Goal: Task Accomplishment & Management: Complete application form

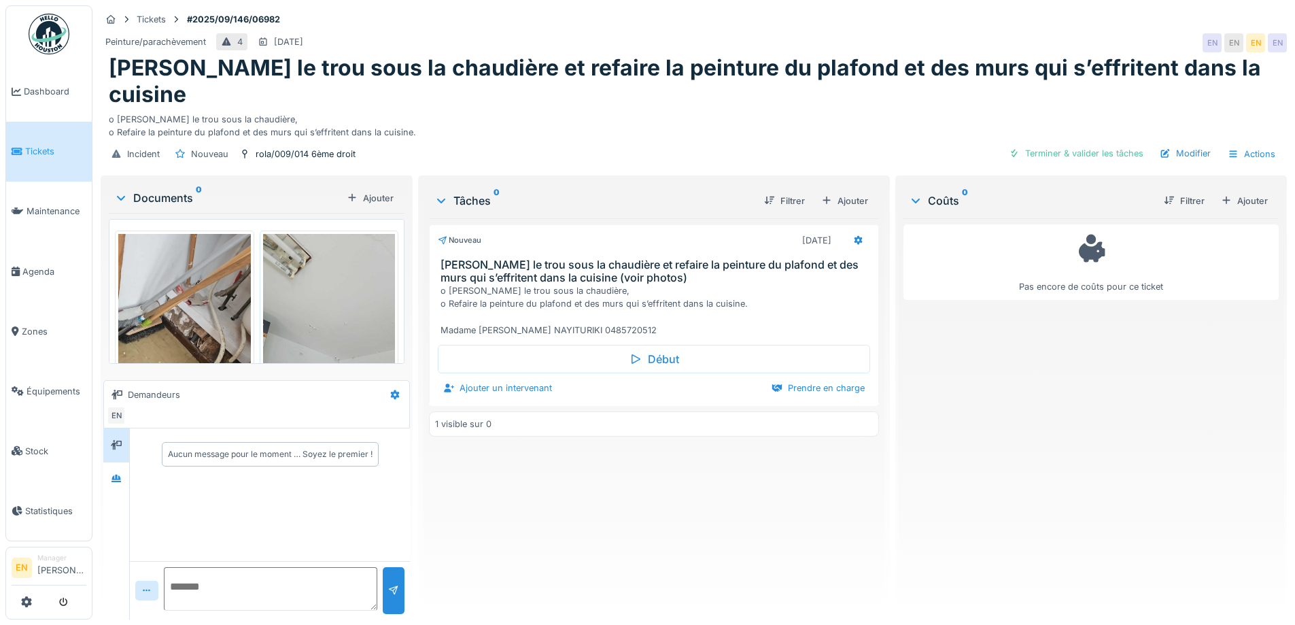
scroll to position [315, 0]
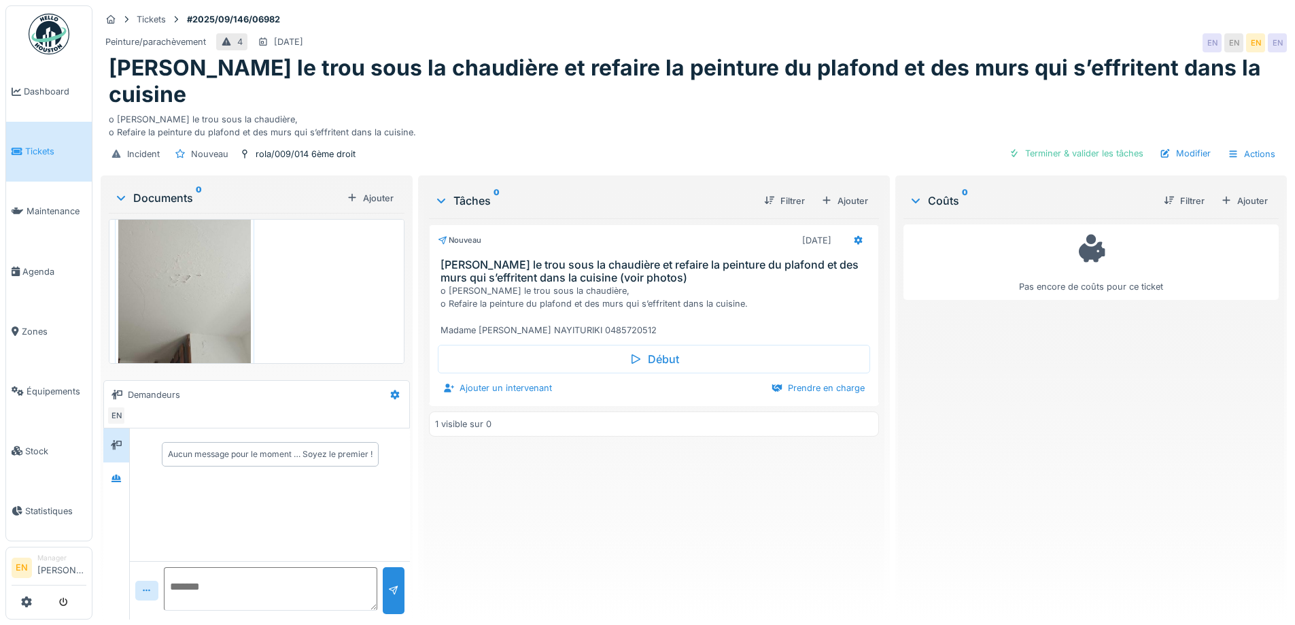
click at [1008, 428] on div "Pas encore de coûts pour ce ticket" at bounding box center [1090, 413] width 375 height 390
click at [484, 443] on div "Nouveau 08/09/2025 Reboucher le trou sous la chaudière et refaire la peinture d…" at bounding box center [653, 413] width 449 height 390
click at [567, 479] on div "Nouveau 08/09/2025 Reboucher le trou sous la chaudière et refaire la peinture d…" at bounding box center [653, 413] width 449 height 390
click at [614, 472] on div "Nouveau 08/09/2025 Reboucher le trou sous la chaudière et refaire la peinture d…" at bounding box center [653, 413] width 449 height 390
click at [815, 14] on div "Tickets #2025/09/146/06982" at bounding box center [694, 19] width 1186 height 17
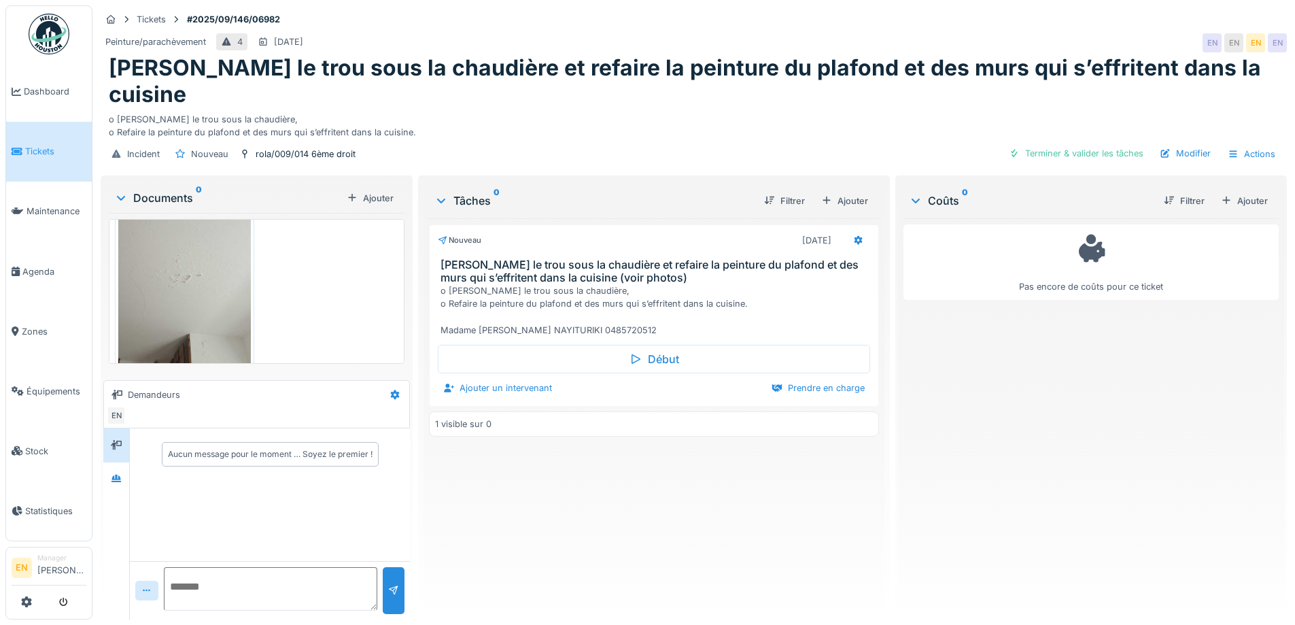
click at [703, 483] on div "Nouveau 08/09/2025 Reboucher le trou sous la chaudière et refaire la peinture d…" at bounding box center [653, 413] width 449 height 390
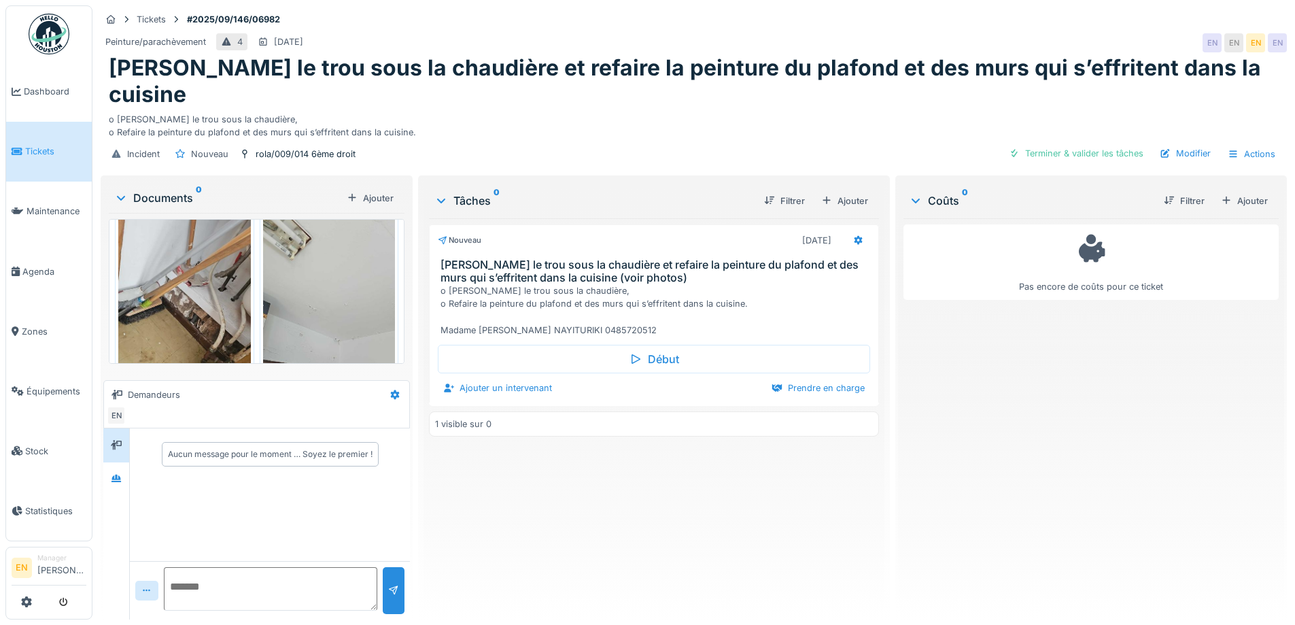
scroll to position [0, 0]
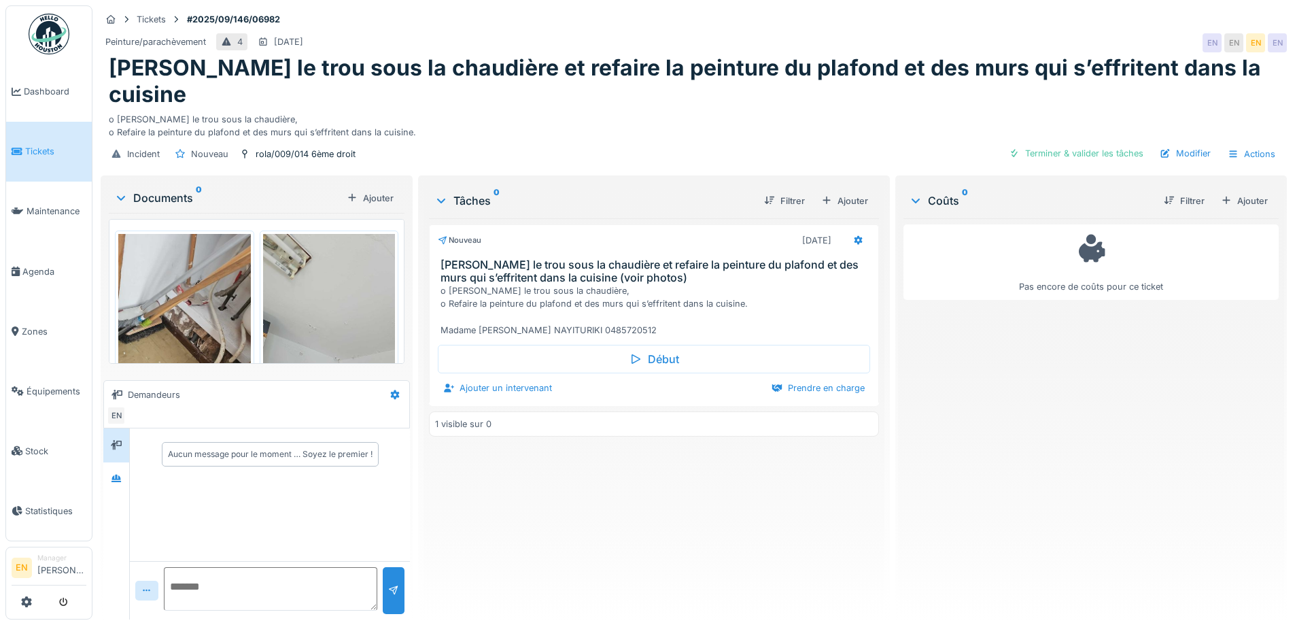
click at [620, 465] on div "Nouveau 08/09/2025 Reboucher le trou sous la chaudière et refaire la peinture d…" at bounding box center [653, 413] width 449 height 390
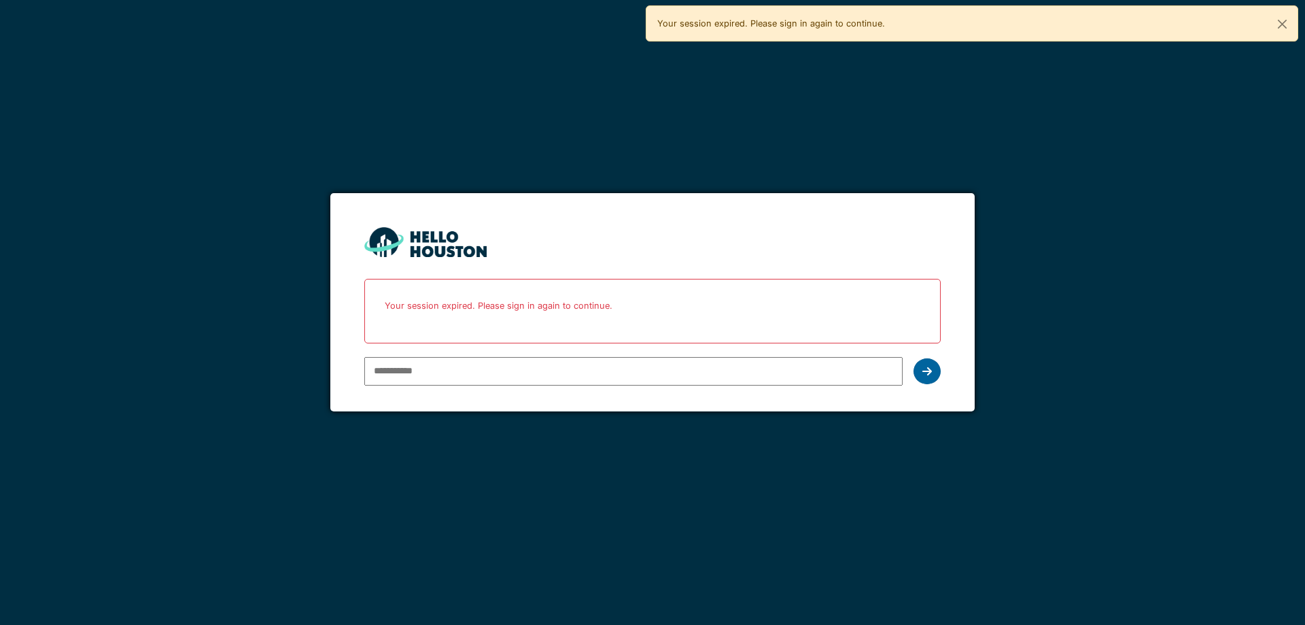
type input "**********"
click at [922, 375] on icon at bounding box center [927, 371] width 10 height 11
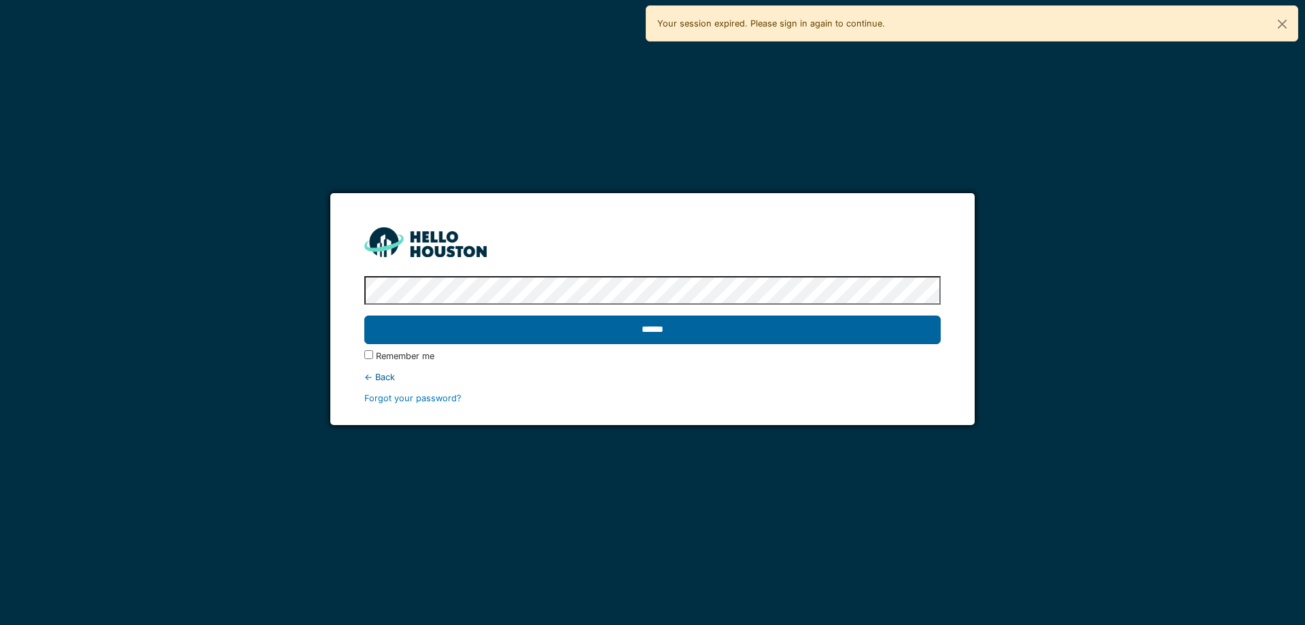
click at [637, 329] on input "******" at bounding box center [652, 329] width 576 height 29
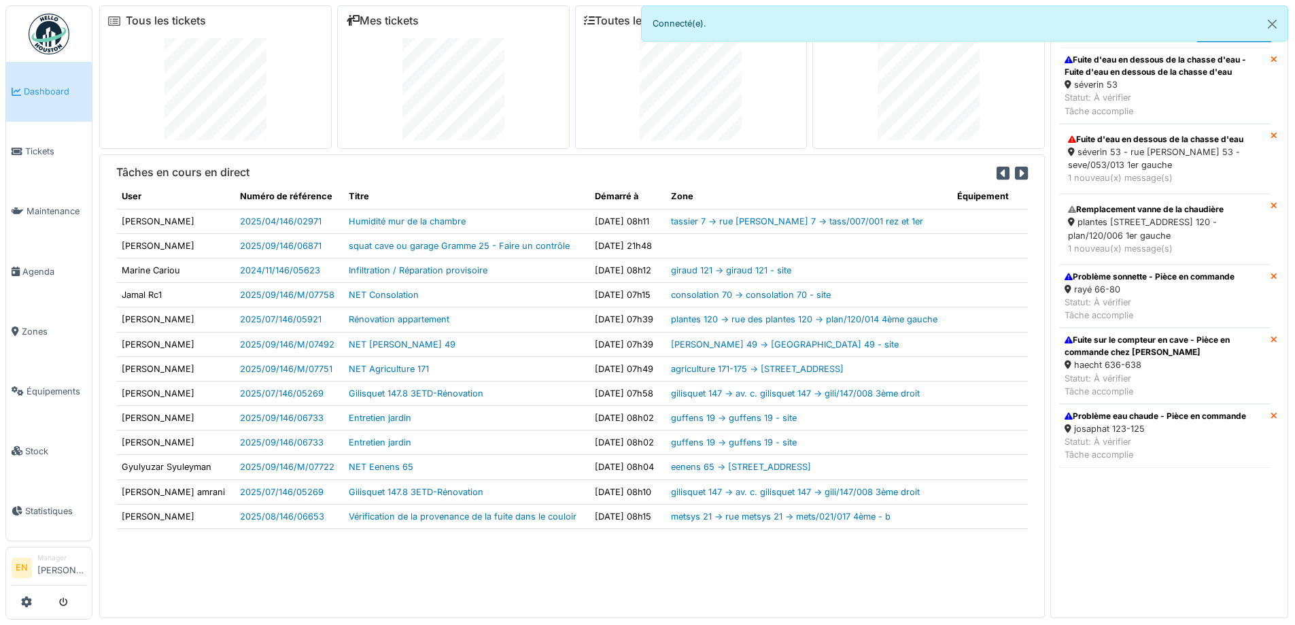
click at [911, 579] on div "Tâches en cours en direct User Numéro de référence Titre Démarré à Zone Équipem…" at bounding box center [571, 385] width 945 height 463
click at [1120, 74] on div "Fuite d'eau en dessous de la chasse d'eau - Fuite d'eau en dessous de la chasse…" at bounding box center [1164, 66] width 200 height 24
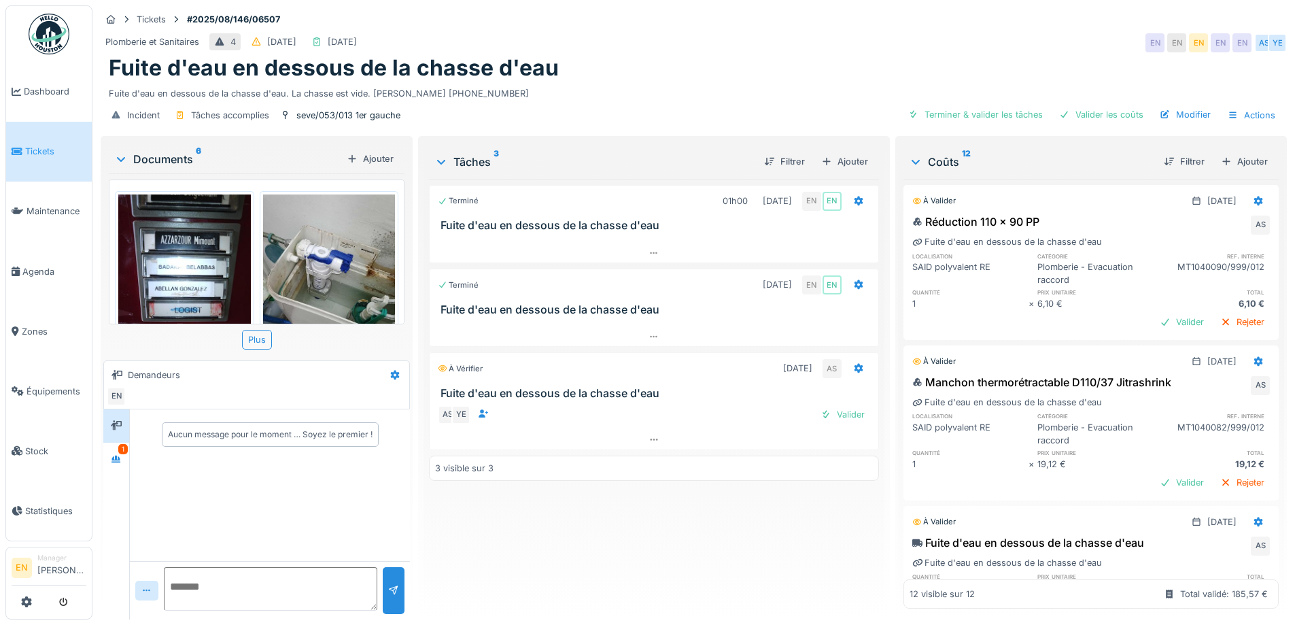
click at [703, 64] on div "Fuite d'eau en dessous de la chasse d'eau" at bounding box center [694, 68] width 1170 height 26
click at [118, 459] on icon at bounding box center [116, 458] width 10 height 7
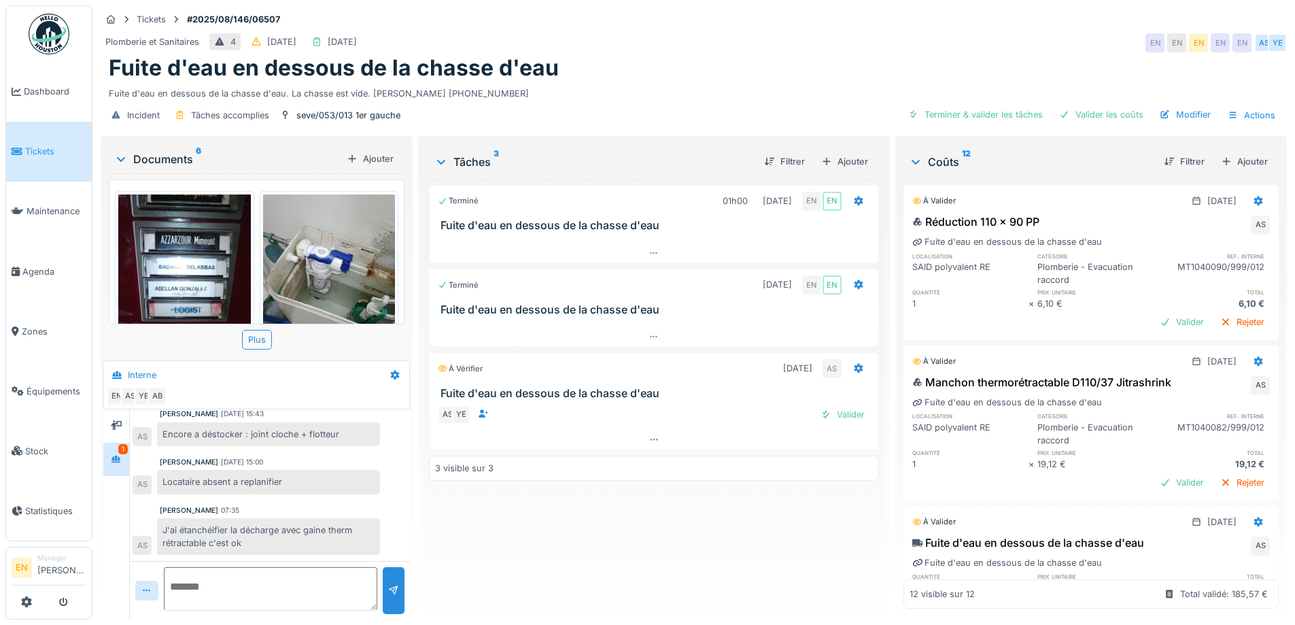
click at [563, 564] on div "Terminé 01h00 18/08/2025 EN EN Fuite d'eau en dessous de la chasse d'eau Termin…" at bounding box center [653, 393] width 449 height 429
click at [848, 413] on div "Valider" at bounding box center [842, 414] width 55 height 18
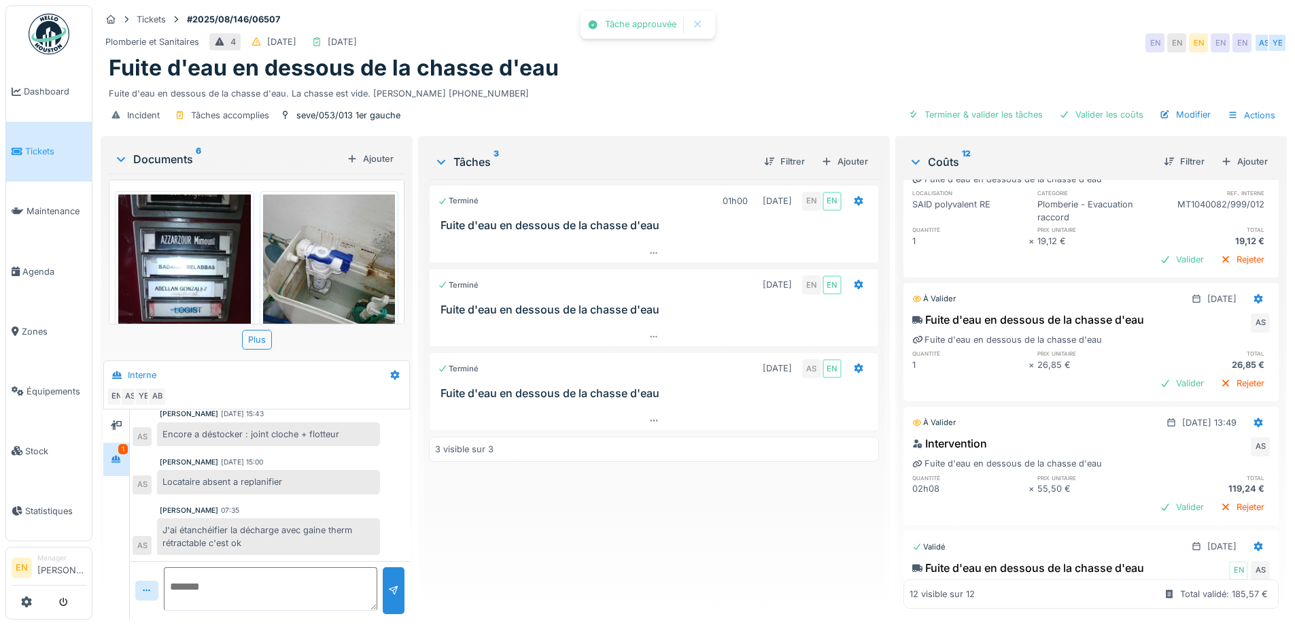
scroll to position [272, 0]
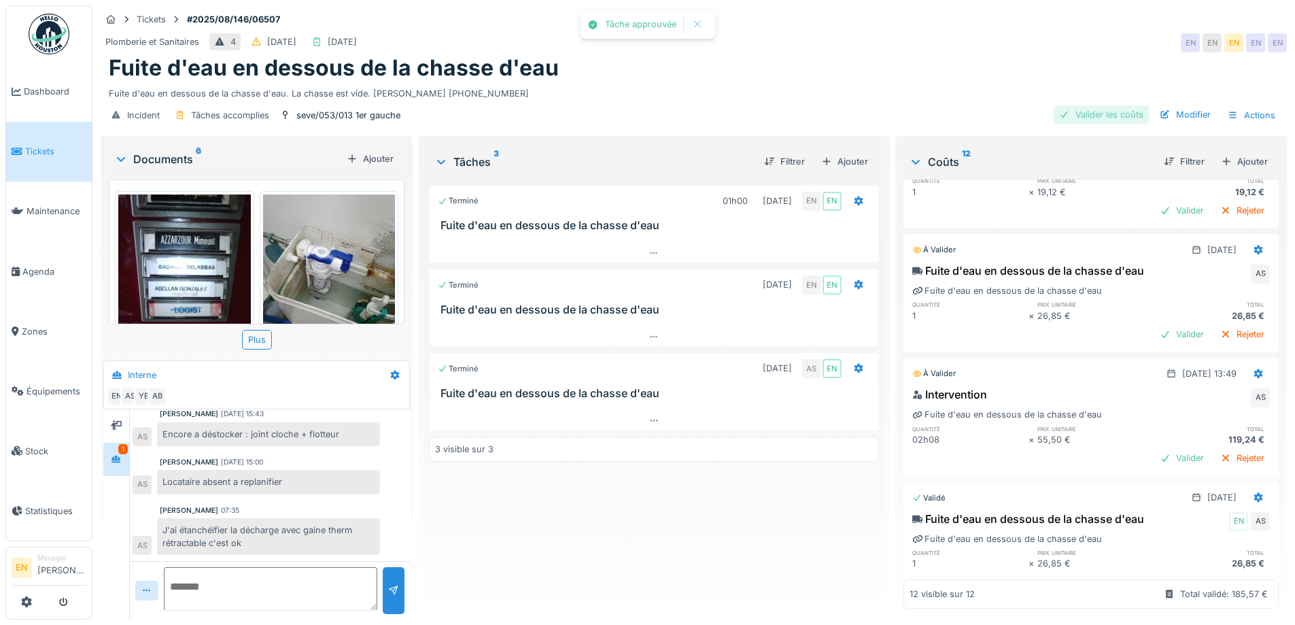
click at [1109, 114] on div "Valider les coûts" at bounding box center [1100, 114] width 95 height 18
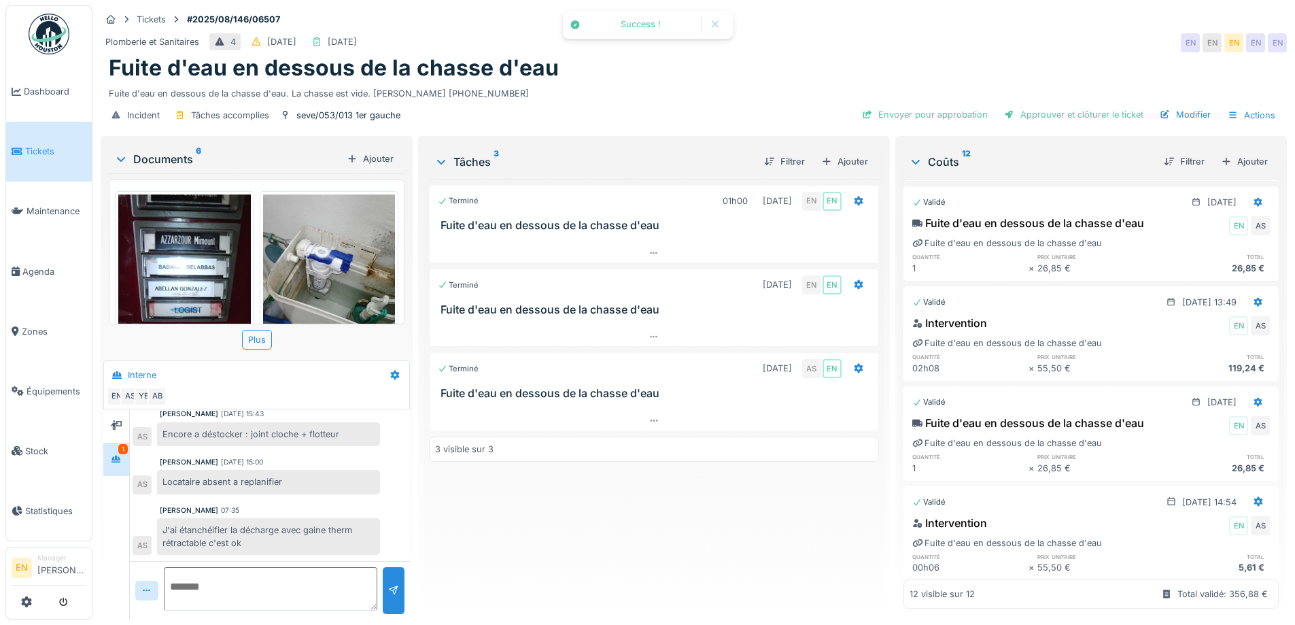
scroll to position [248, 0]
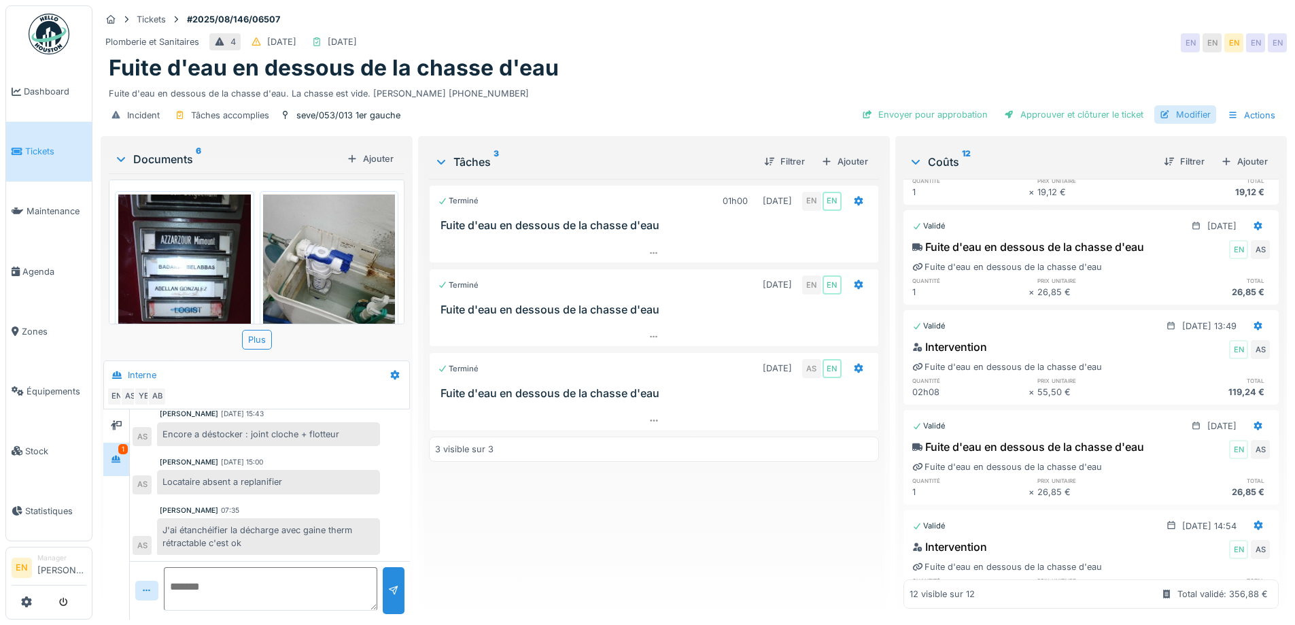
click at [1174, 114] on div "Modifier" at bounding box center [1185, 114] width 62 height 18
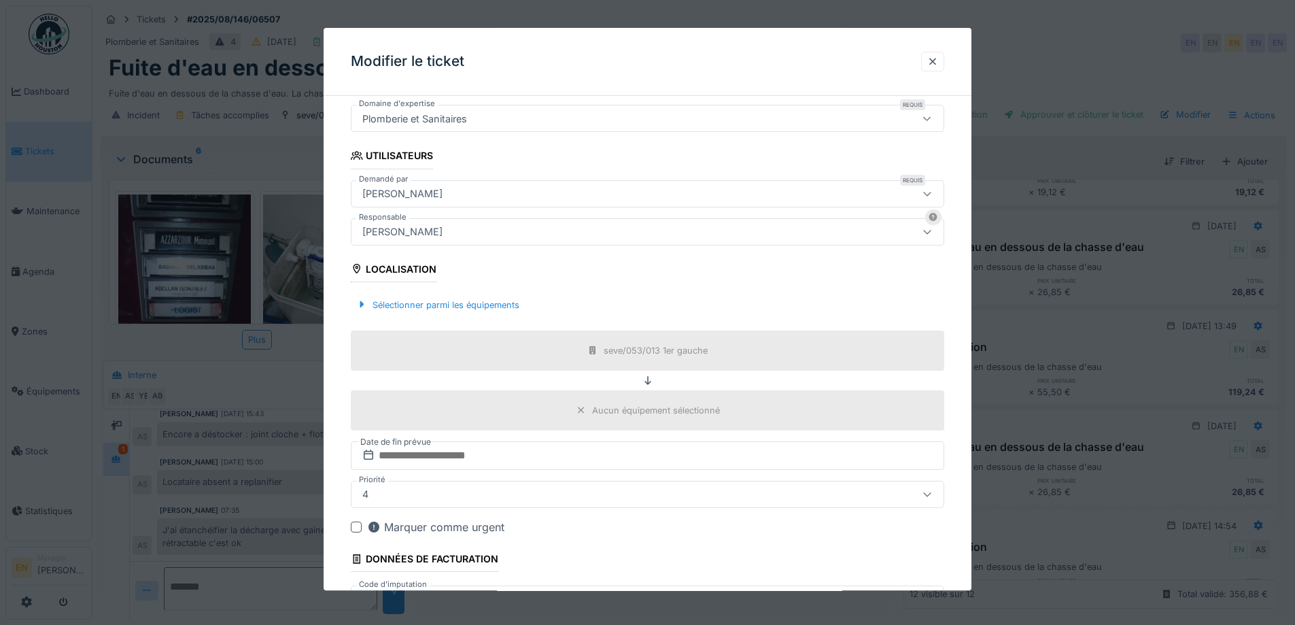
scroll to position [272, 0]
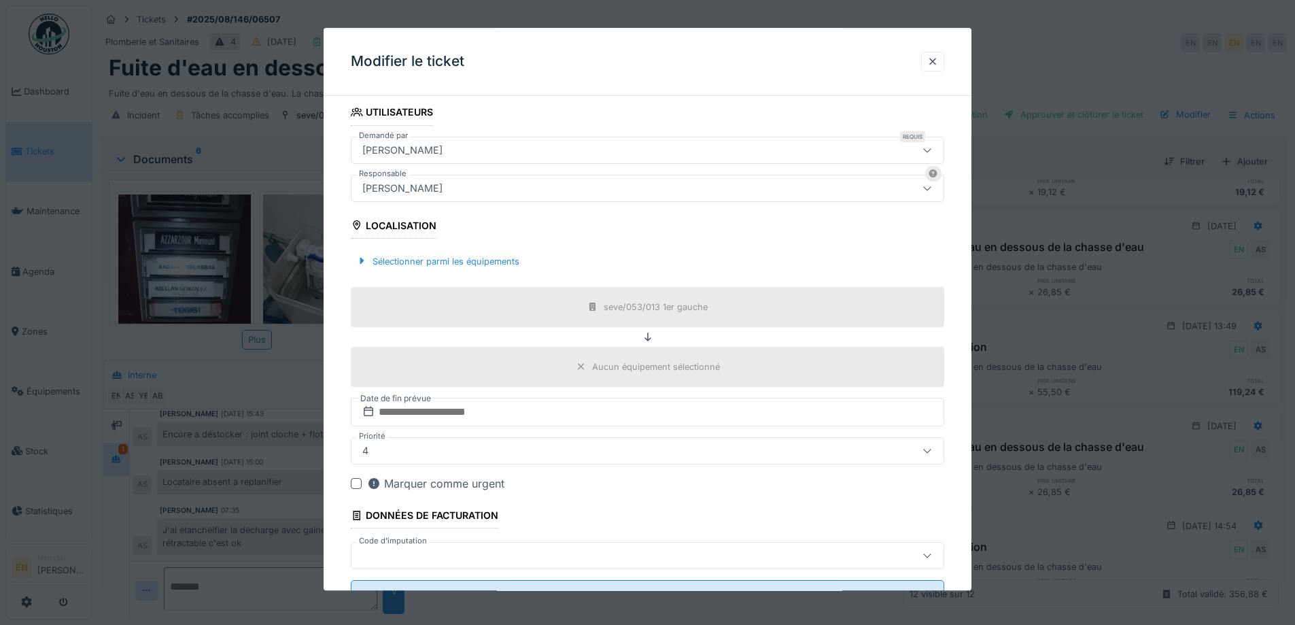
click at [589, 189] on div "[PERSON_NAME]" at bounding box center [613, 188] width 512 height 15
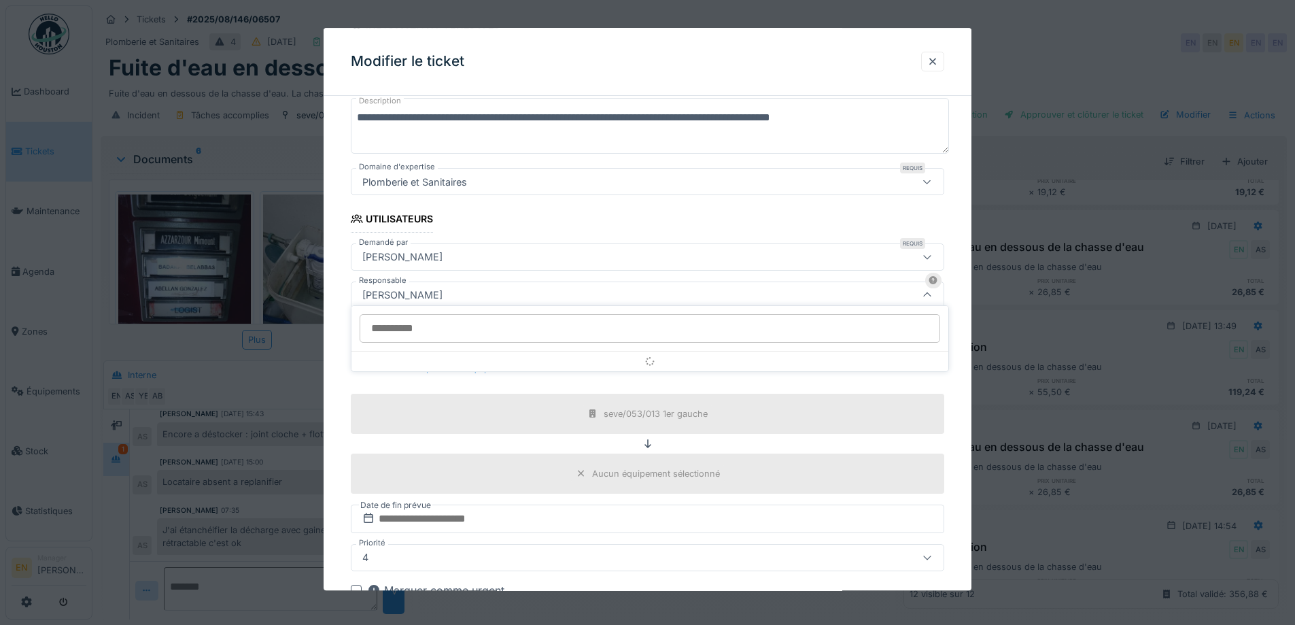
scroll to position [151, 0]
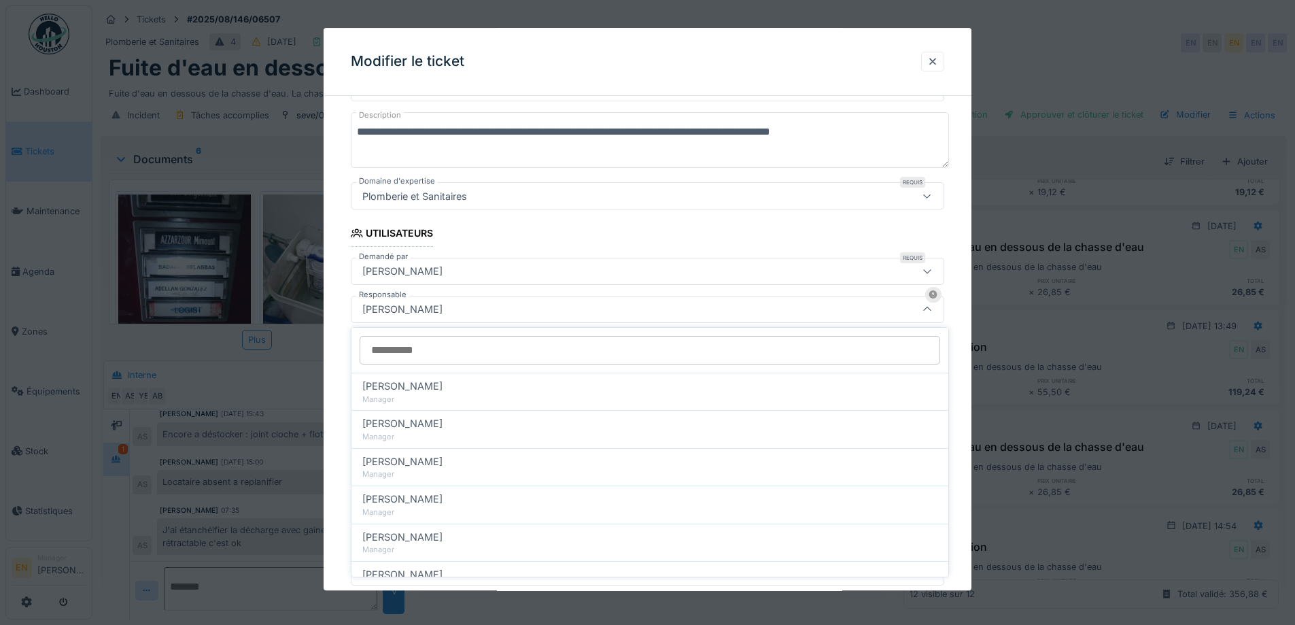
click at [512, 341] on input "Responsable" at bounding box center [649, 350] width 580 height 29
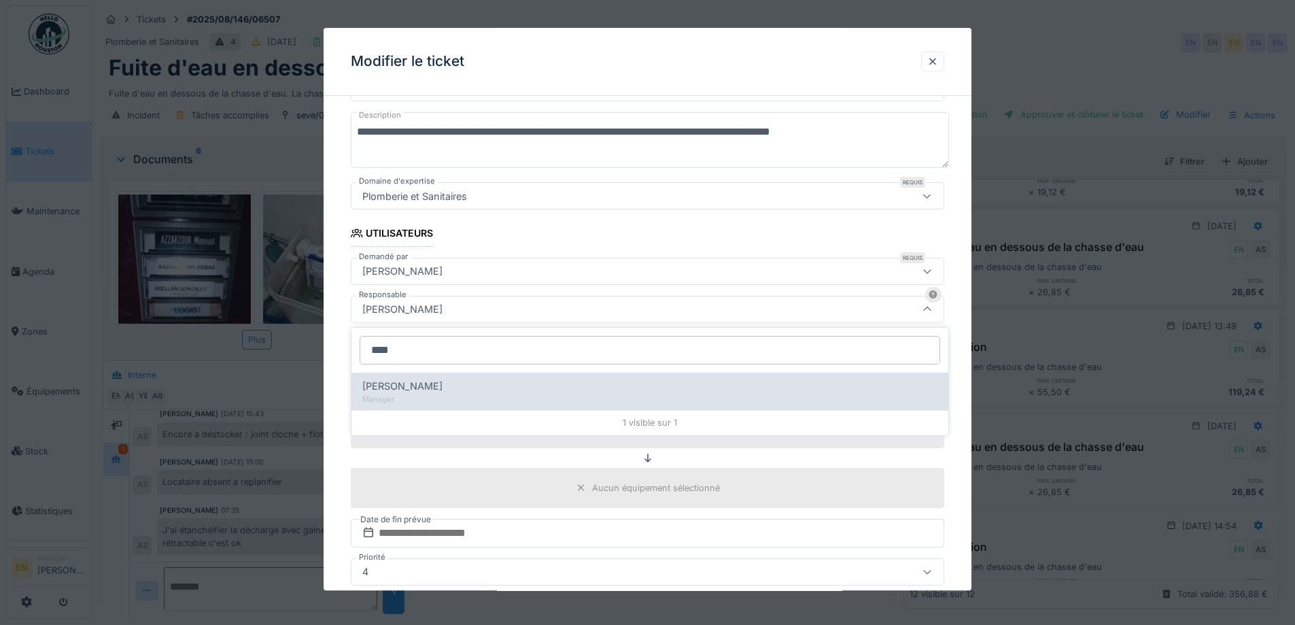
type input "****"
click at [468, 380] on div "Christian Bassette" at bounding box center [649, 386] width 575 height 15
type input "****"
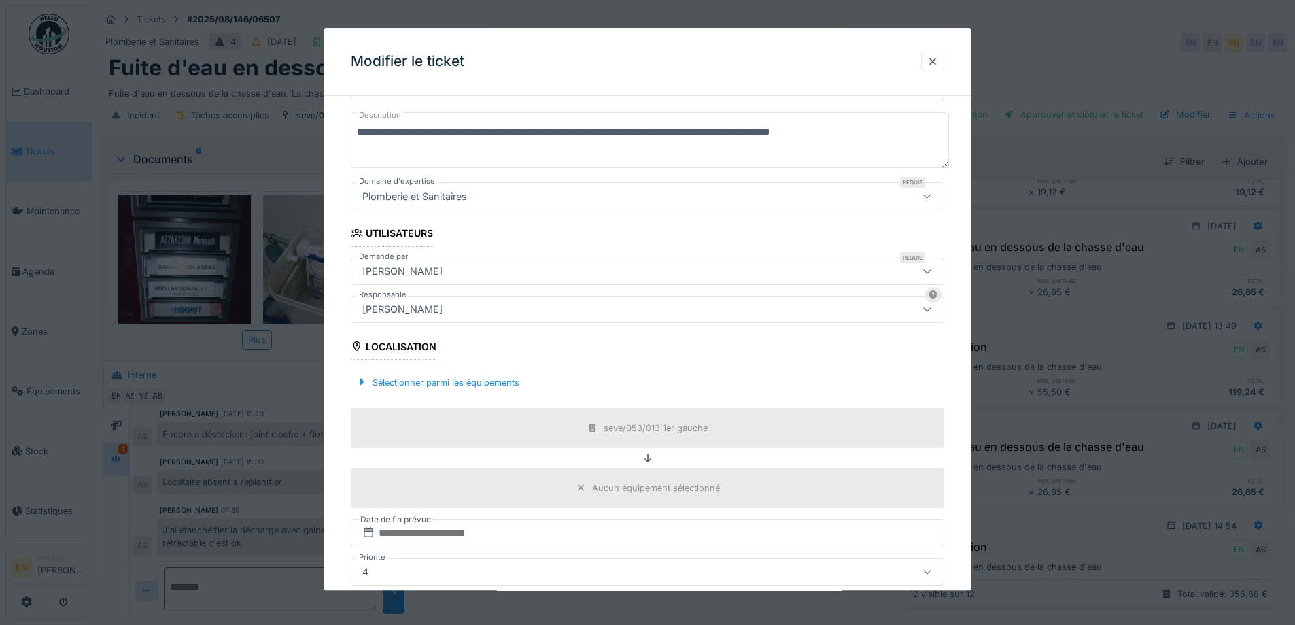
scroll to position [328, 0]
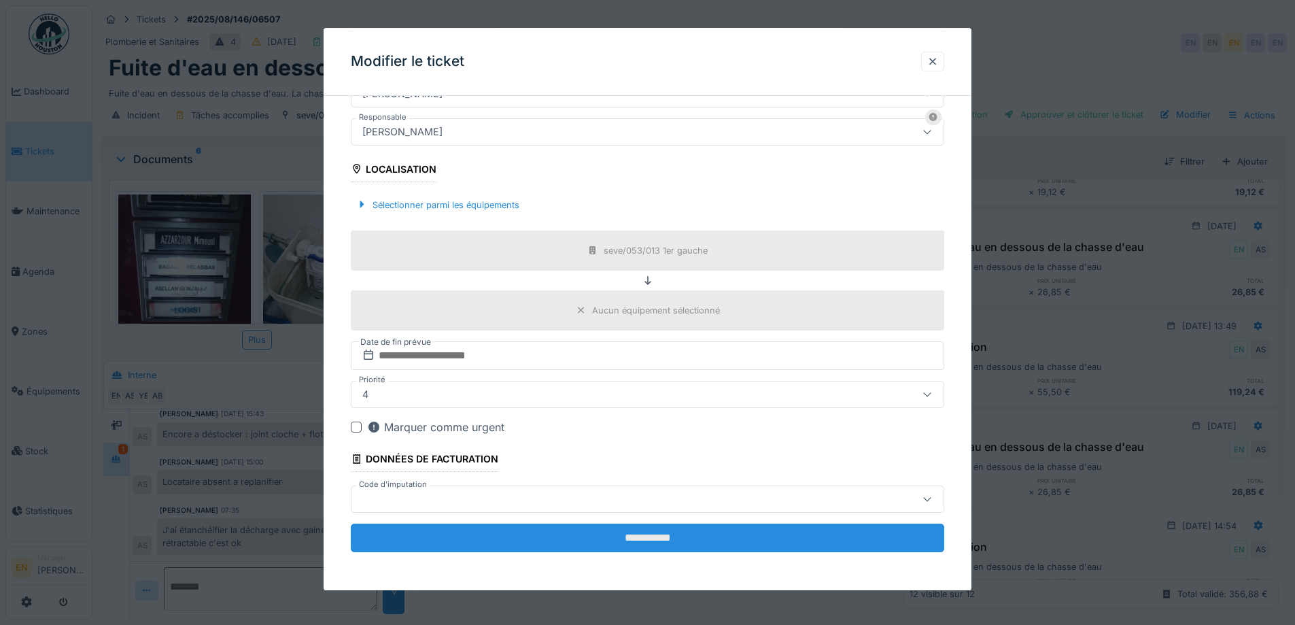
click at [625, 544] on input "**********" at bounding box center [647, 537] width 593 height 29
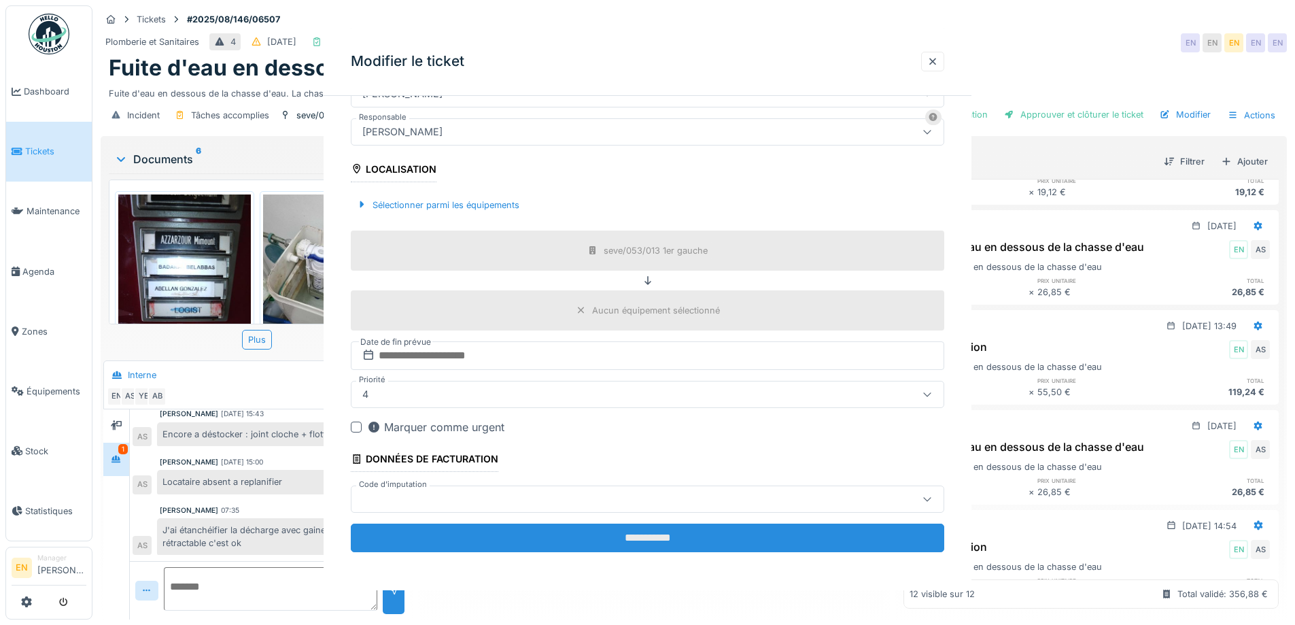
scroll to position [0, 0]
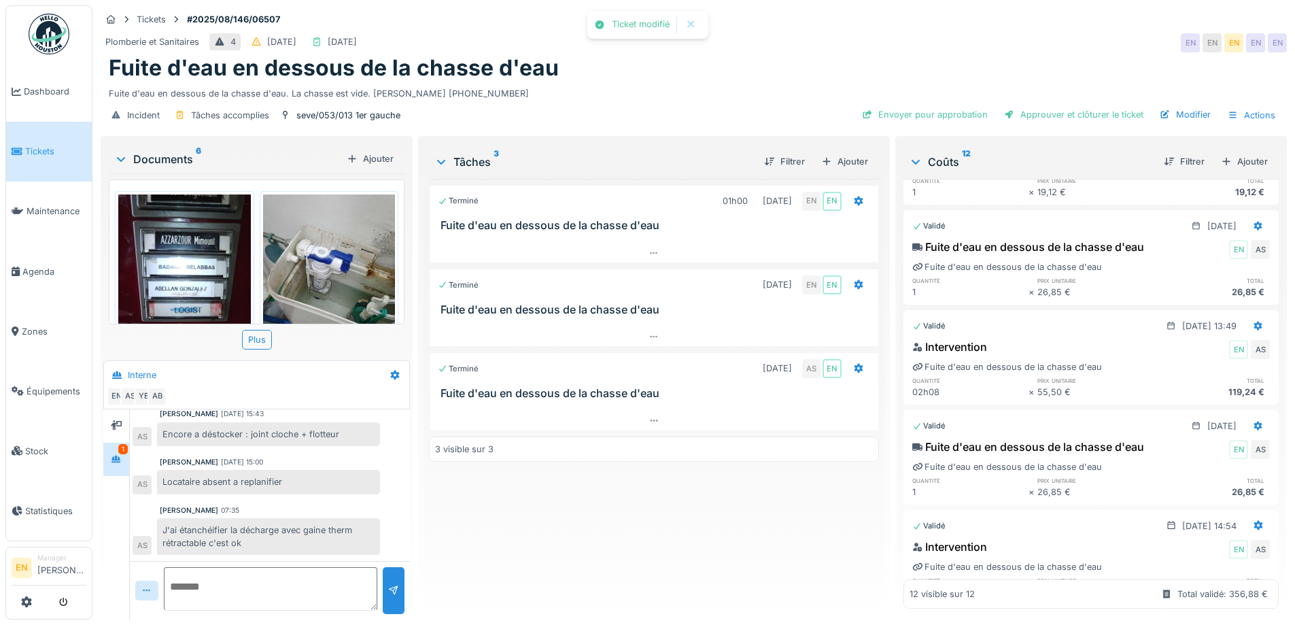
click at [627, 542] on div "Terminé 01h00 18/08/2025 EN EN Fuite d'eau en dessous de la chasse d'eau Termin…" at bounding box center [653, 393] width 449 height 429
click at [710, 86] on div "Fuite d'eau en dessous de la chasse d'eau. La chasse est vide. ABELLAN GONZALEZ…" at bounding box center [694, 91] width 1170 height 18
click at [919, 117] on div "Envoyer pour approbation" at bounding box center [924, 114] width 137 height 18
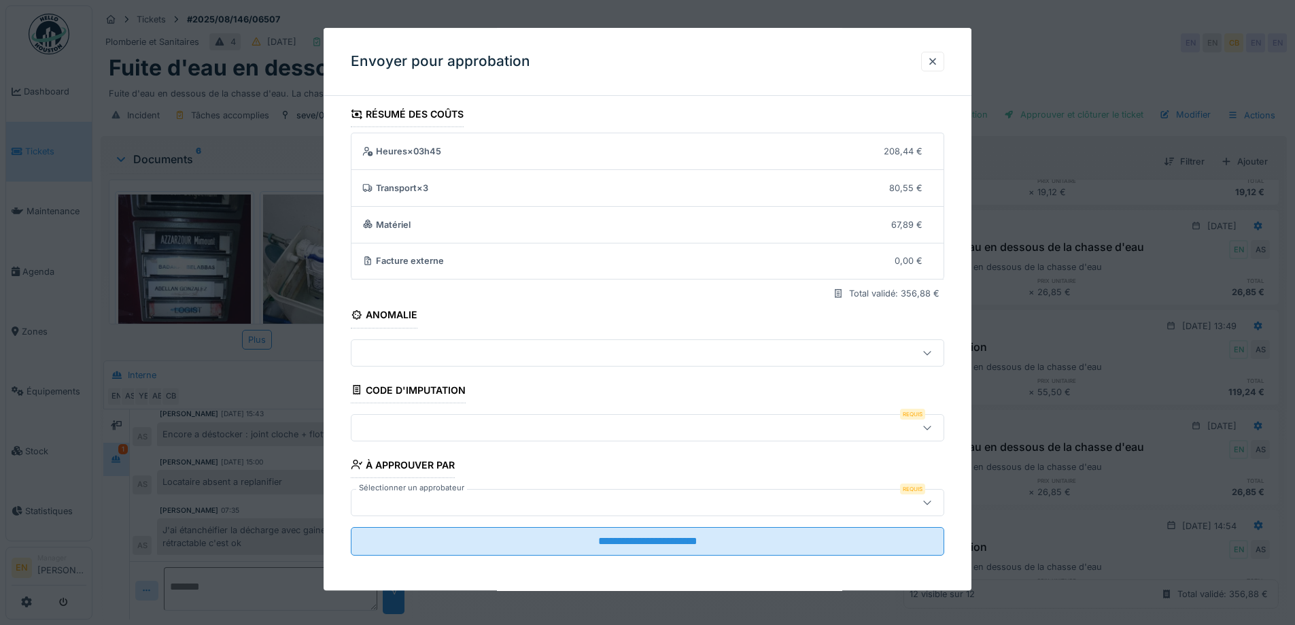
scroll to position [9, 0]
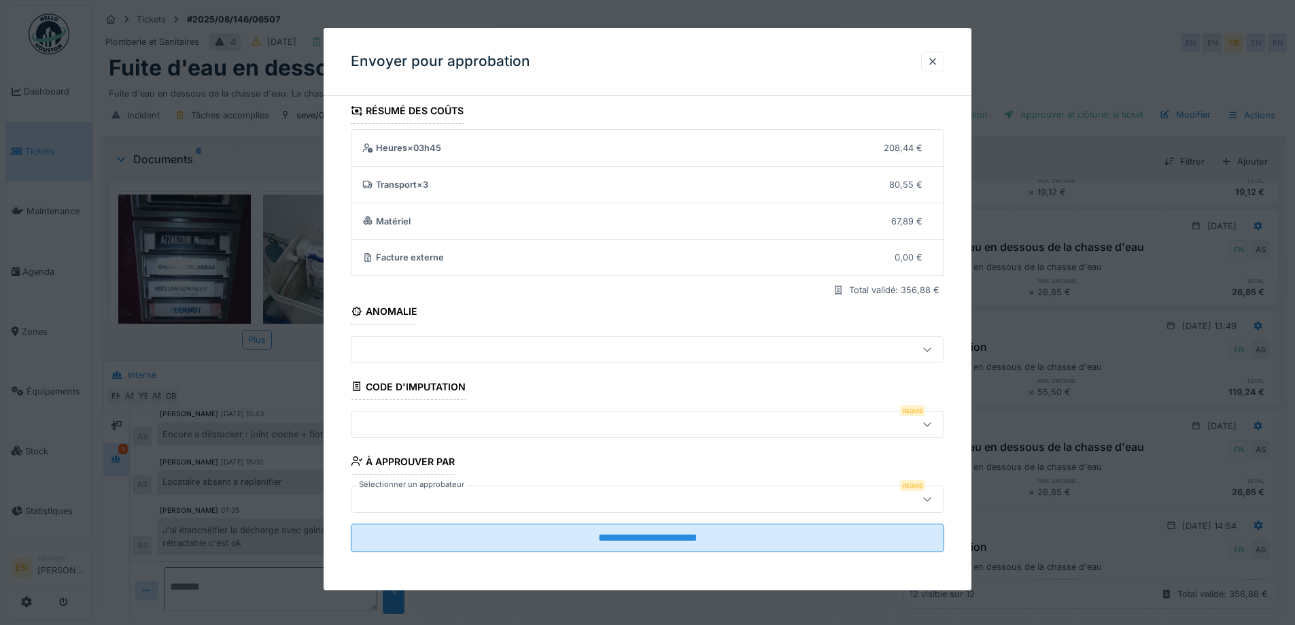
click at [503, 499] on div at bounding box center [613, 498] width 512 height 15
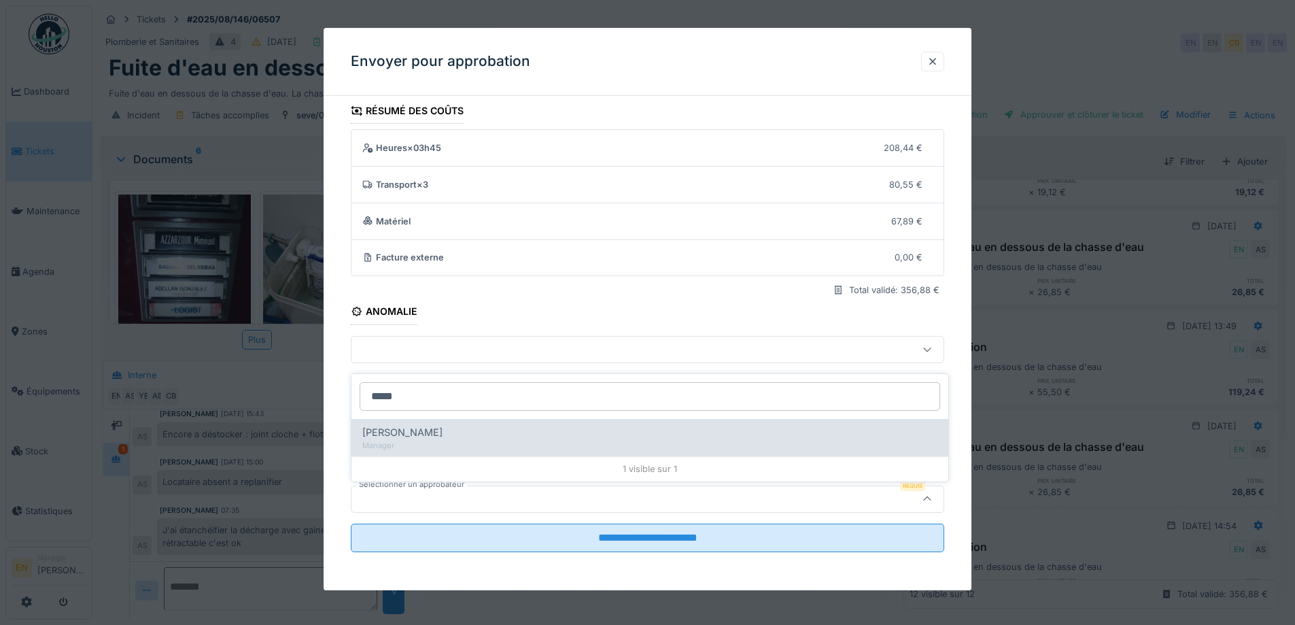
type input "*****"
click at [442, 441] on div "Manager" at bounding box center [649, 446] width 575 height 12
type input "****"
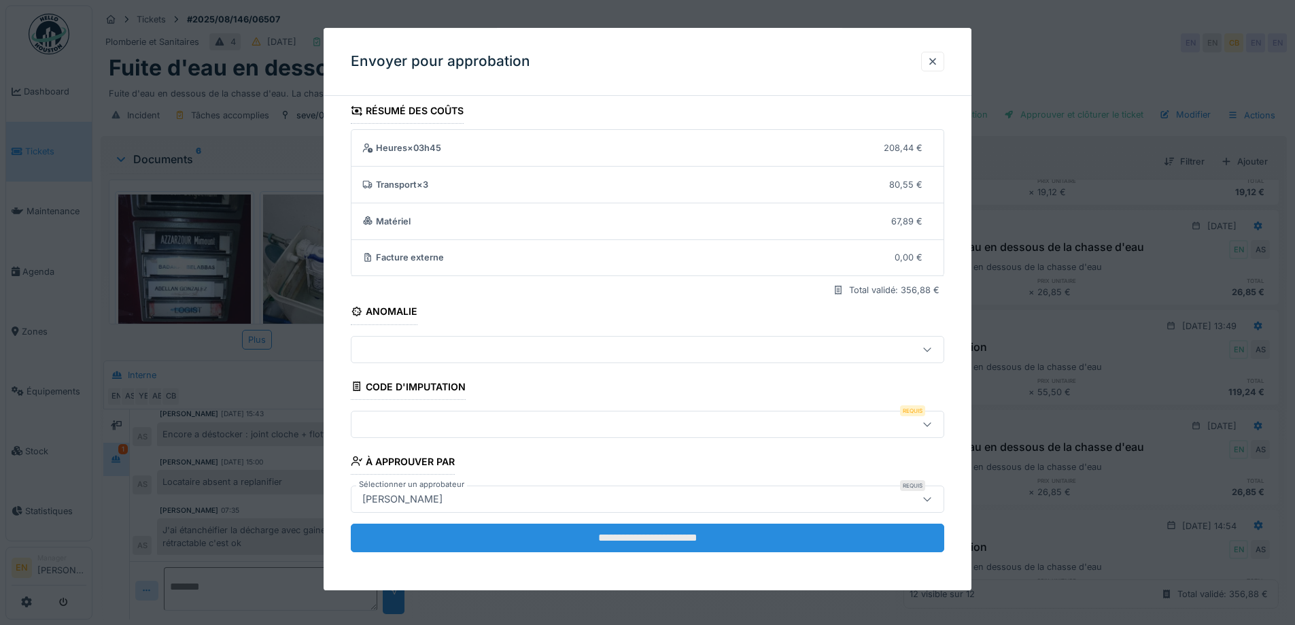
click at [618, 543] on input "**********" at bounding box center [647, 537] width 593 height 29
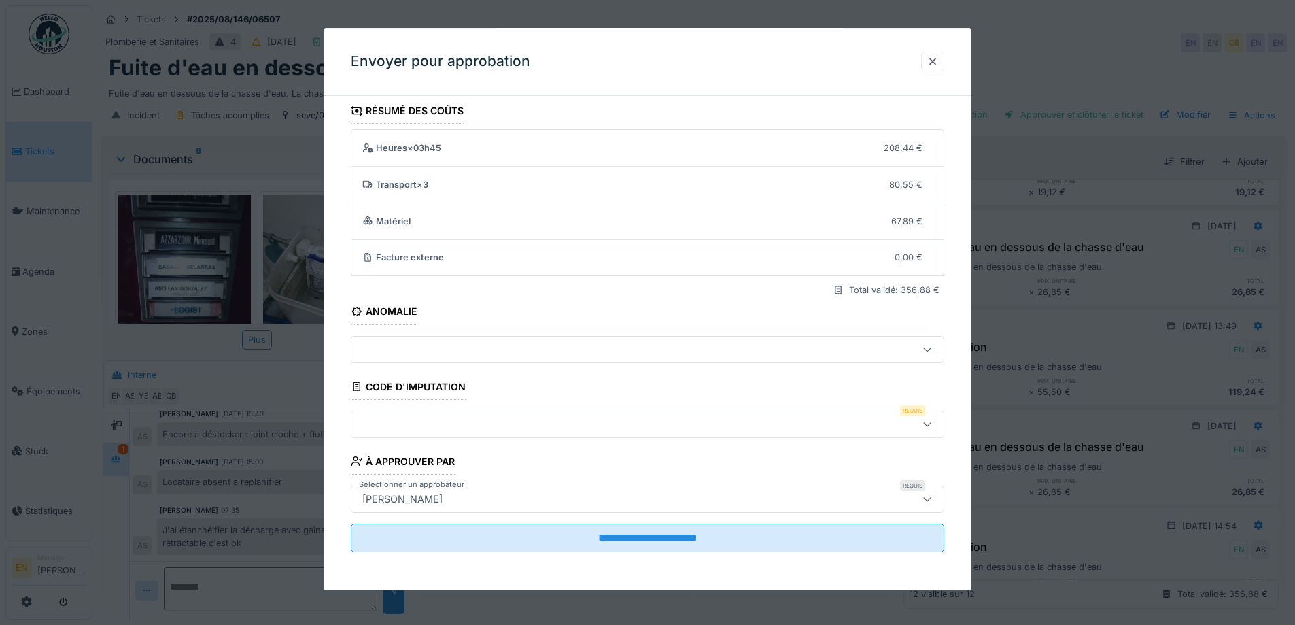
click at [498, 425] on div at bounding box center [613, 424] width 512 height 15
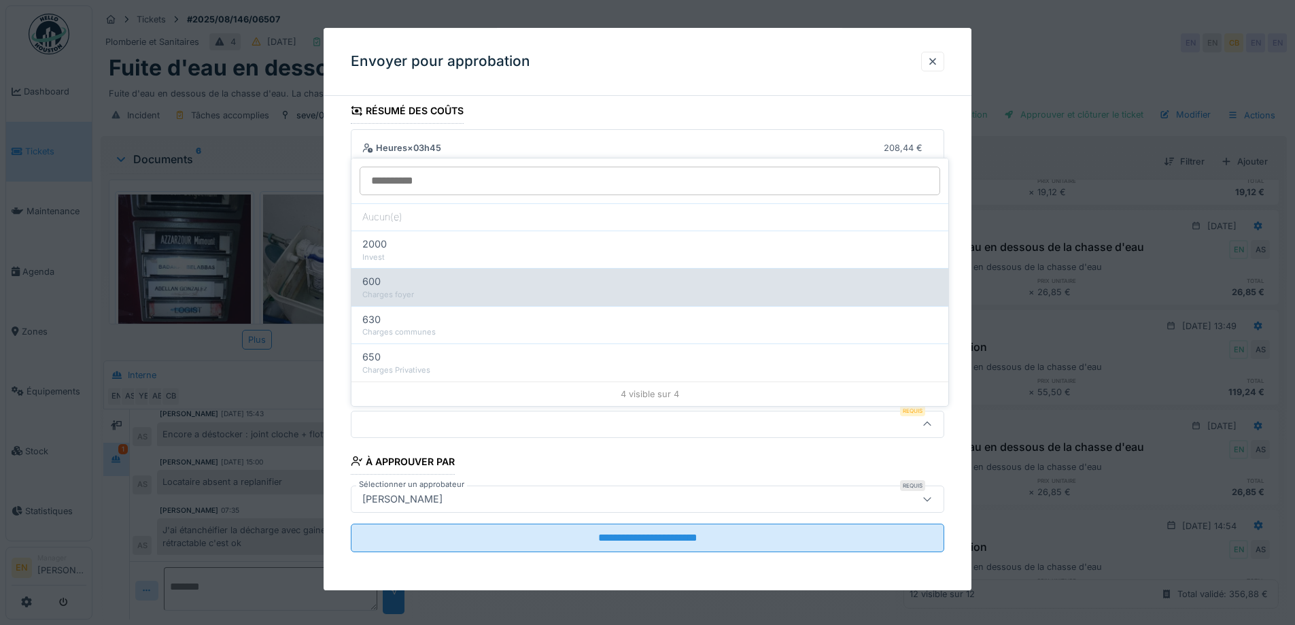
click at [387, 281] on div "600" at bounding box center [649, 281] width 575 height 15
type input "***"
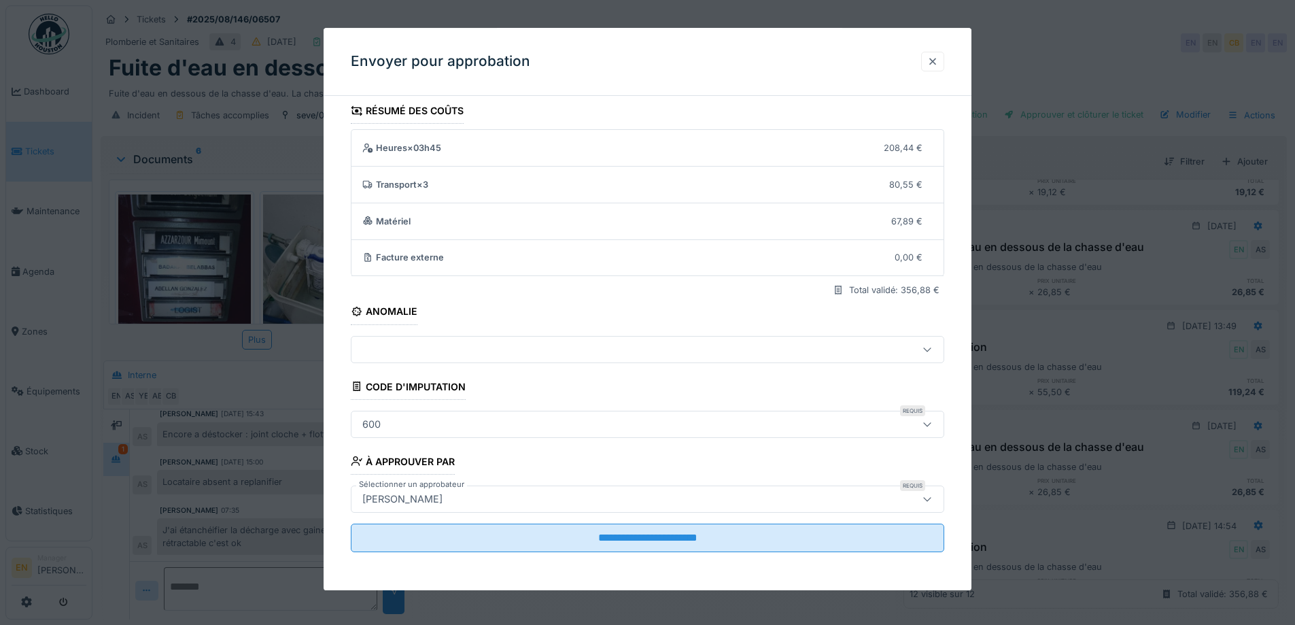
click at [938, 67] on div at bounding box center [932, 61] width 11 height 13
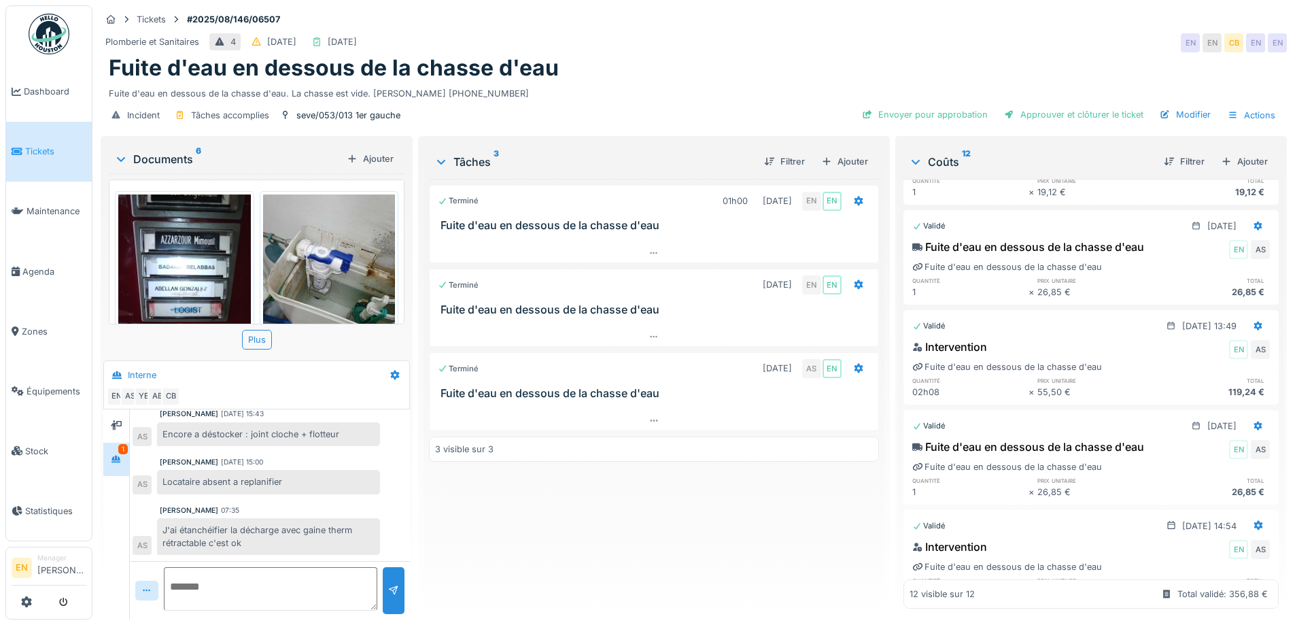
scroll to position [10, 0]
click at [611, 532] on div "Terminé 01h00 18/08/2025 EN EN Fuite d'eau en dessous de la chasse d'eau Termin…" at bounding box center [653, 393] width 449 height 429
click at [934, 105] on div "Envoyer pour approbation" at bounding box center [924, 114] width 137 height 18
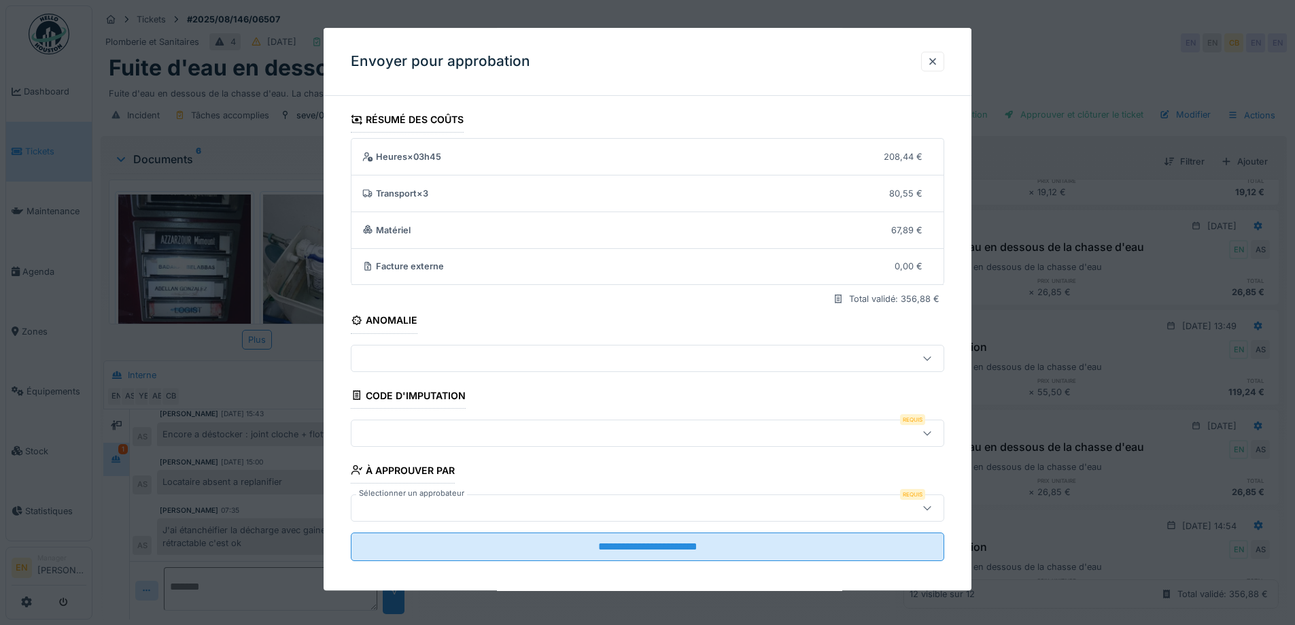
scroll to position [9, 0]
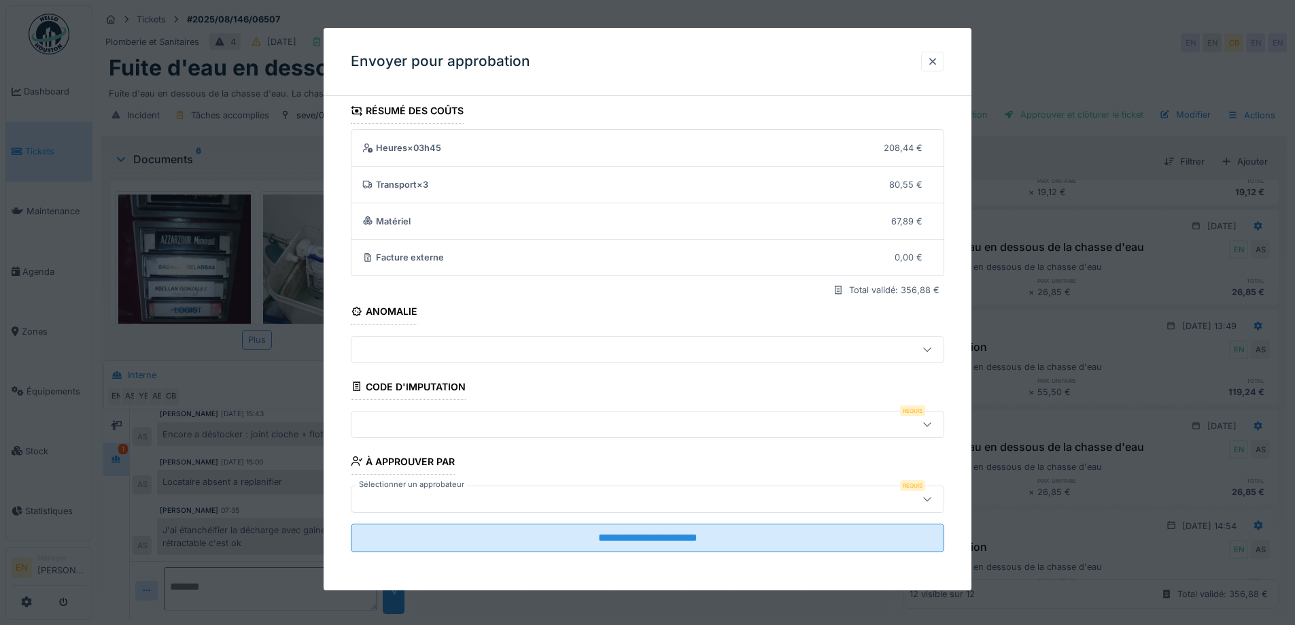
click at [930, 423] on icon at bounding box center [926, 424] width 7 height 4
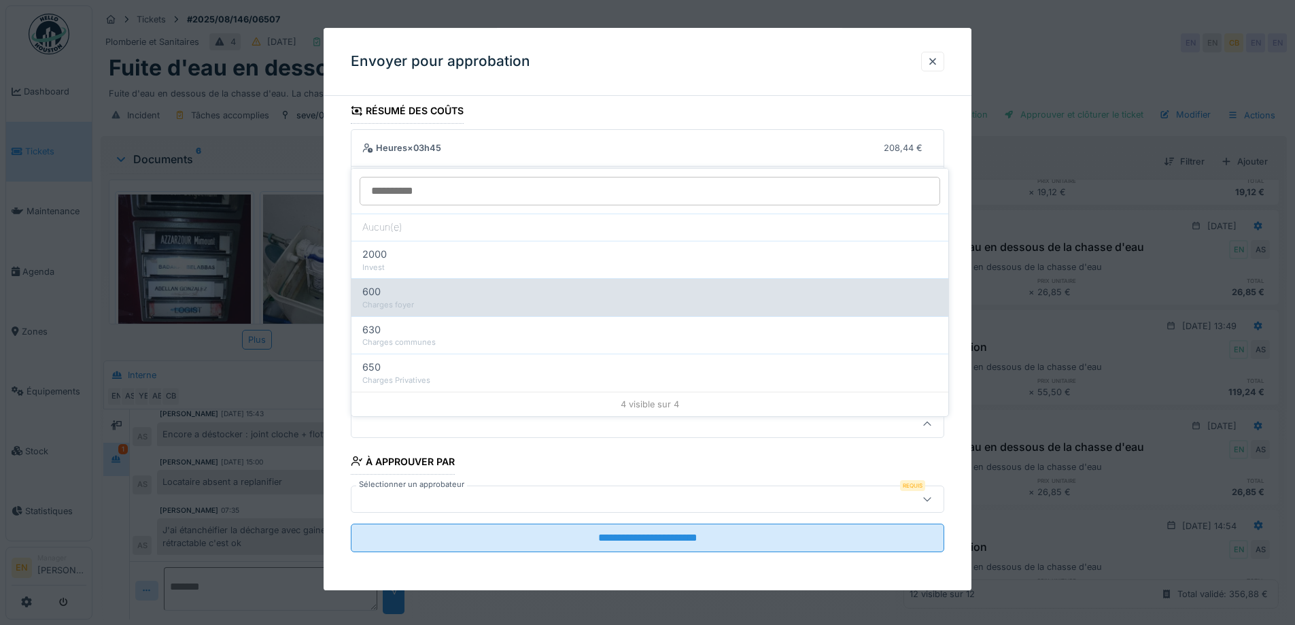
click at [383, 299] on div "Charges foyer" at bounding box center [649, 305] width 575 height 12
type input "***"
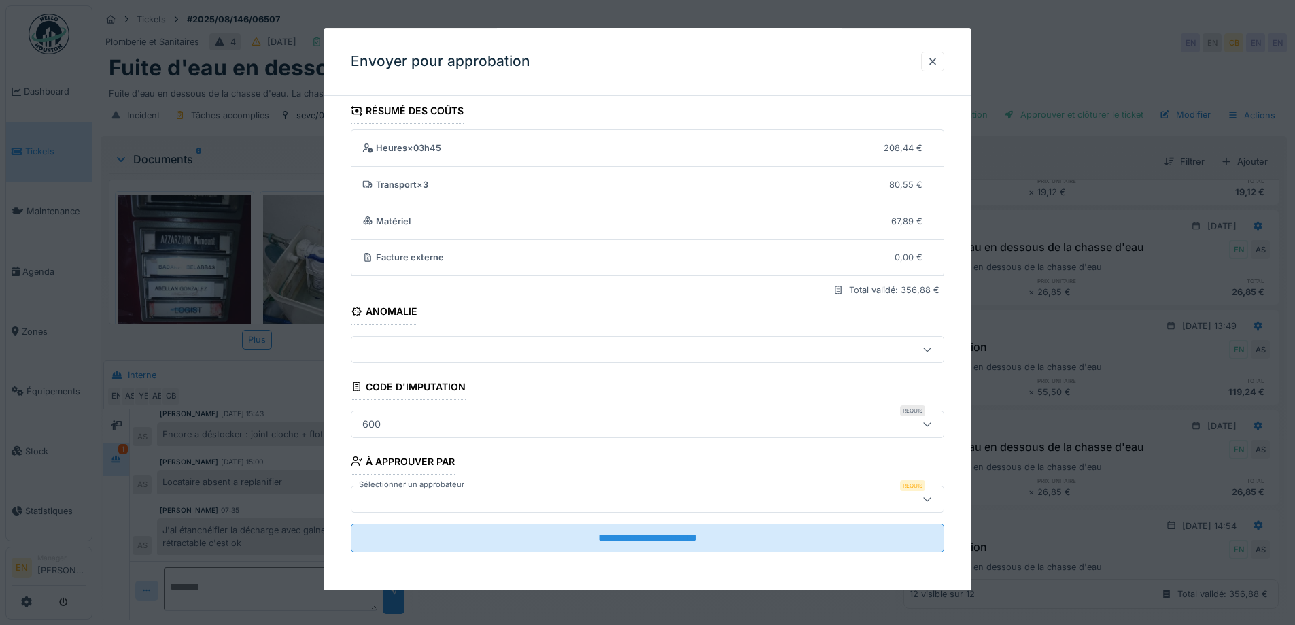
click at [709, 501] on div at bounding box center [613, 498] width 512 height 15
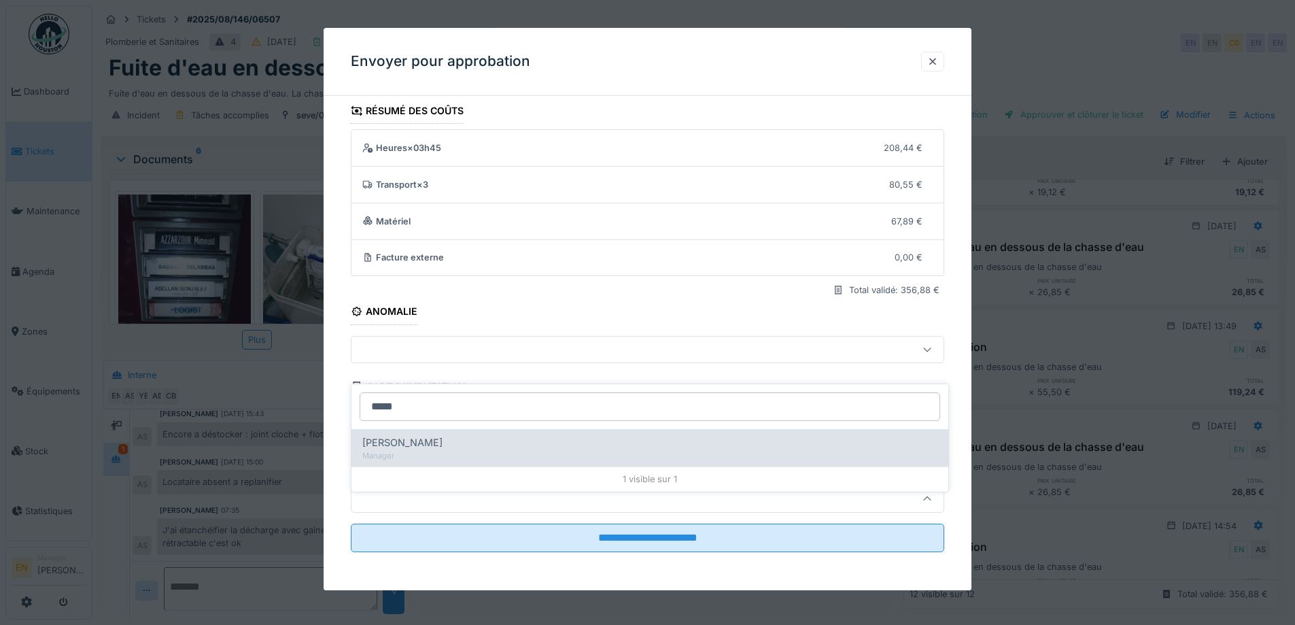
type input "*****"
click at [461, 435] on div "Christian Bassette" at bounding box center [649, 442] width 575 height 15
type input "****"
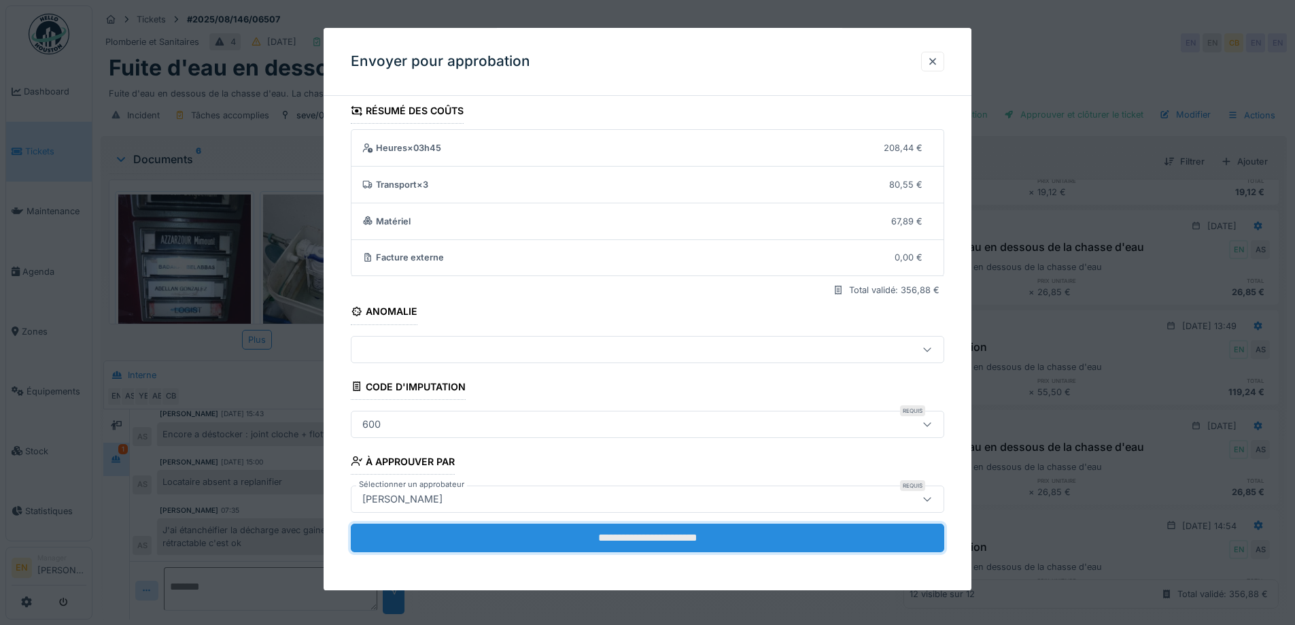
click at [642, 545] on input "**********" at bounding box center [647, 537] width 593 height 29
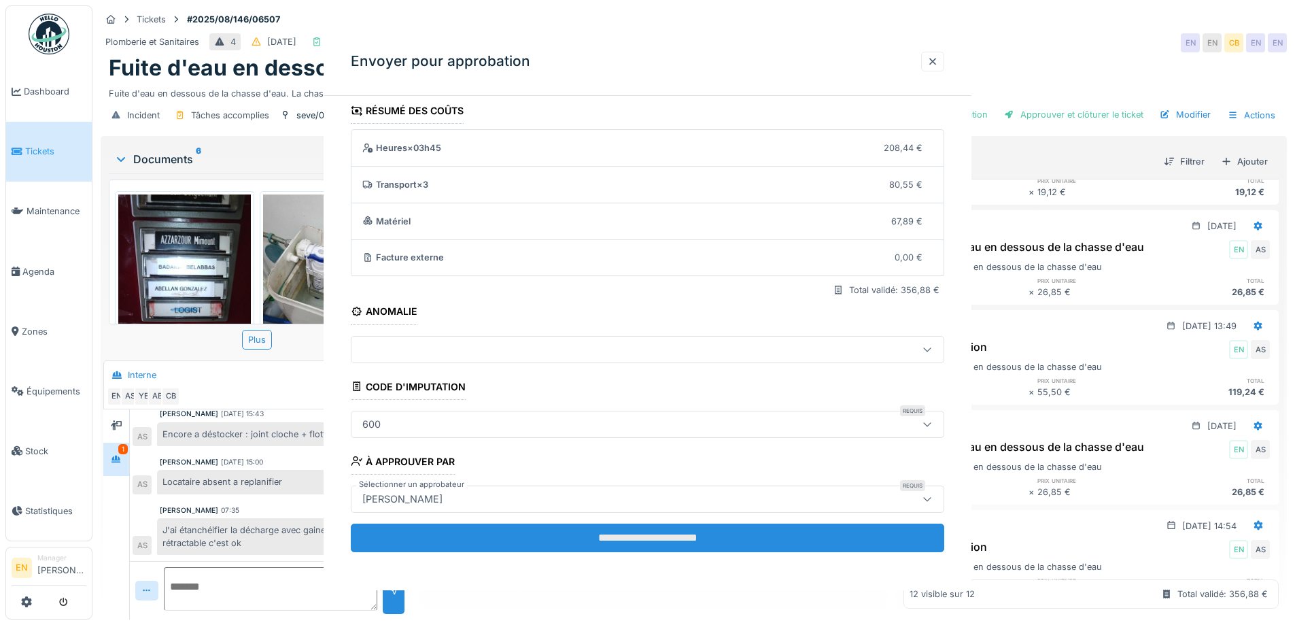
scroll to position [0, 0]
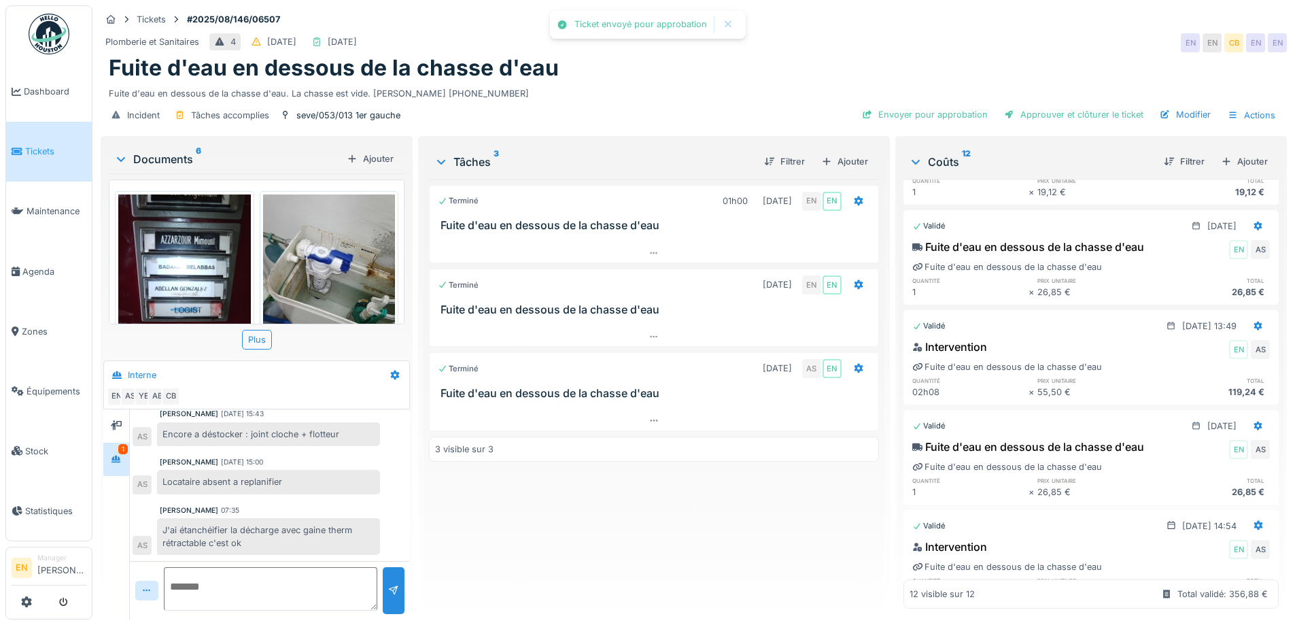
click at [642, 545] on div "Terminé 01h00 18/08/2025 EN EN Fuite d'eau en dessous de la chasse d'eau Termin…" at bounding box center [653, 393] width 449 height 429
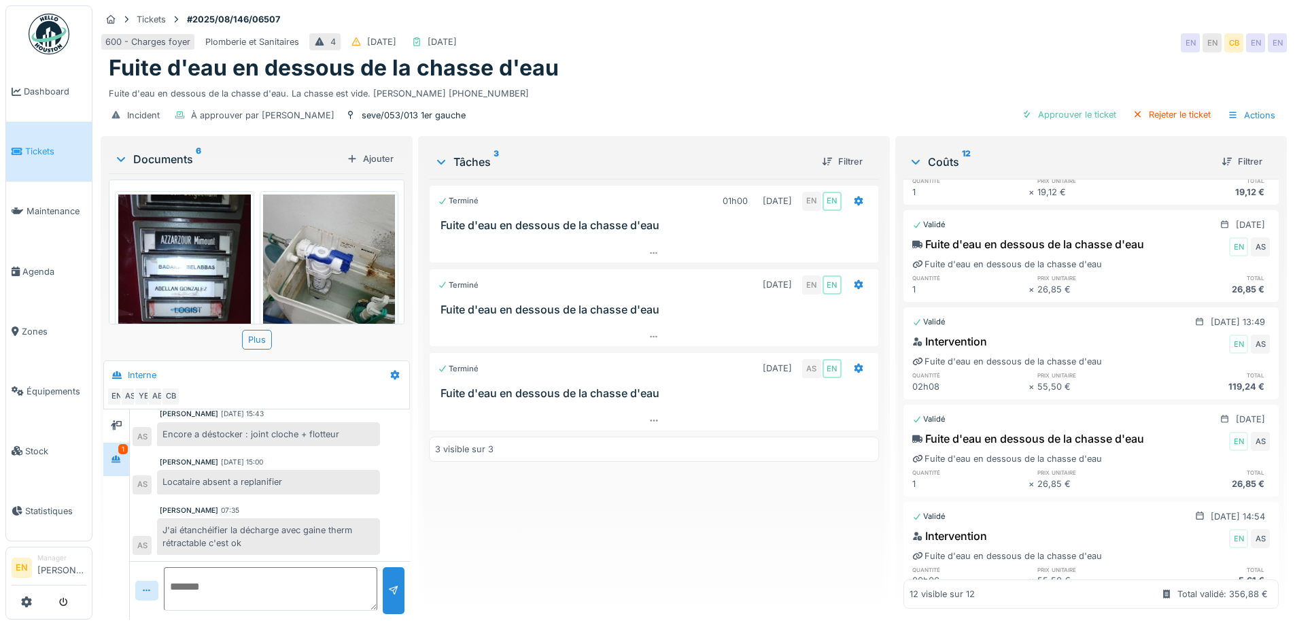
click at [642, 545] on div "Terminé 01h00 18/08/2025 EN EN Fuite d'eau en dessous de la chasse d'eau Termin…" at bounding box center [653, 393] width 449 height 429
click at [642, 542] on div "Terminé 01h00 18/08/2025 EN EN Fuite d'eau en dessous de la chasse d'eau Termin…" at bounding box center [653, 393] width 449 height 429
click at [50, 25] on img at bounding box center [49, 34] width 41 height 41
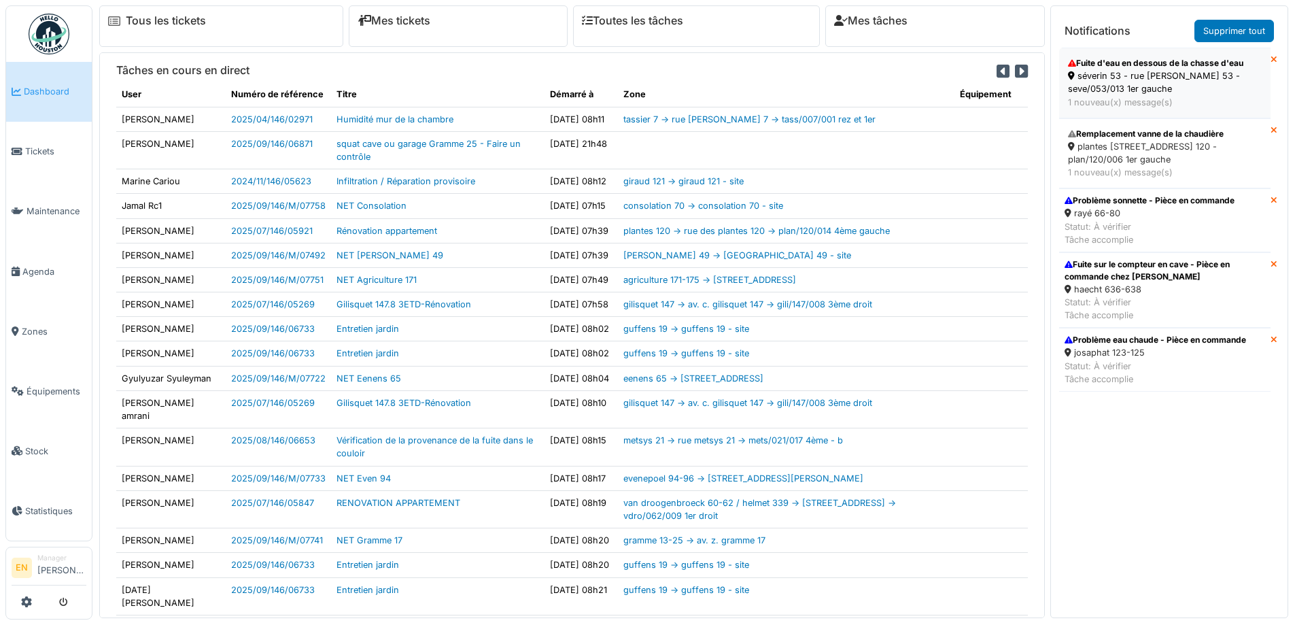
click at [1137, 84] on div "séverin 53 - rue f. séverin 53 - seve/053/013 1er gauche" at bounding box center [1165, 82] width 194 height 26
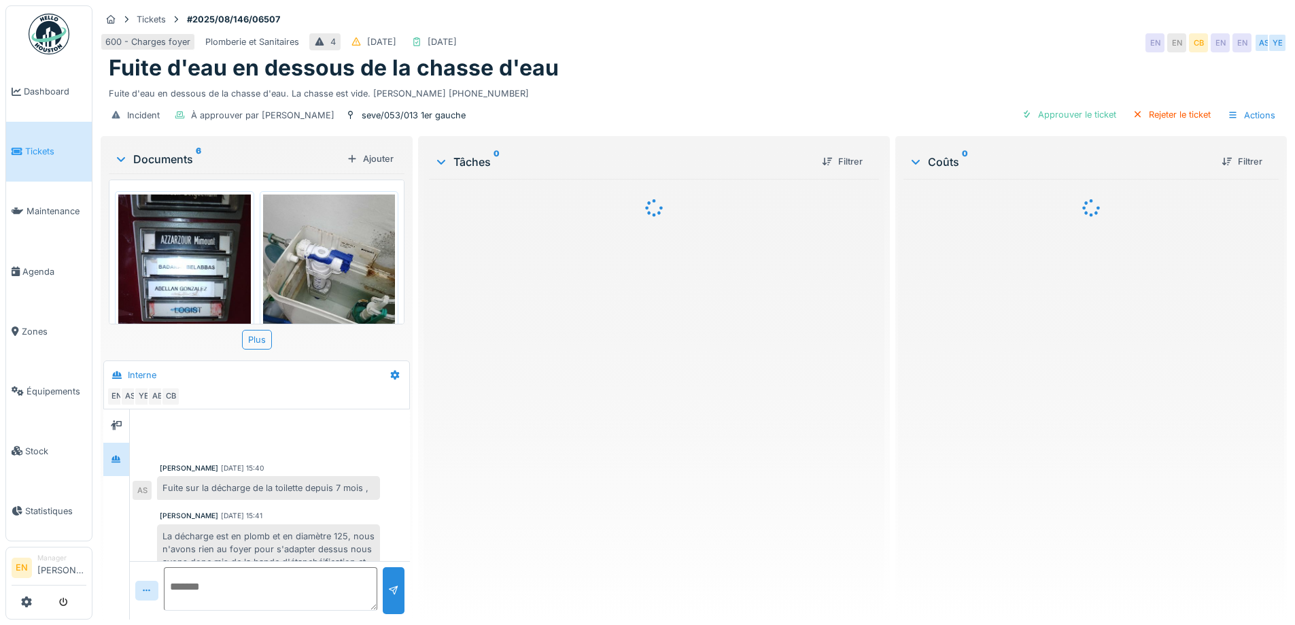
scroll to position [289, 0]
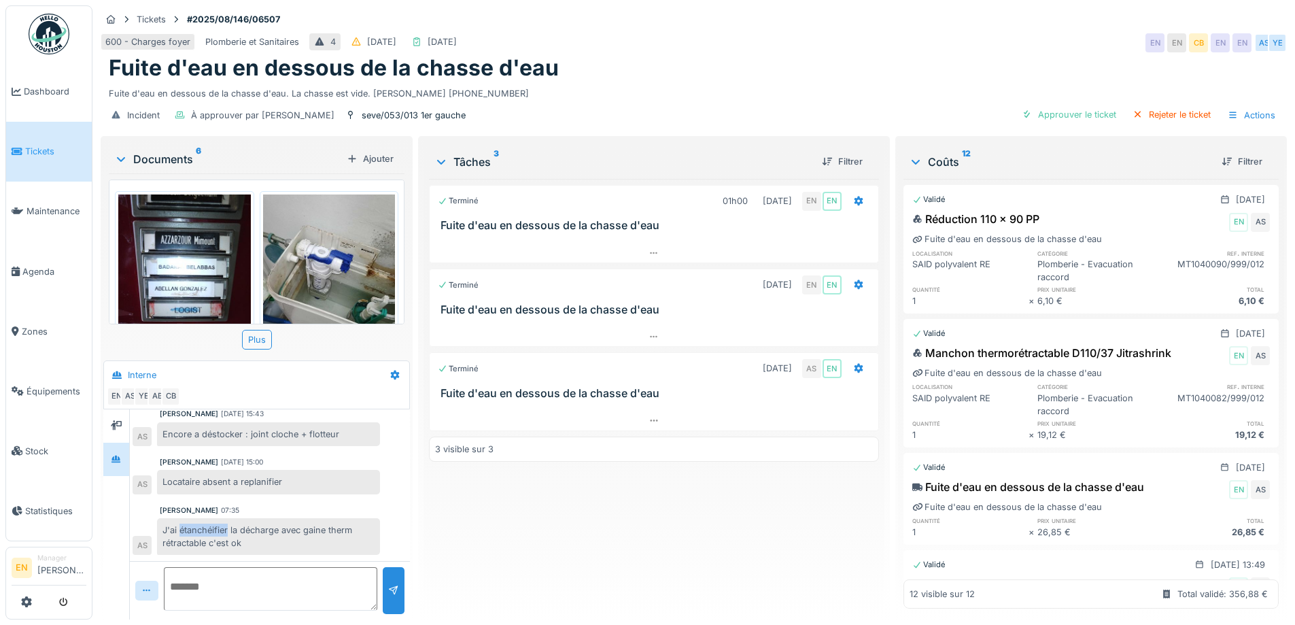
drag, startPoint x: 180, startPoint y: 530, endPoint x: 229, endPoint y: 527, distance: 49.0
click at [229, 527] on div "J'ai étanchéifier la décharge avec gaine therm rétractable c'est ok" at bounding box center [268, 536] width 223 height 37
copy div "étanchéifier"
click at [56, 38] on img at bounding box center [49, 34] width 41 height 41
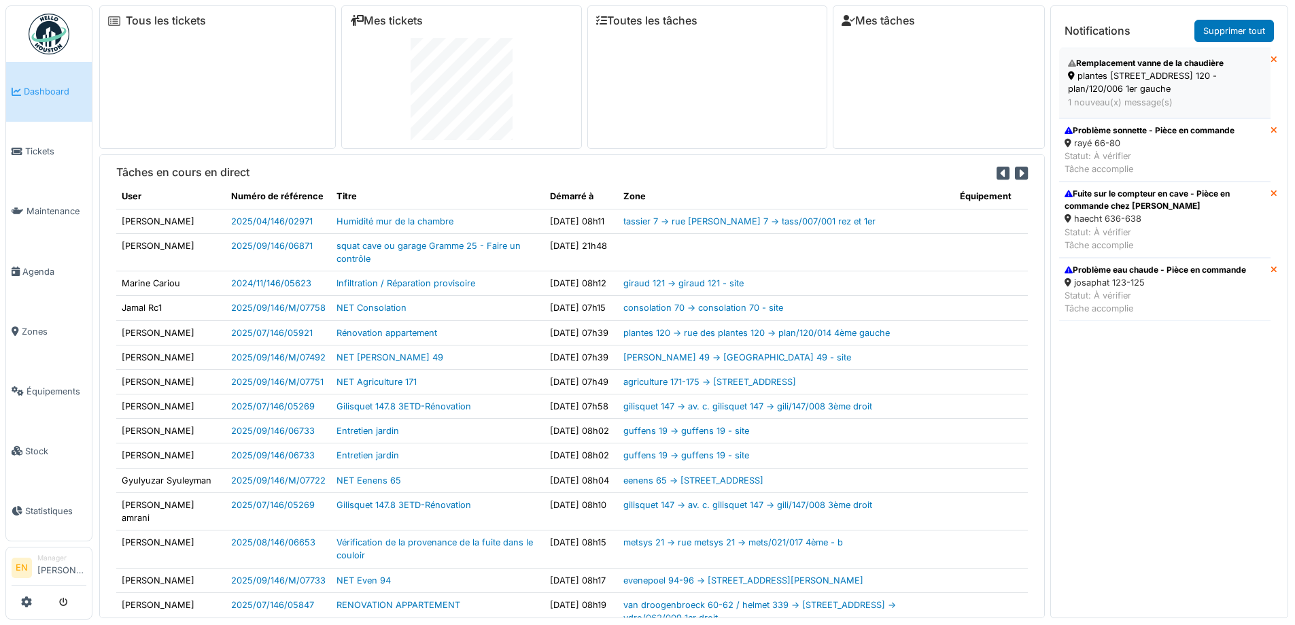
click at [1093, 81] on div "plantes [STREET_ADDRESS] 120 - plan/120/006 1er gauche" at bounding box center [1165, 82] width 194 height 26
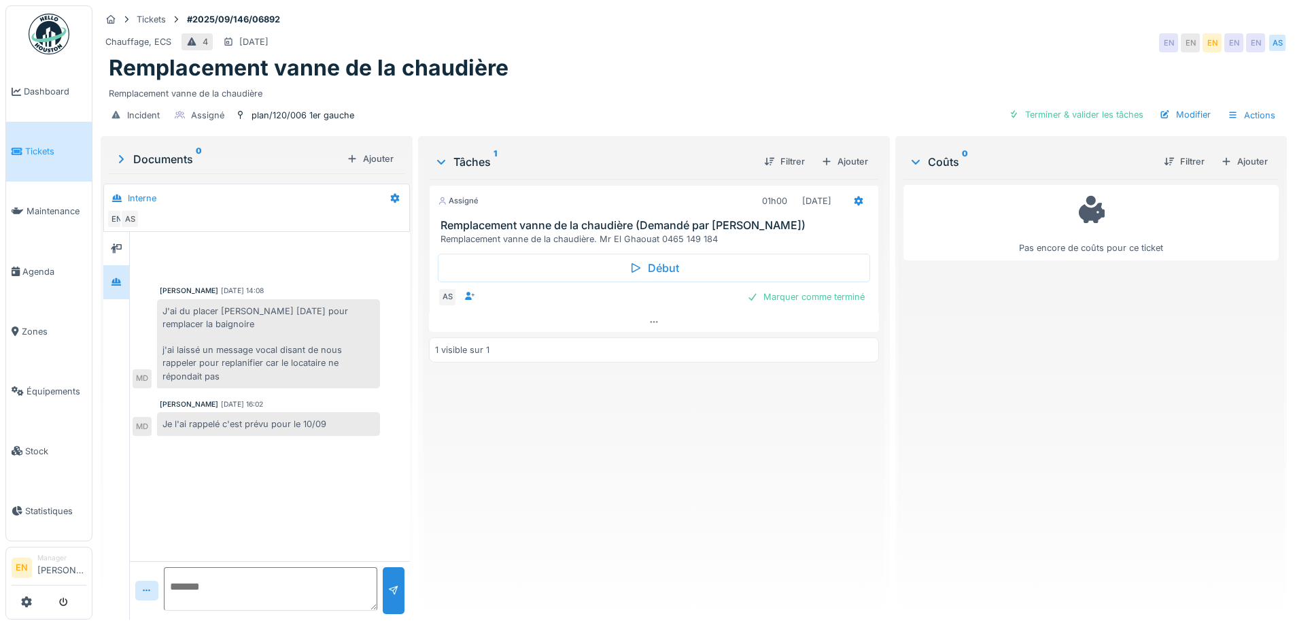
click at [739, 460] on div "Assigné 01h00 10/09/2025 Remplacement vanne de la chaudière (Demandé par Anouar…" at bounding box center [653, 393] width 449 height 429
click at [646, 314] on div at bounding box center [653, 322] width 449 height 20
click at [716, 456] on div "Assigné 01h00 10/09/2025 Remplacement vanne de la chaudière (Demandé par Anouar…" at bounding box center [653, 393] width 449 height 429
click at [702, 442] on div "Assigné 01h00 10/09/2025 Remplacement vanne de la chaudière (Demandé par Anouar…" at bounding box center [653, 393] width 449 height 429
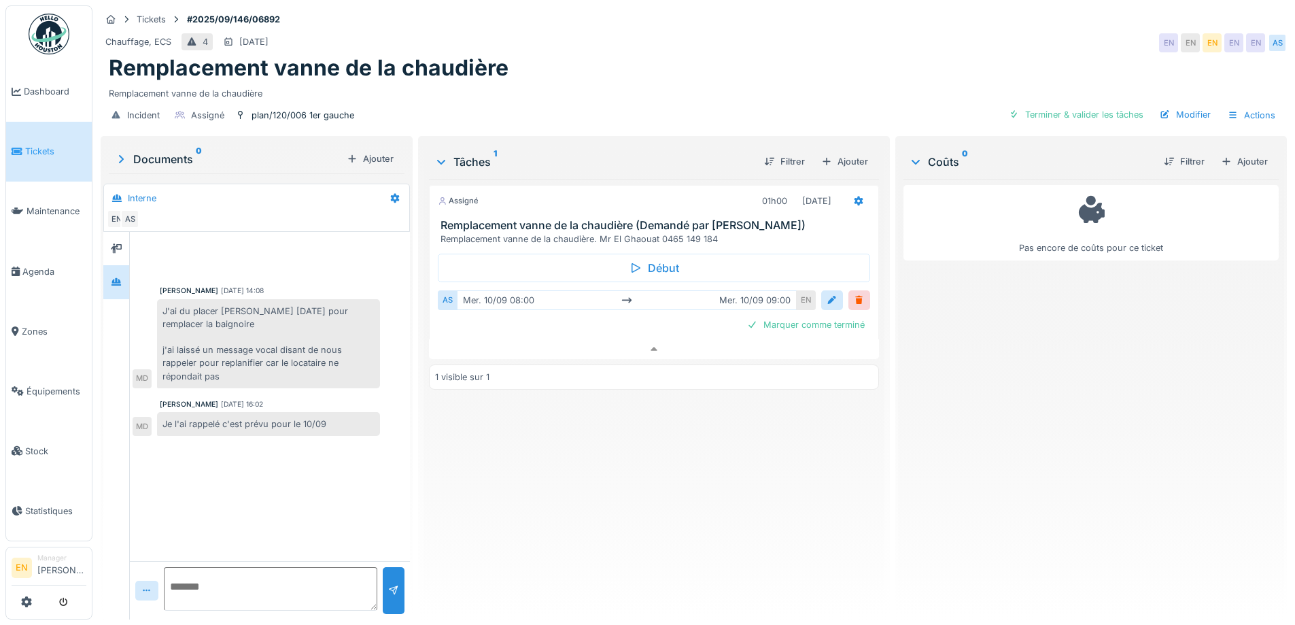
click at [51, 22] on img at bounding box center [49, 34] width 41 height 41
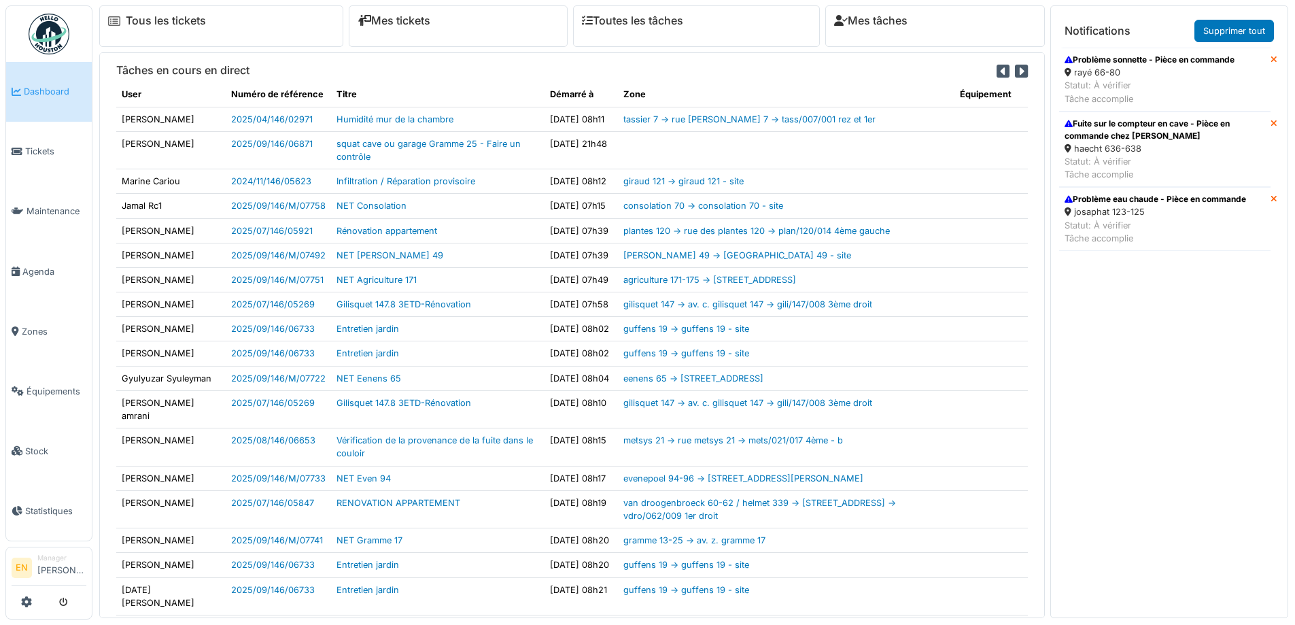
click at [1108, 65] on div "Problème sonnette - Pièce en commande" at bounding box center [1149, 60] width 170 height 12
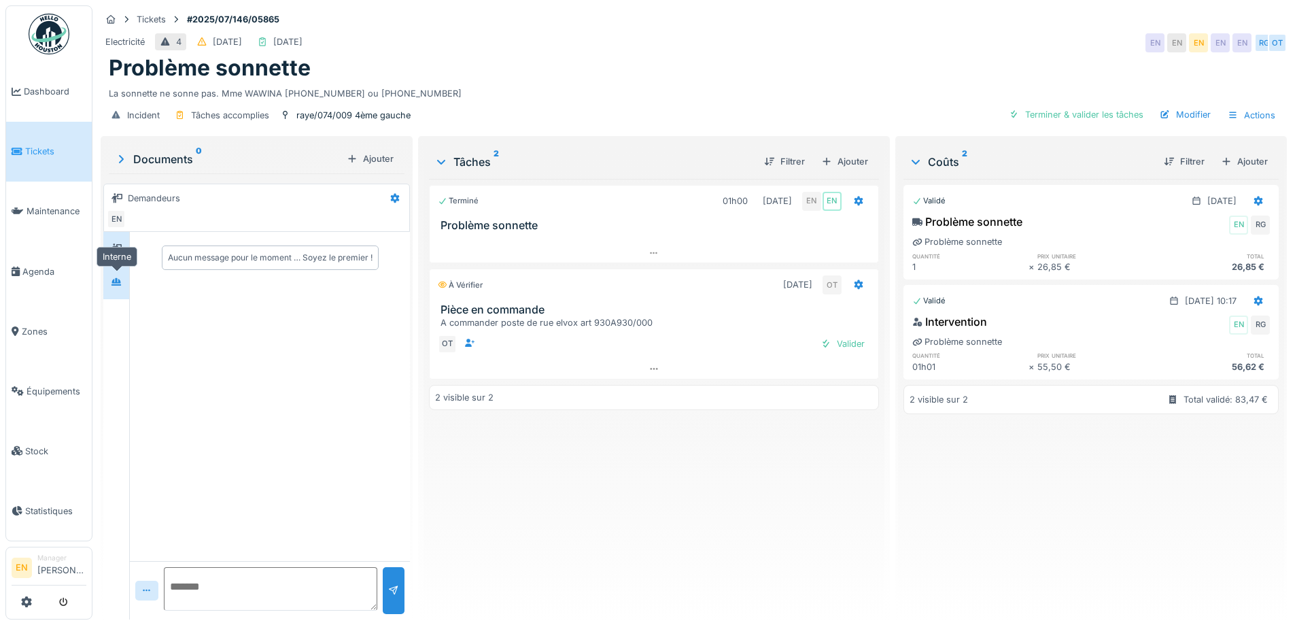
click at [121, 290] on div at bounding box center [116, 281] width 20 height 17
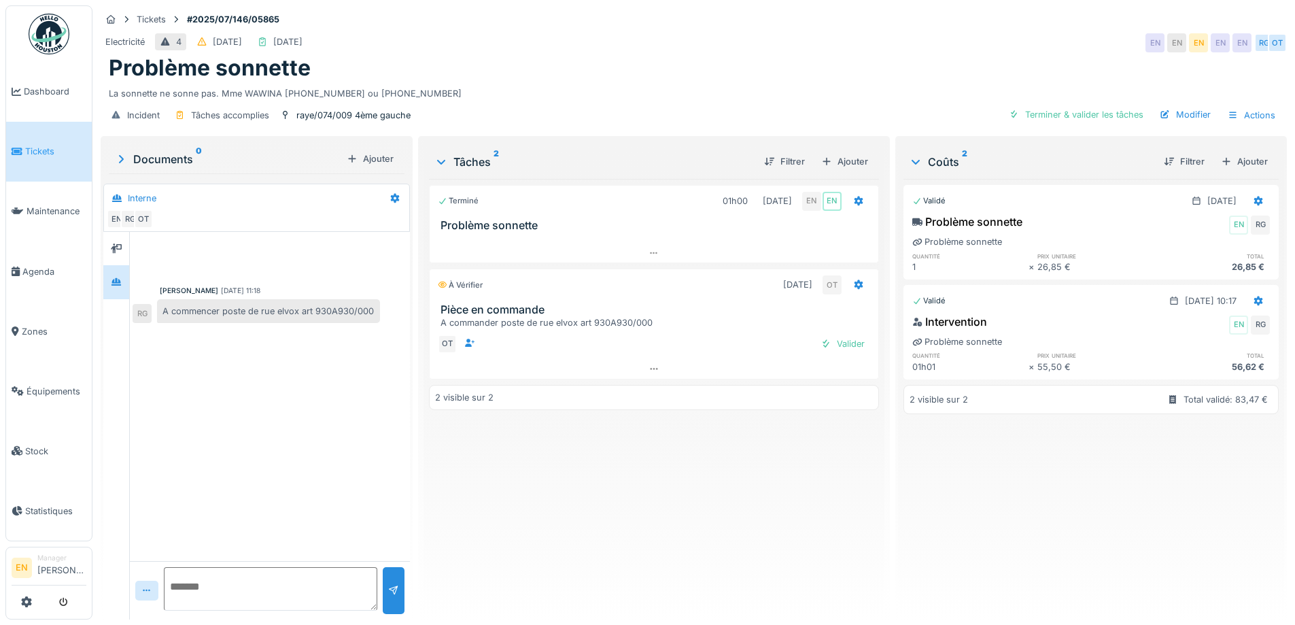
click at [243, 424] on div "Robert Gaspar 23/07/2025 11:18 A commencer poste de rue elvox art 930A930/000 RG" at bounding box center [270, 396] width 280 height 329
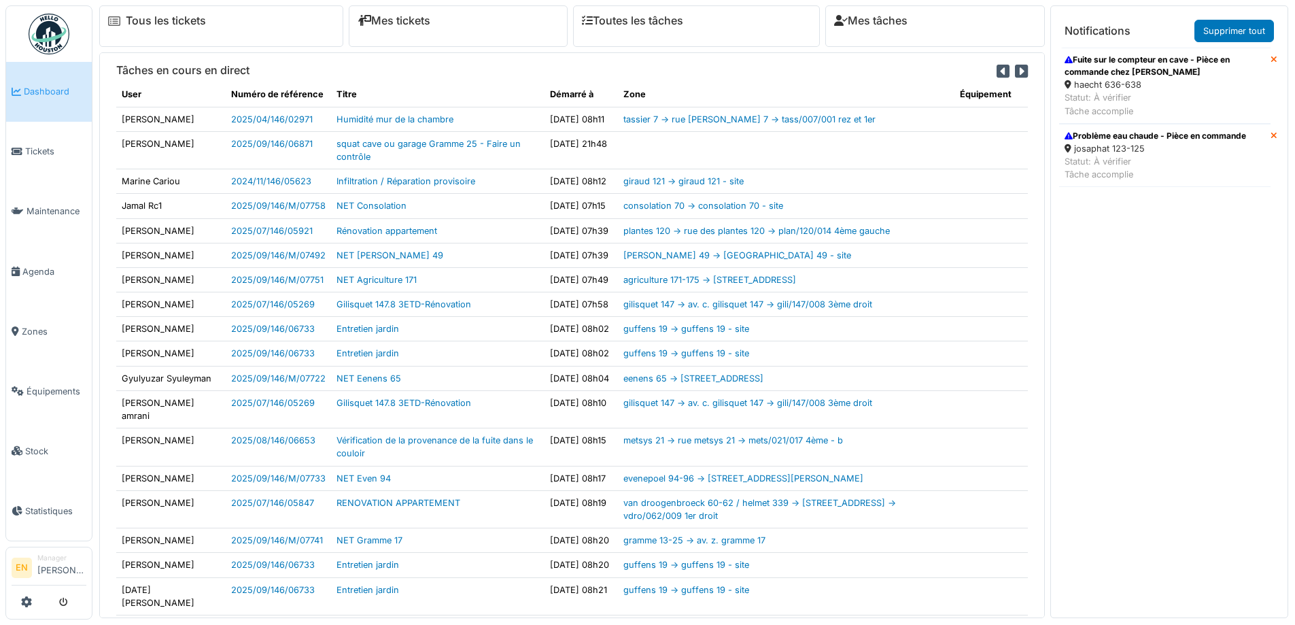
click at [1106, 83] on div "haecht 636-638" at bounding box center [1164, 84] width 200 height 13
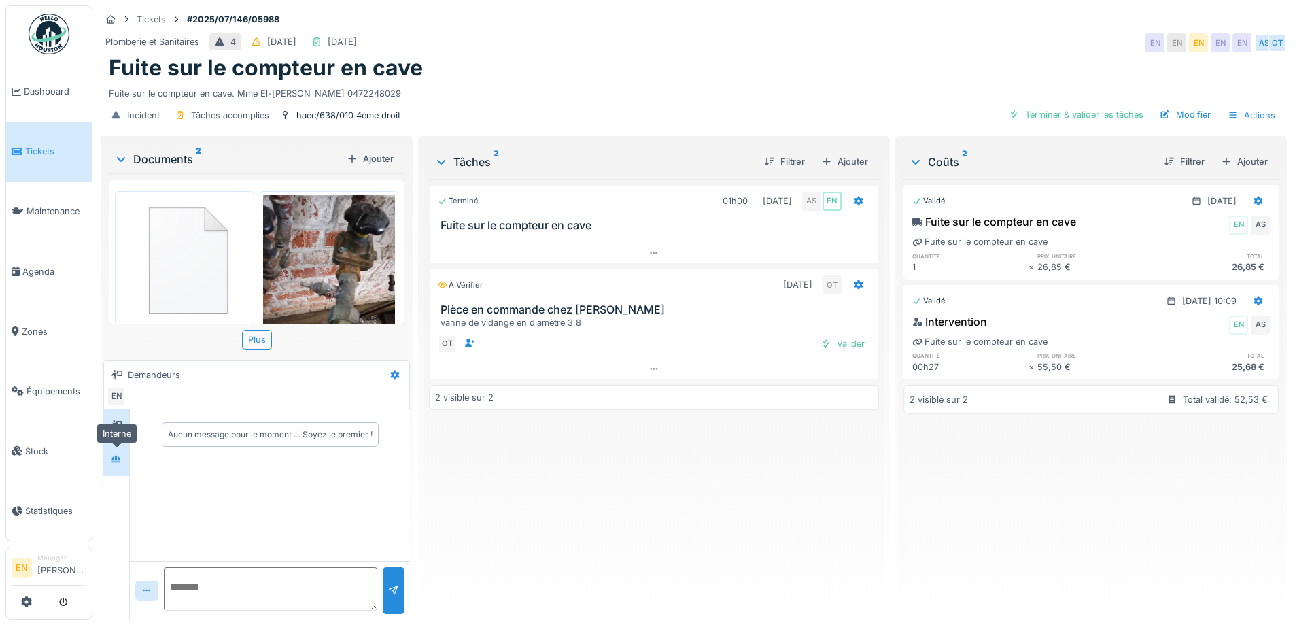
click at [117, 460] on icon at bounding box center [116, 458] width 10 height 7
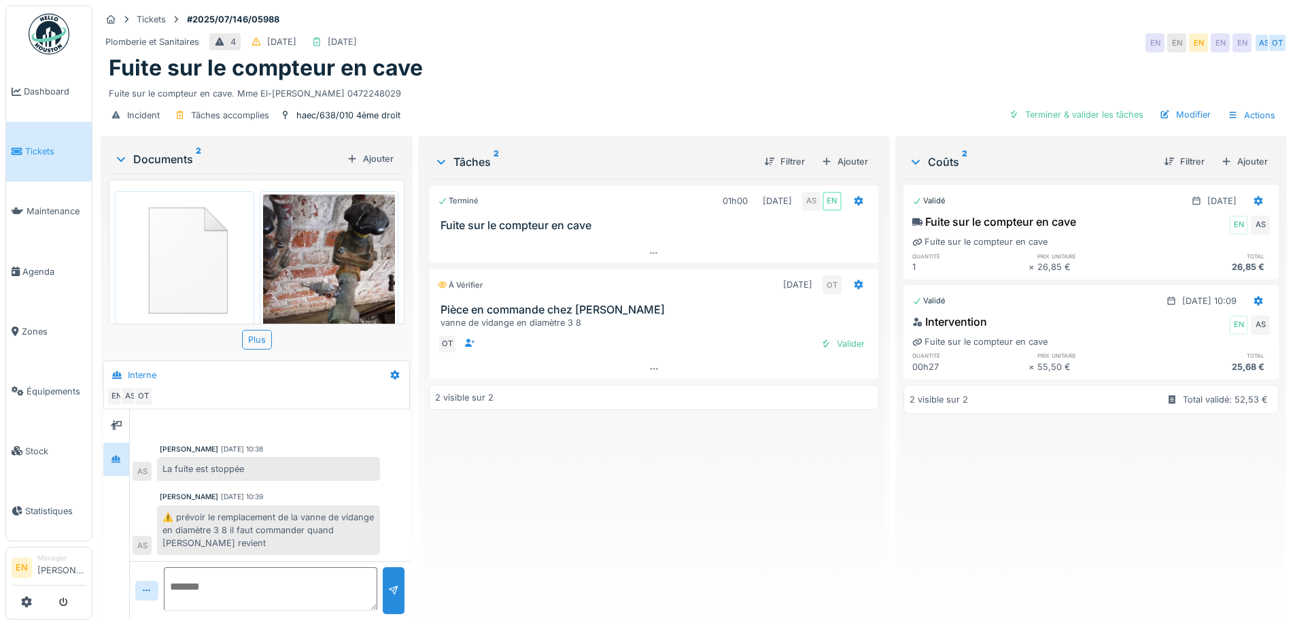
click at [494, 504] on div "Terminé 01h00 [DATE] AS EN Fuite sur le compteur en cave À vérifier [DATE] OT P…" at bounding box center [653, 393] width 449 height 429
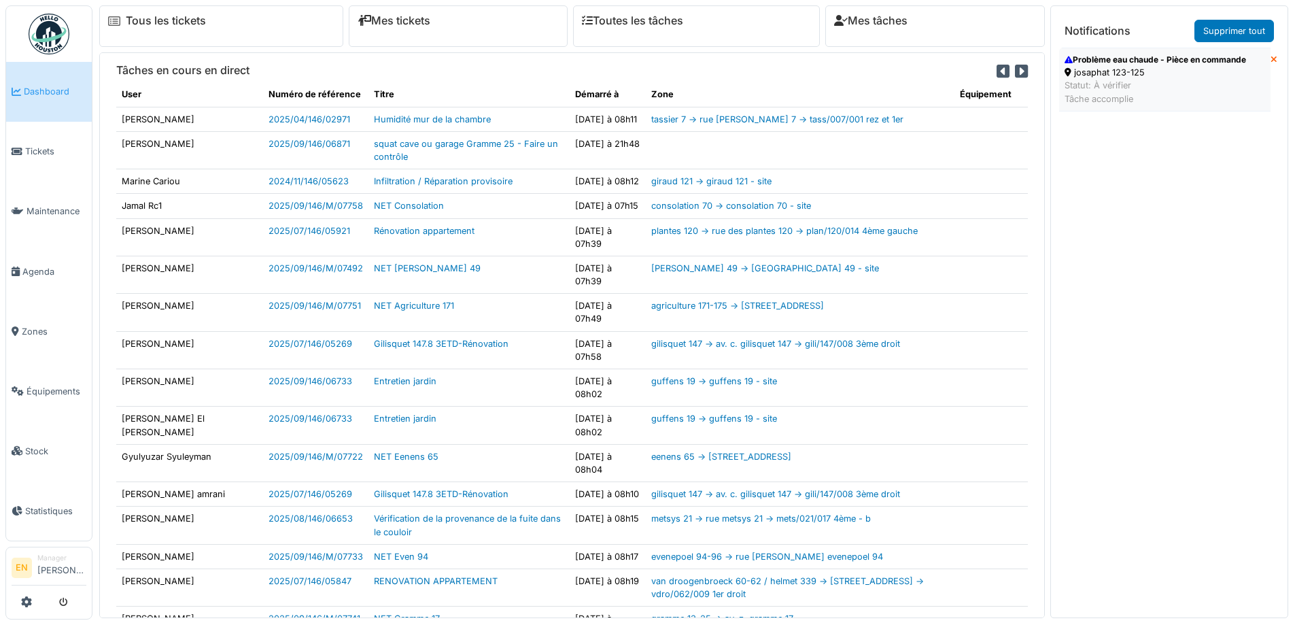
click at [1123, 81] on div "Statut: À vérifier Tâche accomplie" at bounding box center [1154, 92] width 181 height 26
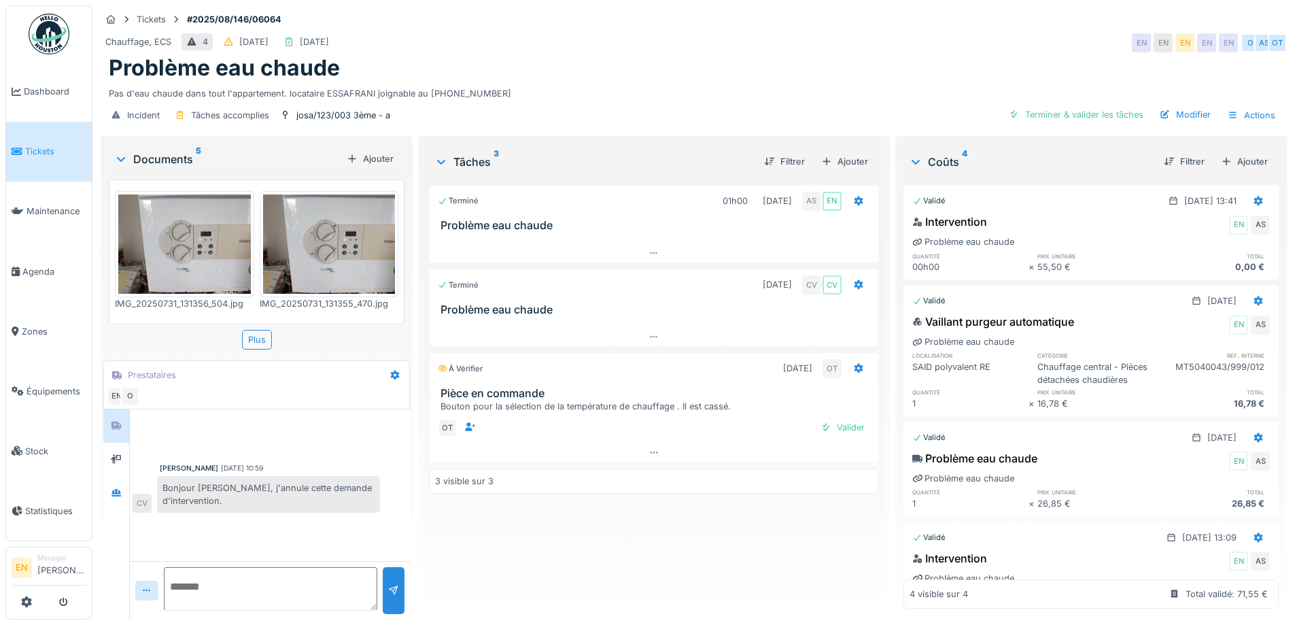
click at [524, 529] on div "Terminé 01h00 [DATE] AS EN Problème eau chaude Terminé [DATE] CV CV Problème ea…" at bounding box center [653, 393] width 449 height 429
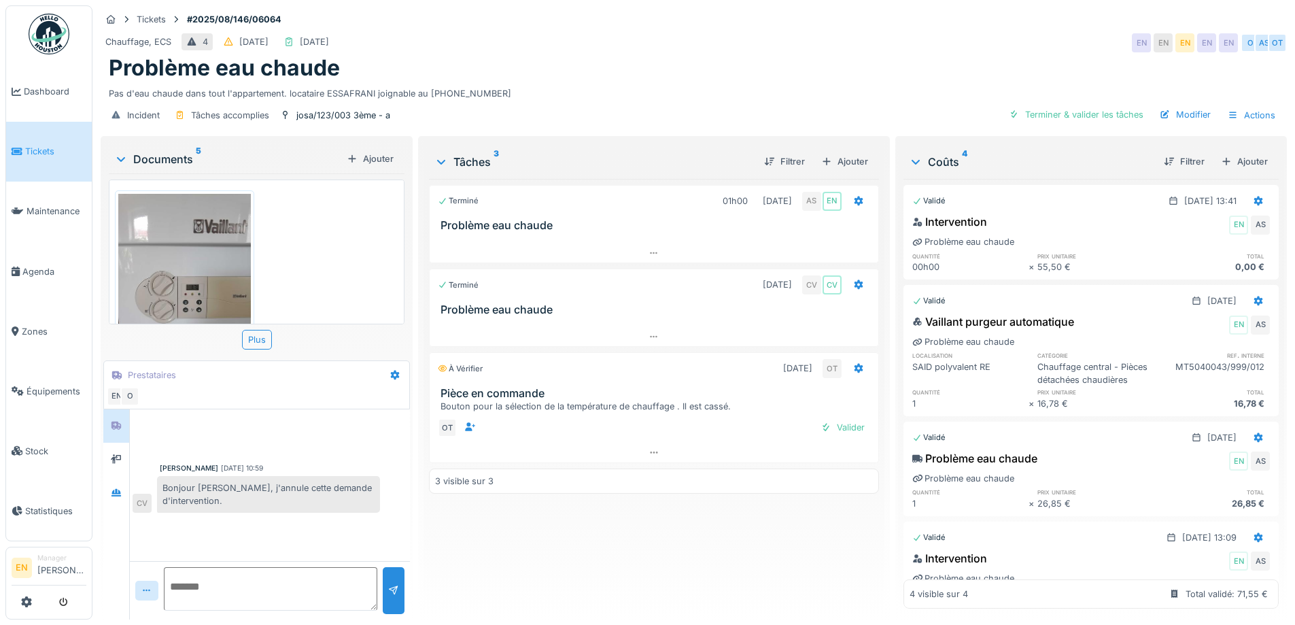
scroll to position [327, 0]
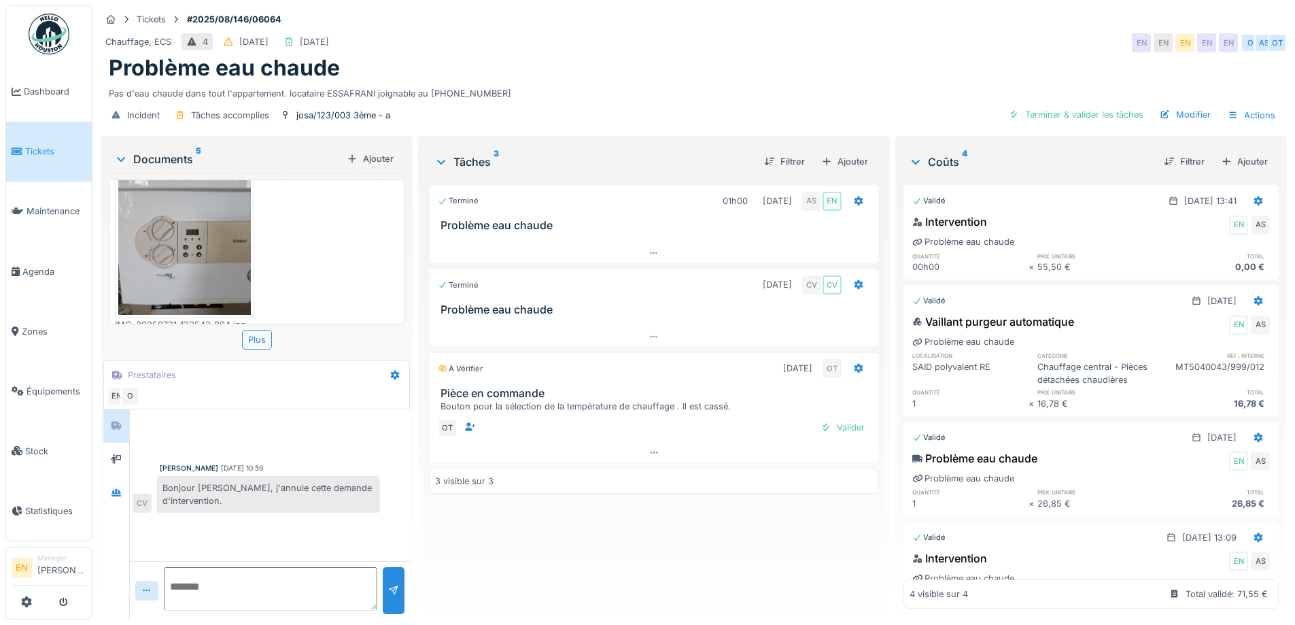
click at [1055, 24] on div "Tickets #2025/08/146/06064" at bounding box center [694, 19] width 1186 height 17
click at [835, 84] on div "Pas d'eau chaude dans tout l'appartement. locataire ESSAFRANI joignable au 0485…" at bounding box center [694, 91] width 1170 height 18
click at [658, 542] on div "Terminé 01h00 31/07/2025 AS EN Problème eau chaude Terminé 05/08/2025 CV CV Pro…" at bounding box center [653, 393] width 449 height 429
click at [871, 91] on div "Pas d'eau chaude dans tout l'appartement. locataire ESSAFRANI joignable au 0485…" at bounding box center [694, 91] width 1170 height 18
click at [605, 581] on div "Terminé 01h00 31/07/2025 AS EN Problème eau chaude Terminé 05/08/2025 CV CV Pro…" at bounding box center [653, 393] width 449 height 429
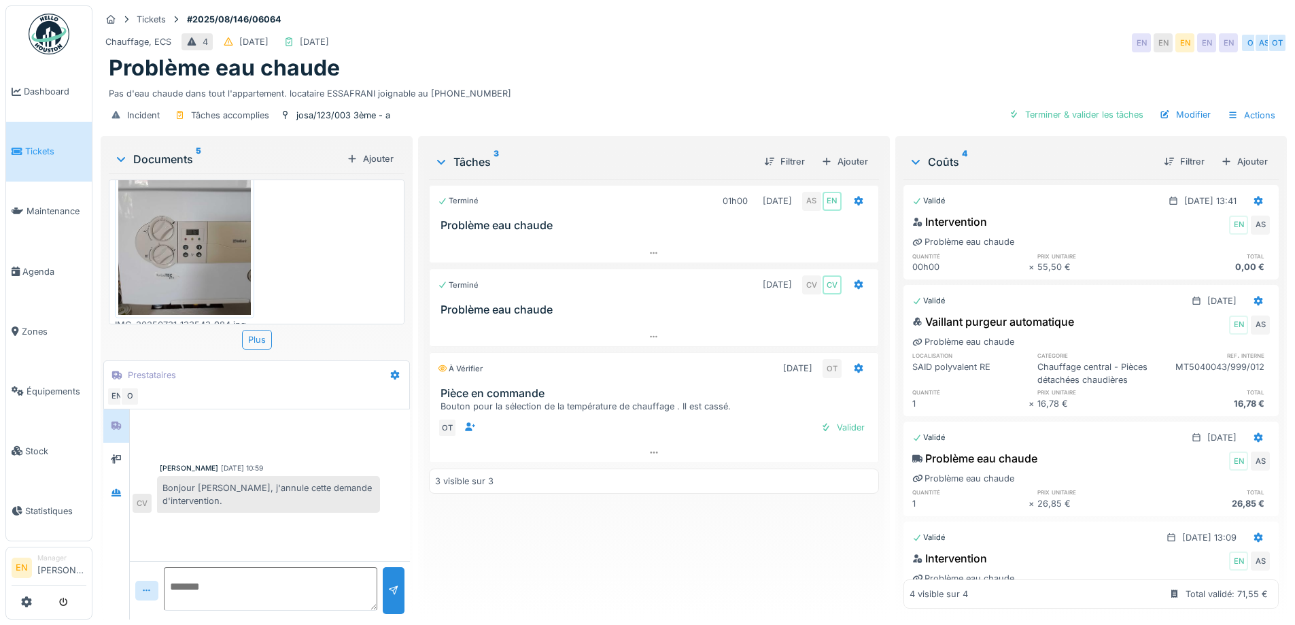
click at [605, 581] on div "Terminé 01h00 31/07/2025 AS EN Problème eau chaude Terminé 05/08/2025 CV CV Pro…" at bounding box center [653, 393] width 449 height 429
click at [606, 581] on div "Terminé 01h00 31/07/2025 AS EN Problème eau chaude Terminé 05/08/2025 CV CV Pro…" at bounding box center [653, 393] width 449 height 429
click at [689, 43] on div "Chauffage, ECS 4 03/08/2025 03/09/2025 EN EN EN EN EN O AS OT" at bounding box center [694, 43] width 1186 height 24
click at [951, 43] on div "Chauffage, ECS 4 03/08/2025 03/09/2025 EN EN EN EN EN O AS OT" at bounding box center [694, 43] width 1186 height 24
click at [114, 497] on div at bounding box center [116, 492] width 11 height 13
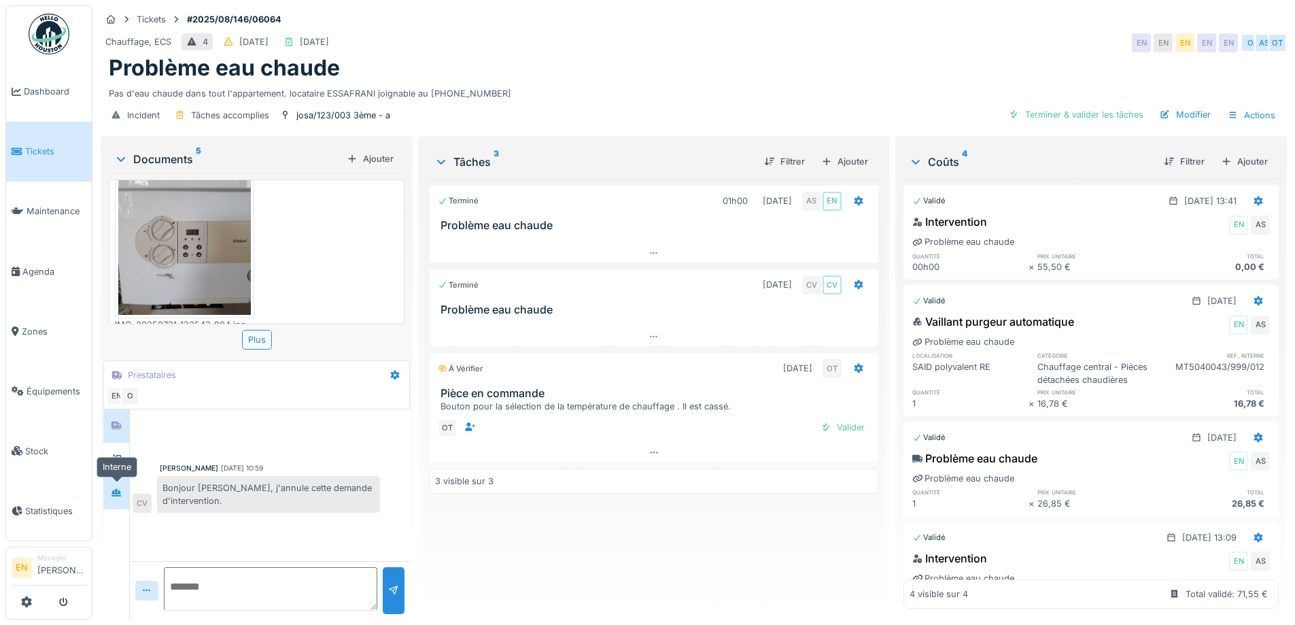
scroll to position [45, 0]
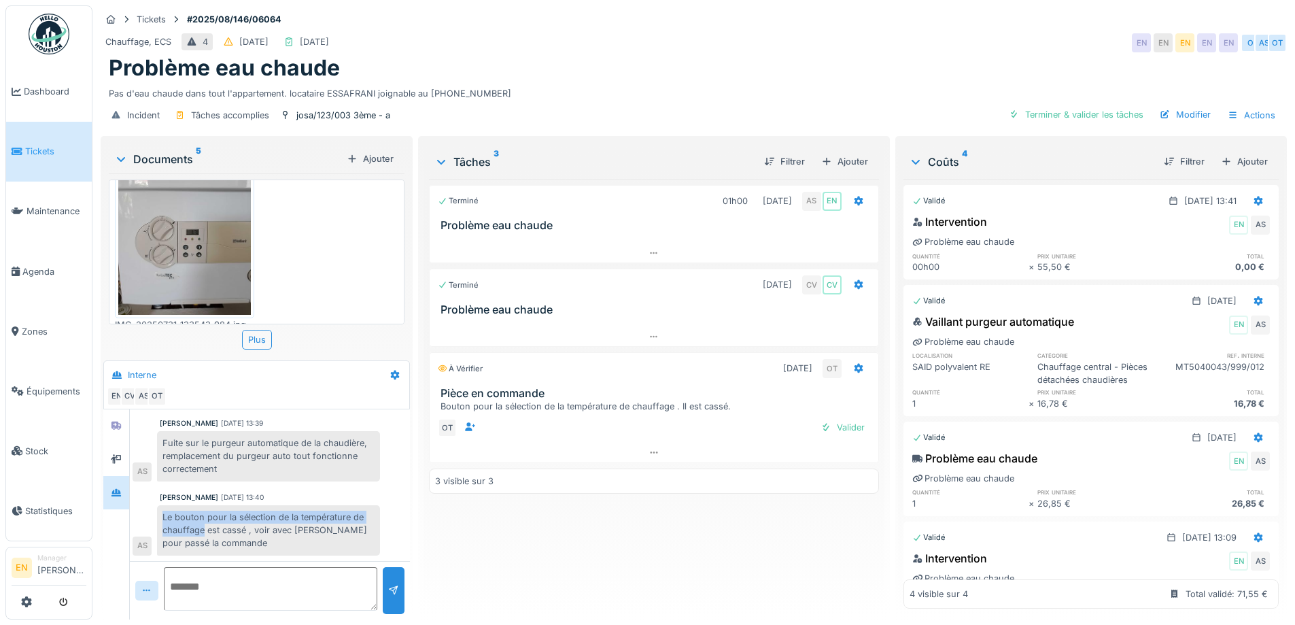
drag, startPoint x: 162, startPoint y: 516, endPoint x: 205, endPoint y: 532, distance: 44.9
click at [205, 532] on div "Le bouton pour la sélection de la température de chauffage est cassé , voir ave…" at bounding box center [268, 530] width 223 height 50
copy div "Le bouton pour la sélection de la température de chauffage"
click at [842, 158] on div "Ajouter" at bounding box center [844, 161] width 58 height 18
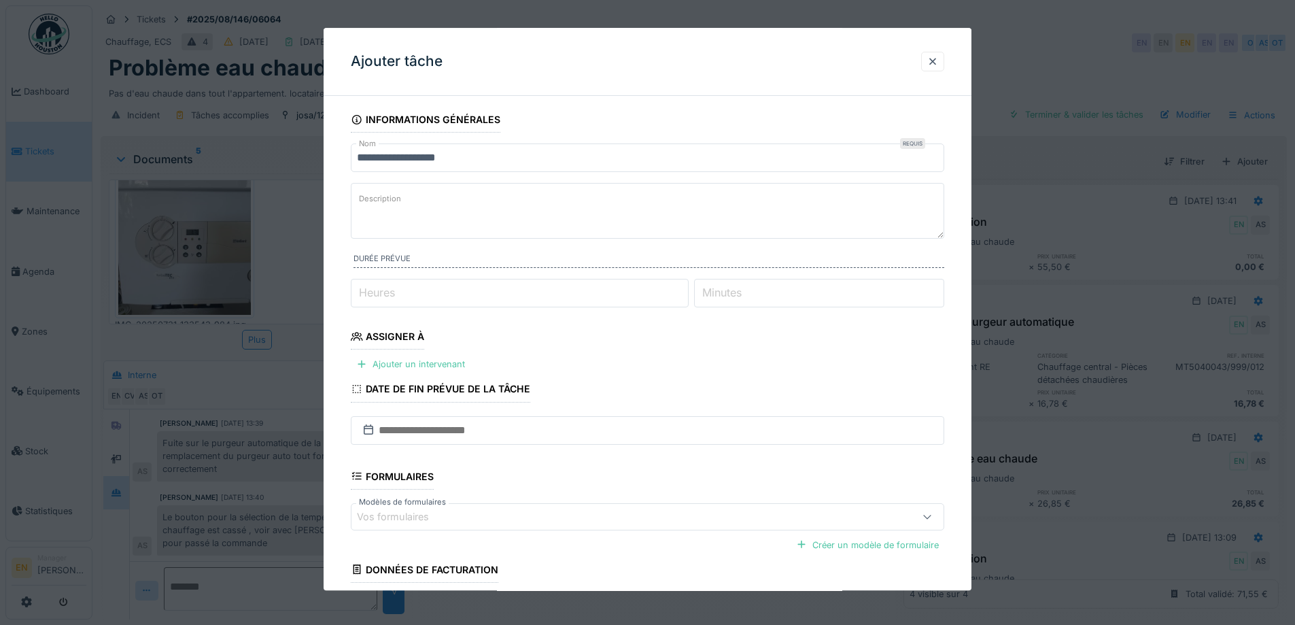
click at [467, 199] on textarea "Description" at bounding box center [647, 211] width 593 height 56
paste textarea "**********"
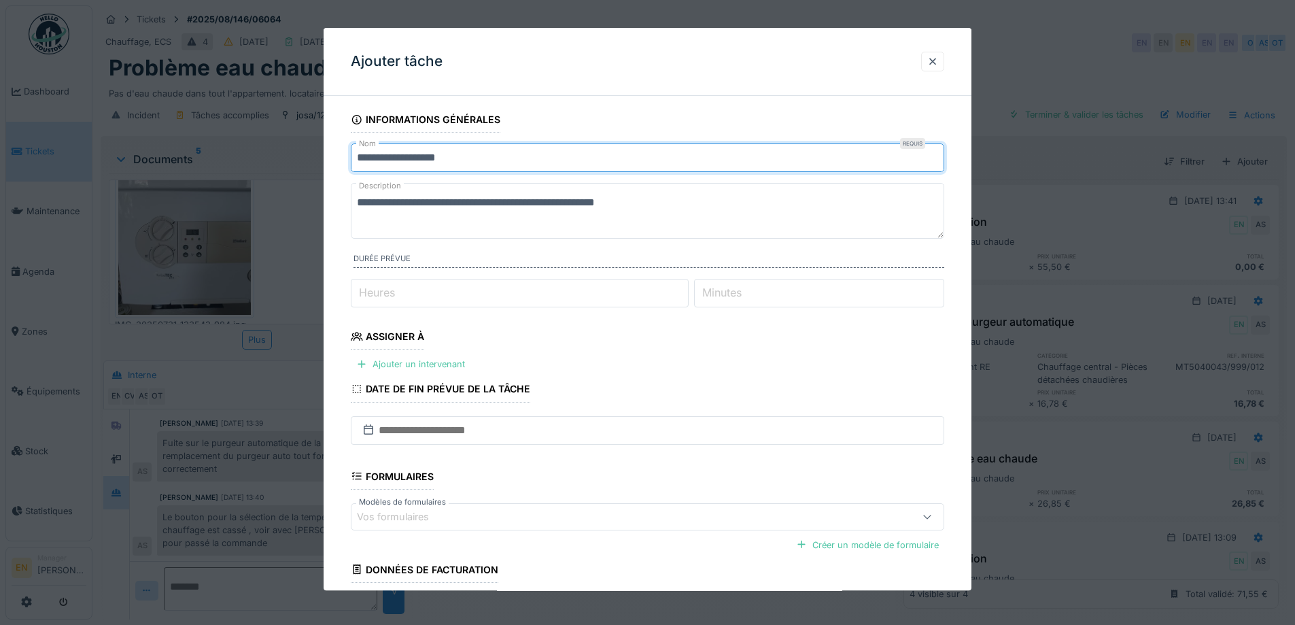
drag, startPoint x: 493, startPoint y: 155, endPoint x: 285, endPoint y: 157, distance: 208.0
click at [286, 156] on div "**********" at bounding box center [693, 312] width 1202 height 625
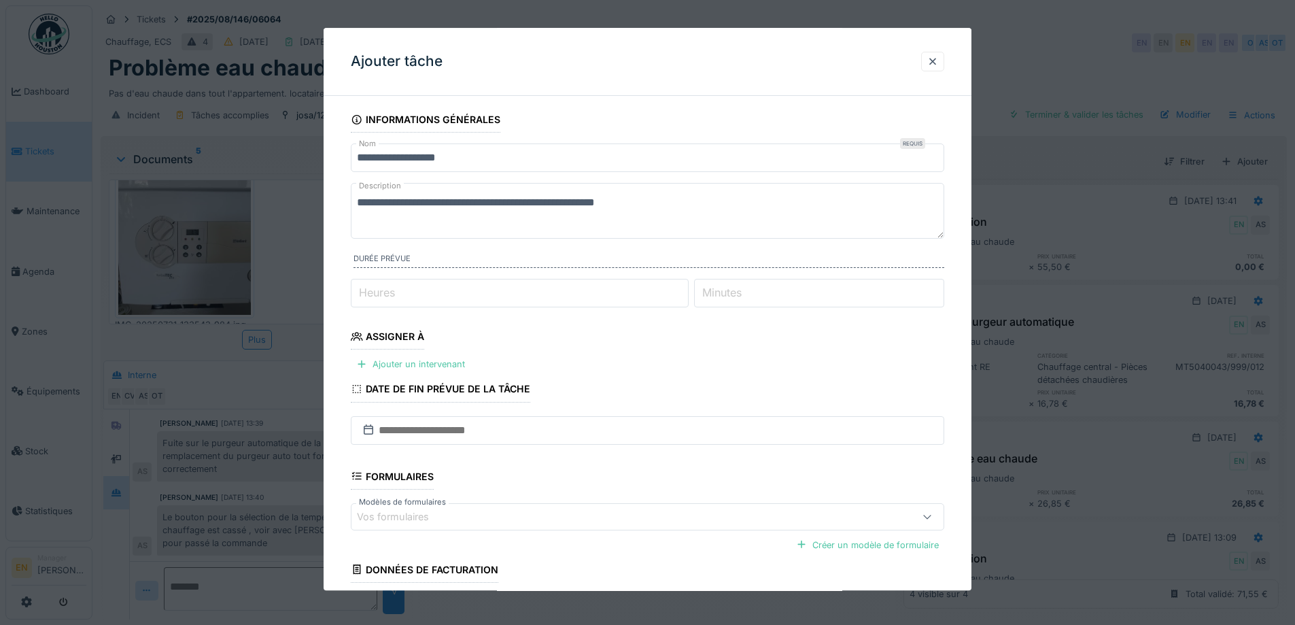
click at [363, 209] on textarea "**********" at bounding box center [647, 211] width 593 height 56
drag, startPoint x: 744, startPoint y: 203, endPoint x: 247, endPoint y: 239, distance: 498.7
click at [247, 239] on div "**********" at bounding box center [693, 312] width 1202 height 625
type textarea "**********"
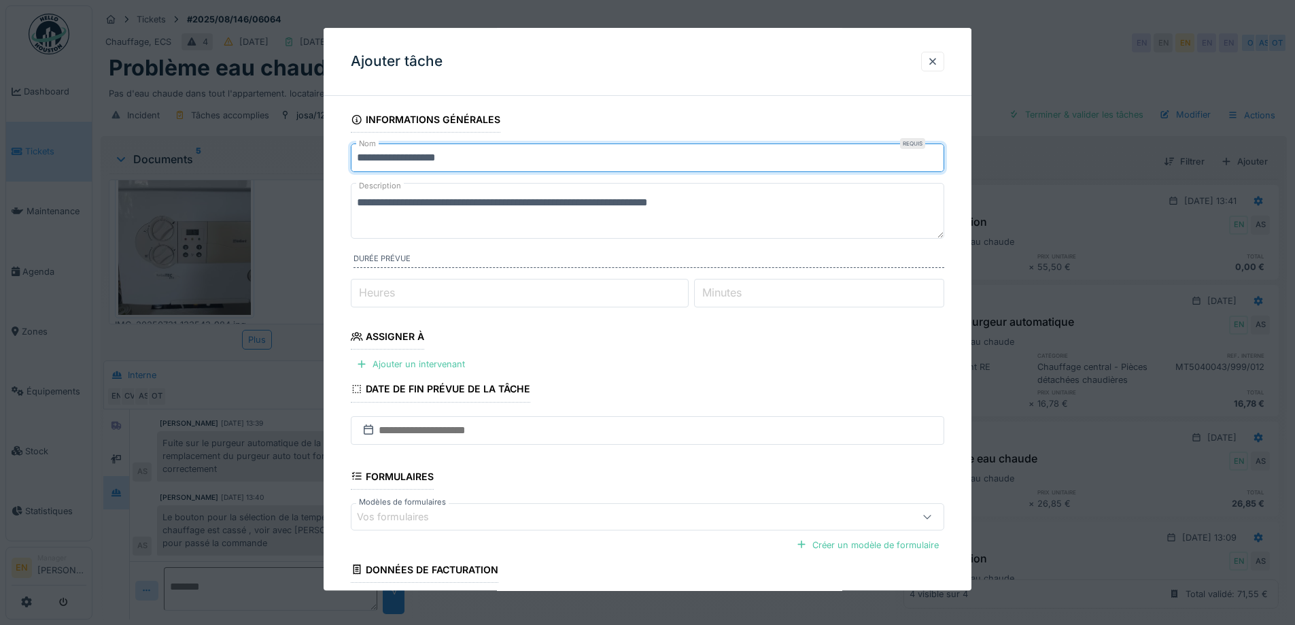
drag, startPoint x: 480, startPoint y: 160, endPoint x: 296, endPoint y: 162, distance: 184.9
click at [296, 162] on div "**********" at bounding box center [693, 312] width 1202 height 625
paste input "**********"
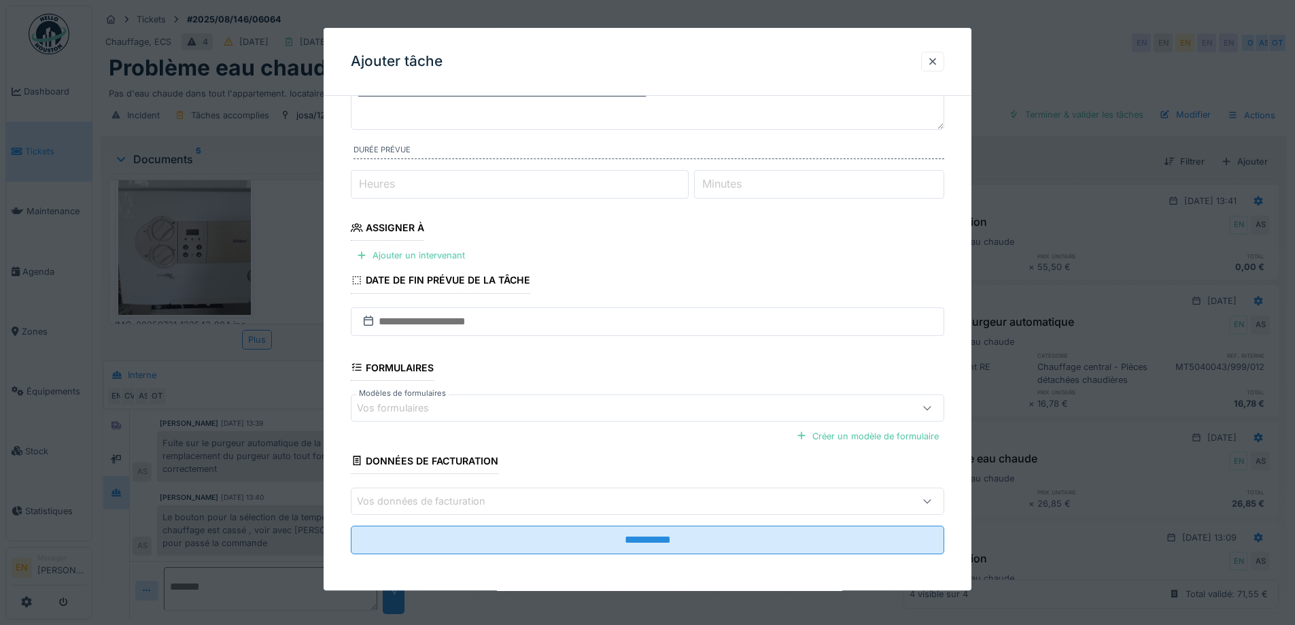
scroll to position [111, 0]
type input "**********"
type input "*"
click at [686, 177] on input "*" at bounding box center [520, 182] width 338 height 29
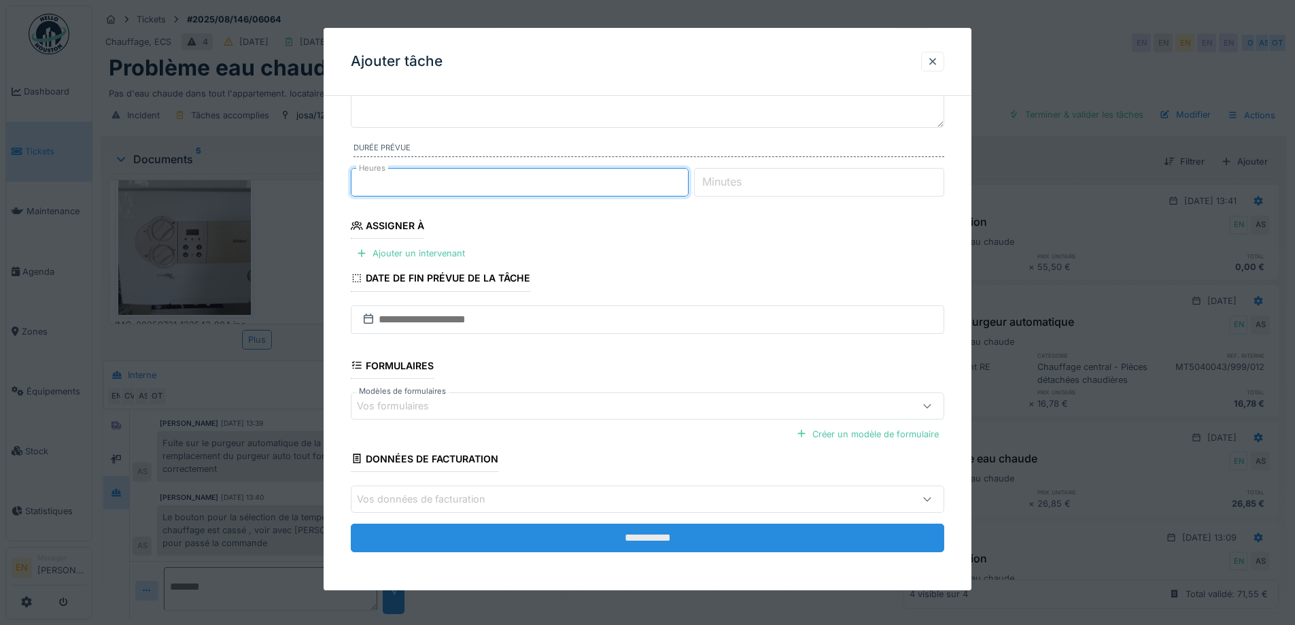
click at [657, 534] on input "**********" at bounding box center [647, 537] width 593 height 29
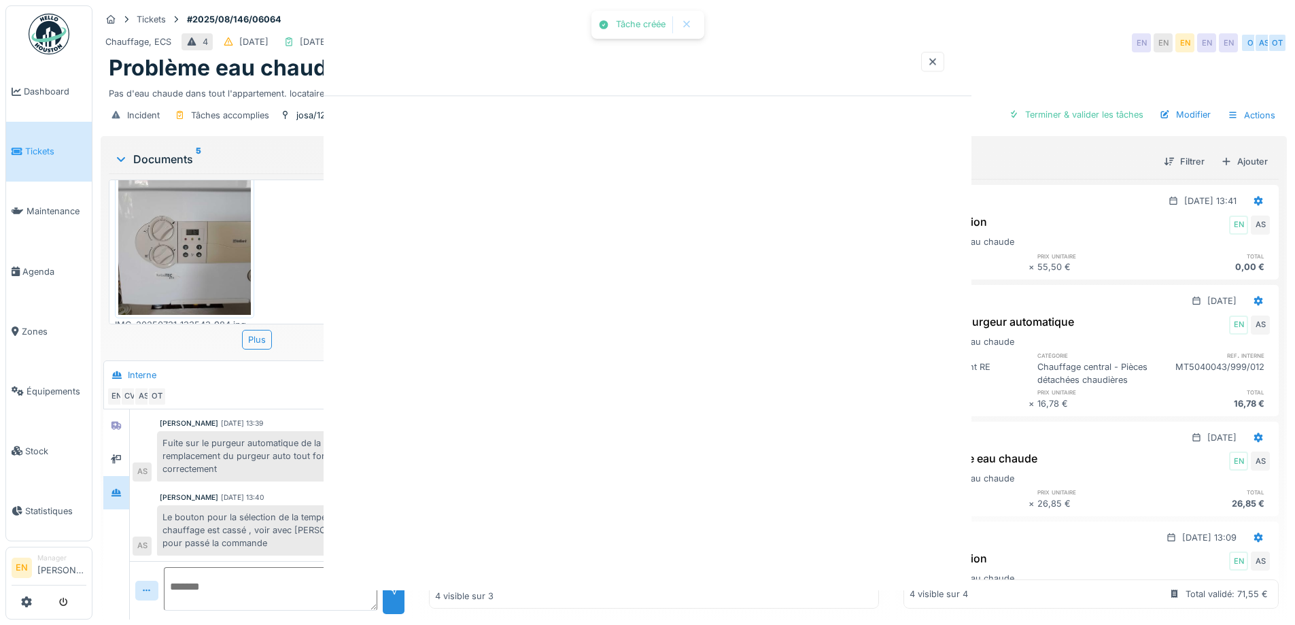
scroll to position [0, 0]
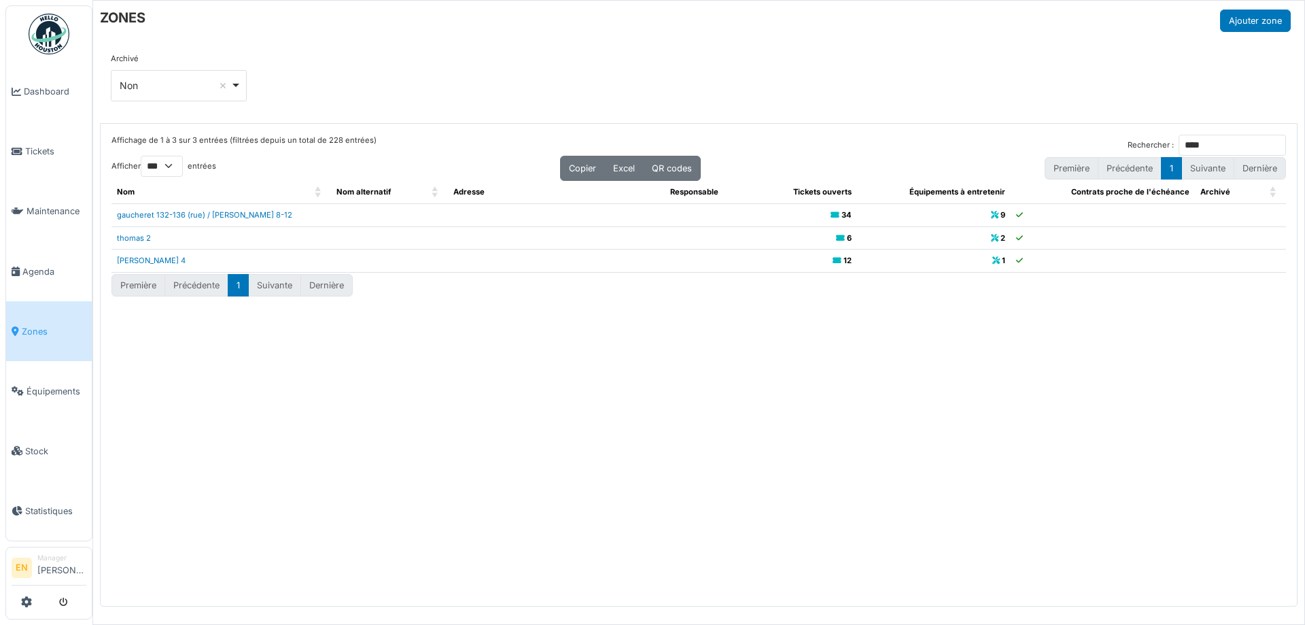
select select "***"
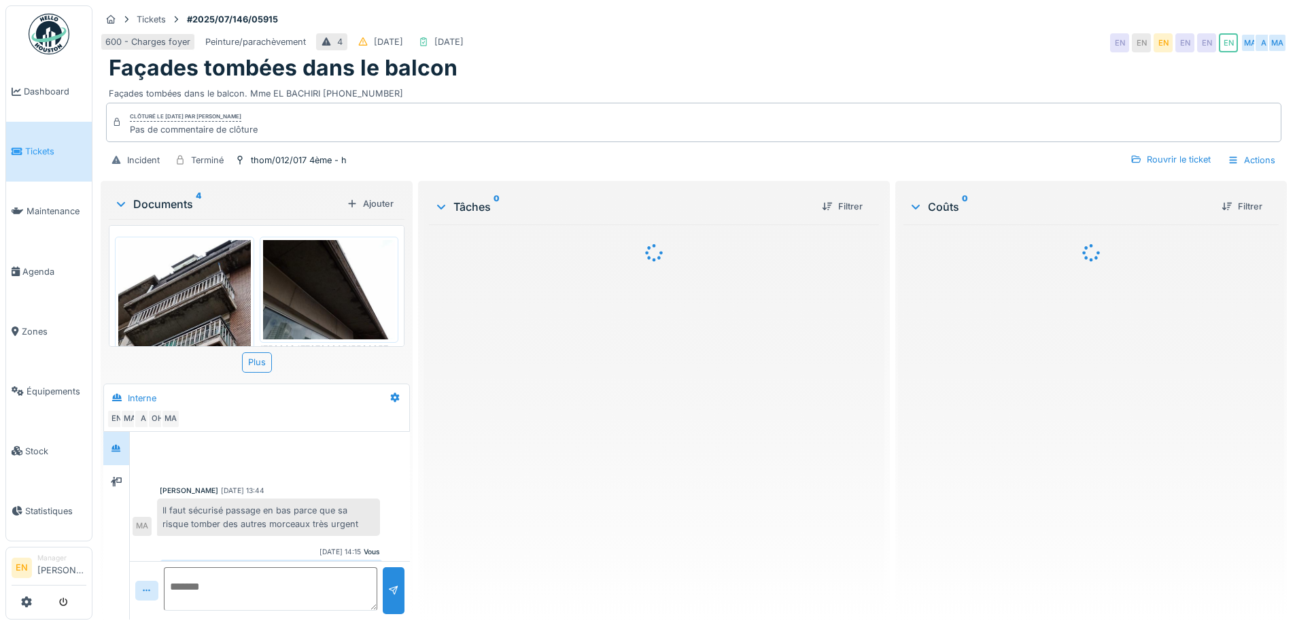
scroll to position [77, 0]
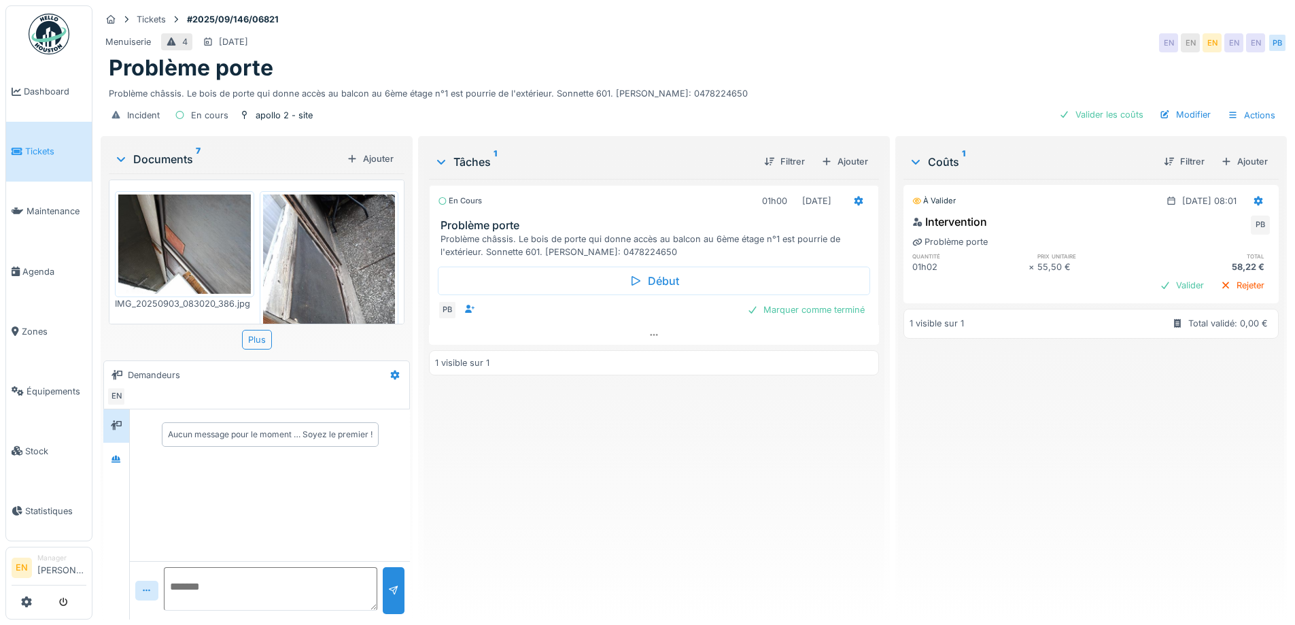
click at [543, 480] on div "En cours 01h00 [DATE] Problème porte Problème châssis. Le bois de porte qui don…" at bounding box center [653, 393] width 449 height 429
click at [1081, 404] on div "À valider [DATE] 08:01 Intervention PB Problème porte quantité prix unitaire to…" at bounding box center [1090, 393] width 375 height 429
click at [1230, 157] on div "Ajouter" at bounding box center [1244, 161] width 58 height 18
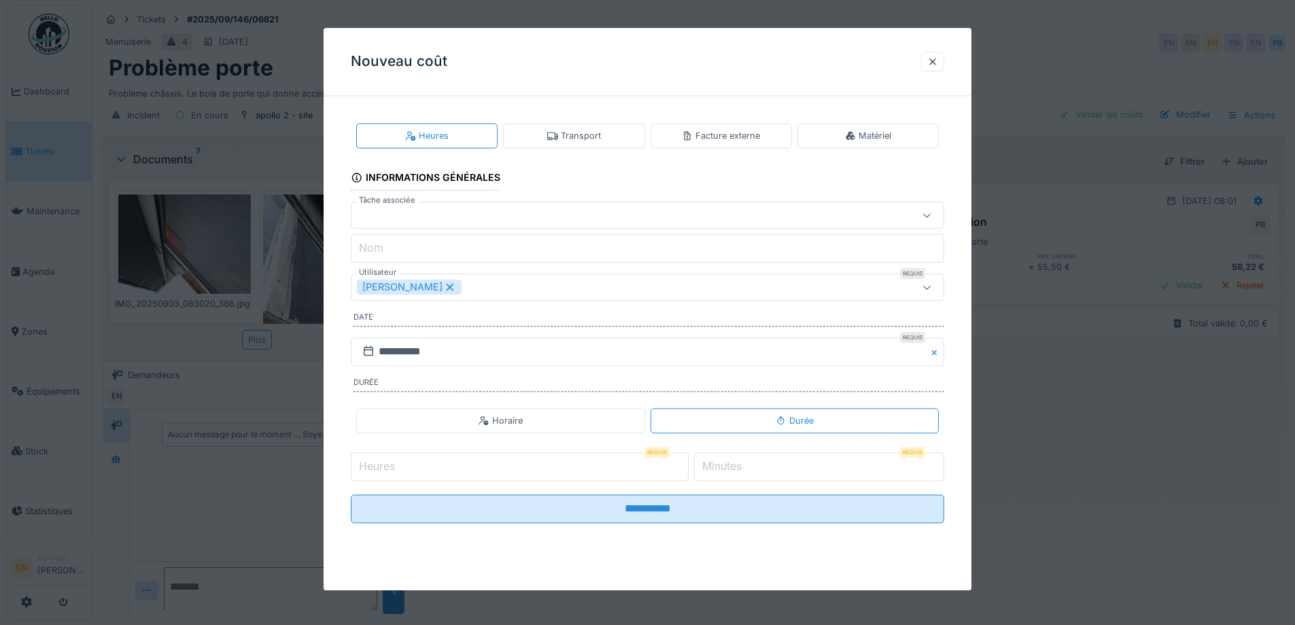
click at [595, 130] on div "Transport" at bounding box center [574, 135] width 54 height 13
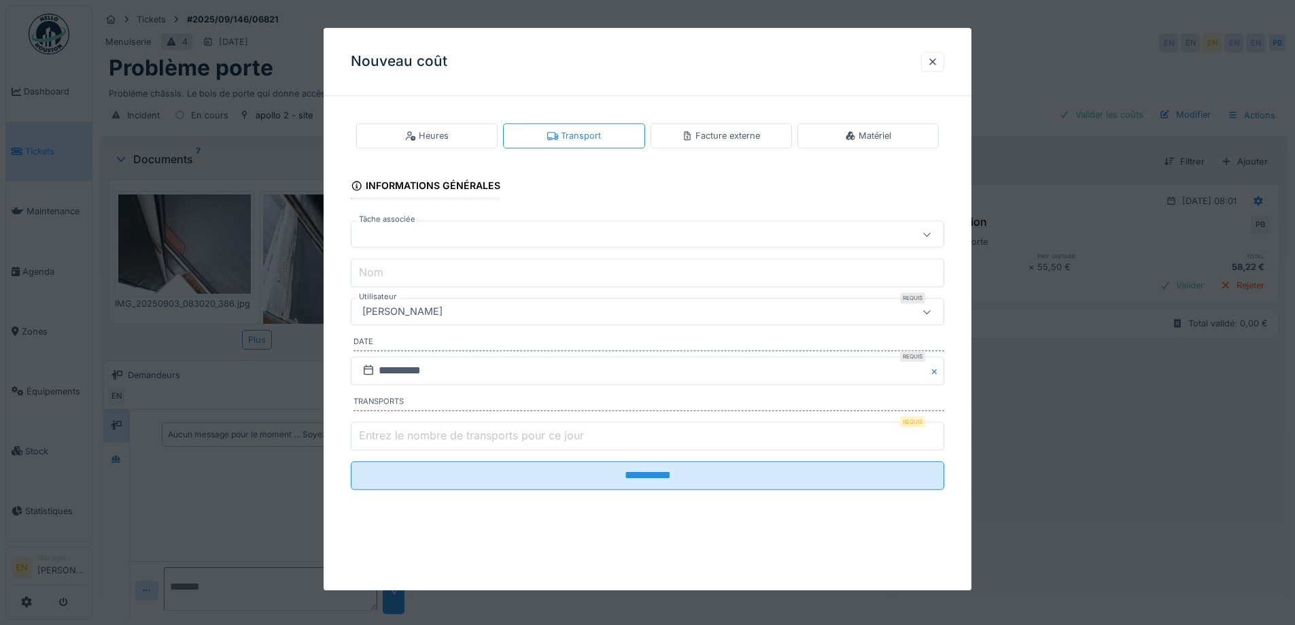
click at [523, 311] on div "[PERSON_NAME]" at bounding box center [613, 311] width 512 height 15
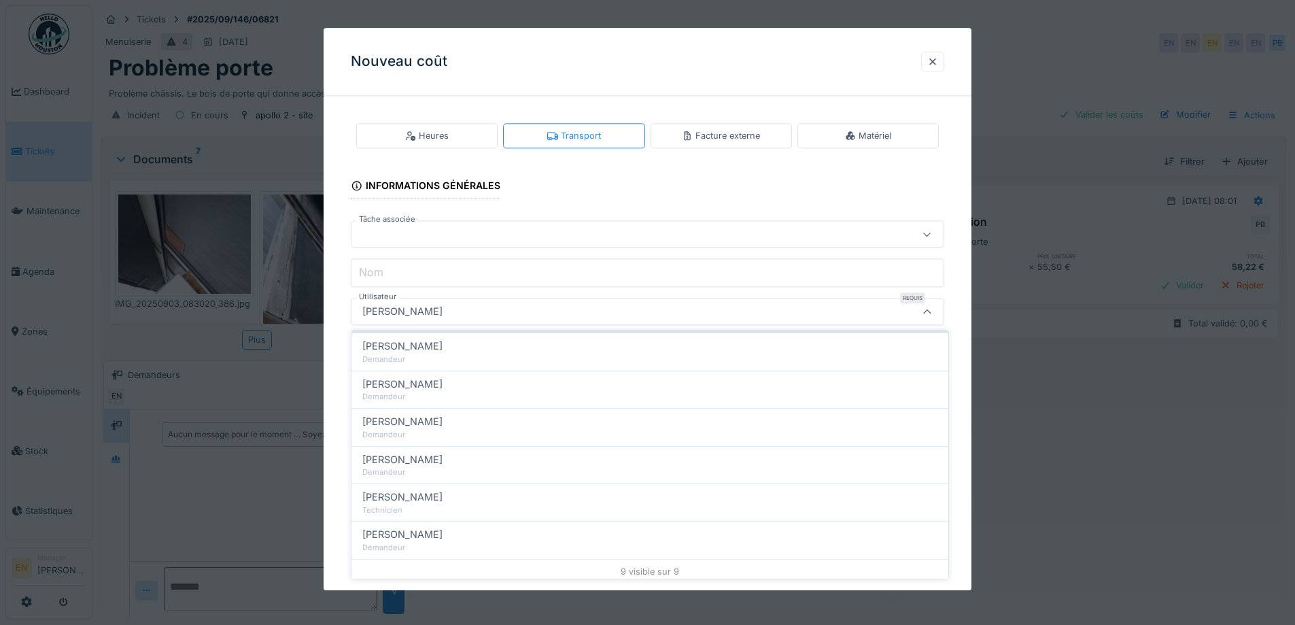
scroll to position [196, 0]
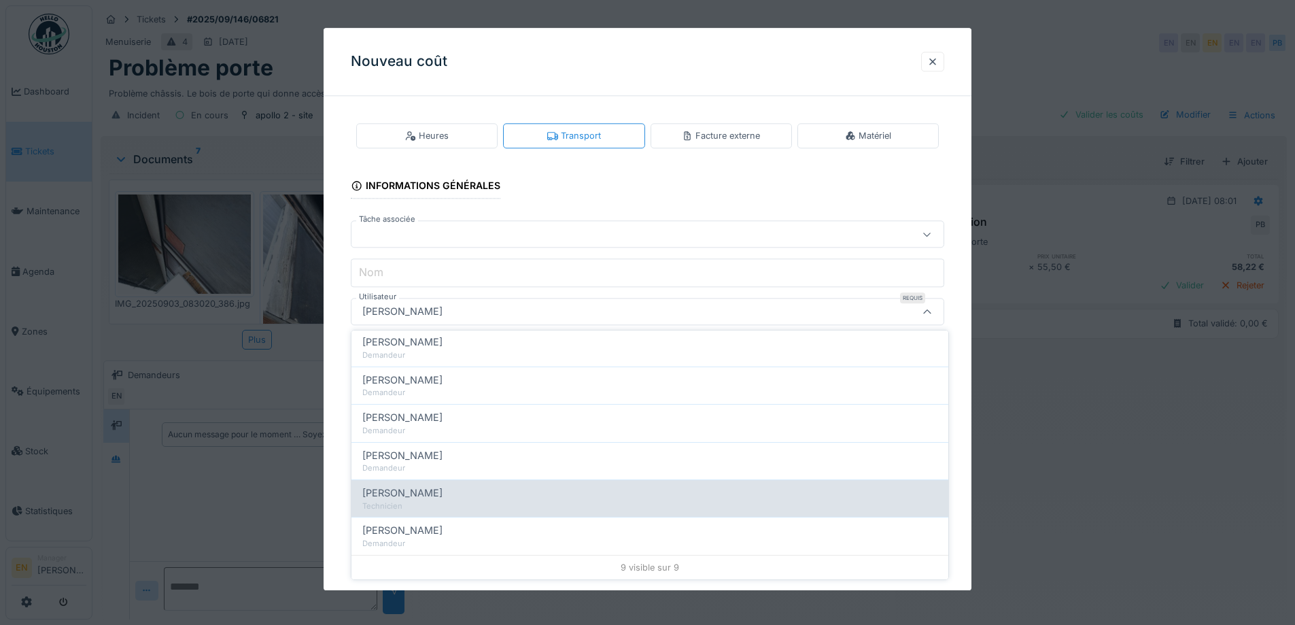
type input "****"
click at [391, 495] on span "[PERSON_NAME]" at bounding box center [402, 492] width 80 height 15
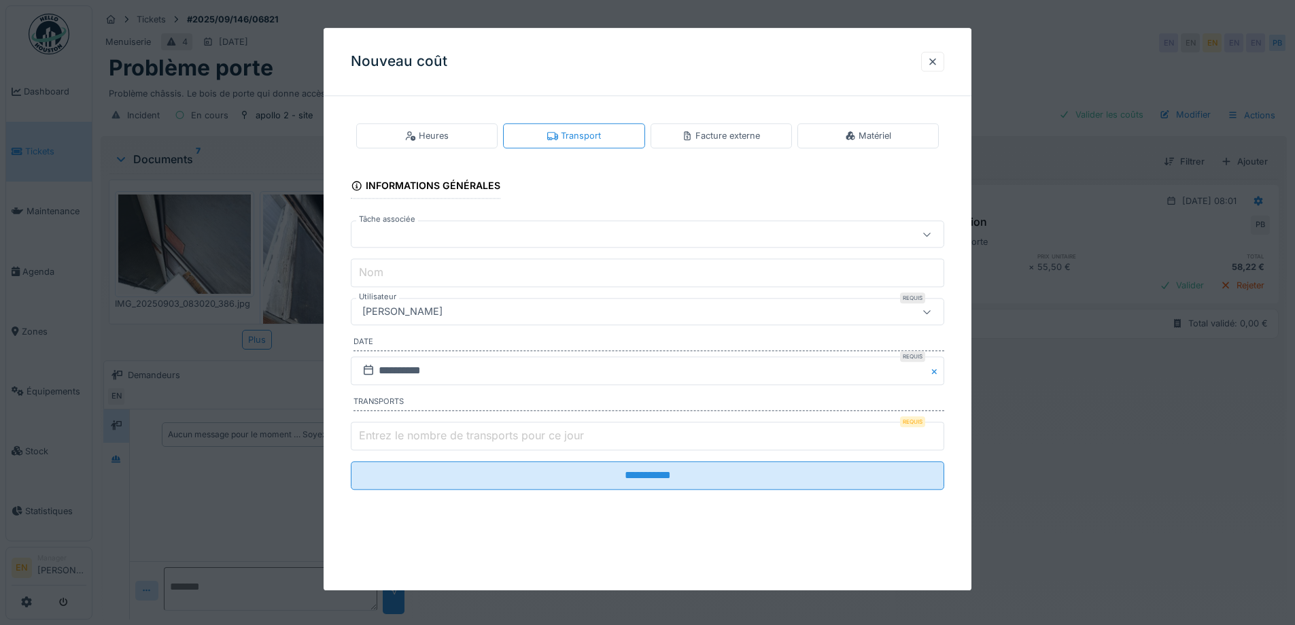
type input "****"
type input "*"
click at [937, 432] on input "*" at bounding box center [647, 435] width 593 height 29
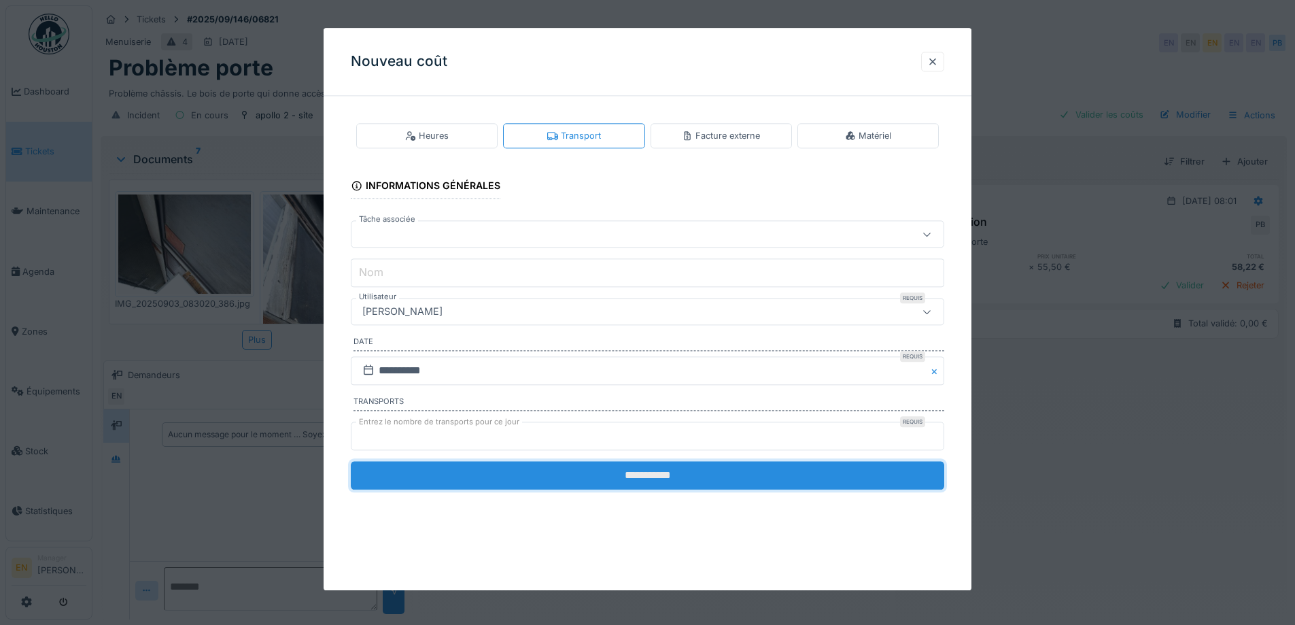
click at [640, 475] on input "**********" at bounding box center [647, 475] width 593 height 29
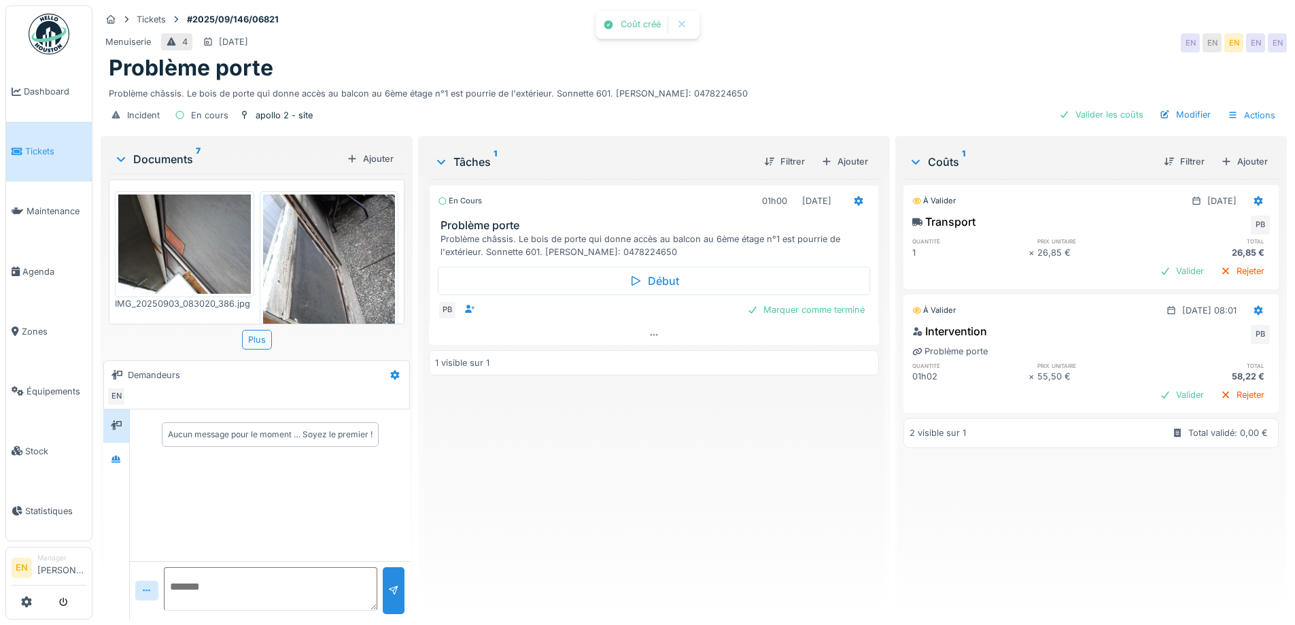
click at [698, 470] on div "En cours 01h00 03/09/2025 Problème porte Problème châssis. Le bois de porte qui…" at bounding box center [653, 393] width 449 height 429
click at [1254, 202] on icon at bounding box center [1258, 201] width 9 height 10
click at [1183, 233] on div "Modifier" at bounding box center [1192, 231] width 66 height 20
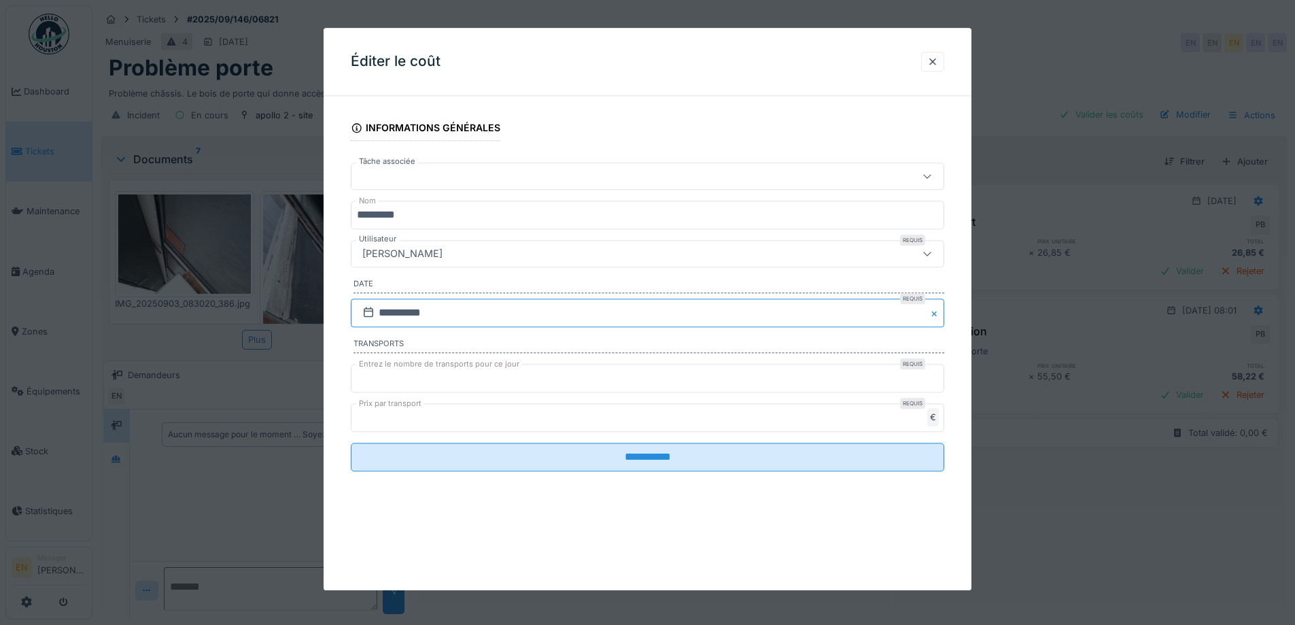
click at [425, 315] on input "**********" at bounding box center [647, 312] width 593 height 29
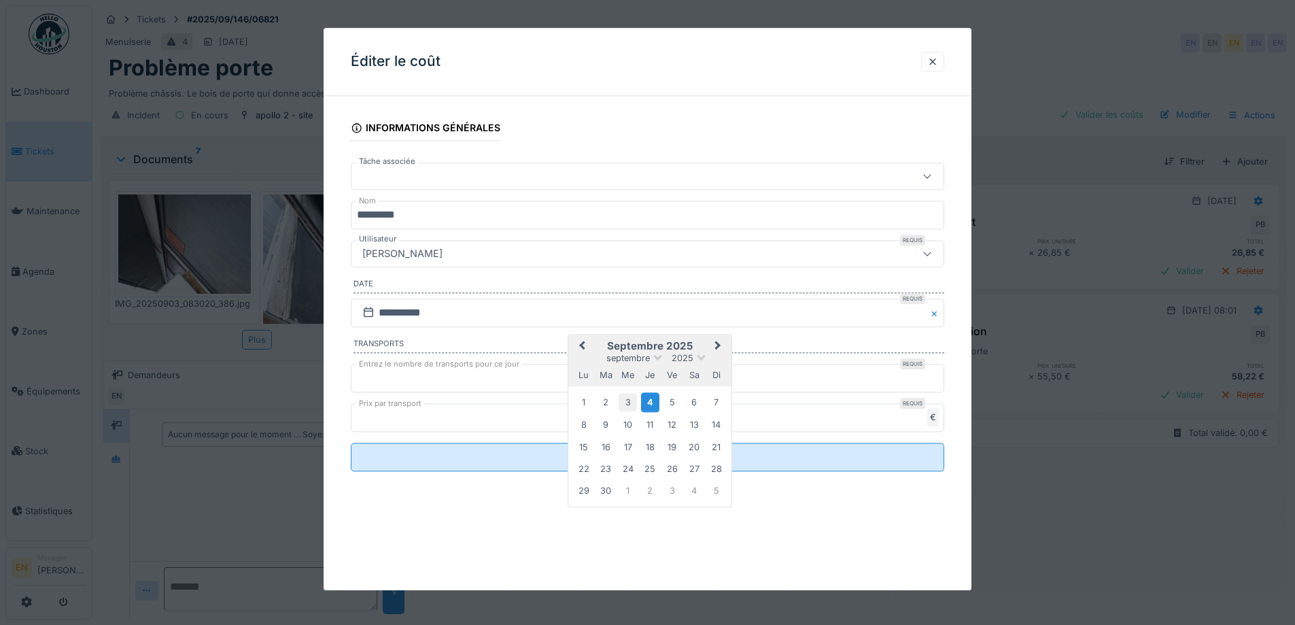
click at [627, 400] on div "3" at bounding box center [627, 402] width 18 height 18
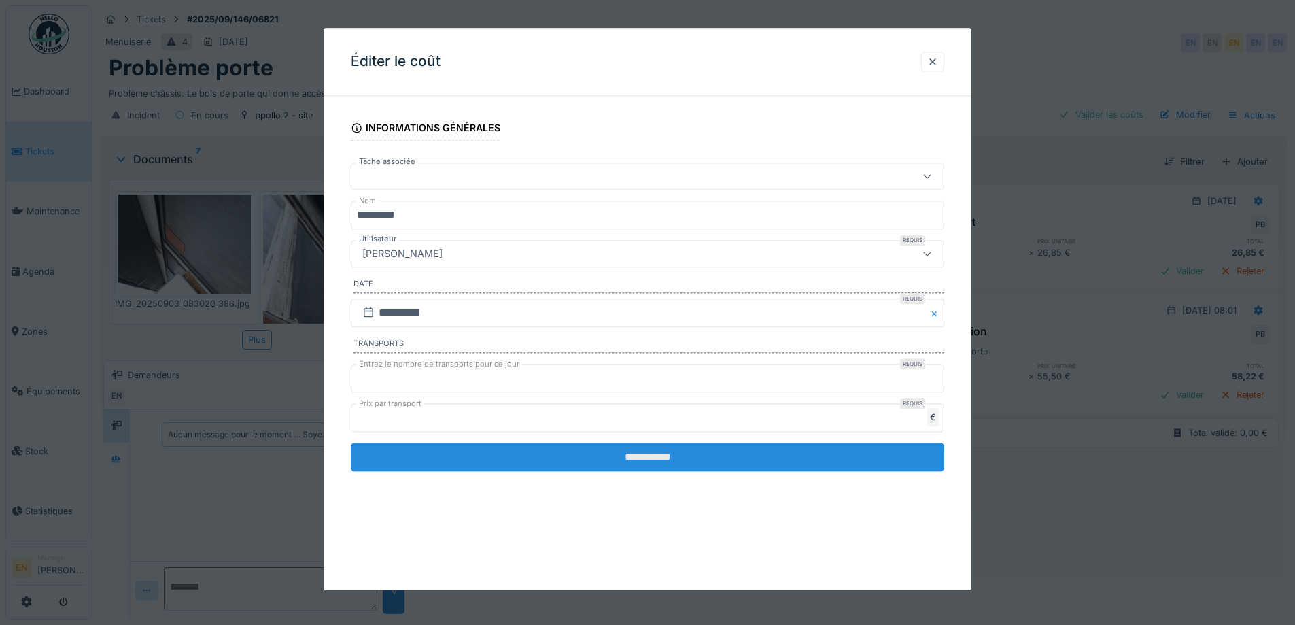
click at [665, 464] on input "**********" at bounding box center [647, 456] width 593 height 29
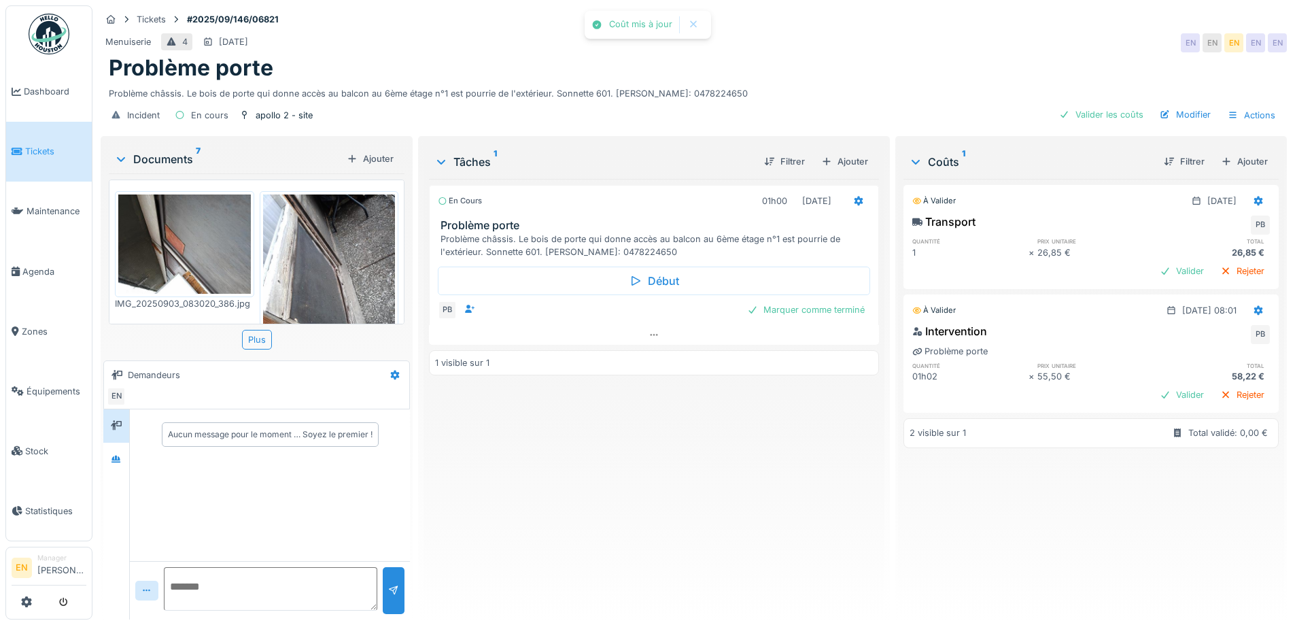
click at [655, 482] on div "En cours 01h00 03/09/2025 Problème porte Problème châssis. Le bois de porte qui…" at bounding box center [653, 393] width 449 height 429
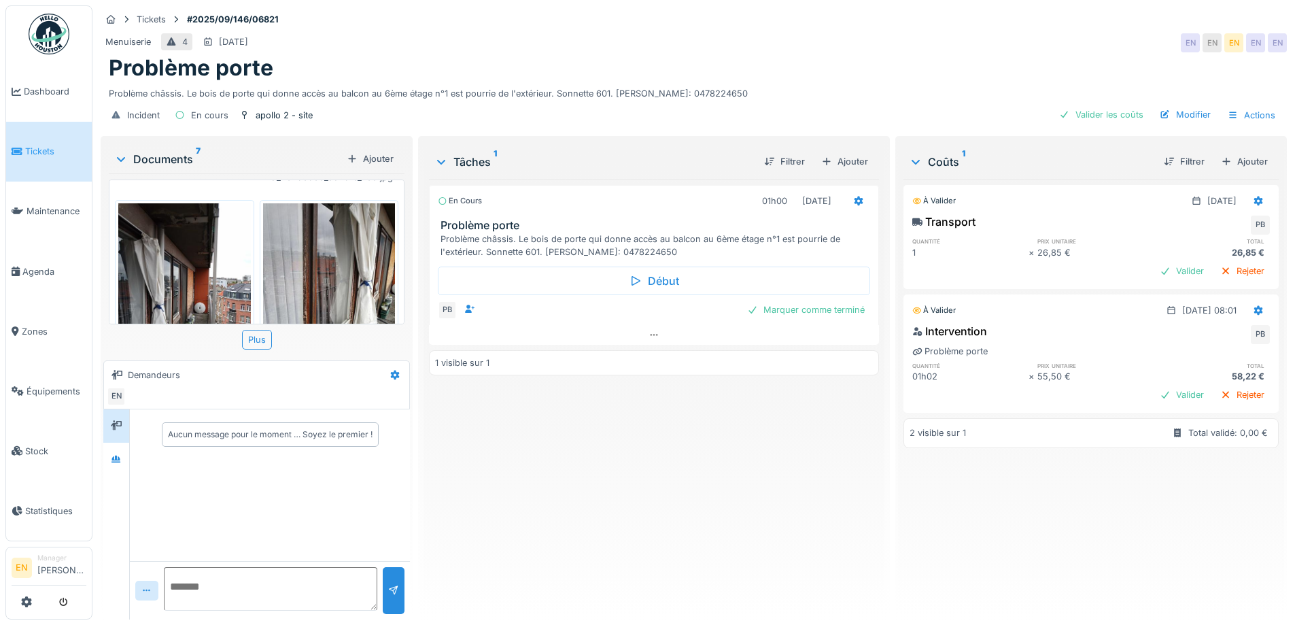
scroll to position [0, 0]
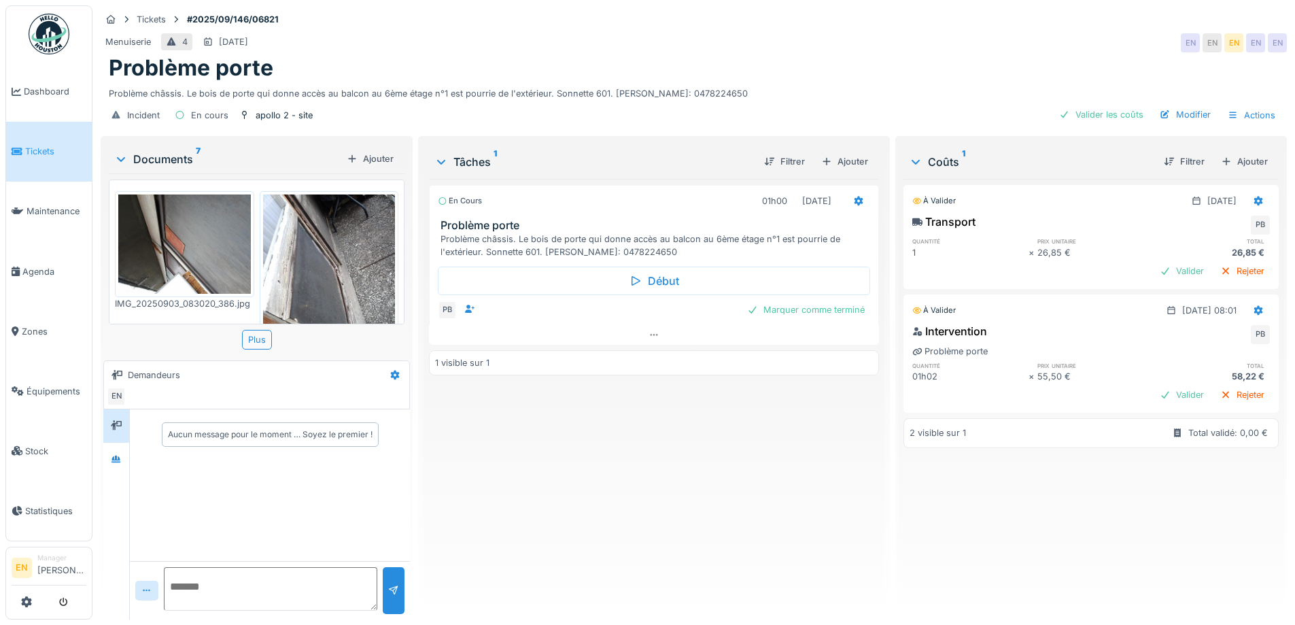
click at [143, 251] on img at bounding box center [184, 243] width 133 height 99
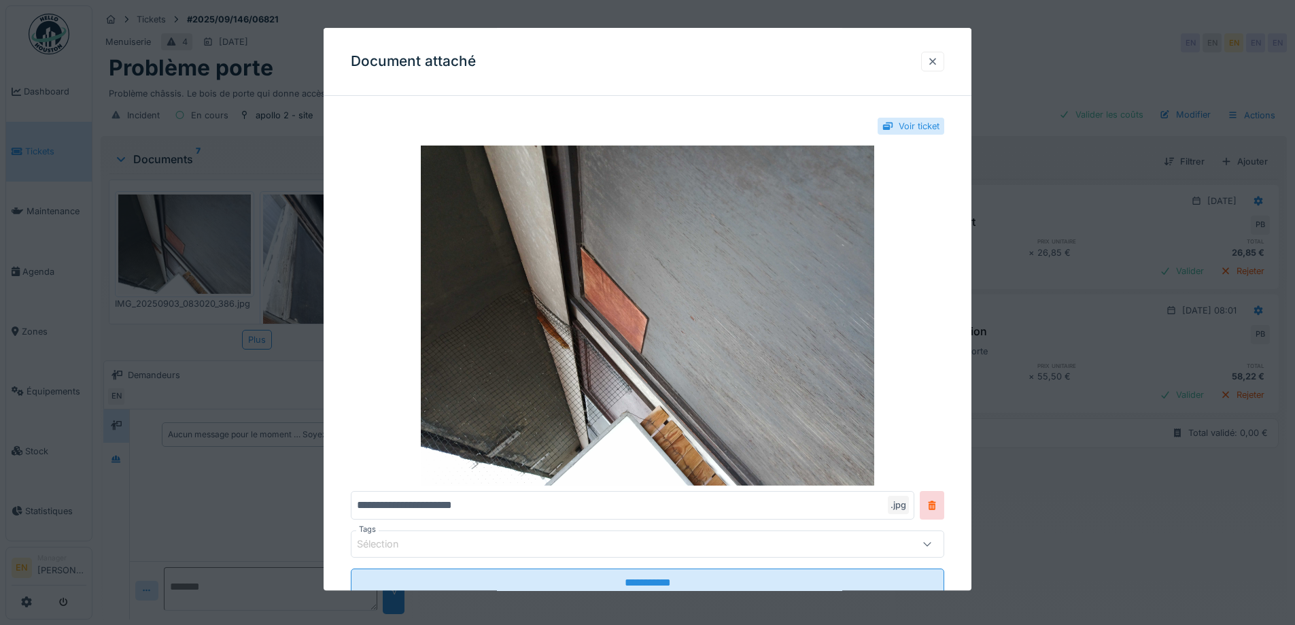
click at [936, 61] on div at bounding box center [932, 61] width 11 height 13
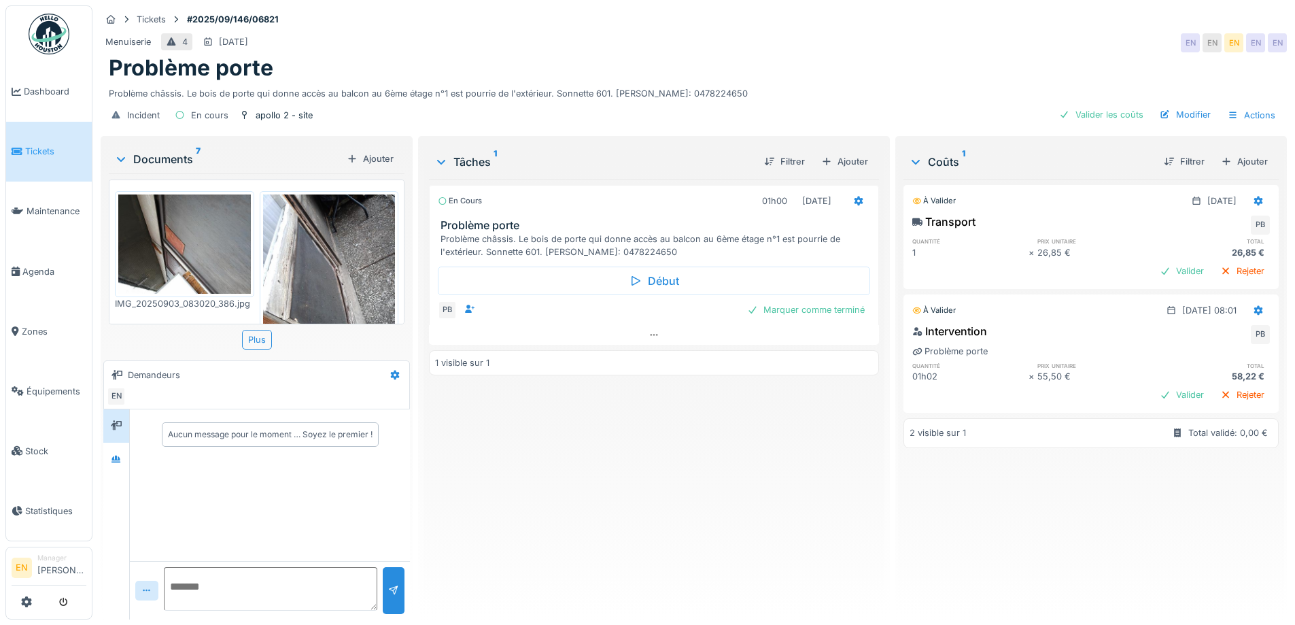
click at [338, 273] on img at bounding box center [329, 282] width 133 height 176
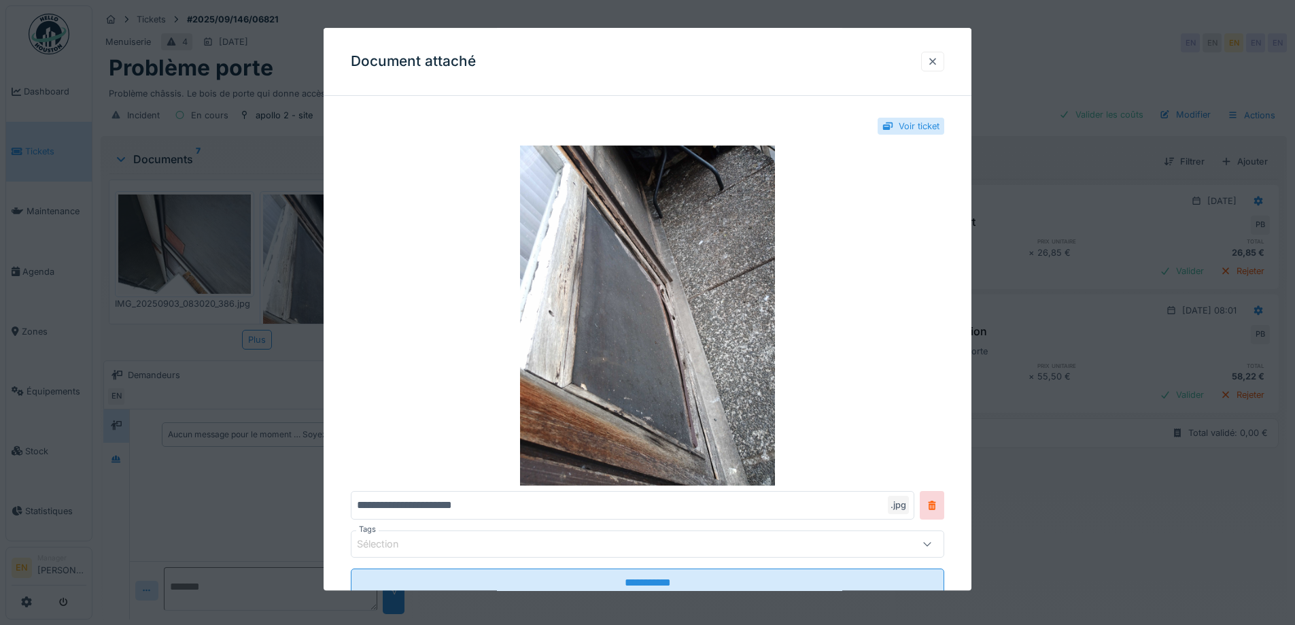
click at [938, 61] on div at bounding box center [932, 61] width 11 height 13
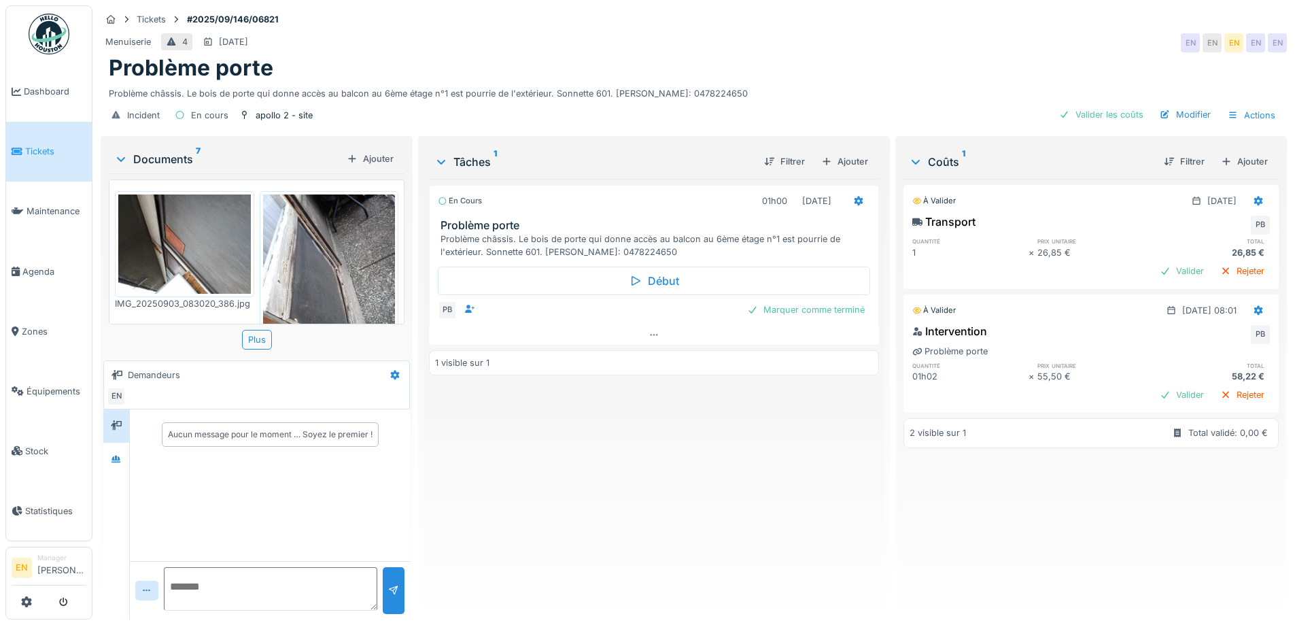
scroll to position [204, 0]
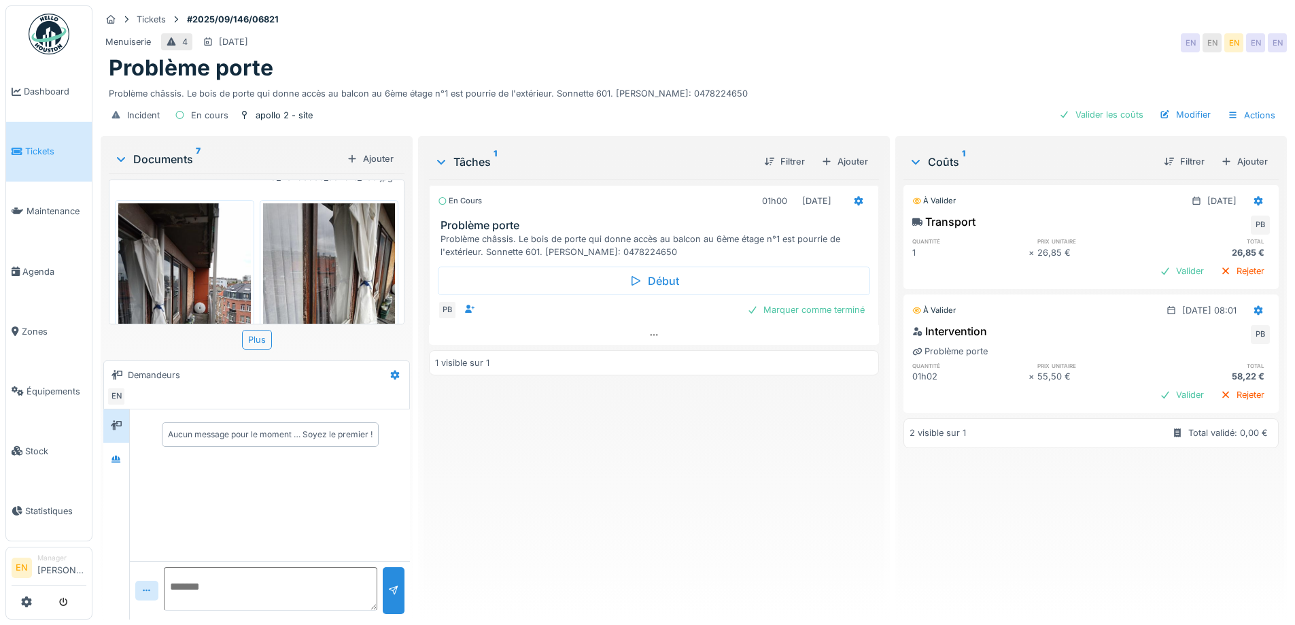
click at [196, 283] on img at bounding box center [184, 291] width 133 height 176
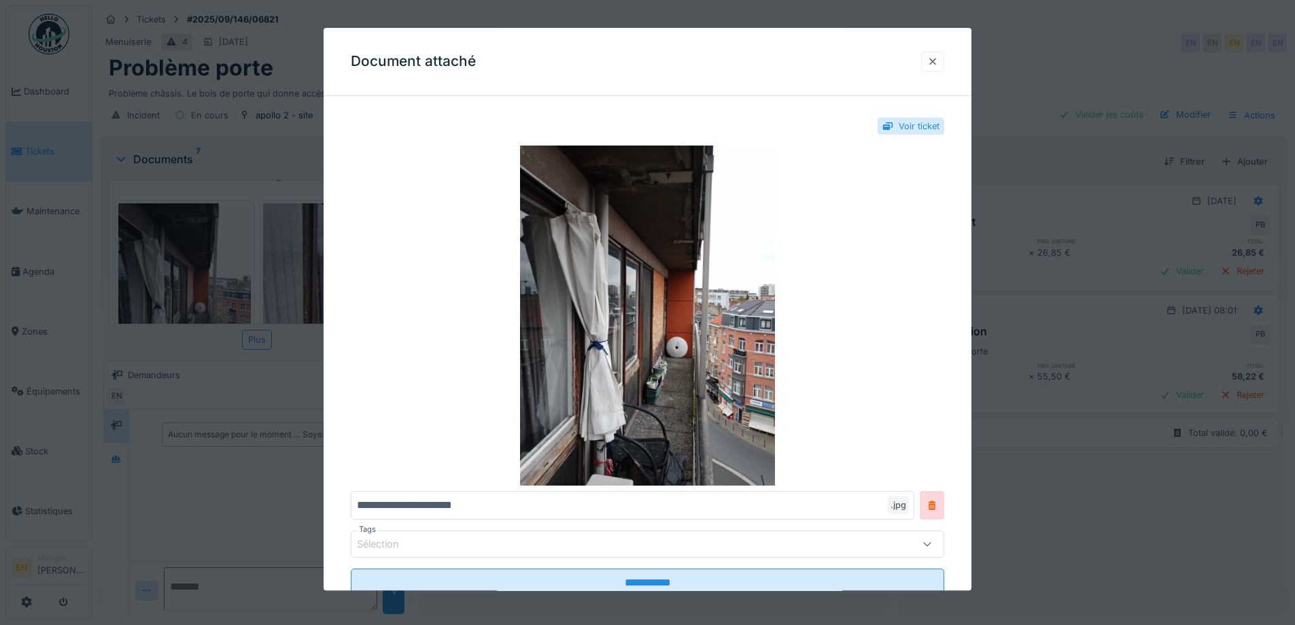
click at [935, 63] on div at bounding box center [932, 61] width 11 height 13
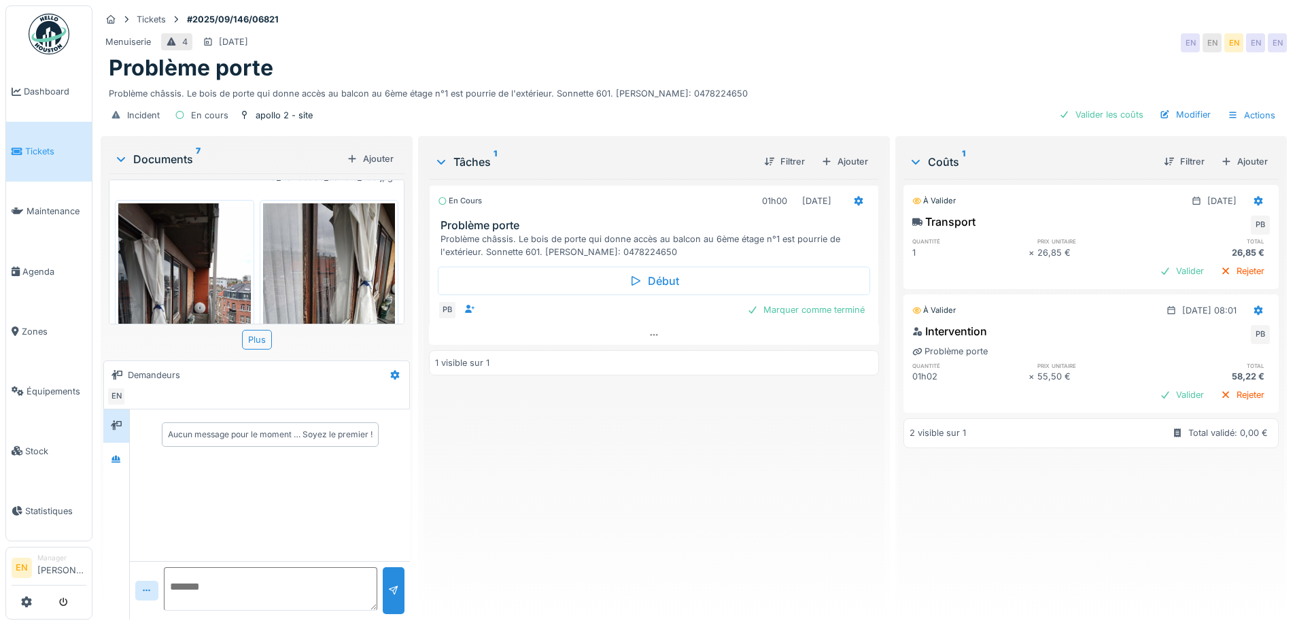
click at [339, 266] on img at bounding box center [329, 291] width 133 height 176
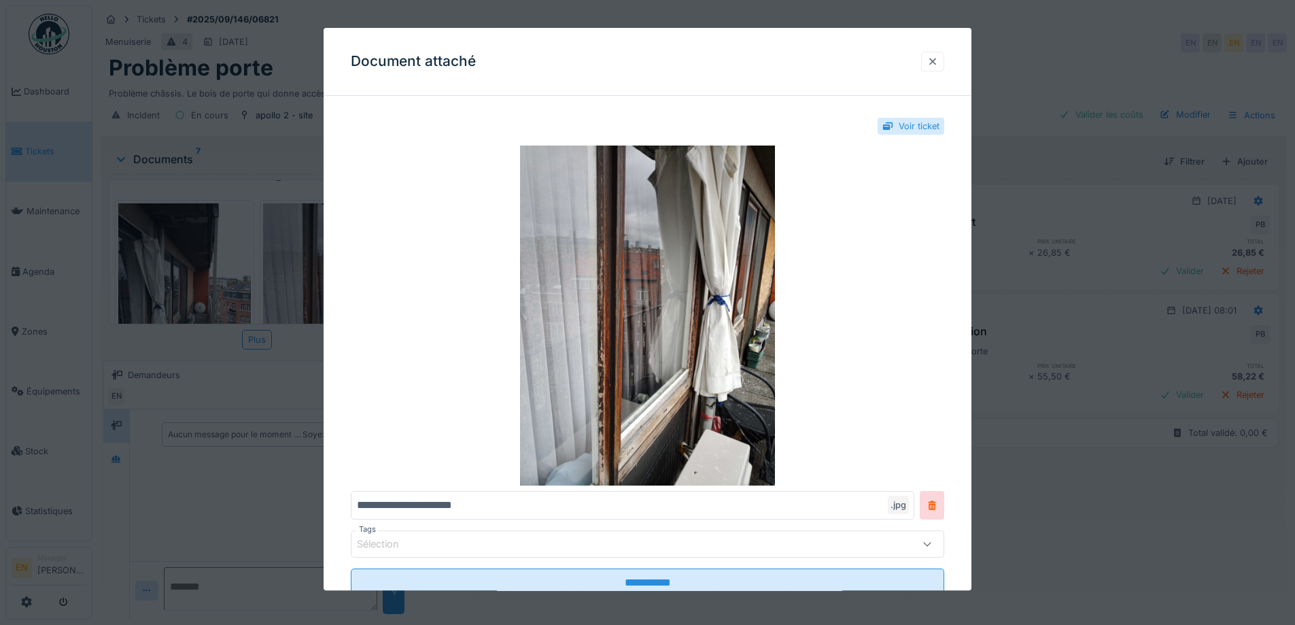
click at [938, 64] on div at bounding box center [932, 61] width 11 height 13
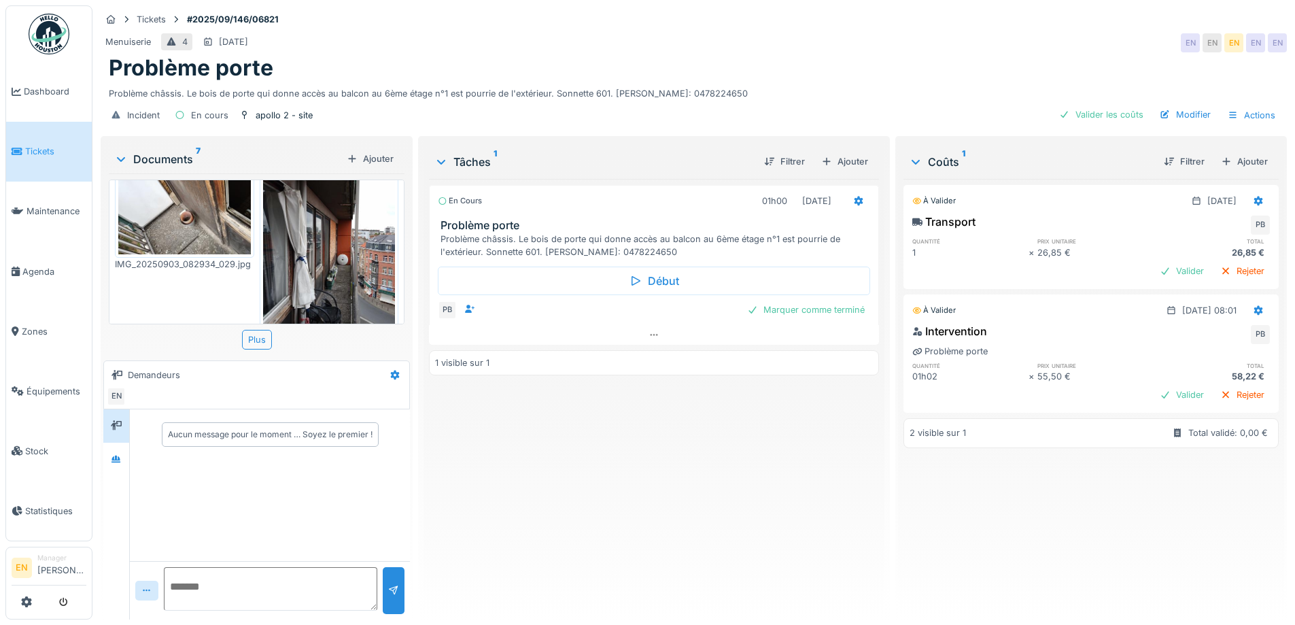
scroll to position [476, 0]
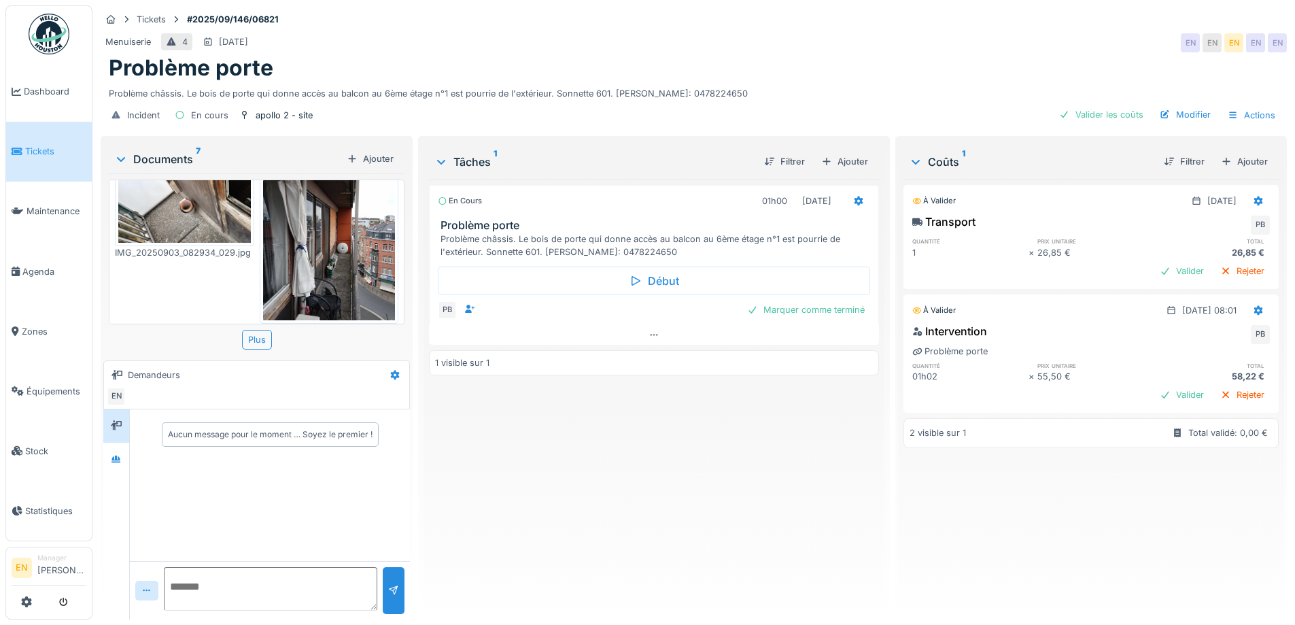
click at [324, 264] on img at bounding box center [329, 231] width 133 height 176
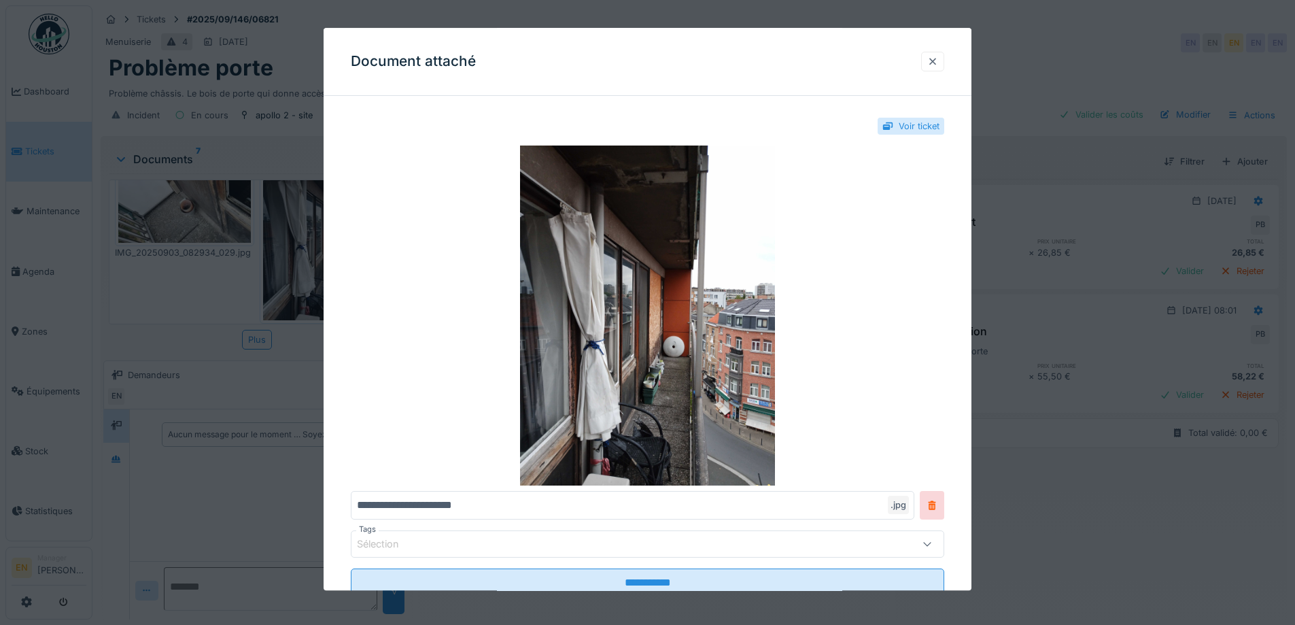
click at [938, 66] on div at bounding box center [932, 61] width 11 height 13
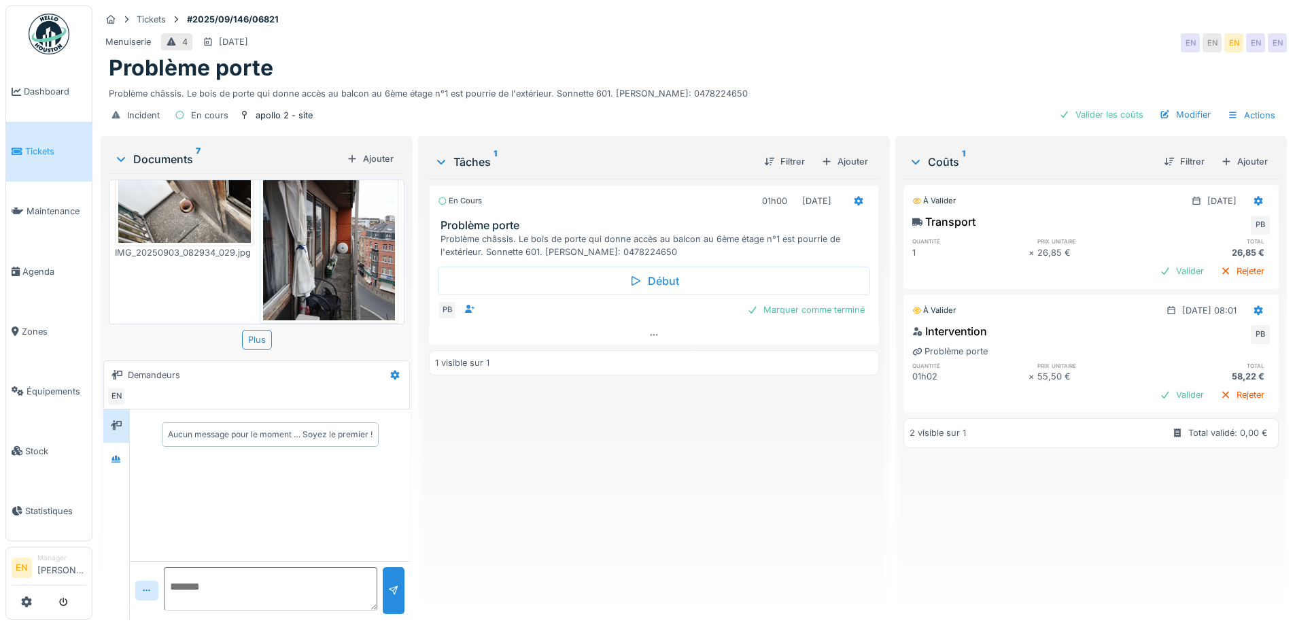
click at [211, 211] on img at bounding box center [184, 192] width 133 height 99
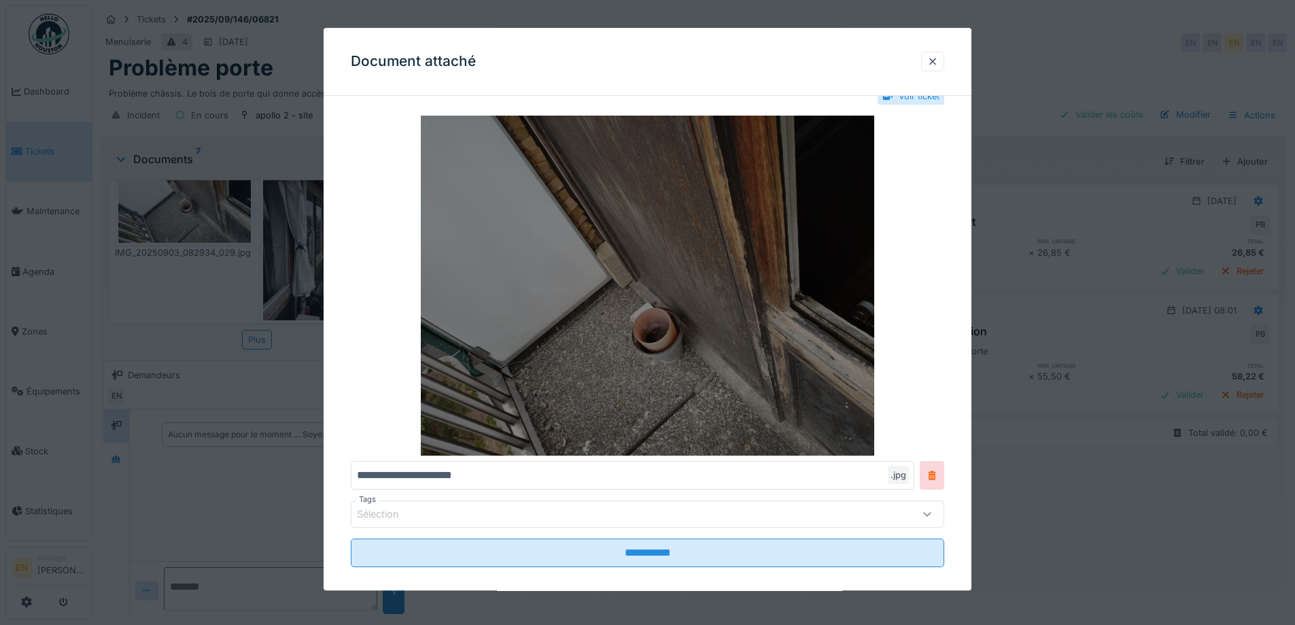
scroll to position [45, 0]
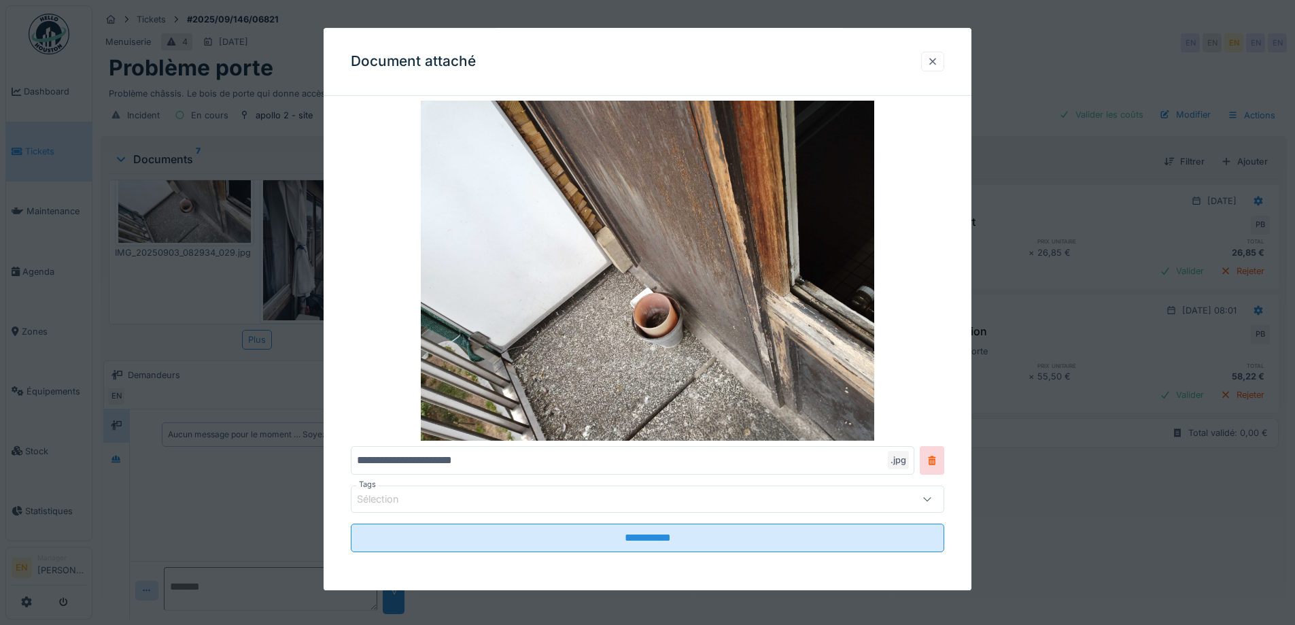
click at [938, 64] on div at bounding box center [932, 61] width 11 height 13
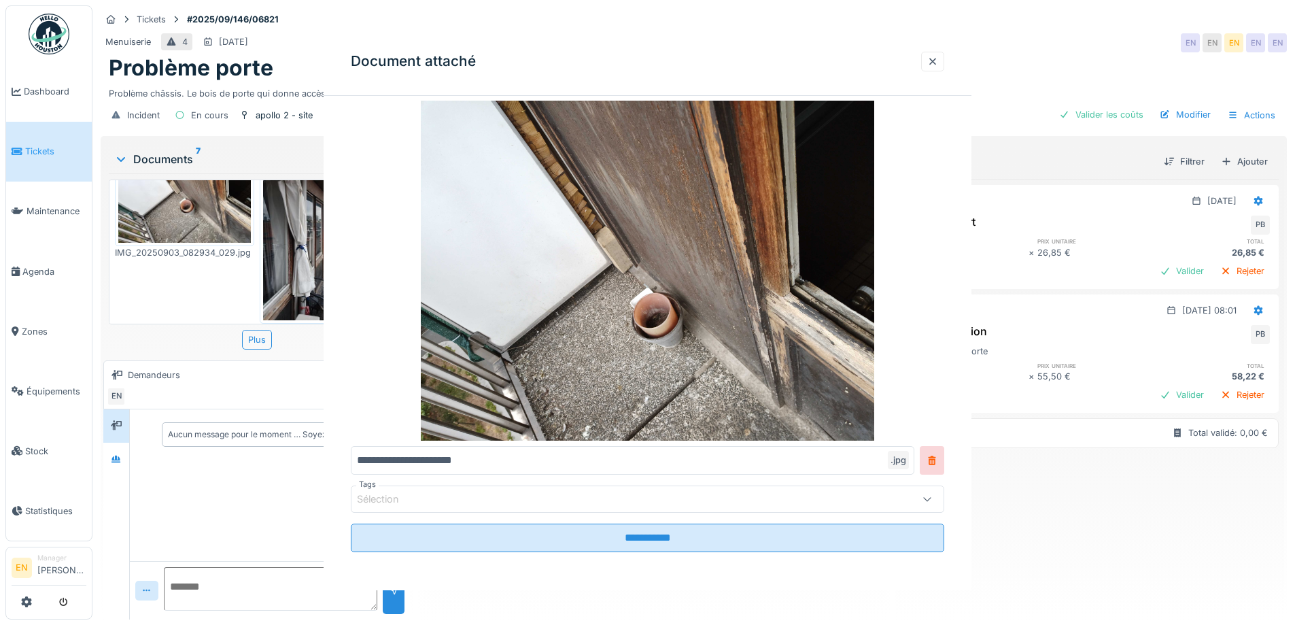
scroll to position [0, 0]
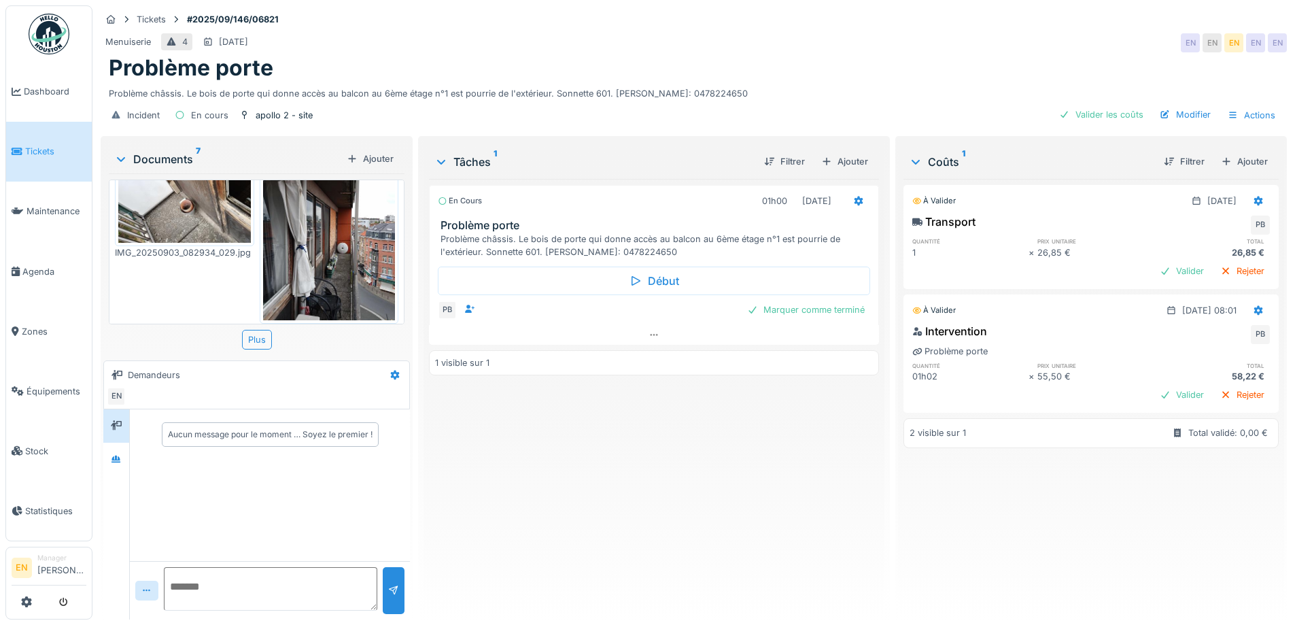
click at [542, 505] on div "En cours 01h00 03/09/2025 Problème porte Problème châssis. Le bois de porte qui…" at bounding box center [653, 393] width 449 height 429
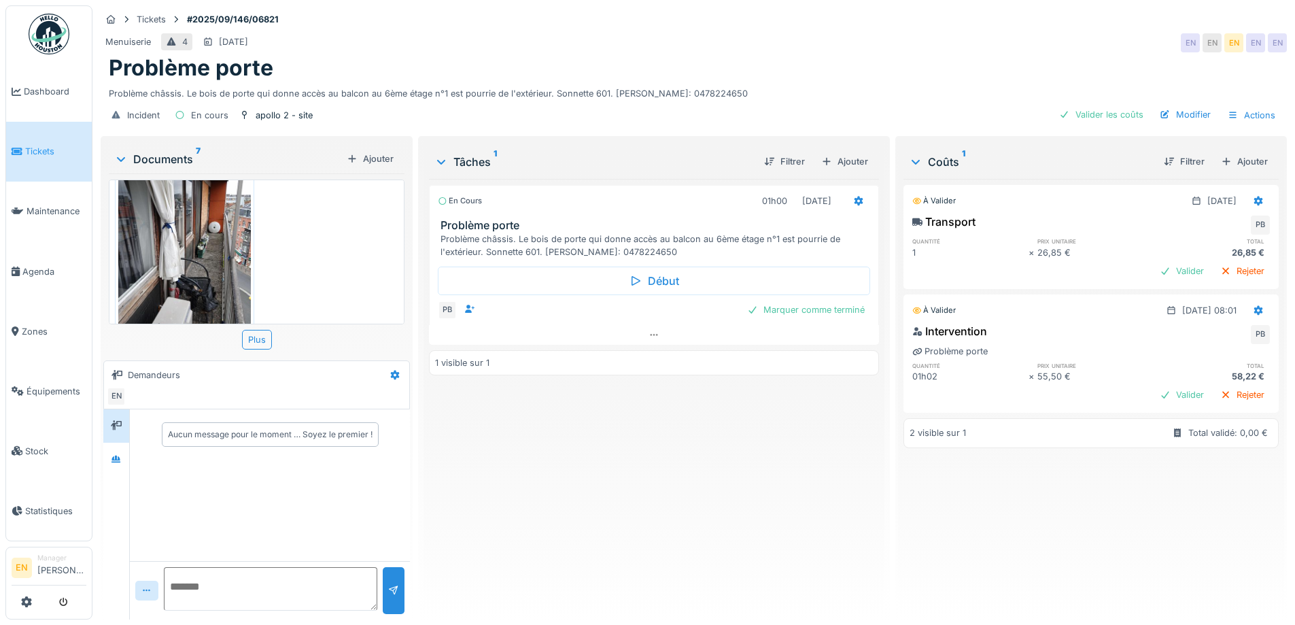
click at [180, 258] on img at bounding box center [184, 242] width 133 height 176
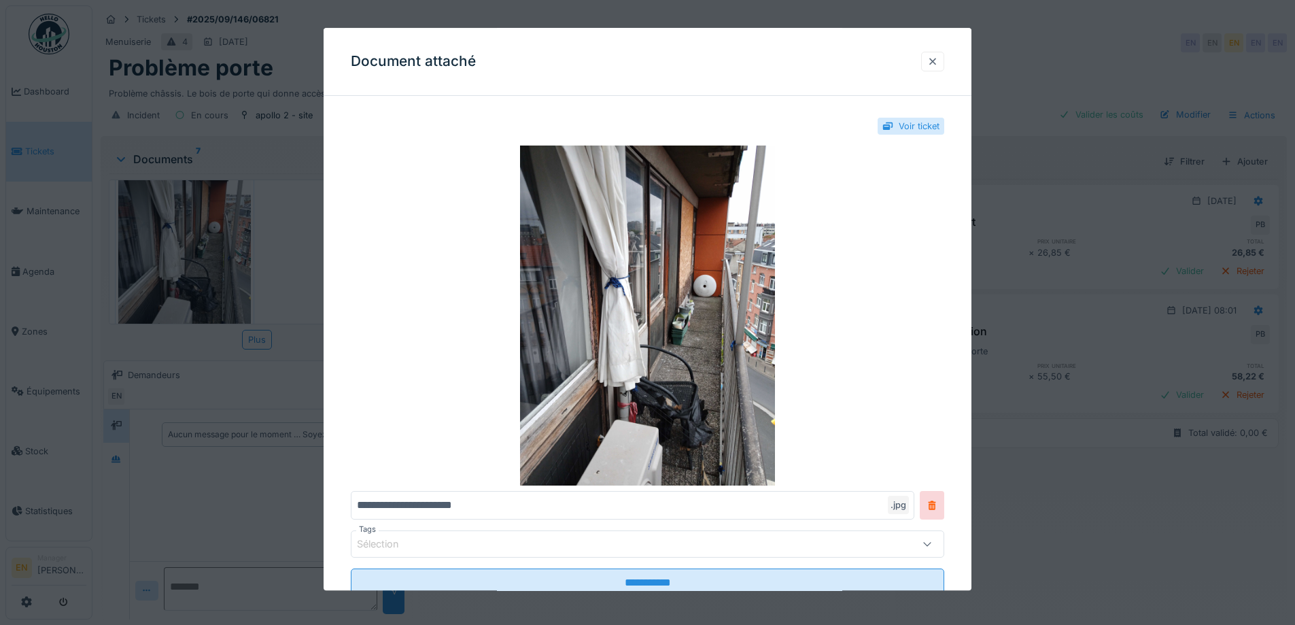
click at [938, 63] on div at bounding box center [932, 61] width 11 height 13
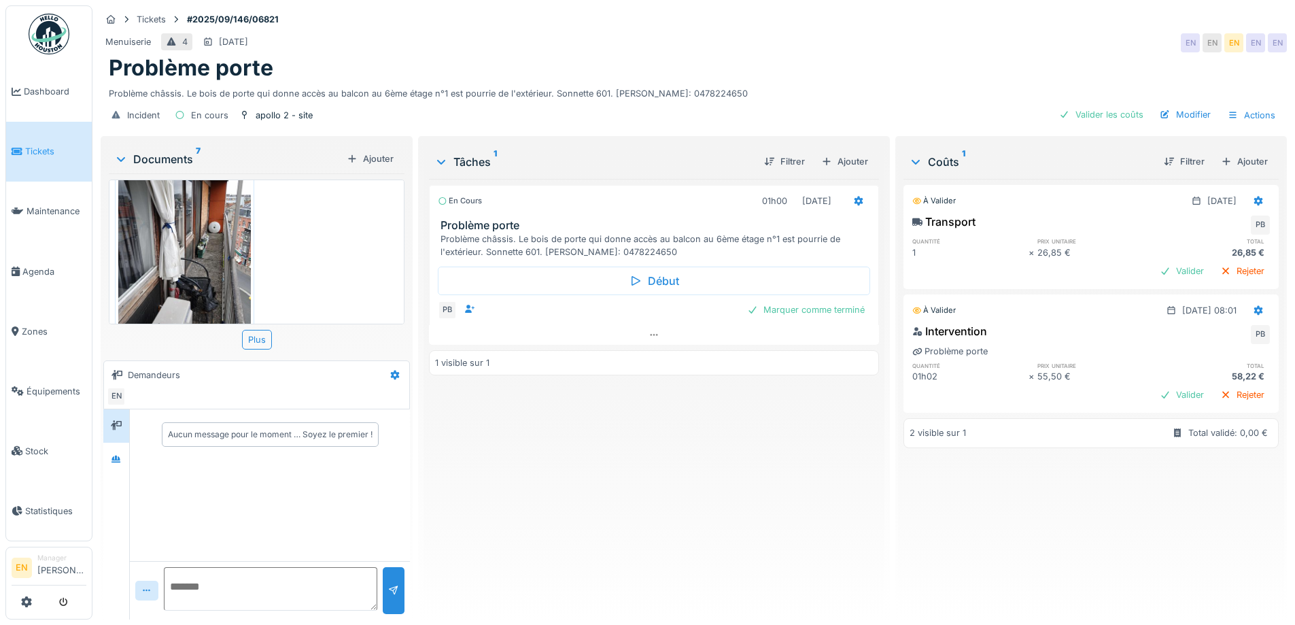
click at [684, 578] on div "En cours 01h00 03/09/2025 Problème porte Problème châssis. Le bois de porte qui…" at bounding box center [653, 393] width 449 height 429
click at [654, 522] on div "En cours 01h00 03/09/2025 Problème porte Problème châssis. Le bois de porte qui…" at bounding box center [653, 393] width 449 height 429
click at [121, 457] on div at bounding box center [116, 459] width 20 height 17
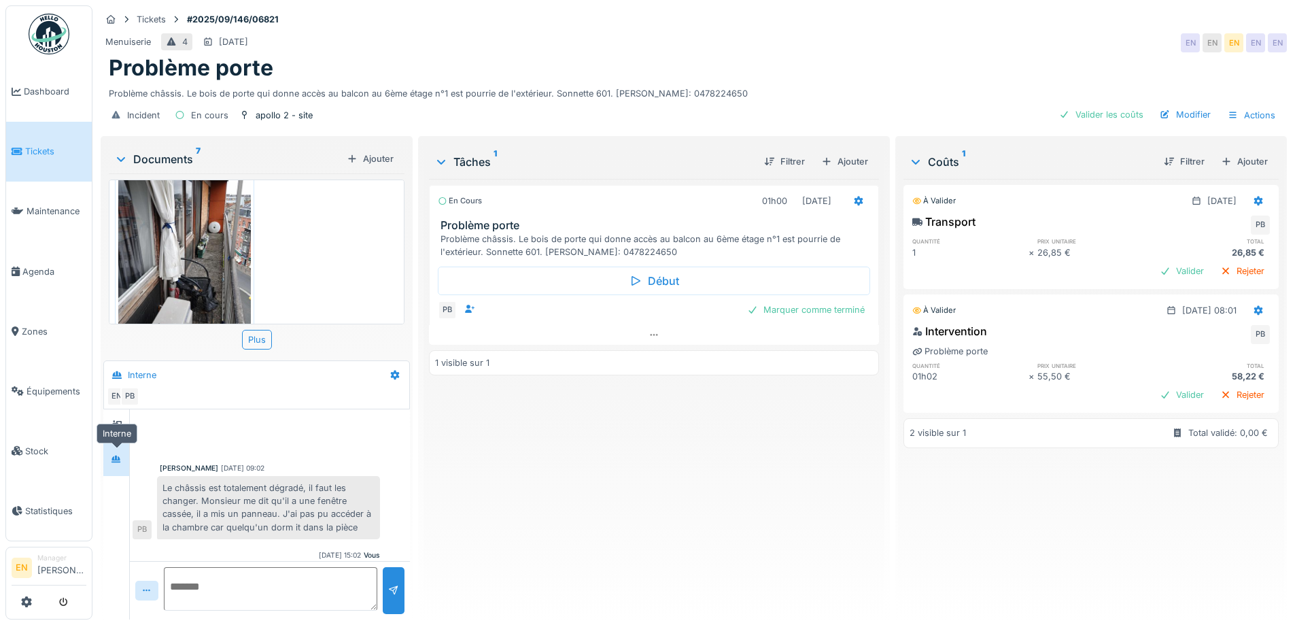
scroll to position [45, 0]
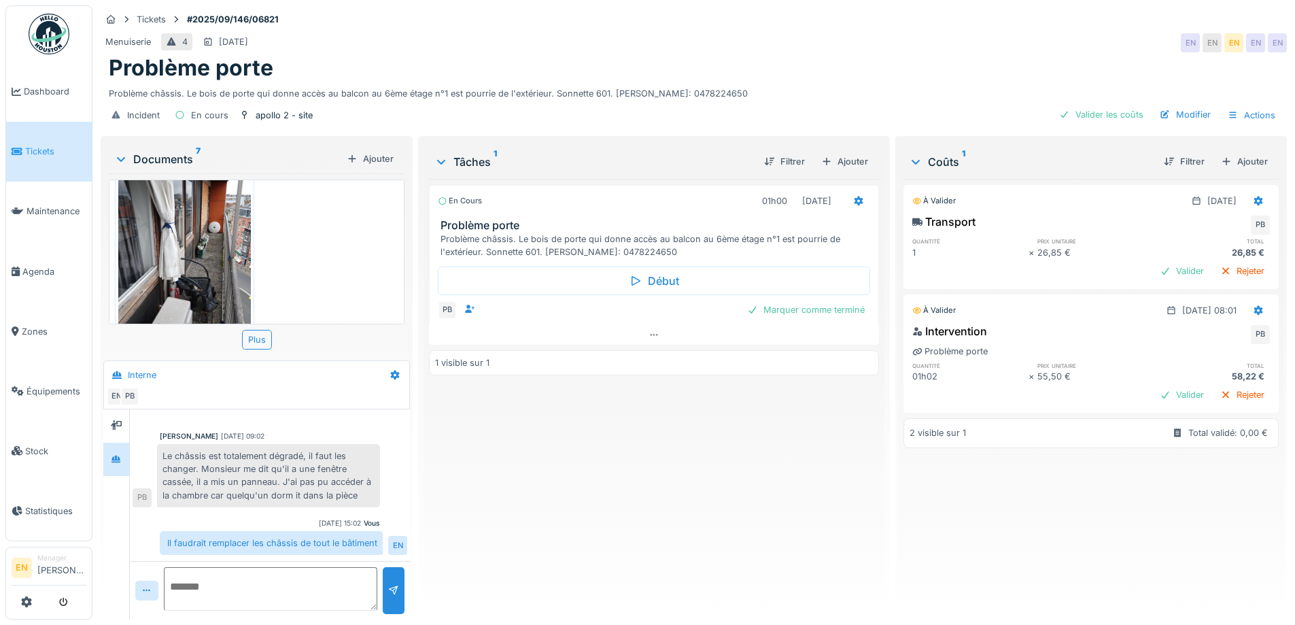
click at [618, 491] on div "En cours 01h00 03/09/2025 Problème porte Problème châssis. Le bois de porte qui…" at bounding box center [653, 393] width 449 height 429
click at [705, 429] on div "En cours 01h00 03/09/2025 Problème porte Problème châssis. Le bois de porte qui…" at bounding box center [653, 393] width 449 height 429
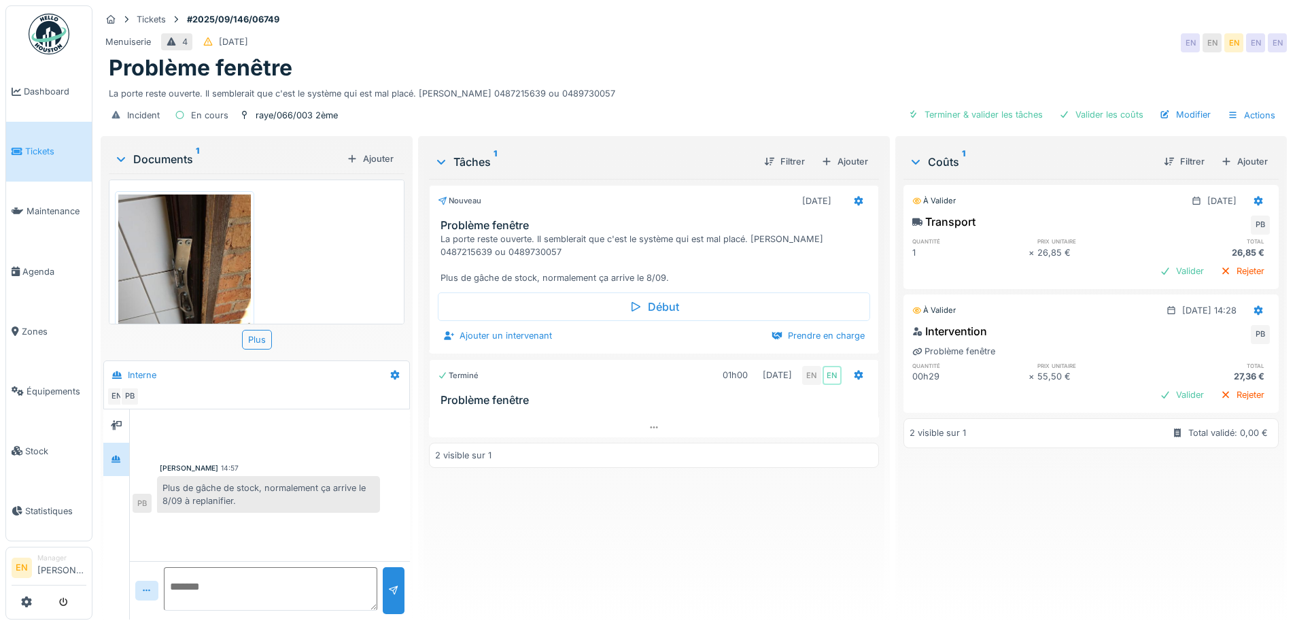
scroll to position [66, 0]
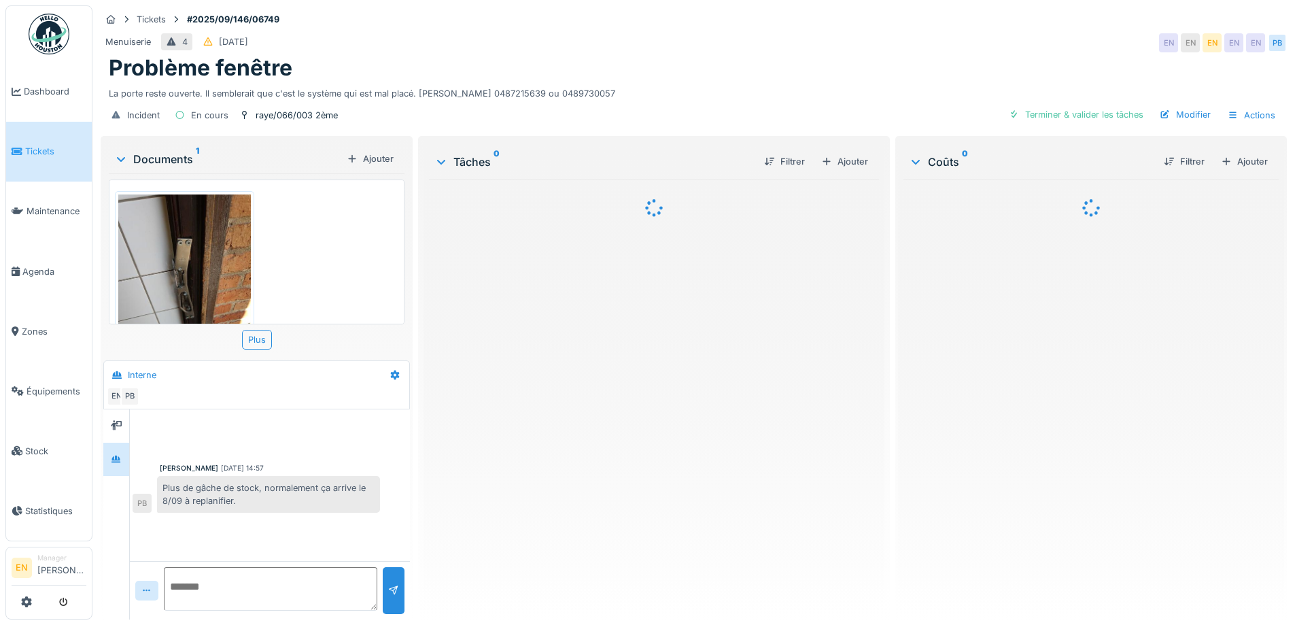
scroll to position [10, 0]
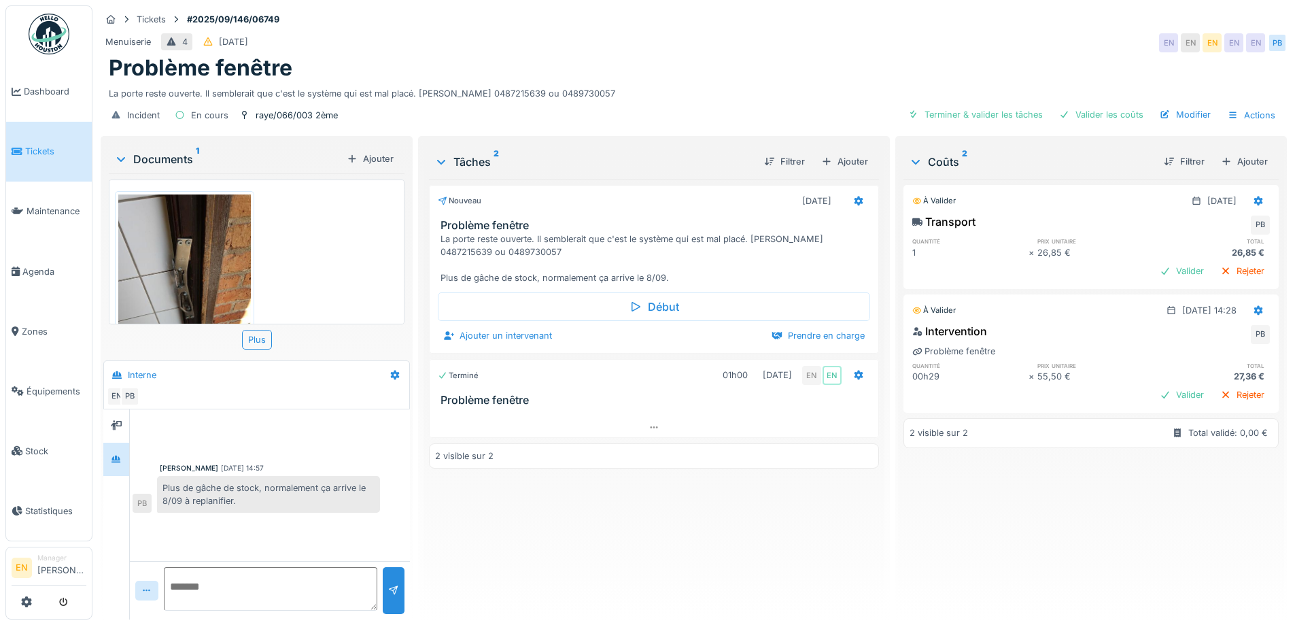
click at [648, 517] on div "Nouveau 02/09/2025 Problème fenêtre La porte reste ouverte. Il semblerait que c…" at bounding box center [653, 393] width 449 height 429
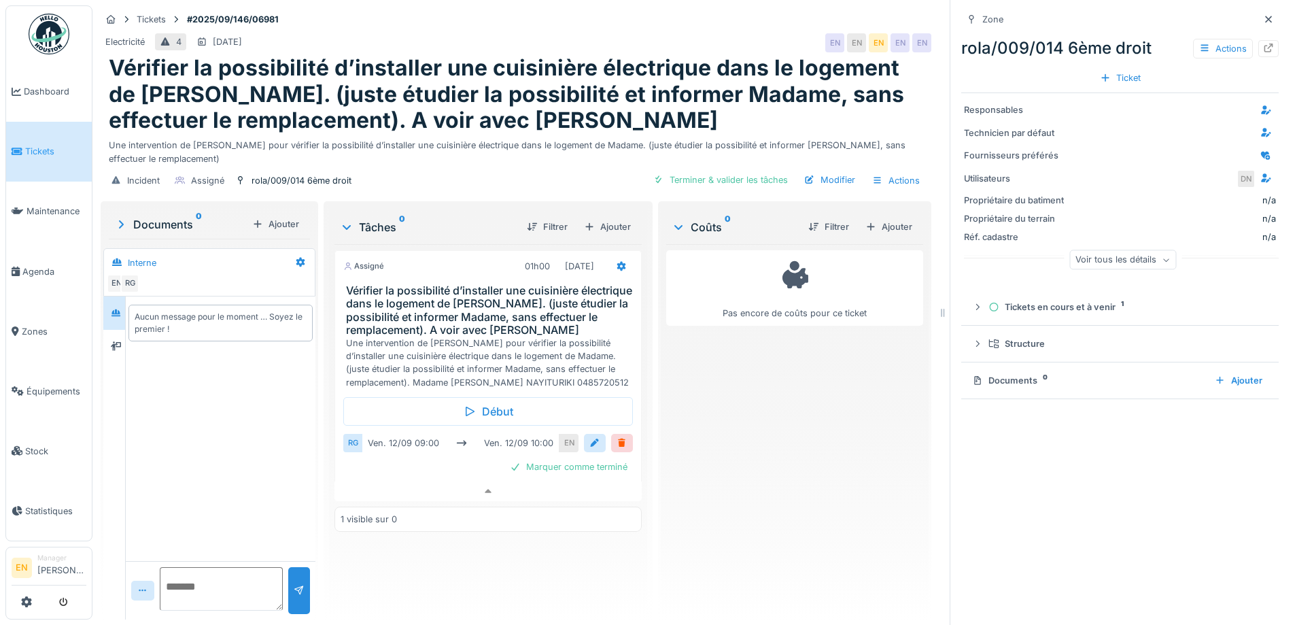
scroll to position [10, 0]
click at [735, 480] on div "Pas encore de coûts pour ce ticket" at bounding box center [794, 426] width 257 height 364
click at [788, 383] on div "Pas encore de coûts pour ce ticket" at bounding box center [794, 426] width 257 height 364
click at [773, 464] on div "Pas encore de coûts pour ce ticket" at bounding box center [794, 426] width 257 height 364
click at [1263, 15] on icon at bounding box center [1268, 19] width 11 height 9
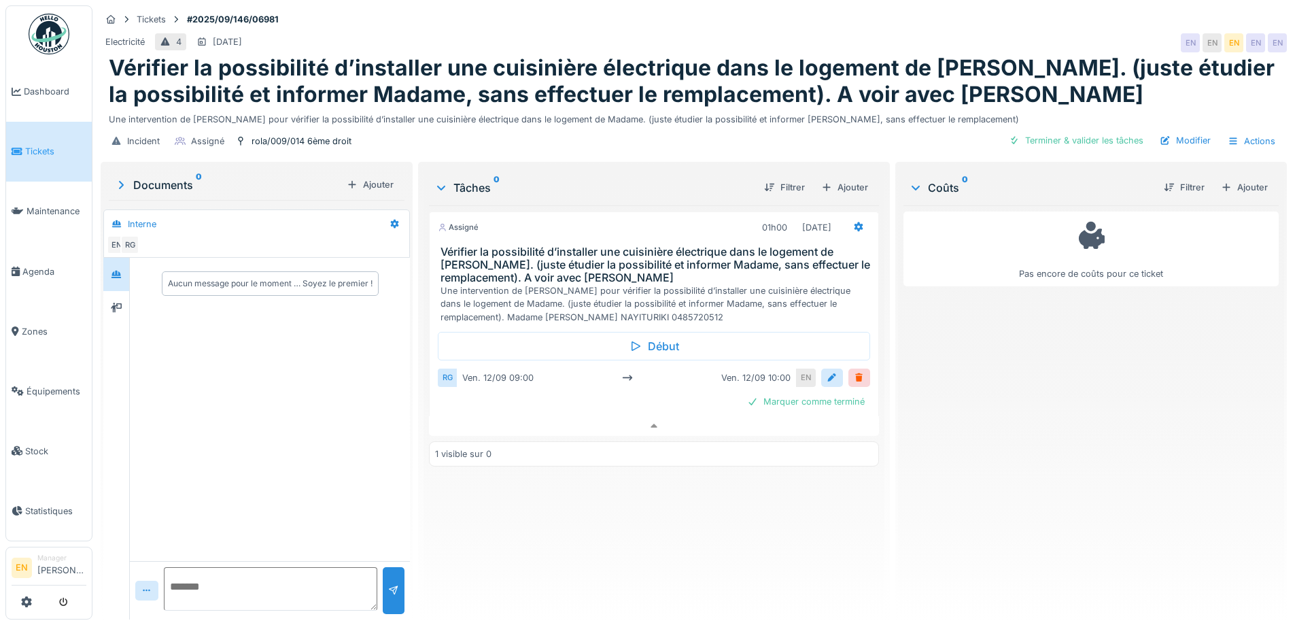
click at [995, 494] on div "Pas encore de coûts pour ce ticket" at bounding box center [1090, 406] width 375 height 403
click at [956, 478] on div "Pas encore de coûts pour ce ticket" at bounding box center [1090, 406] width 375 height 403
click at [949, 473] on div "Pas encore de coûts pour ce ticket" at bounding box center [1090, 406] width 375 height 403
click at [1021, 89] on h1 "Vérifier la possibilité d’installer une cuisinière électrique dans le logement …" at bounding box center [694, 81] width 1170 height 52
click at [990, 440] on div "Pas encore de coûts pour ce ticket" at bounding box center [1090, 406] width 375 height 403
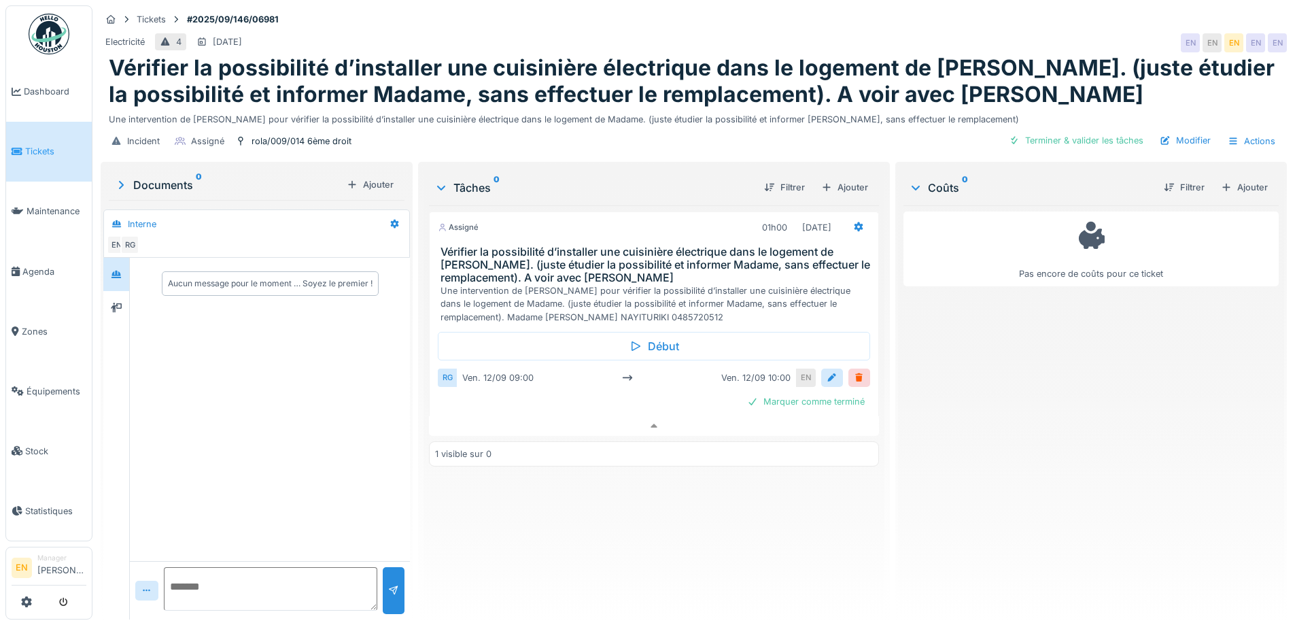
click at [995, 440] on div "Pas encore de coûts pour ce ticket" at bounding box center [1090, 406] width 375 height 403
click at [912, 19] on div "Tickets #2025/09/146/06981 Electricité 4 08/09/2025 EN EN EN EN EN Vérifier la …" at bounding box center [693, 82] width 1191 height 154
click at [942, 348] on div "Pas encore de coûts pour ce ticket" at bounding box center [1090, 406] width 375 height 403
click at [650, 423] on icon at bounding box center [653, 425] width 7 height 4
click at [651, 396] on icon at bounding box center [653, 400] width 11 height 9
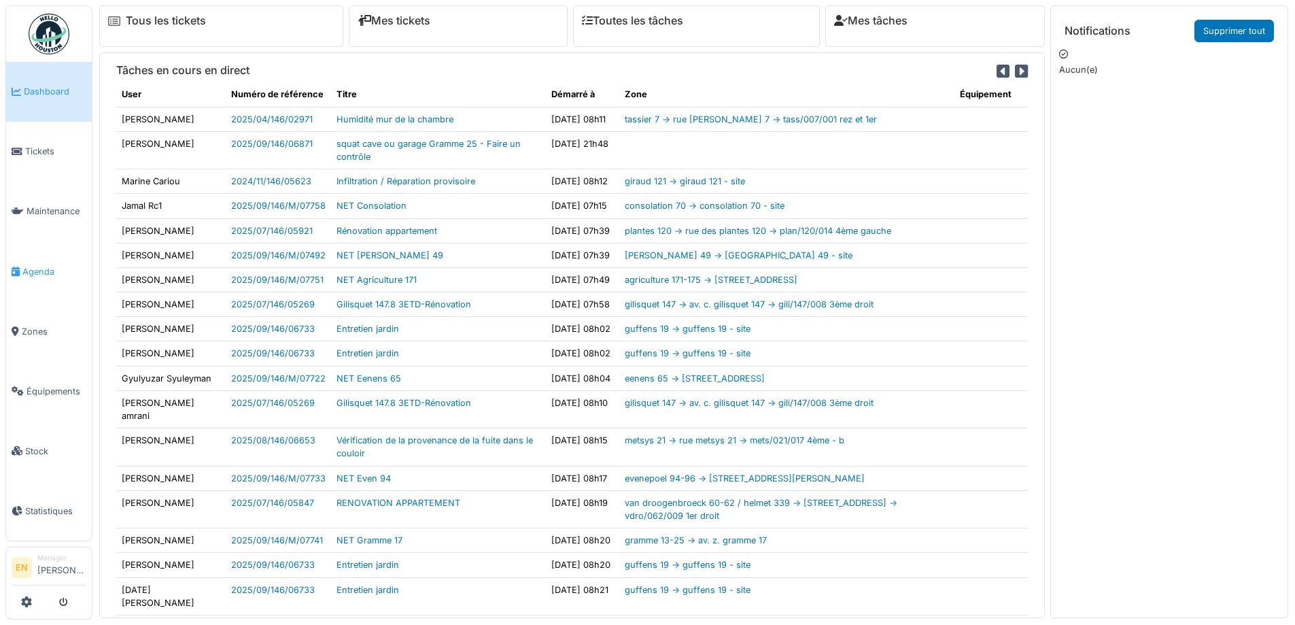
click at [45, 270] on span "Agenda" at bounding box center [54, 271] width 64 height 13
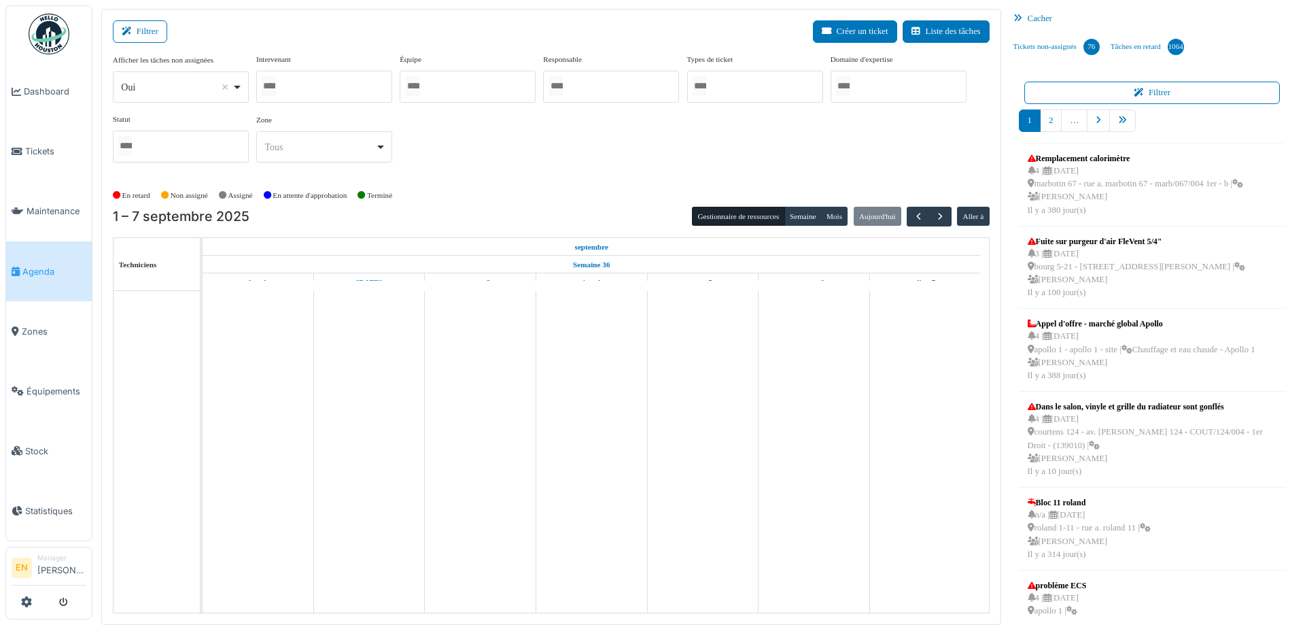
click at [242, 88] on div "Oui Remove item" at bounding box center [180, 87] width 124 height 20
select select "**"
click at [336, 84] on div at bounding box center [324, 87] width 136 height 32
type input "*****"
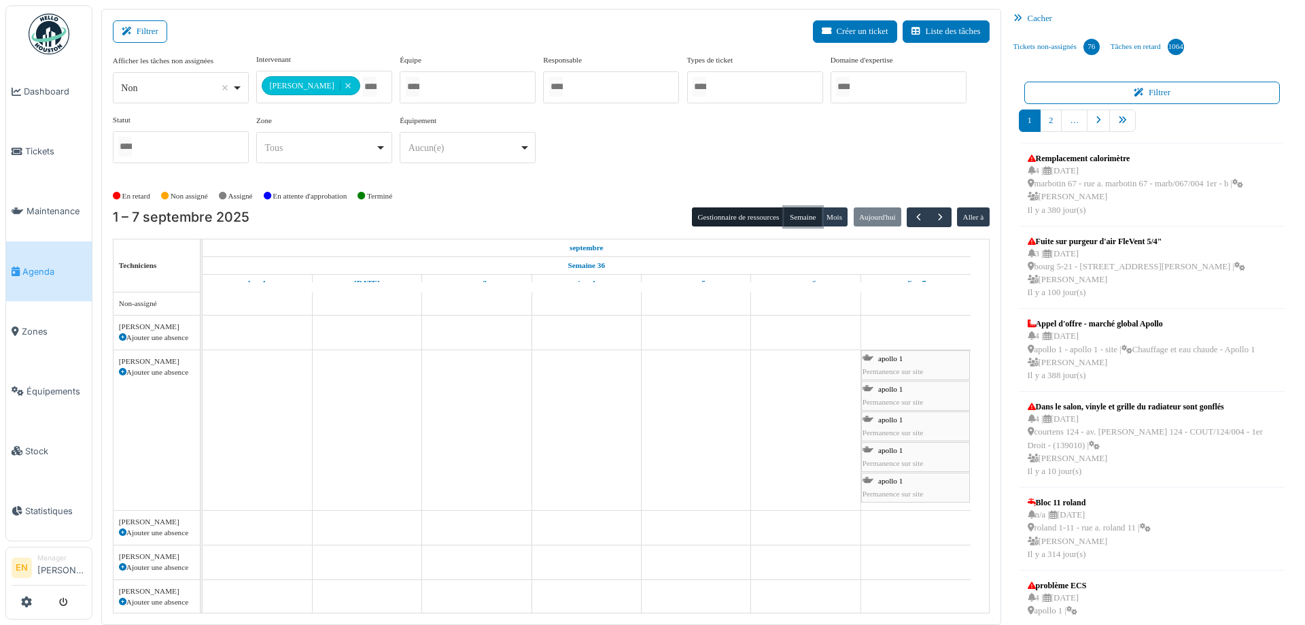
click at [790, 215] on button "Semaine" at bounding box center [802, 216] width 37 height 19
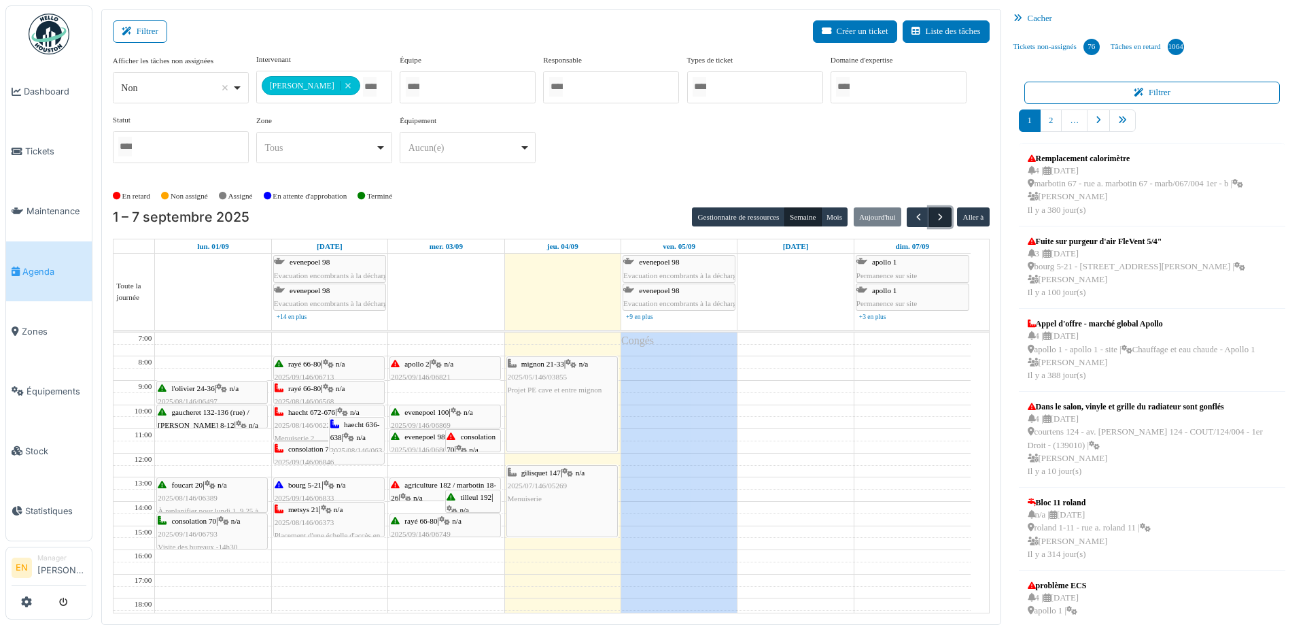
click at [934, 220] on span "button" at bounding box center [940, 217] width 12 height 12
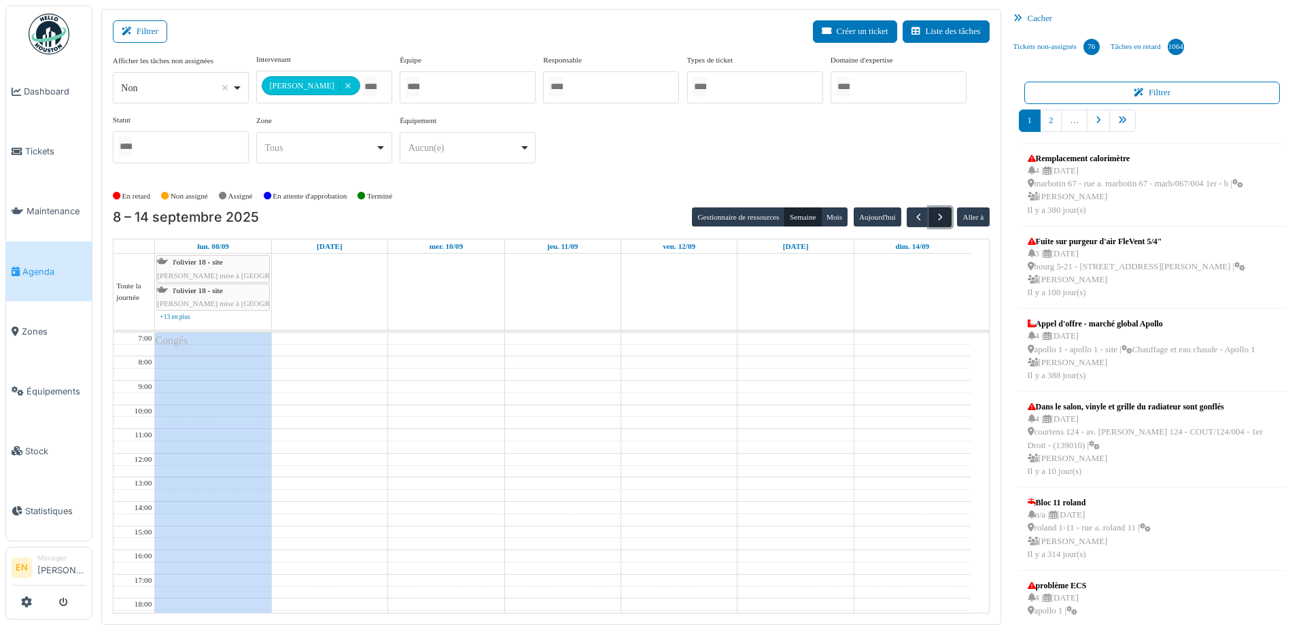
click at [934, 220] on span "button" at bounding box center [940, 217] width 12 height 12
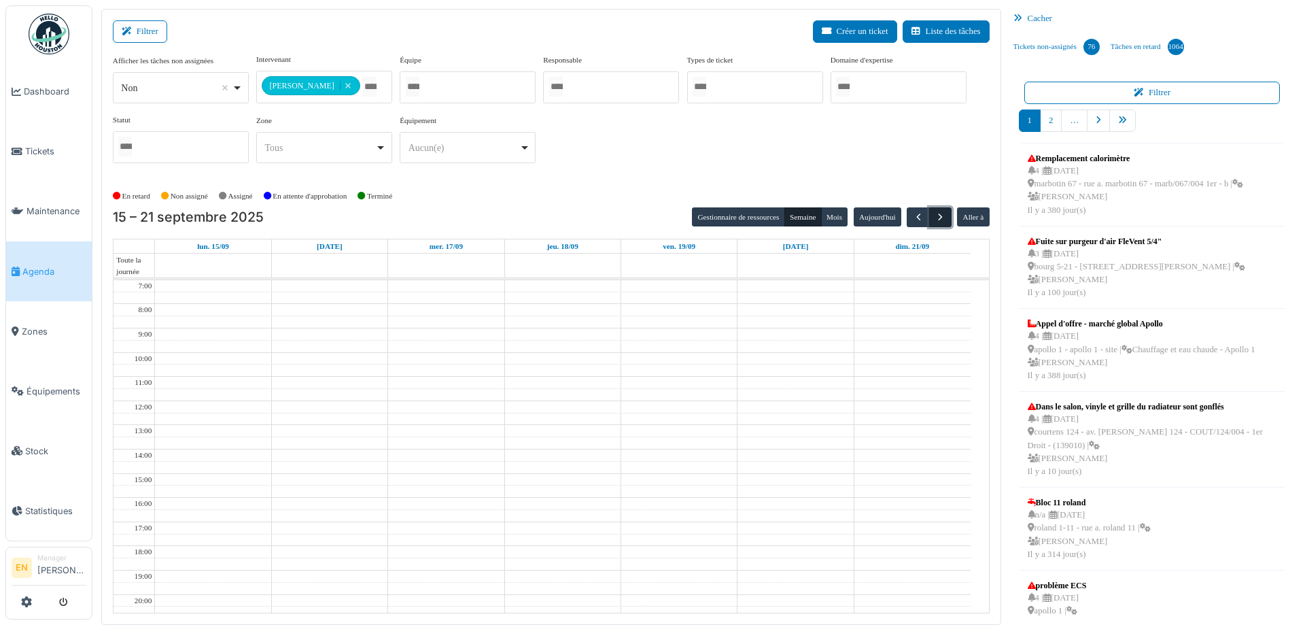
click at [934, 220] on span "button" at bounding box center [940, 217] width 12 height 12
click at [741, 217] on button "Gestionnaire de ressources" at bounding box center [738, 216] width 92 height 19
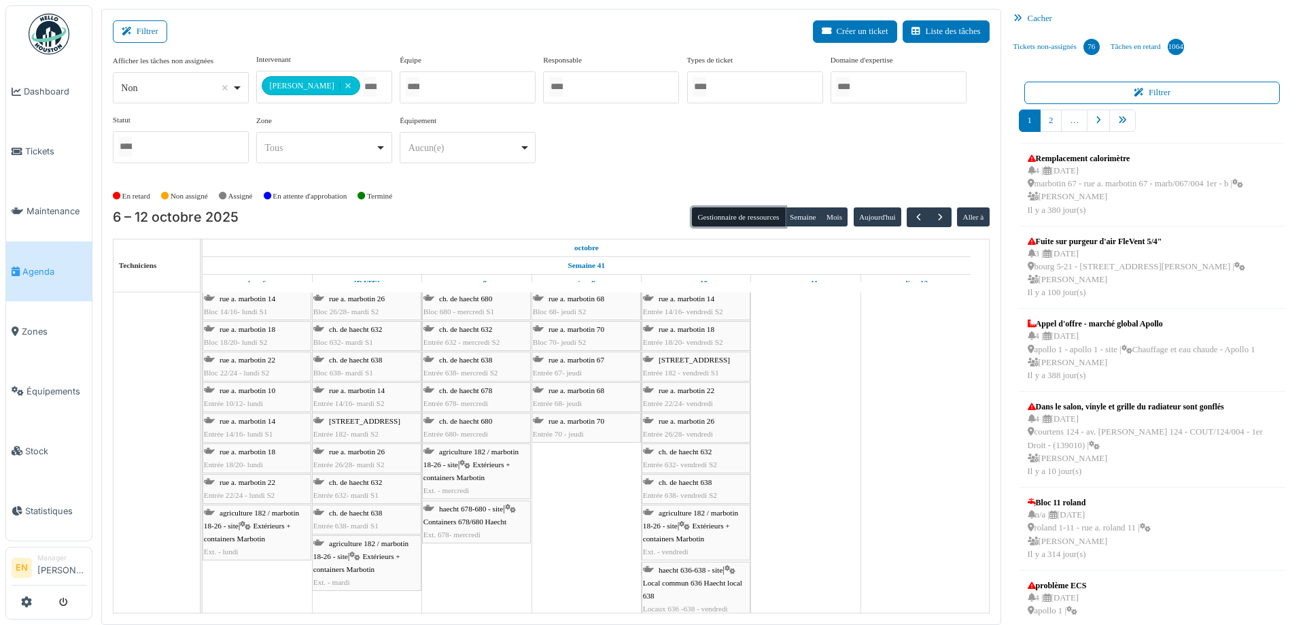
scroll to position [776, 0]
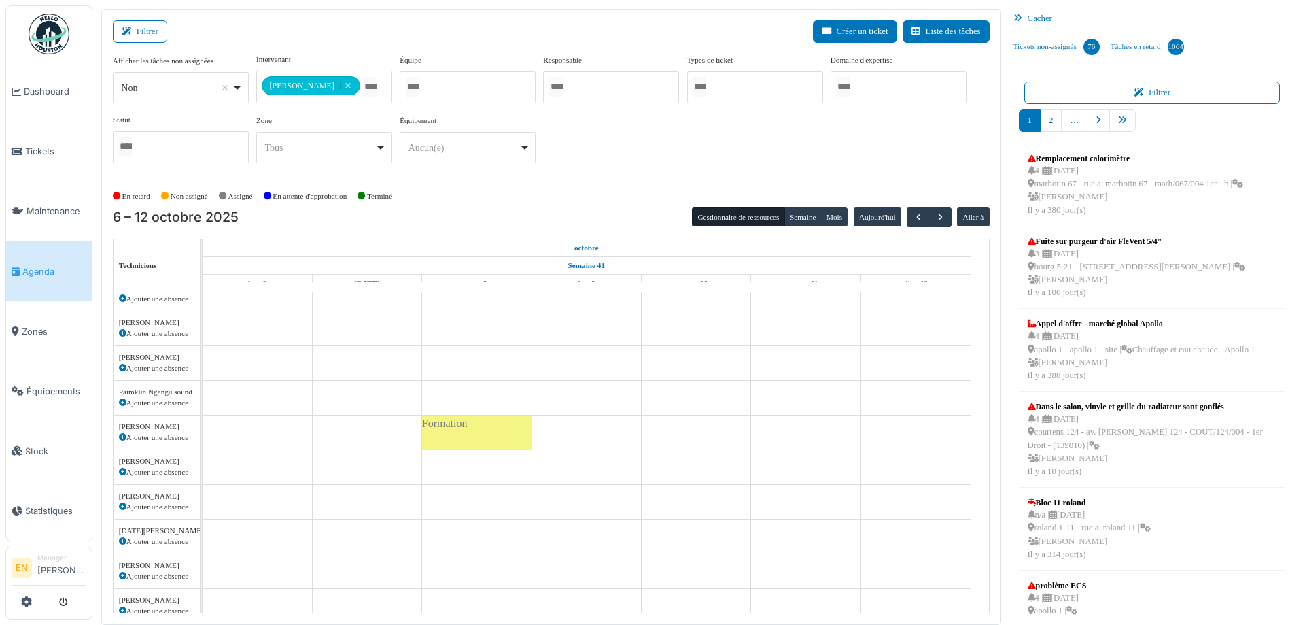
click at [123, 437] on icon at bounding box center [122, 437] width 7 height 7
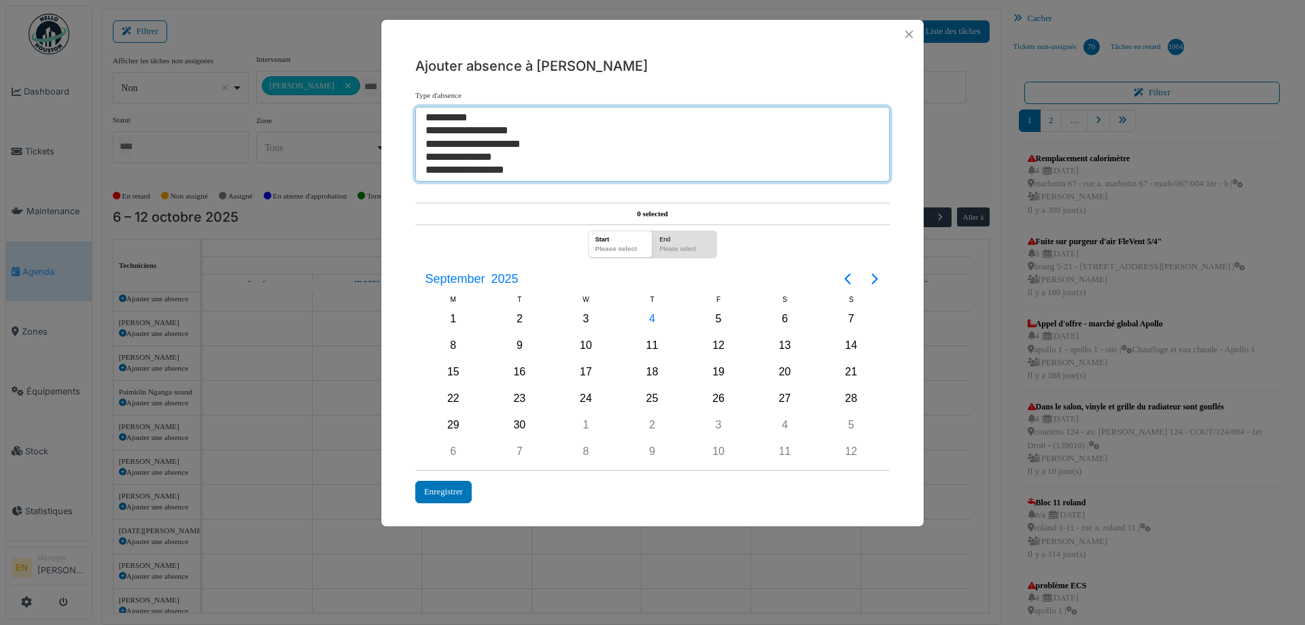
select select "***"
click at [502, 126] on option "**********" at bounding box center [647, 130] width 446 height 13
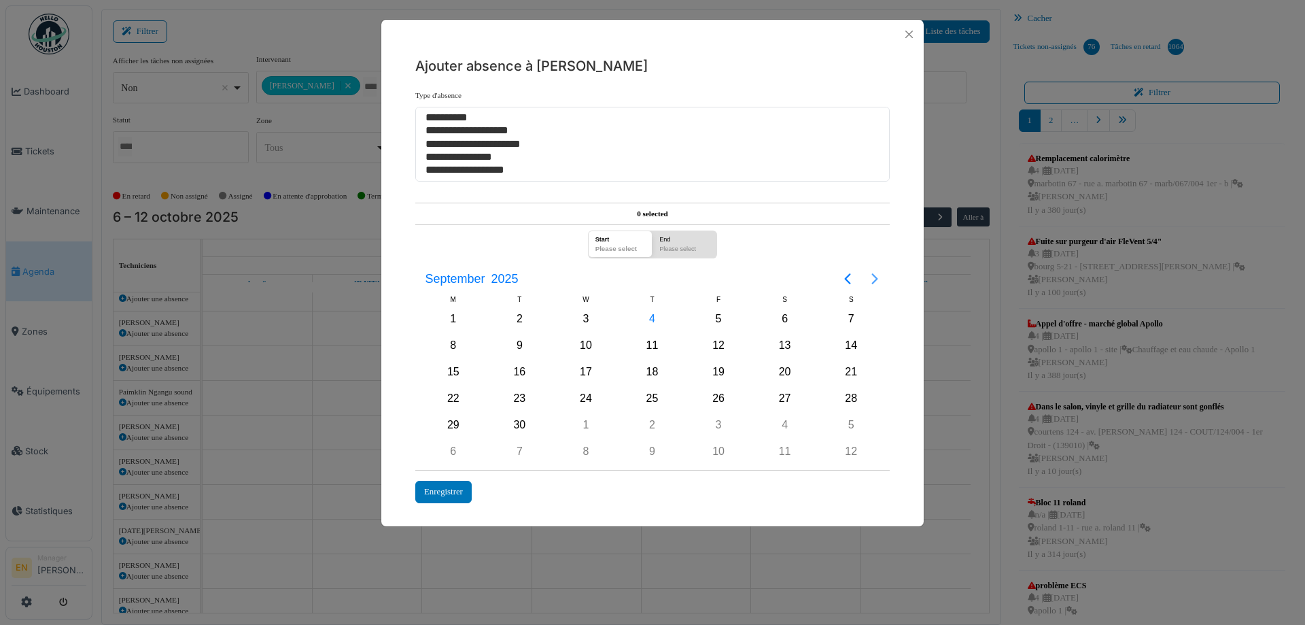
click at [869, 277] on icon "Next page" at bounding box center [874, 278] width 16 height 16
click at [589, 349] on div "8" at bounding box center [586, 345] width 20 height 20
click at [447, 498] on div "Enregistrer" at bounding box center [443, 491] width 56 height 22
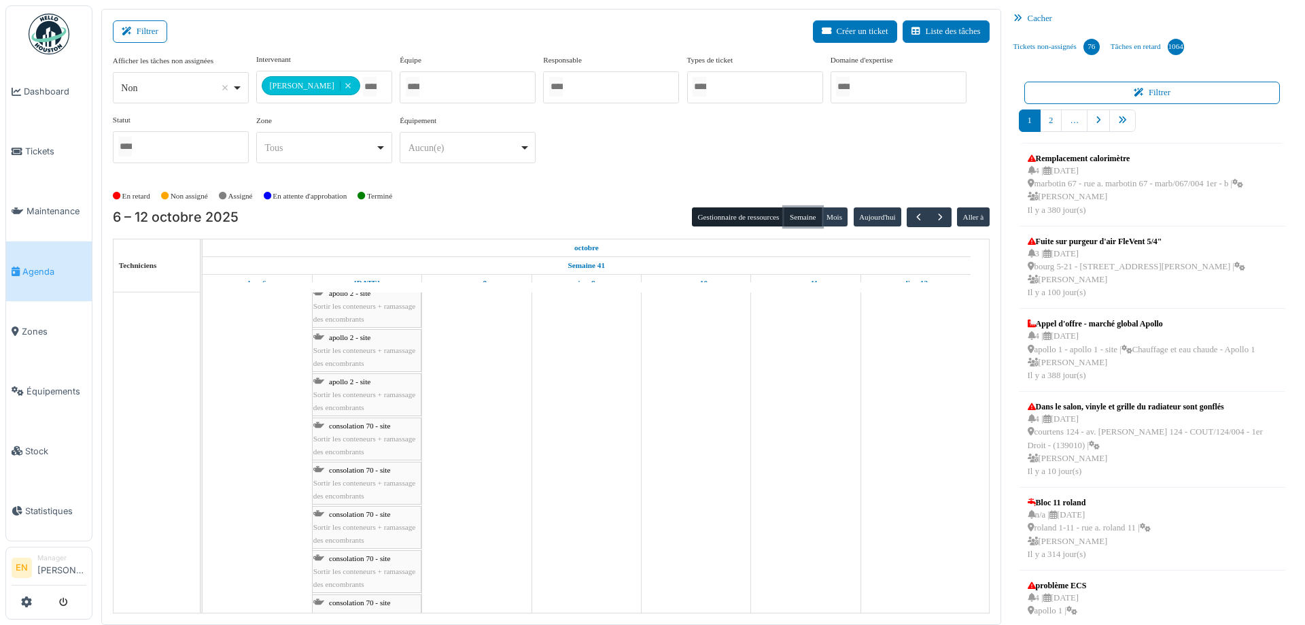
click at [804, 213] on button "Semaine" at bounding box center [802, 216] width 37 height 19
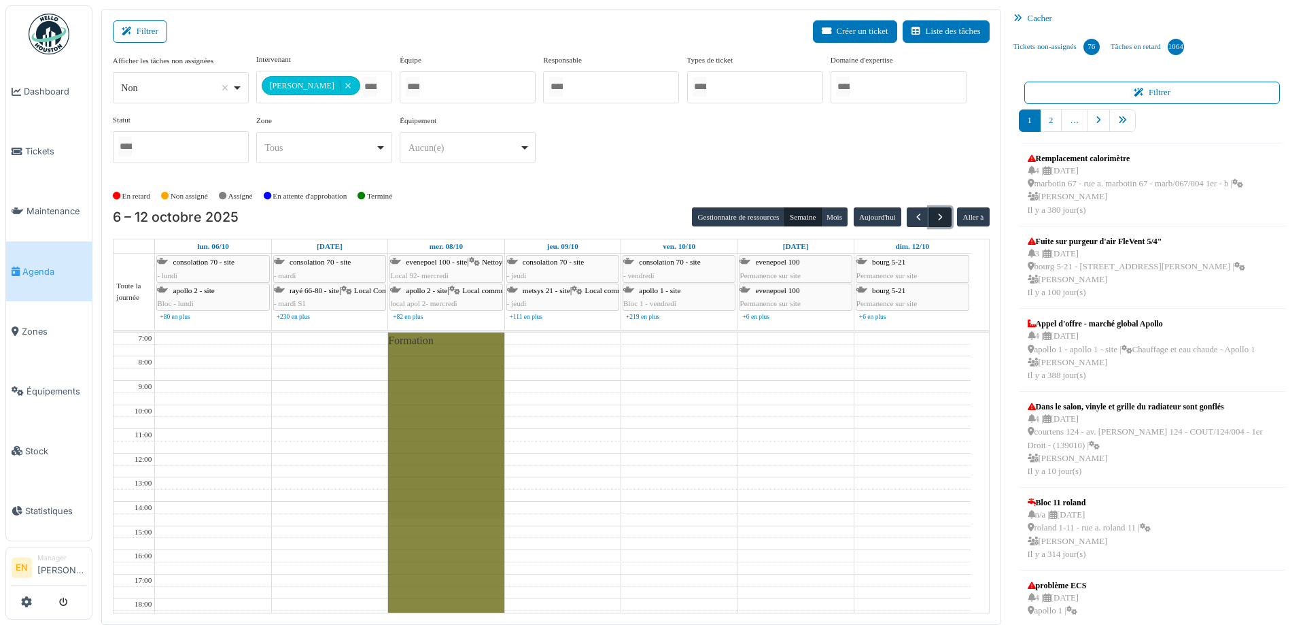
click at [934, 216] on span "button" at bounding box center [940, 217] width 12 height 12
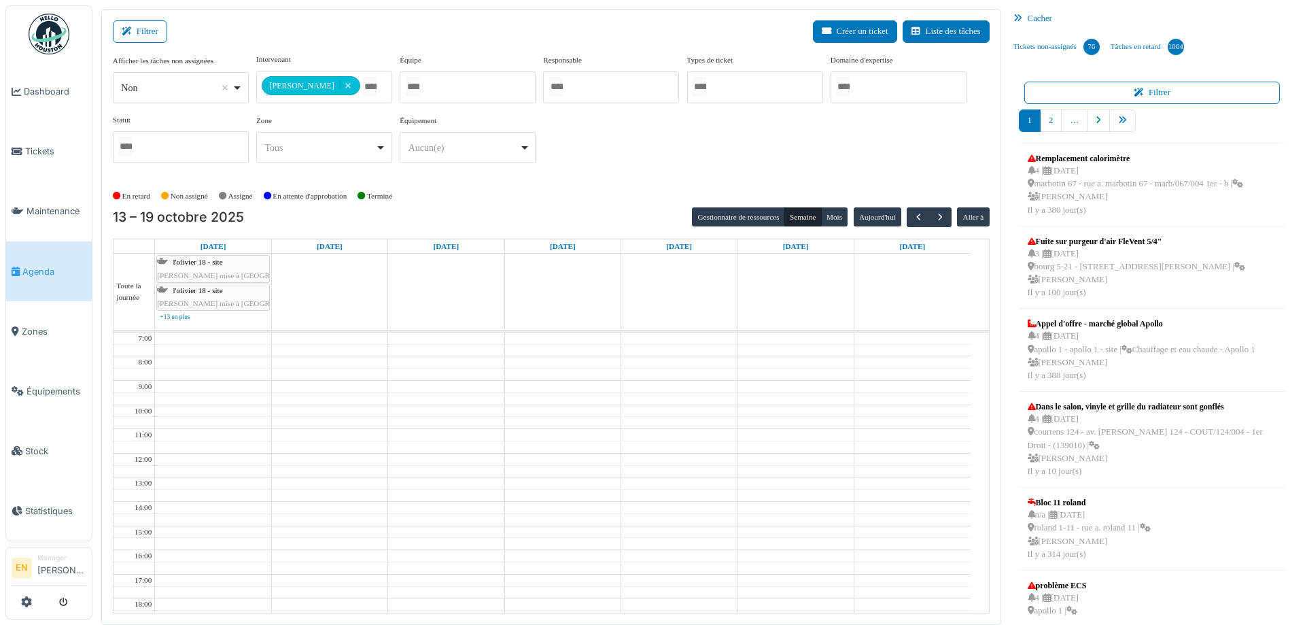
click at [896, 217] on div "Gestionnaire de ressources Semaine Mois Aujourd'hui Aller à" at bounding box center [840, 217] width 297 height 20
click at [913, 214] on span "button" at bounding box center [919, 217] width 12 height 12
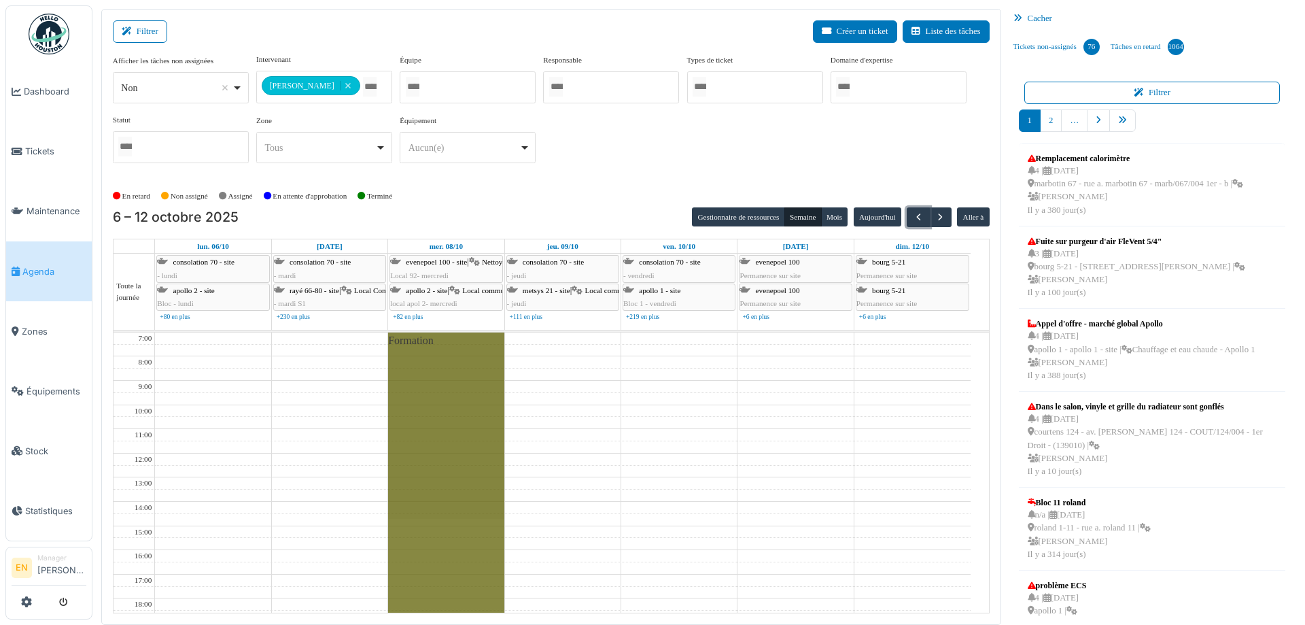
click at [421, 342] on span "Formation en matinée" at bounding box center [435, 340] width 95 height 12
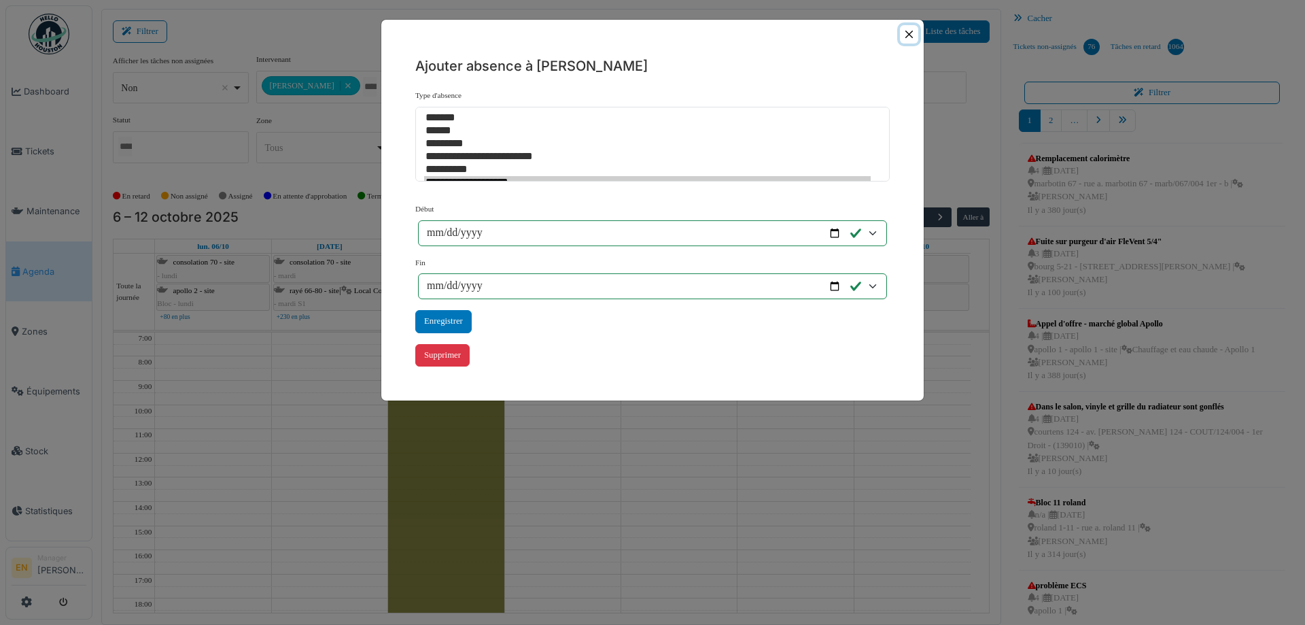
click at [912, 37] on button "Close" at bounding box center [909, 34] width 18 height 18
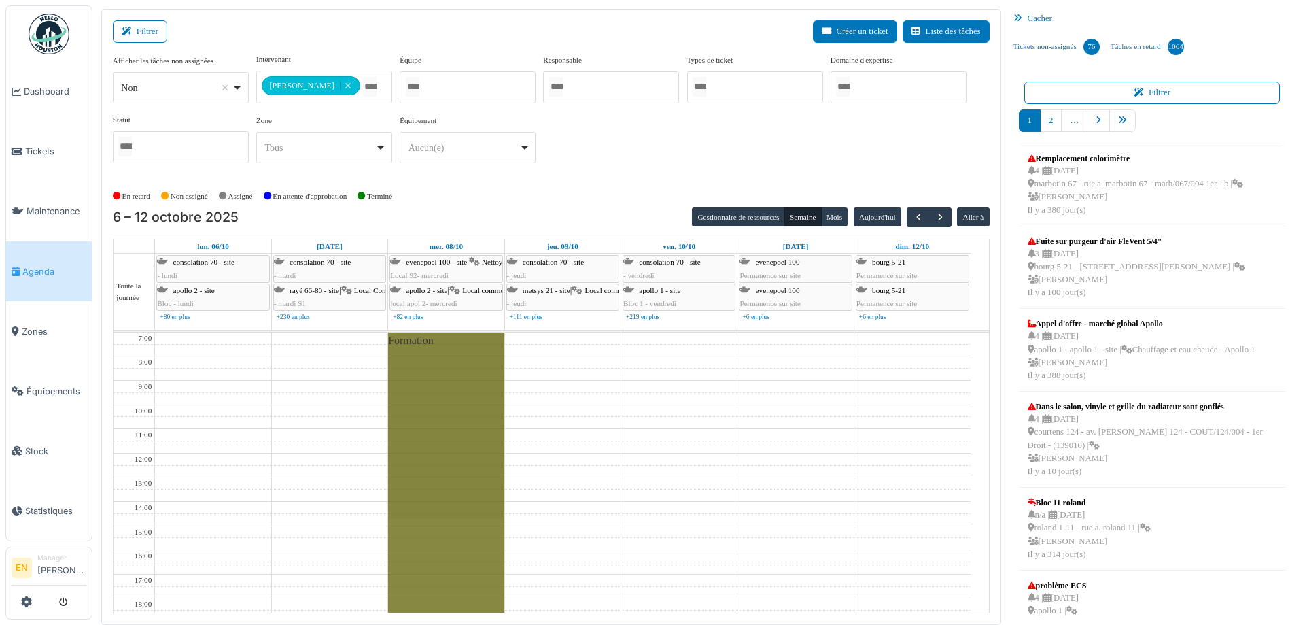
click at [440, 375] on div "Formation en matinée" at bounding box center [446, 537] width 116 height 410
click at [440, 375] on body "Dashboard Tickets Maintenance Agenda Zones Équipements Stock Statistiques EN Ma…" at bounding box center [652, 312] width 1305 height 625
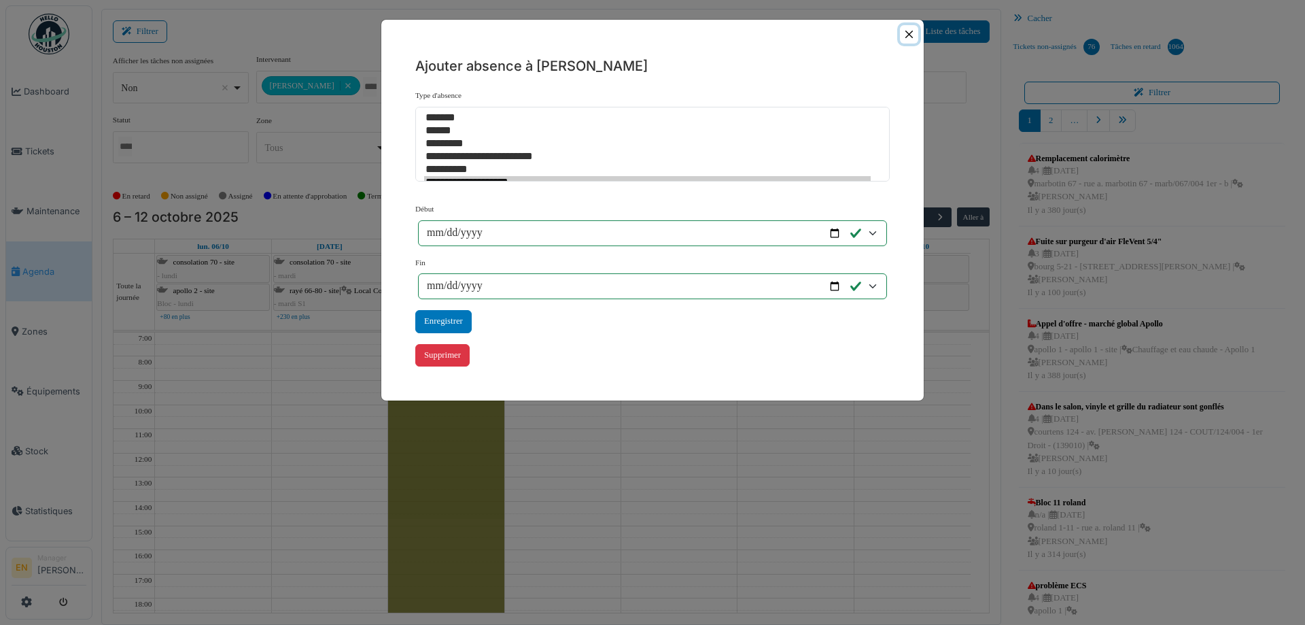
click at [915, 35] on button "Close" at bounding box center [909, 34] width 18 height 18
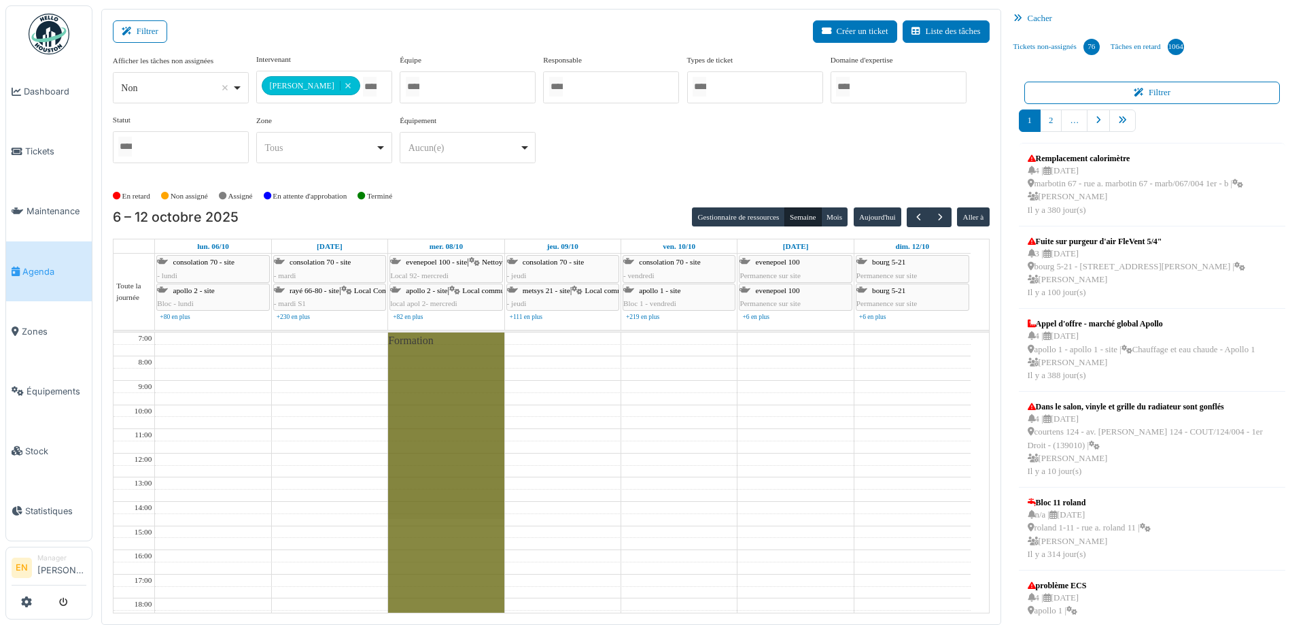
click at [454, 439] on div "Formation en matinée" at bounding box center [446, 537] width 116 height 410
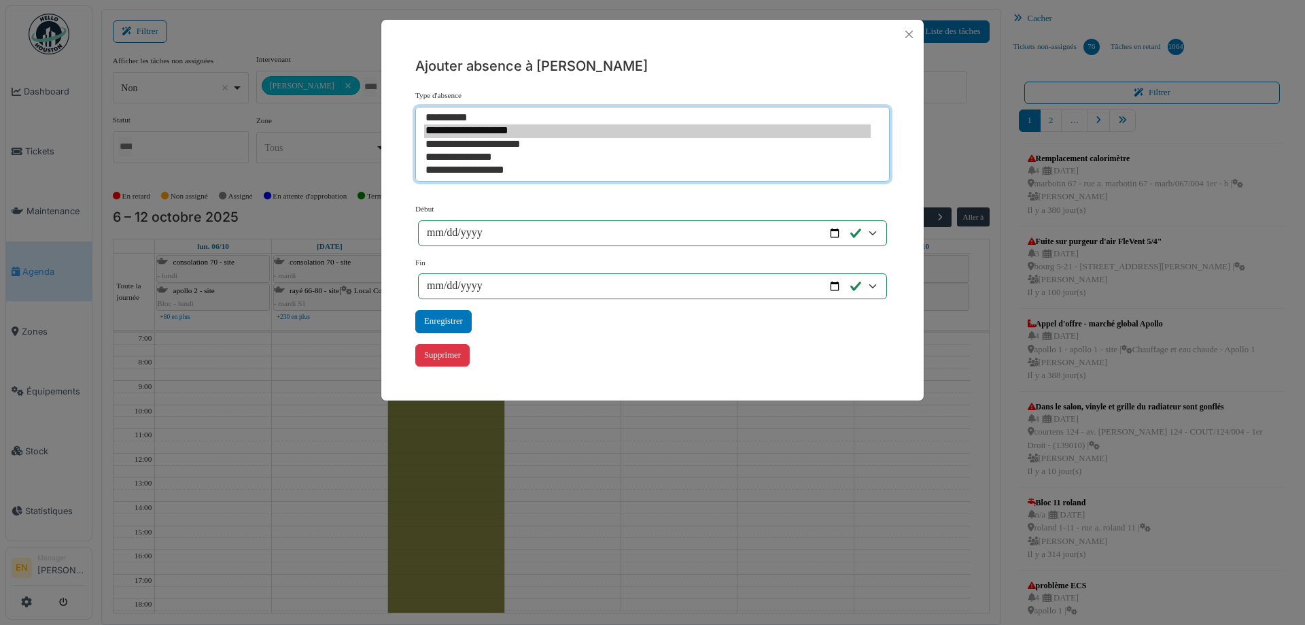
click at [493, 133] on option "**********" at bounding box center [647, 130] width 446 height 13
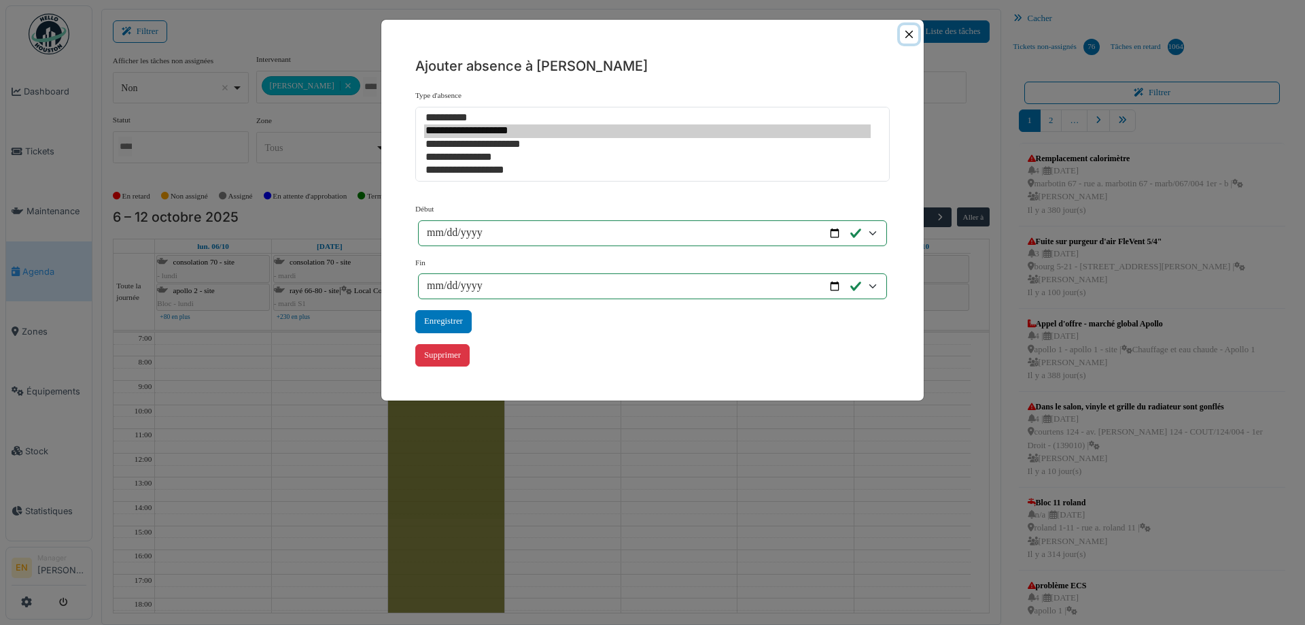
click at [909, 37] on button "Close" at bounding box center [909, 34] width 18 height 18
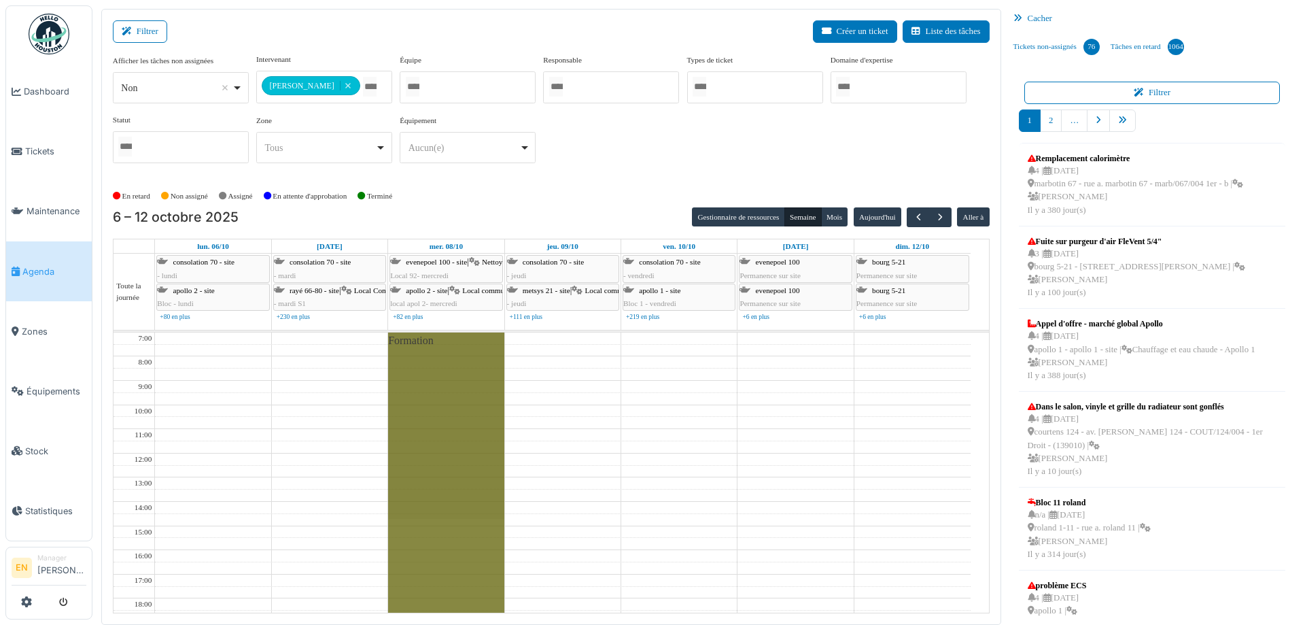
click at [442, 400] on div "Formation en matinée" at bounding box center [446, 537] width 116 height 410
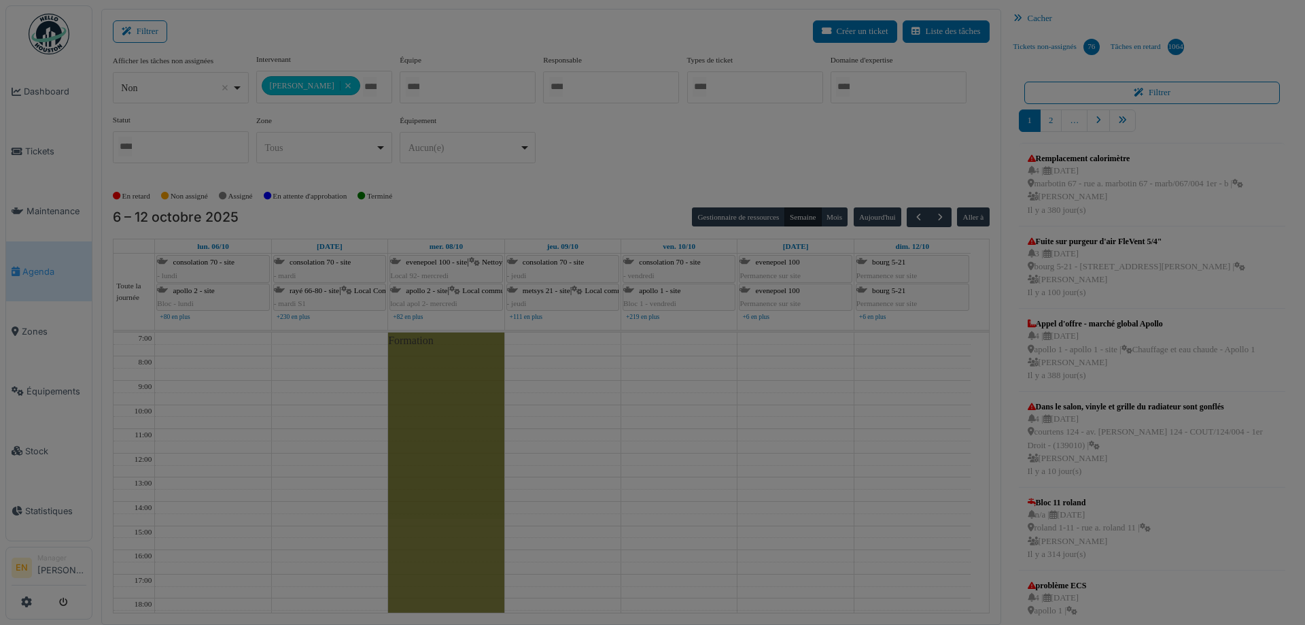
click at [442, 400] on body "Dashboard Tickets Maintenance Agenda Zones Équipements Stock Statistiques EN Ma…" at bounding box center [652, 312] width 1305 height 625
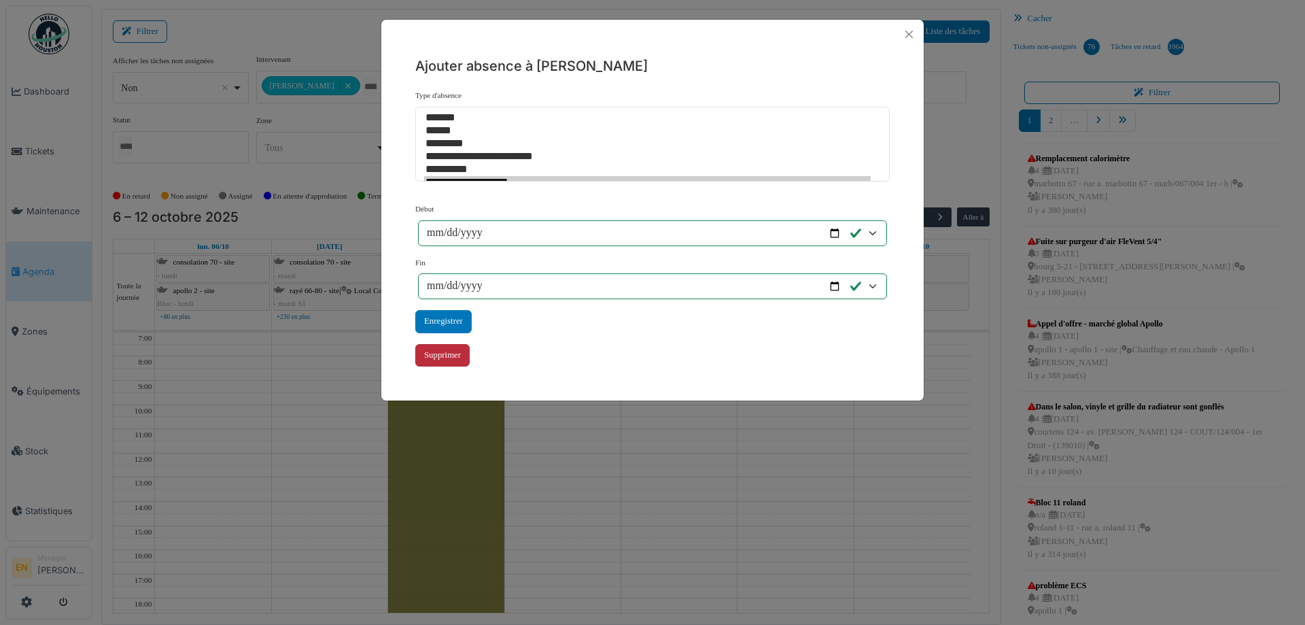
click at [448, 349] on div "Supprimer" at bounding box center [442, 355] width 54 height 22
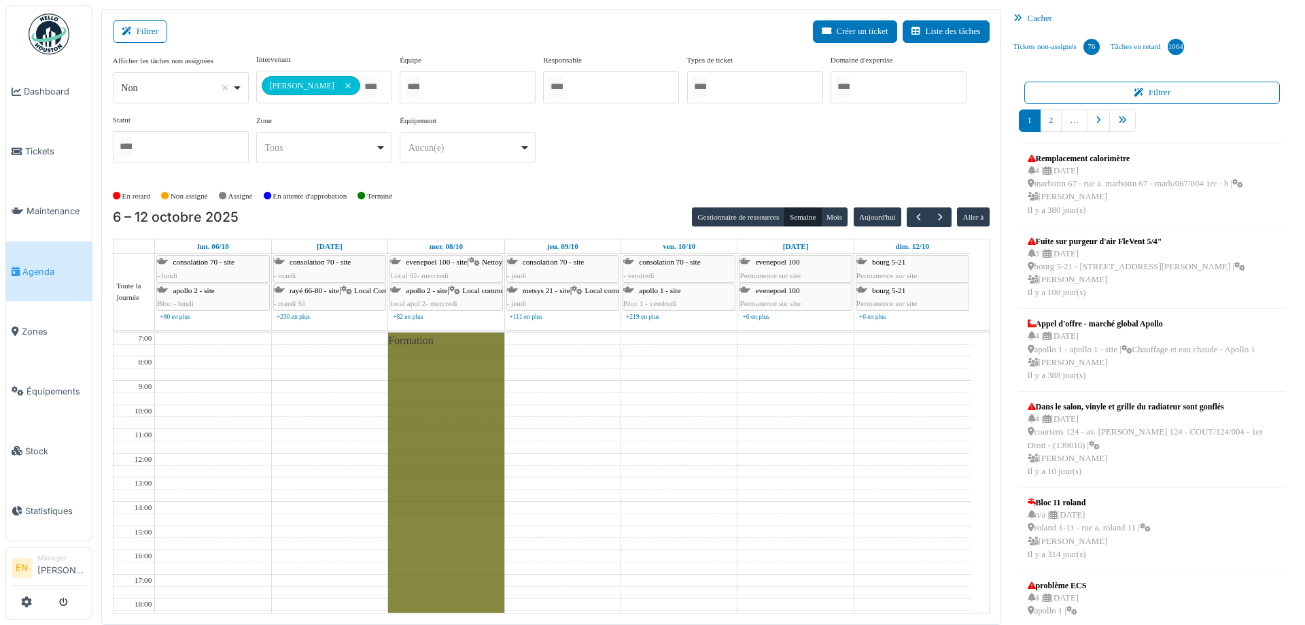
click at [582, 392] on td at bounding box center [562, 398] width 815 height 12
click at [415, 409] on div "Formation en matinée" at bounding box center [446, 537] width 116 height 410
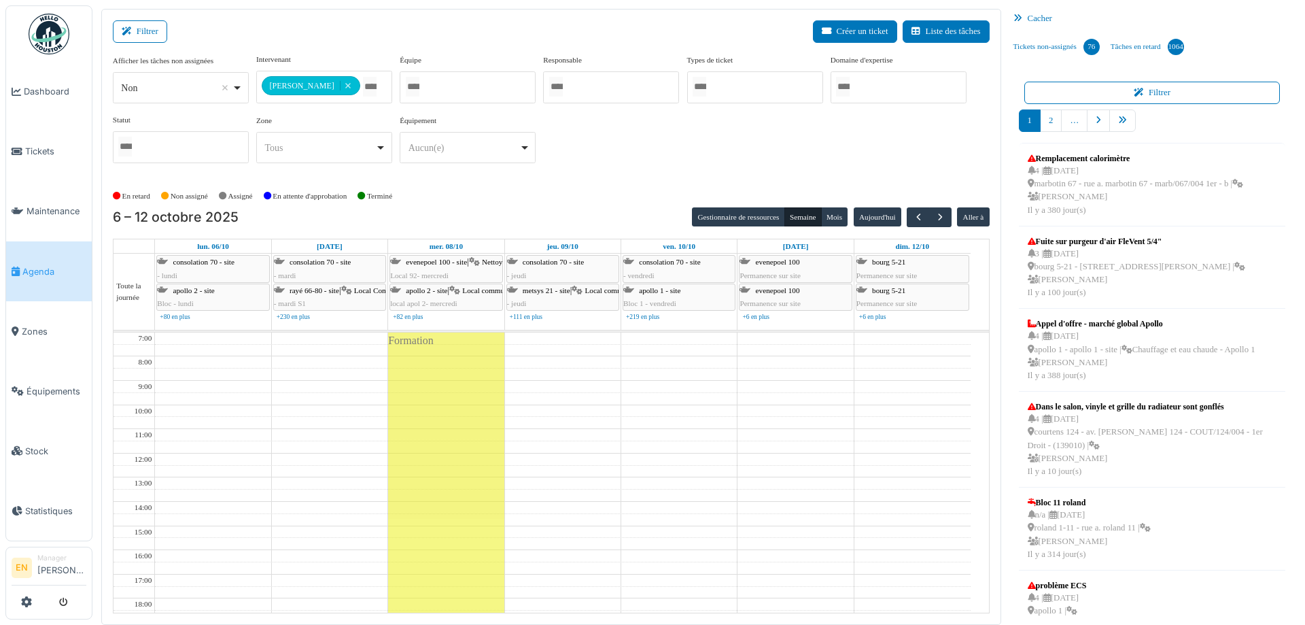
click at [370, 89] on div "**********" at bounding box center [324, 87] width 136 height 33
click at [432, 504] on div "Formation" at bounding box center [446, 537] width 116 height 410
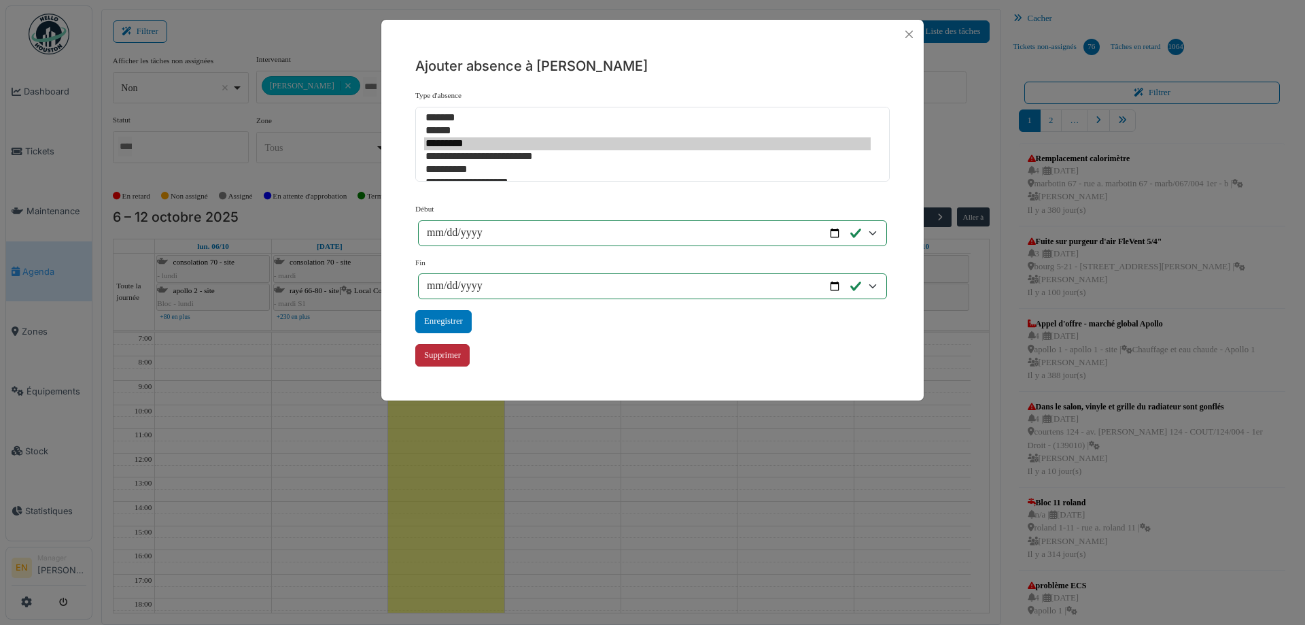
click at [450, 351] on div "Supprimer" at bounding box center [442, 355] width 54 height 22
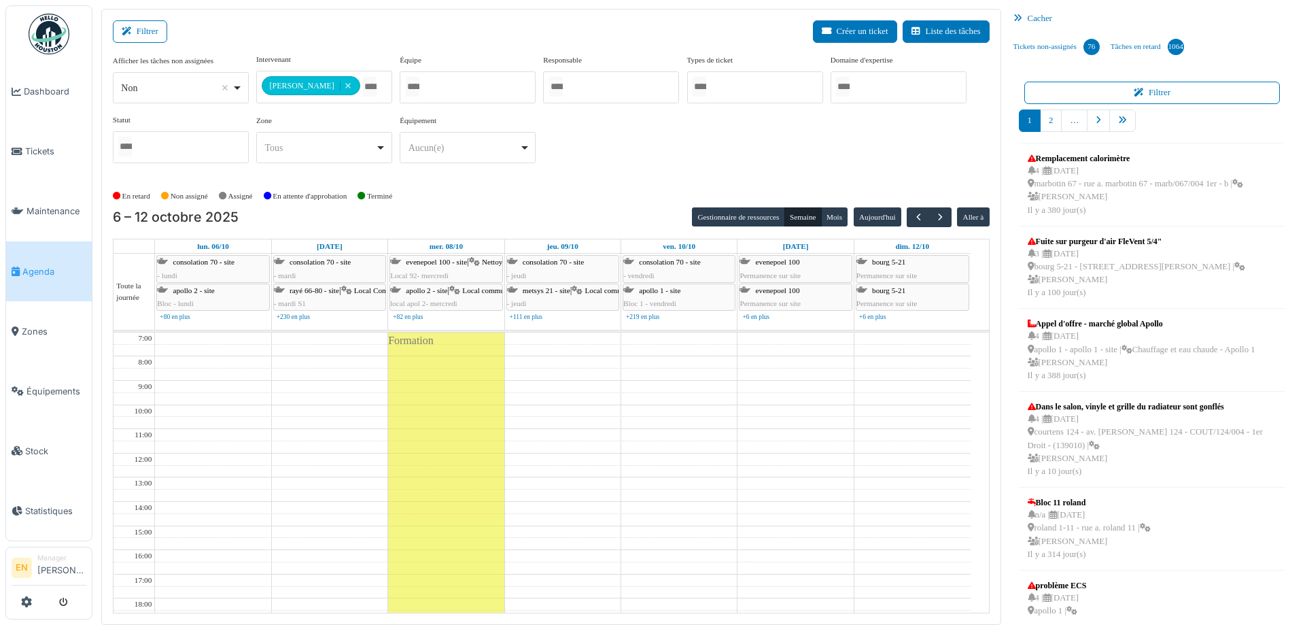
click at [632, 412] on td at bounding box center [562, 410] width 815 height 12
click at [462, 421] on div "Formation" at bounding box center [446, 537] width 116 height 410
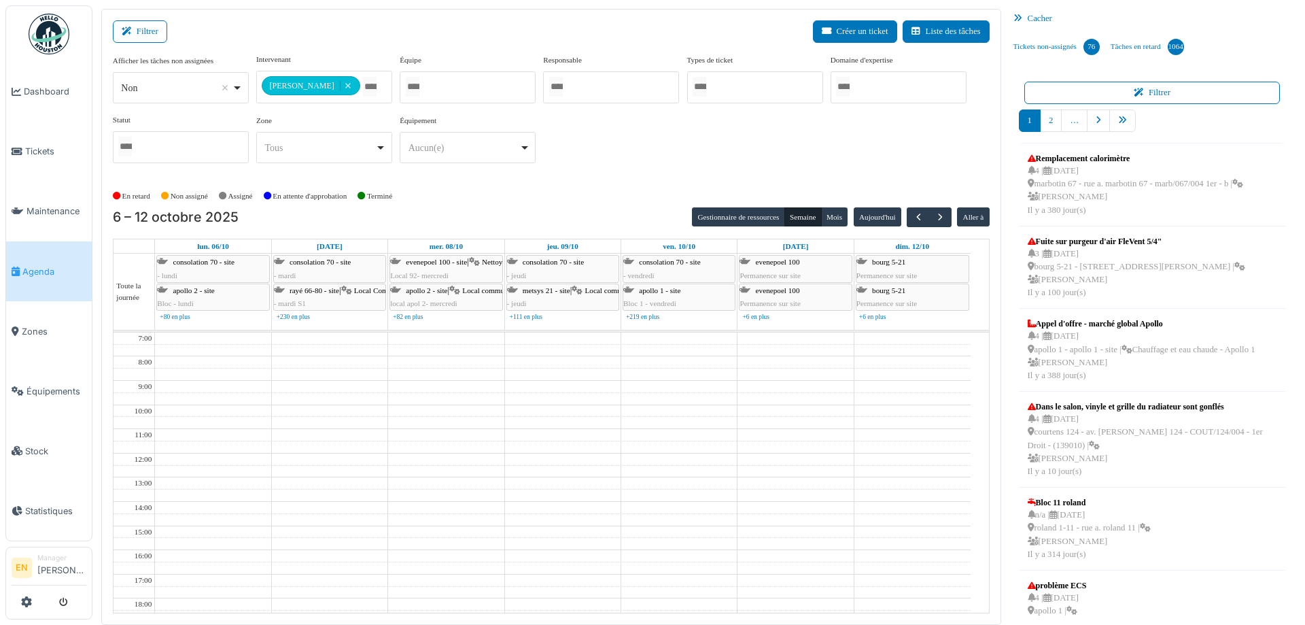
click at [640, 352] on td at bounding box center [562, 350] width 815 height 12
click at [731, 220] on button "Gestionnaire de ressources" at bounding box center [738, 216] width 92 height 19
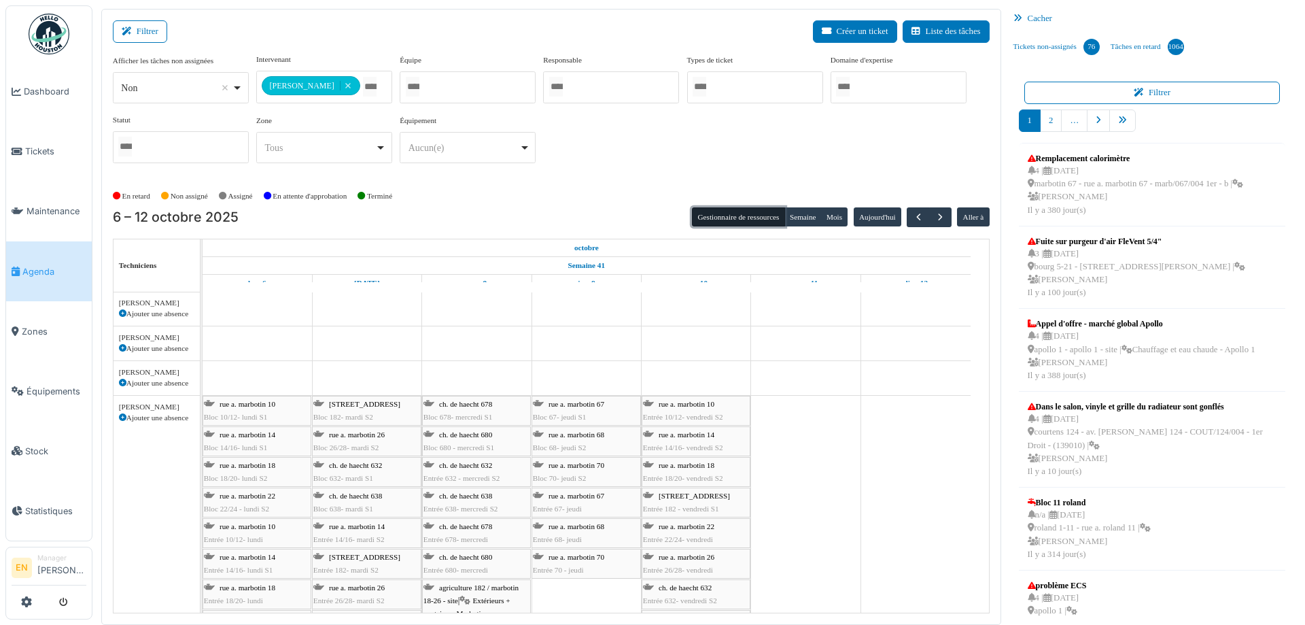
scroll to position [866, 0]
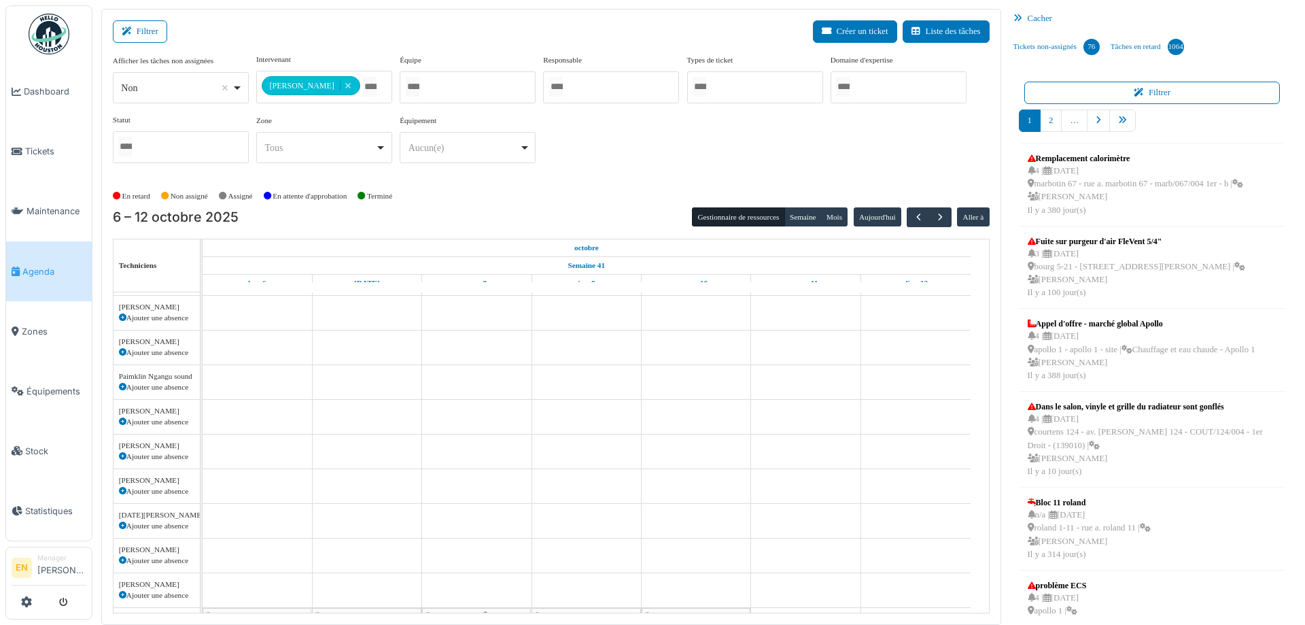
click at [123, 420] on icon at bounding box center [122, 421] width 7 height 7
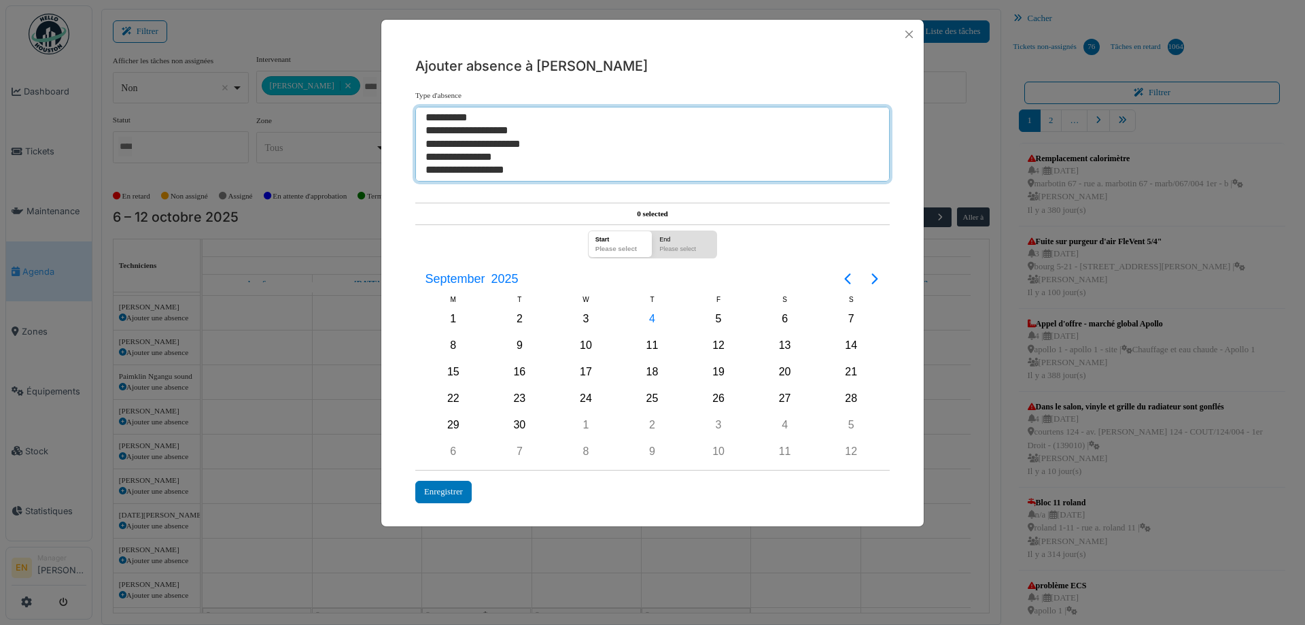
select select "***"
click at [495, 133] on option "**********" at bounding box center [647, 130] width 446 height 13
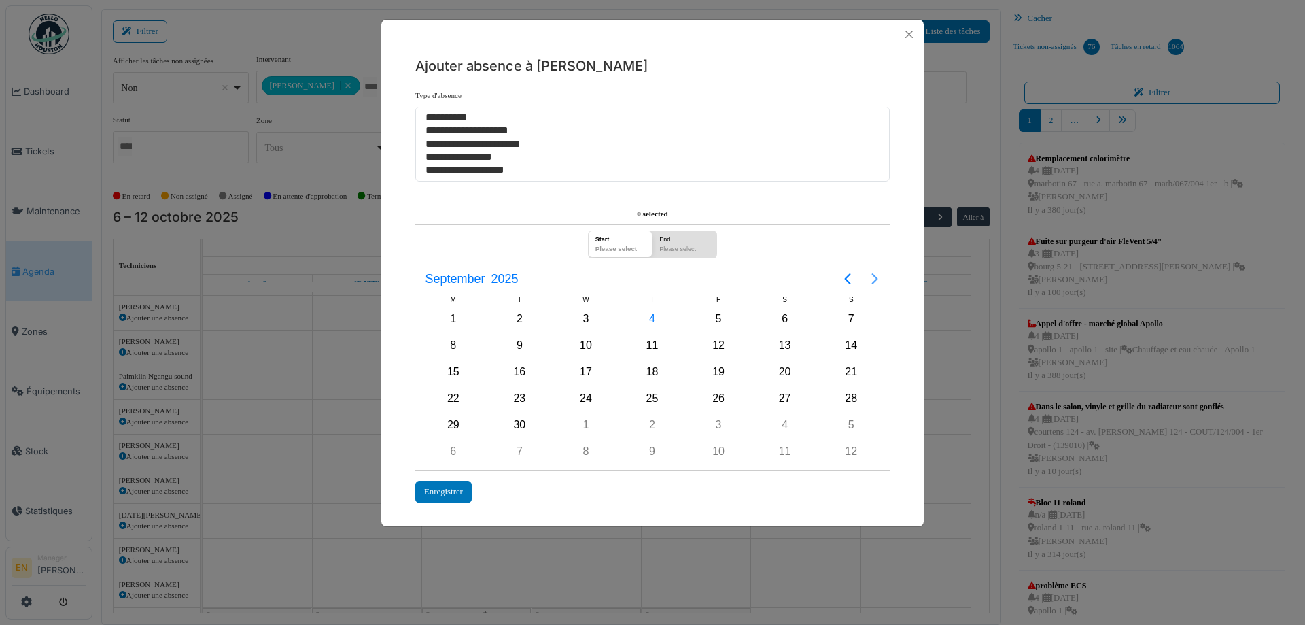
click at [877, 278] on icon "Next page" at bounding box center [874, 278] width 16 height 16
click at [593, 343] on div "8" at bounding box center [586, 345] width 20 height 20
click at [450, 495] on div "Enregistrer" at bounding box center [443, 491] width 56 height 22
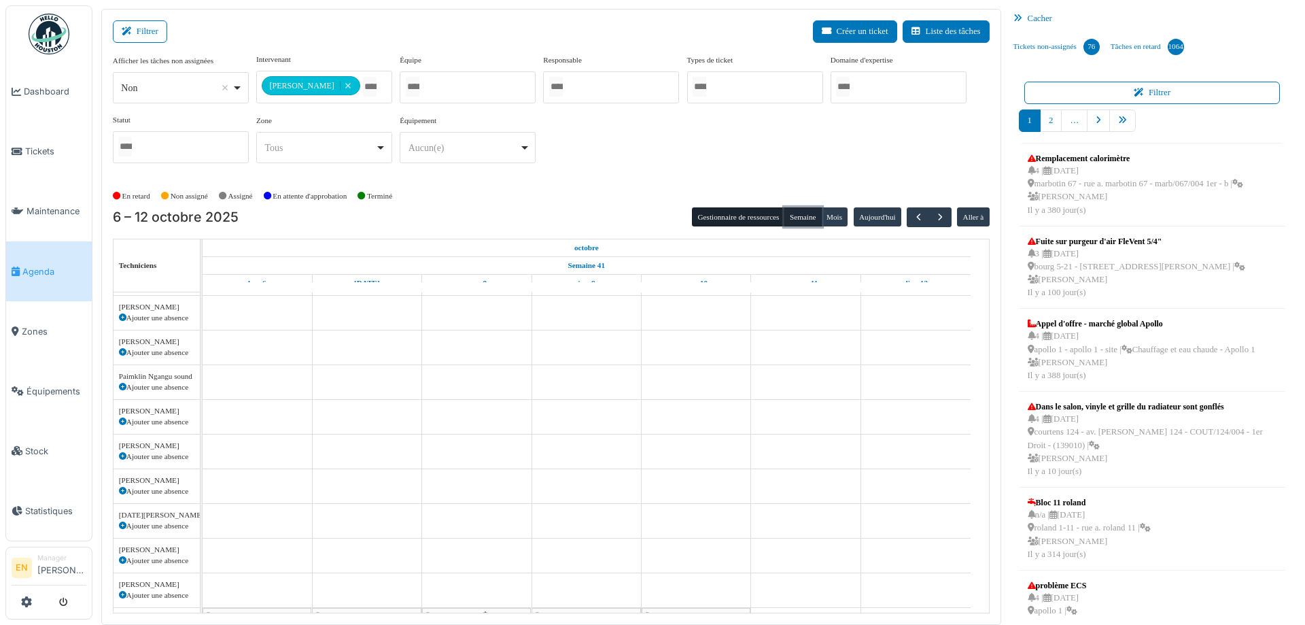
click at [797, 220] on button "Semaine" at bounding box center [802, 216] width 37 height 19
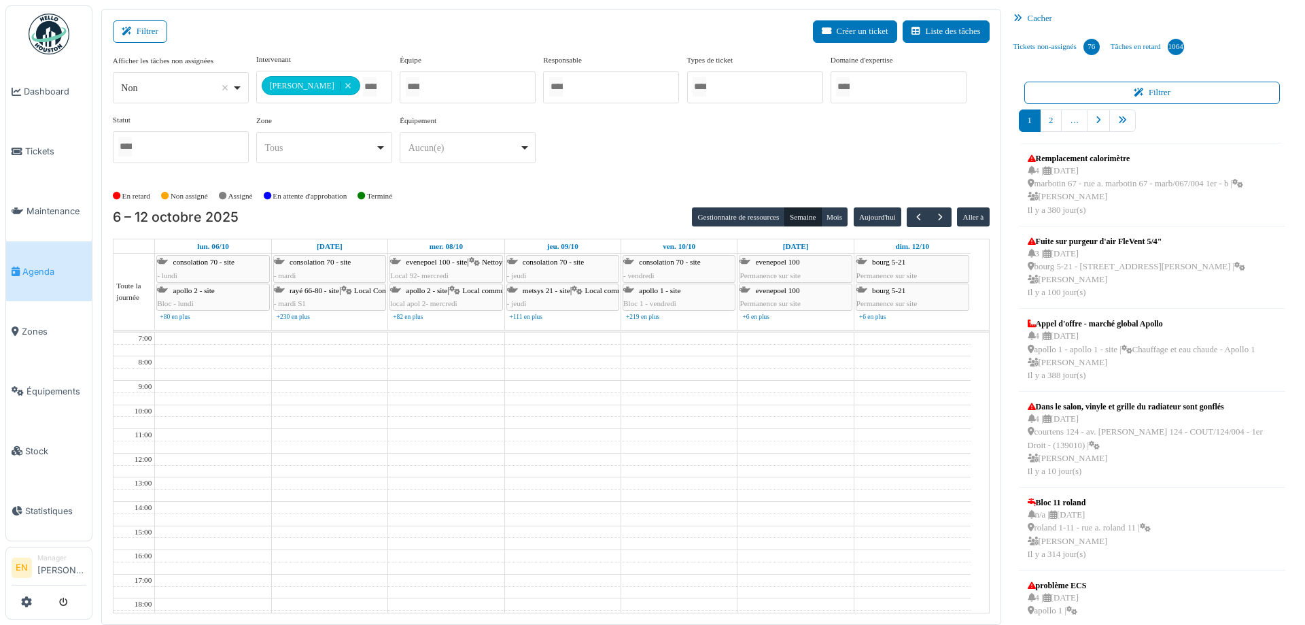
click at [363, 92] on input "Tous" at bounding box center [370, 87] width 14 height 20
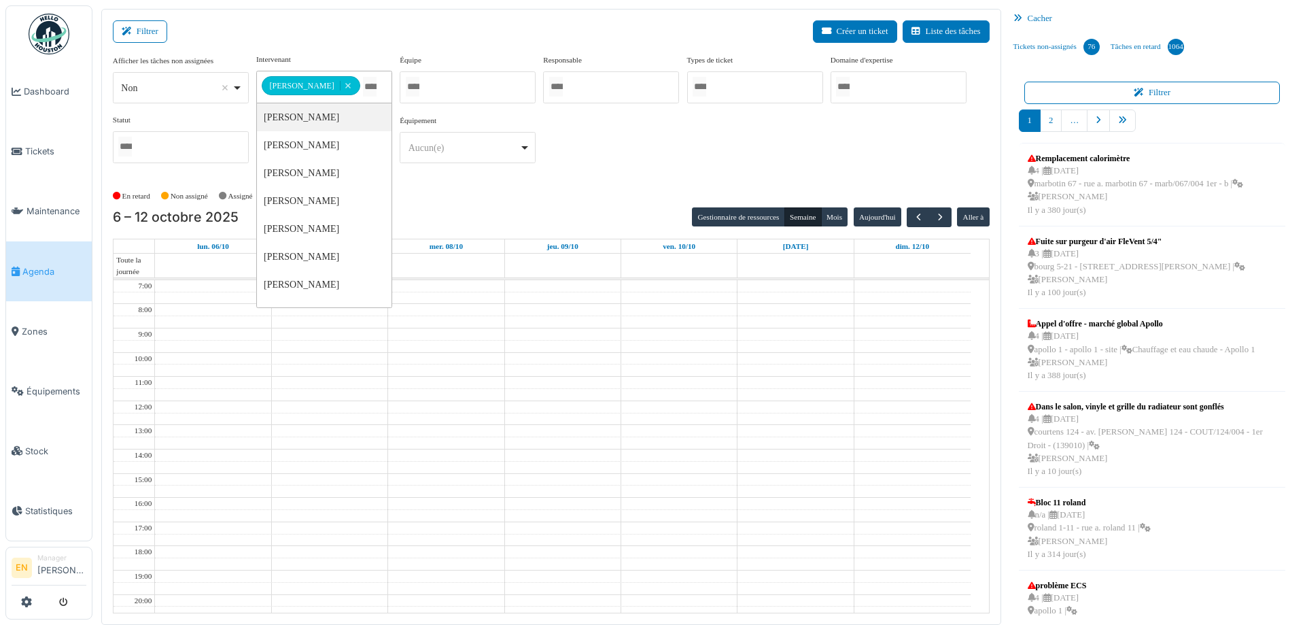
click at [611, 378] on td at bounding box center [562, 382] width 815 height 12
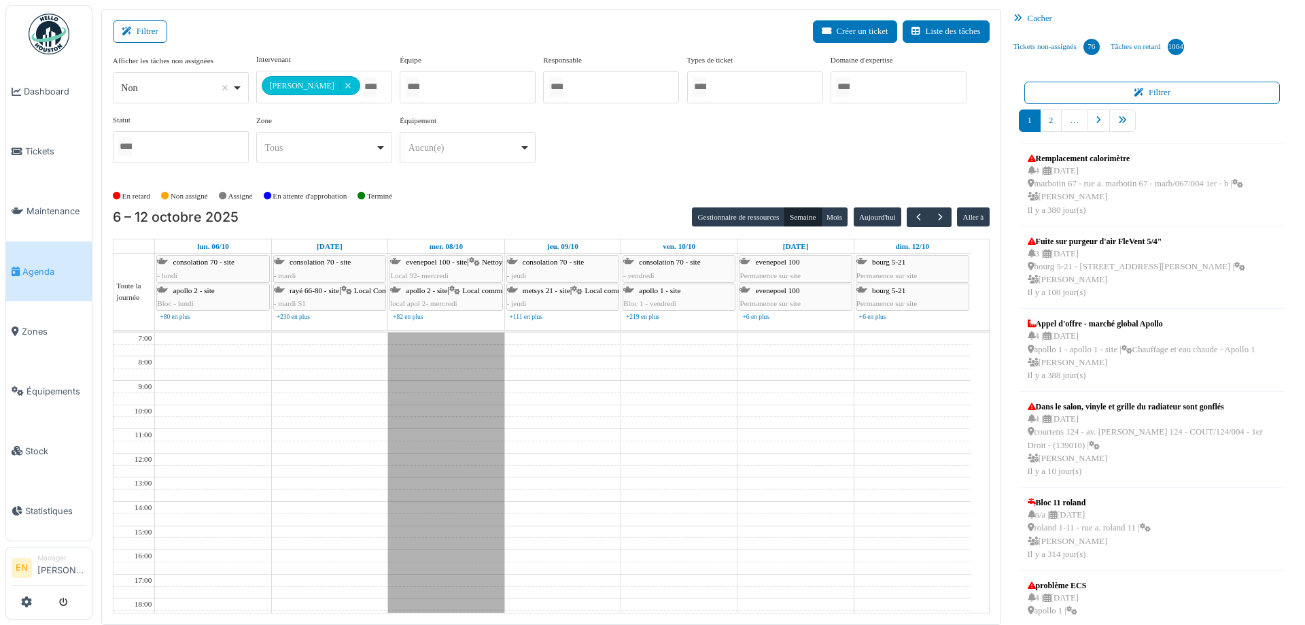
click at [438, 485] on div "Formation en matinée" at bounding box center [446, 537] width 116 height 410
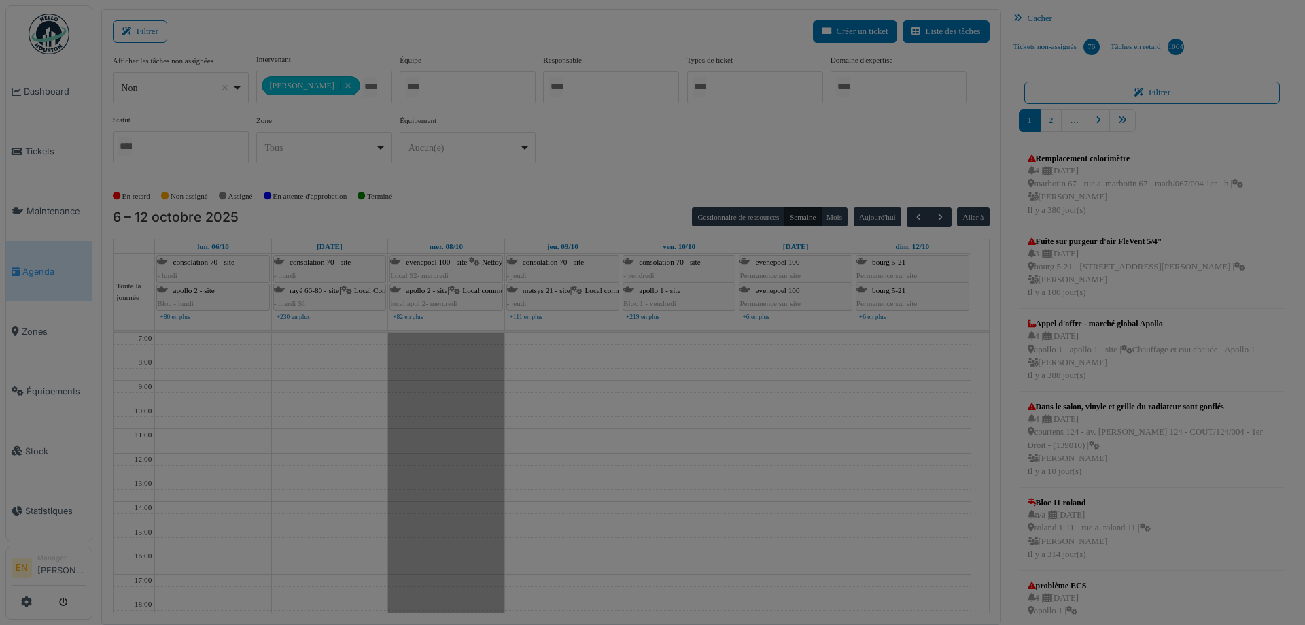
click at [438, 485] on body "Dashboard Tickets Maintenance Agenda Zones Équipements Stock Statistiques EN Ma…" at bounding box center [652, 312] width 1305 height 625
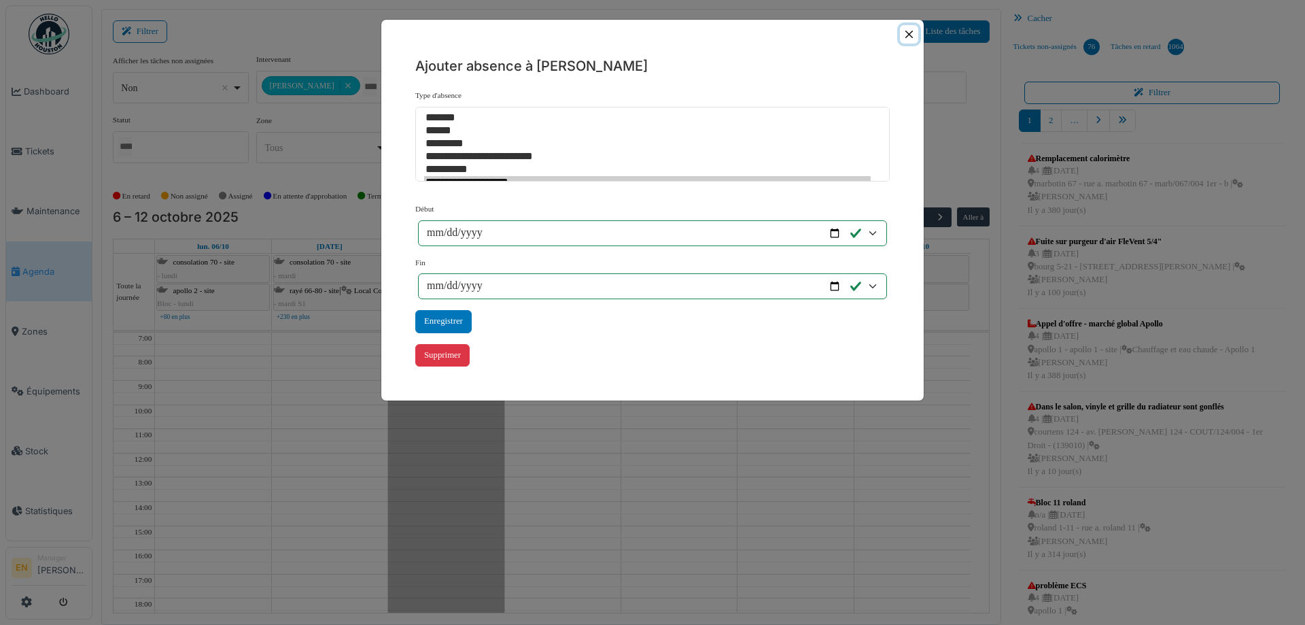
click at [913, 31] on button "Close" at bounding box center [909, 34] width 18 height 18
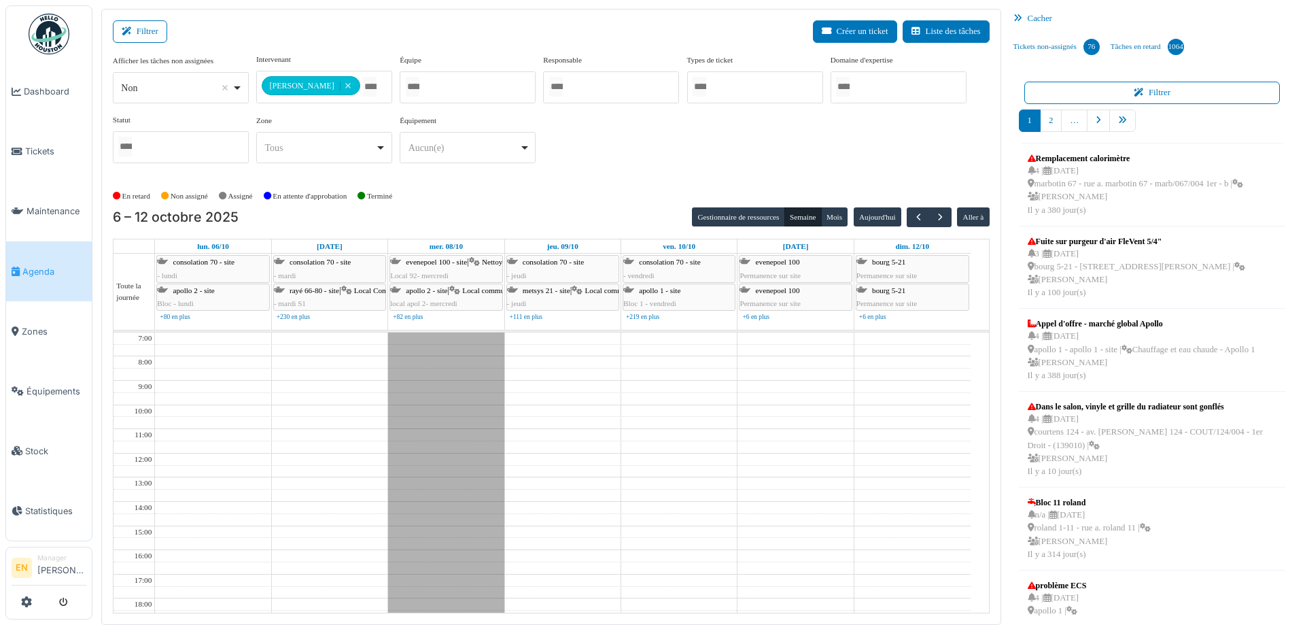
click at [452, 406] on div "Formation en matinée" at bounding box center [446, 537] width 116 height 410
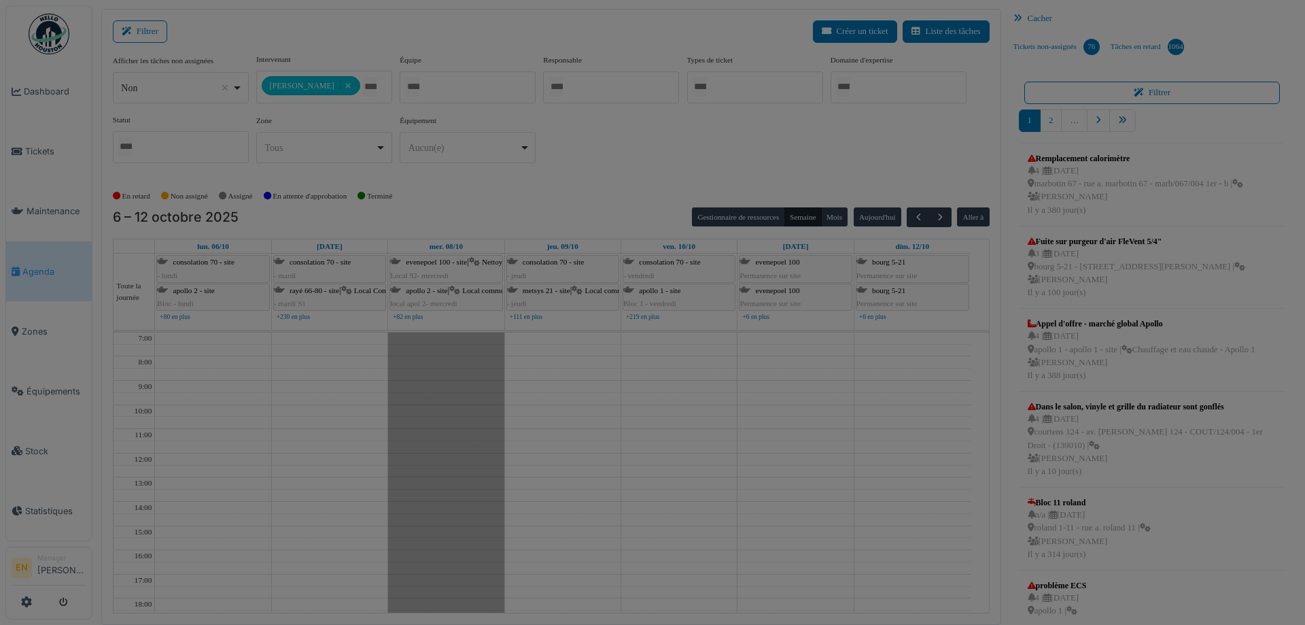
click at [452, 406] on div at bounding box center [652, 312] width 1305 height 625
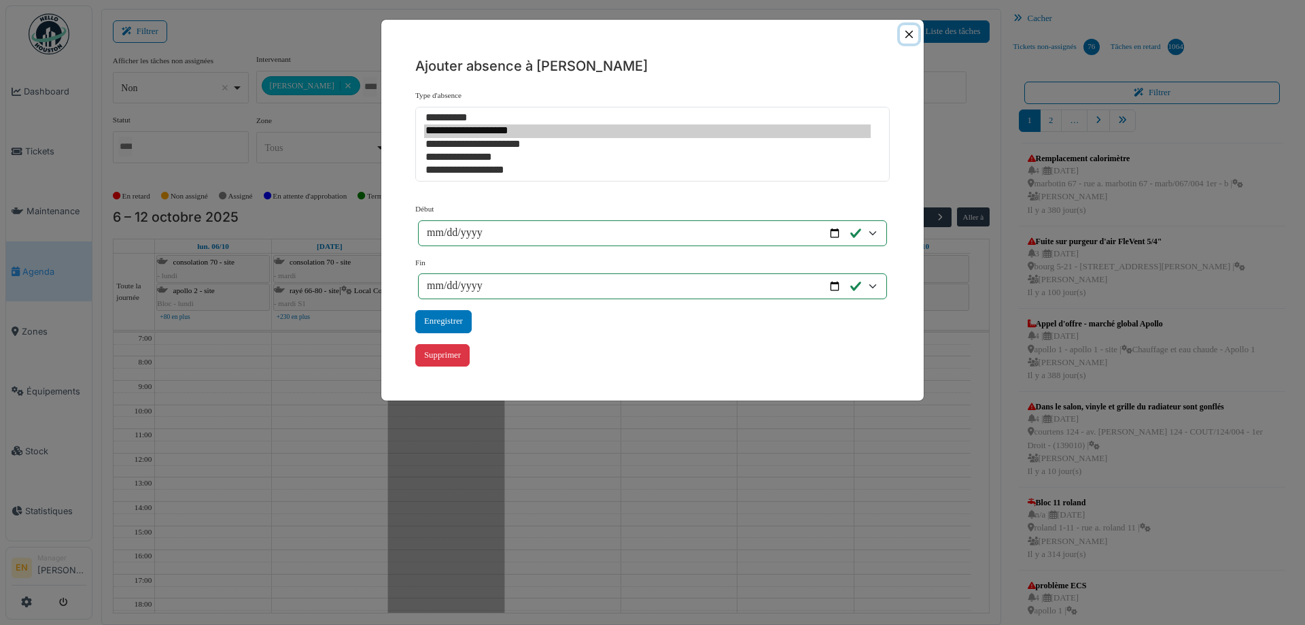
click at [909, 36] on button "Close" at bounding box center [909, 34] width 18 height 18
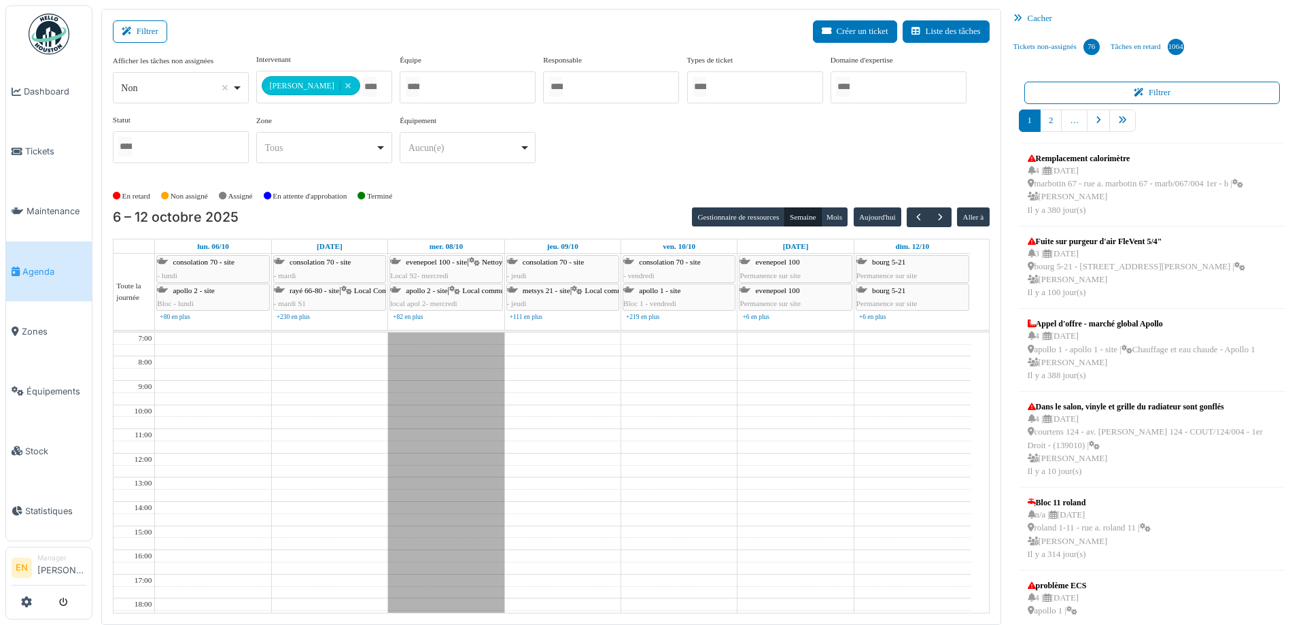
click at [478, 415] on div "Formation en matinée" at bounding box center [446, 537] width 116 height 410
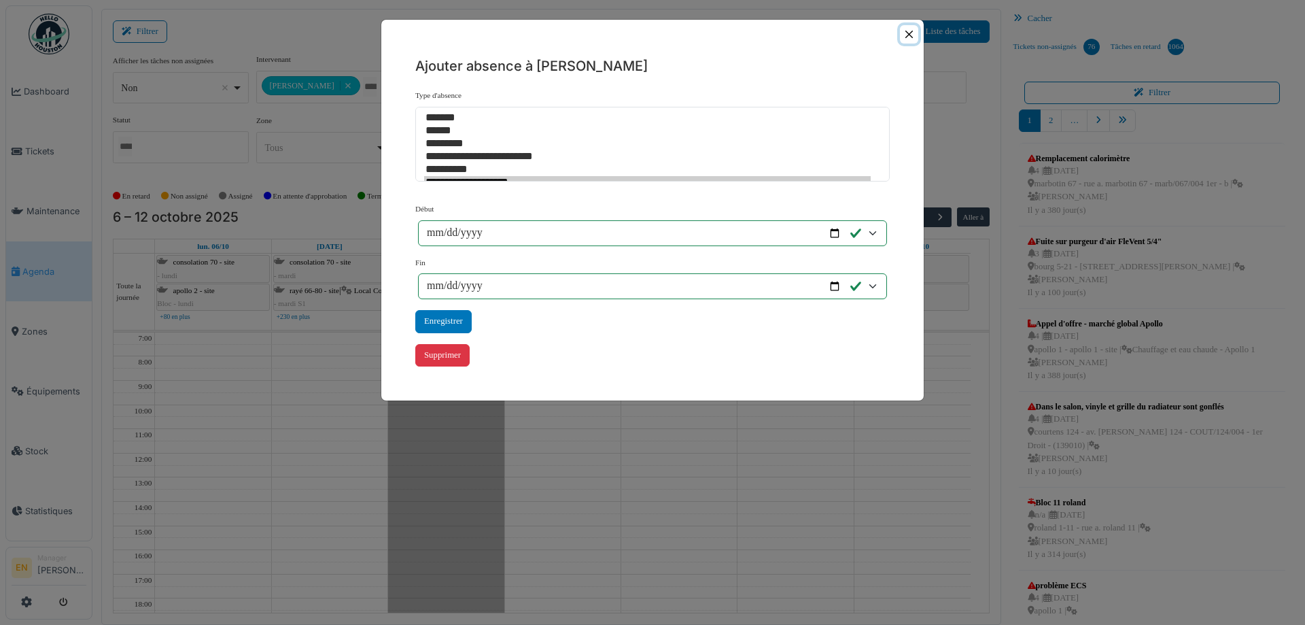
click at [912, 37] on button "Close" at bounding box center [909, 34] width 18 height 18
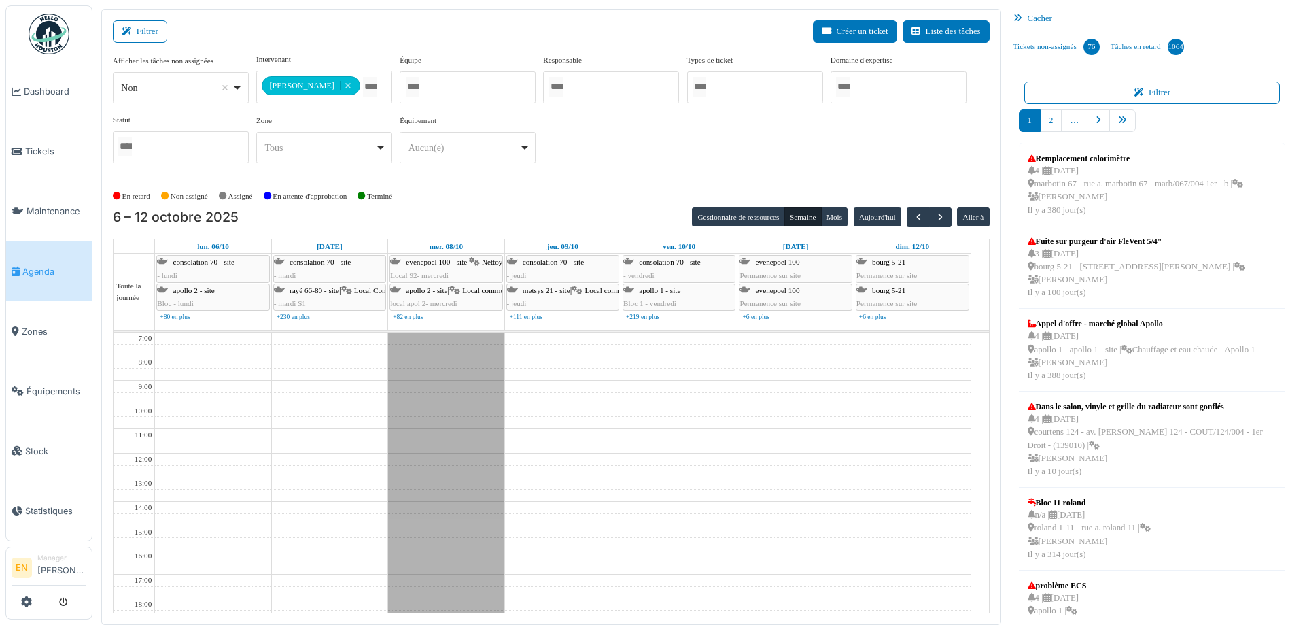
click at [592, 140] on div "**********" at bounding box center [551, 114] width 877 height 120
click at [629, 182] on div "**********" at bounding box center [551, 119] width 877 height 131
click at [629, 158] on div "**********" at bounding box center [551, 114] width 877 height 120
click at [672, 147] on div "**********" at bounding box center [551, 114] width 877 height 120
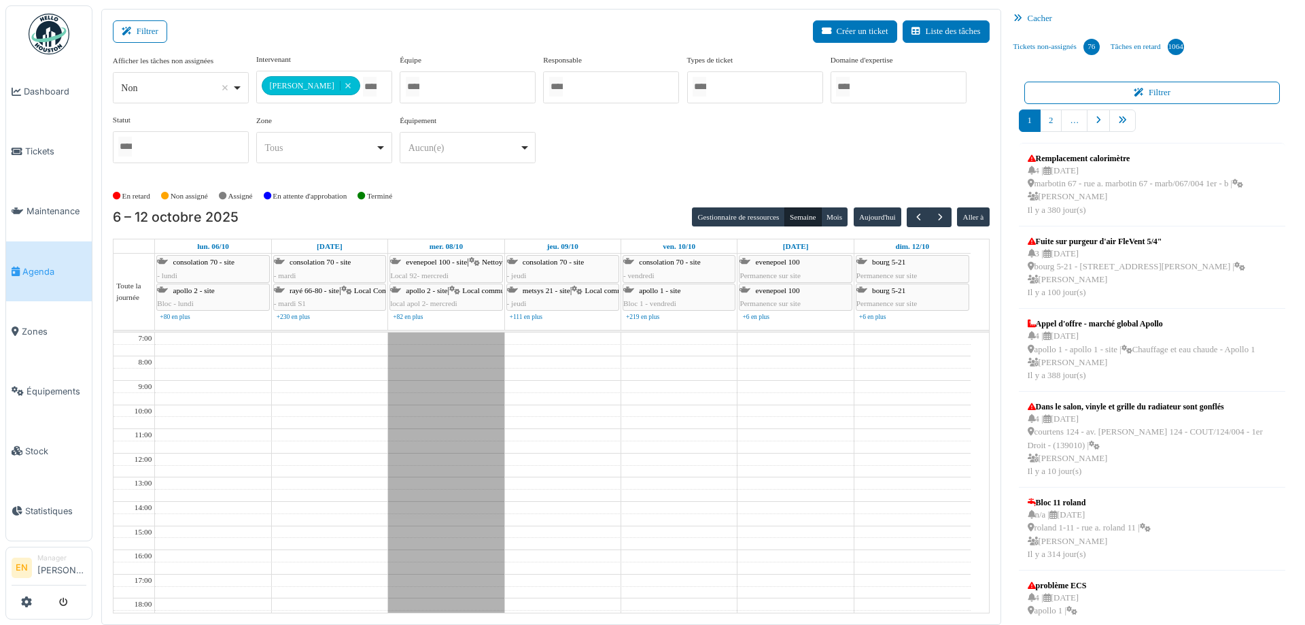
click at [689, 179] on div "**********" at bounding box center [551, 119] width 877 height 131
click at [592, 188] on div "En retard Non assigné Assigné En attente d'approbation Terminé" at bounding box center [551, 196] width 877 height 22
click at [934, 217] on span "button" at bounding box center [940, 217] width 12 height 12
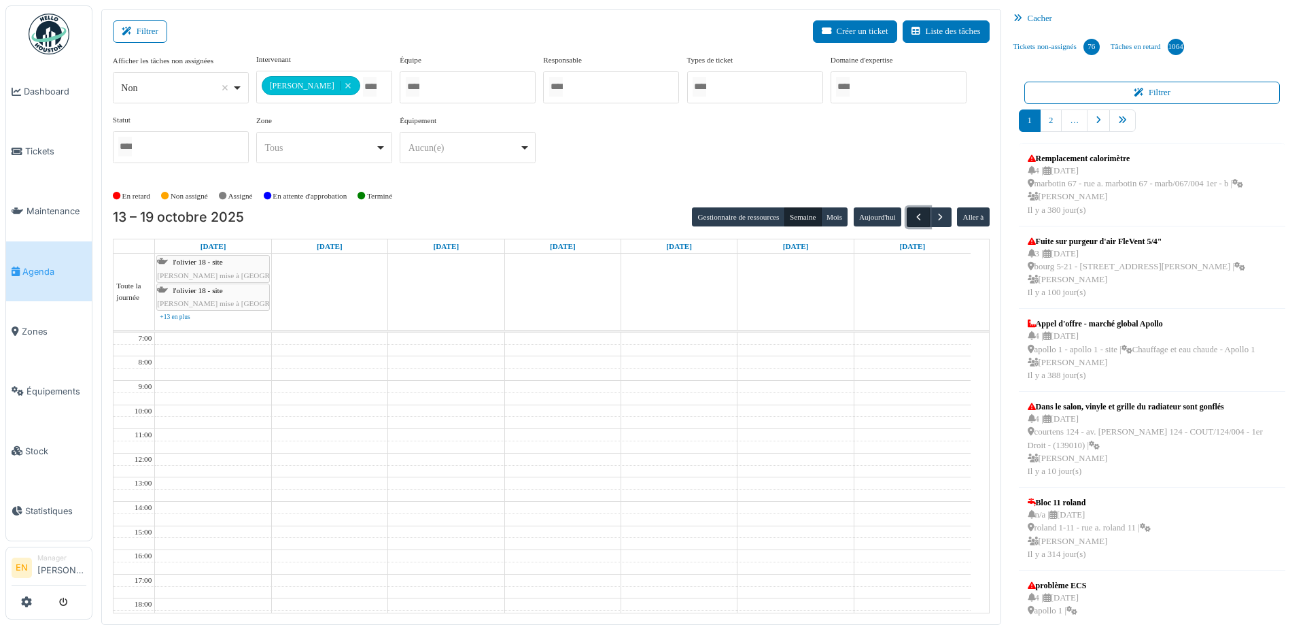
click at [913, 220] on span "button" at bounding box center [919, 217] width 12 height 12
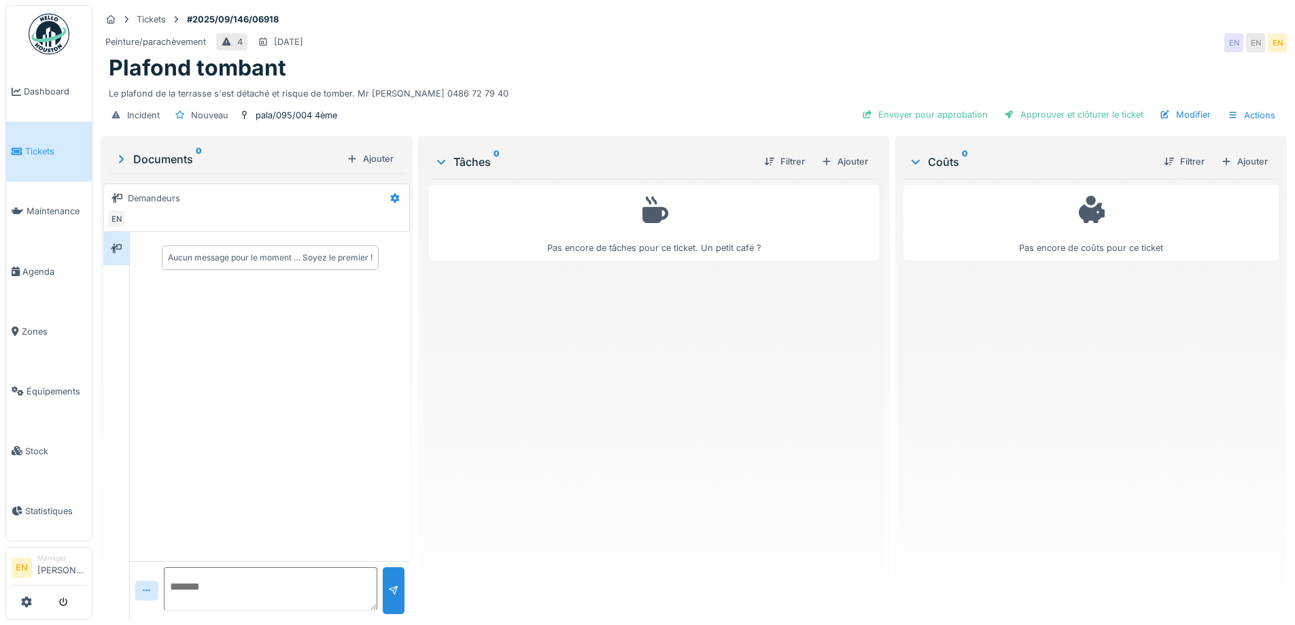
click at [624, 343] on div "Pas encore de tâches pour ce ticket. Un petit café ?" at bounding box center [653, 393] width 449 height 429
click at [671, 63] on div "Plafond tombant" at bounding box center [694, 68] width 1170 height 26
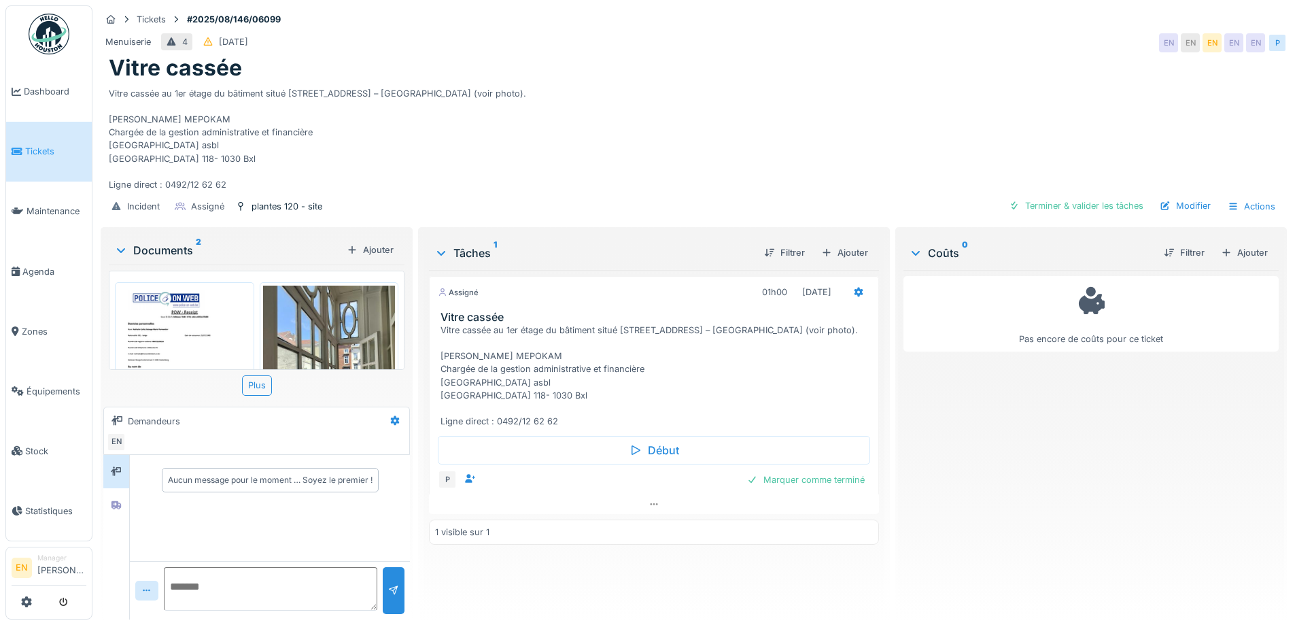
scroll to position [111, 0]
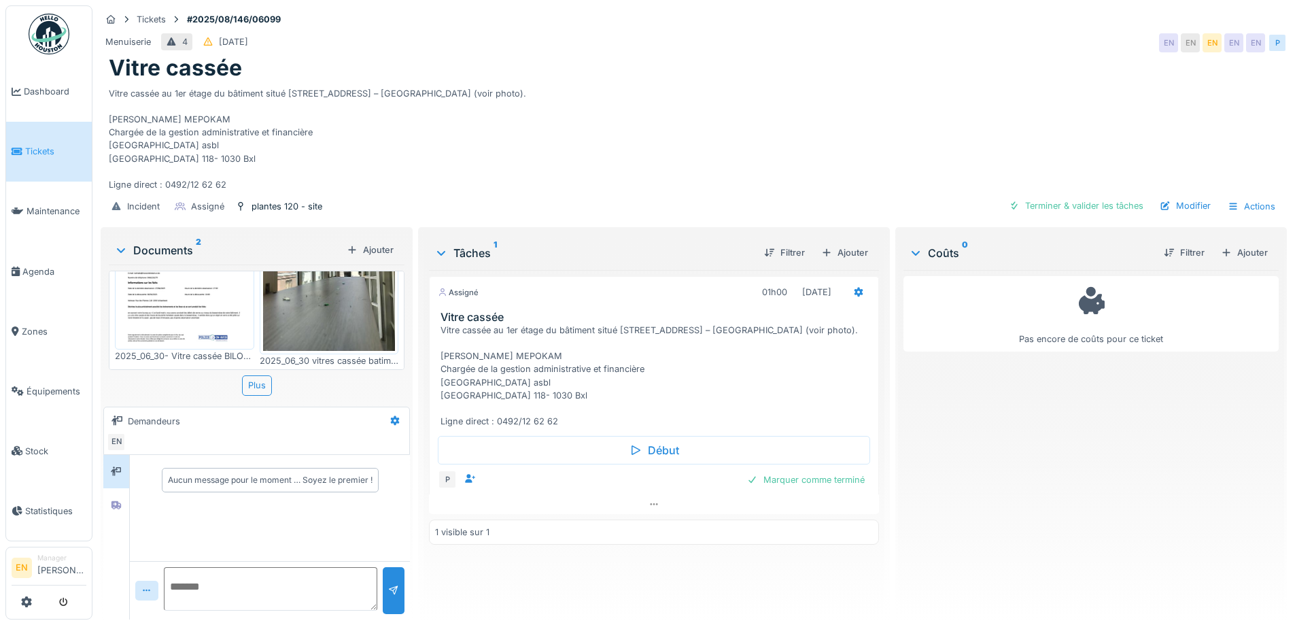
click at [593, 162] on div "Vitre cassée au 1er étage du bâtiment situé rue des Plantes 120/118 – Maison BI…" at bounding box center [694, 137] width 1170 height 110
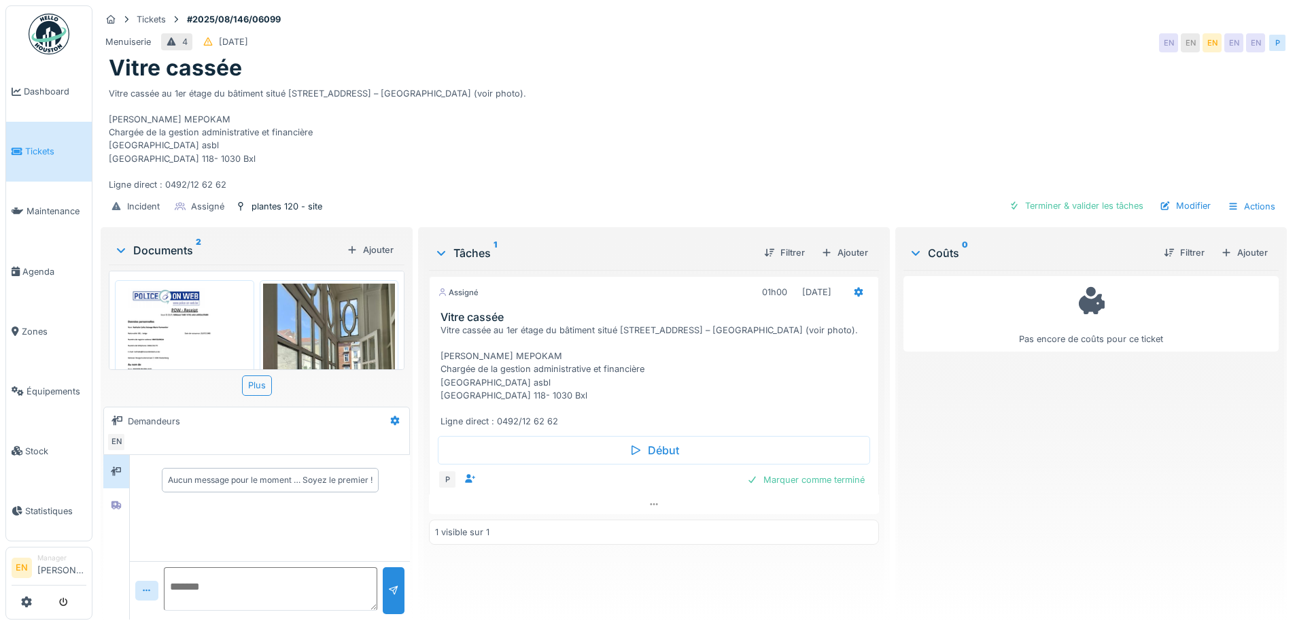
scroll to position [0, 0]
click at [197, 321] on img at bounding box center [184, 370] width 133 height 171
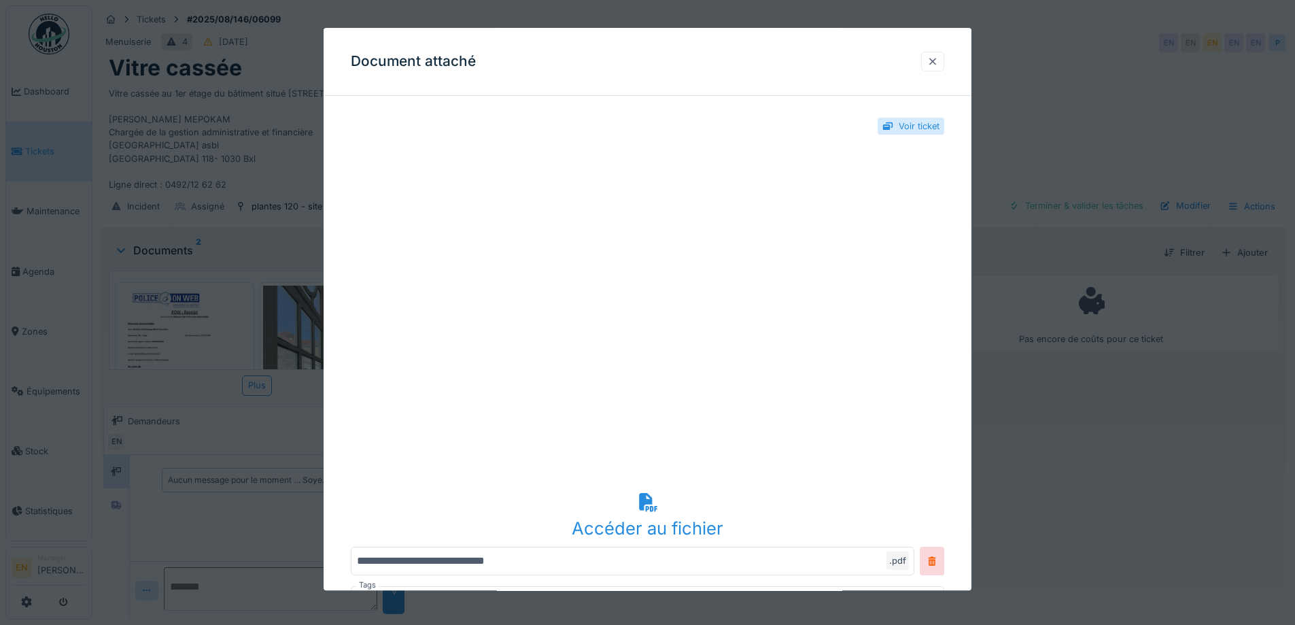
click at [938, 58] on div at bounding box center [932, 61] width 11 height 13
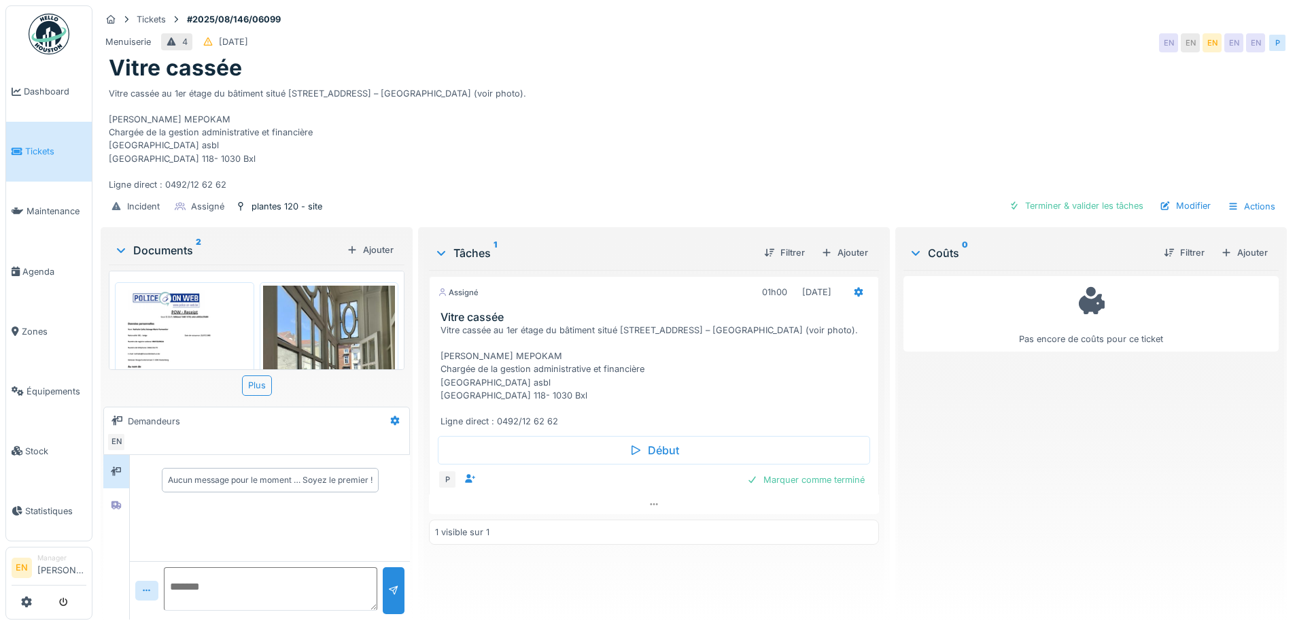
scroll to position [111, 0]
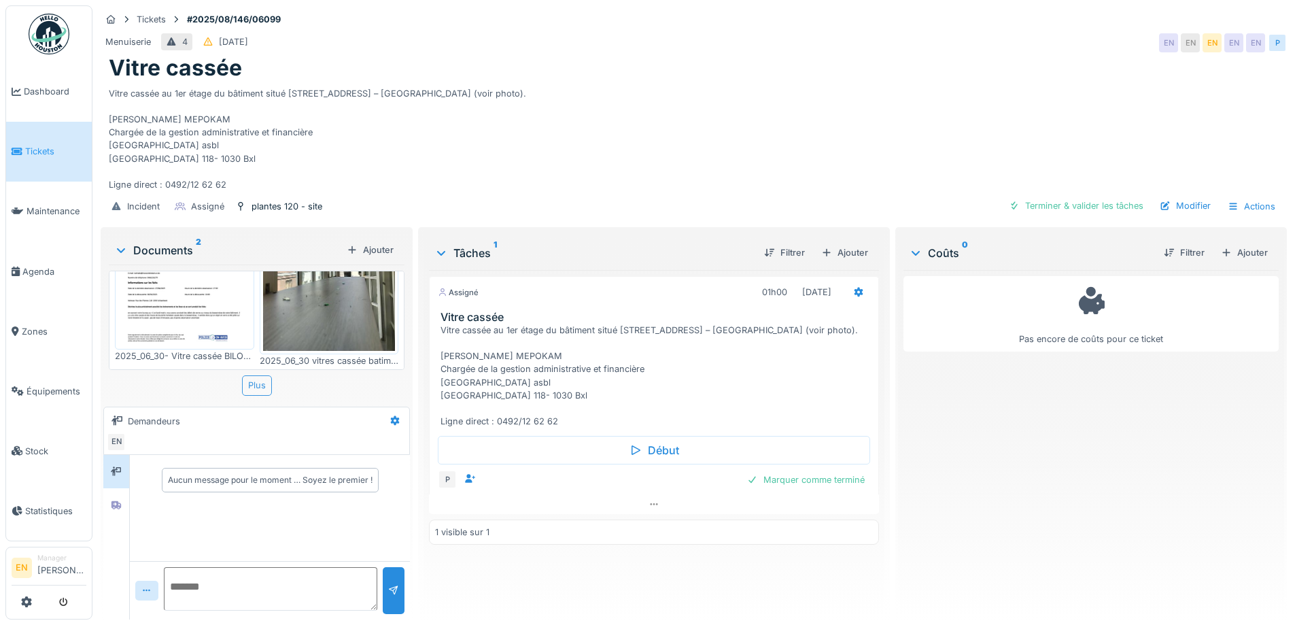
click at [260, 375] on div "Plus" at bounding box center [257, 385] width 30 height 20
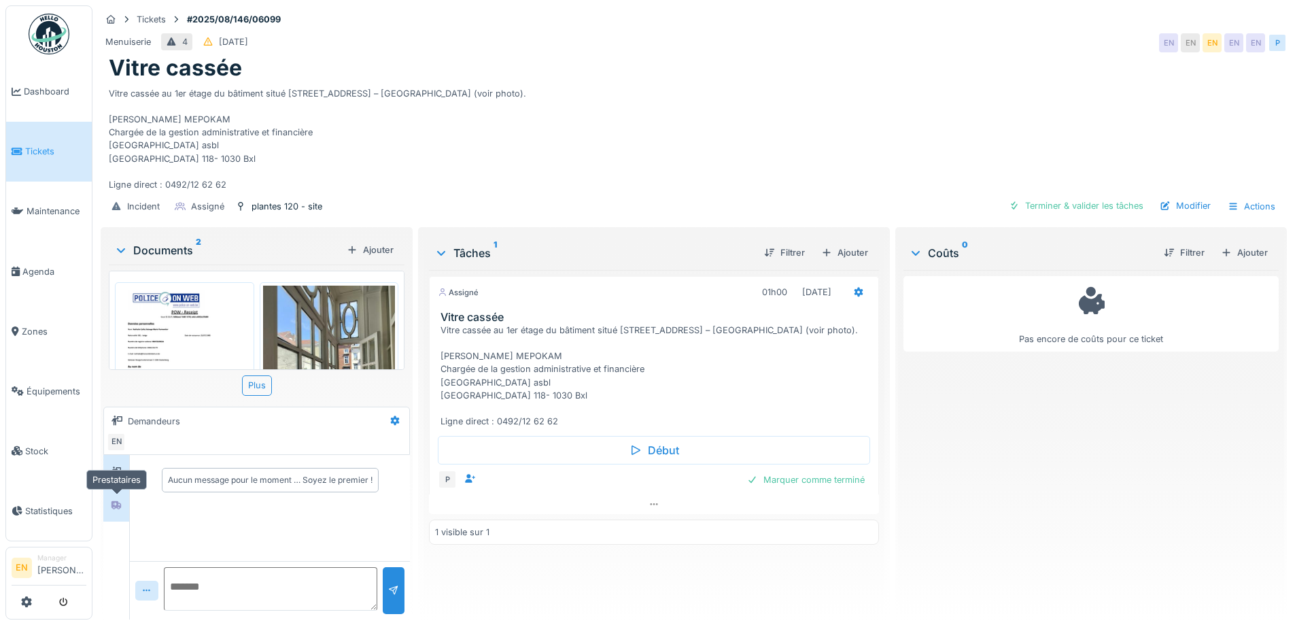
click at [120, 500] on icon at bounding box center [116, 504] width 11 height 9
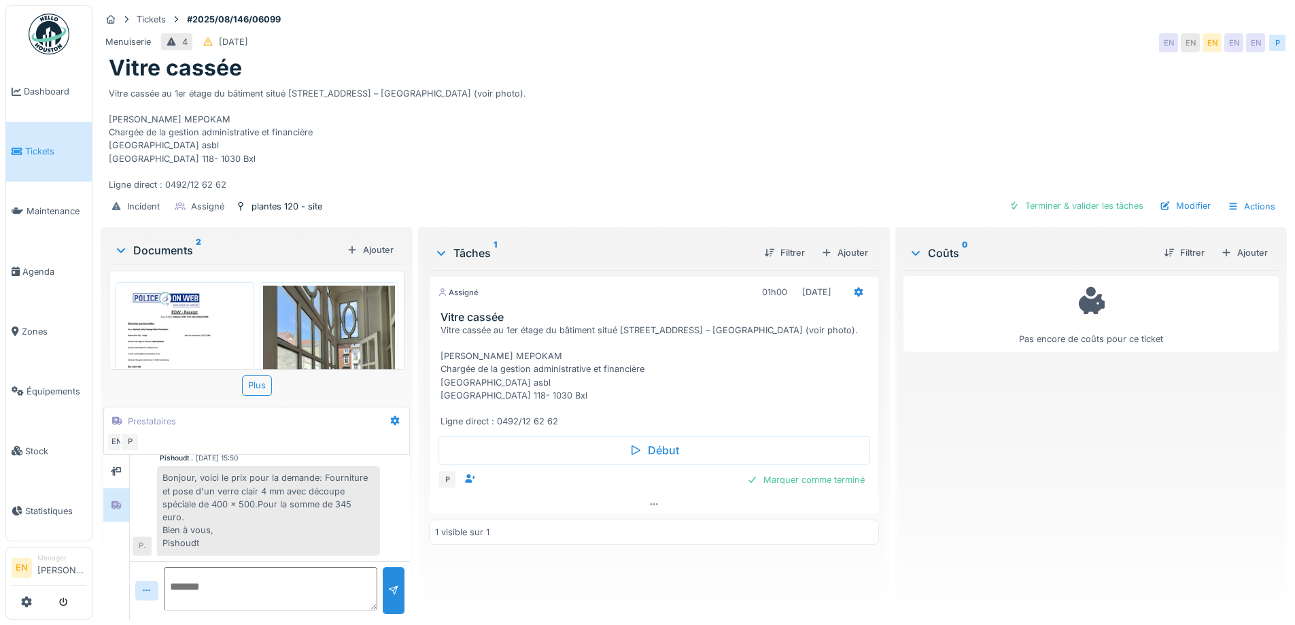
click at [738, 122] on div "Vitre cassée au 1er étage du bâtiment situé rue des Plantes 120/118 – Maison BI…" at bounding box center [694, 137] width 1170 height 110
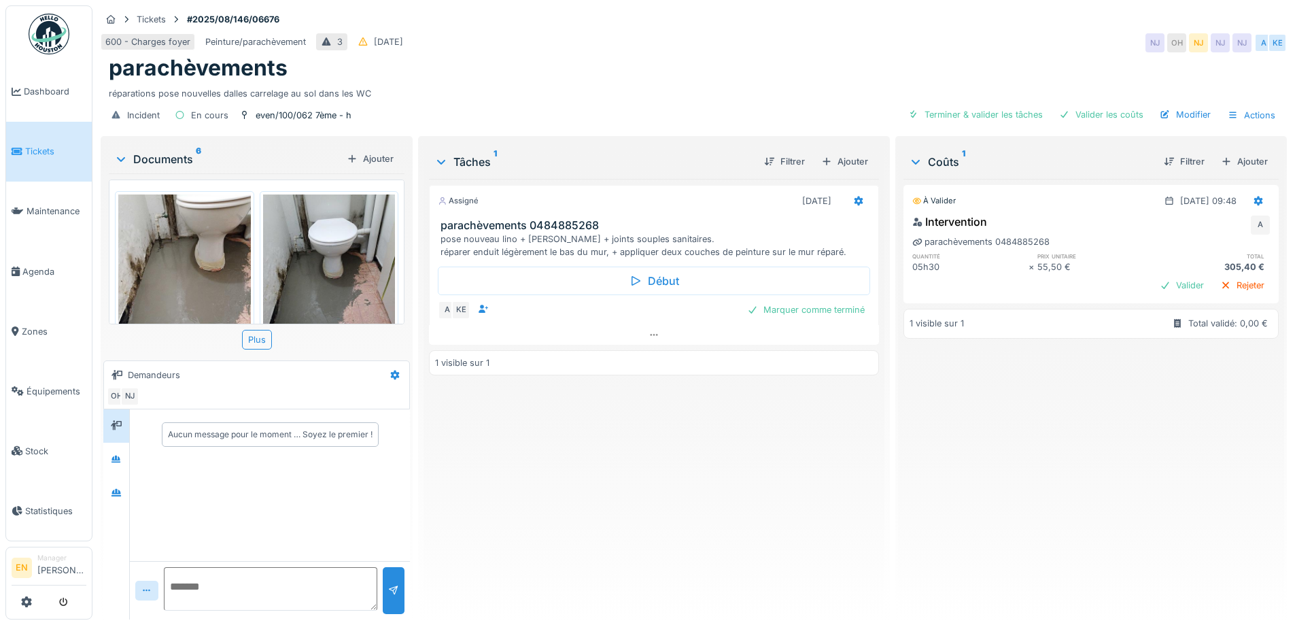
click at [634, 76] on div "parachèvements" at bounding box center [694, 68] width 1170 height 26
click at [642, 462] on div "Assigné 04/09/2025 parachèvements 0484885268 pose nouveau lino + plinthes + joi…" at bounding box center [653, 393] width 449 height 429
click at [885, 37] on div "600 - Charges foyer Peinture/parachèvement 3 27/08/2025 NJ OH NJ NJ NJ A KE" at bounding box center [694, 43] width 1186 height 24
click at [631, 478] on div "Assigné 04/09/2025 parachèvements 0484885268 pose nouveau lino + plinthes + joi…" at bounding box center [653, 393] width 449 height 429
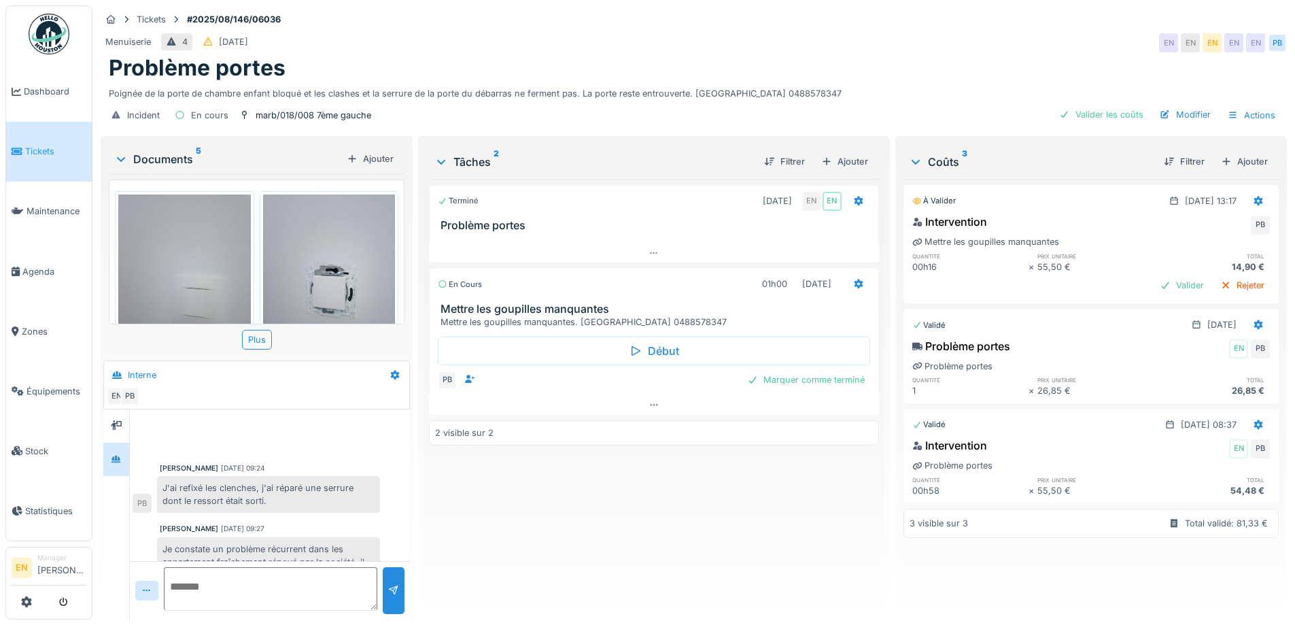
scroll to position [232, 0]
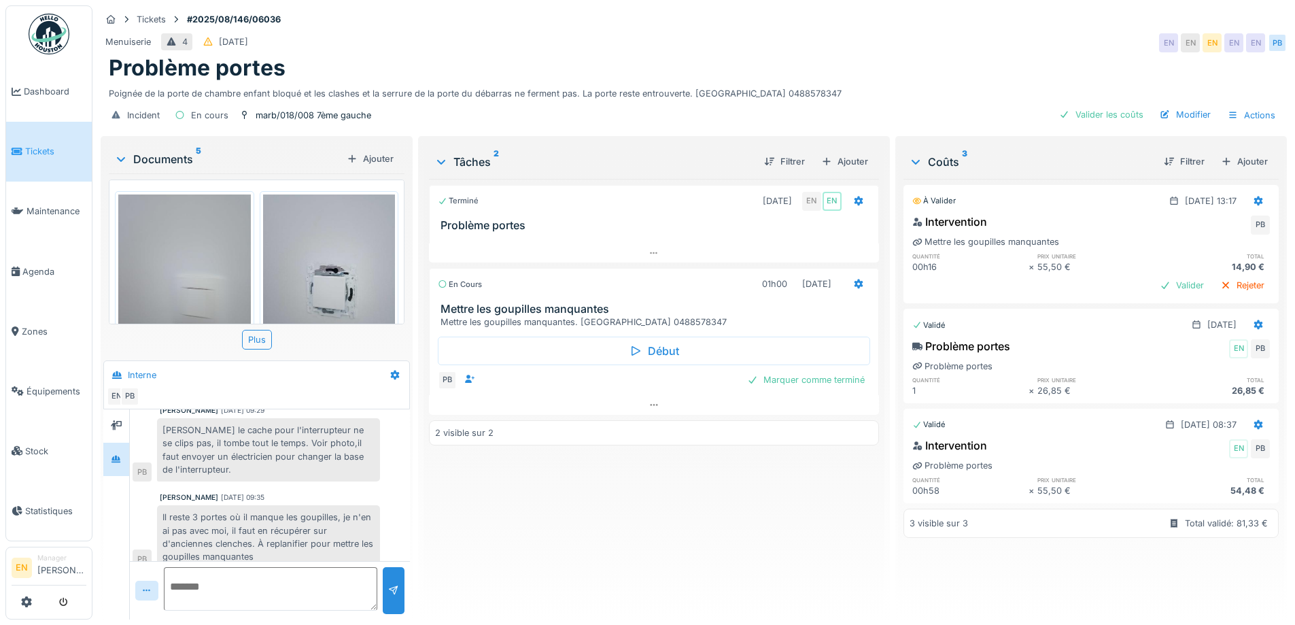
click at [570, 510] on div "Terminé [DATE] EN EN Problème portes En cours 01h00 [DATE] Mettre les goupilles…" at bounding box center [653, 393] width 449 height 429
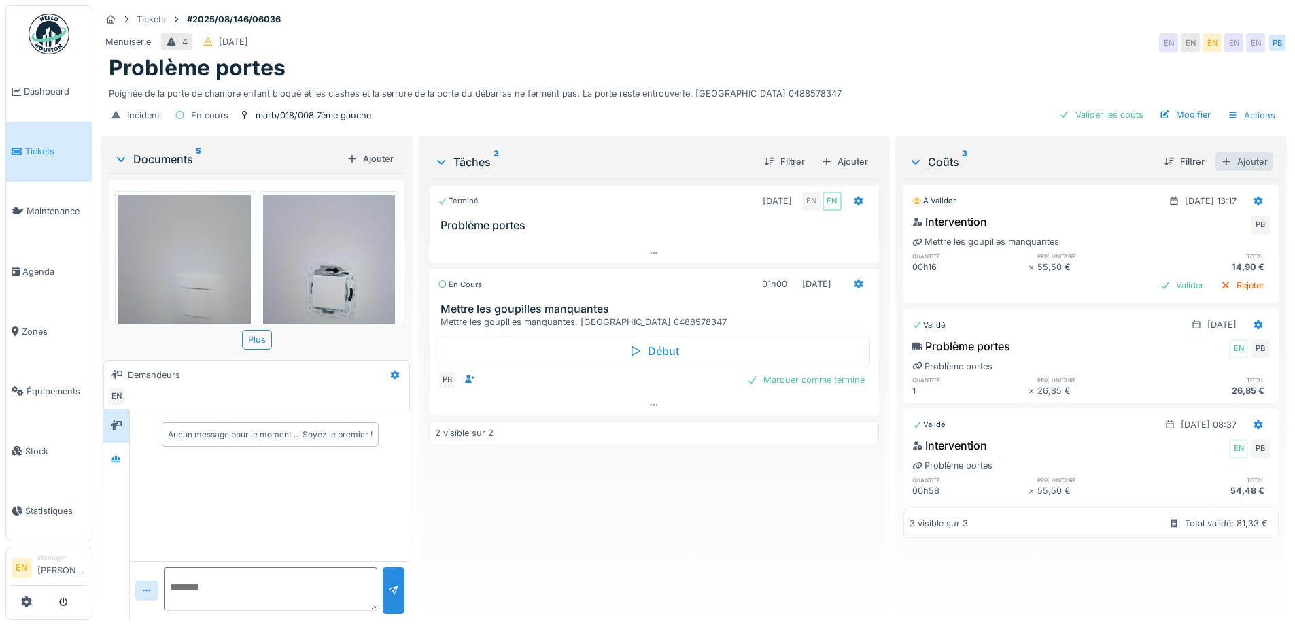
click at [1233, 160] on div "Ajouter" at bounding box center [1244, 161] width 58 height 18
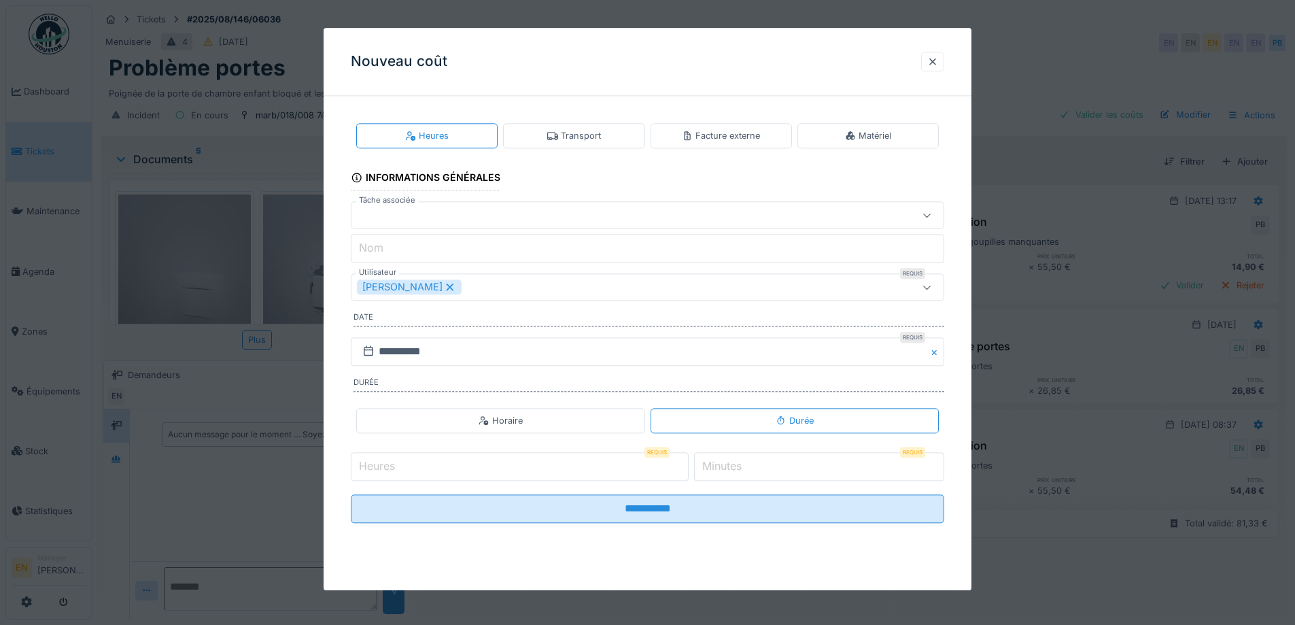
click at [586, 138] on div "Transport" at bounding box center [574, 135] width 54 height 13
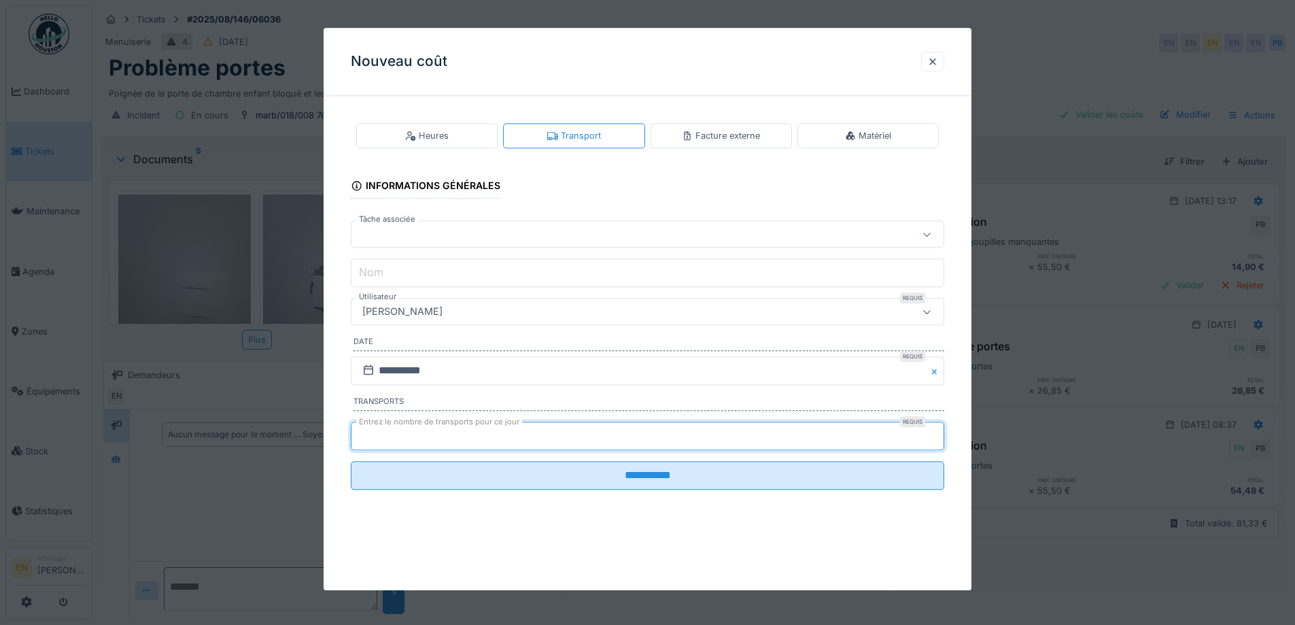
type input "*"
click at [938, 432] on input "*" at bounding box center [647, 435] width 593 height 29
click at [463, 371] on input "**********" at bounding box center [647, 370] width 593 height 29
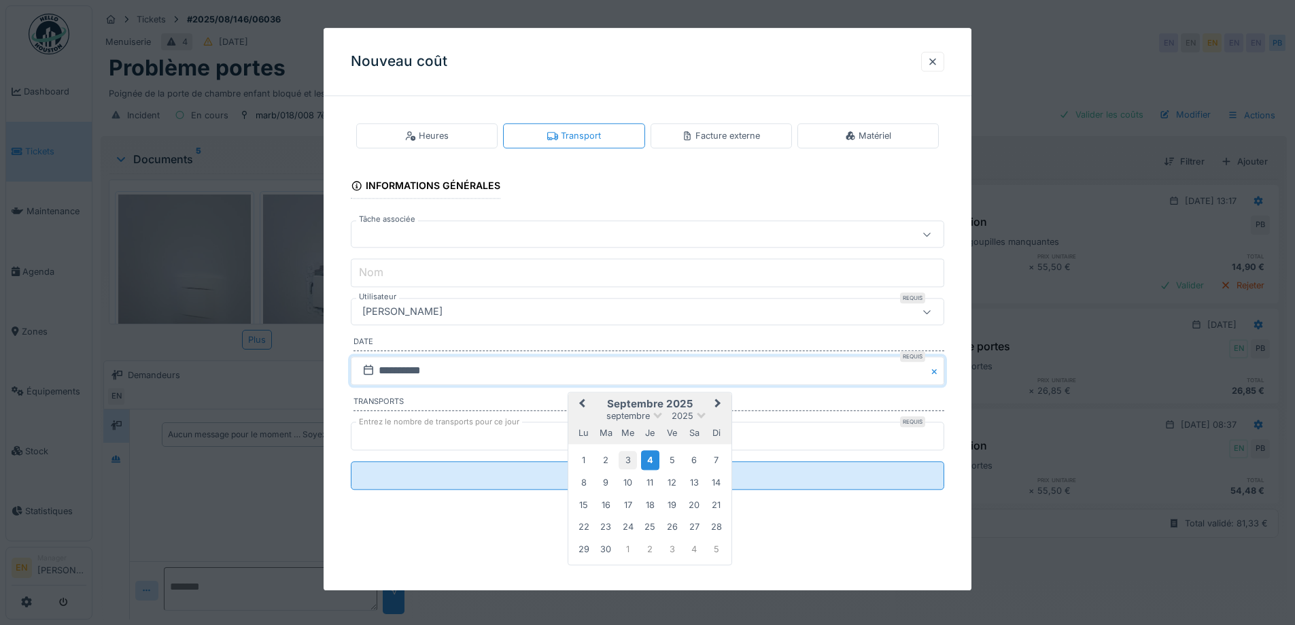
click at [631, 459] on div "3" at bounding box center [627, 460] width 18 height 18
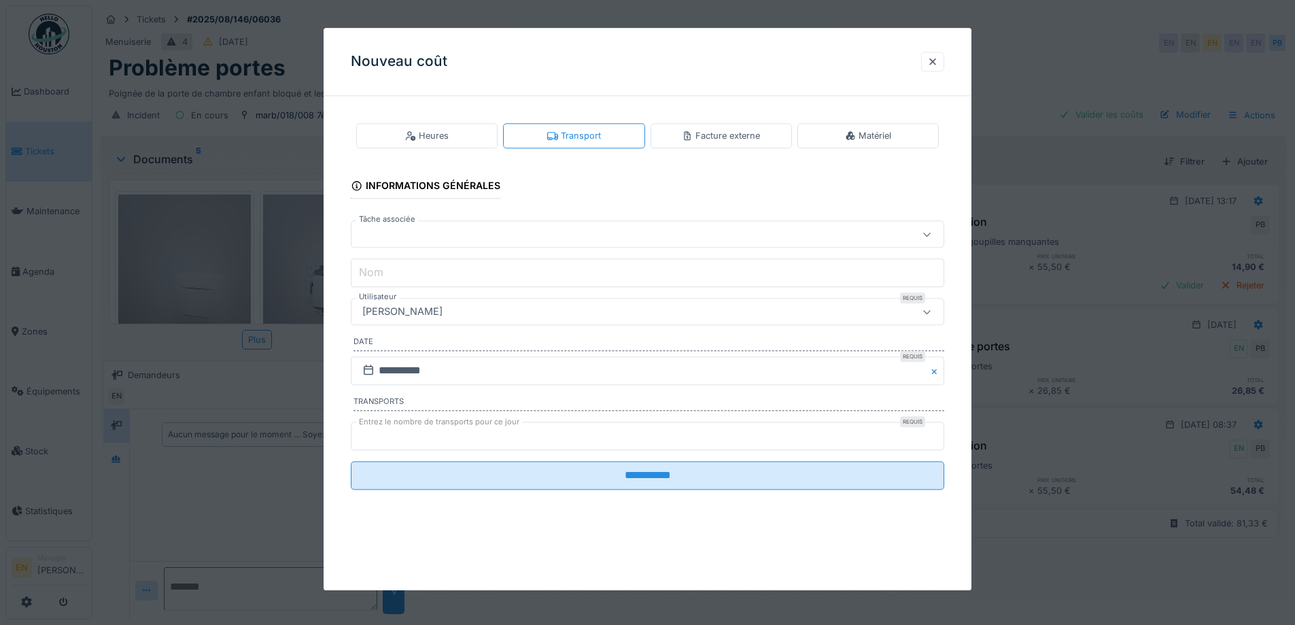
click at [497, 313] on div "[PERSON_NAME]" at bounding box center [613, 311] width 512 height 15
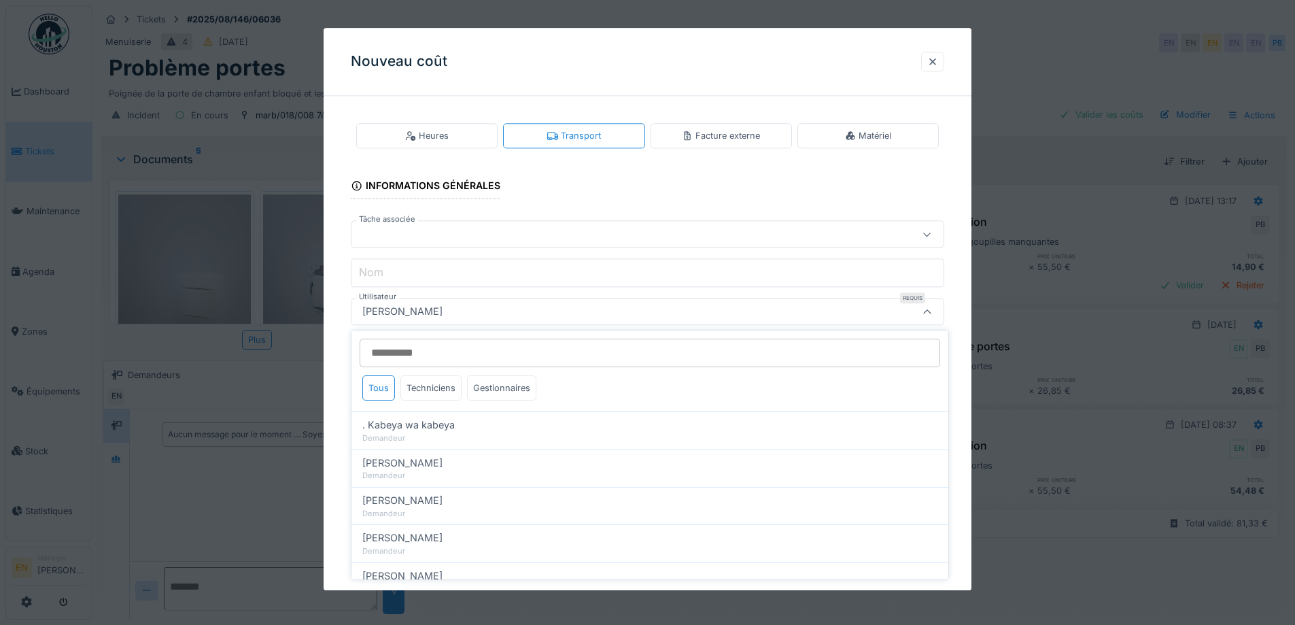
click at [482, 347] on input "Utilisateur" at bounding box center [649, 352] width 580 height 29
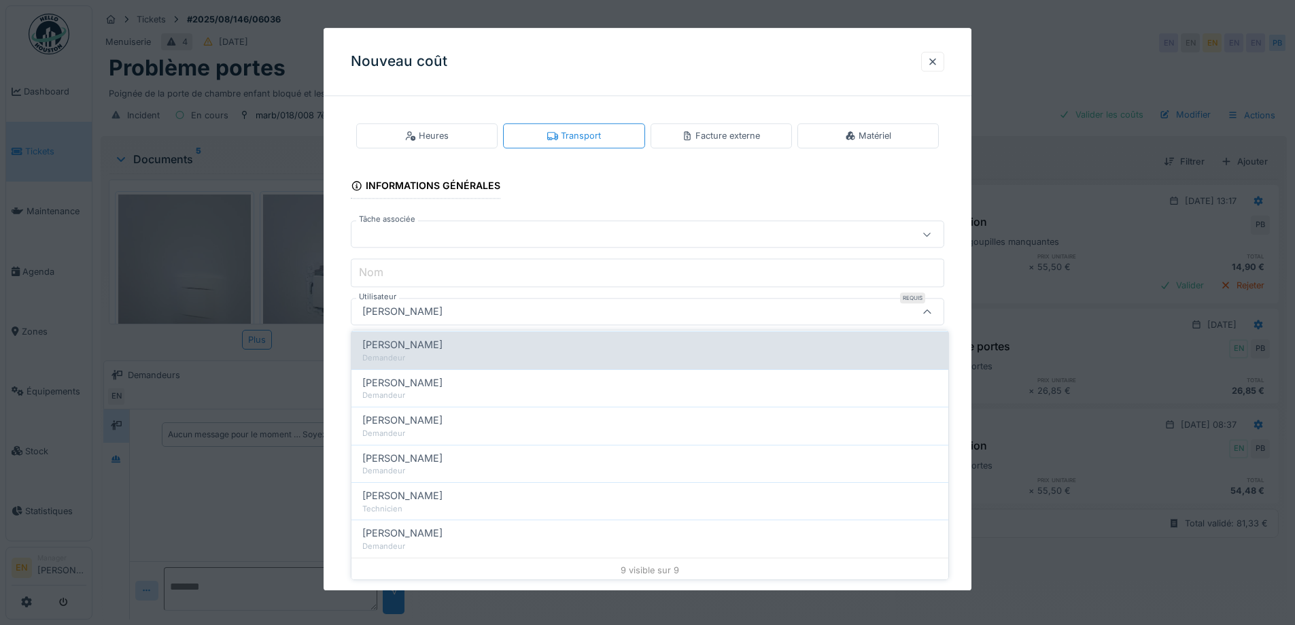
scroll to position [196, 0]
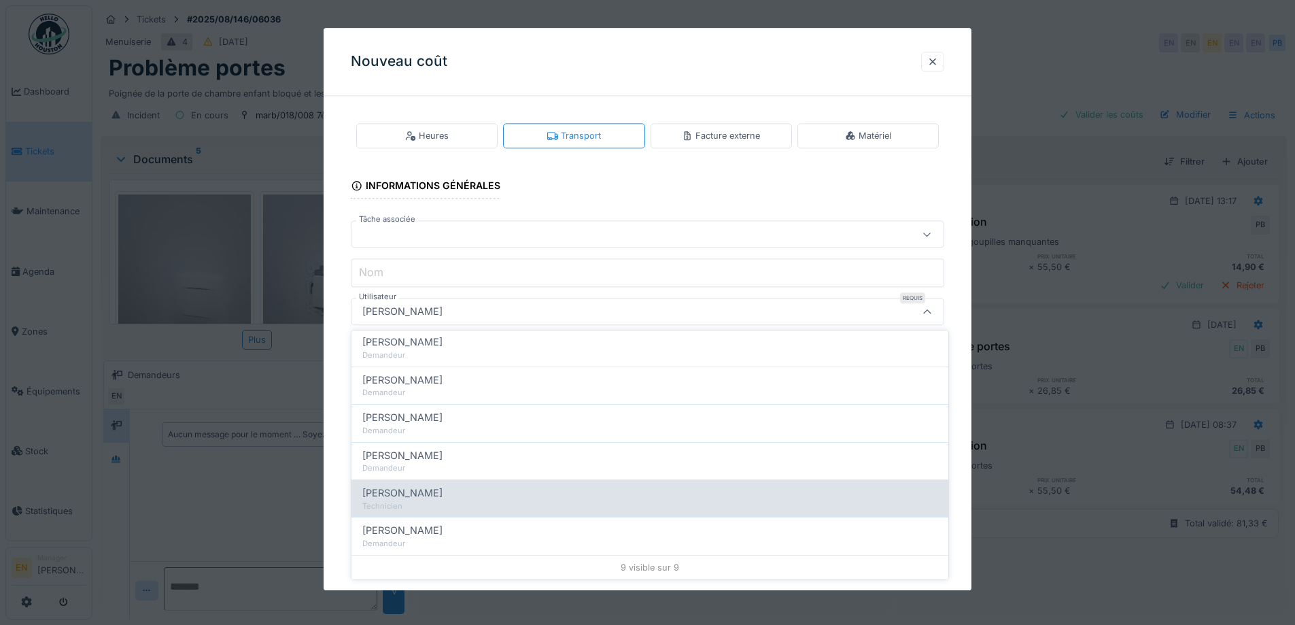
type input "****"
click at [416, 498] on div "Paul Baton" at bounding box center [649, 492] width 575 height 15
type input "****"
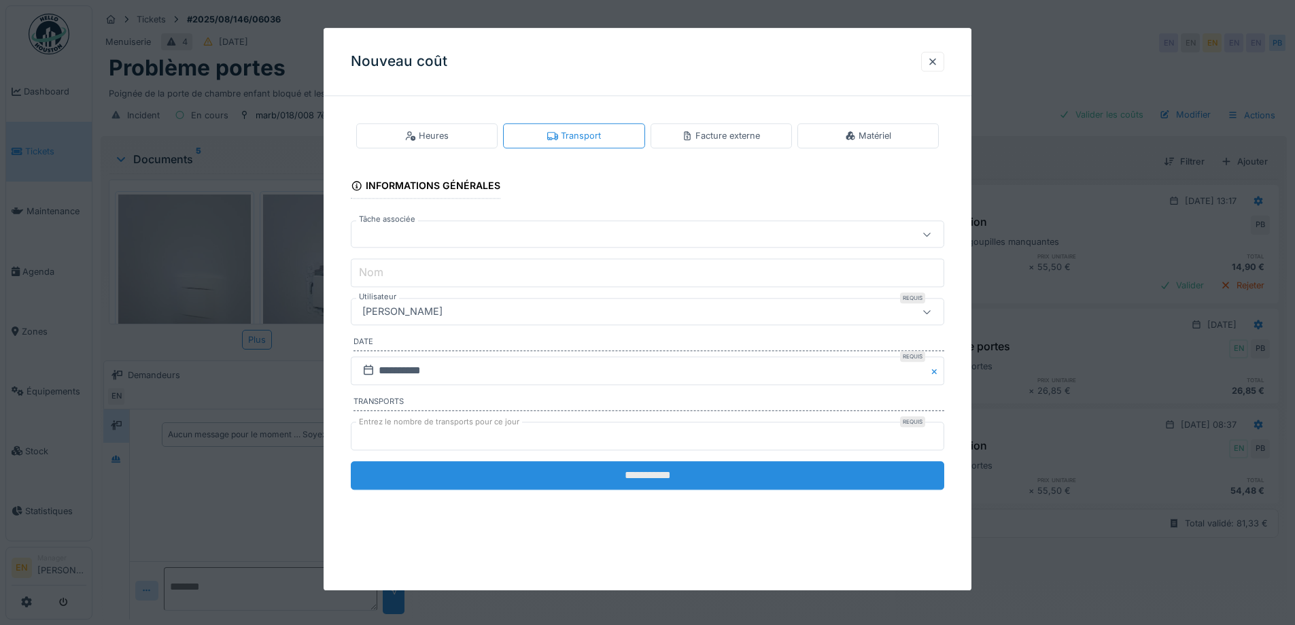
click at [634, 472] on input "**********" at bounding box center [647, 475] width 593 height 29
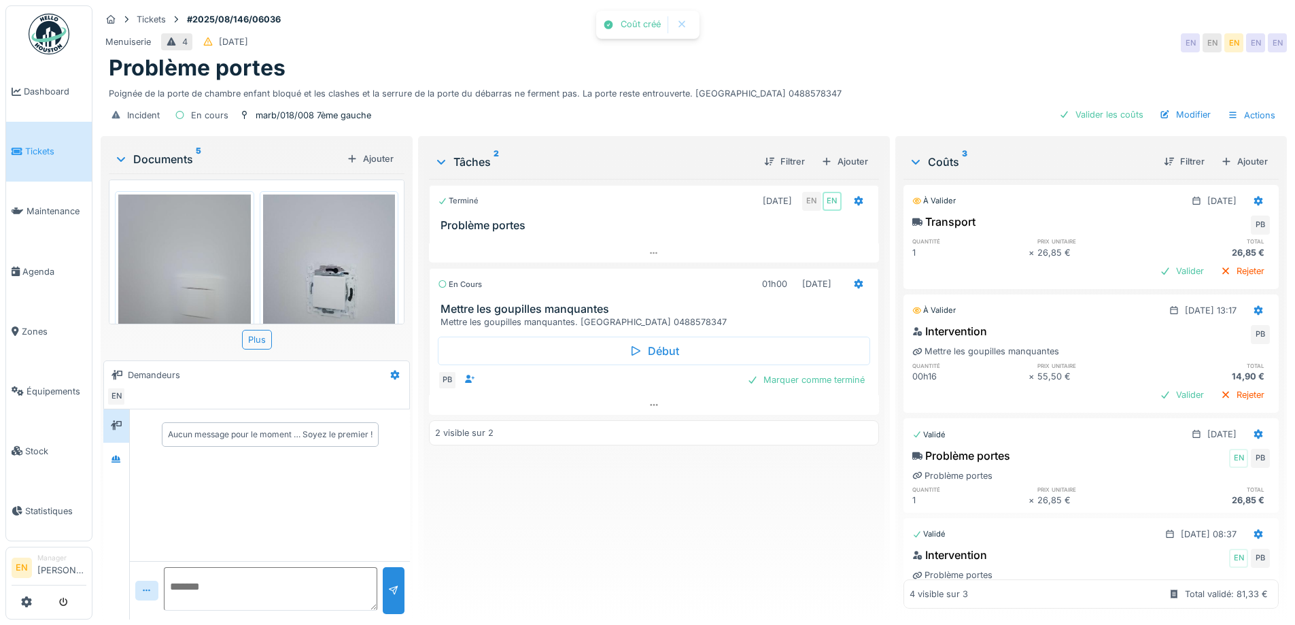
click at [627, 534] on div "Terminé 01/08/2025 EN EN Problème portes En cours 01h00 03/09/2025 Mettre les g…" at bounding box center [653, 393] width 449 height 429
click at [1107, 119] on div "Valider les coûts" at bounding box center [1100, 114] width 95 height 18
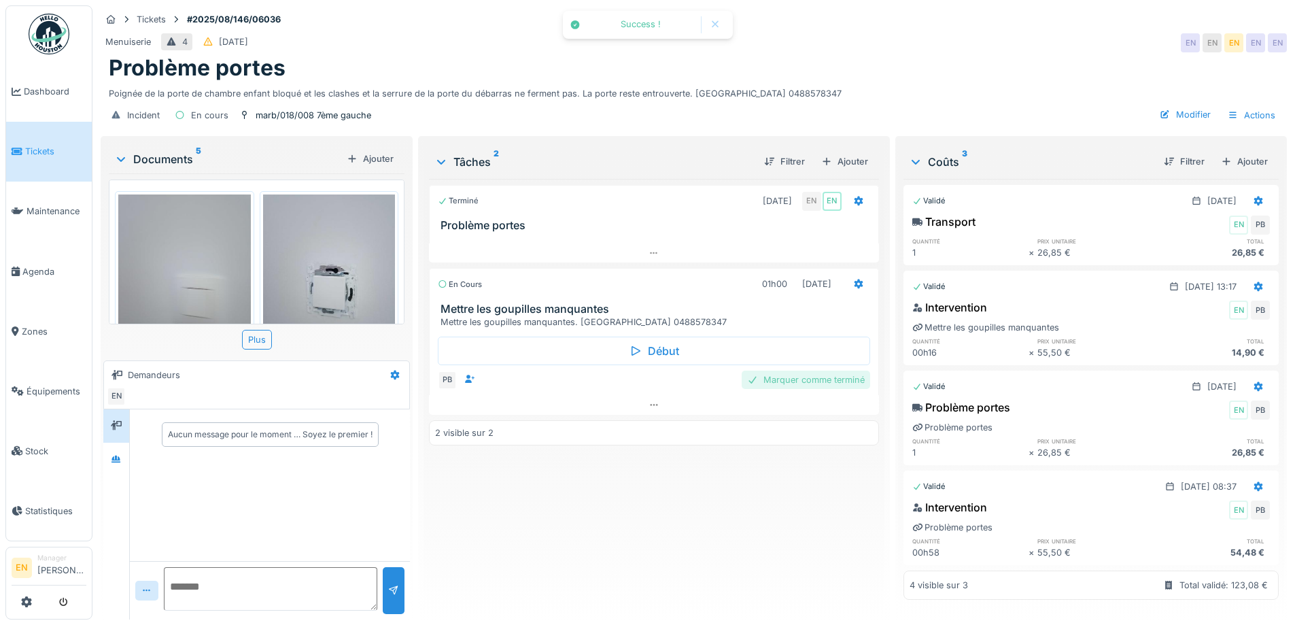
click at [824, 382] on div "Marquer comme terminé" at bounding box center [805, 379] width 128 height 18
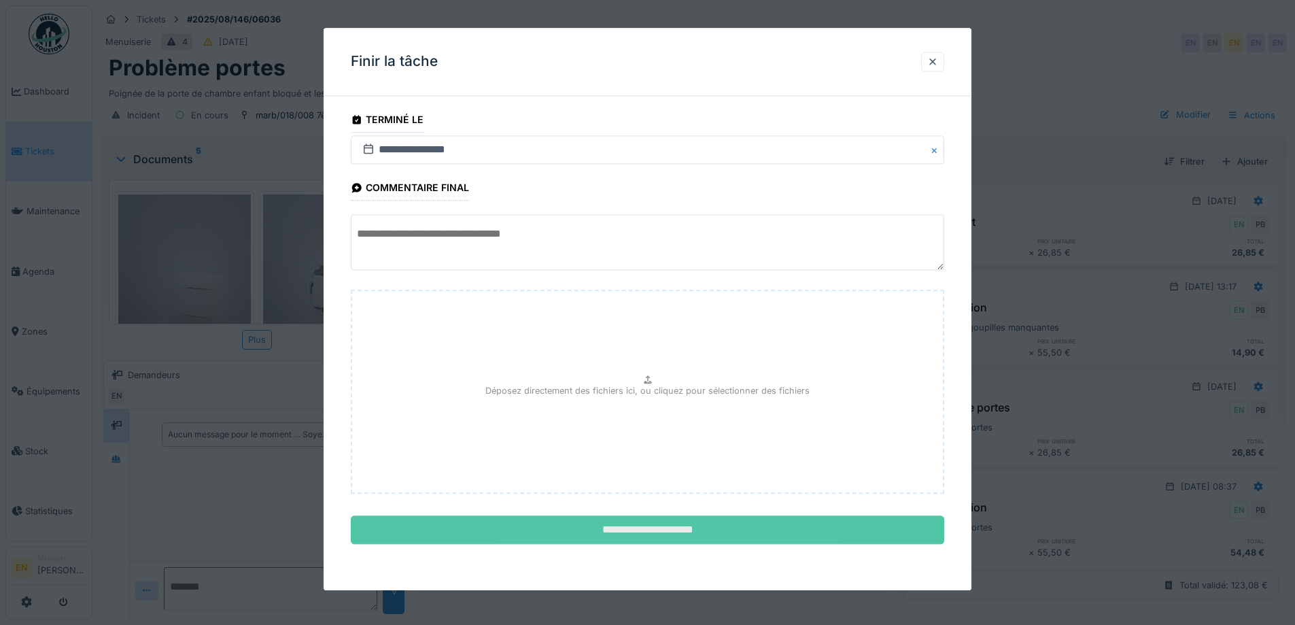
click at [702, 527] on input "**********" at bounding box center [647, 530] width 593 height 29
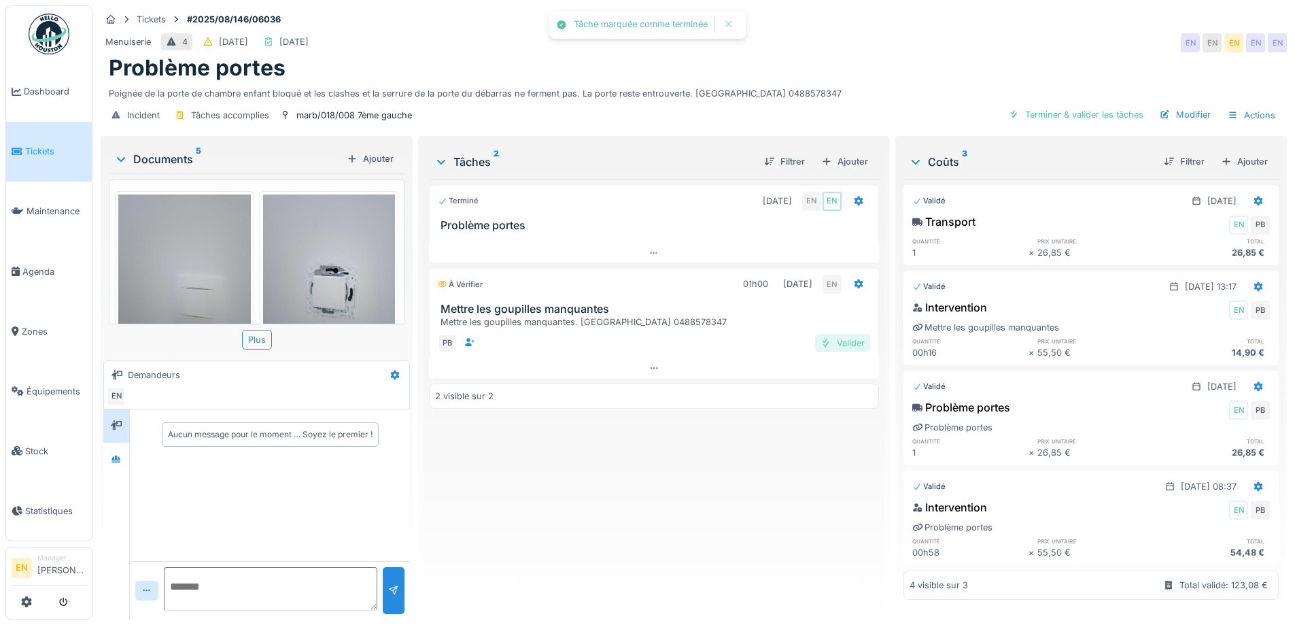
click at [830, 349] on div "Valider" at bounding box center [842, 343] width 55 height 18
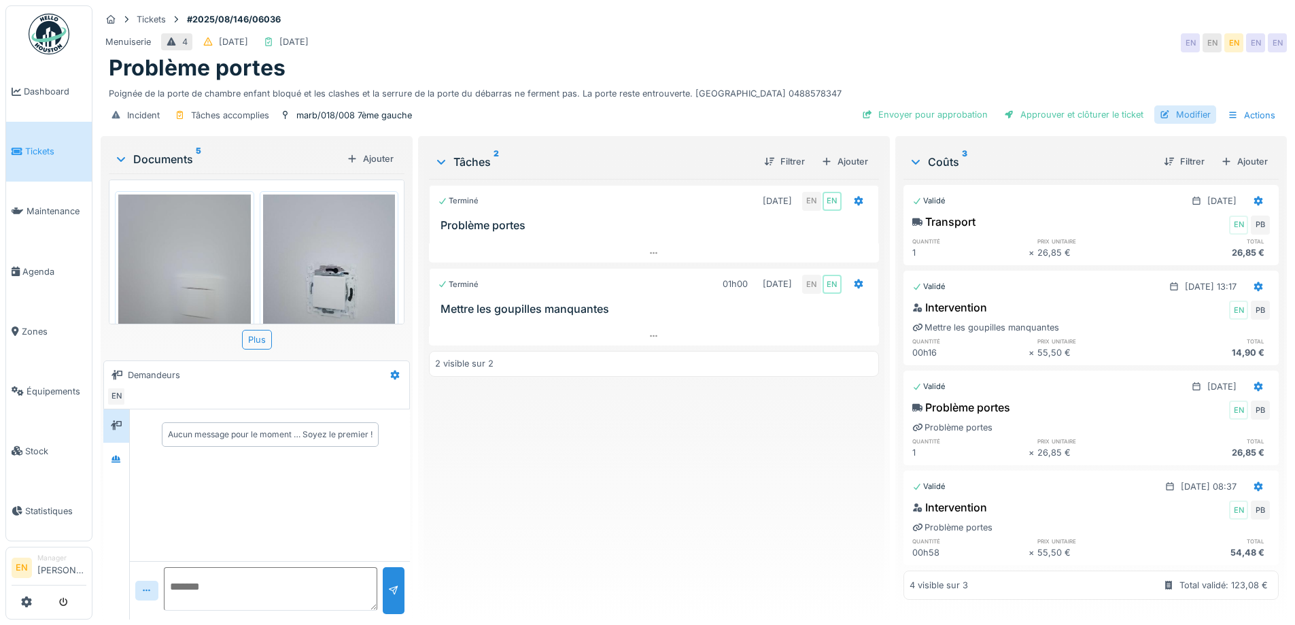
click at [1172, 114] on div "Modifier" at bounding box center [1185, 114] width 62 height 18
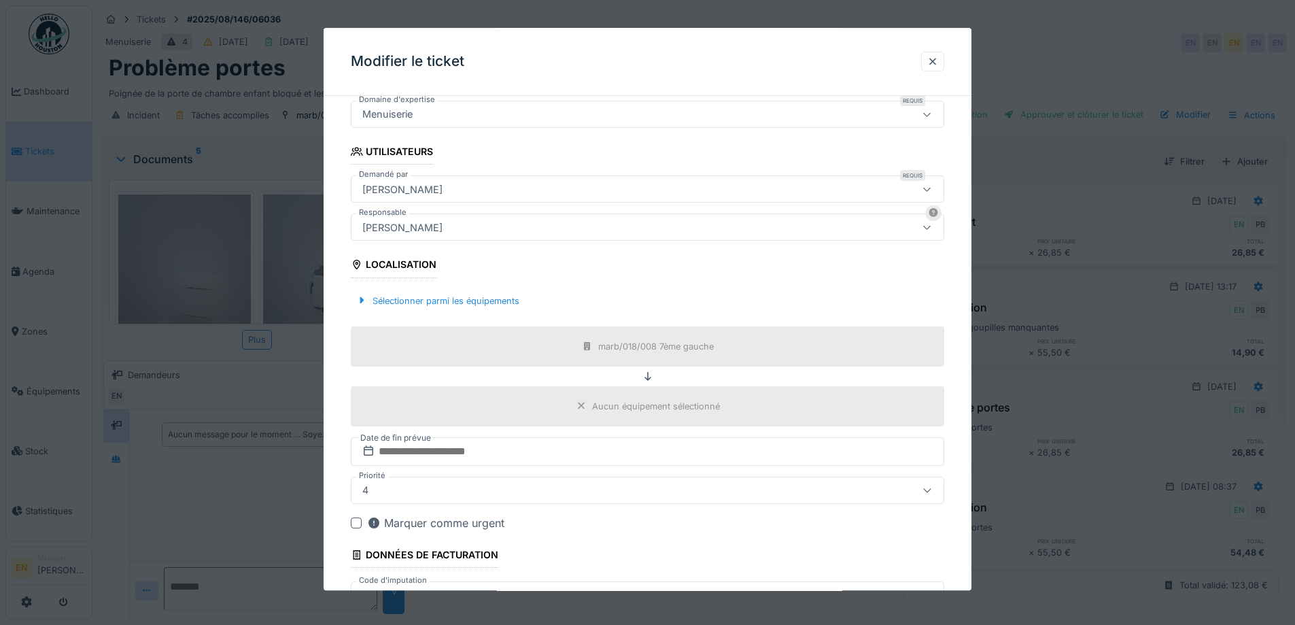
scroll to position [260, 0]
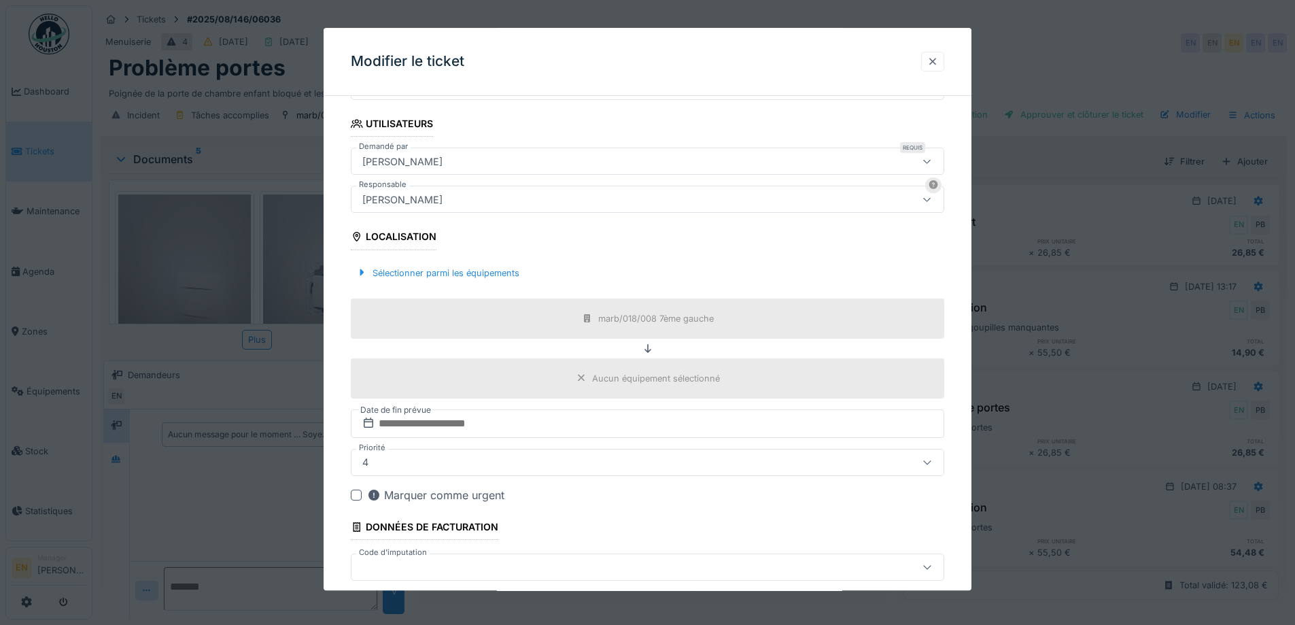
click at [932, 63] on div at bounding box center [932, 61] width 11 height 13
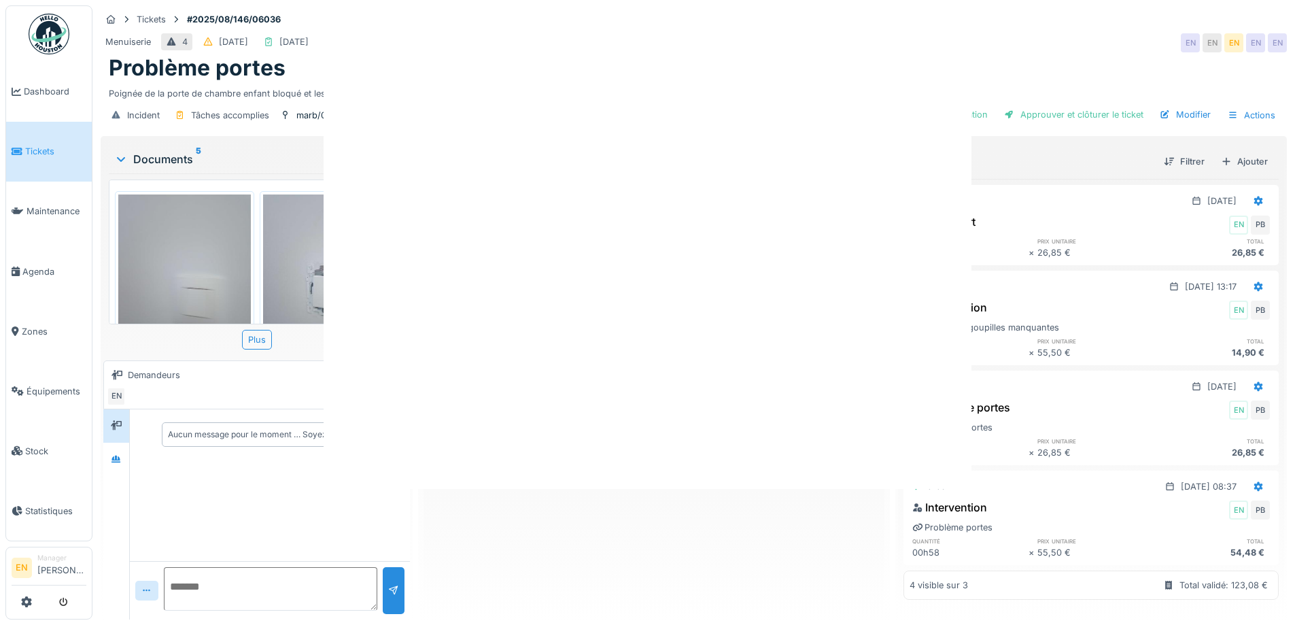
scroll to position [0, 0]
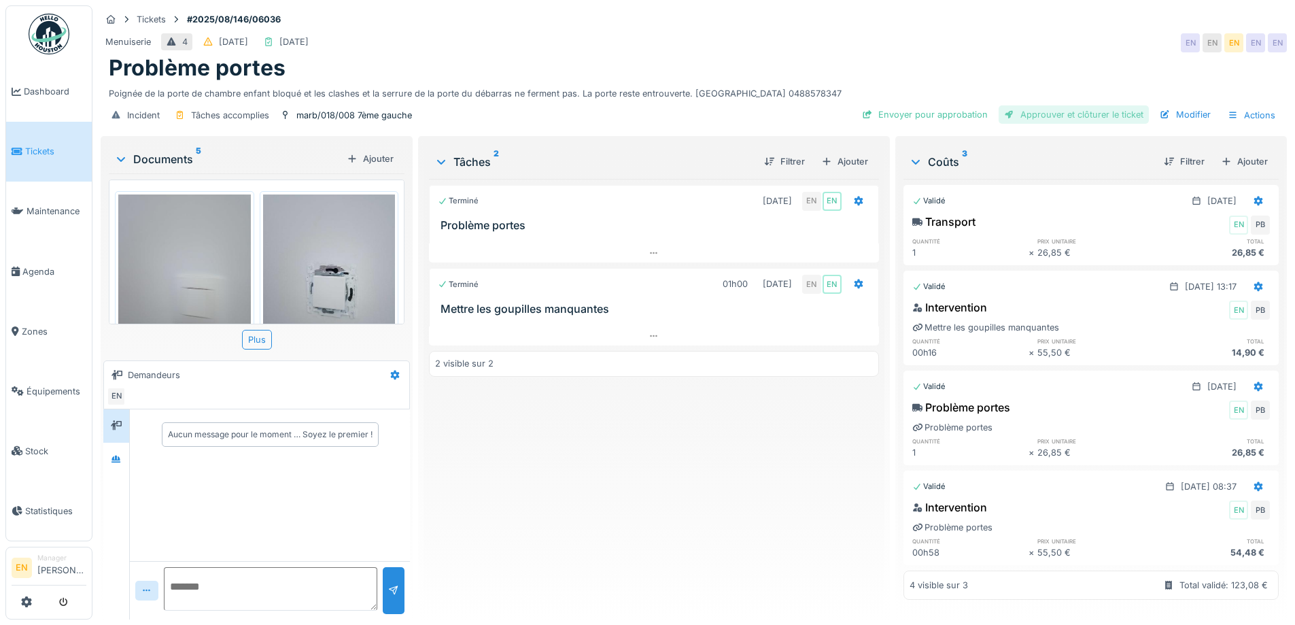
click at [1033, 119] on div "Approuver et clôturer le ticket" at bounding box center [1073, 114] width 150 height 18
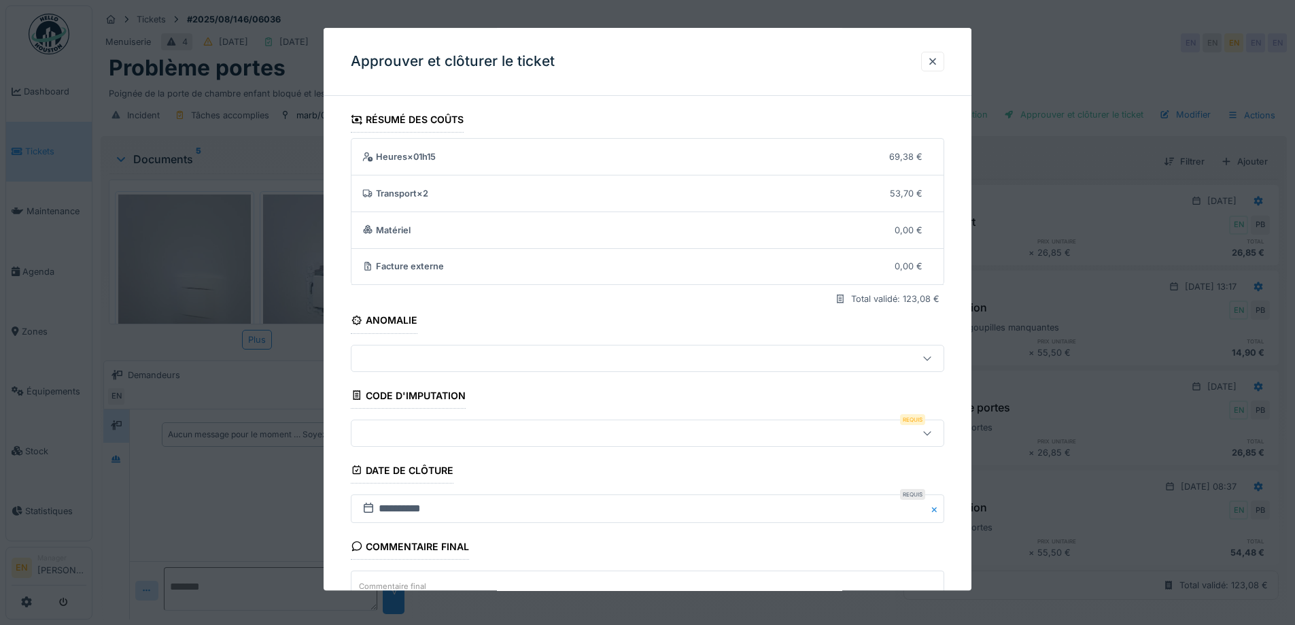
drag, startPoint x: 1078, startPoint y: 33, endPoint x: 1167, endPoint y: 90, distance: 105.2
click at [1078, 33] on div at bounding box center [647, 312] width 1295 height 625
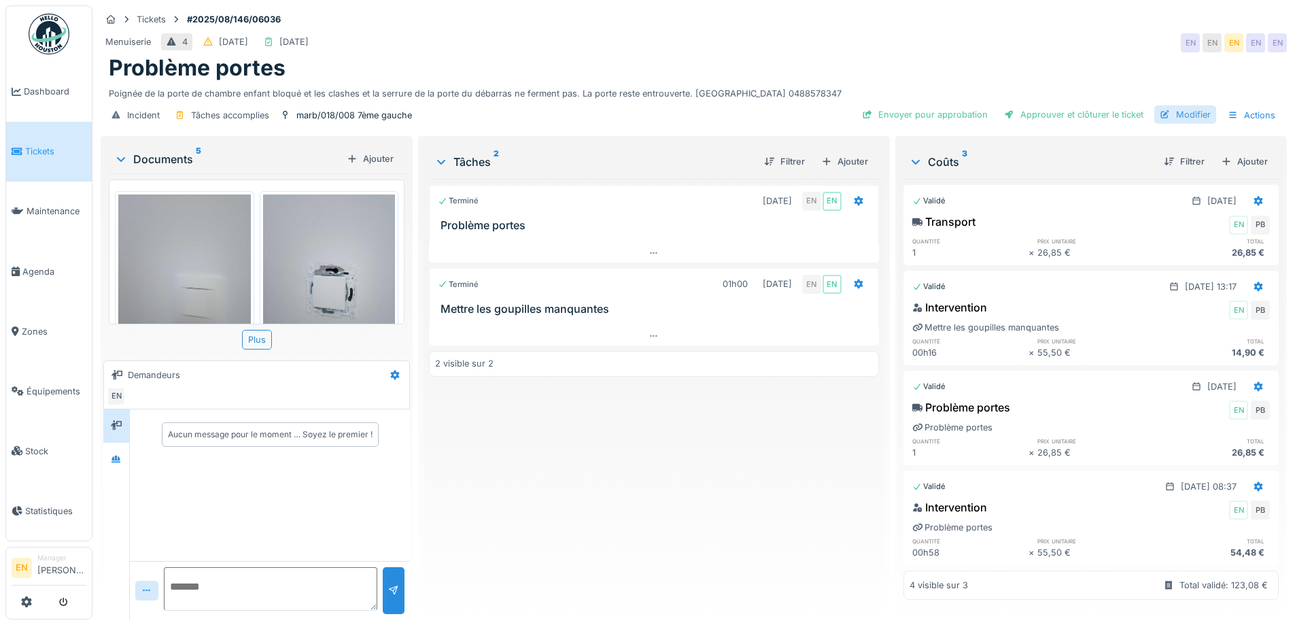
click at [1181, 120] on div "Modifier" at bounding box center [1185, 114] width 62 height 18
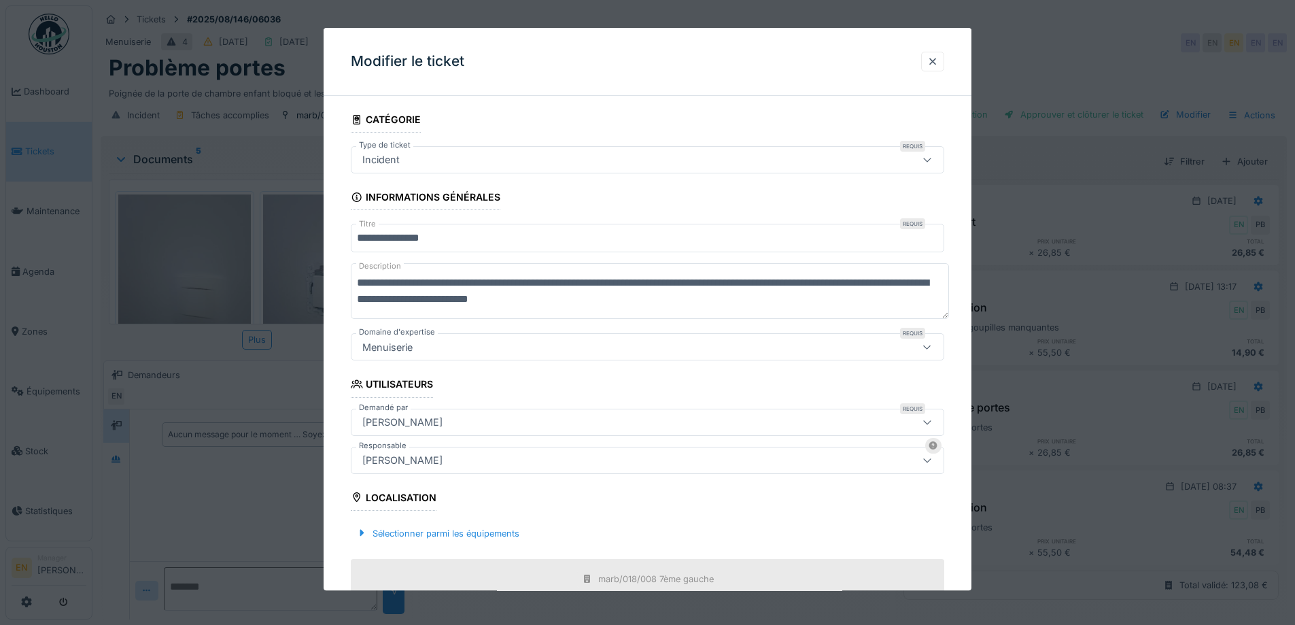
click at [525, 458] on div "[PERSON_NAME]" at bounding box center [613, 460] width 512 height 15
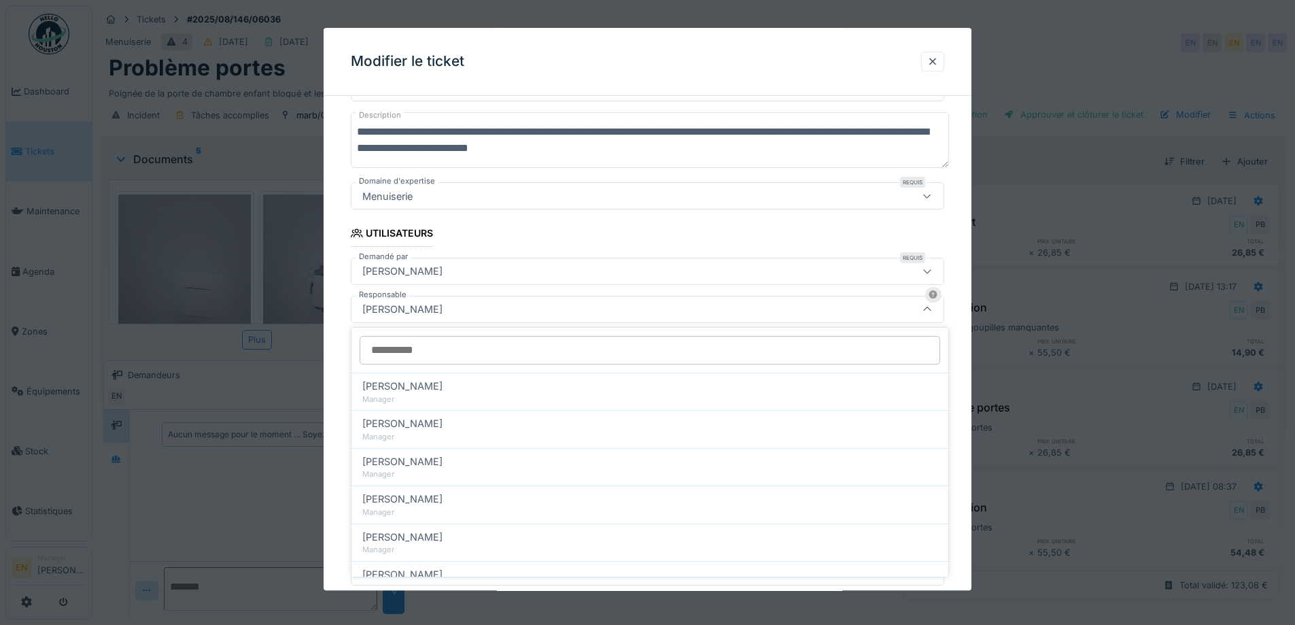
click at [504, 336] on input "Responsable" at bounding box center [649, 350] width 580 height 29
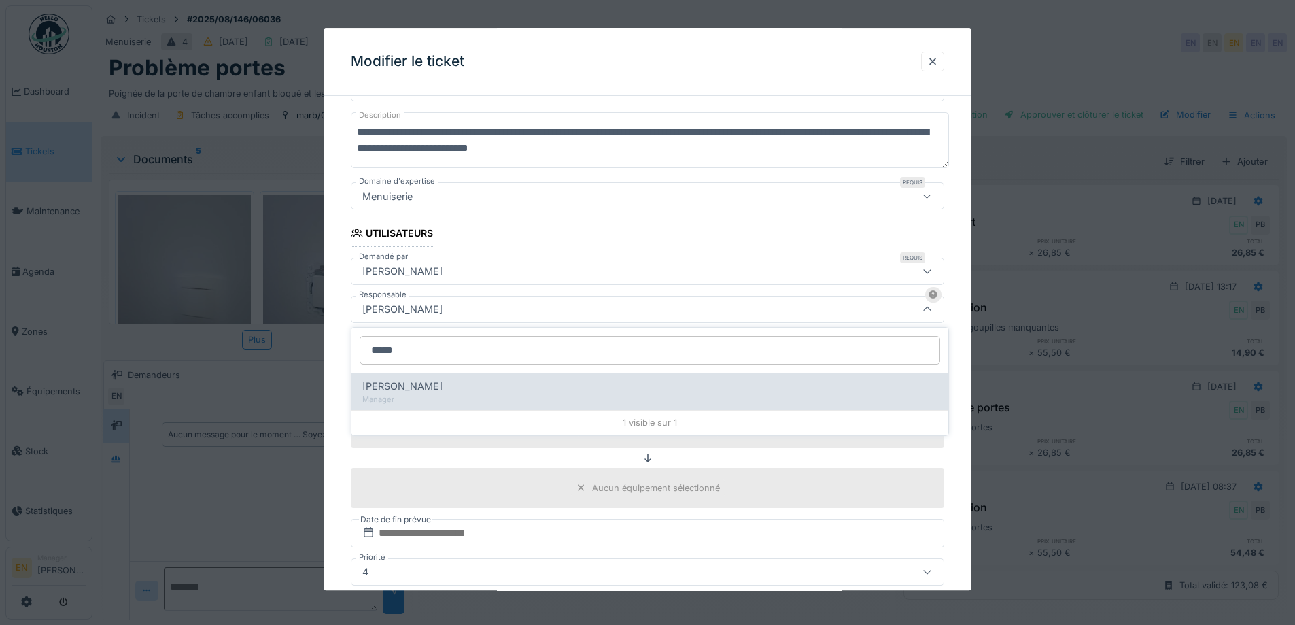
type input "*****"
click at [428, 382] on span "Christian Bassette" at bounding box center [402, 386] width 80 height 15
type input "****"
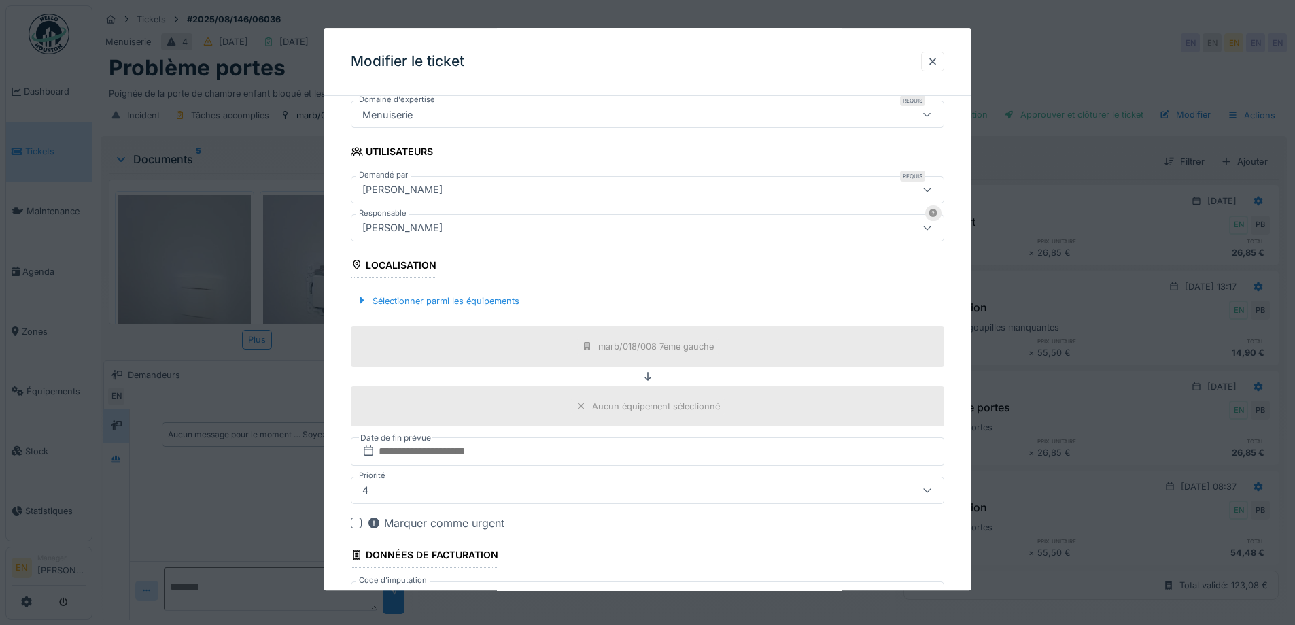
scroll to position [328, 0]
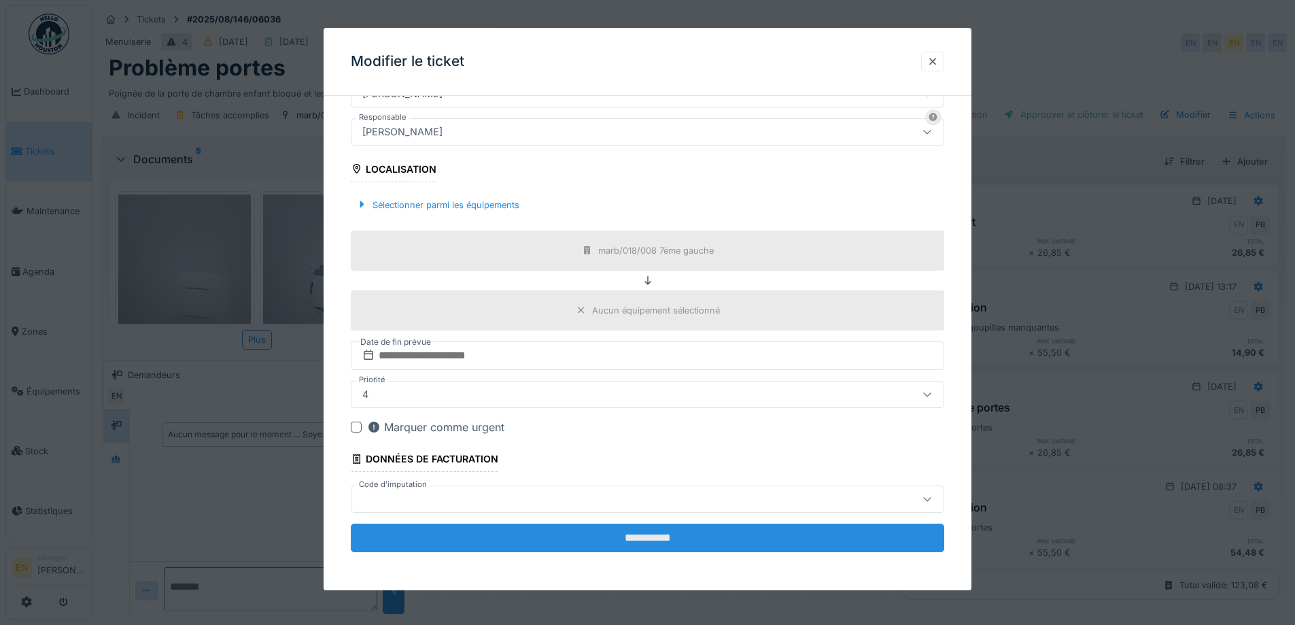
click at [656, 539] on input "**********" at bounding box center [647, 537] width 593 height 29
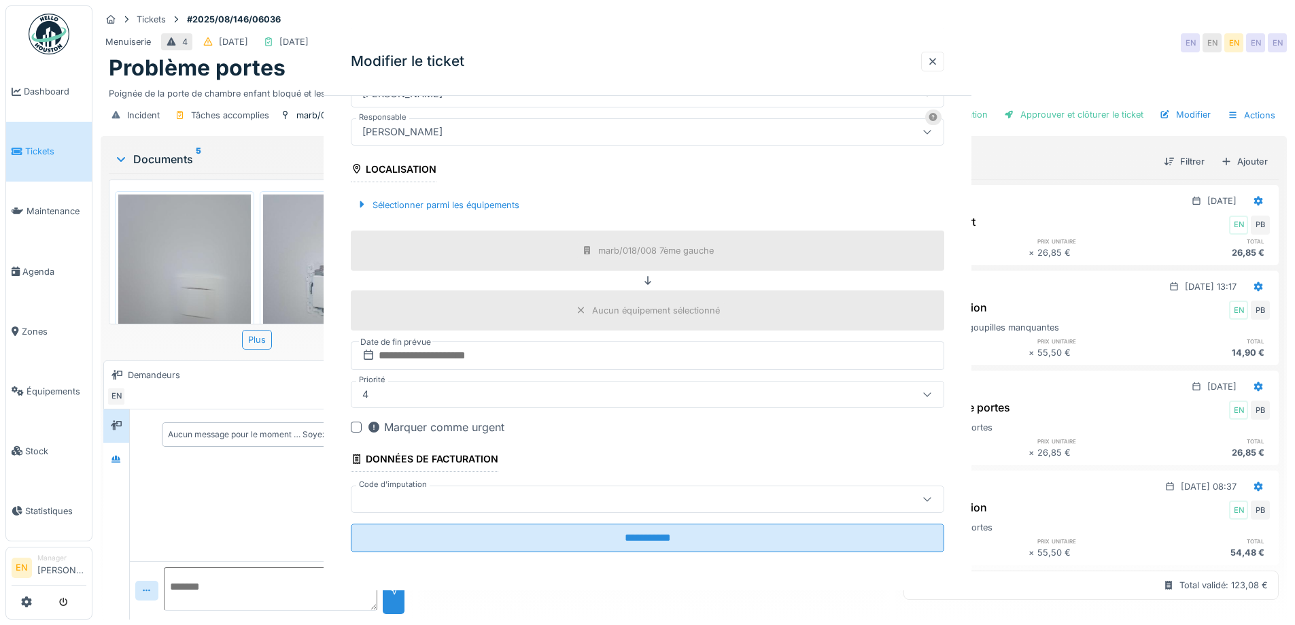
scroll to position [0, 0]
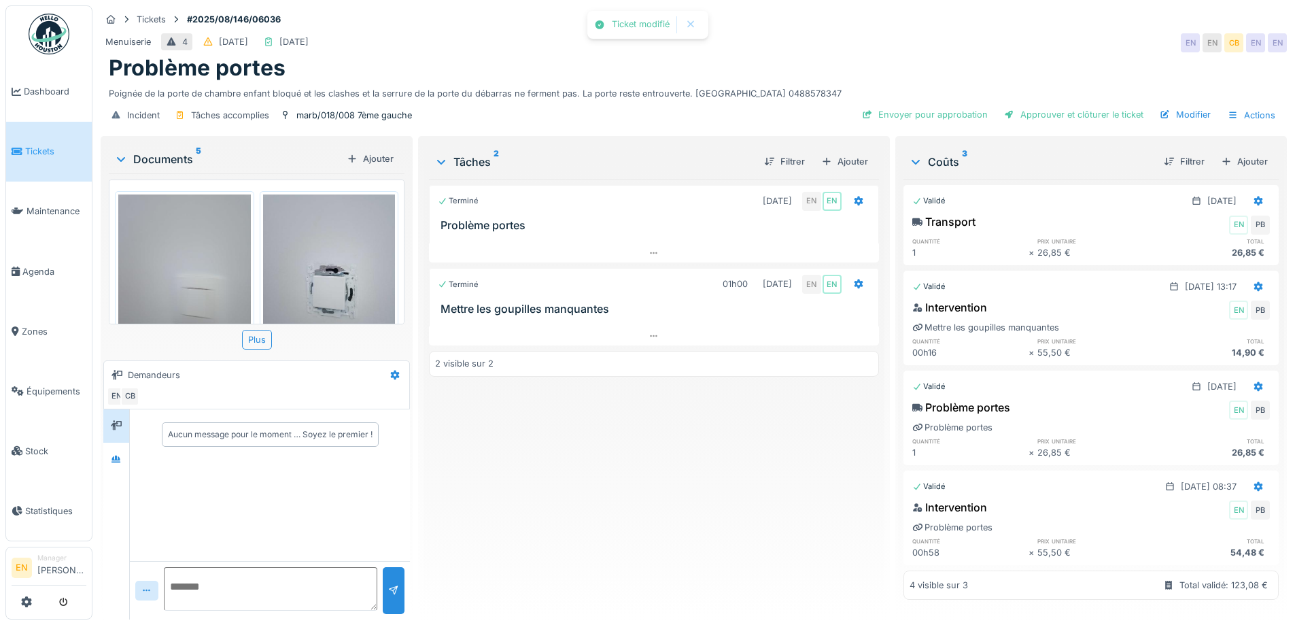
click at [680, 476] on div "Terminé 01/08/2025 EN EN Problème portes Terminé 01h00 03/09/2025 EN EN Mettre …" at bounding box center [653, 393] width 449 height 429
click at [915, 118] on div "Envoyer pour approbation" at bounding box center [924, 114] width 137 height 18
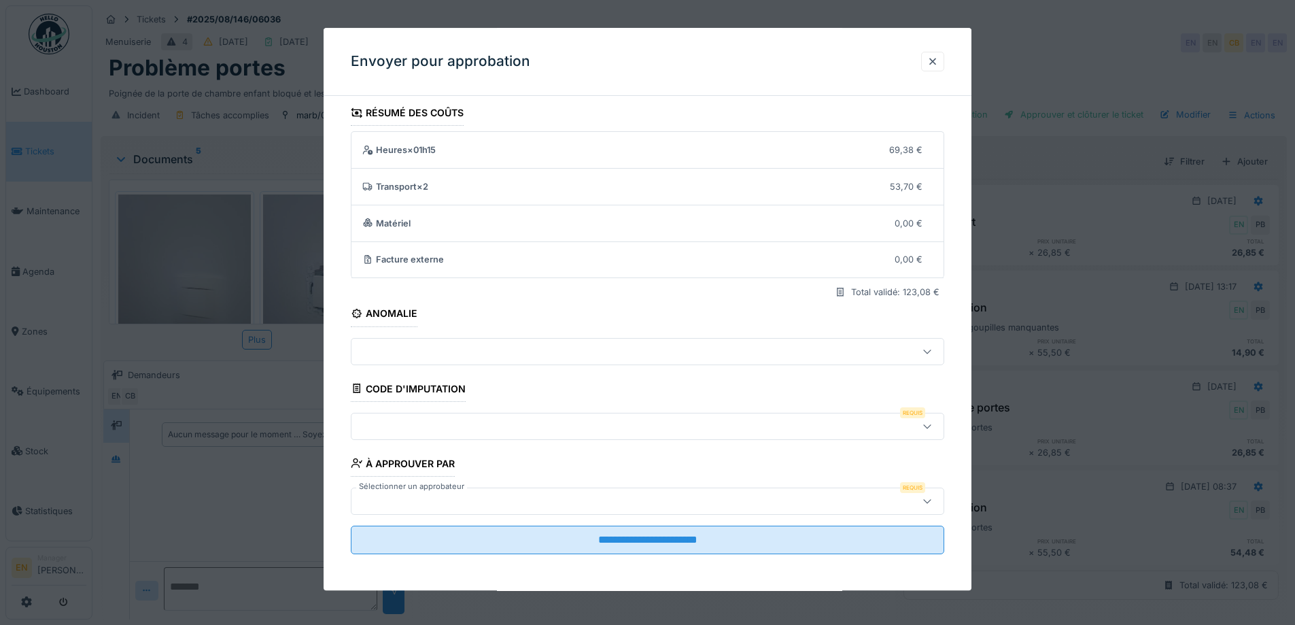
scroll to position [9, 0]
click at [930, 425] on icon at bounding box center [926, 424] width 7 height 4
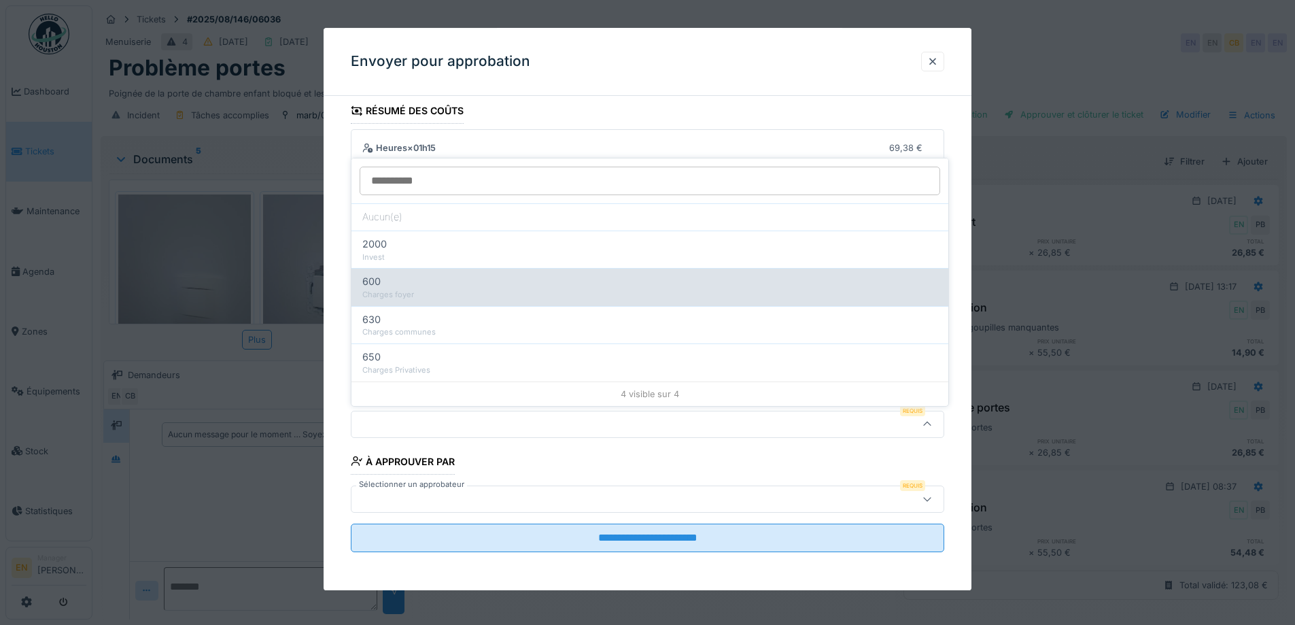
click at [410, 296] on div "Charges foyer" at bounding box center [649, 295] width 575 height 12
type input "***"
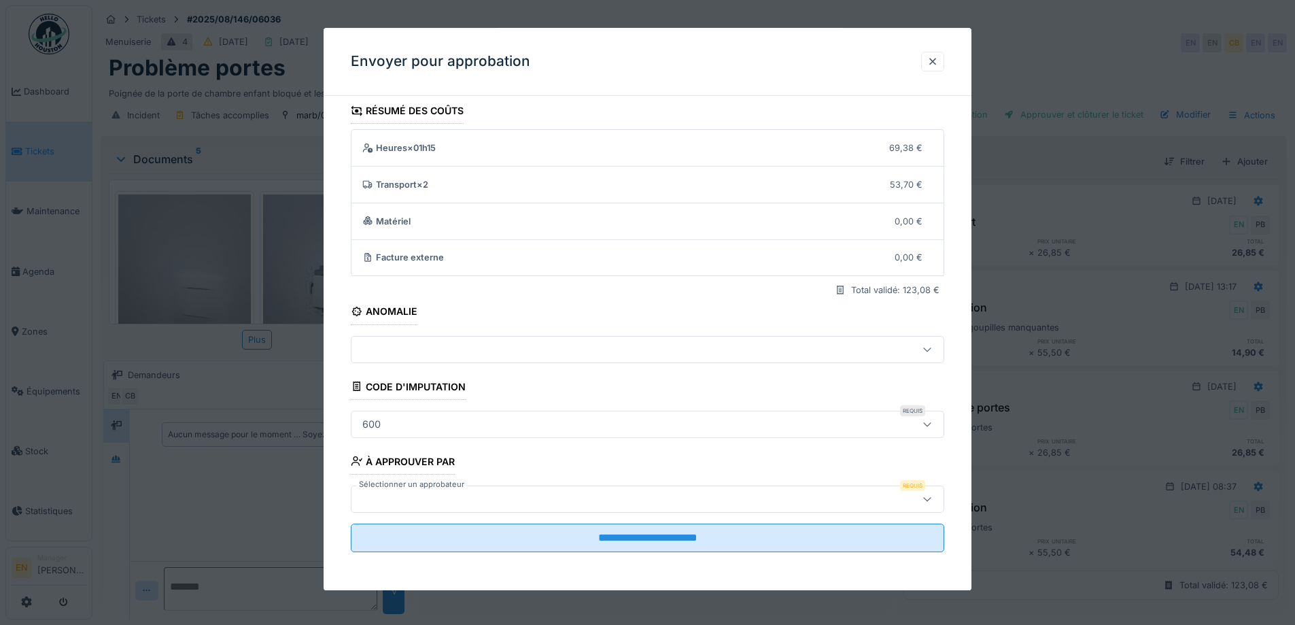
scroll to position [10, 0]
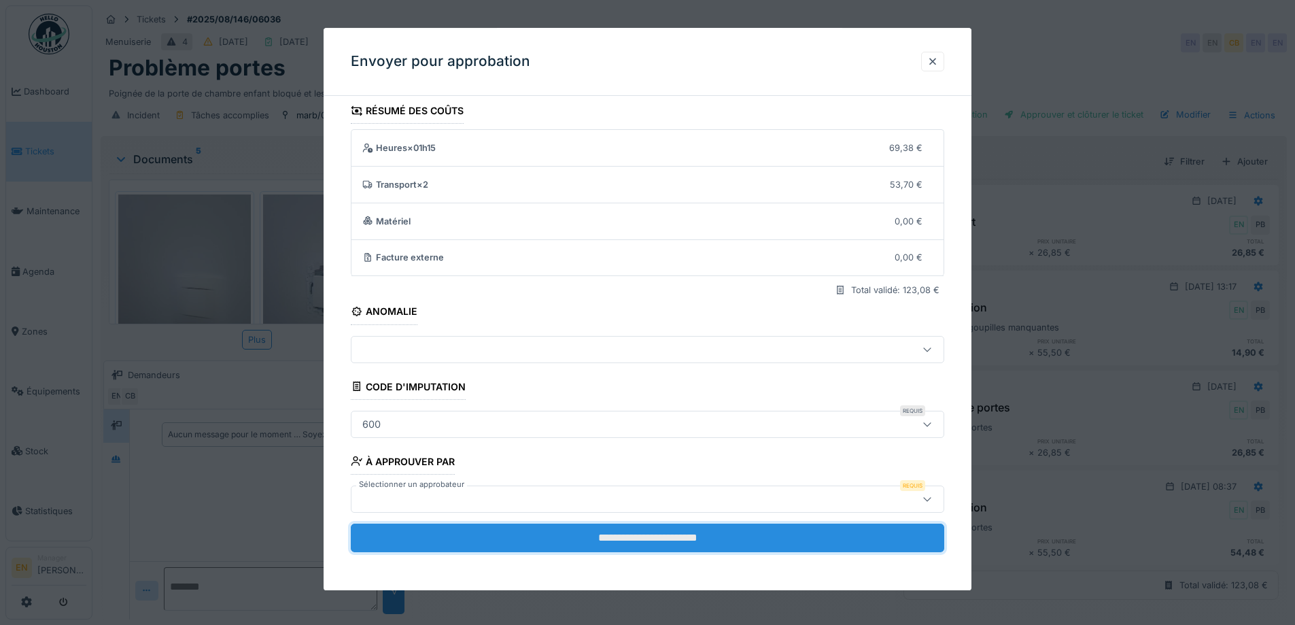
click at [667, 539] on input "**********" at bounding box center [647, 537] width 593 height 29
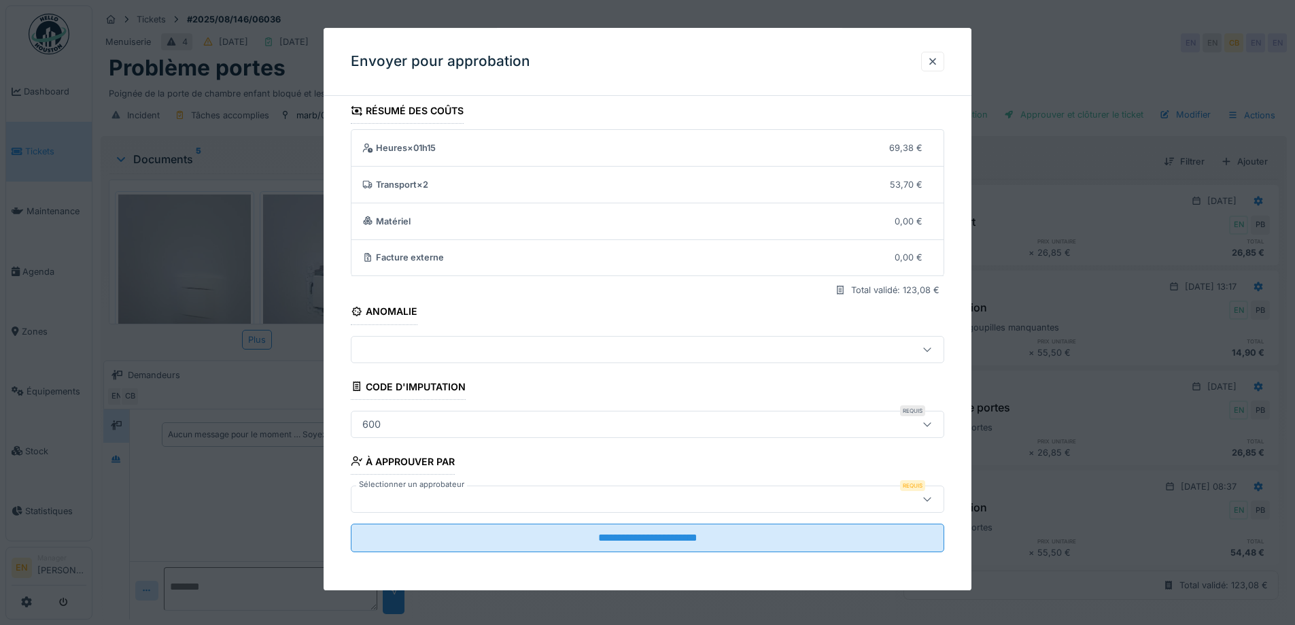
click at [726, 502] on div at bounding box center [613, 498] width 512 height 15
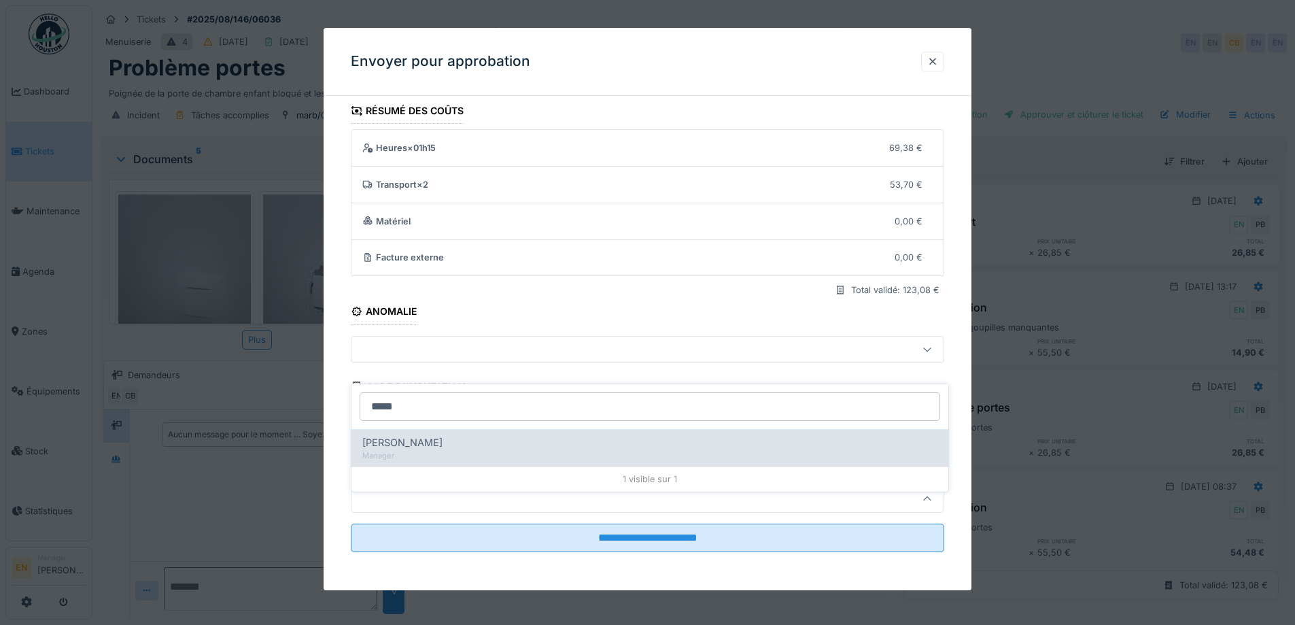
type input "*****"
click at [442, 450] on div "Manager" at bounding box center [649, 456] width 575 height 12
type input "****"
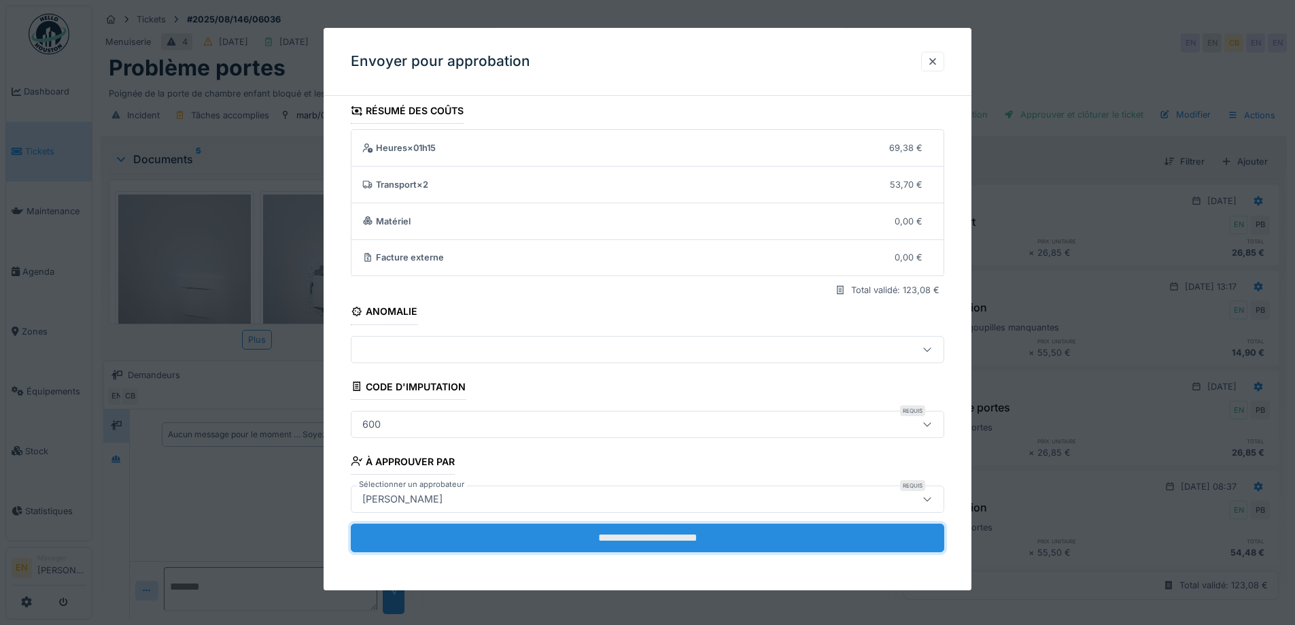
click at [620, 542] on input "**********" at bounding box center [647, 537] width 593 height 29
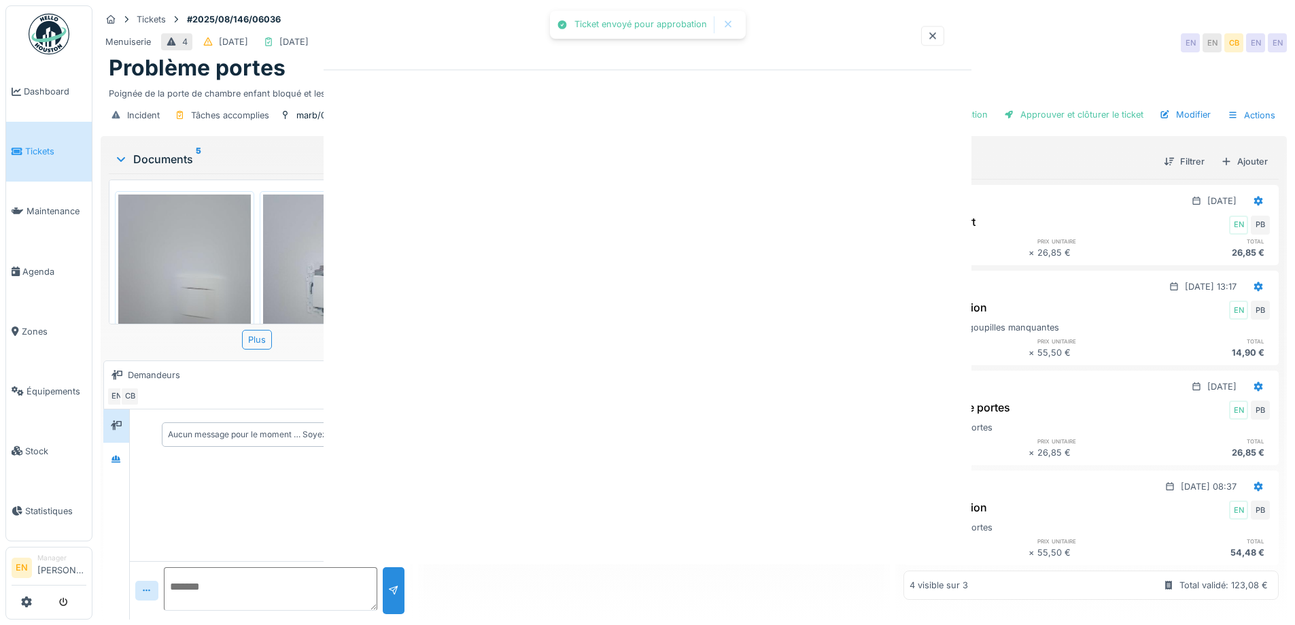
scroll to position [0, 0]
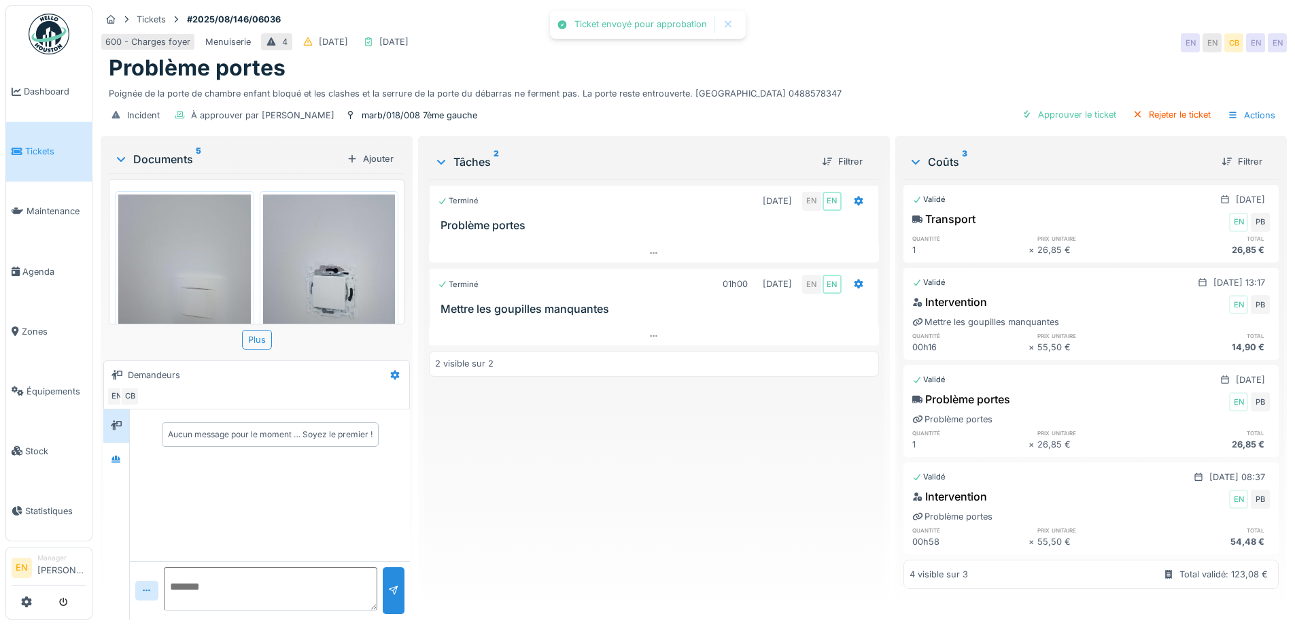
click at [646, 531] on div "Terminé 01/08/2025 EN EN Problème portes Terminé 01h00 03/09/2025 EN EN Mettre …" at bounding box center [653, 393] width 449 height 429
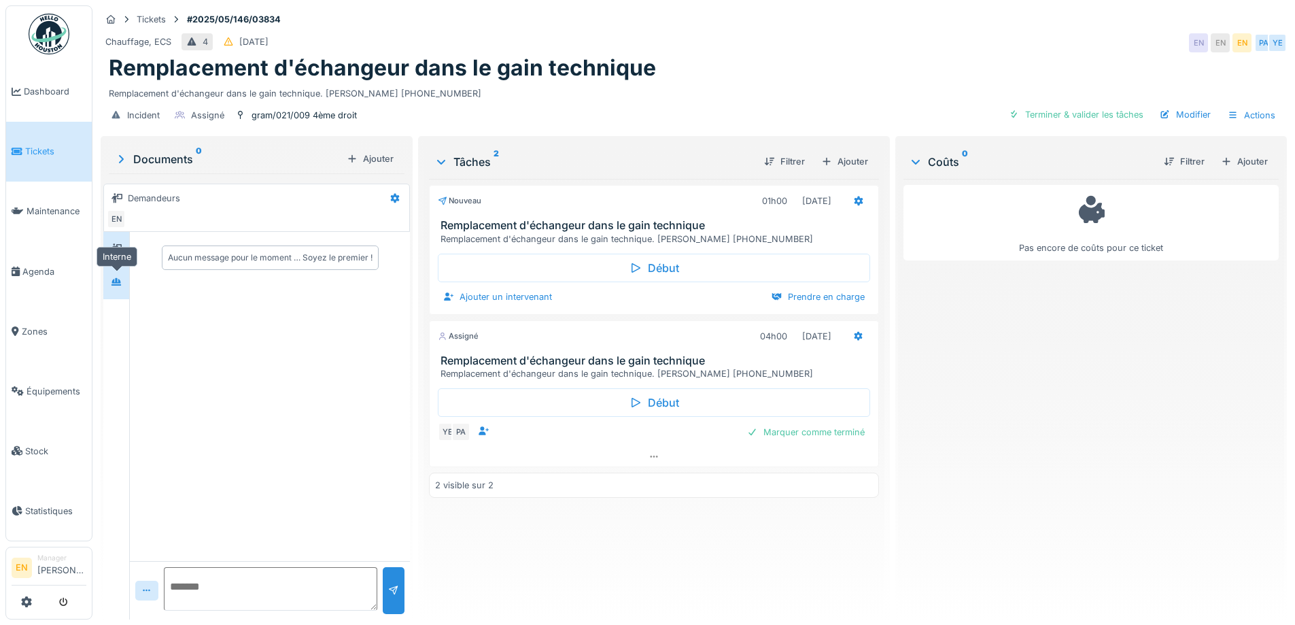
click at [120, 287] on div at bounding box center [116, 281] width 11 height 13
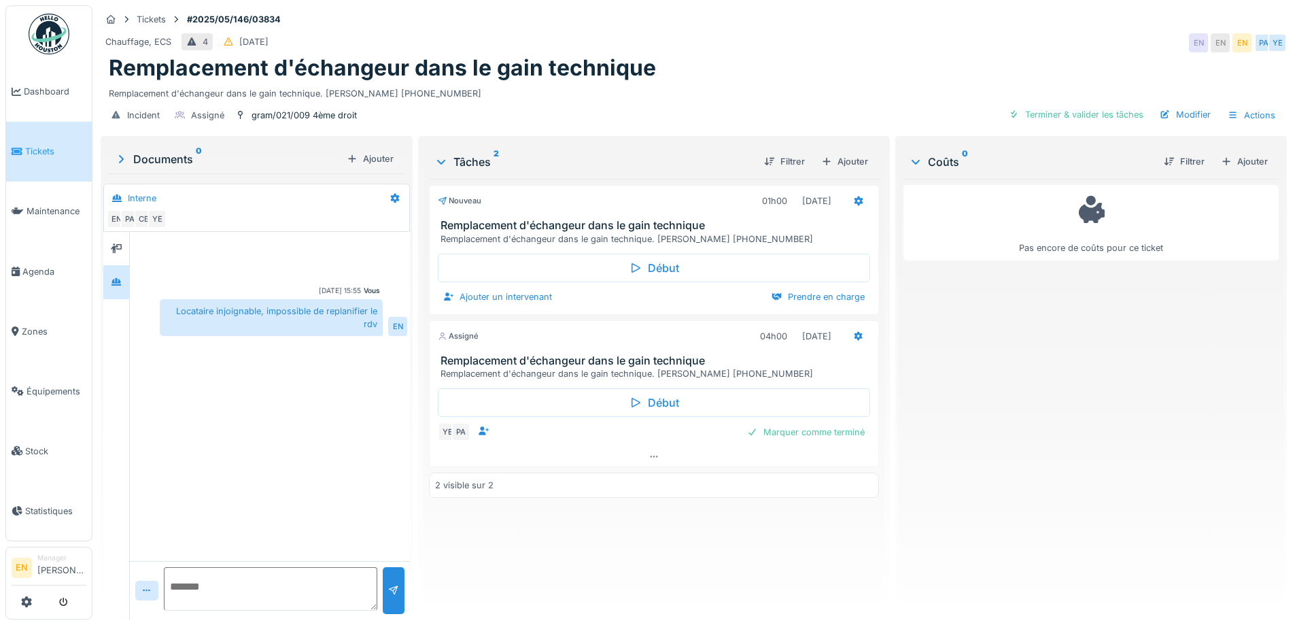
click at [1021, 461] on div "Pas encore de coûts pour ce ticket" at bounding box center [1090, 393] width 375 height 429
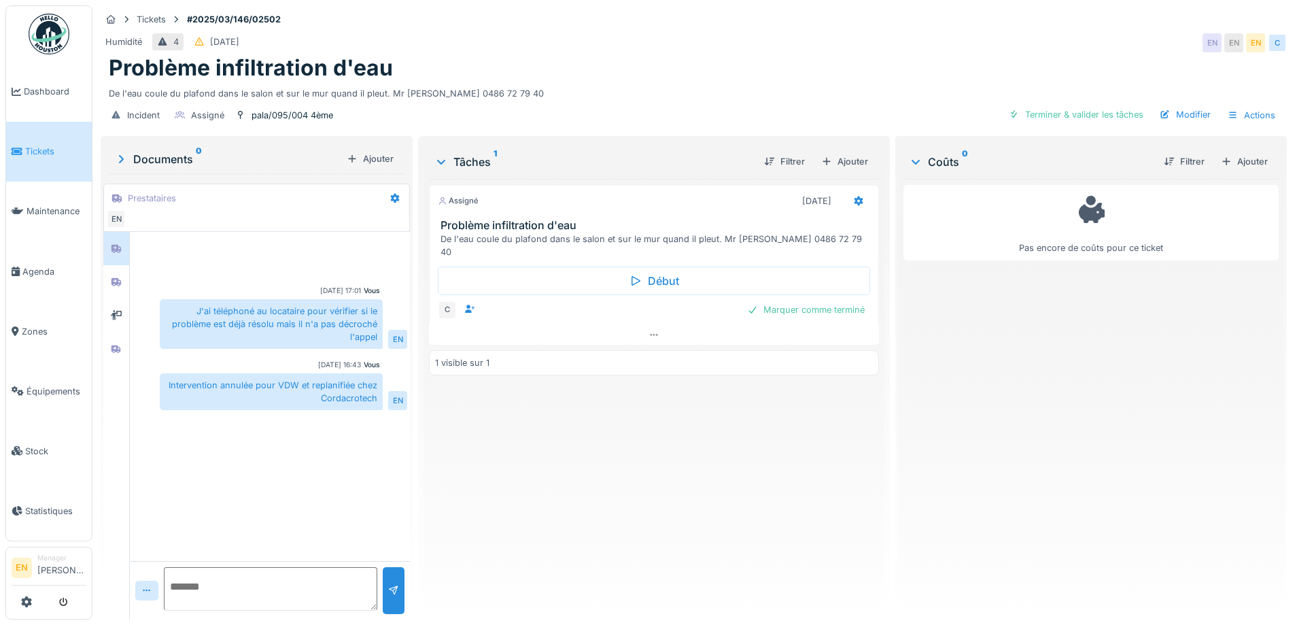
click at [574, 449] on div "Assigné [DATE] Problème infiltration d'eau De l'eau coule du plafond dans le sa…" at bounding box center [653, 393] width 449 height 429
click at [117, 347] on icon at bounding box center [116, 349] width 10 height 8
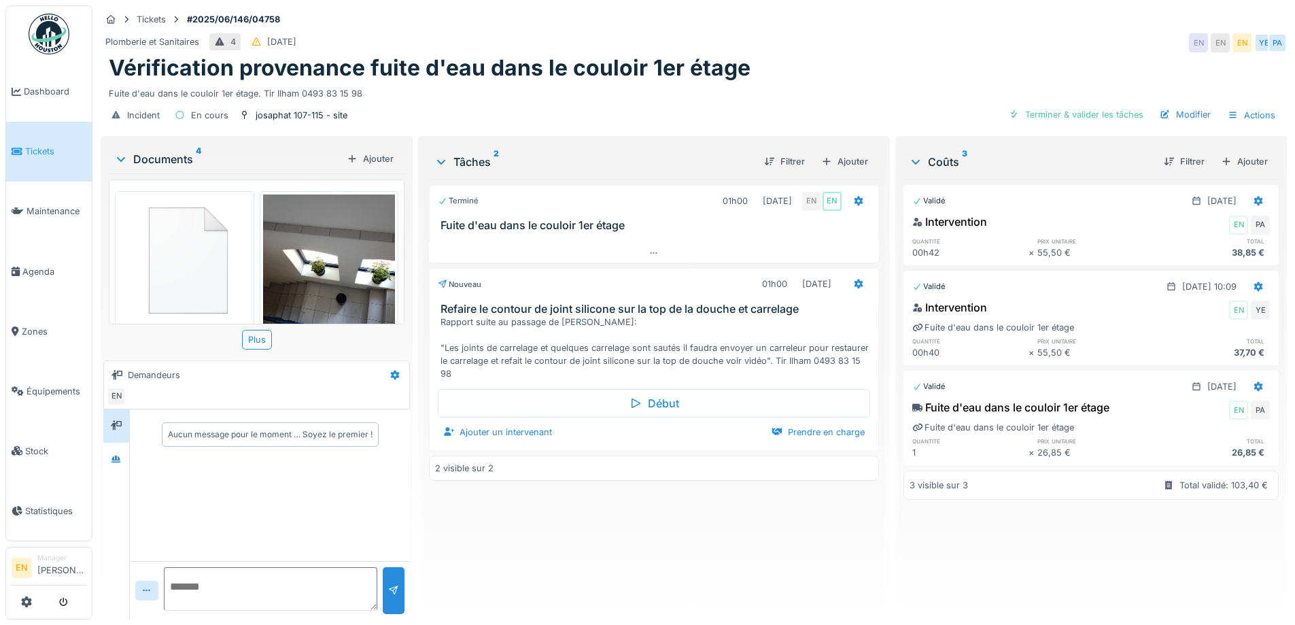
click at [815, 63] on div "Vérification provenance fuite d'eau dans le couloir 1er étage" at bounding box center [694, 68] width 1170 height 26
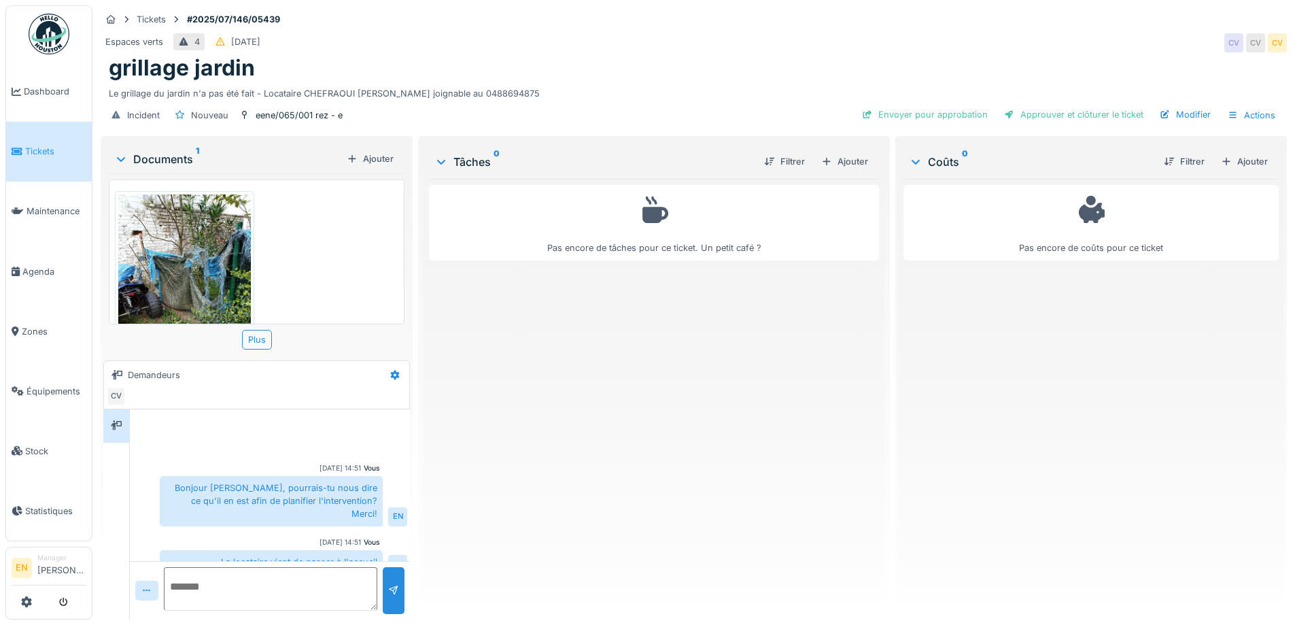
scroll to position [67, 0]
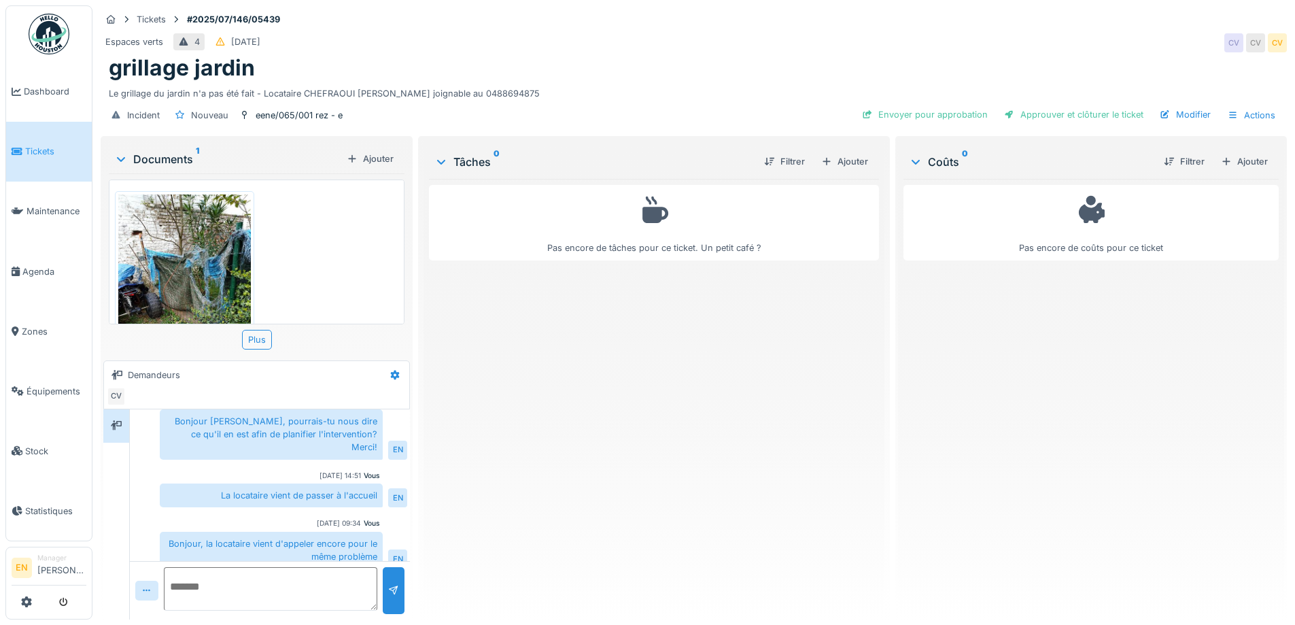
click at [616, 386] on div "Pas encore de tâches pour ce ticket. Un petit café ?" at bounding box center [653, 393] width 449 height 429
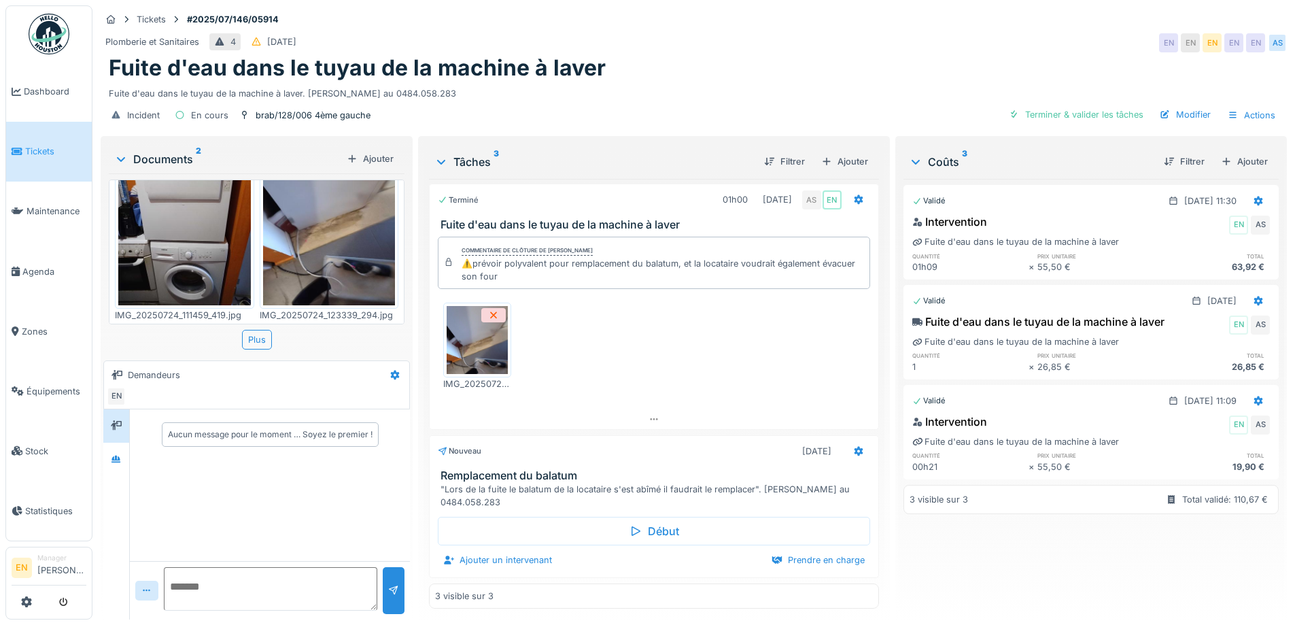
scroll to position [25, 0]
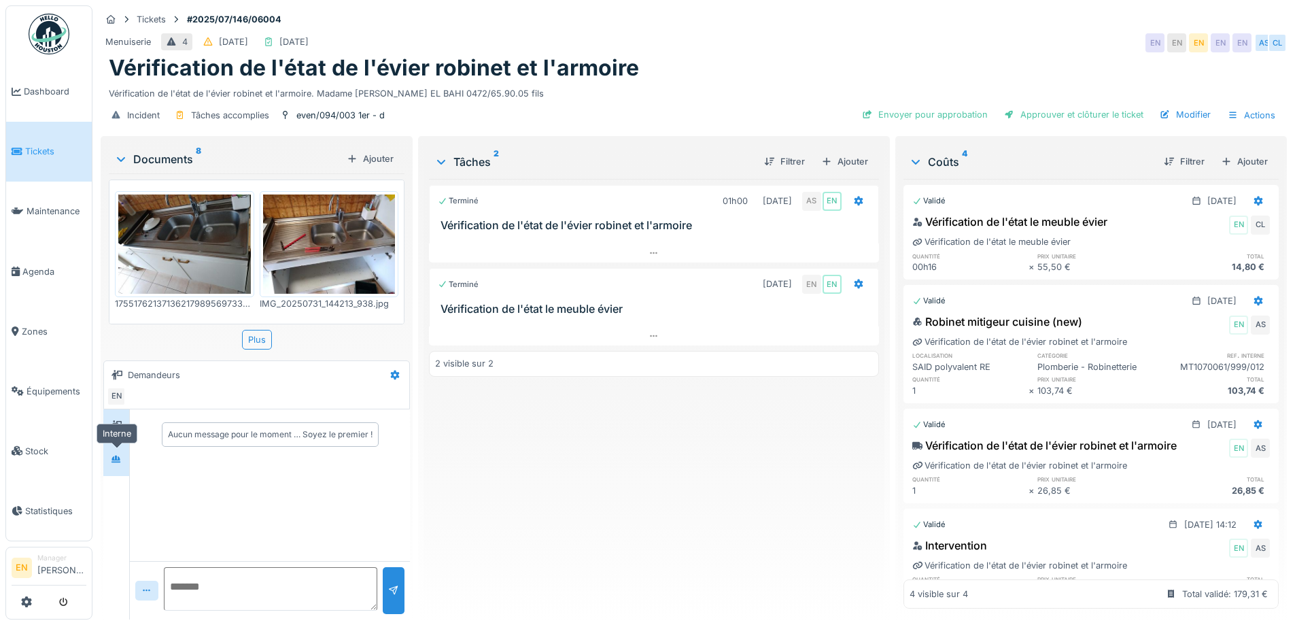
click at [118, 458] on icon at bounding box center [116, 459] width 11 height 9
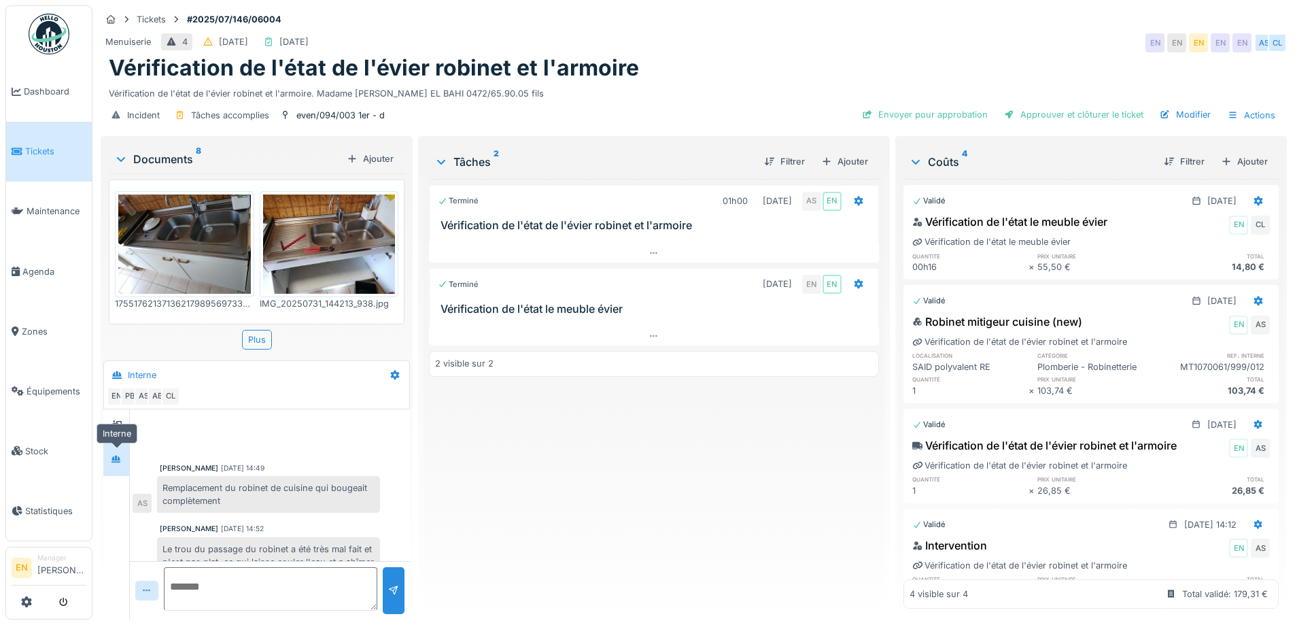
scroll to position [141, 0]
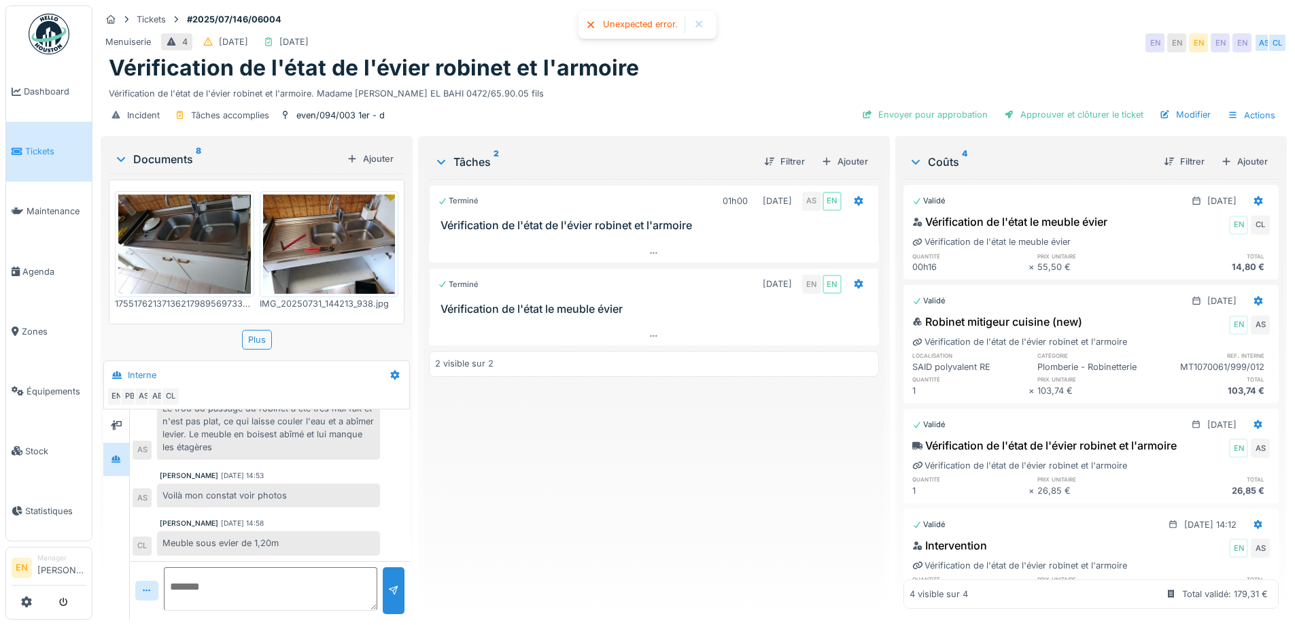
click at [521, 482] on div "Terminé 01h00 [DATE] AS EN Vérification de l'état de l'évier robinet et l'armoi…" at bounding box center [653, 393] width 449 height 429
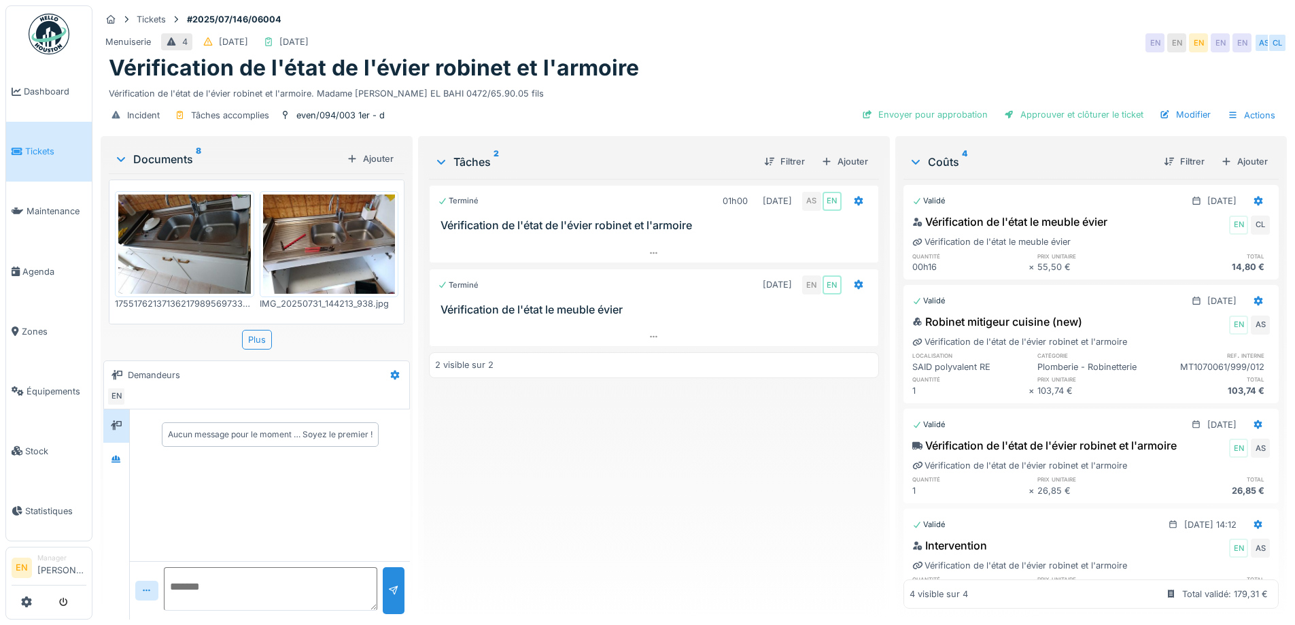
click at [466, 444] on div "Terminé 01h00 [DATE] AS EN Vérification de l'état de l'évier robinet et l'armoi…" at bounding box center [653, 393] width 449 height 429
click at [257, 343] on div "Plus" at bounding box center [257, 340] width 30 height 20
click at [124, 461] on div at bounding box center [116, 459] width 20 height 17
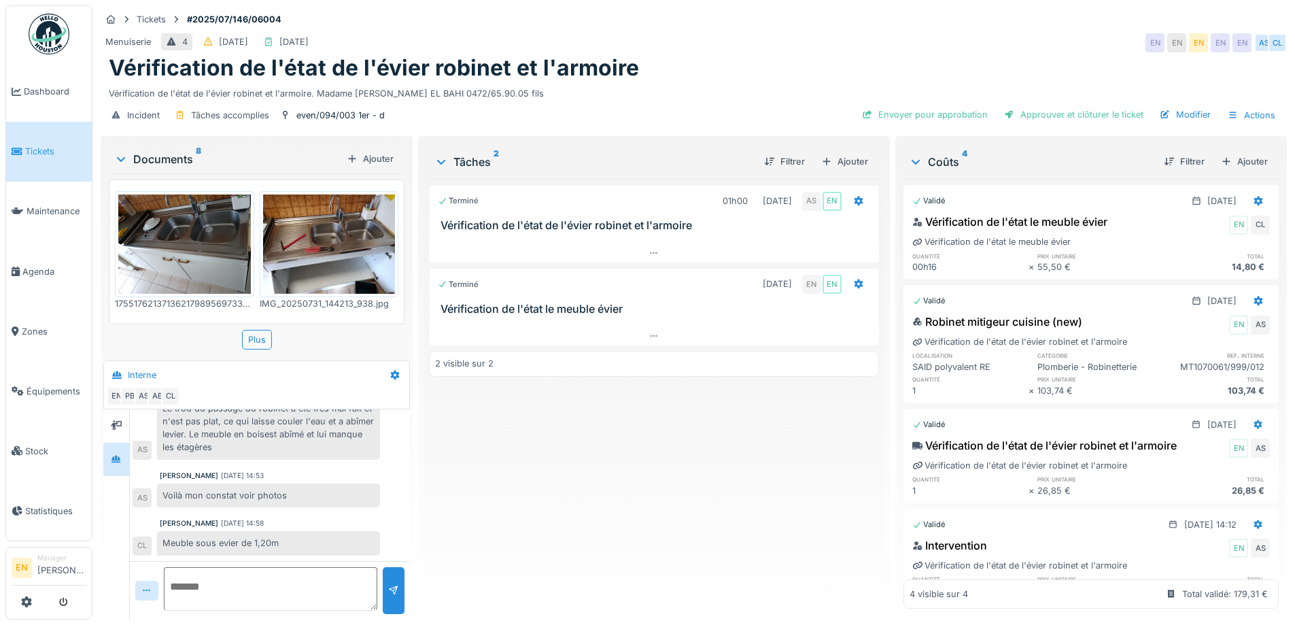
scroll to position [10, 0]
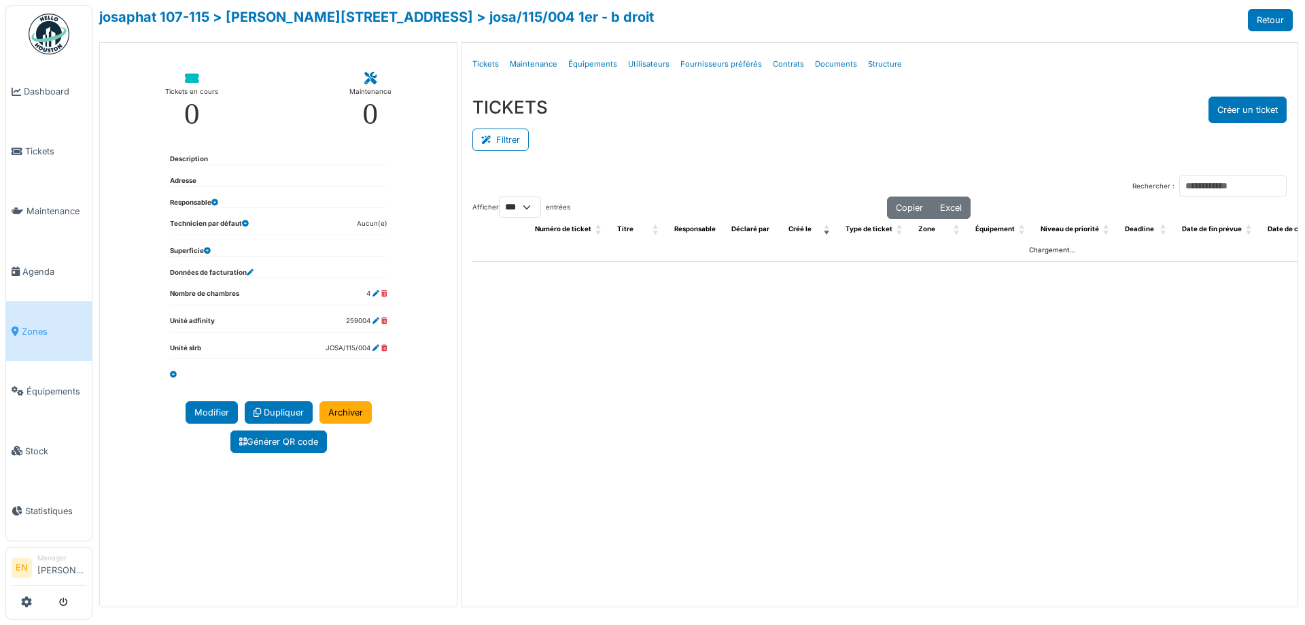
select select "***"
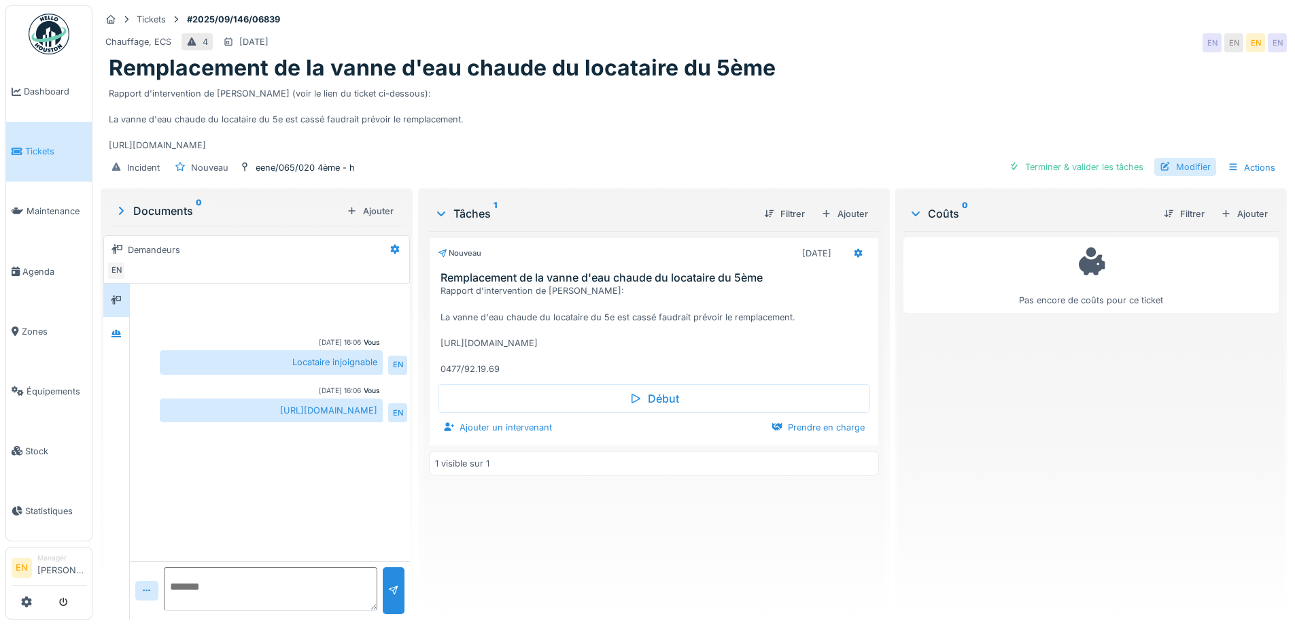
click at [1187, 164] on div "Modifier" at bounding box center [1185, 167] width 62 height 18
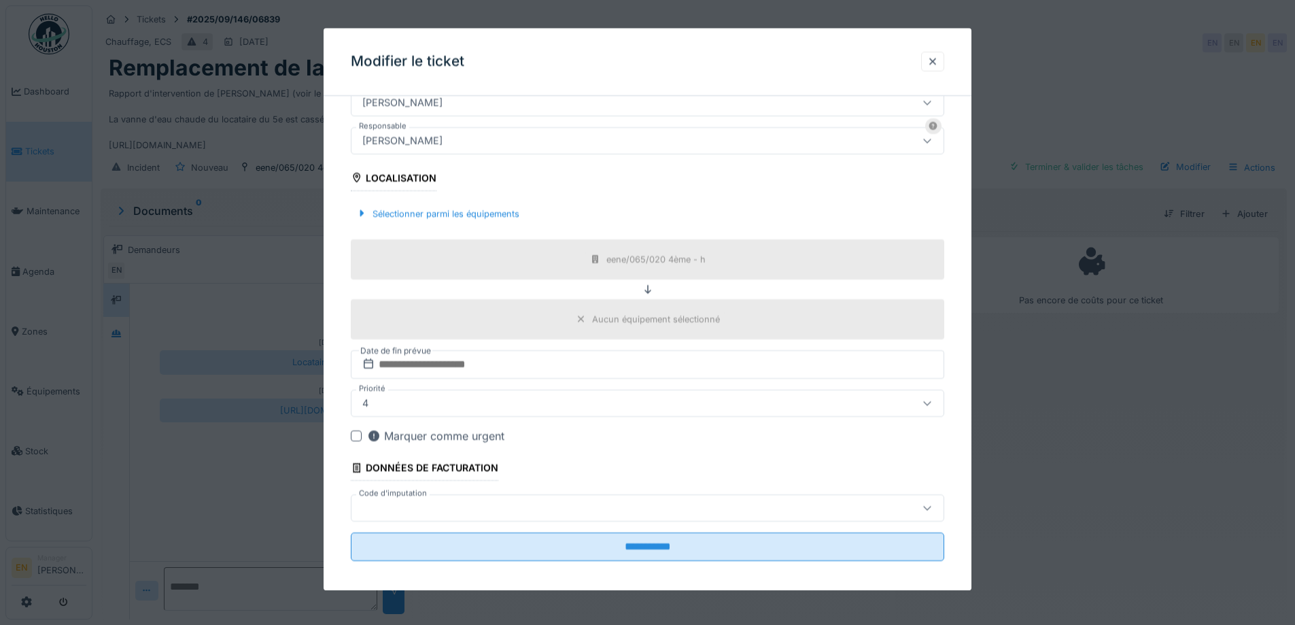
scroll to position [366, 0]
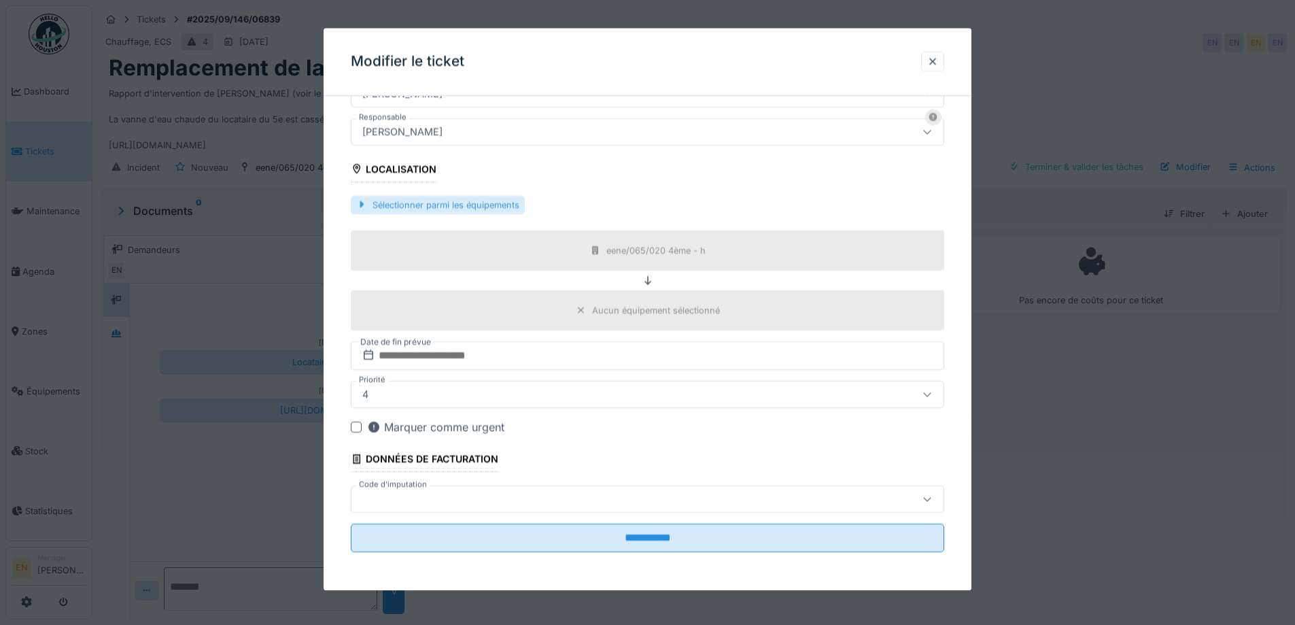
click at [457, 206] on div "Sélectionner parmi les équipements" at bounding box center [438, 205] width 174 height 18
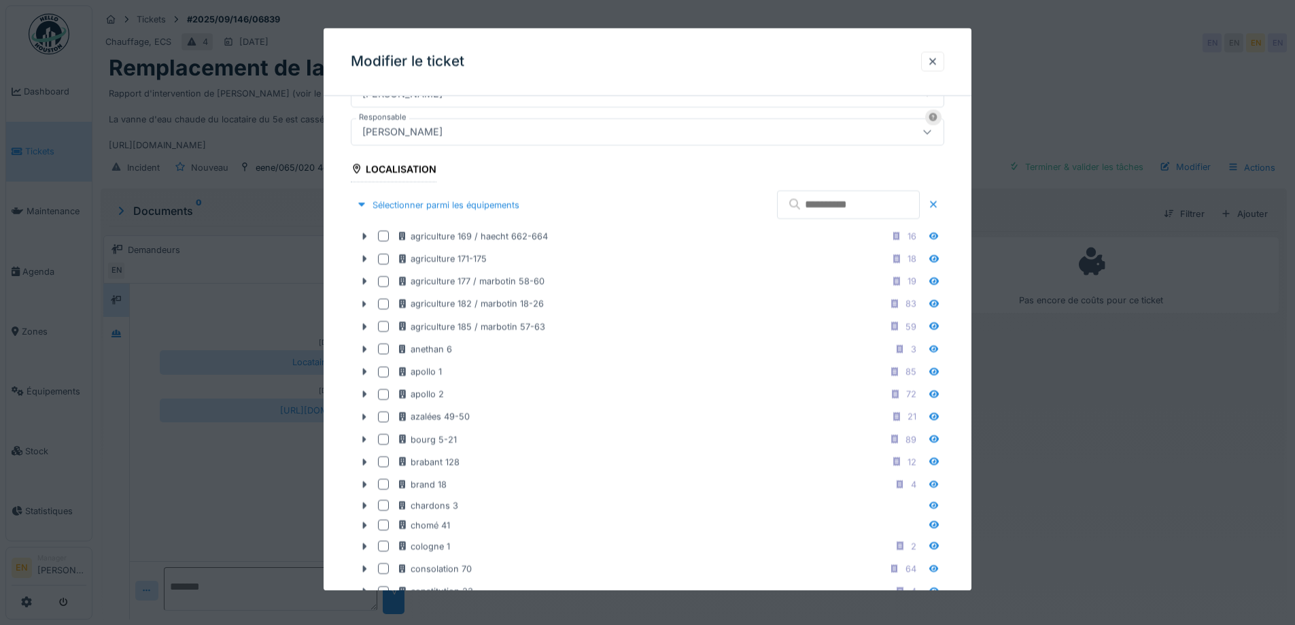
scroll to position [434, 0]
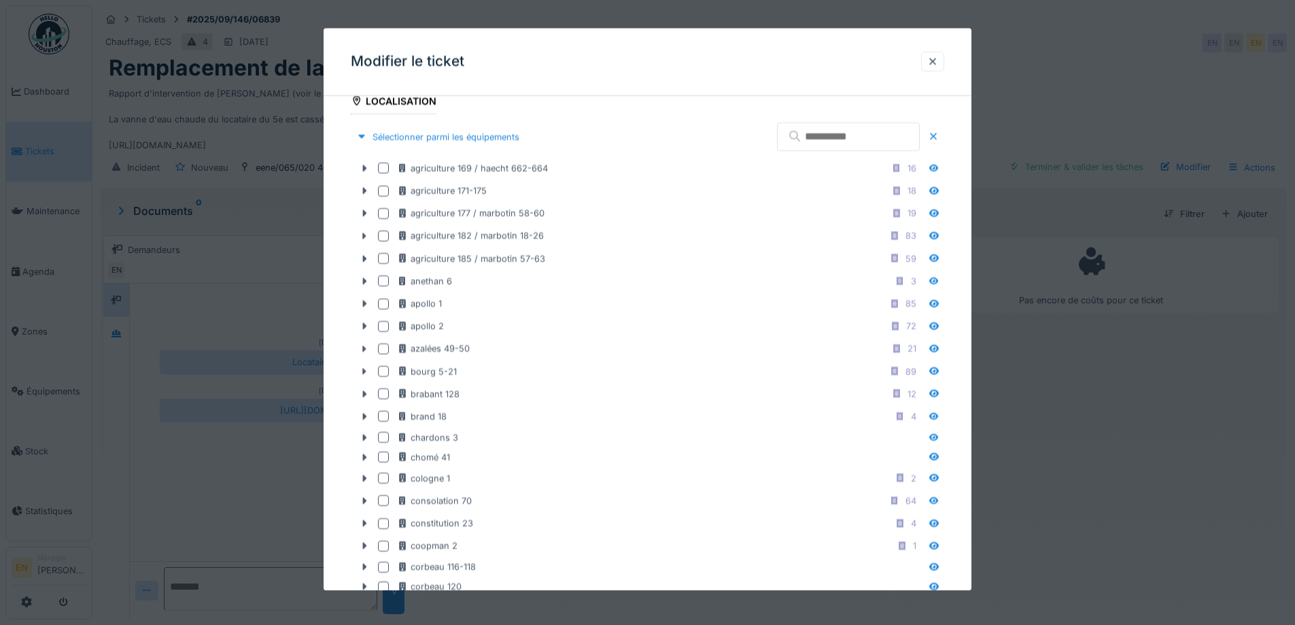
click at [802, 135] on input "text" at bounding box center [848, 137] width 143 height 29
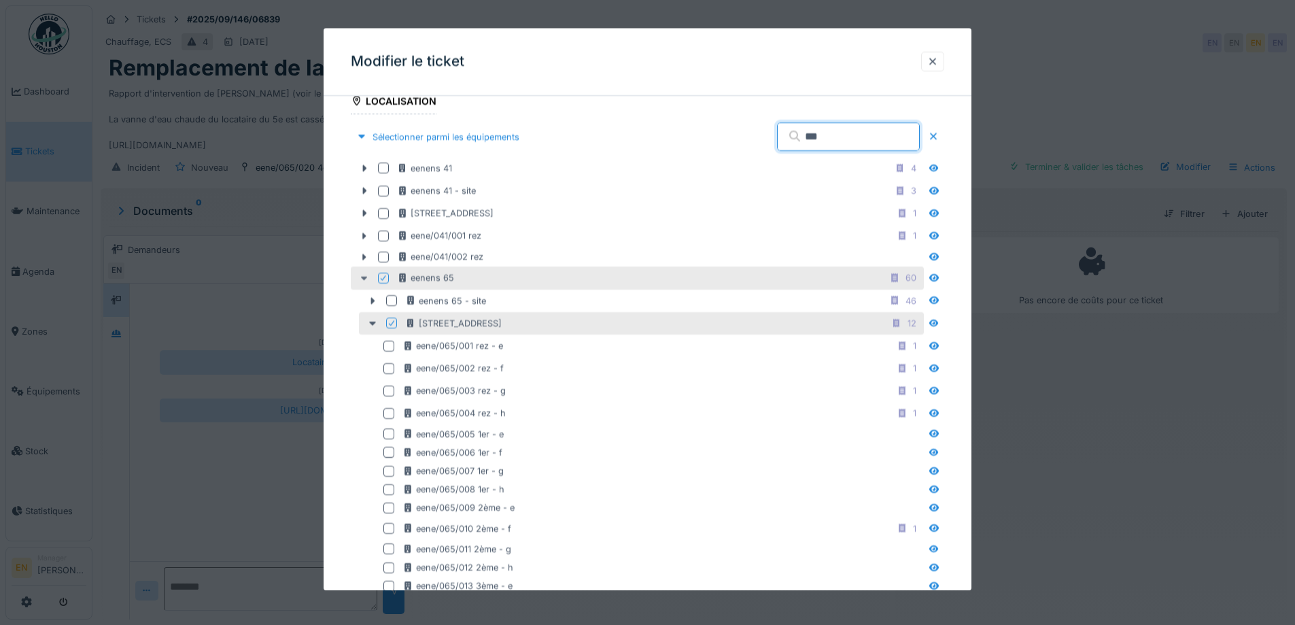
type input "***"
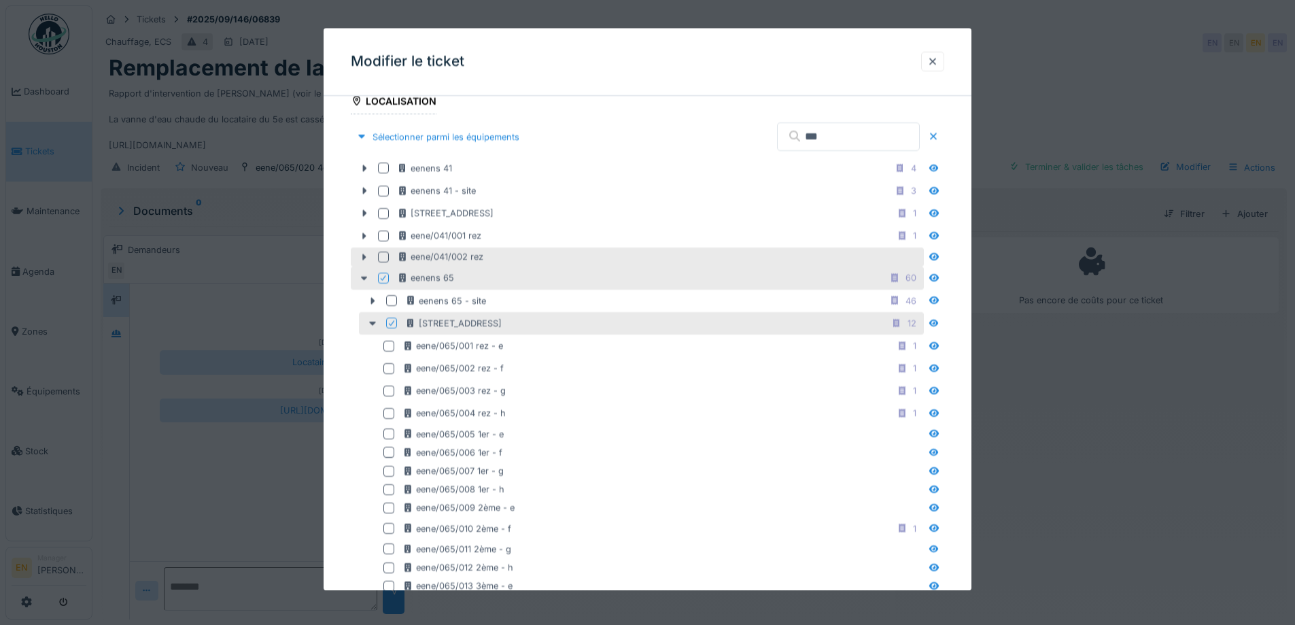
drag, startPoint x: 366, startPoint y: 283, endPoint x: 524, endPoint y: 263, distance: 159.6
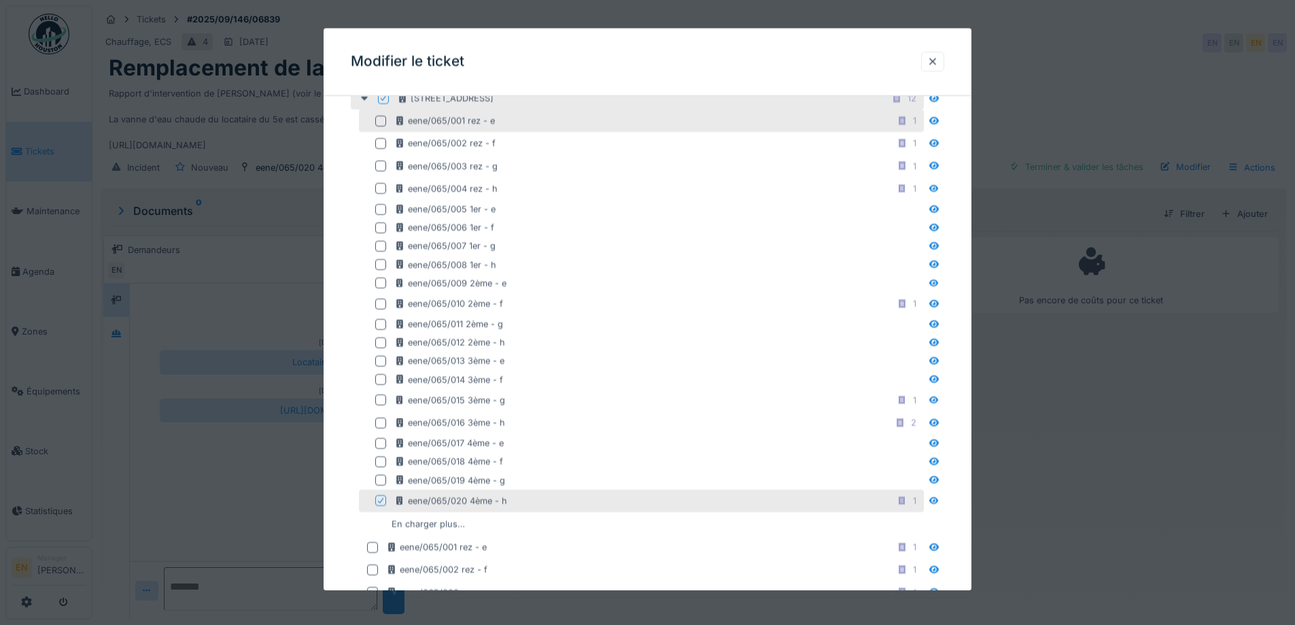
scroll to position [1182, 0]
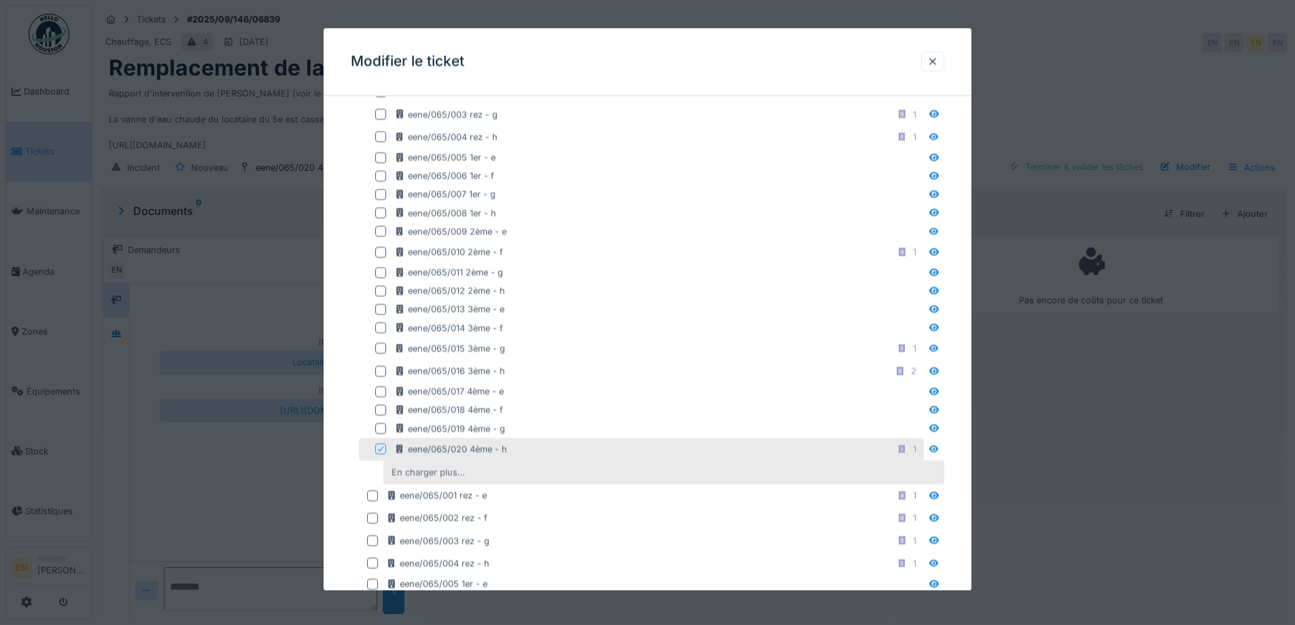
click at [439, 474] on div "En charger plus…" at bounding box center [428, 472] width 84 height 18
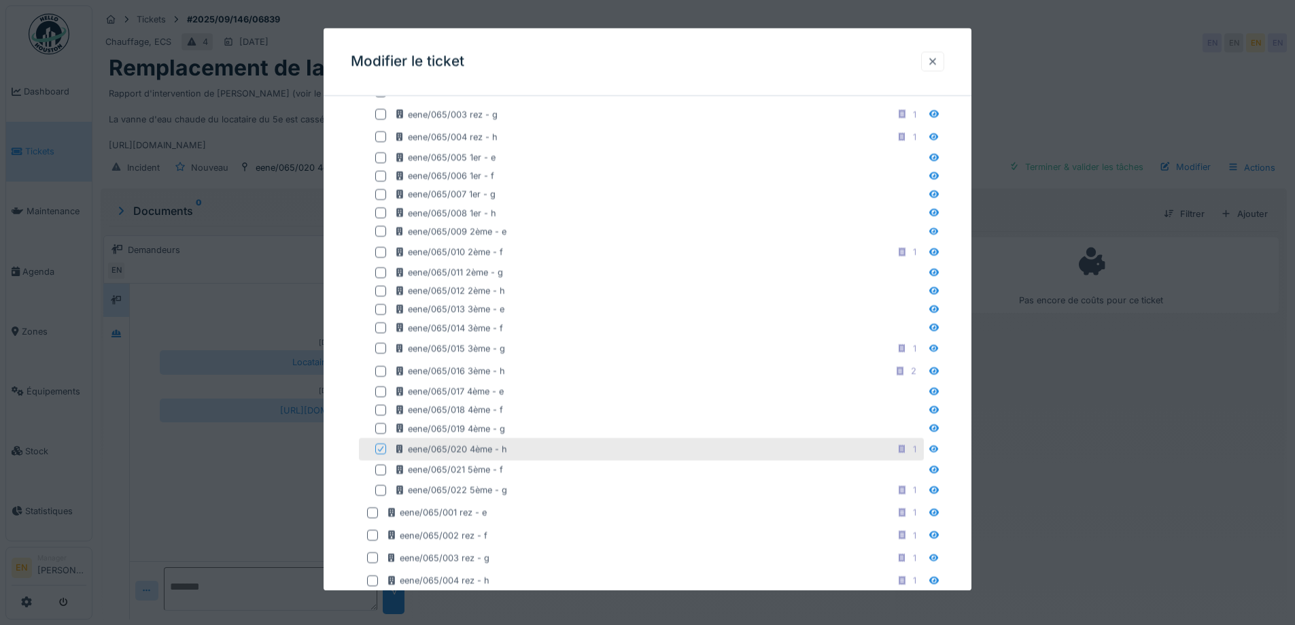
click at [936, 64] on div at bounding box center [932, 61] width 11 height 13
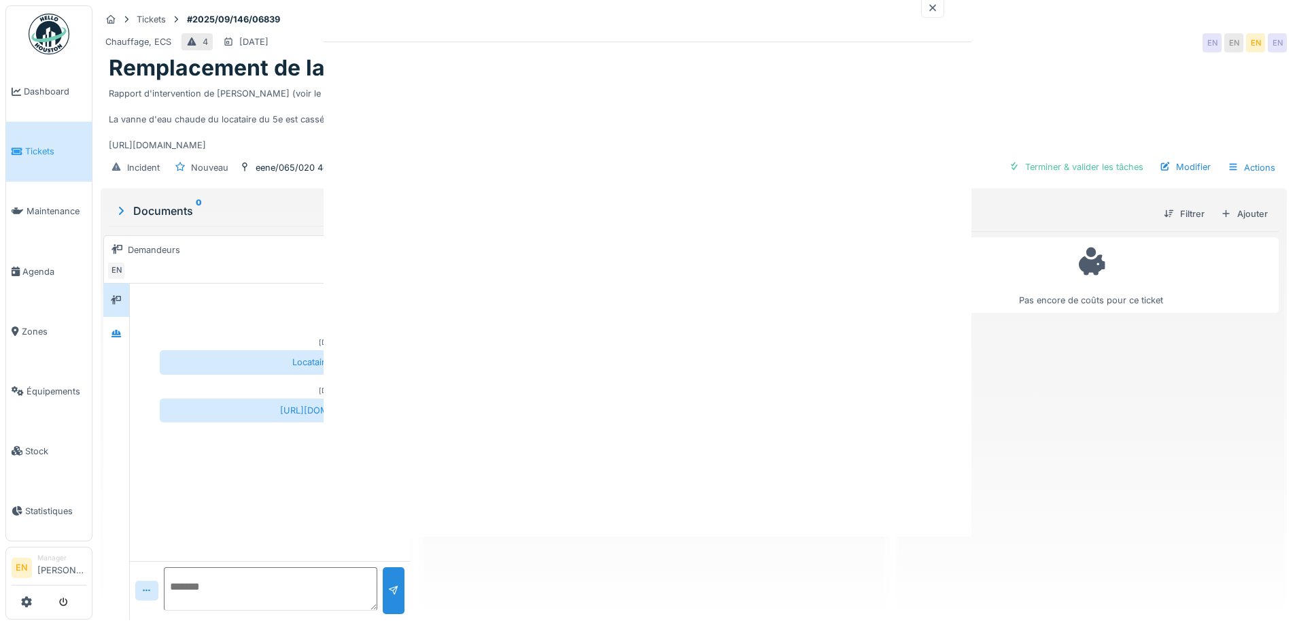
scroll to position [0, 0]
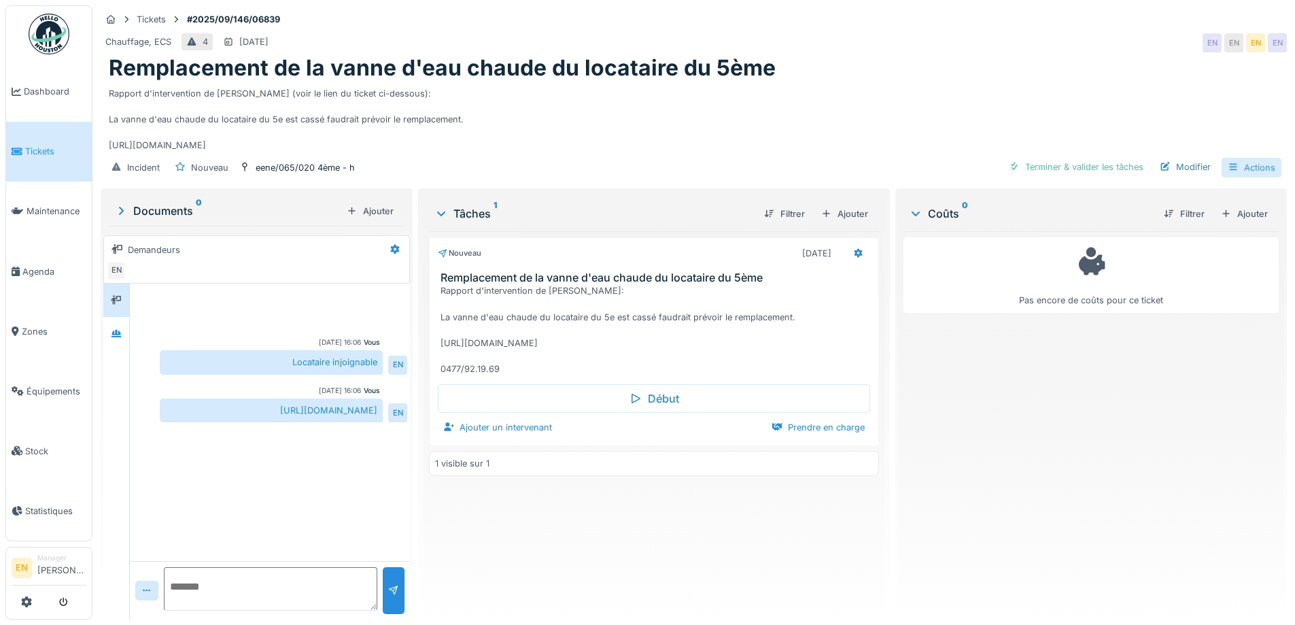
click at [1246, 166] on div "Actions" at bounding box center [1251, 168] width 60 height 20
click at [732, 136] on div "Rapport d'intervention de Anouar (voir le lien du ticket ci-dessous): La vanne …" at bounding box center [694, 117] width 1170 height 71
click at [571, 158] on div "Incident Nouveau eene/065/020 4ème - h Terminer & valider les tâches Modifier A…" at bounding box center [694, 167] width 1186 height 31
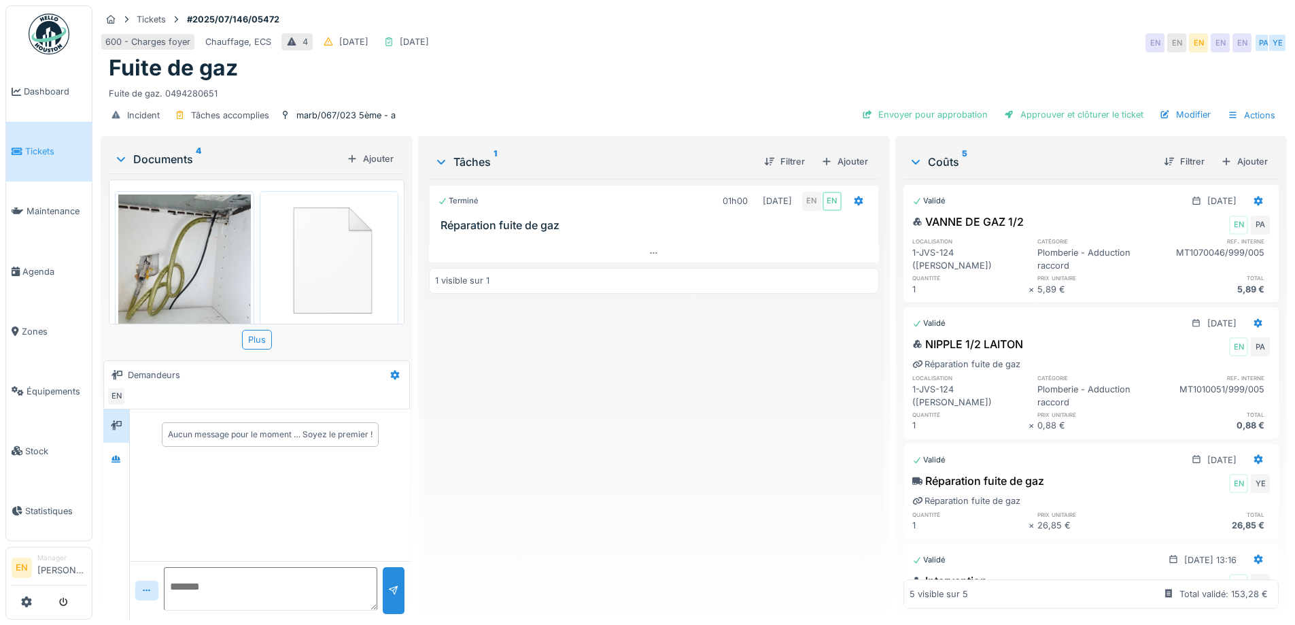
click at [692, 77] on div "Fuite de gaz" at bounding box center [694, 68] width 1170 height 26
click at [113, 457] on icon at bounding box center [116, 459] width 11 height 9
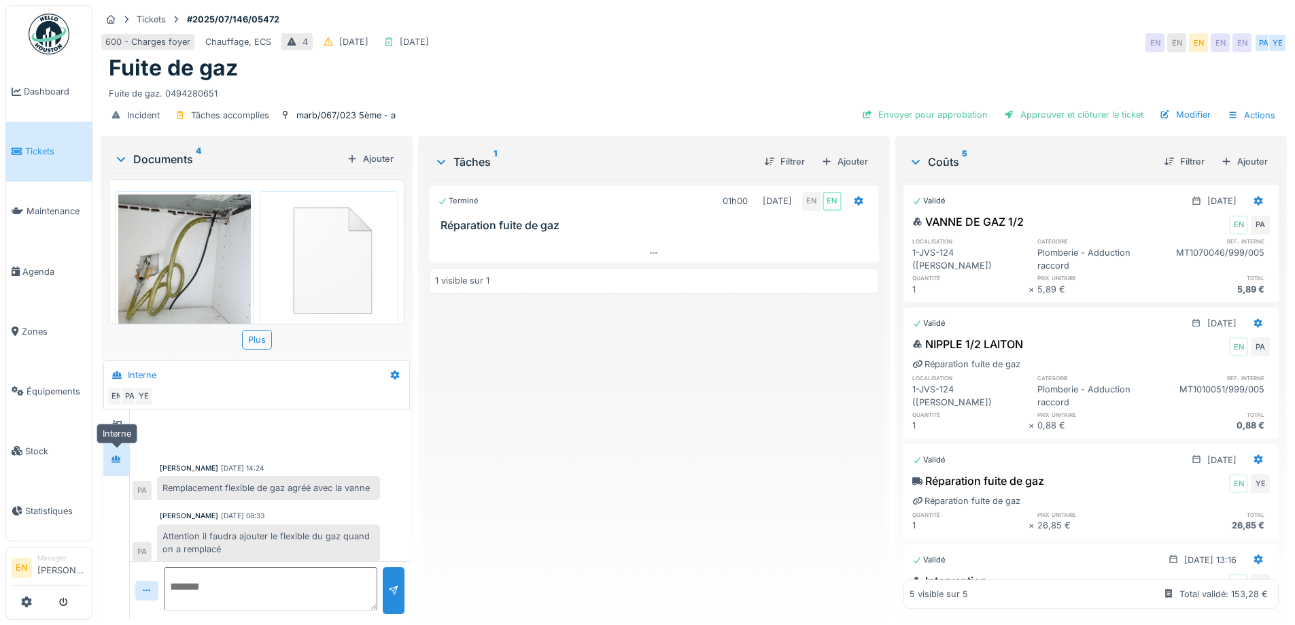
scroll to position [19, 0]
click at [591, 517] on div "Terminé 01h00 [DATE] EN EN Réparation fuite de gaz 1 visible sur 1" at bounding box center [653, 393] width 449 height 429
click at [1228, 170] on div "Ajouter" at bounding box center [1244, 161] width 58 height 18
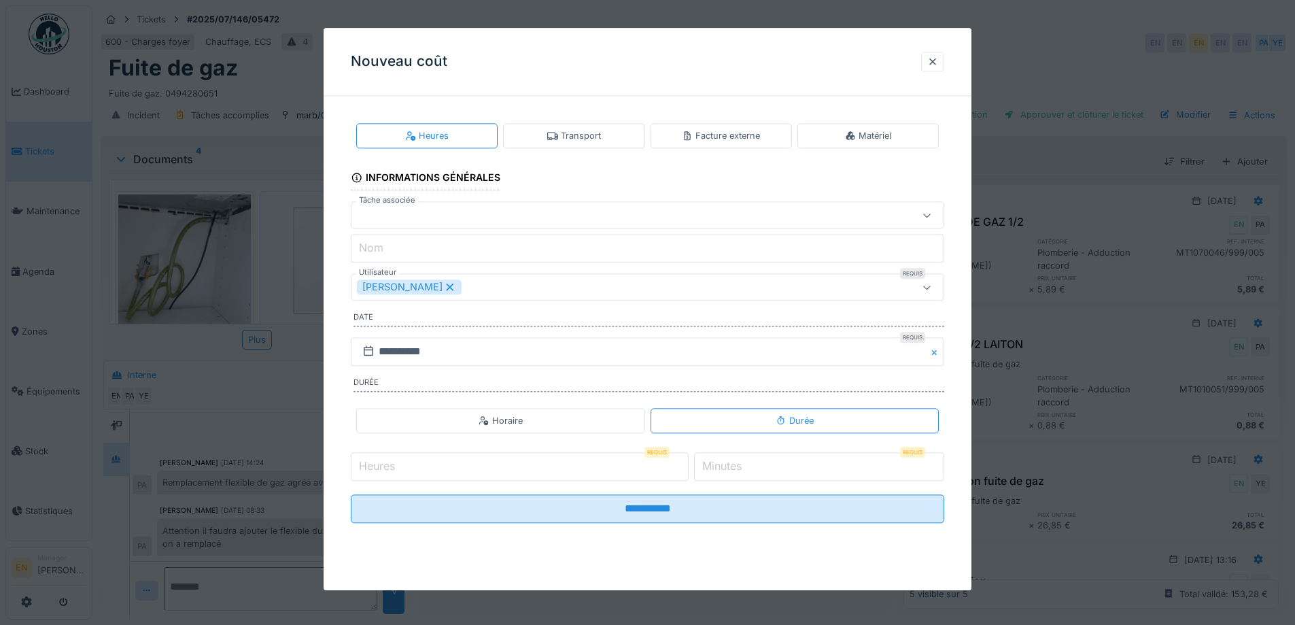
click at [875, 137] on div "Matériel" at bounding box center [868, 135] width 46 height 13
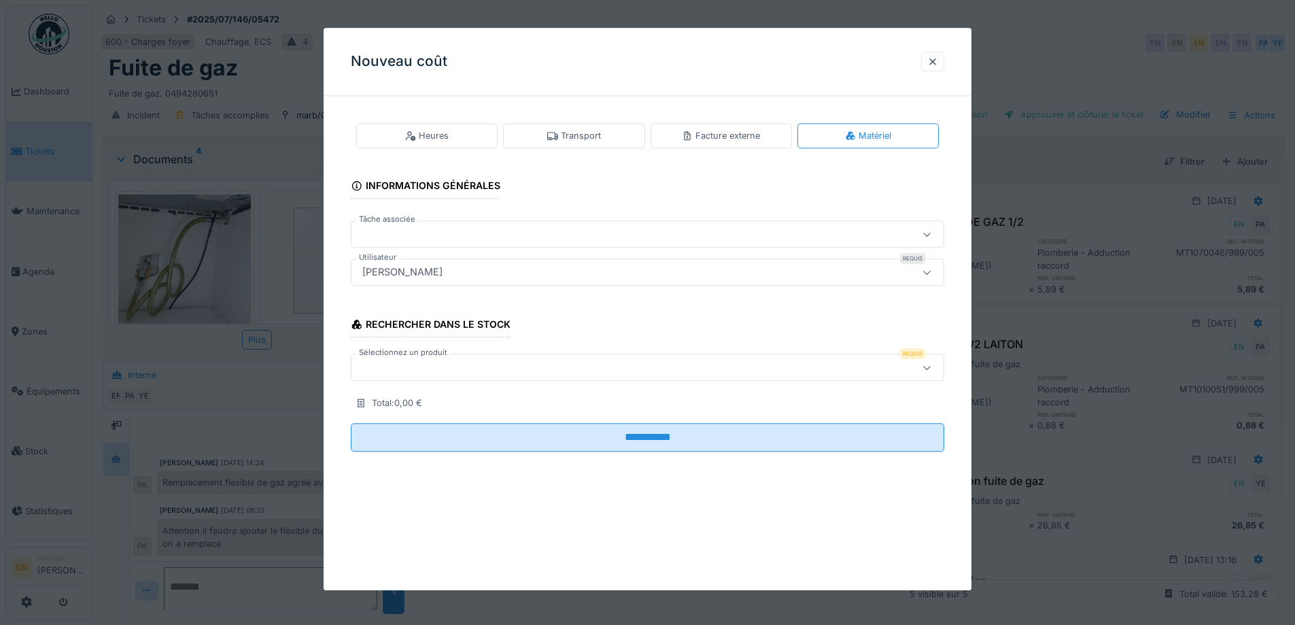
scroll to position [10, 0]
click at [550, 277] on div "[PERSON_NAME]" at bounding box center [613, 272] width 512 height 15
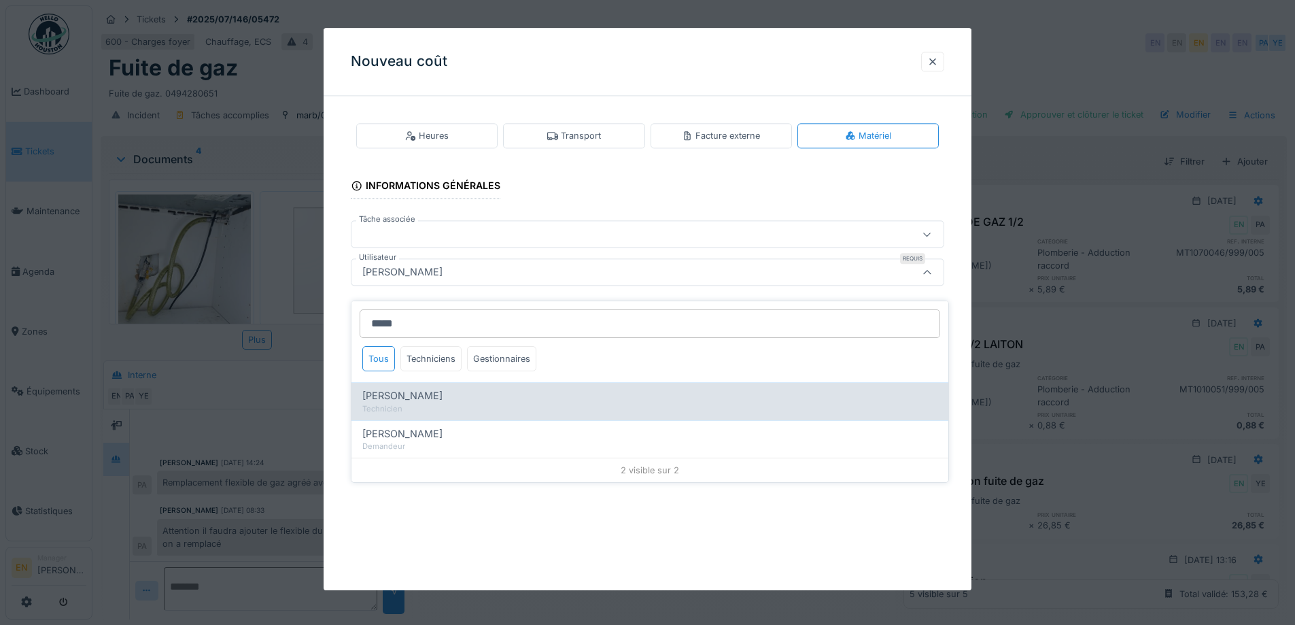
type input "*****"
click at [439, 403] on div "Technicien" at bounding box center [649, 409] width 575 height 12
type input "****"
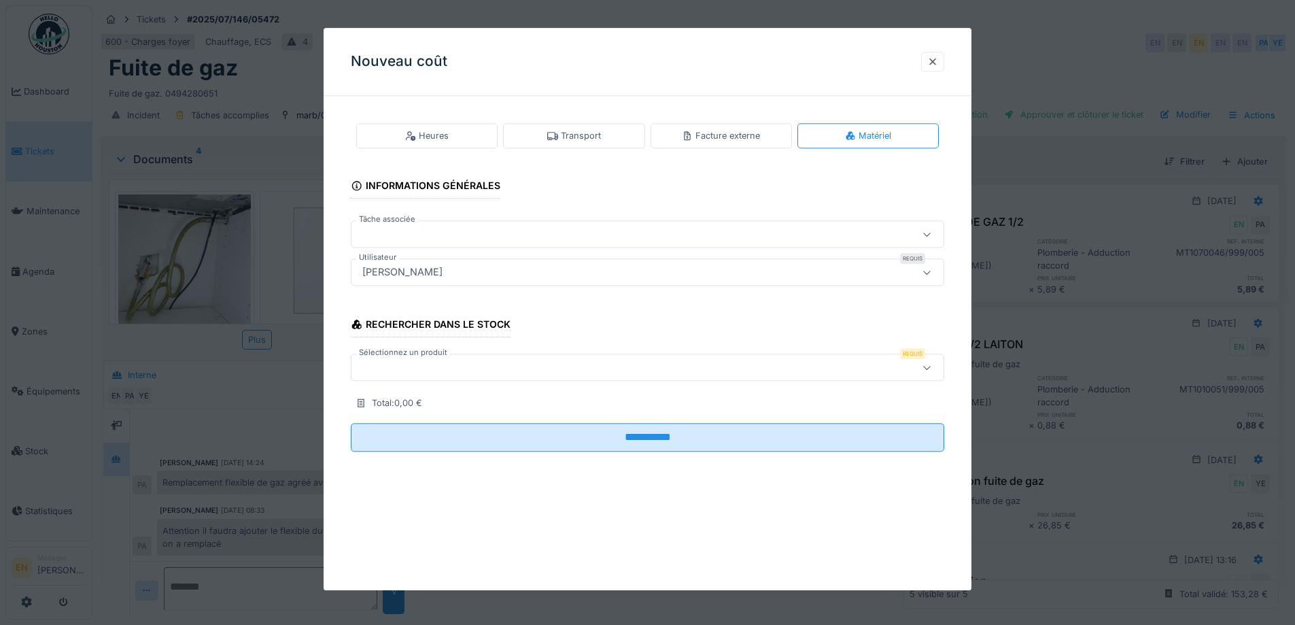
click at [503, 363] on div at bounding box center [613, 367] width 512 height 15
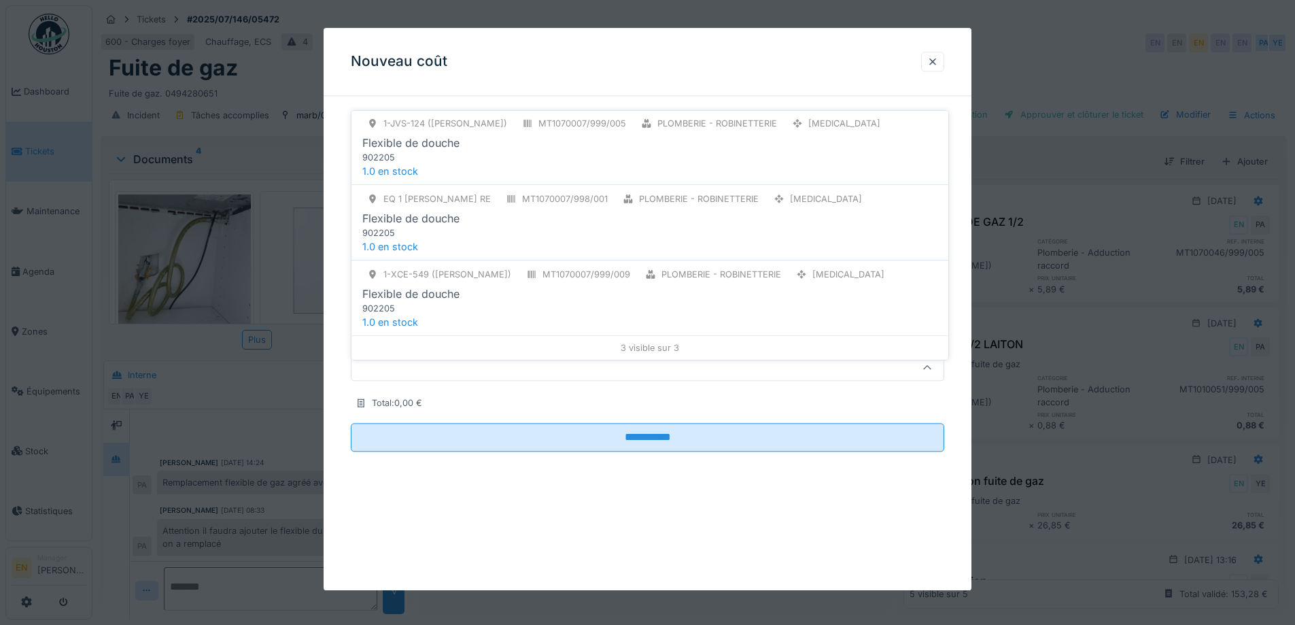
scroll to position [0, 0]
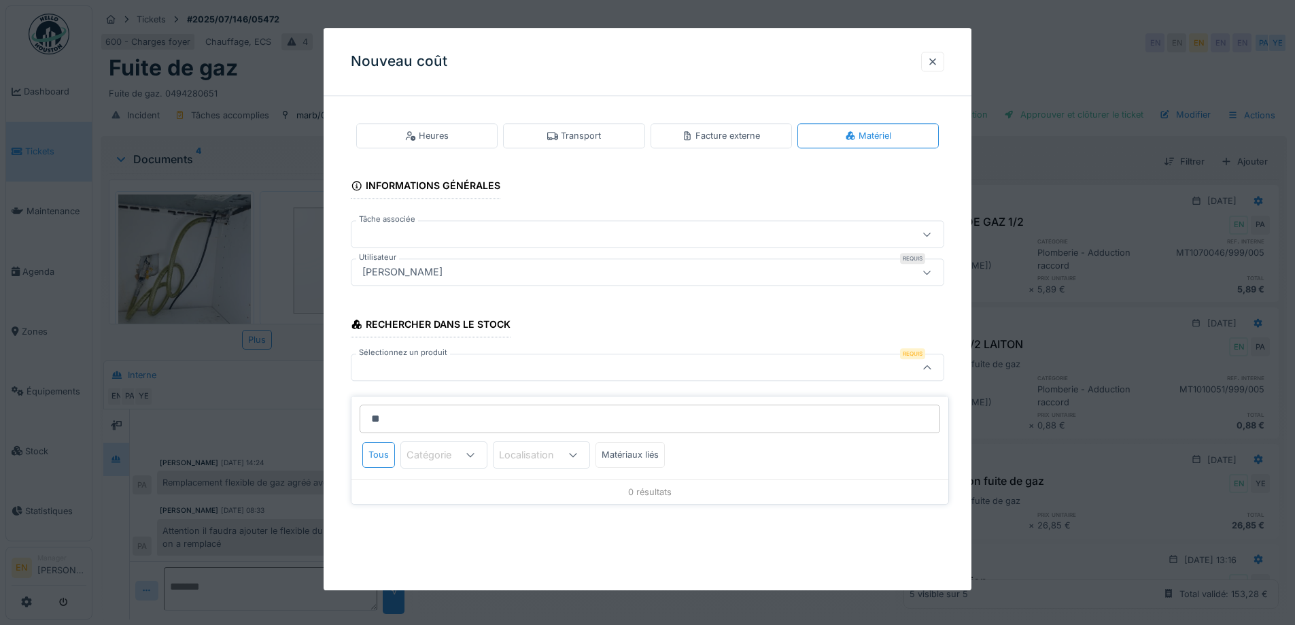
type input "*"
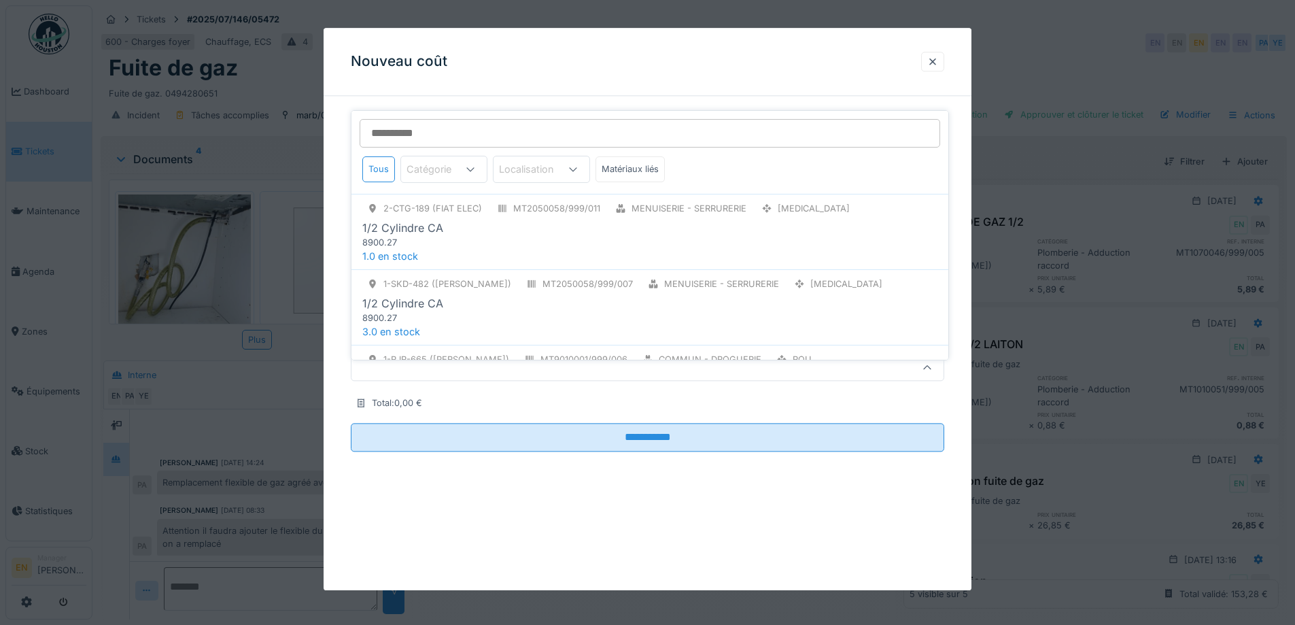
click at [953, 545] on div "**********" at bounding box center [647, 309] width 648 height 562
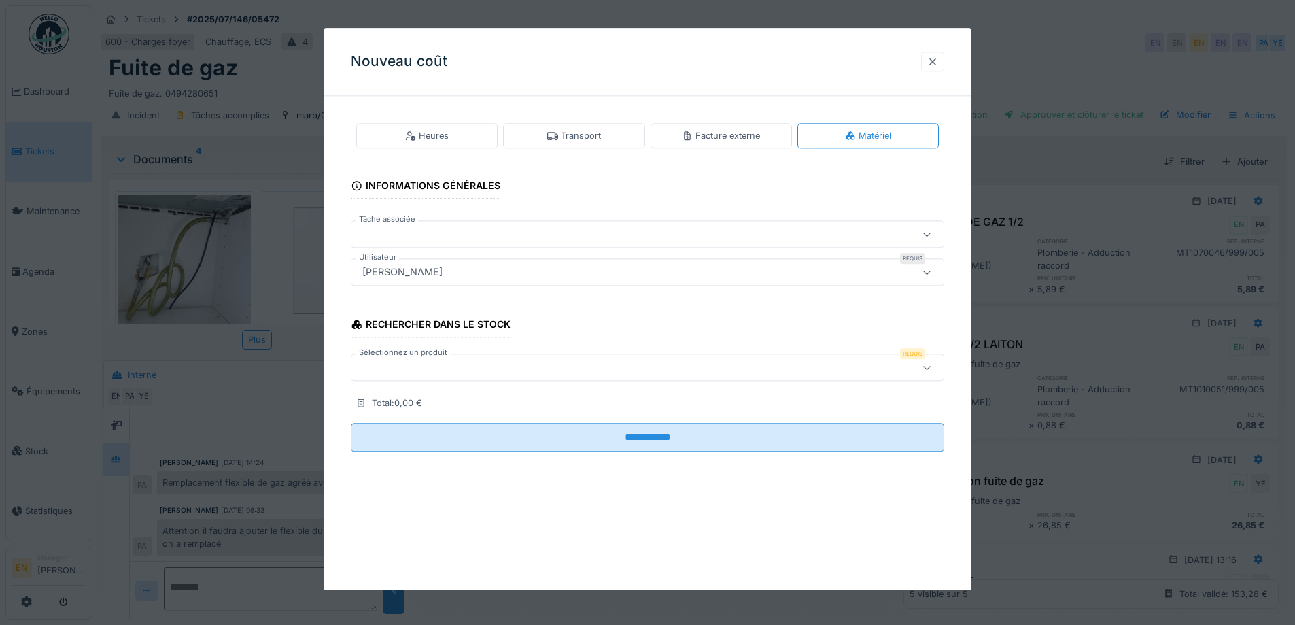
click at [938, 65] on div at bounding box center [932, 61] width 11 height 13
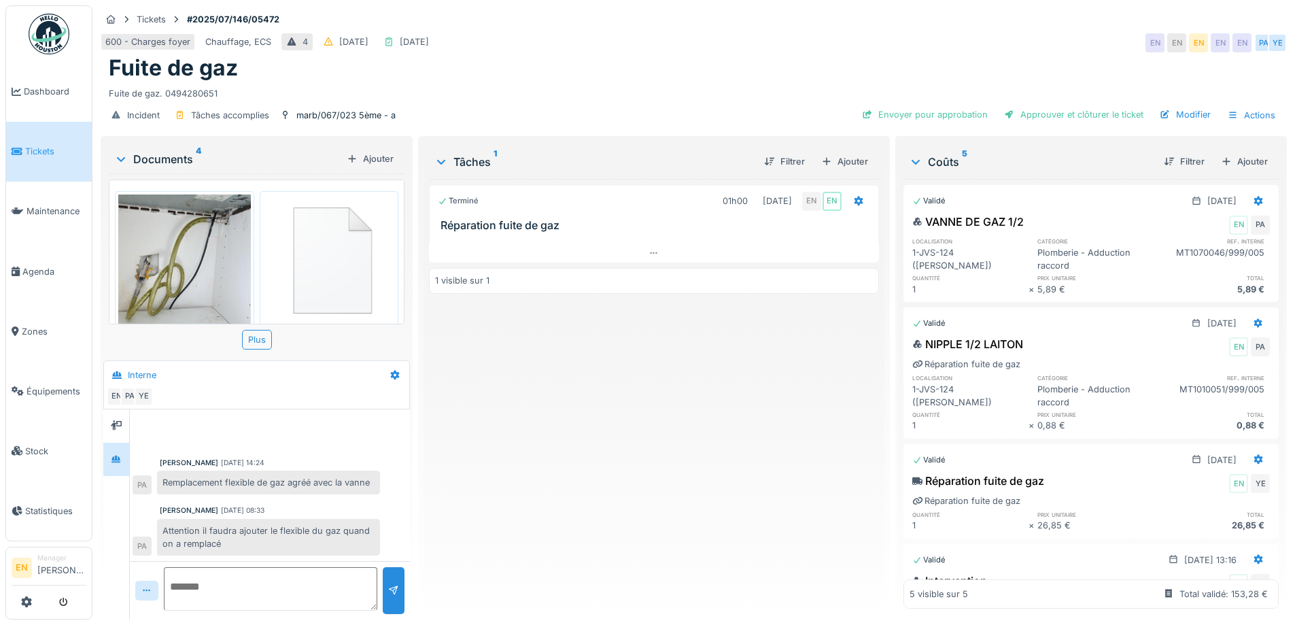
click at [625, 442] on div "Terminé 01h00 09/07/2025 EN EN Réparation fuite de gaz 1 visible sur 1" at bounding box center [653, 393] width 449 height 429
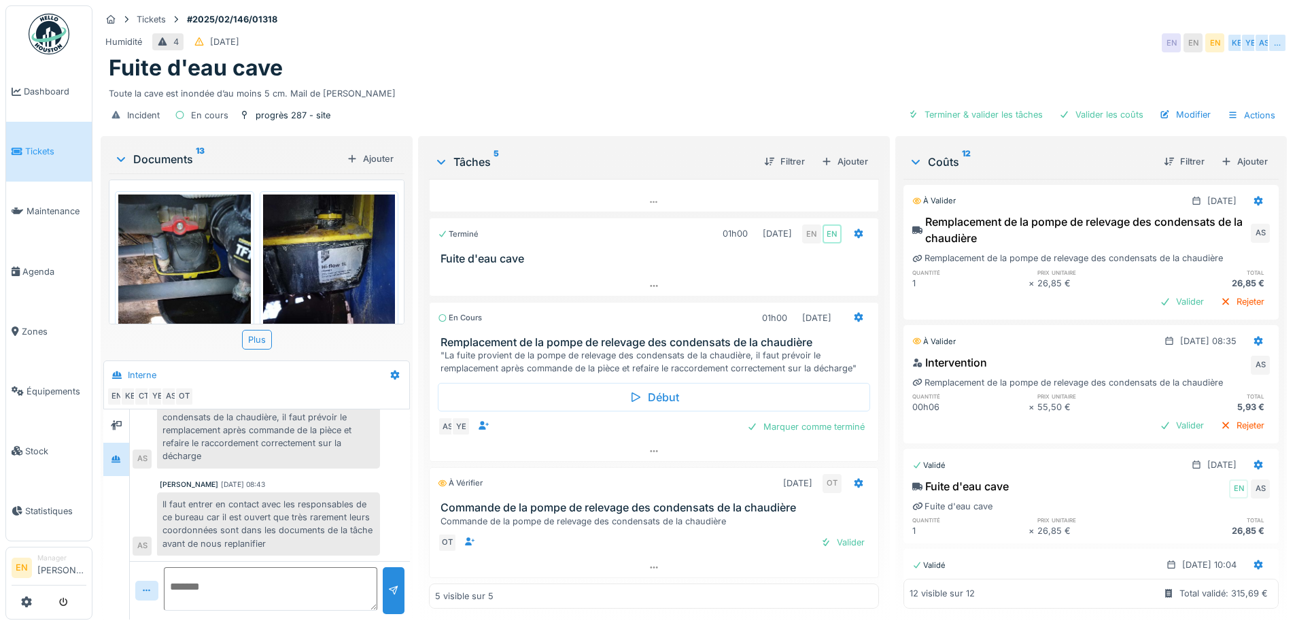
scroll to position [10, 0]
click at [245, 492] on div "Il faut entrer en contact avec les responsables de ce bureau car il est ouvert …" at bounding box center [268, 523] width 223 height 63
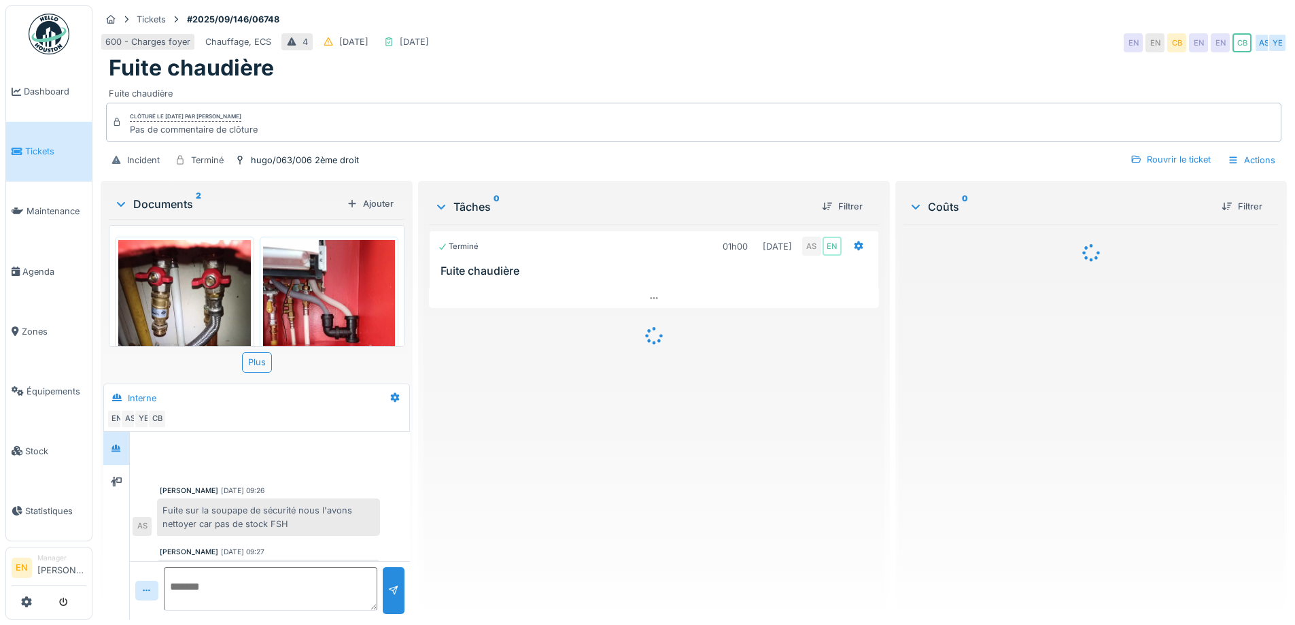
scroll to position [242, 0]
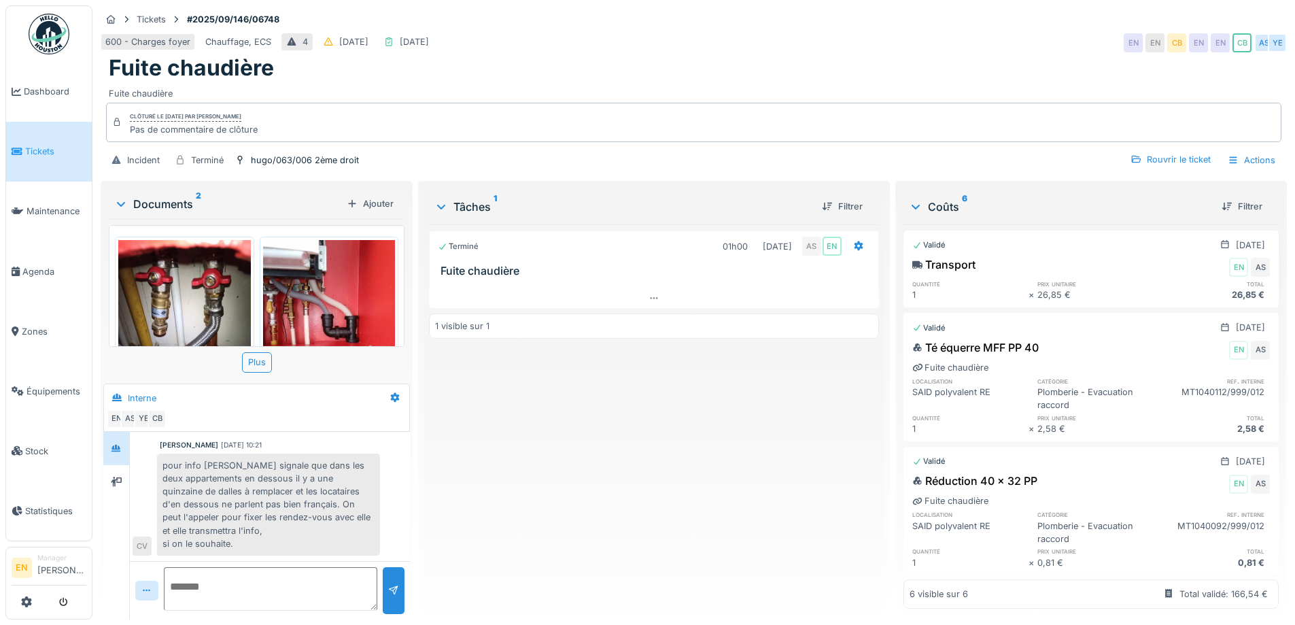
click at [519, 474] on div "Terminé 01h00 [DATE] AS EN Fuite chaudière 1 visible sur 1" at bounding box center [653, 416] width 449 height 384
click at [465, 447] on div "Terminé 01h00 [DATE] AS EN Fuite chaudière 1 visible sur 1" at bounding box center [653, 416] width 449 height 384
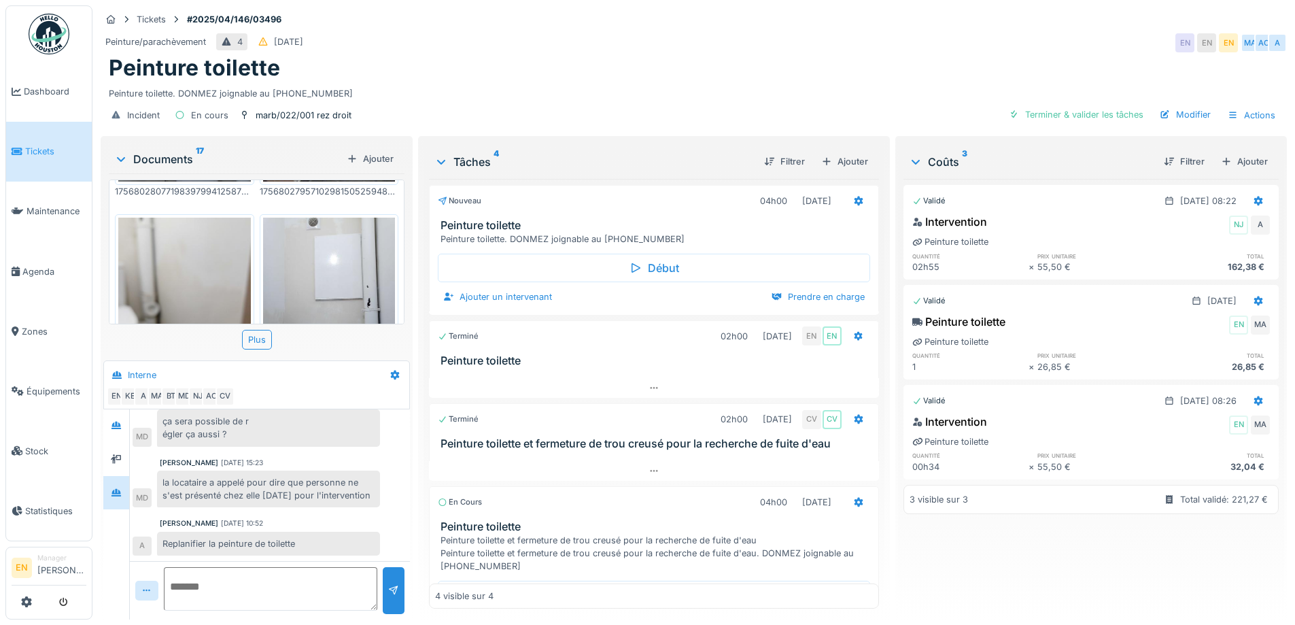
scroll to position [204, 0]
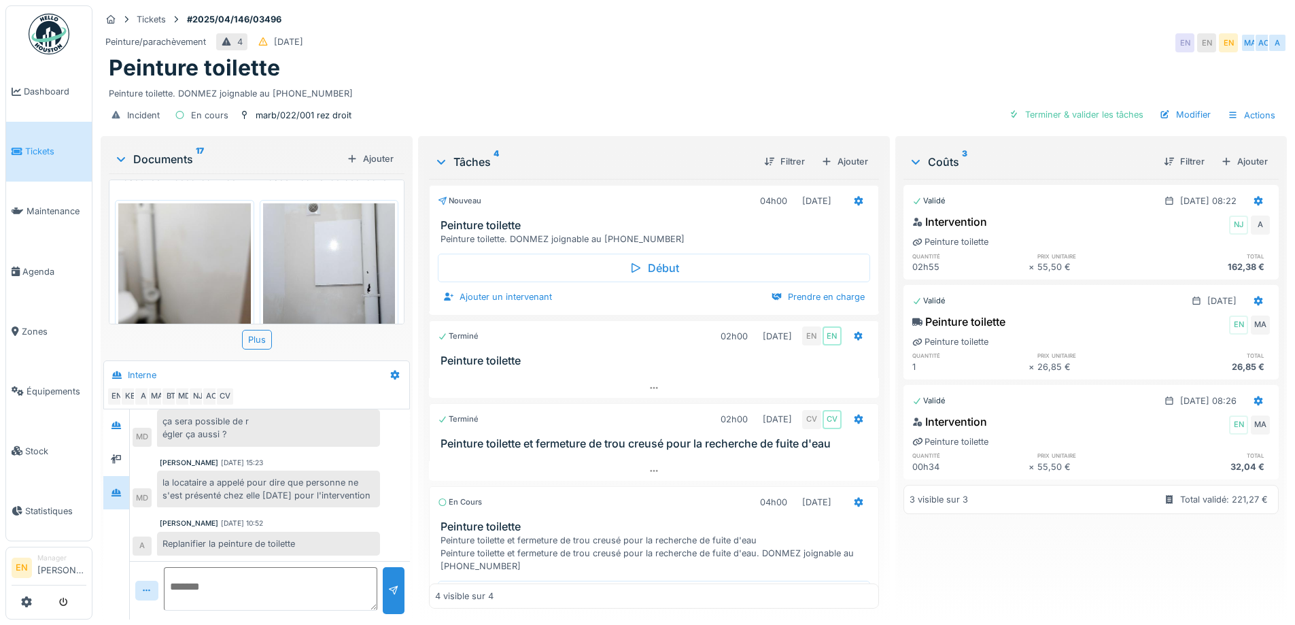
click at [576, 93] on div "Peinture toilette. DONMEZ joignable au [PHONE_NUMBER]" at bounding box center [694, 91] width 1170 height 18
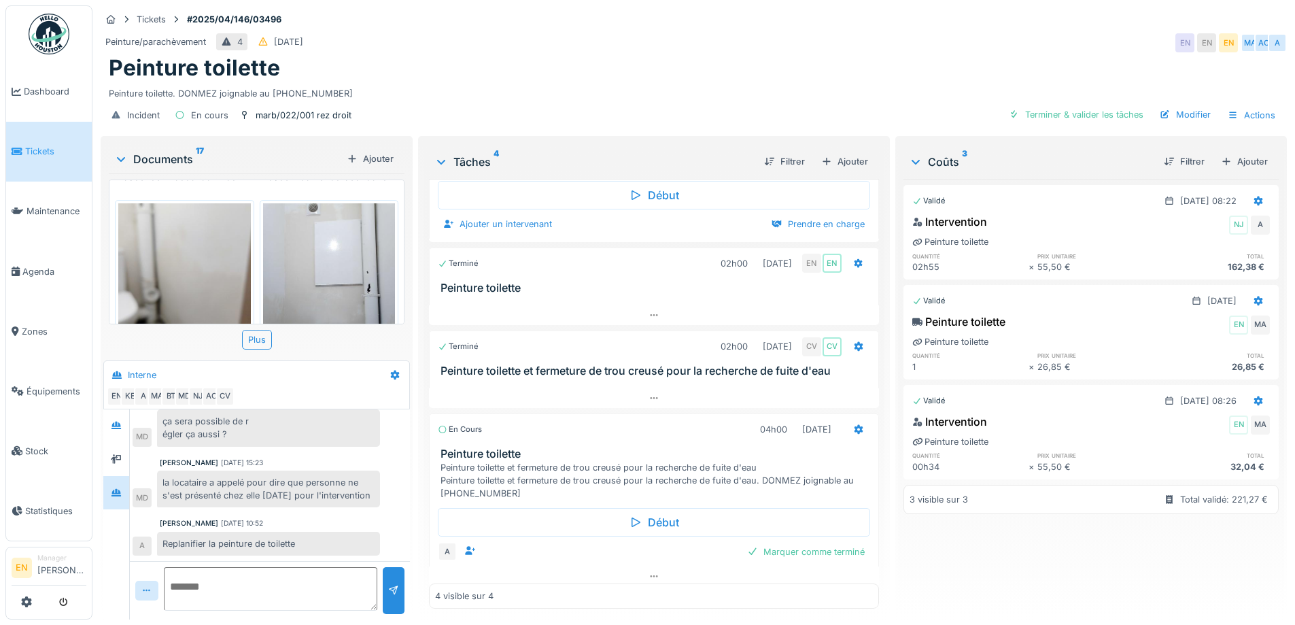
scroll to position [83, 0]
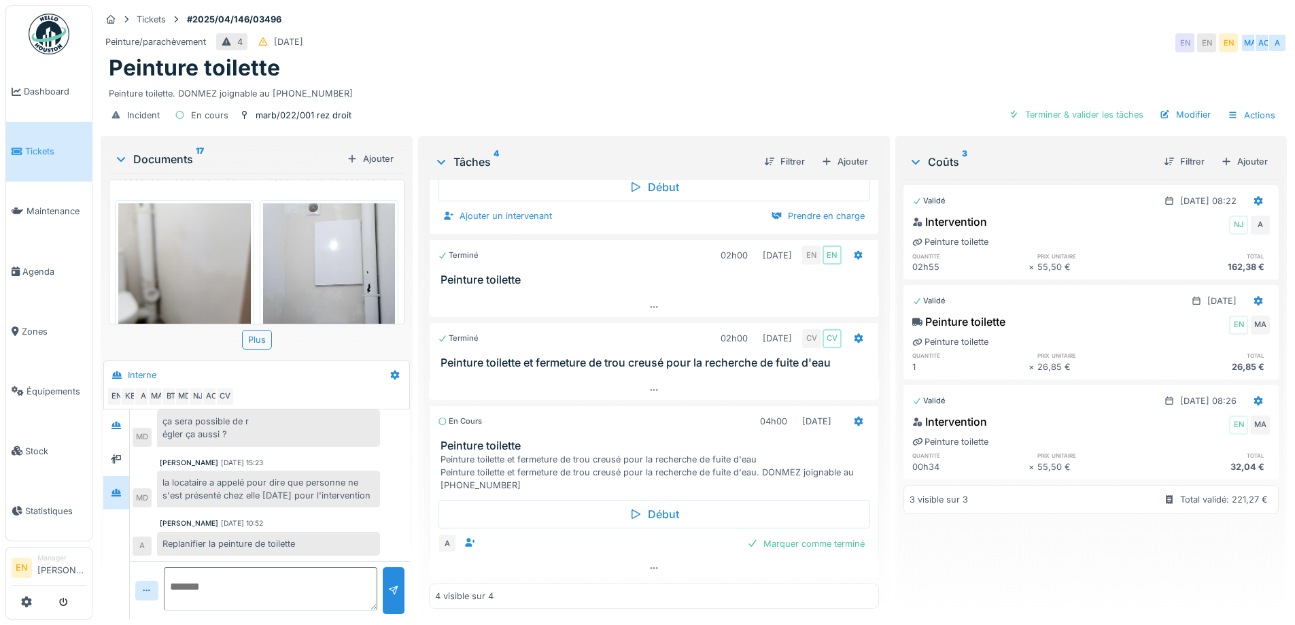
click at [680, 69] on div "Peinture toilette" at bounding box center [694, 68] width 1170 height 26
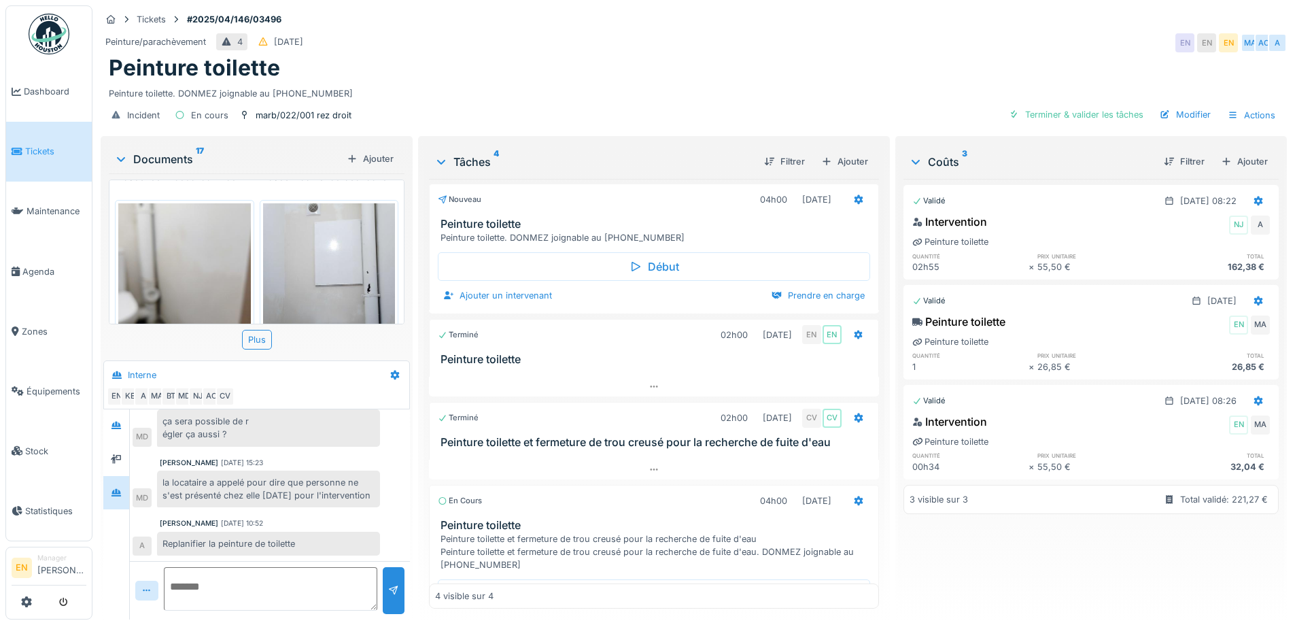
scroll to position [0, 0]
click at [661, 55] on div "Peinture toilette" at bounding box center [694, 68] width 1170 height 26
click at [735, 82] on div "Peinture toilette. DONMEZ joignable au [PHONE_NUMBER]" at bounding box center [694, 91] width 1170 height 18
click at [287, 567] on textarea at bounding box center [270, 588] width 213 height 43
click at [260, 573] on textarea at bounding box center [270, 588] width 213 height 43
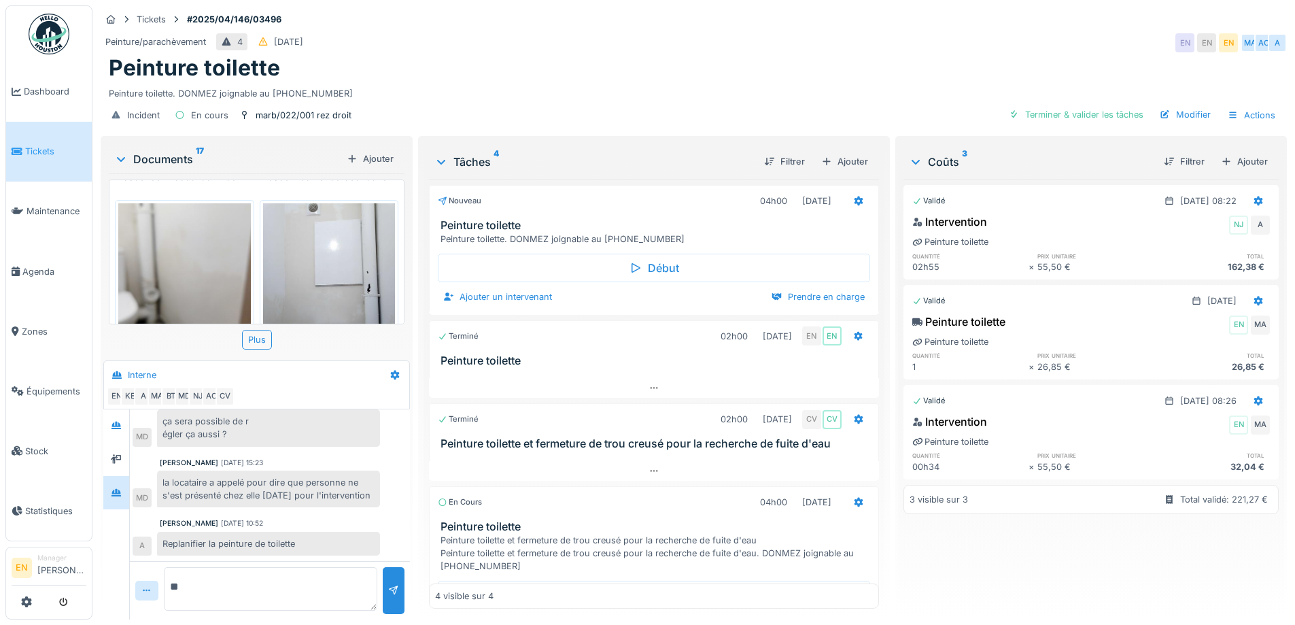
type textarea "*"
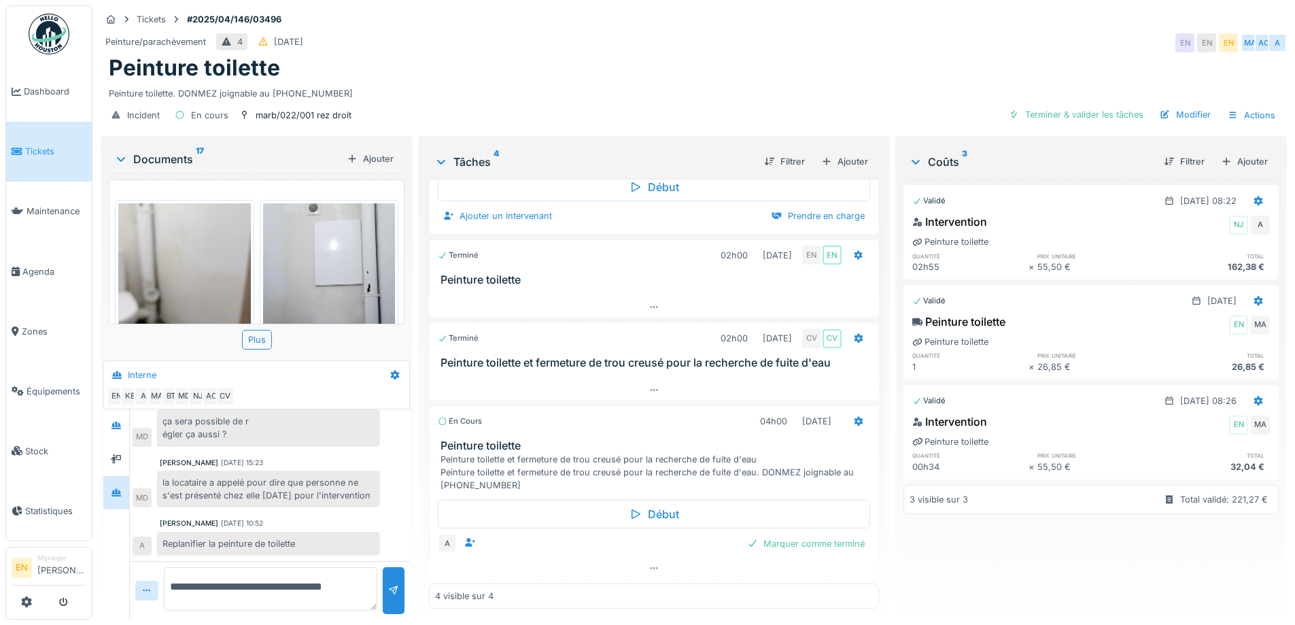
scroll to position [83, 0]
type textarea "**********"
click at [765, 535] on div "Marquer comme terminé" at bounding box center [805, 543] width 128 height 18
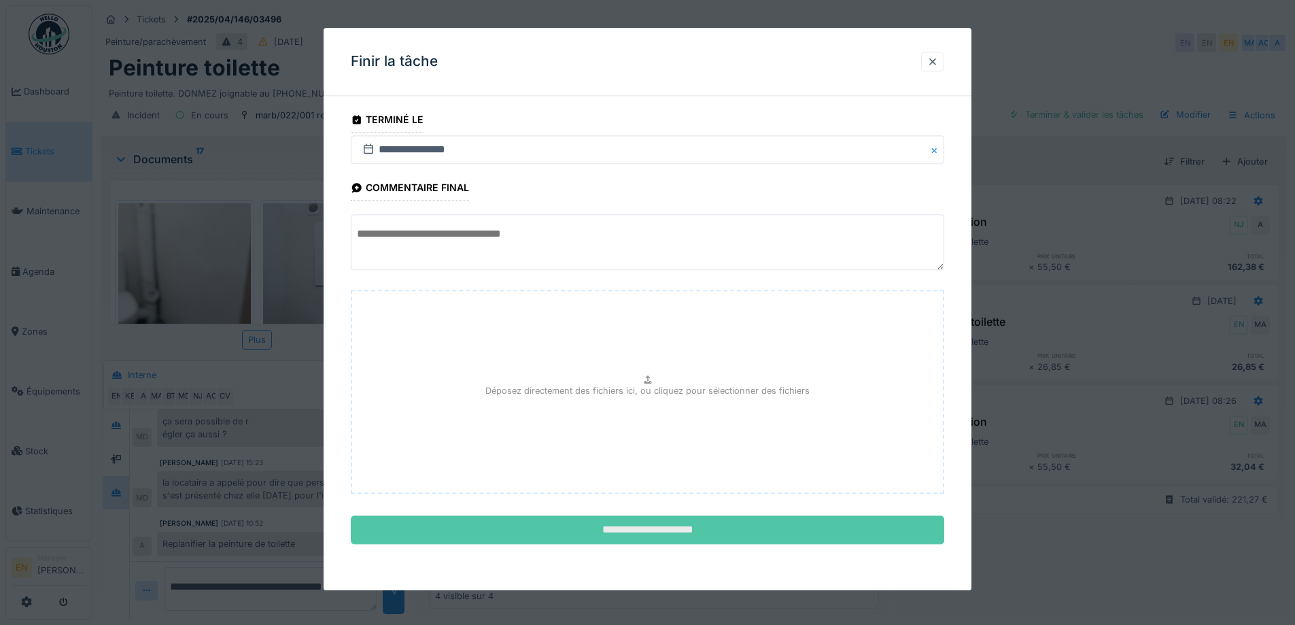
click at [631, 530] on input "**********" at bounding box center [647, 530] width 593 height 29
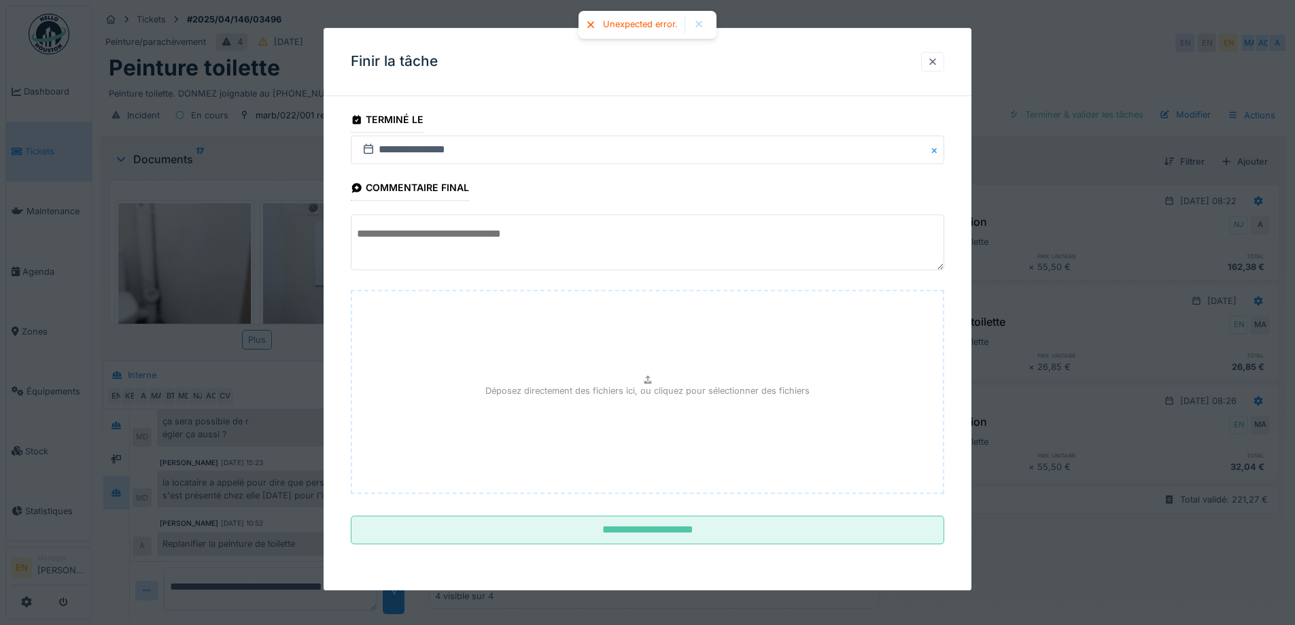
click at [935, 61] on div at bounding box center [932, 61] width 11 height 13
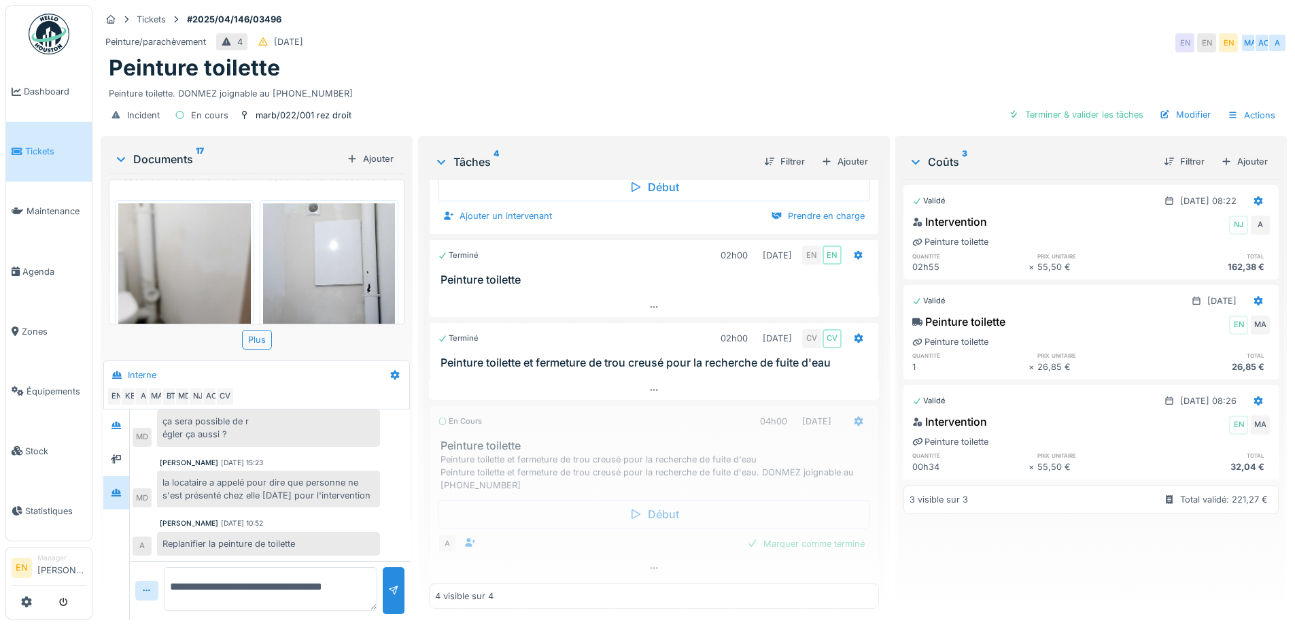
drag, startPoint x: 355, startPoint y: 579, endPoint x: 108, endPoint y: 579, distance: 247.4
click at [108, 579] on div "**********" at bounding box center [256, 514] width 306 height 210
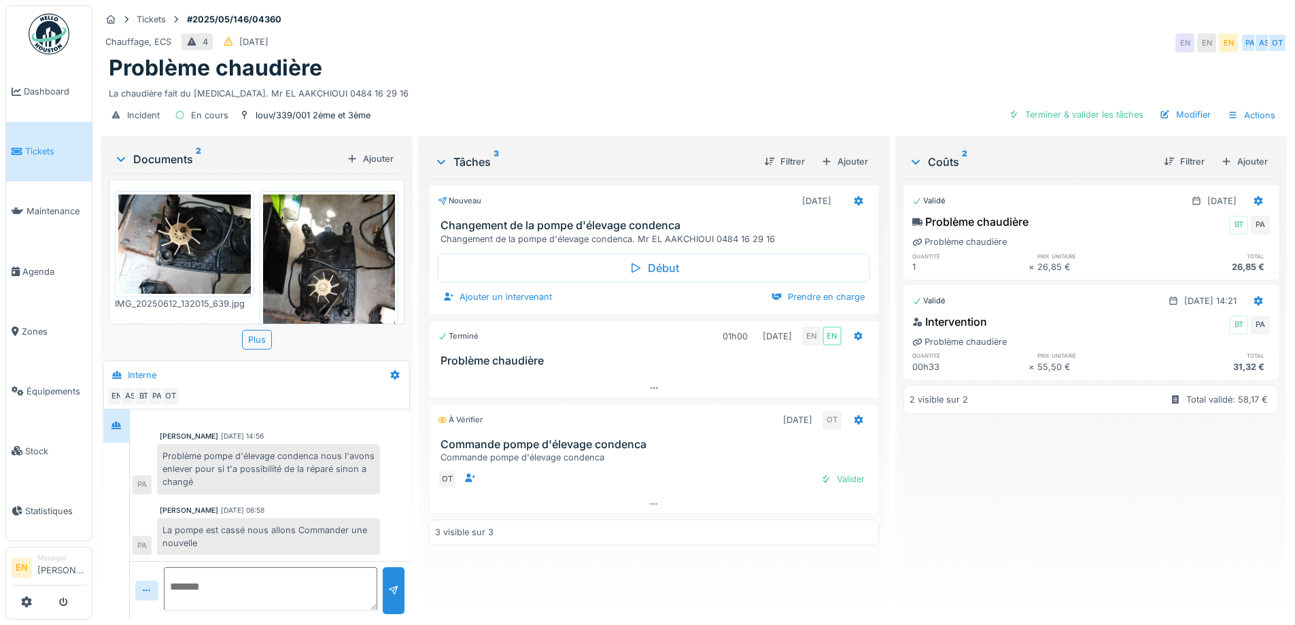
scroll to position [10, 0]
click at [648, 383] on icon at bounding box center [653, 387] width 11 height 9
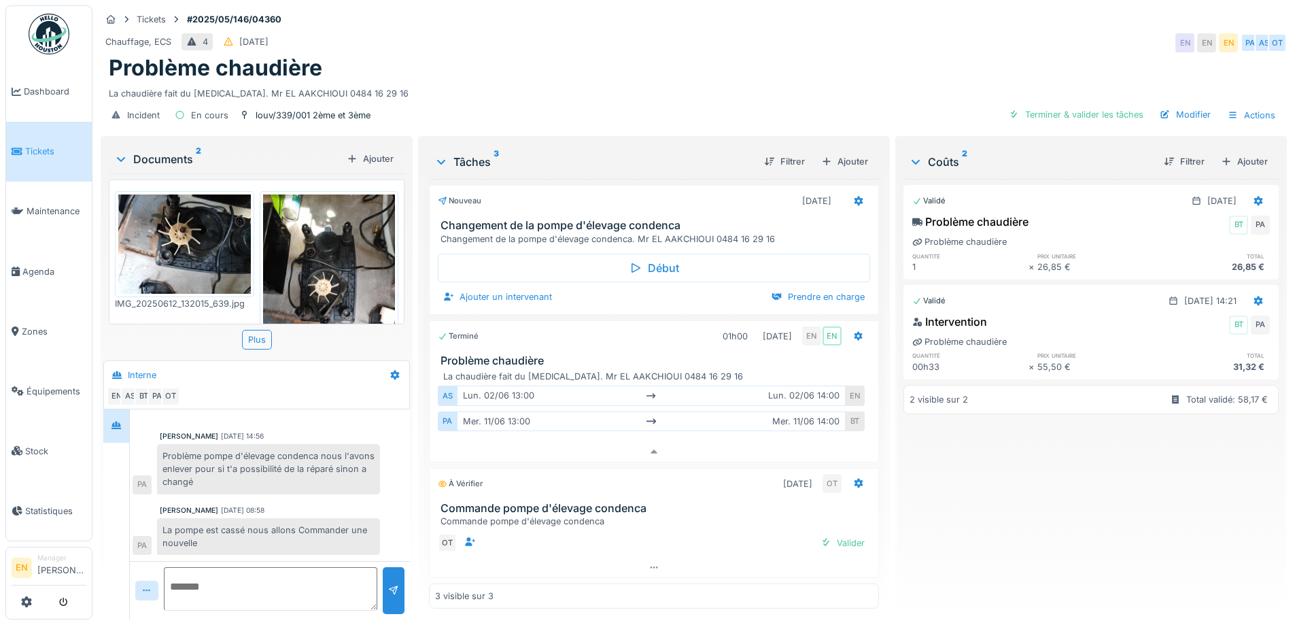
click at [270, 478] on div "Problème pompe d'élevage condenca nous l'avons enlever pour si t'a possibilité …" at bounding box center [268, 469] width 223 height 50
click at [885, 33] on div "Chauffage, ECS 4 31/05/2025 EN EN EN PA AS OT" at bounding box center [694, 43] width 1186 height 24
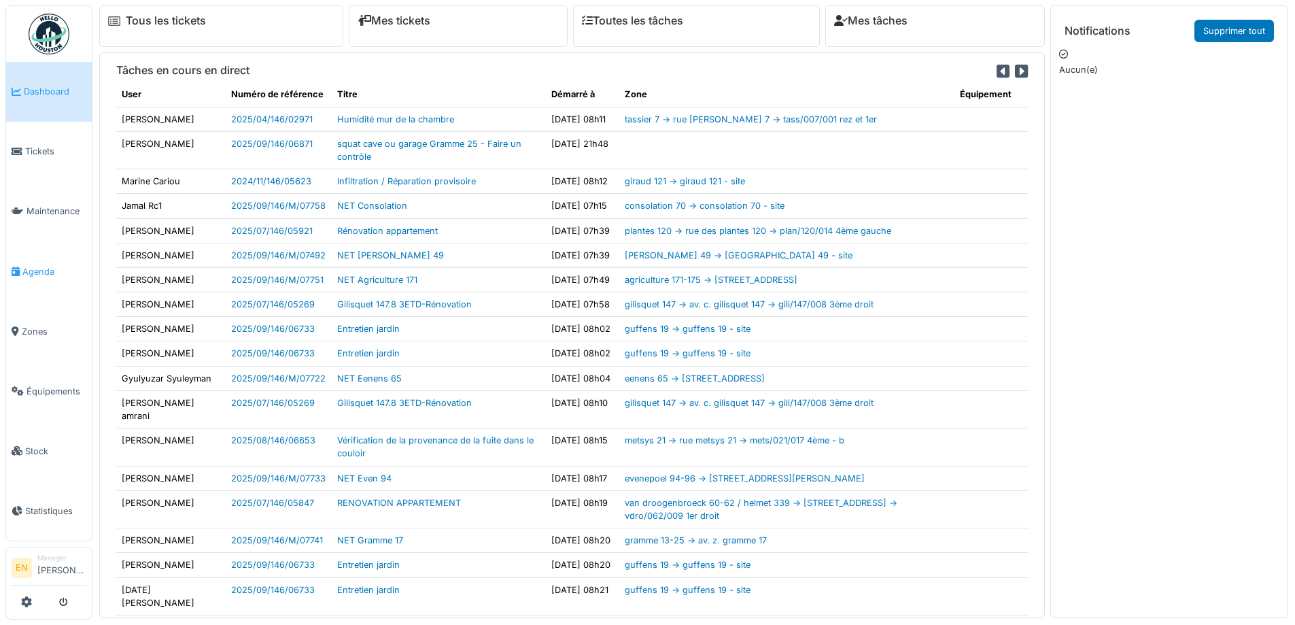
click at [35, 268] on span "Agenda" at bounding box center [54, 271] width 64 height 13
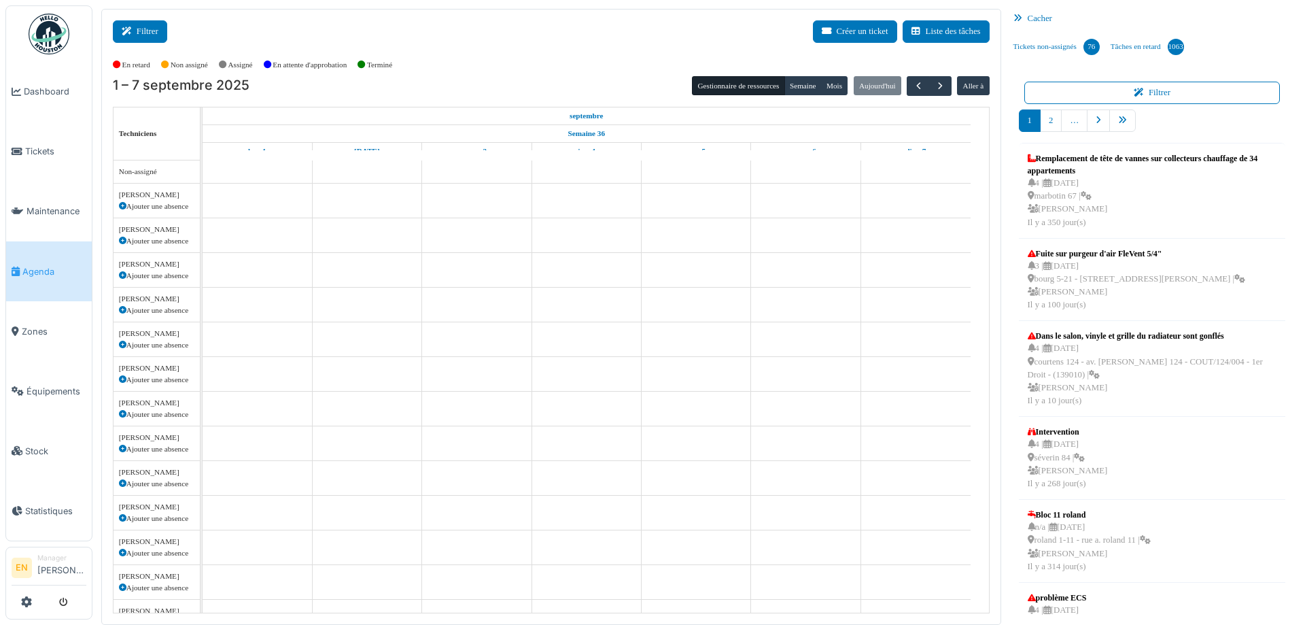
click at [141, 29] on button "Filtrer" at bounding box center [140, 31] width 54 height 22
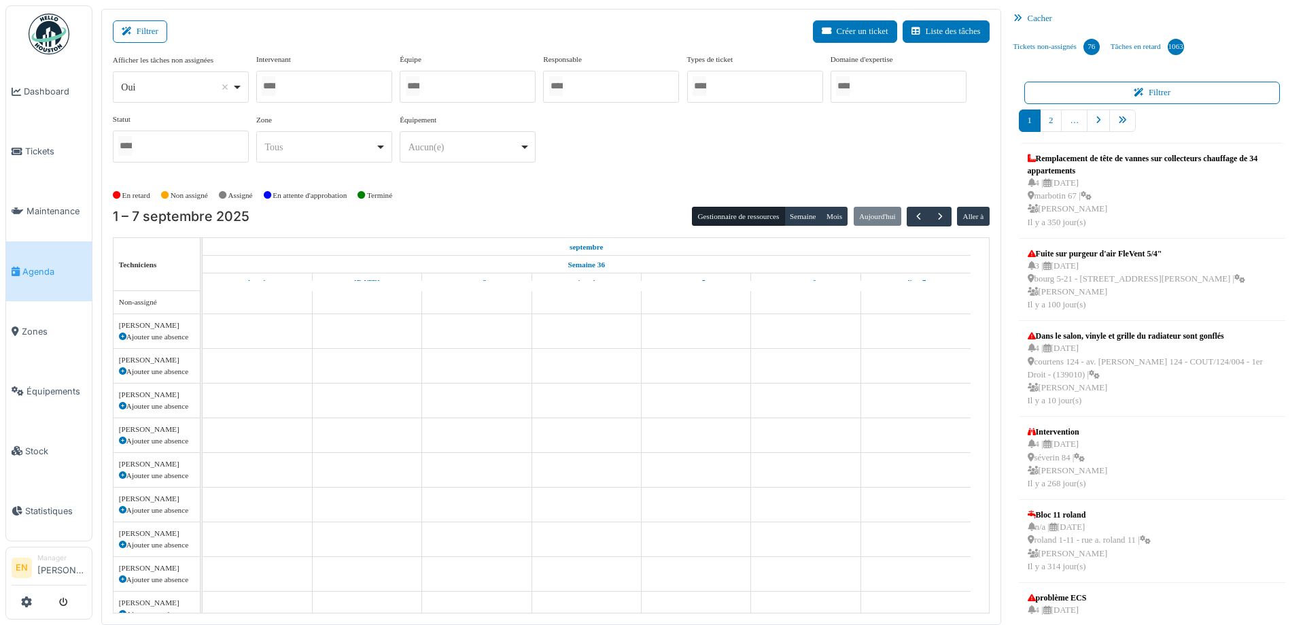
click at [236, 92] on div "Oui Remove item" at bounding box center [180, 87] width 124 height 20
select select "**"
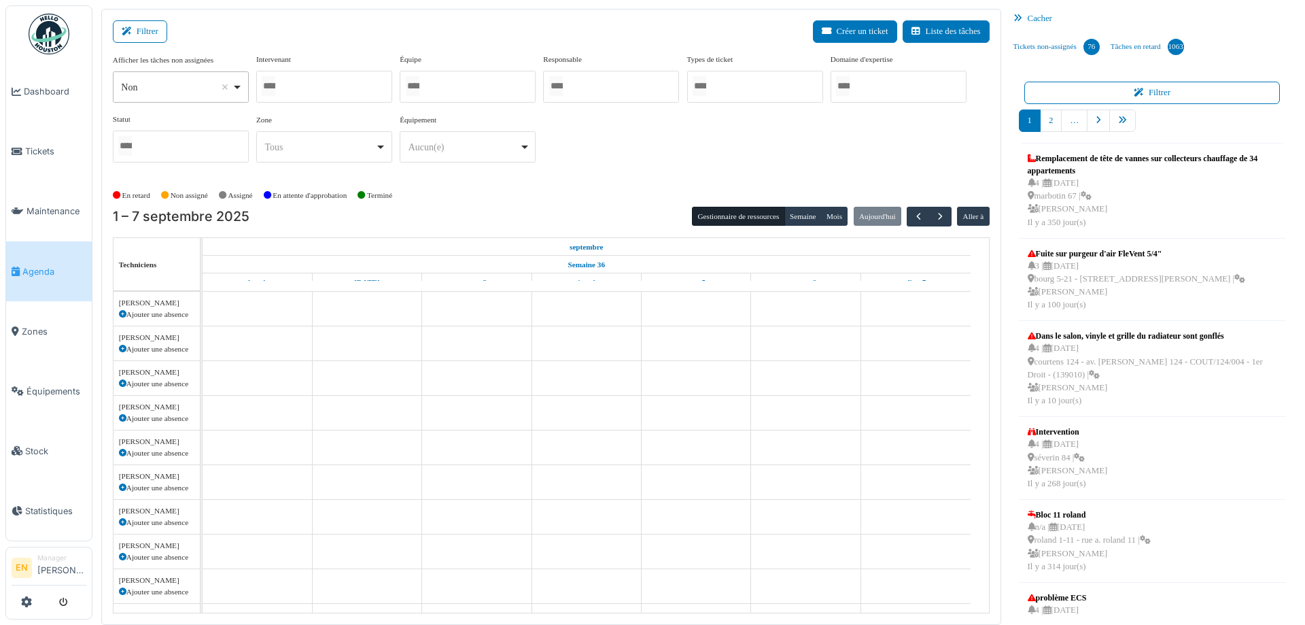
click at [328, 92] on div at bounding box center [324, 87] width 136 height 32
type input "***"
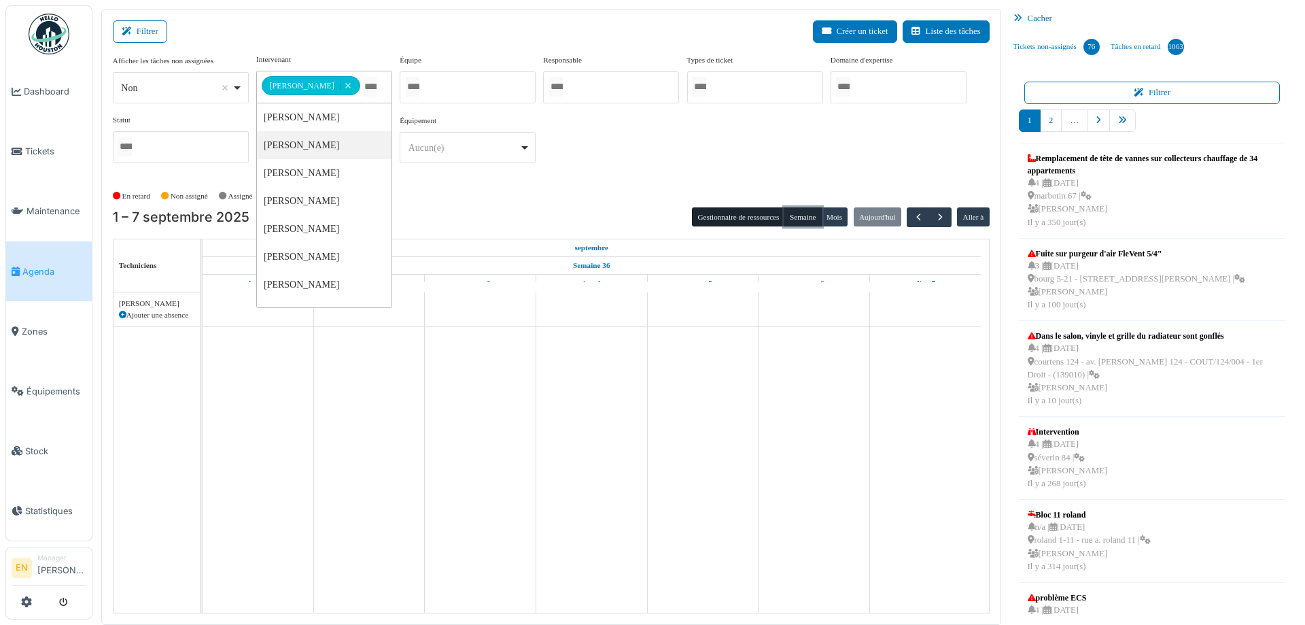
click at [798, 220] on button "Semaine" at bounding box center [802, 216] width 37 height 19
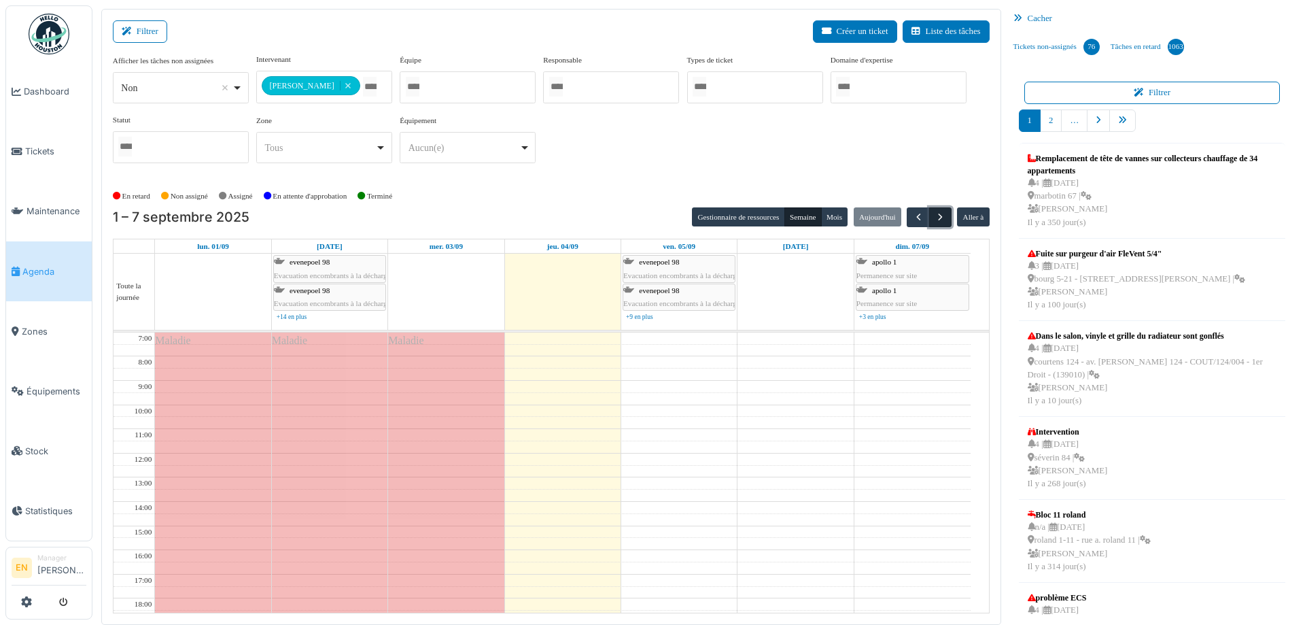
click at [929, 223] on button "button" at bounding box center [940, 217] width 22 height 20
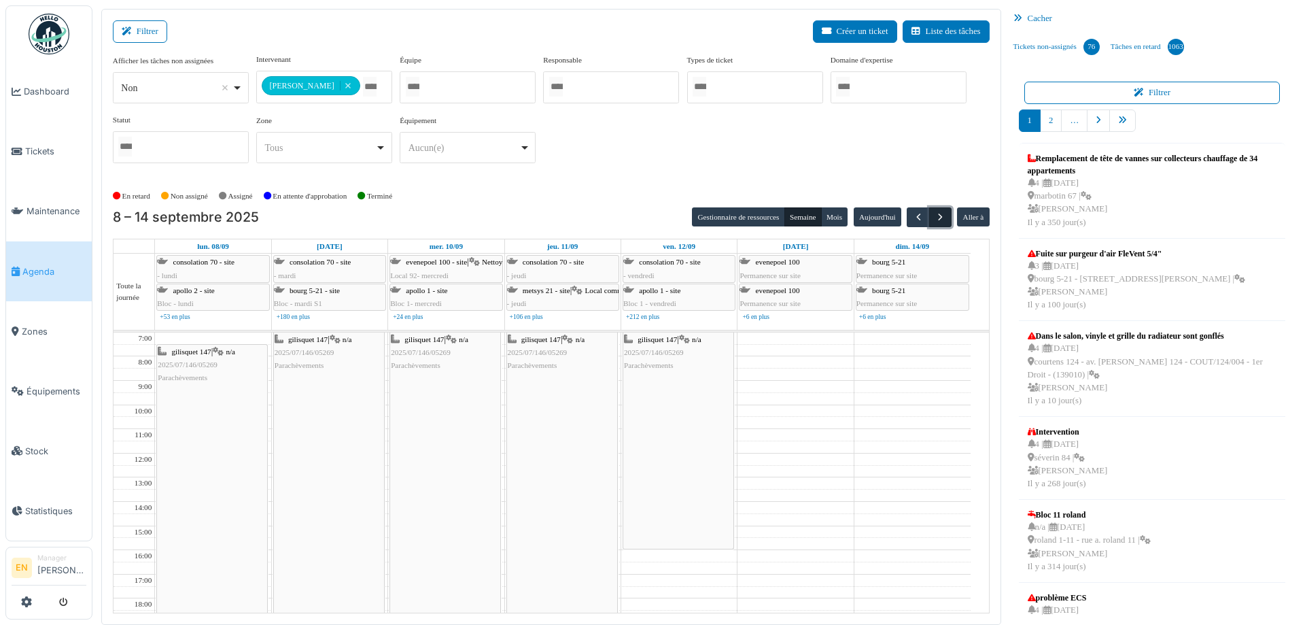
click at [934, 219] on span "button" at bounding box center [940, 217] width 12 height 12
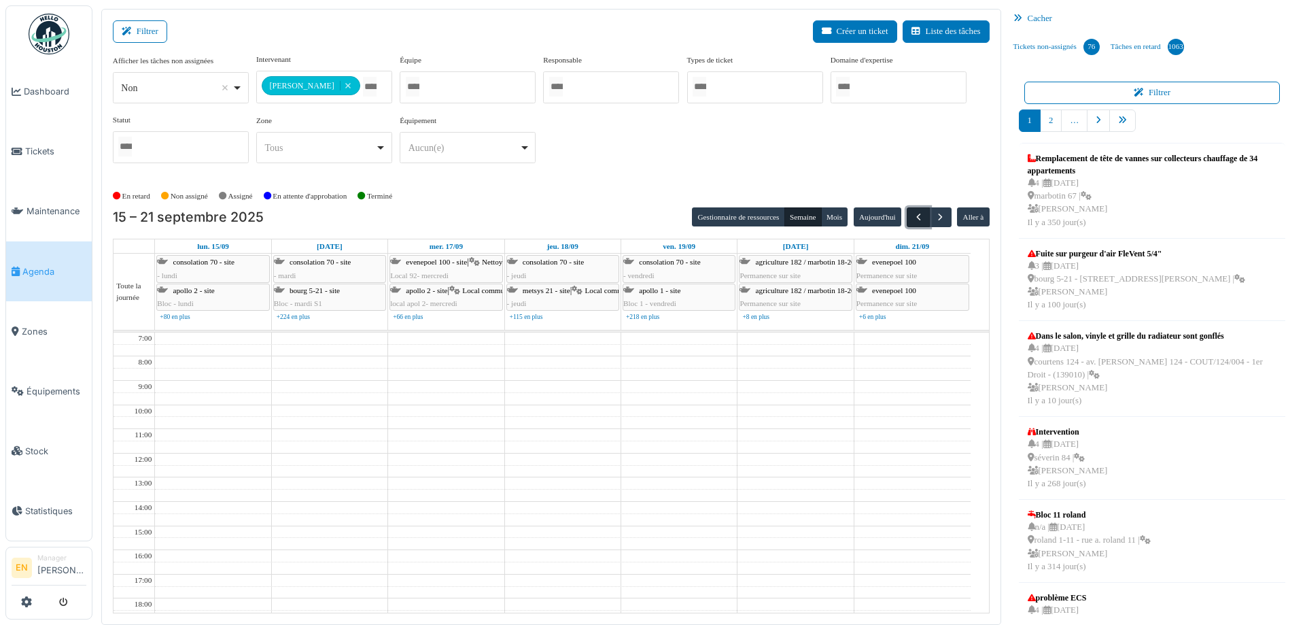
click at [913, 217] on span "button" at bounding box center [919, 217] width 12 height 12
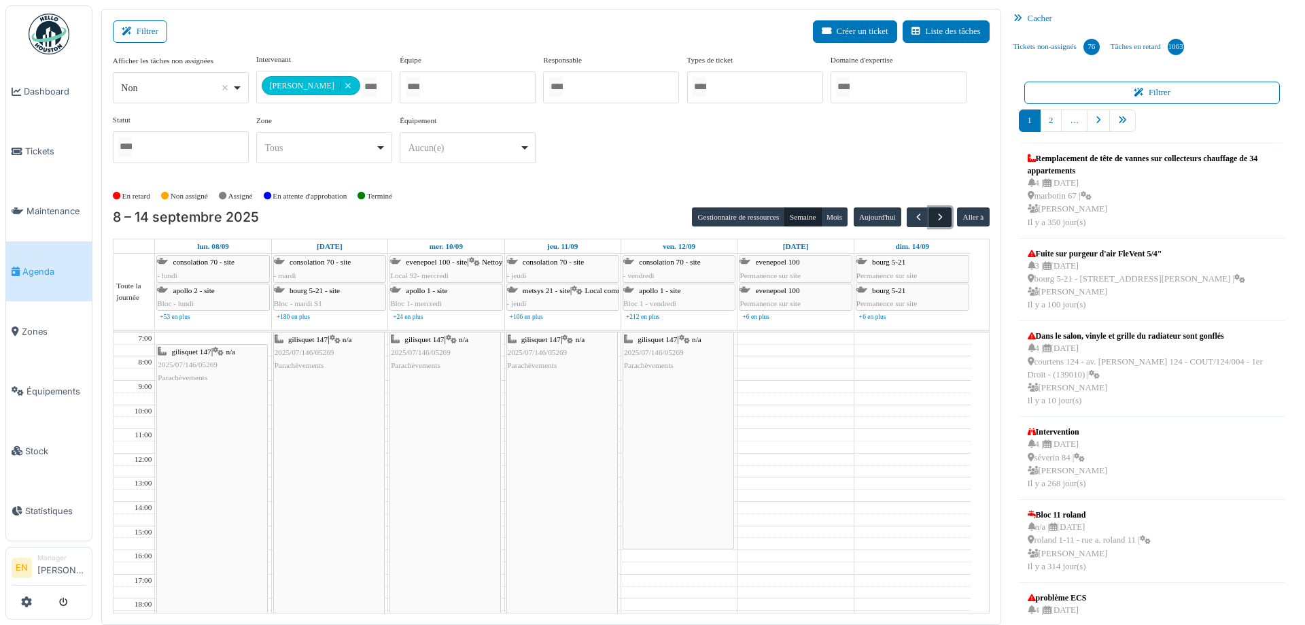
click at [936, 219] on span "button" at bounding box center [940, 217] width 12 height 12
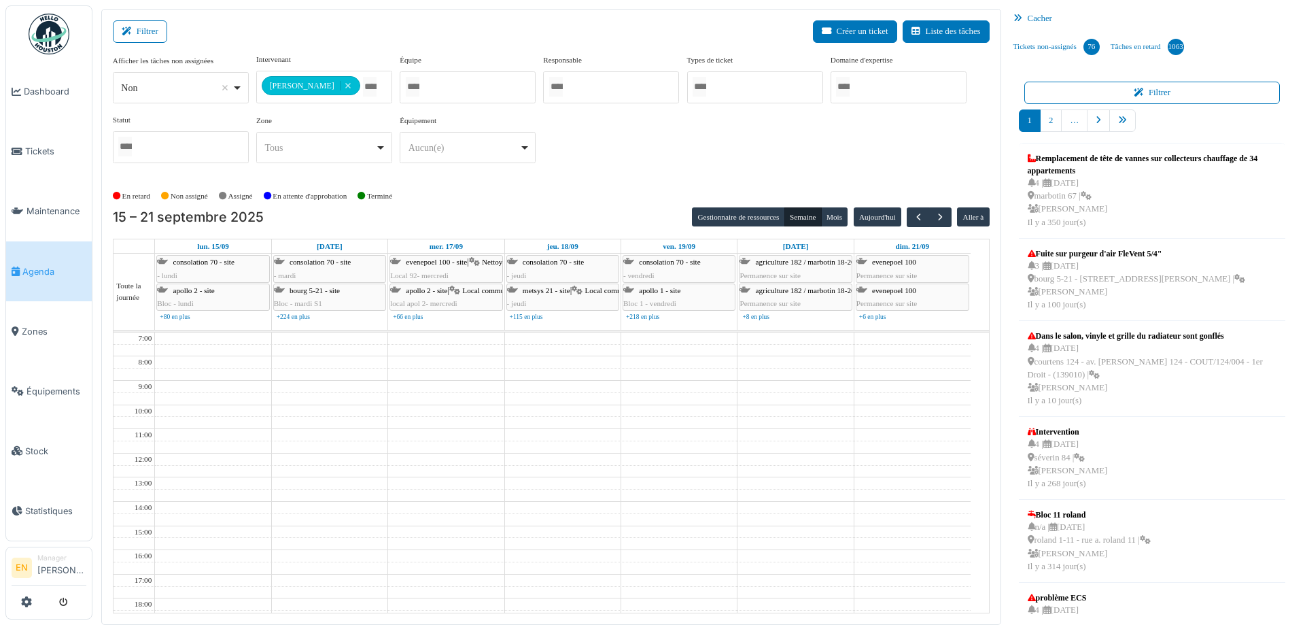
click at [622, 179] on div "**********" at bounding box center [551, 119] width 877 height 131
click at [761, 135] on div "**********" at bounding box center [551, 114] width 877 height 120
click at [845, 151] on div "**********" at bounding box center [551, 114] width 877 height 120
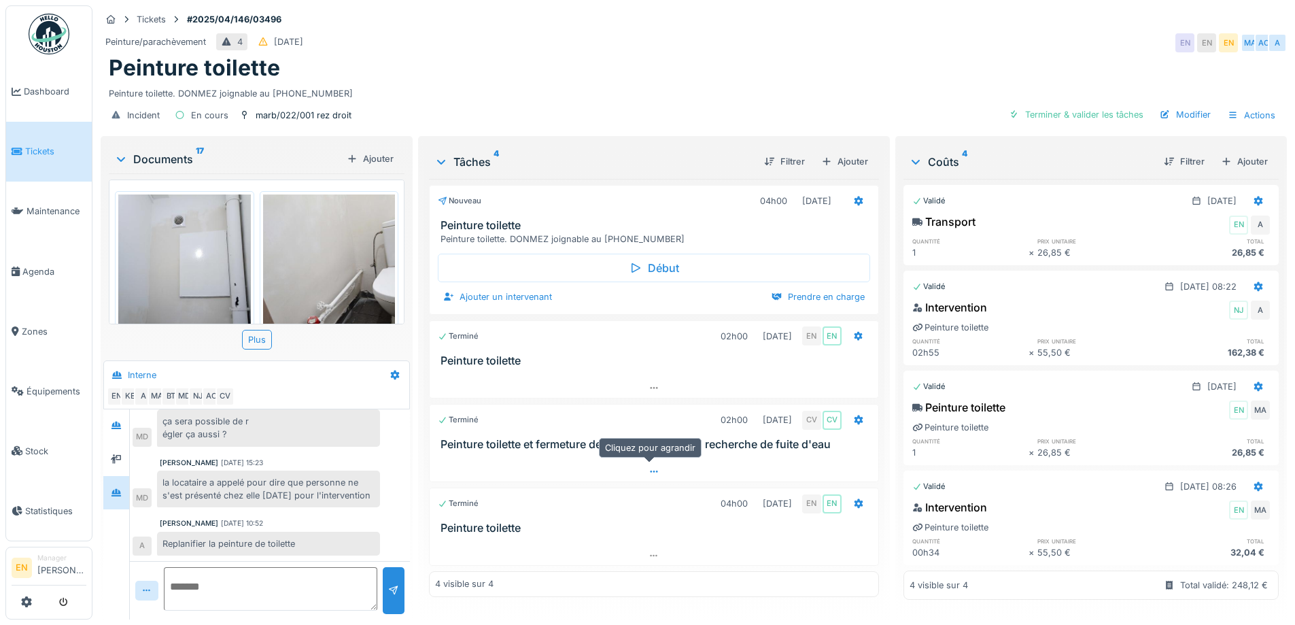
scroll to position [10, 0]
click at [257, 581] on textarea at bounding box center [270, 588] width 213 height 43
paste textarea "**********"
type textarea "**********"
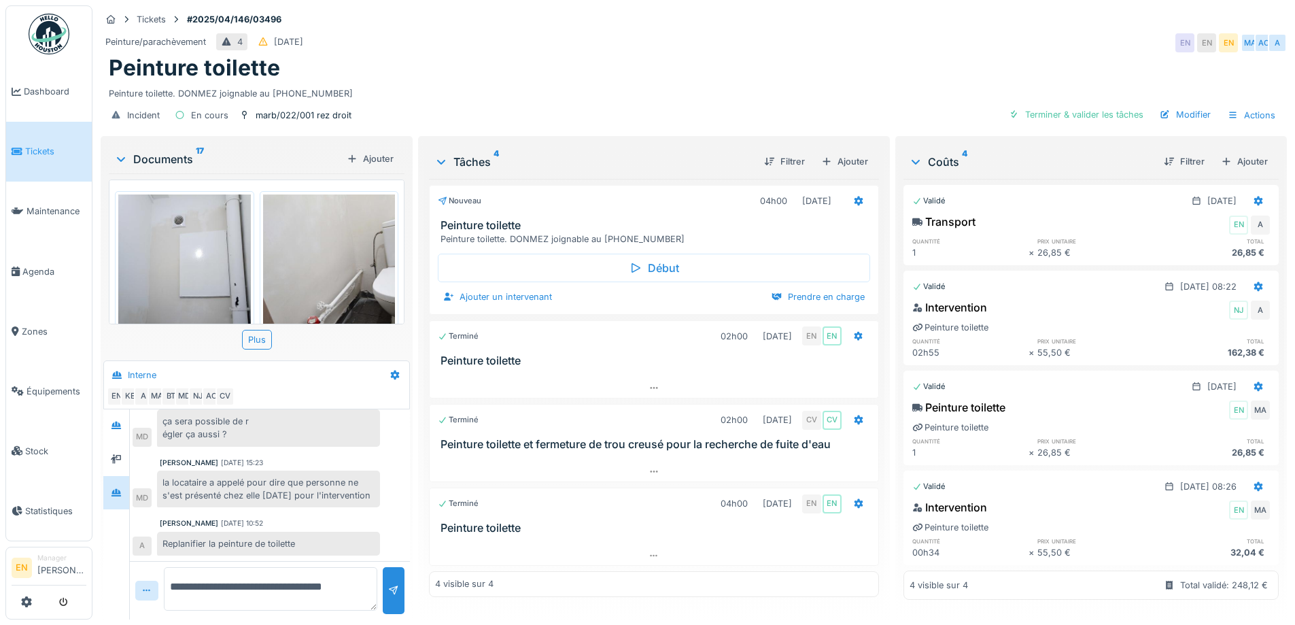
click at [742, 65] on div "Peinture toilette" at bounding box center [694, 68] width 1170 height 26
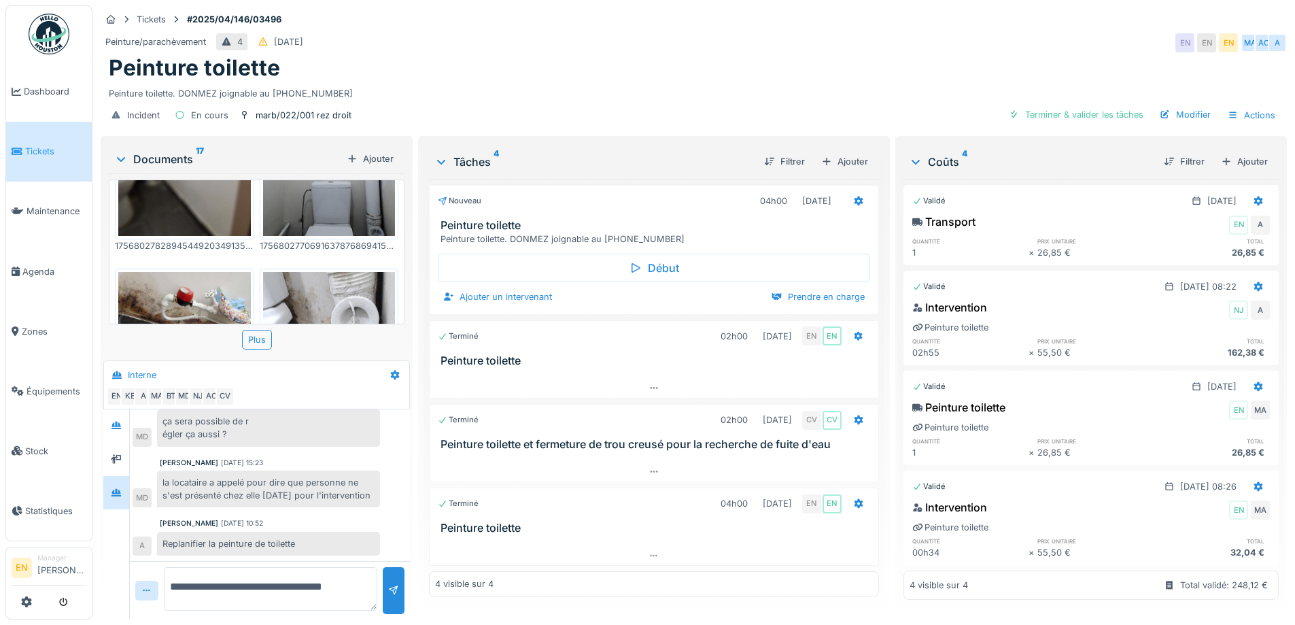
scroll to position [612, 0]
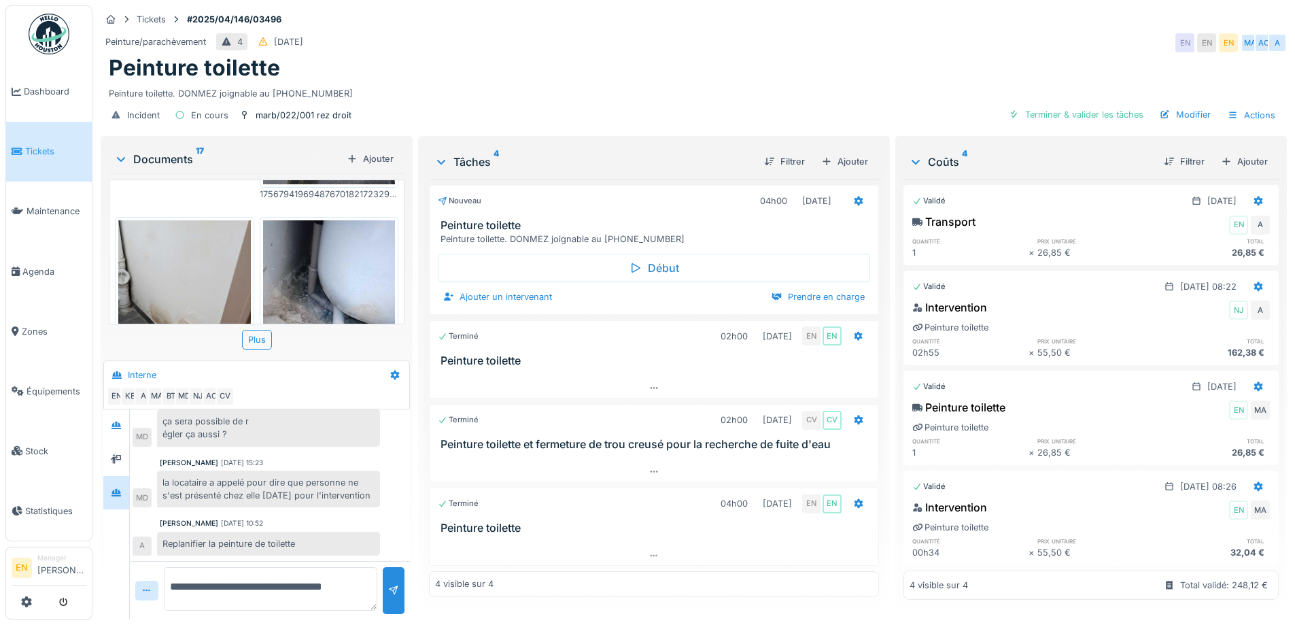
click at [932, 31] on div "Peinture/parachèvement 4 [DATE] EN EN EN MA AO A" at bounding box center [694, 43] width 1186 height 24
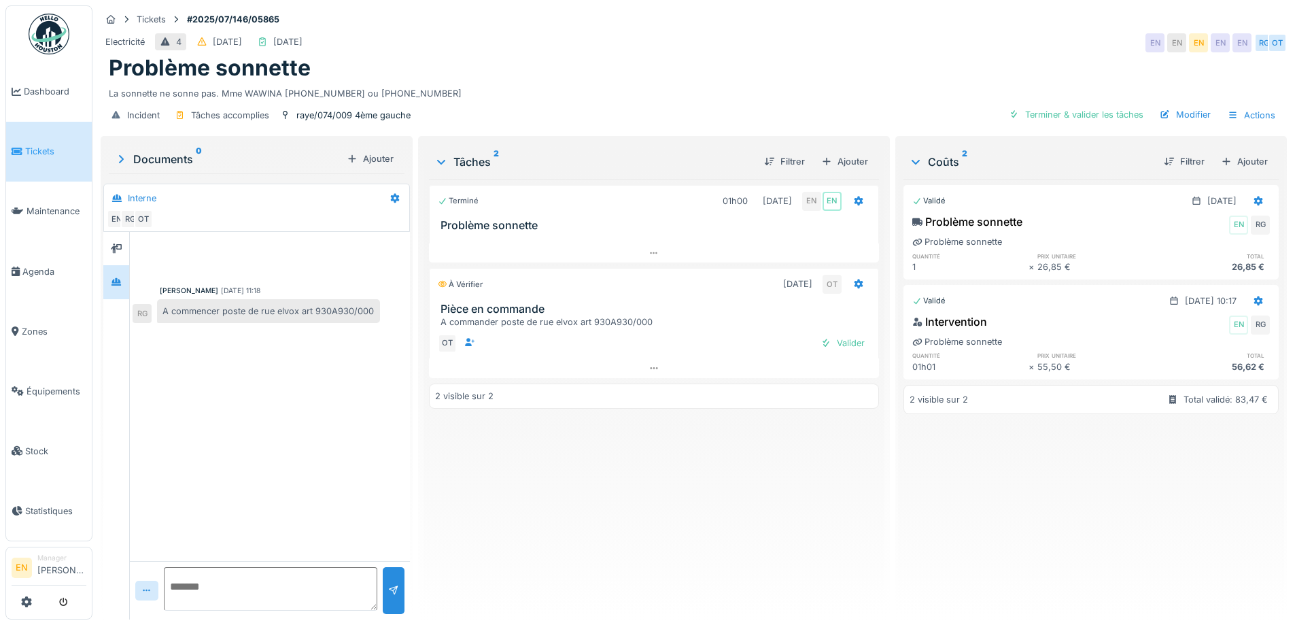
click at [640, 463] on div "Terminé 01h00 23/07/2025 EN EN Problème sonnette À vérifier 04/09/2025 OT Pièce…" at bounding box center [653, 393] width 449 height 429
click at [354, 316] on div "A commencer poste de rue elvox art 930A930/000" at bounding box center [268, 311] width 223 height 24
click at [839, 160] on div "Ajouter" at bounding box center [844, 161] width 58 height 18
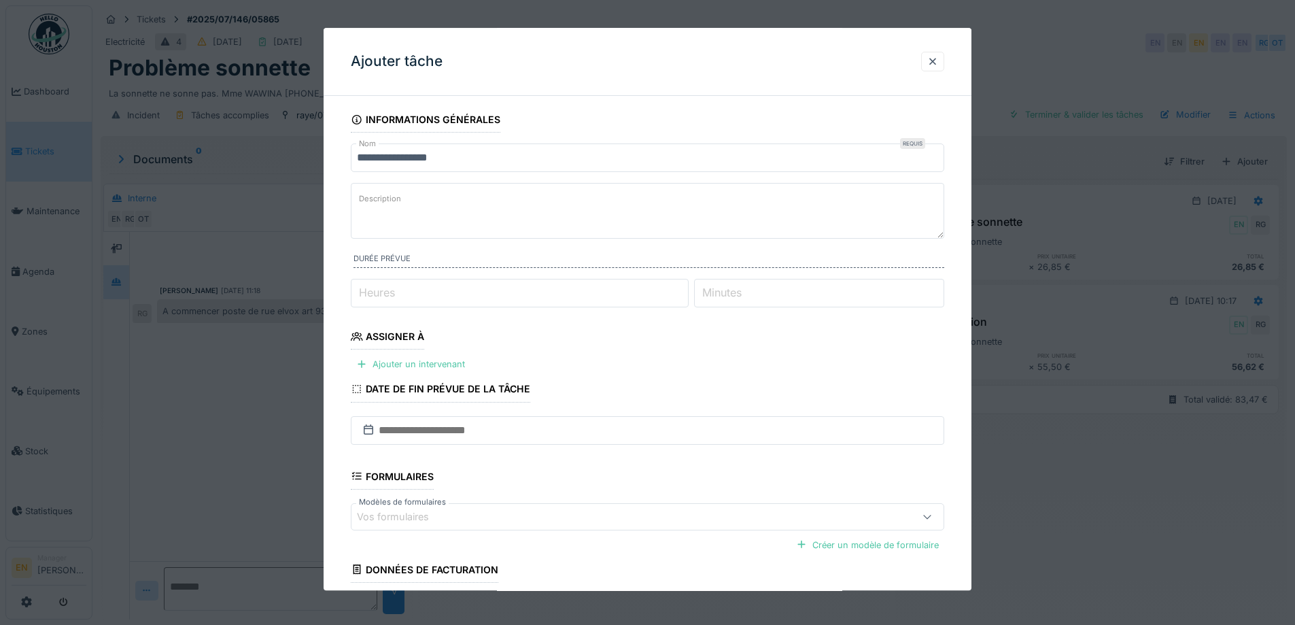
click at [469, 205] on textarea "Description" at bounding box center [647, 211] width 593 height 56
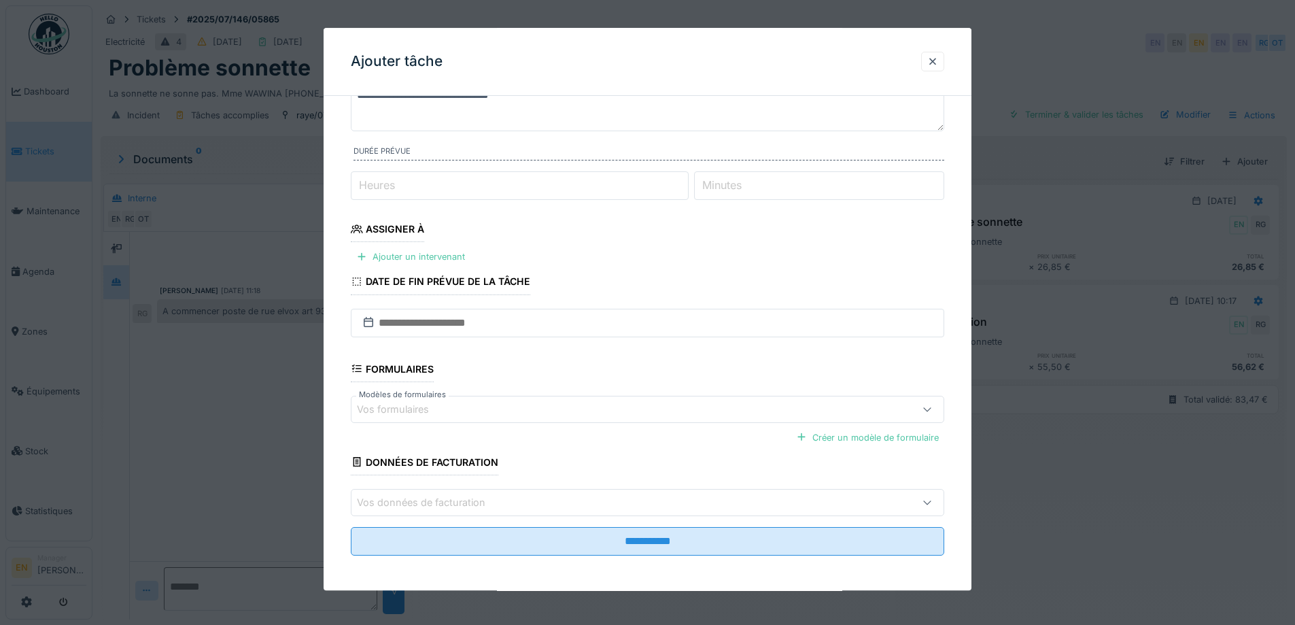
scroll to position [111, 0]
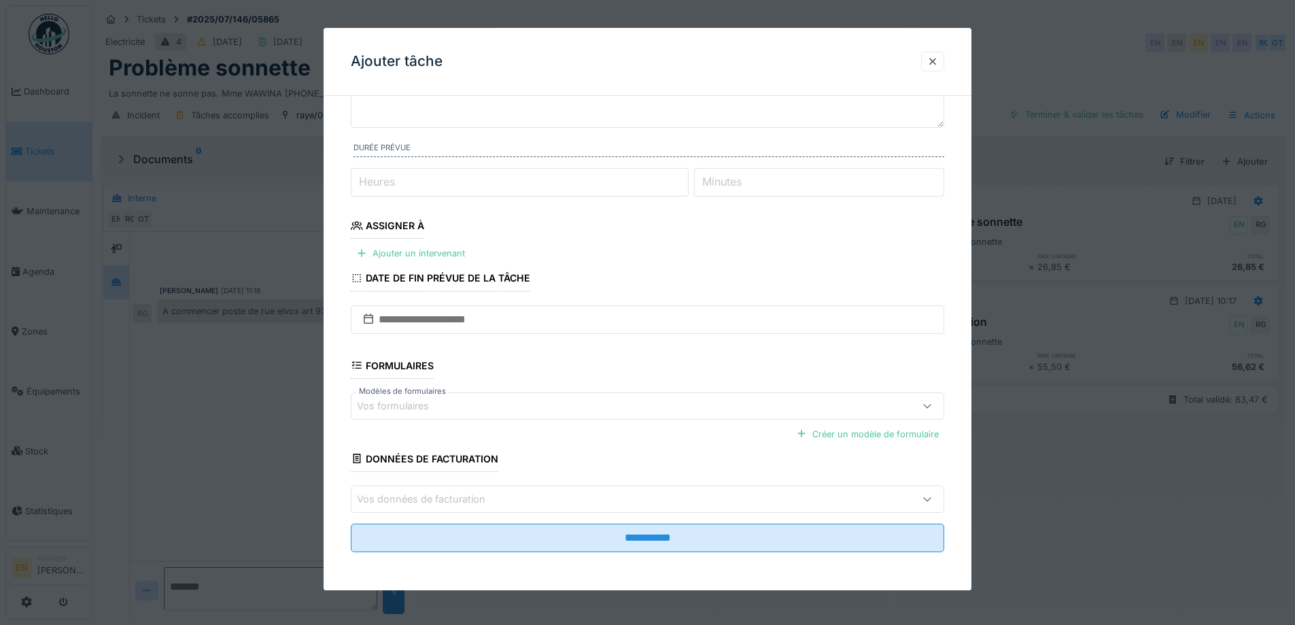
type textarea "**********"
type input "*"
click at [687, 179] on input "*" at bounding box center [520, 182] width 338 height 29
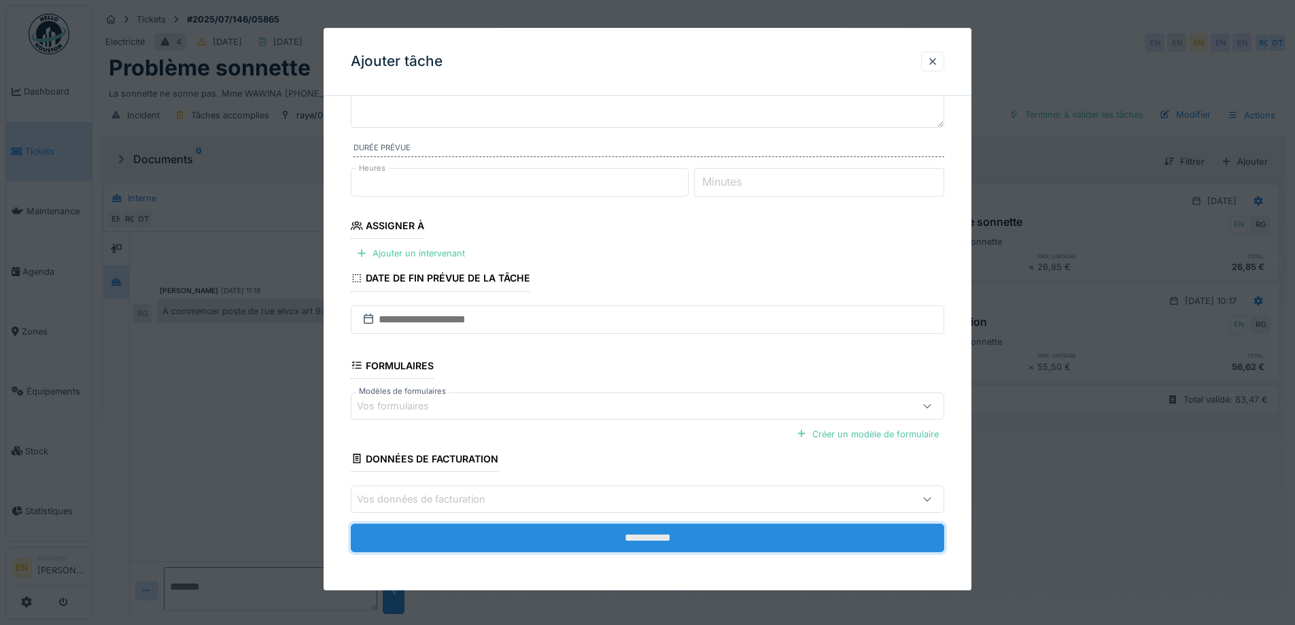
click at [645, 538] on input "**********" at bounding box center [647, 537] width 593 height 29
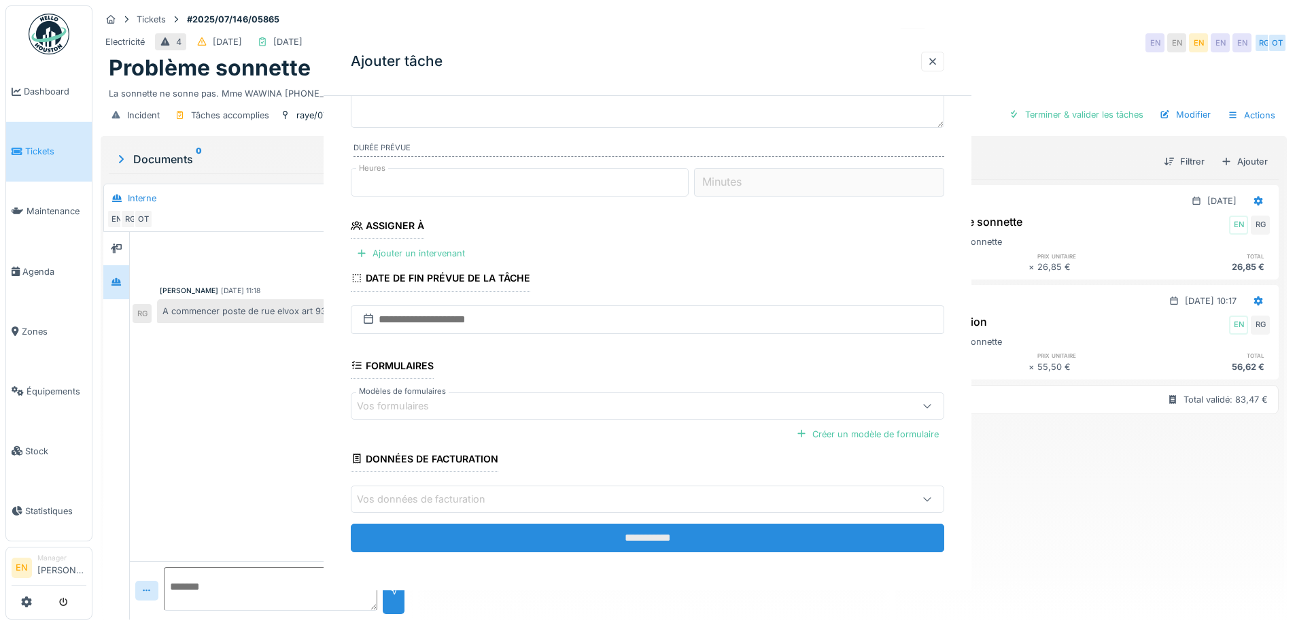
scroll to position [0, 0]
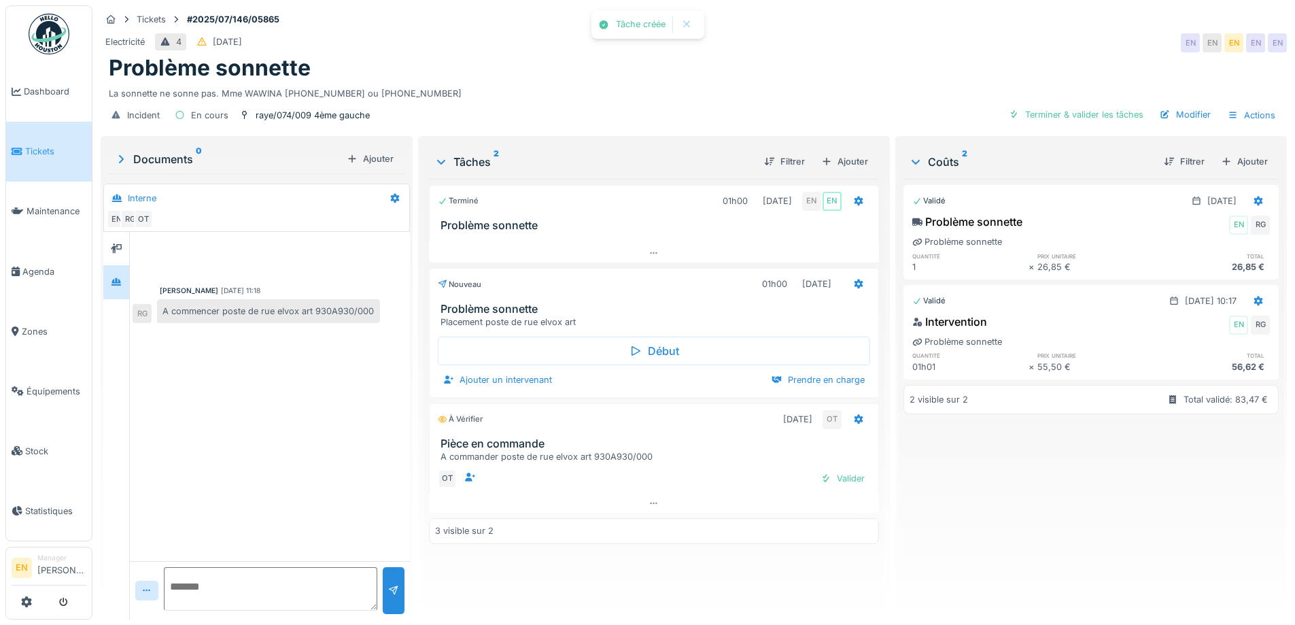
click at [985, 478] on div "Validé 23/07/2025 Problème sonnette EN RG Problème sonnette quantité prix unita…" at bounding box center [1090, 393] width 375 height 429
drag, startPoint x: 756, startPoint y: 18, endPoint x: 1006, endPoint y: 1, distance: 250.6
click at [759, 18] on div "Tickets #2025/07/146/05865" at bounding box center [694, 19] width 1186 height 17
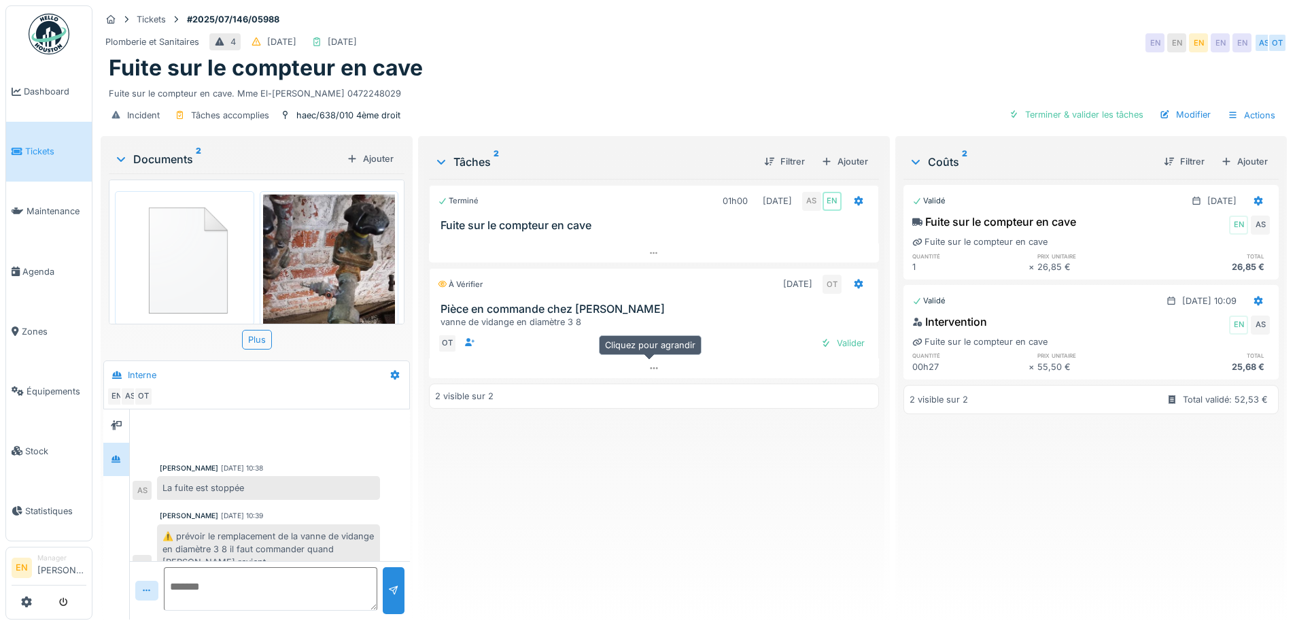
scroll to position [19, 0]
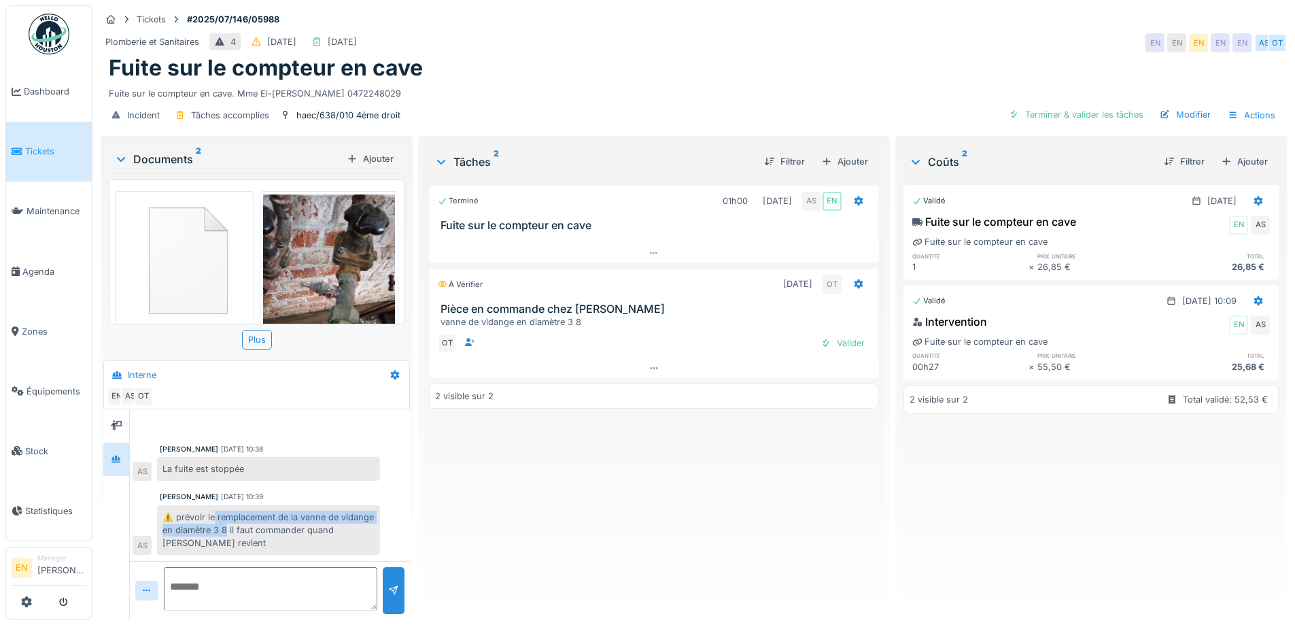
drag, startPoint x: 216, startPoint y: 516, endPoint x: 262, endPoint y: 535, distance: 50.0
click at [262, 535] on div "⚠️ prévoir le remplacement de la vanne de vidange en diamètre 3 8 il faut comma…" at bounding box center [268, 530] width 223 height 50
copy div "remplacement de la vanne de vidange en diamètre 3 8"
click at [845, 157] on div "Ajouter" at bounding box center [844, 161] width 58 height 18
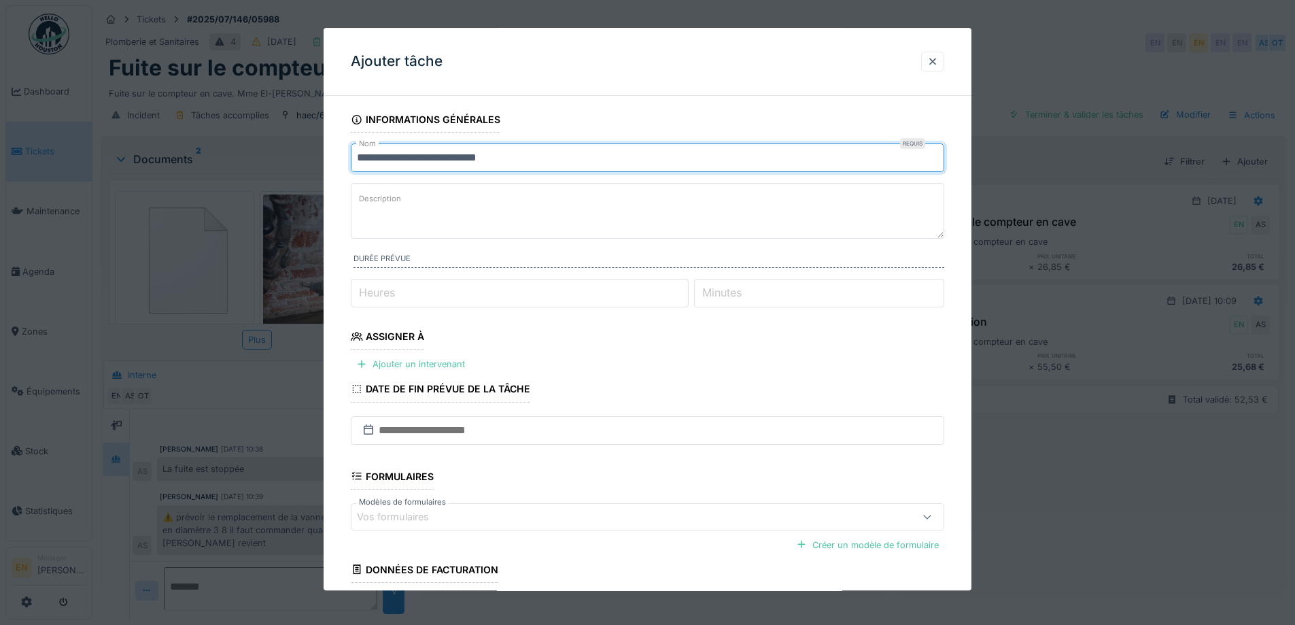
drag, startPoint x: 442, startPoint y: 160, endPoint x: 240, endPoint y: 160, distance: 201.8
click at [240, 160] on div "**********" at bounding box center [693, 312] width 1202 height 625
paste input "**********"
click at [365, 157] on input "**********" at bounding box center [647, 157] width 593 height 29
drag, startPoint x: 659, startPoint y: 157, endPoint x: 315, endPoint y: 166, distance: 344.0
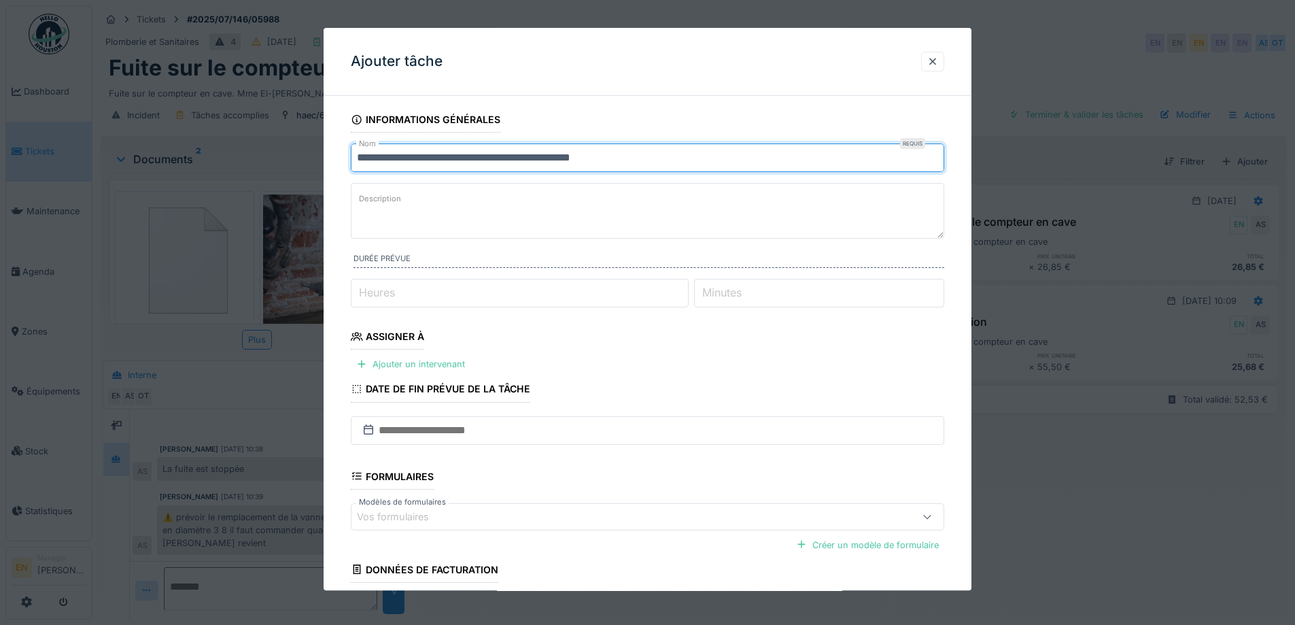
click at [315, 166] on div "**********" at bounding box center [693, 312] width 1202 height 625
type input "**********"
click at [423, 194] on textarea "Description" at bounding box center [647, 211] width 593 height 56
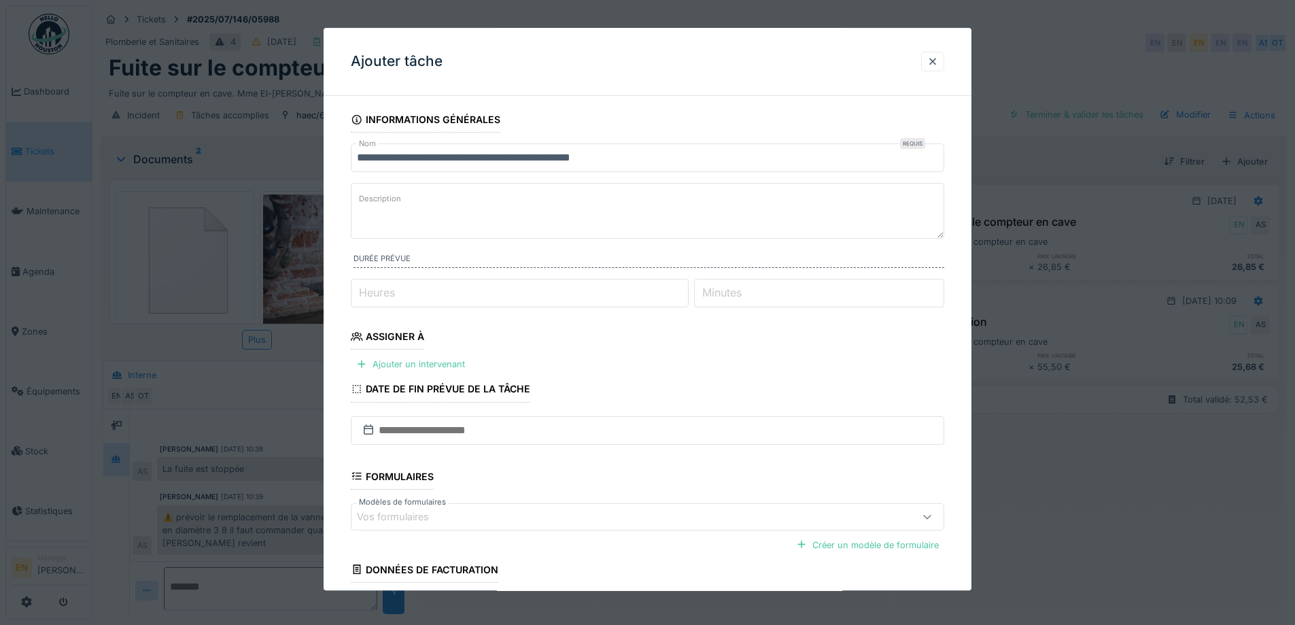
paste textarea "**********"
type textarea "**********"
type input "*"
click at [684, 287] on input "*" at bounding box center [520, 293] width 338 height 29
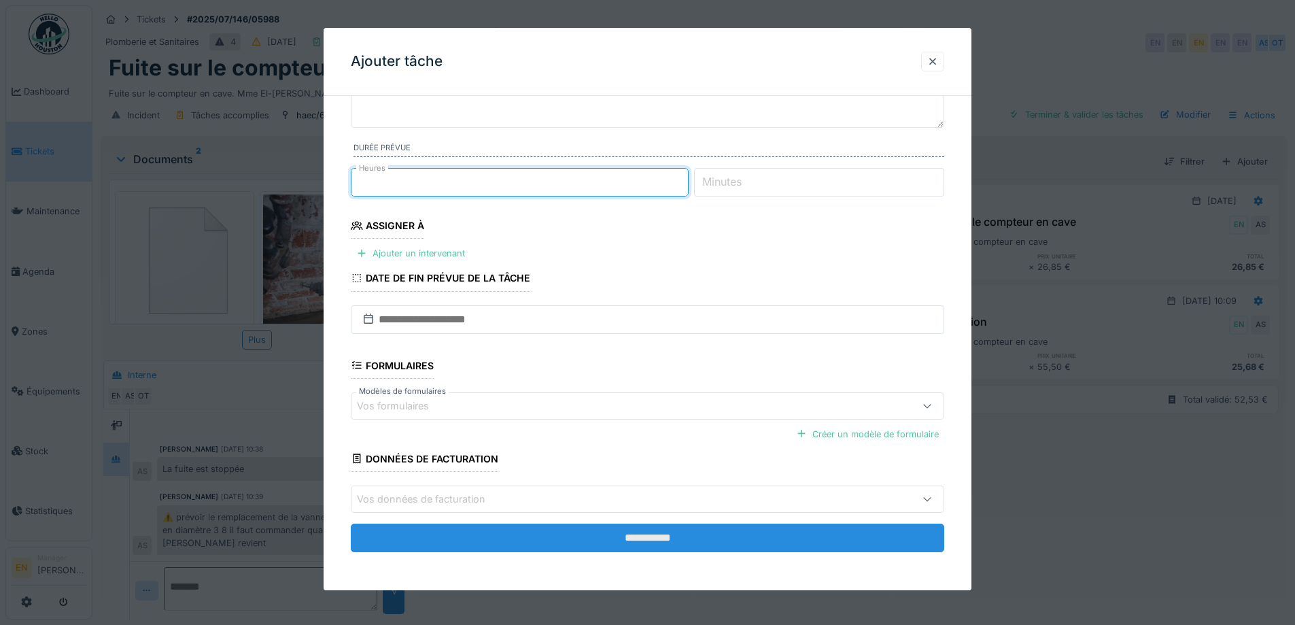
scroll to position [10, 0]
click at [660, 536] on input "**********" at bounding box center [647, 537] width 593 height 29
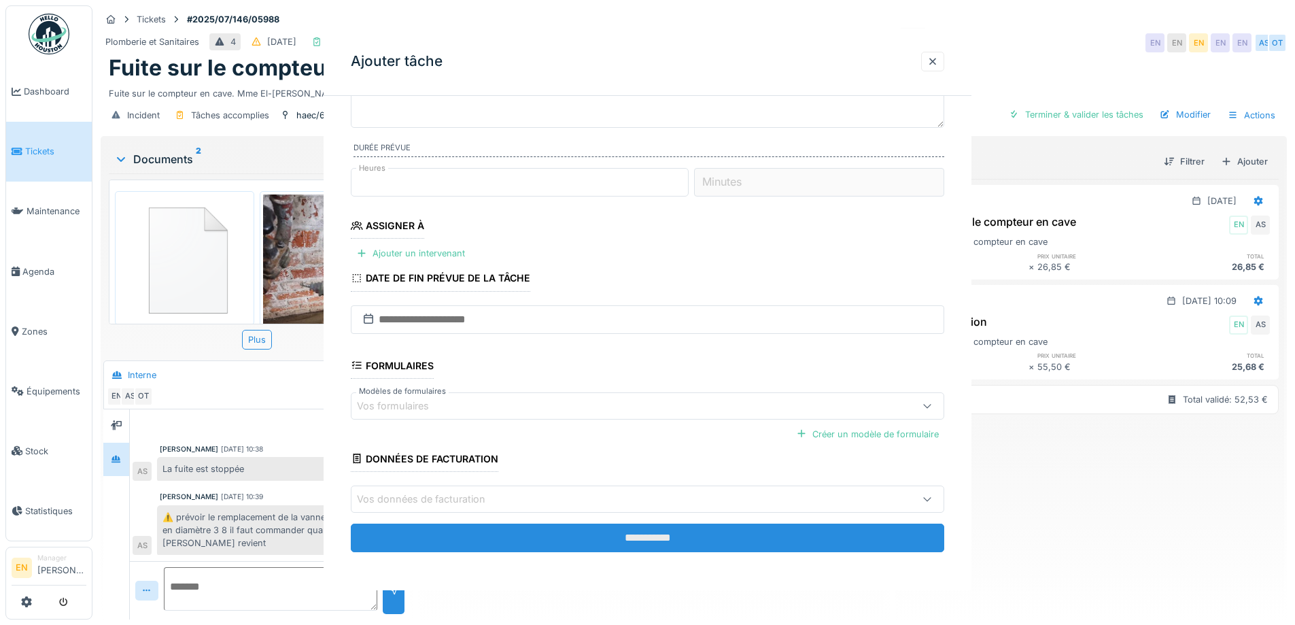
scroll to position [0, 0]
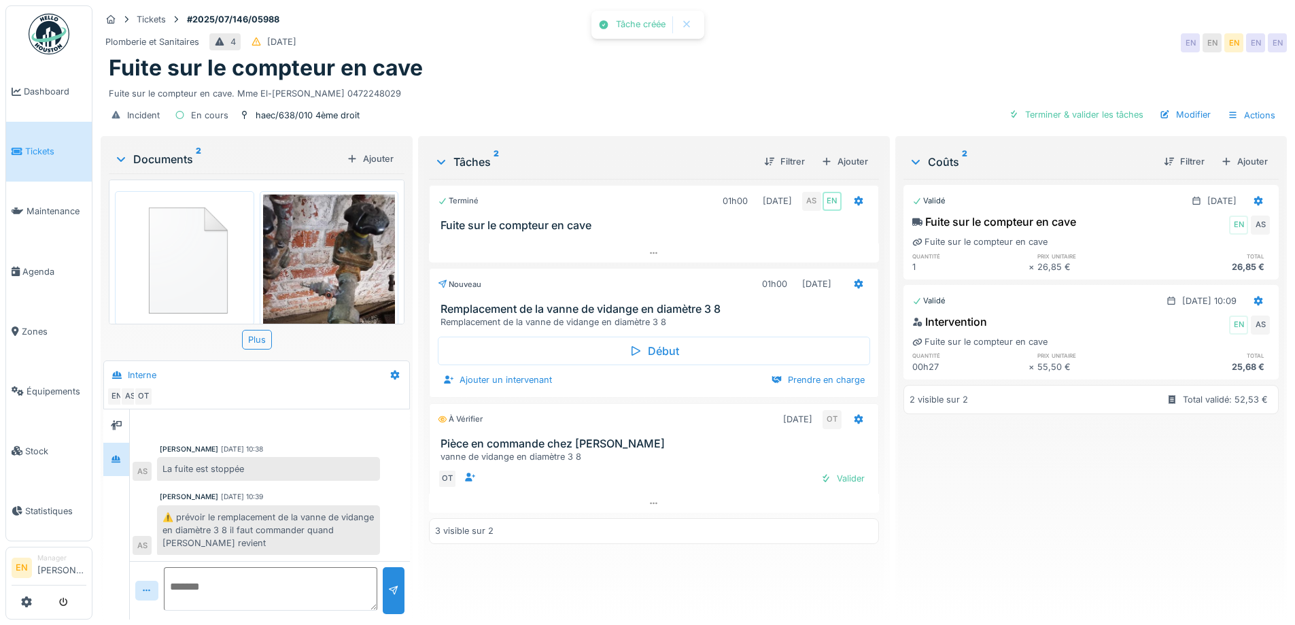
click at [967, 470] on div "Validé [DATE] Fuite sur le compteur en cave EN AS Fuite sur le compteur en cave…" at bounding box center [1090, 393] width 375 height 429
click at [769, 70] on div "Fuite sur le compteur en cave" at bounding box center [694, 68] width 1170 height 26
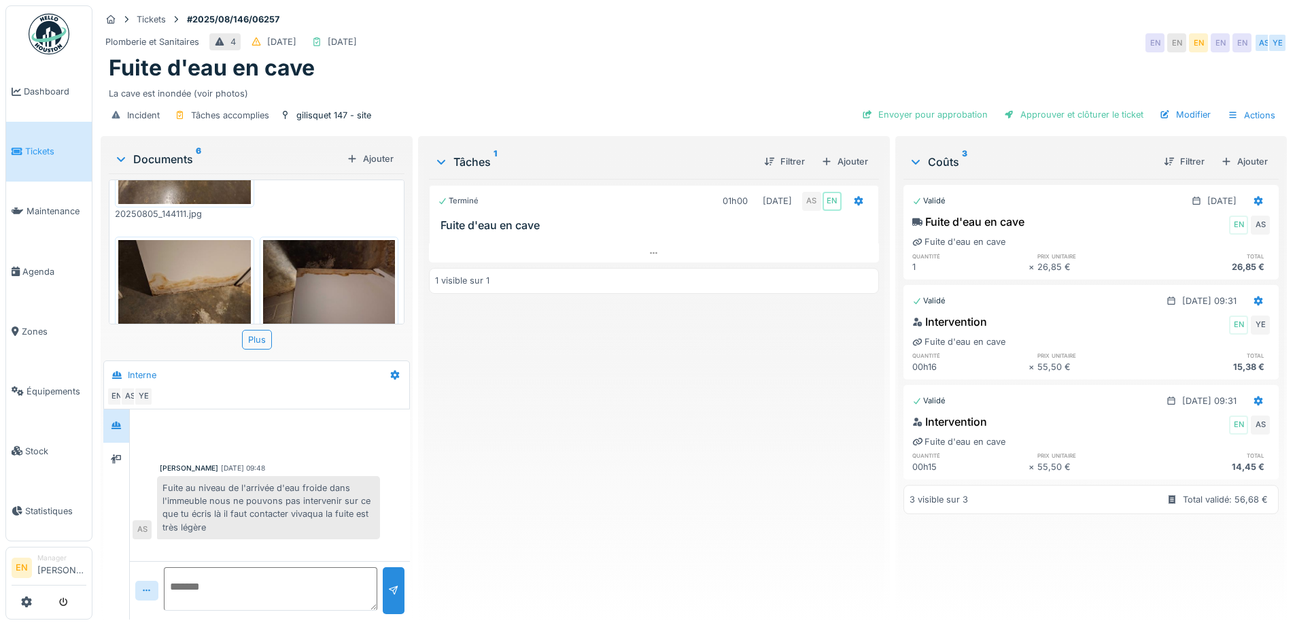
scroll to position [327, 0]
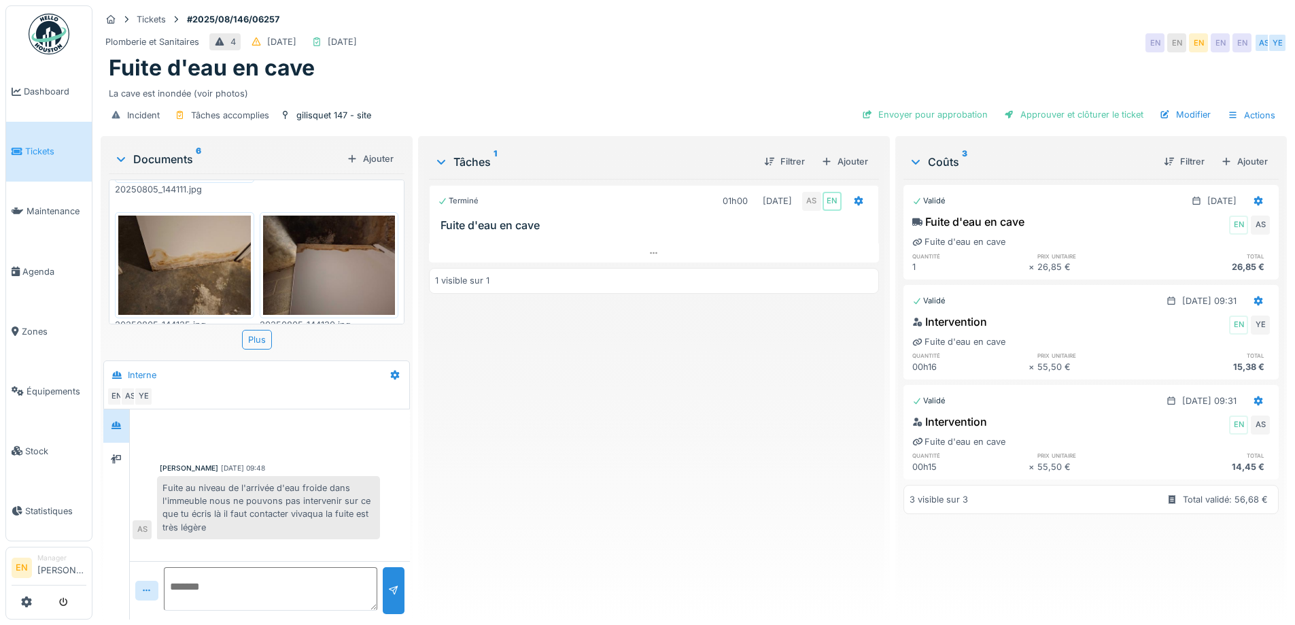
click at [576, 383] on div "Terminé 01h00 06/08/2025 AS EN Fuite d'eau en cave 1 visible sur 1" at bounding box center [653, 393] width 449 height 429
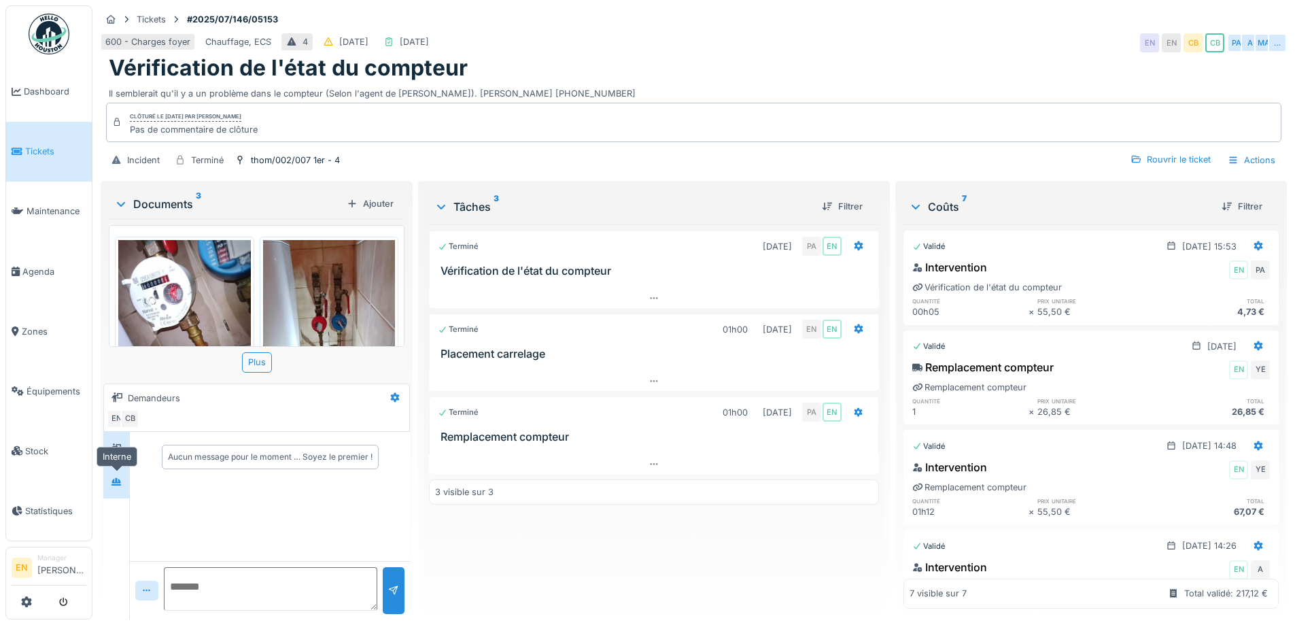
click at [116, 480] on icon at bounding box center [116, 481] width 10 height 7
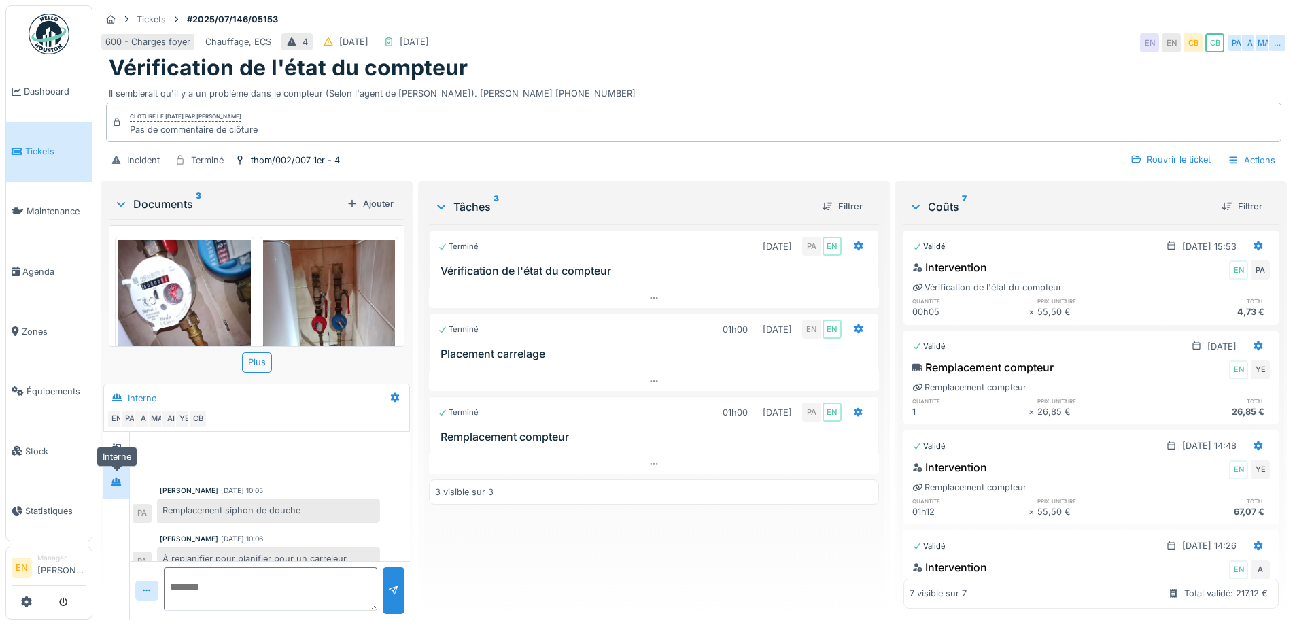
scroll to position [247, 0]
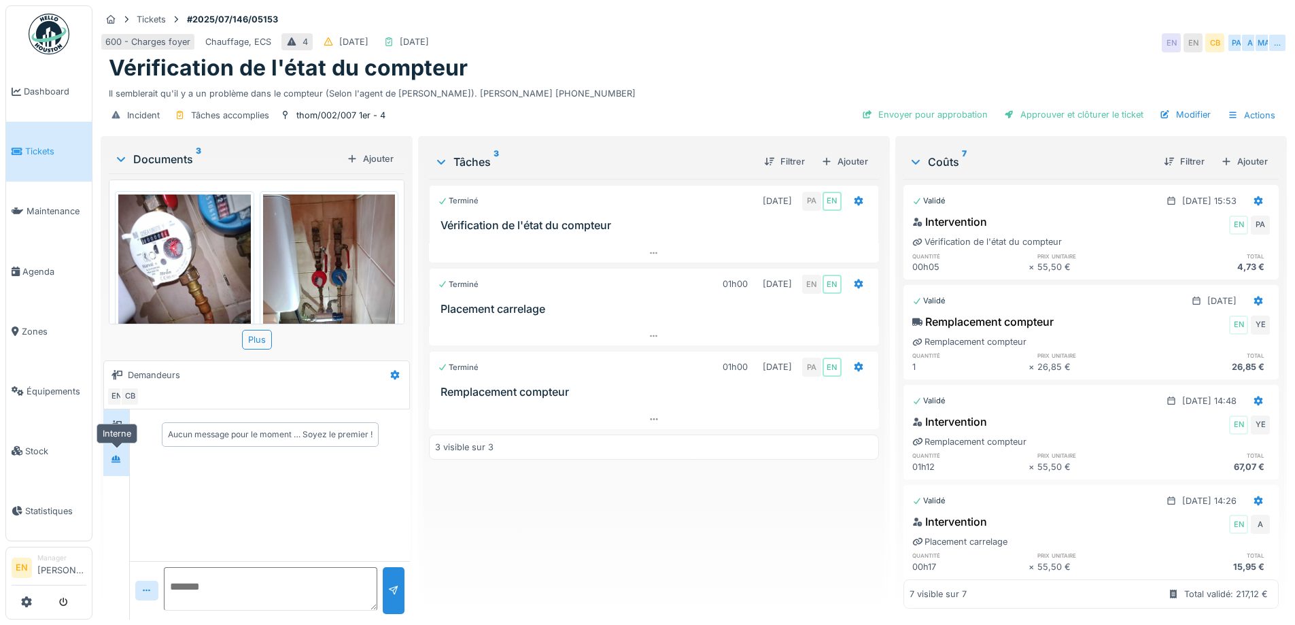
click at [116, 463] on icon at bounding box center [116, 459] width 11 height 9
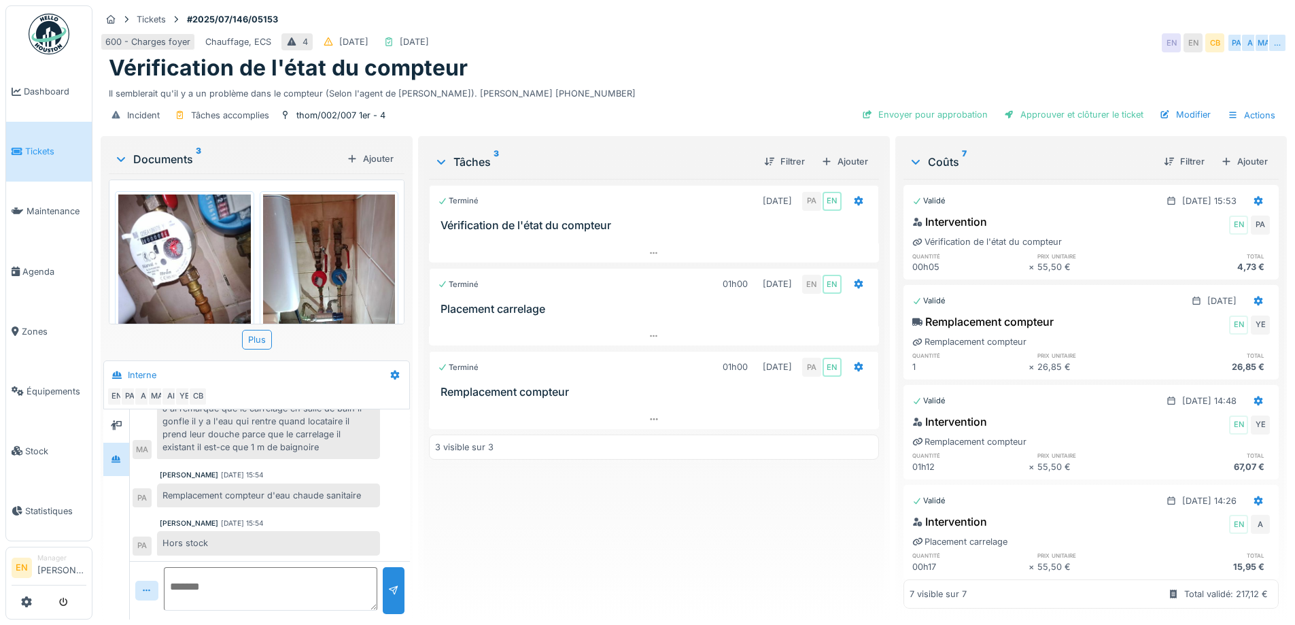
scroll to position [10, 0]
click at [652, 415] on icon at bounding box center [653, 419] width 11 height 9
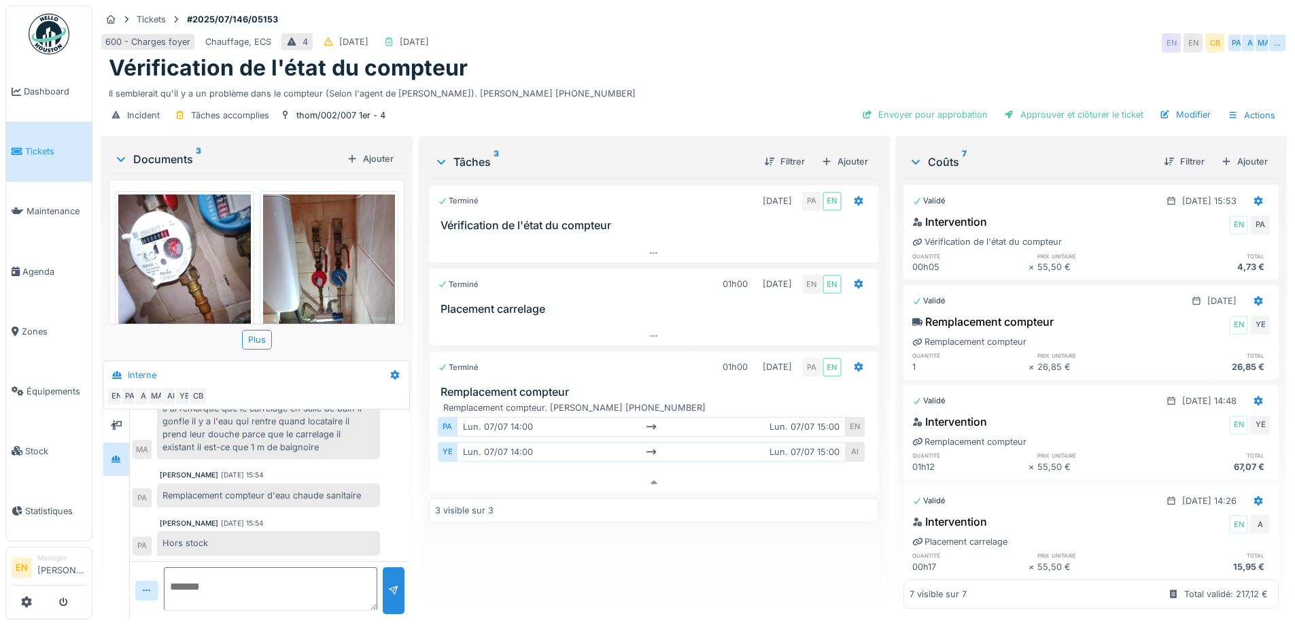
click at [594, 558] on div "Terminé 02/07/2025 PA EN Vérification de l'état du compteur Terminé 01h00 04/07…" at bounding box center [653, 393] width 449 height 429
click at [519, 540] on div "Terminé 02/07/2025 PA EN Vérification de l'état du compteur Terminé 01h00 04/07…" at bounding box center [653, 393] width 449 height 429
click at [1232, 152] on div "Ajouter" at bounding box center [1244, 161] width 58 height 18
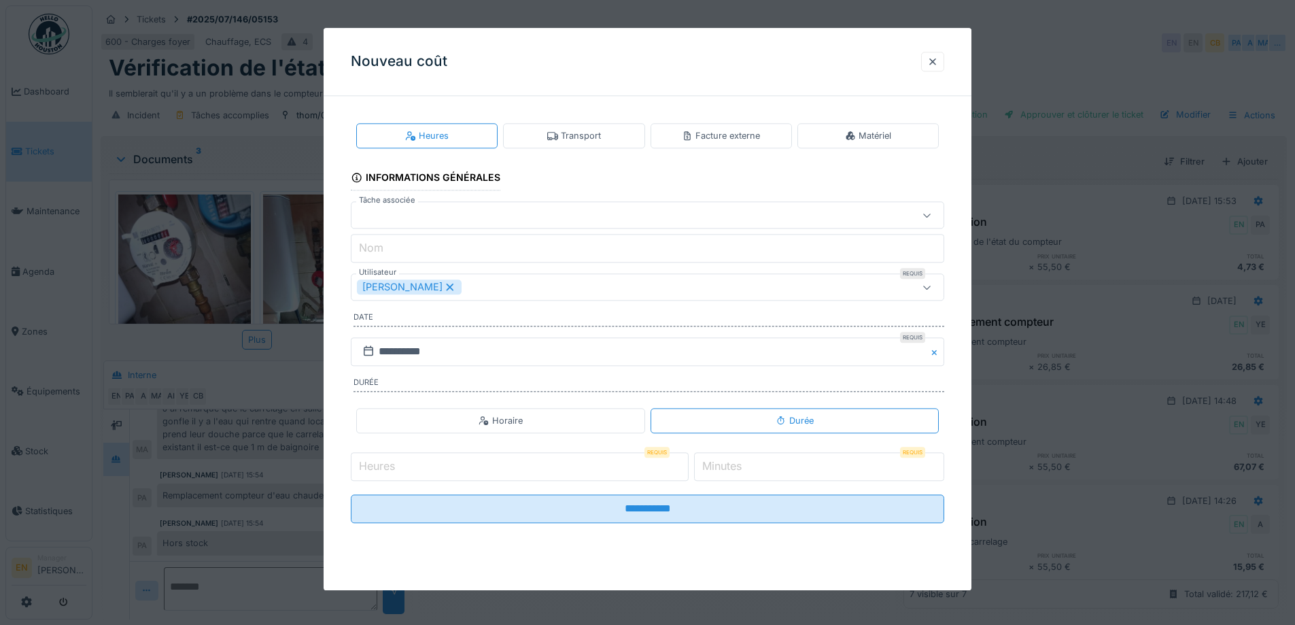
click at [899, 136] on div "Matériel" at bounding box center [867, 135] width 141 height 25
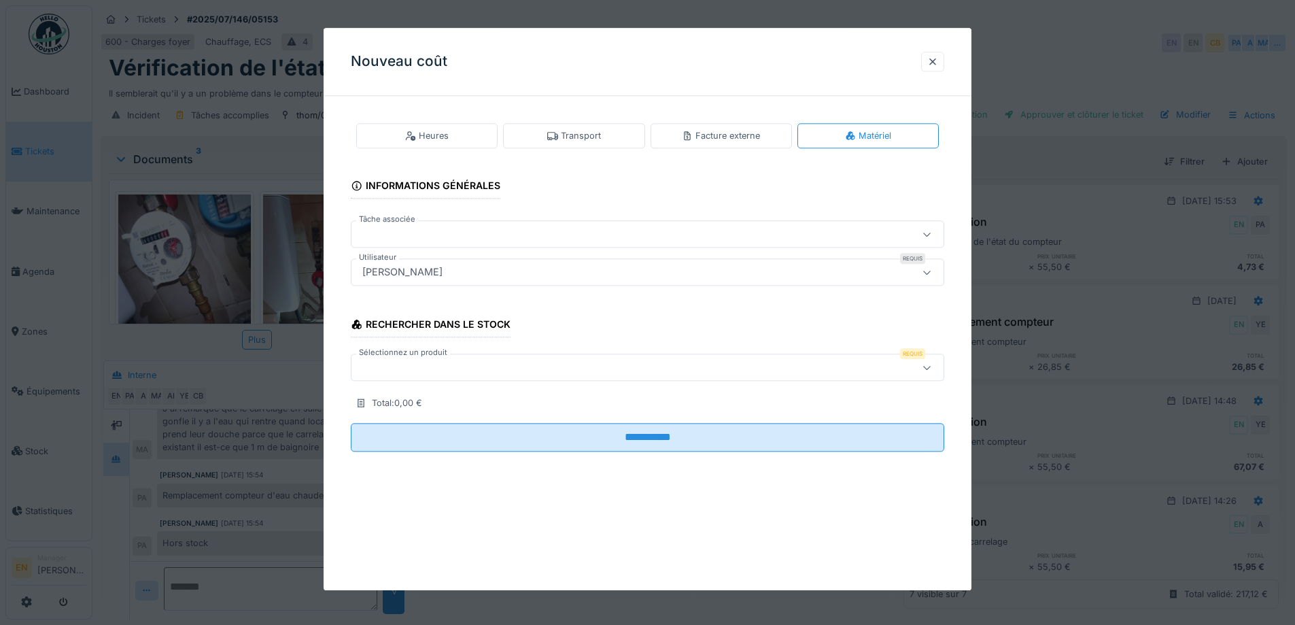
click at [549, 275] on div "[PERSON_NAME]" at bounding box center [613, 272] width 512 height 15
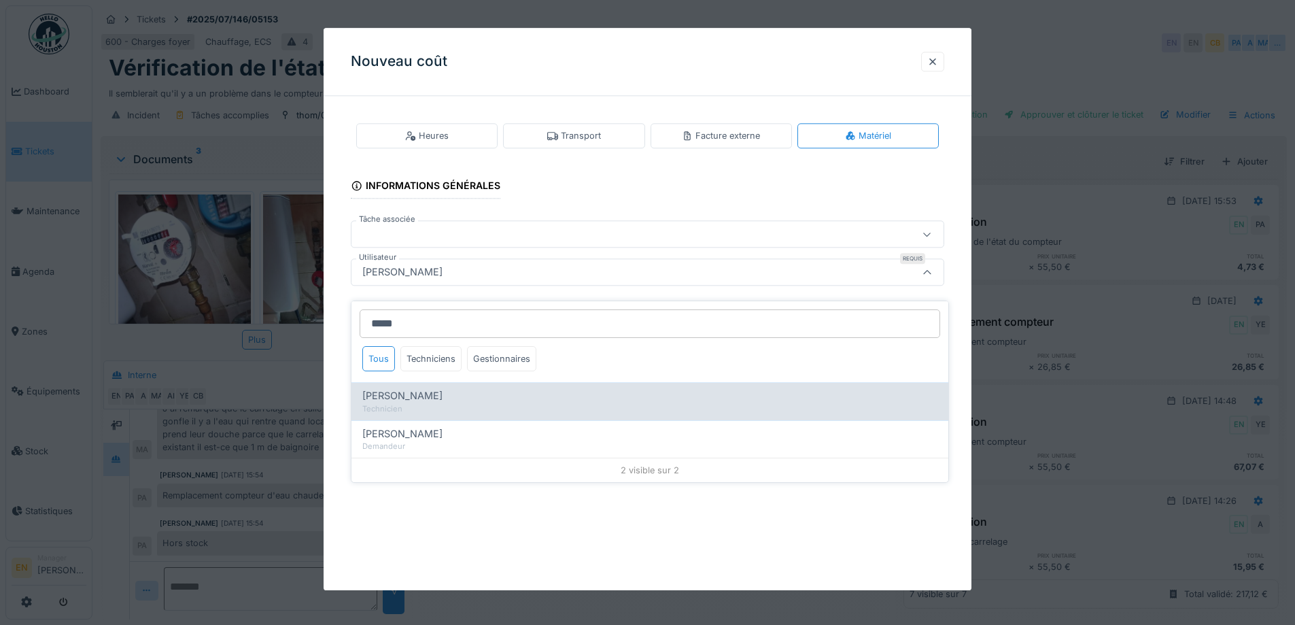
type input "*****"
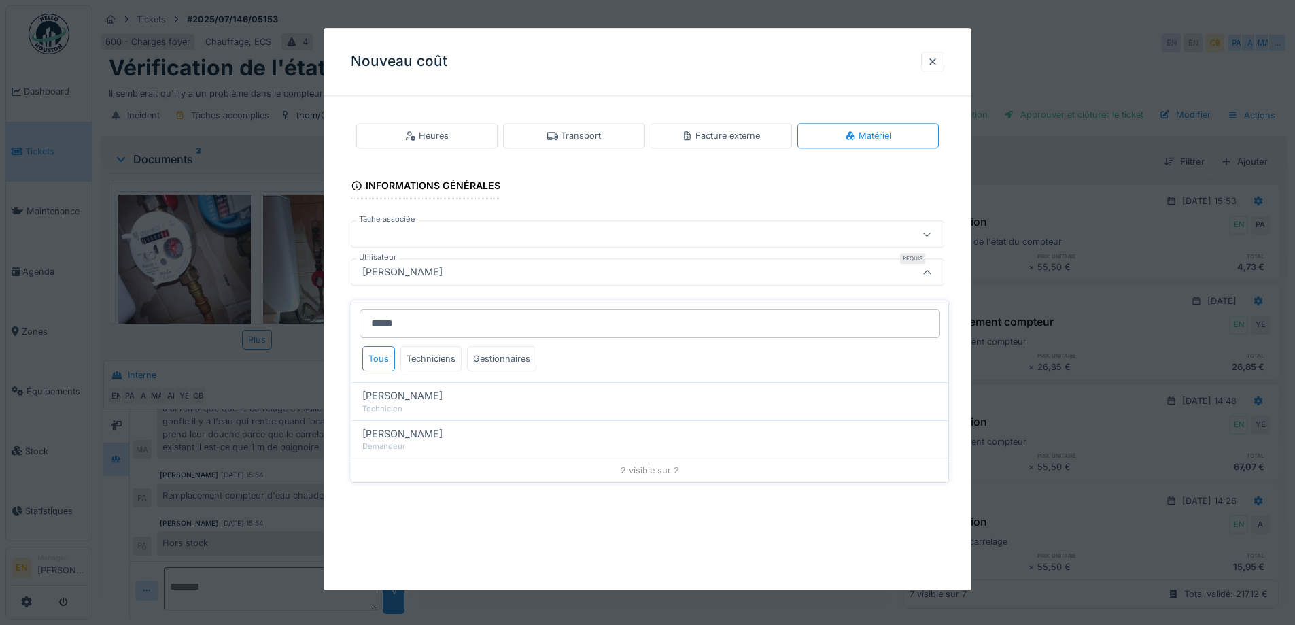
click at [442, 388] on span "Peter Acheampong" at bounding box center [402, 395] width 80 height 15
type input "****"
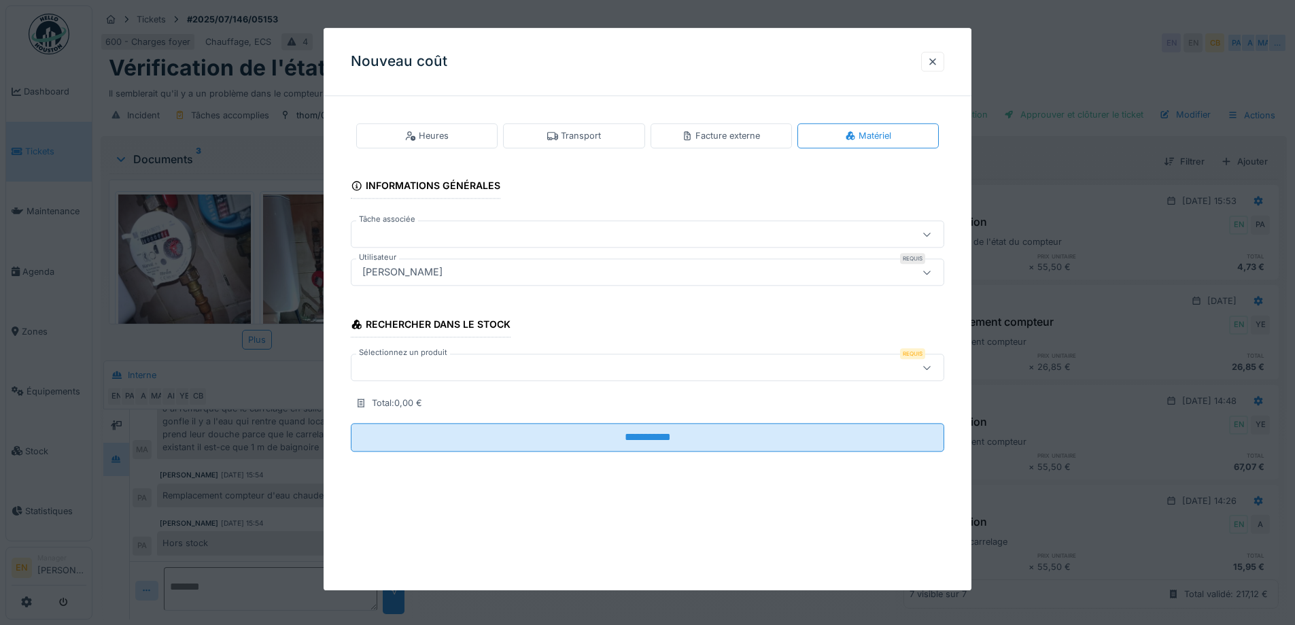
click at [888, 370] on div at bounding box center [647, 367] width 593 height 27
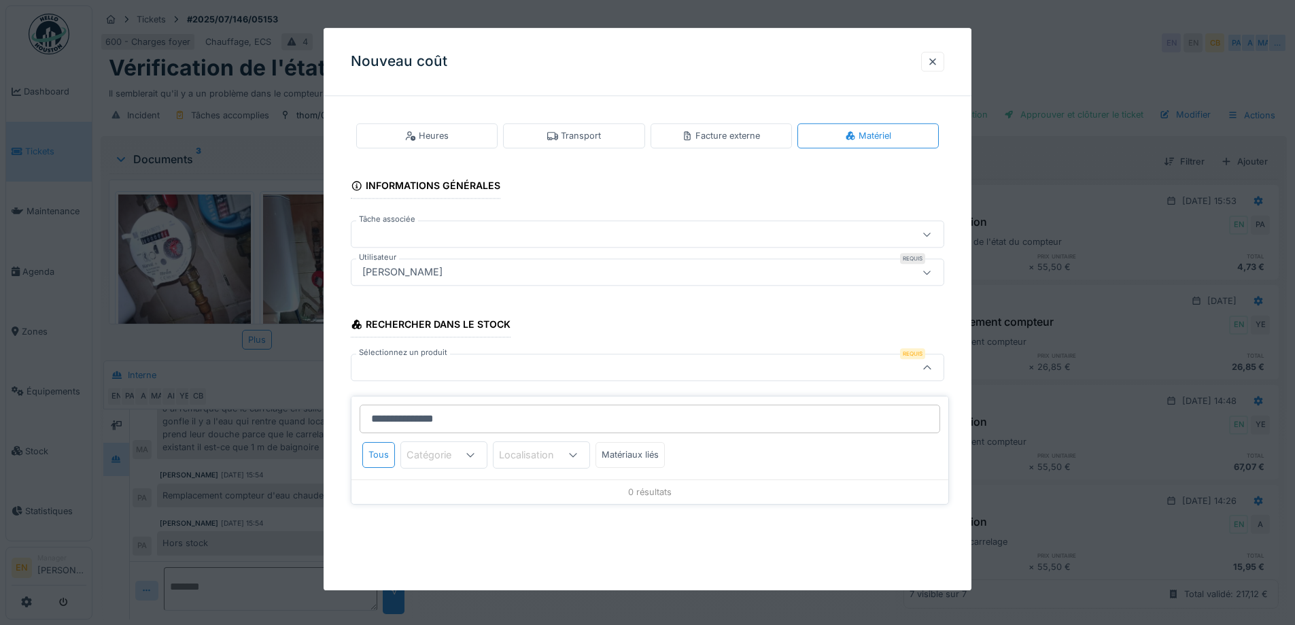
type input "**********"
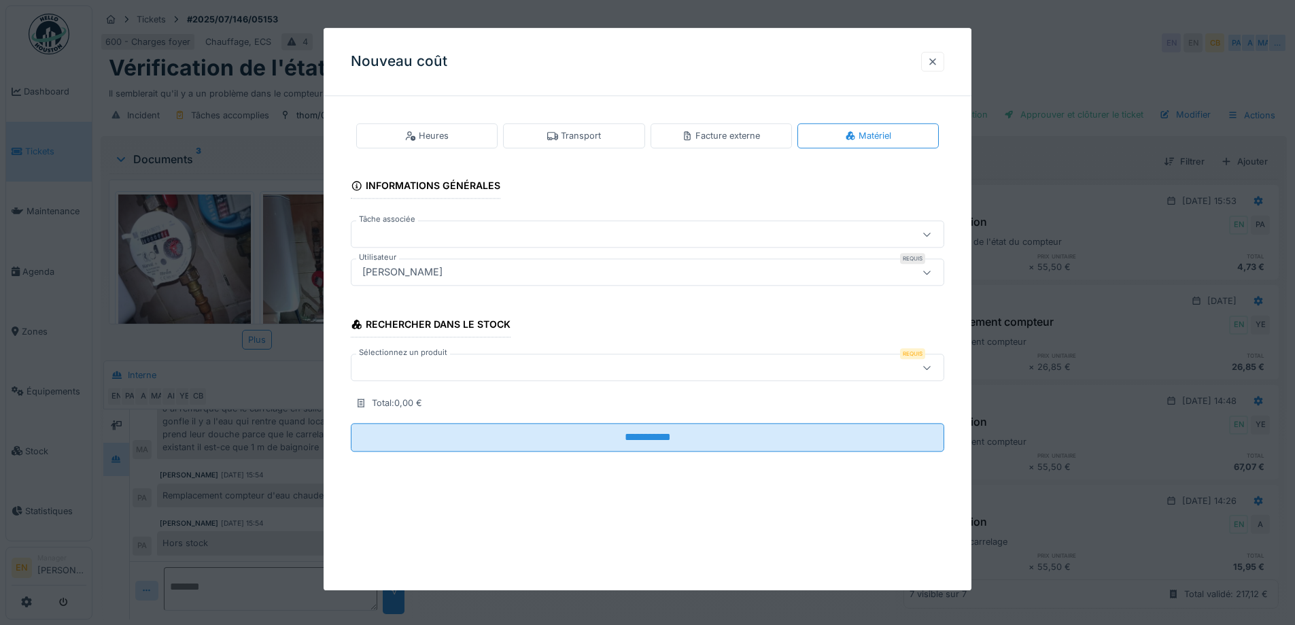
click at [938, 58] on div at bounding box center [932, 61] width 11 height 13
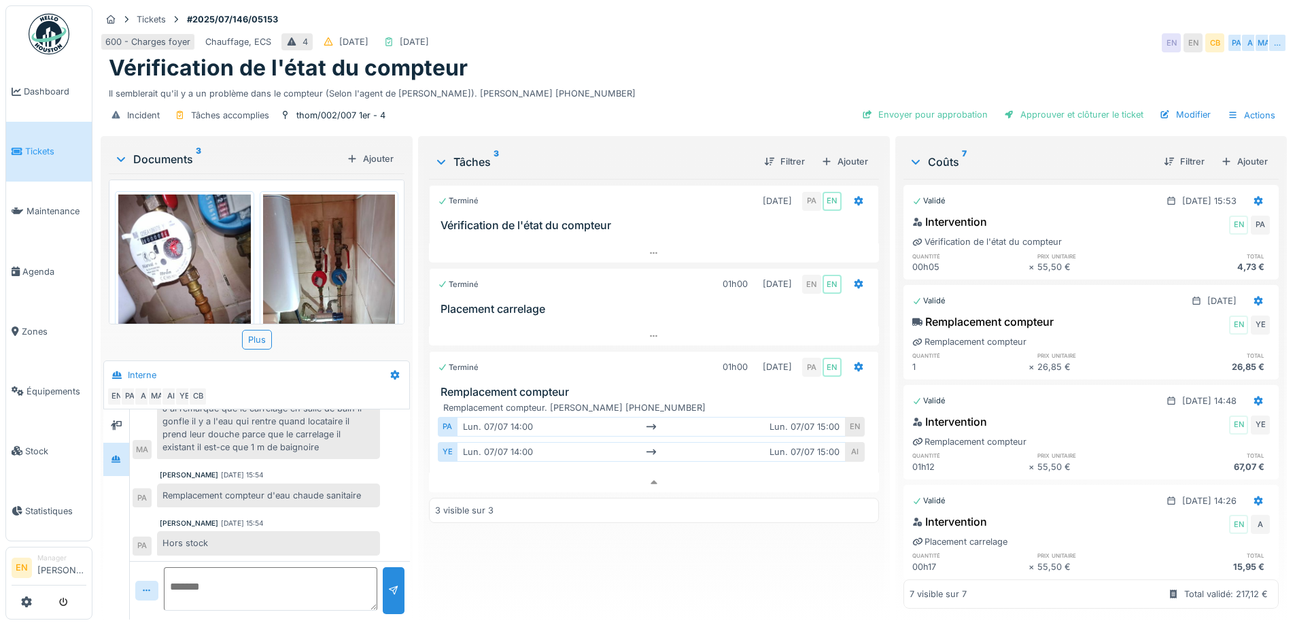
scroll to position [0, 0]
click at [680, 73] on div "Vérification de l'état du compteur" at bounding box center [694, 68] width 1170 height 26
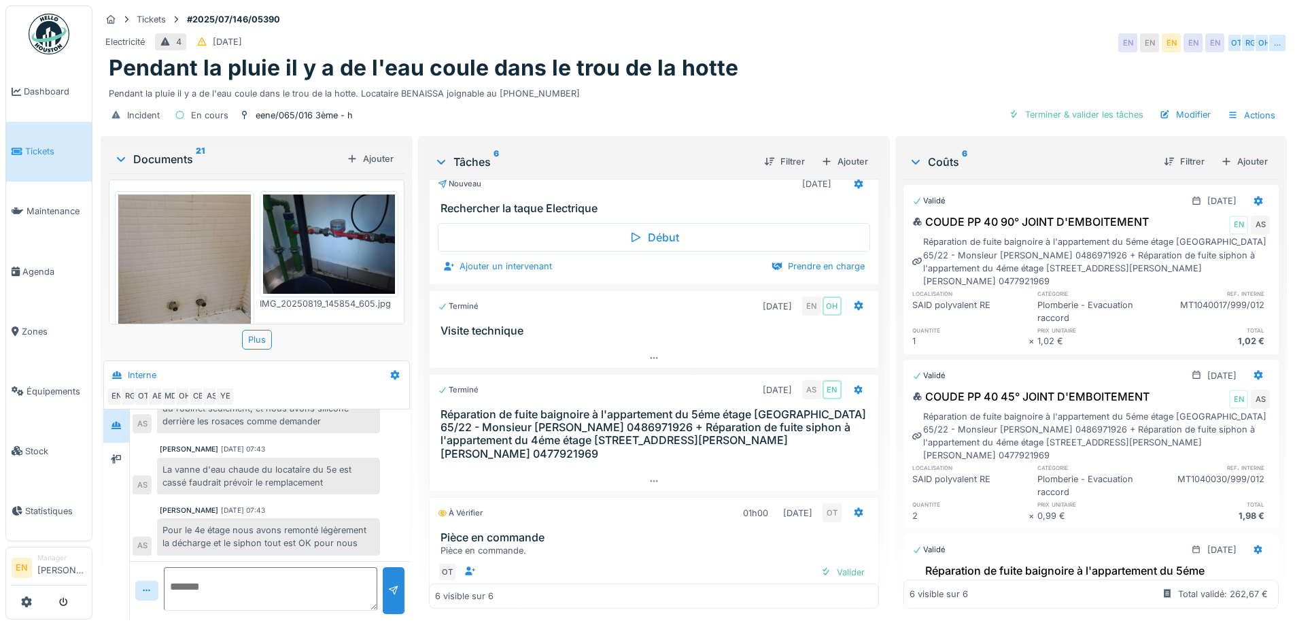
scroll to position [265, 0]
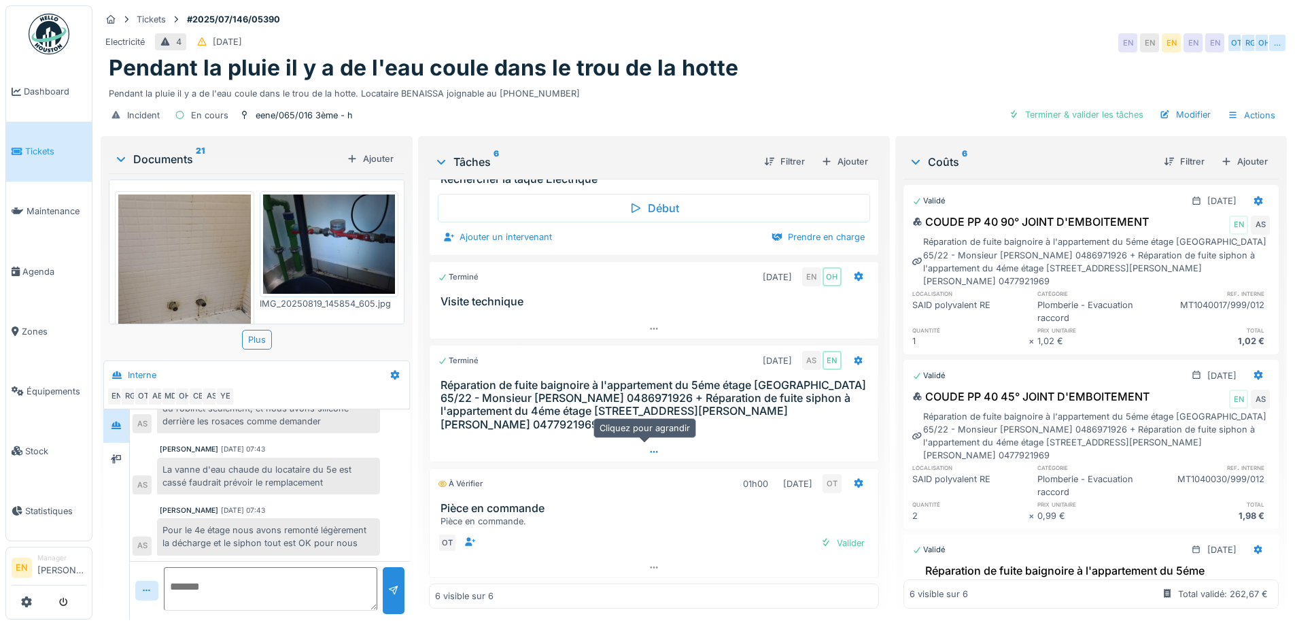
click at [650, 451] on icon at bounding box center [653, 452] width 7 height 2
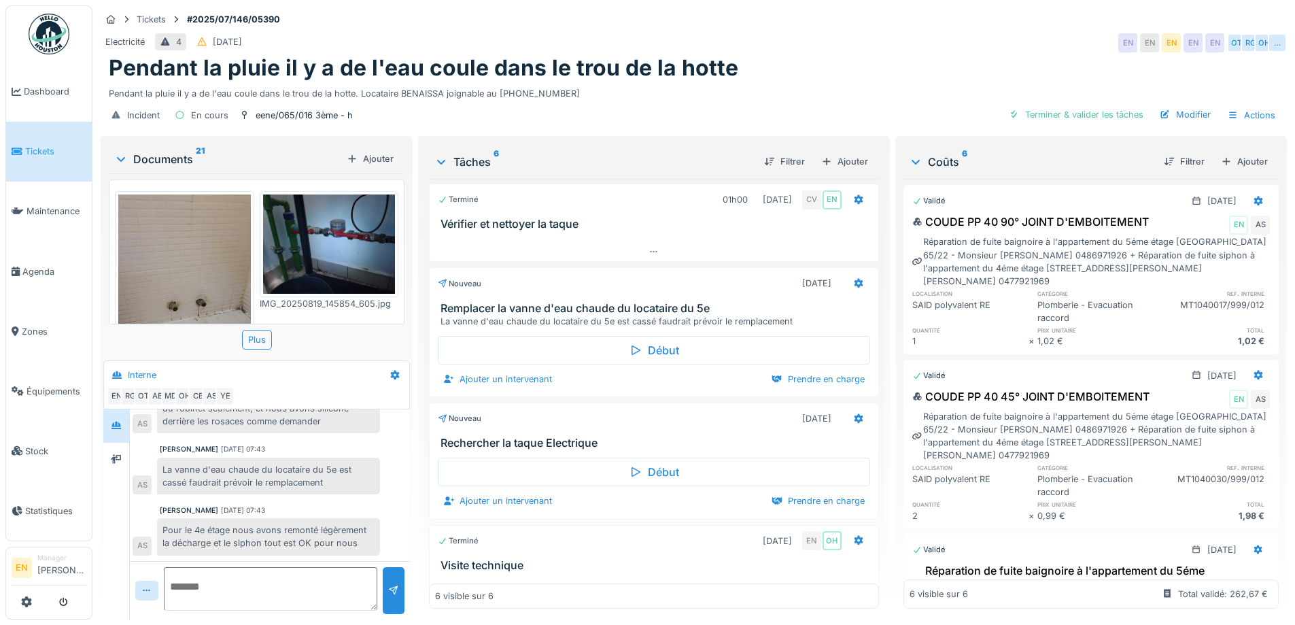
scroll to position [0, 0]
click at [854, 280] on icon at bounding box center [858, 285] width 9 height 10
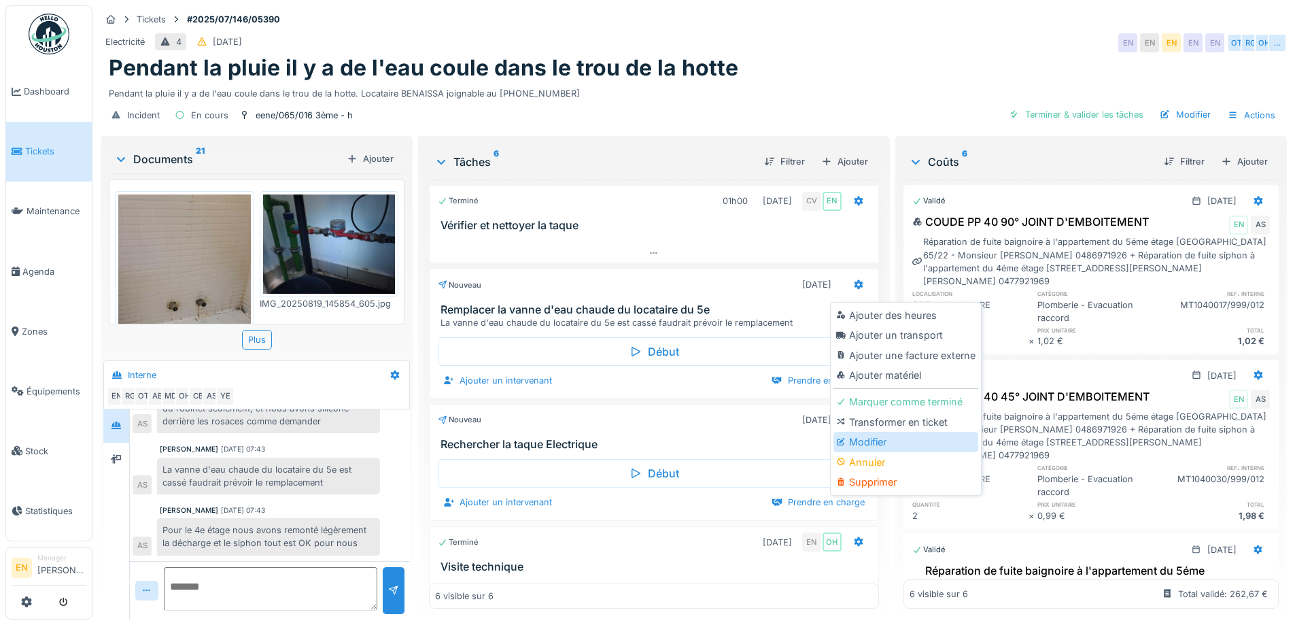
click at [866, 432] on div "Modifier" at bounding box center [905, 442] width 145 height 20
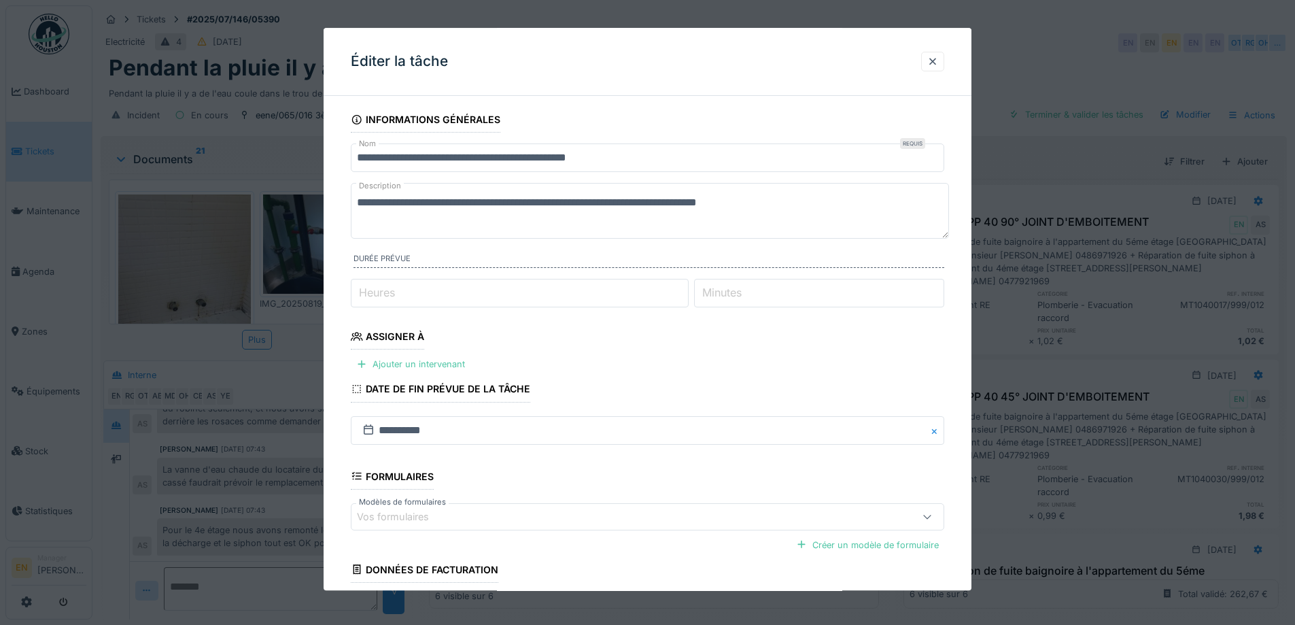
click at [646, 164] on input "**********" at bounding box center [647, 157] width 593 height 29
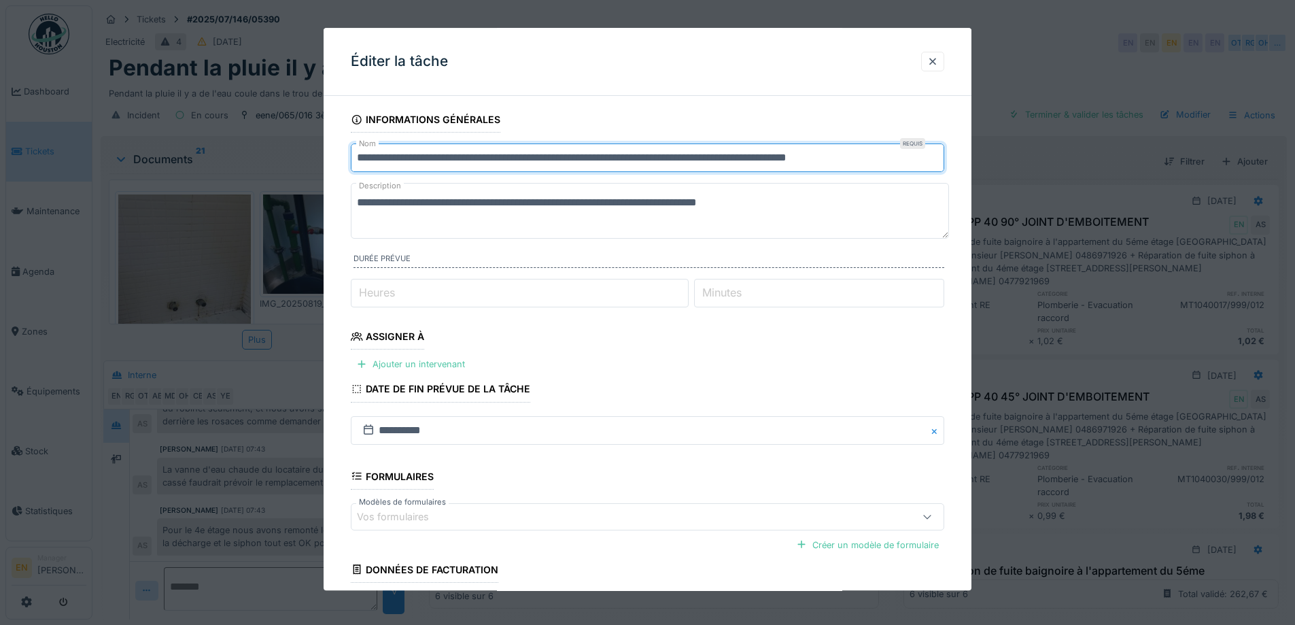
scroll to position [111, 0]
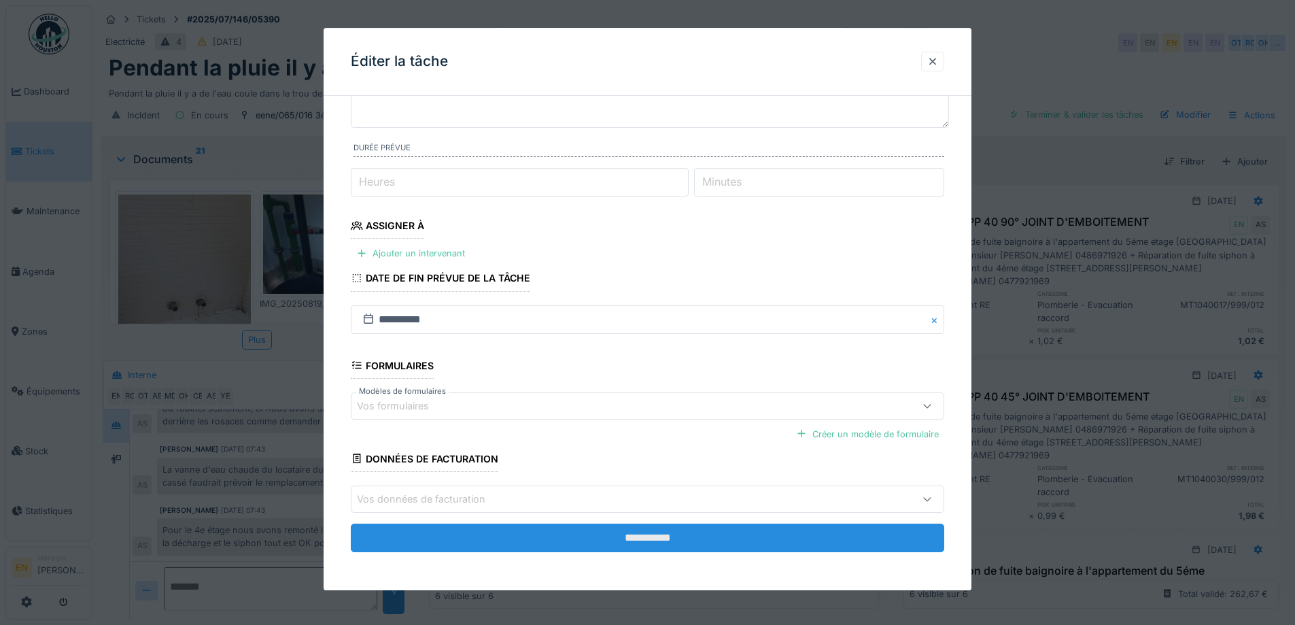
type input "**********"
click at [644, 537] on input "**********" at bounding box center [647, 537] width 593 height 29
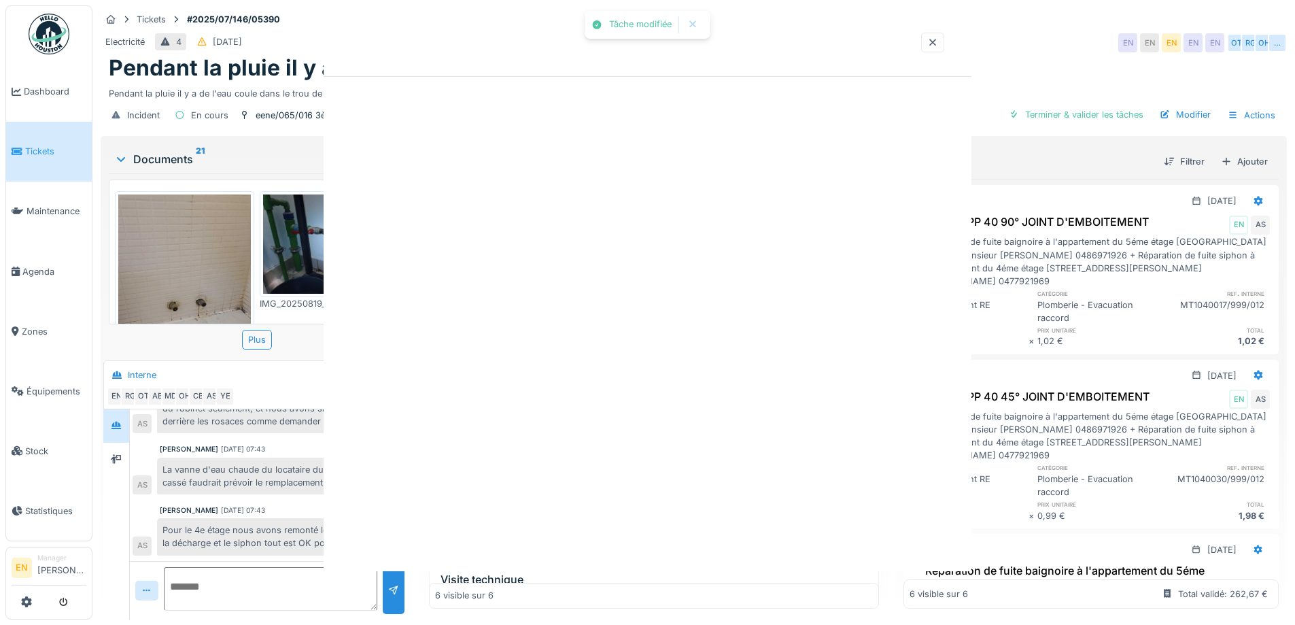
scroll to position [0, 0]
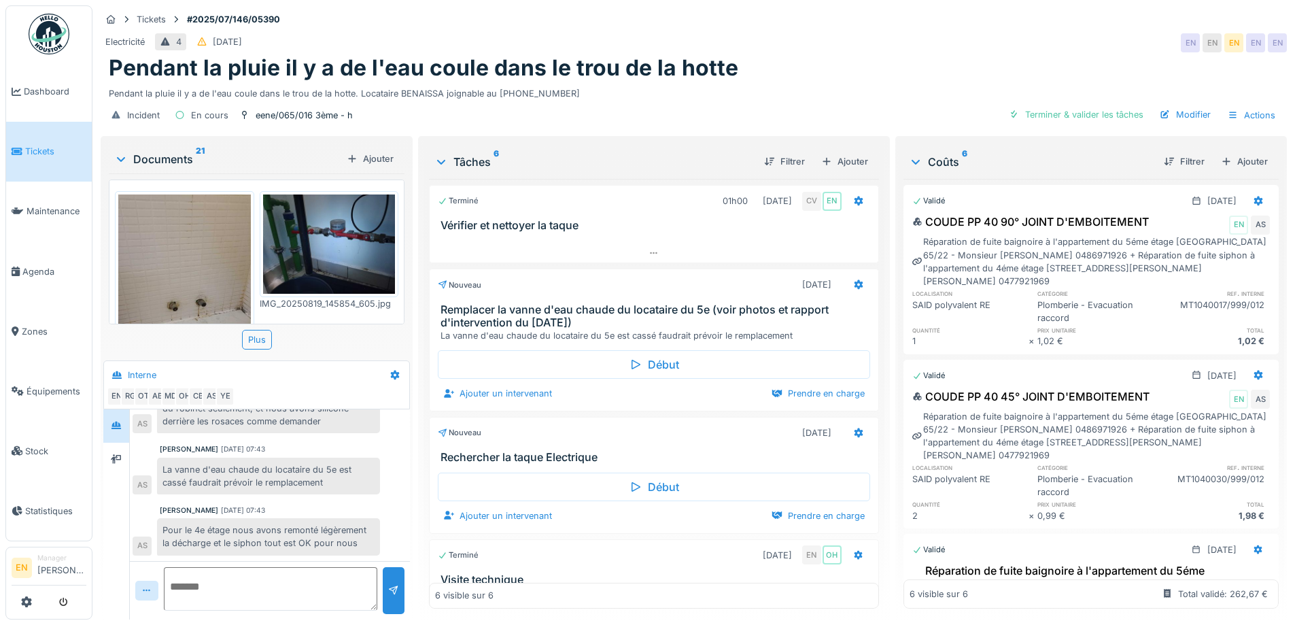
click at [612, 100] on div "Incident En cours eene/065/016 3ème - h Terminer & valider les tâches Modifier …" at bounding box center [694, 115] width 1186 height 31
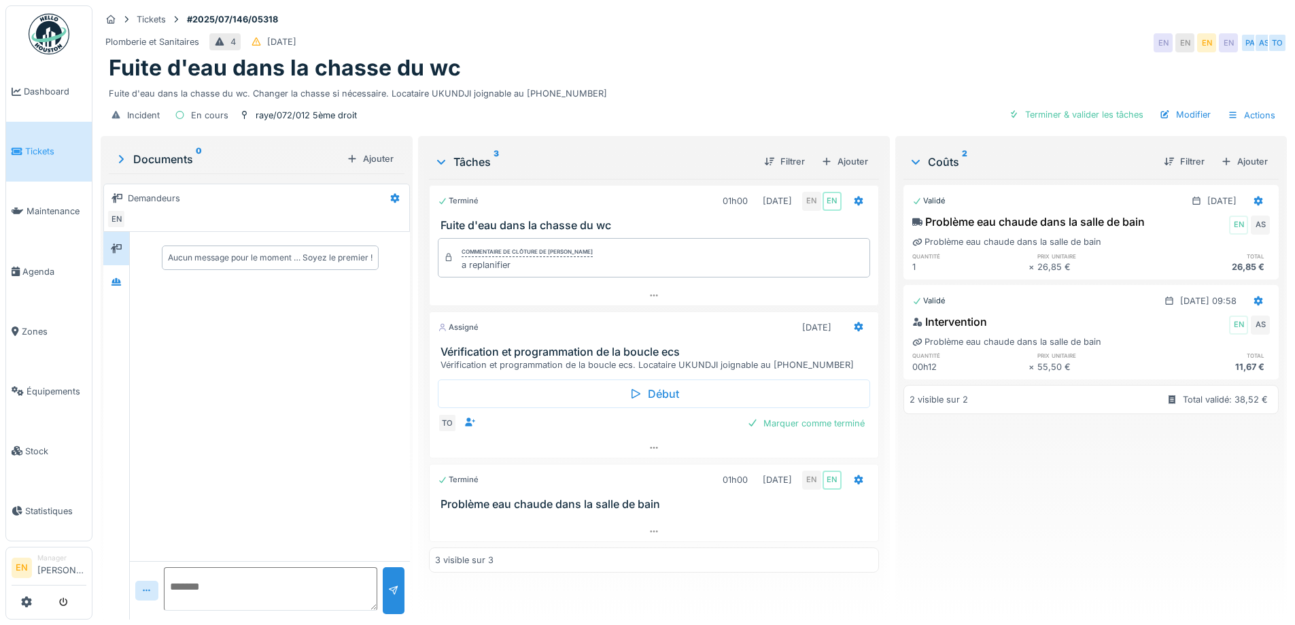
click at [329, 425] on div "Aucun message pour le moment … Soyez le premier !" at bounding box center [270, 396] width 280 height 329
click at [119, 287] on div at bounding box center [116, 281] width 11 height 13
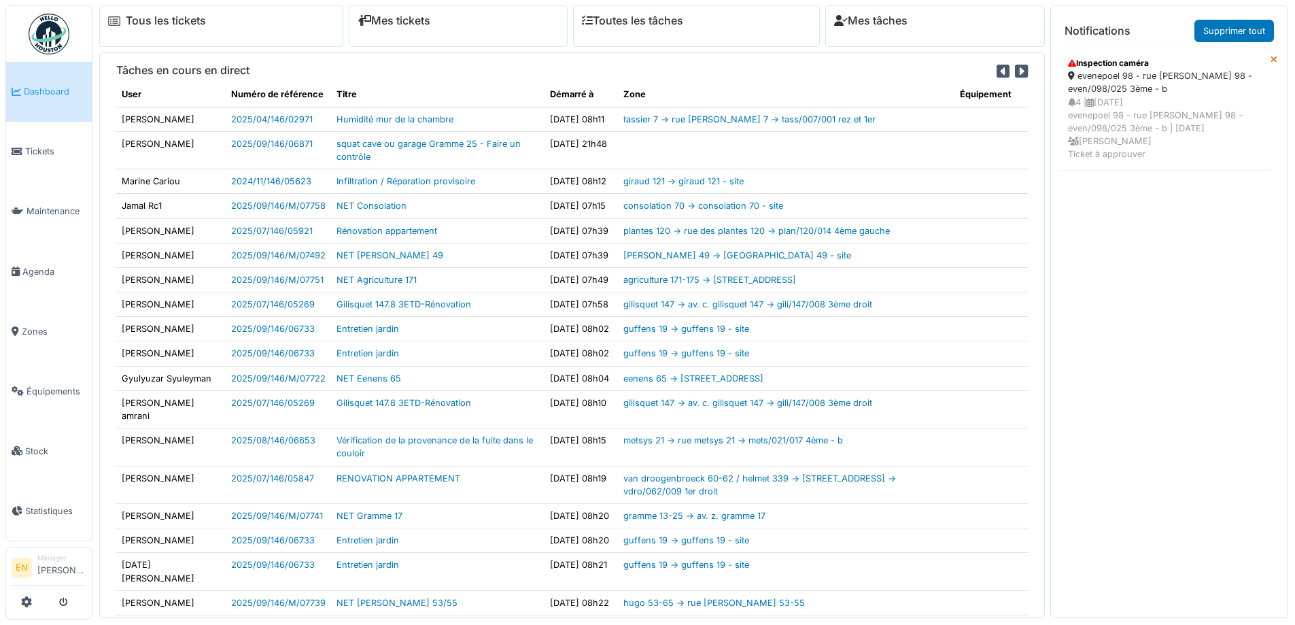
click at [1151, 100] on div "4 | [DATE] evenepoel 98 - rue [PERSON_NAME] 98 - even/098/025 3ème - b | [DATE]…" at bounding box center [1165, 128] width 194 height 65
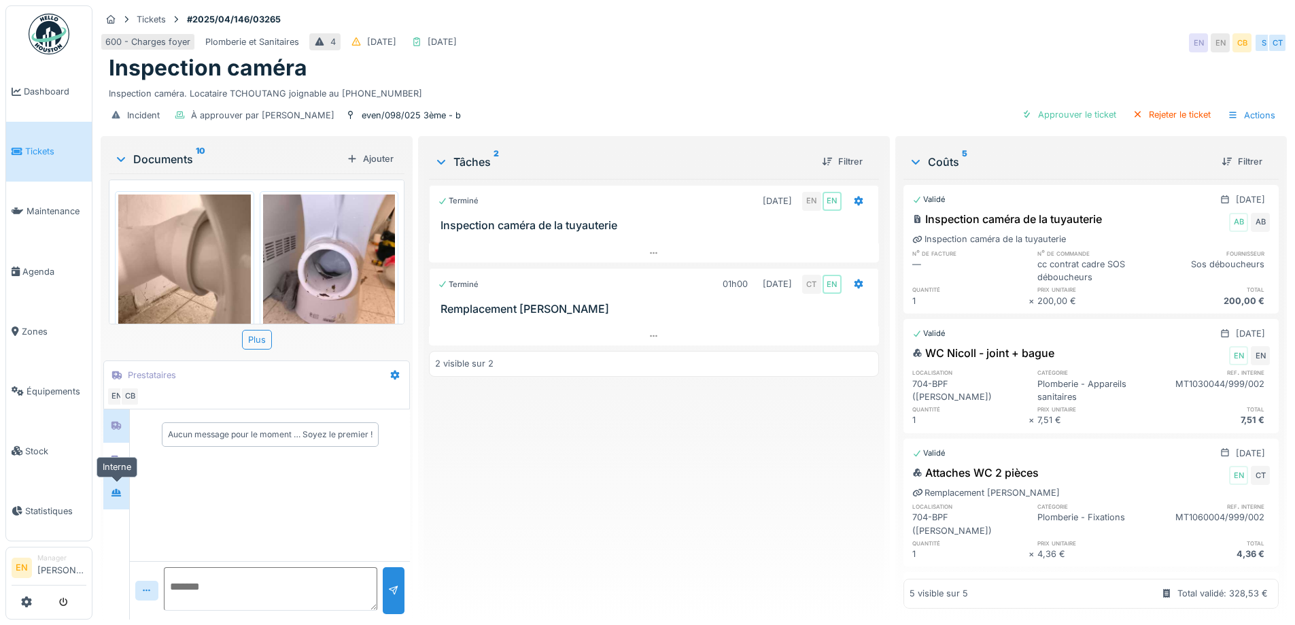
click at [126, 493] on div at bounding box center [116, 492] width 20 height 17
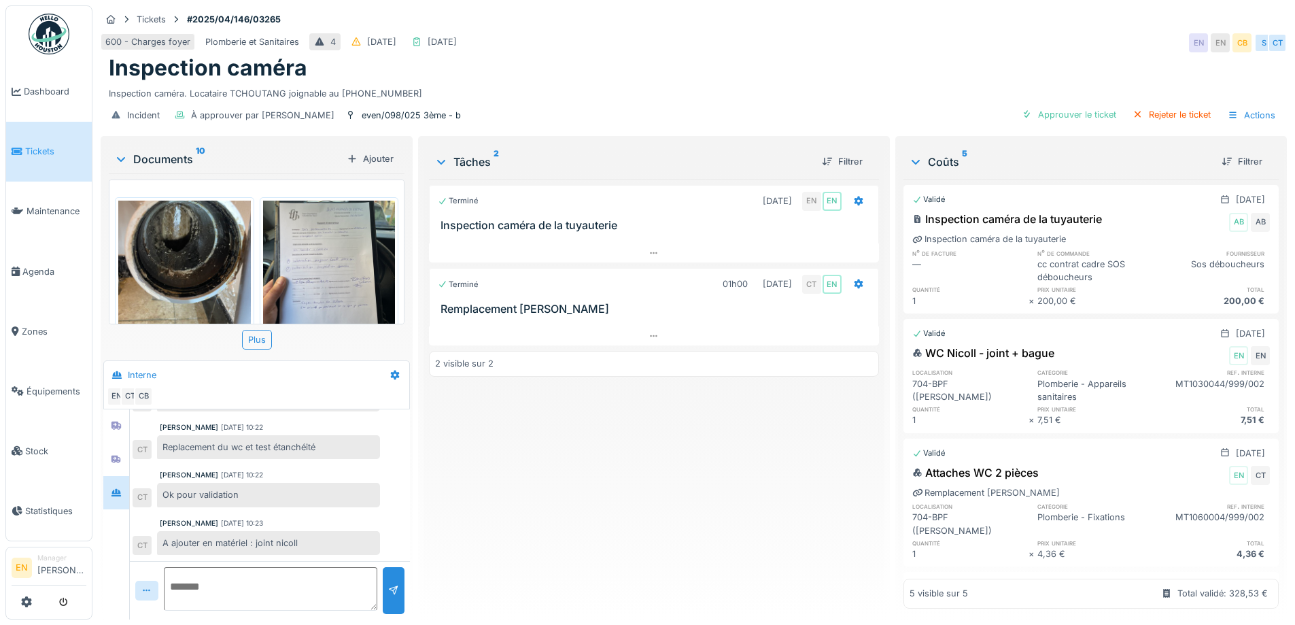
click at [495, 524] on div "Terminé [DATE] EN EN Inspection caméra de la tuyauterie Terminé 01h00 [DATE] CT…" at bounding box center [653, 393] width 449 height 429
click at [330, 260] on img at bounding box center [329, 266] width 133 height 133
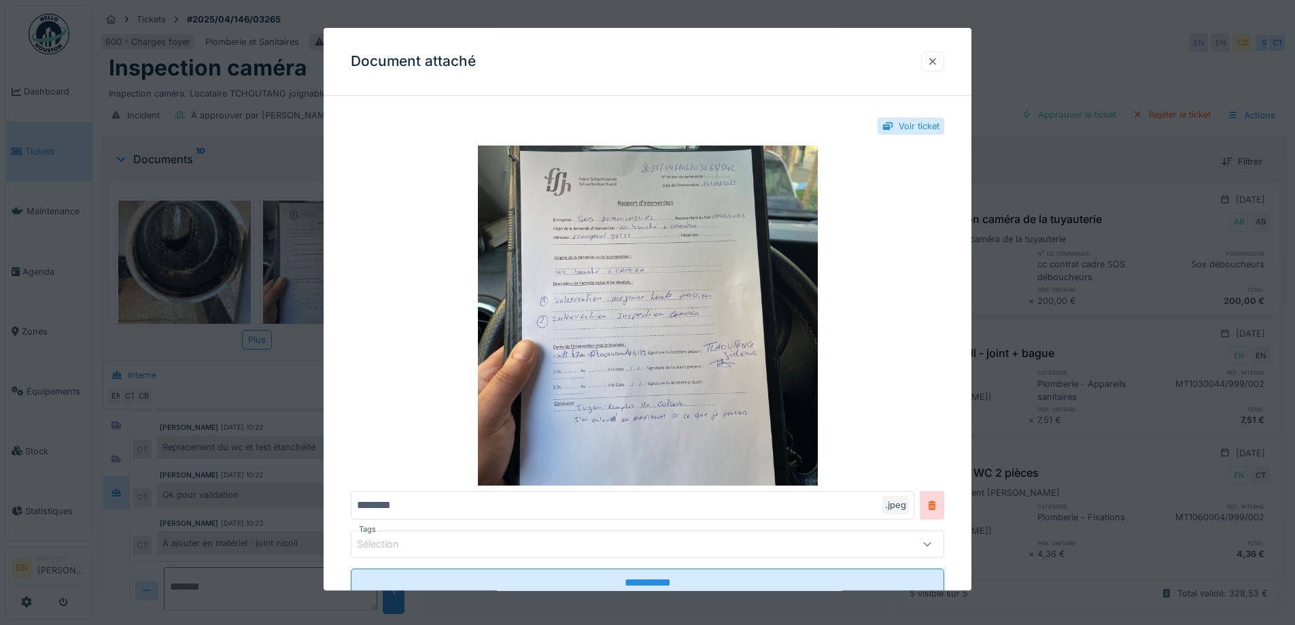
click at [935, 60] on div at bounding box center [932, 61] width 11 height 13
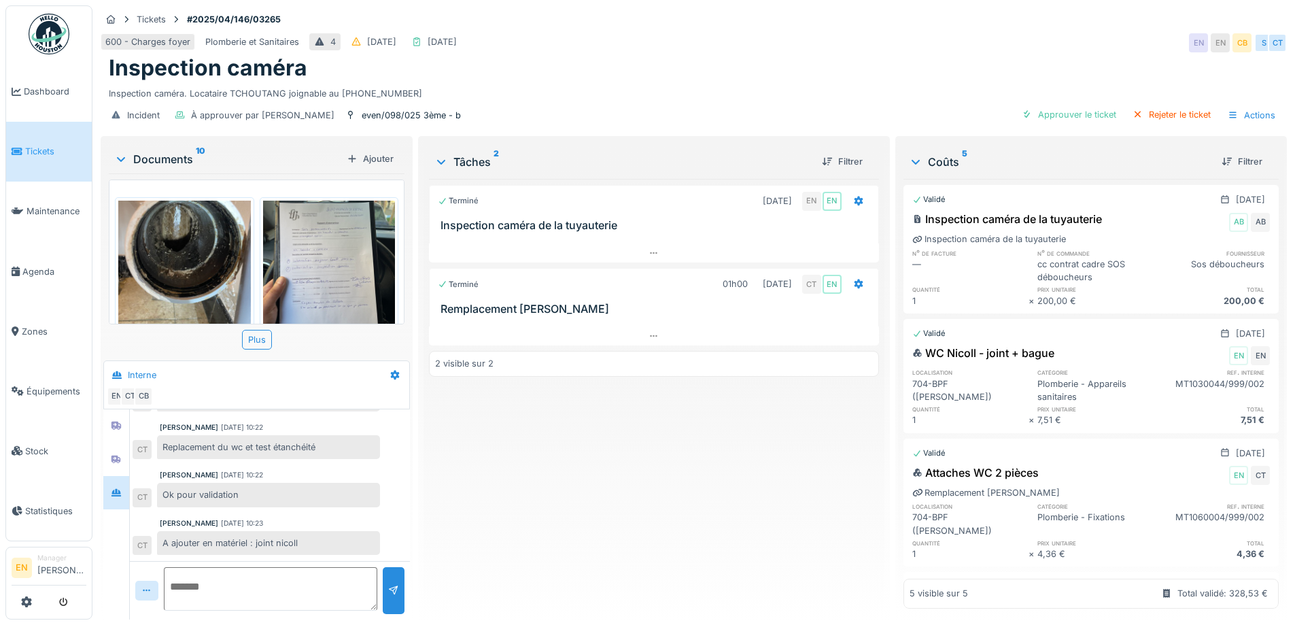
click at [311, 253] on img at bounding box center [329, 266] width 133 height 133
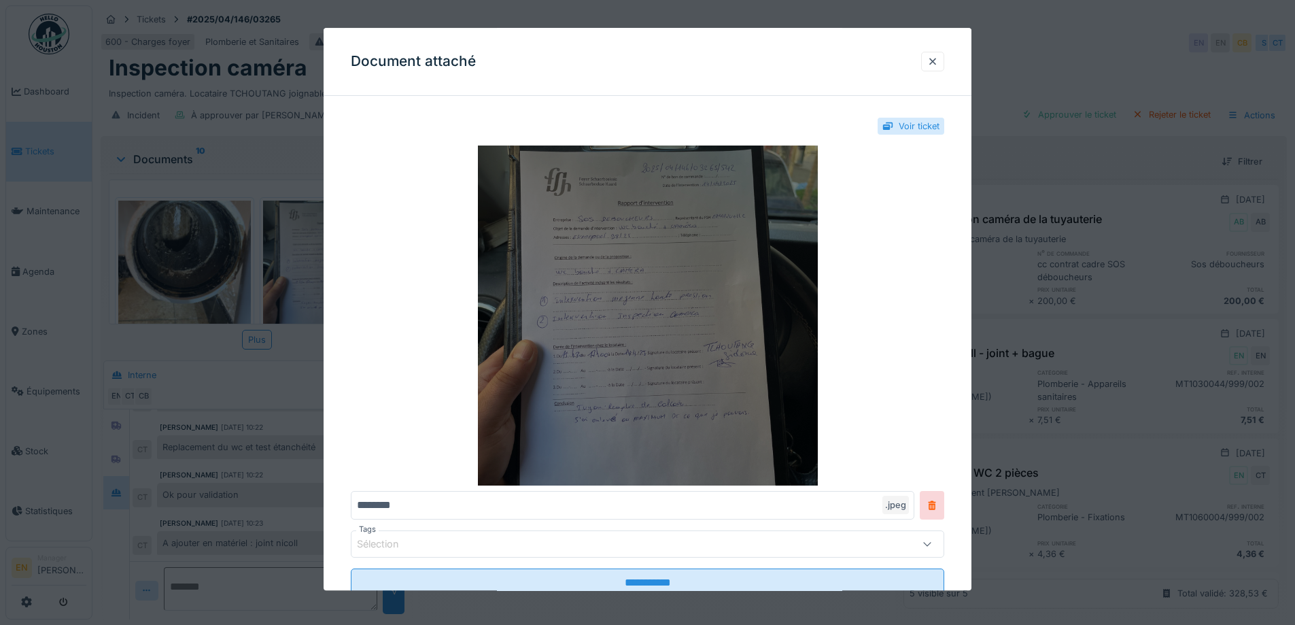
click at [558, 318] on img at bounding box center [647, 316] width 593 height 340
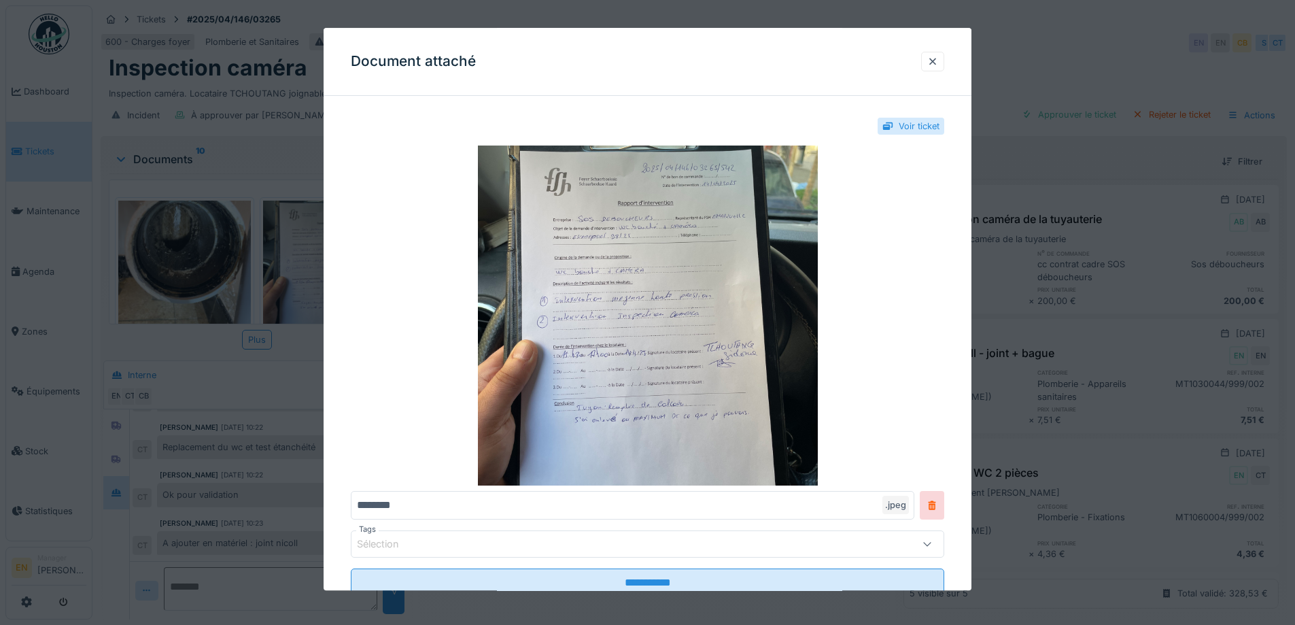
scroll to position [45, 0]
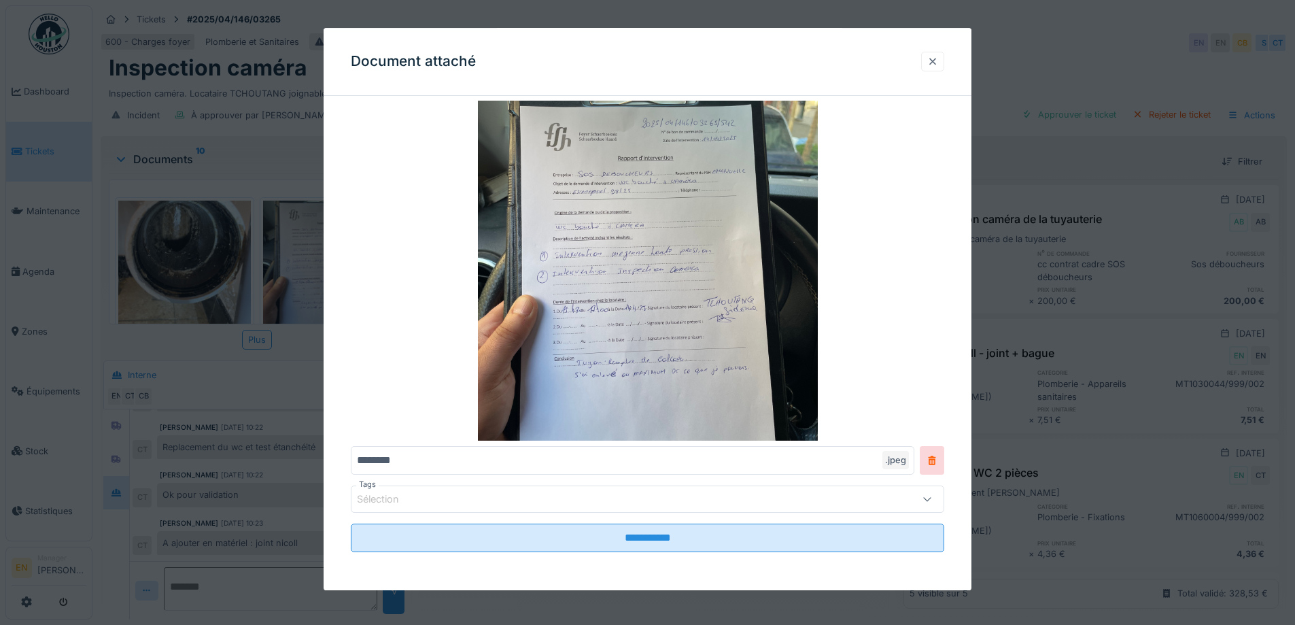
click at [938, 63] on div at bounding box center [932, 61] width 11 height 13
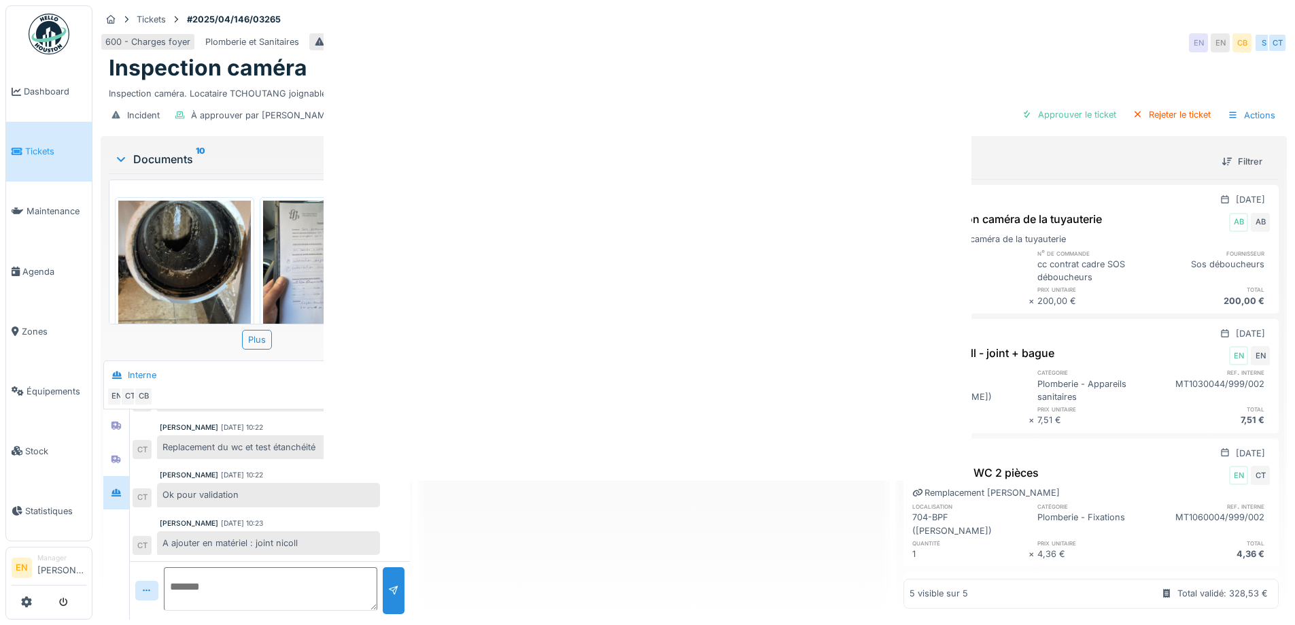
scroll to position [0, 0]
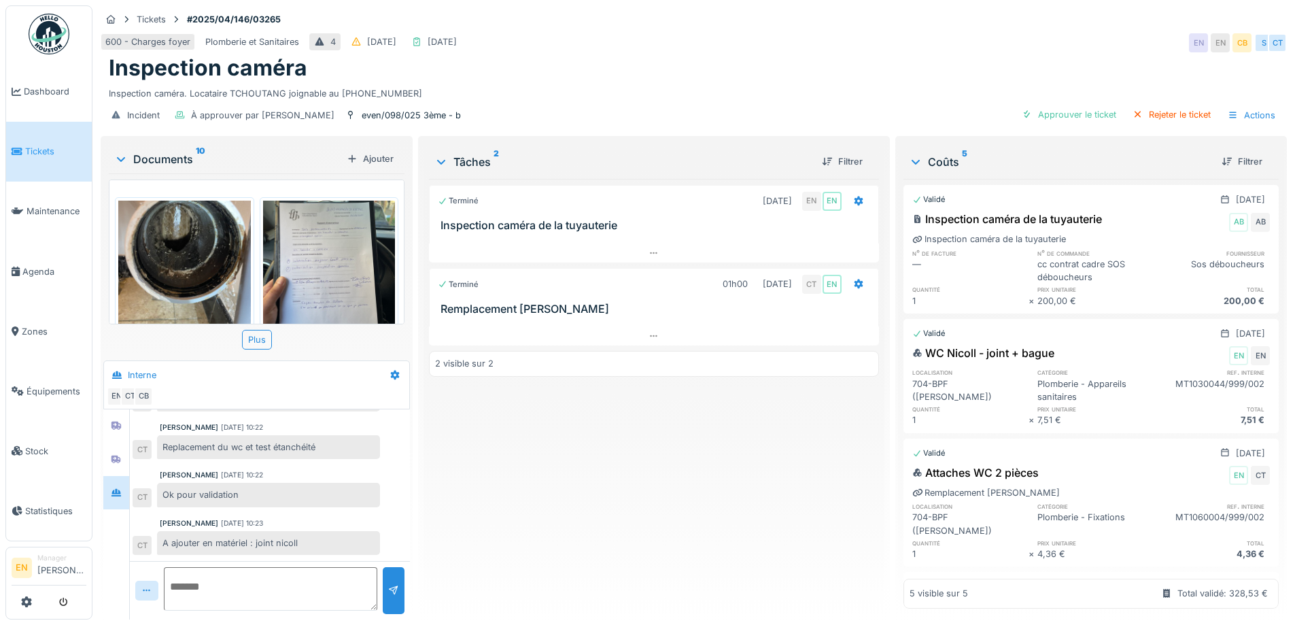
click at [1043, 269] on div "cc contrat cadre SOS déboucheurs" at bounding box center [1095, 271] width 116 height 26
click at [326, 240] on img at bounding box center [329, 266] width 133 height 133
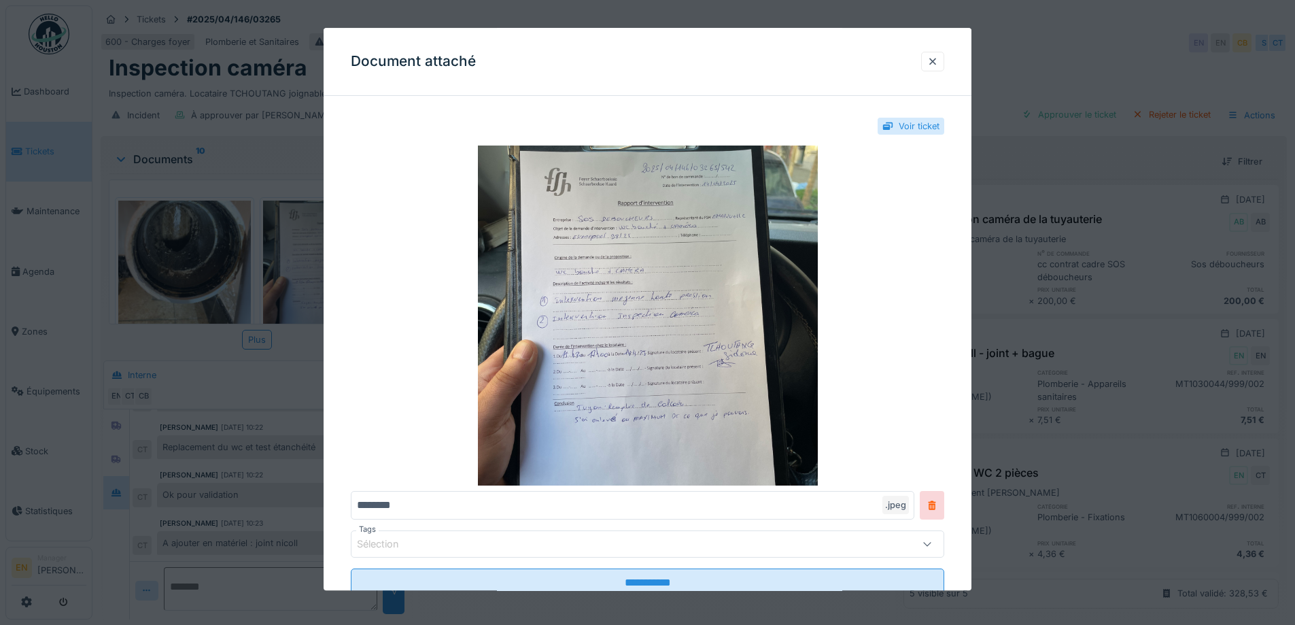
click at [915, 129] on div "Voir ticket" at bounding box center [918, 126] width 41 height 13
click at [911, 132] on div "Voir ticket" at bounding box center [918, 126] width 41 height 13
click at [928, 63] on div at bounding box center [932, 62] width 23 height 20
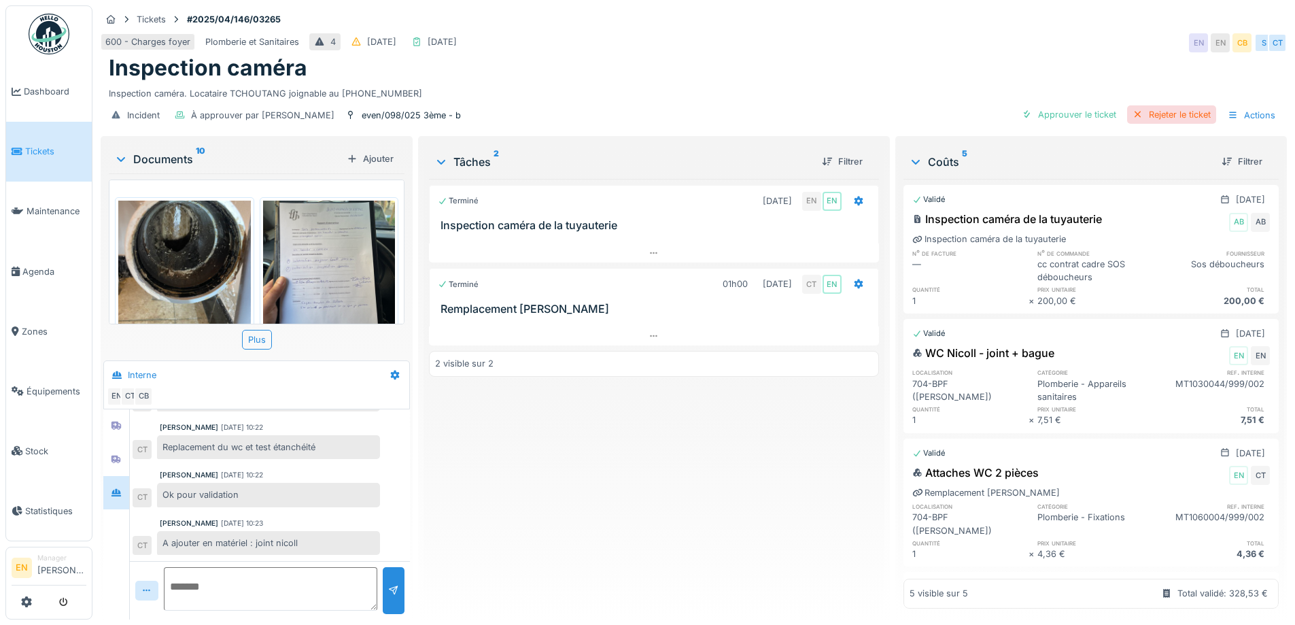
click at [1148, 118] on div "Rejeter le ticket" at bounding box center [1171, 114] width 89 height 18
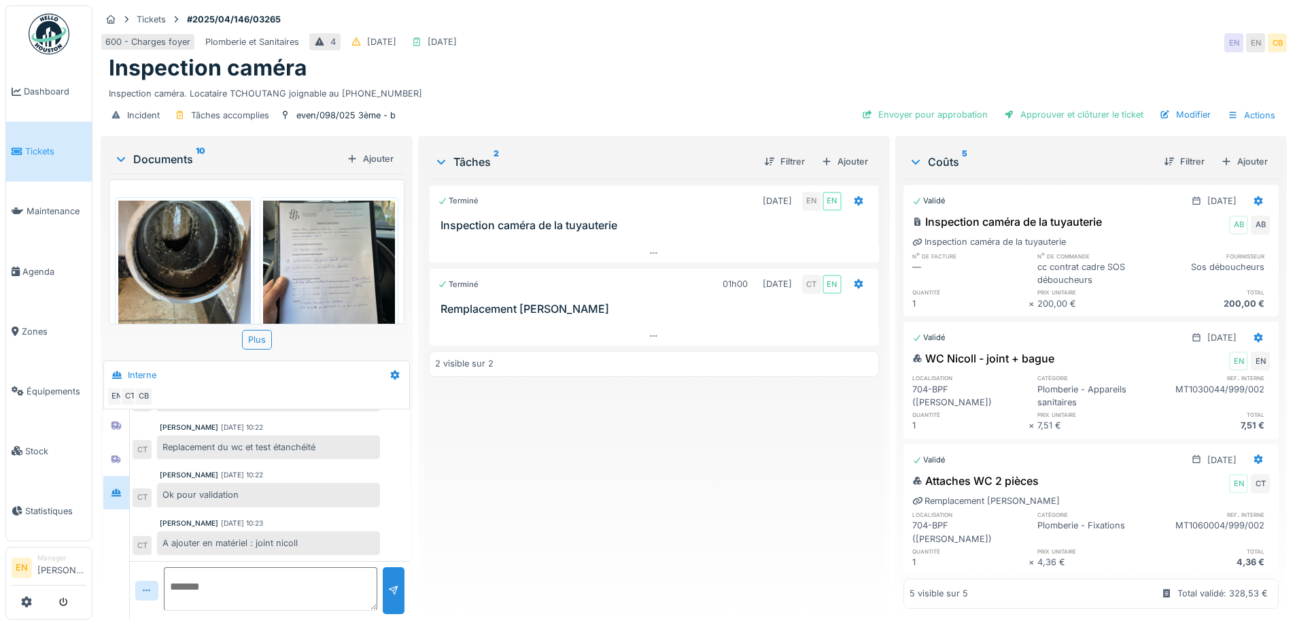
click at [337, 245] on img at bounding box center [329, 266] width 133 height 133
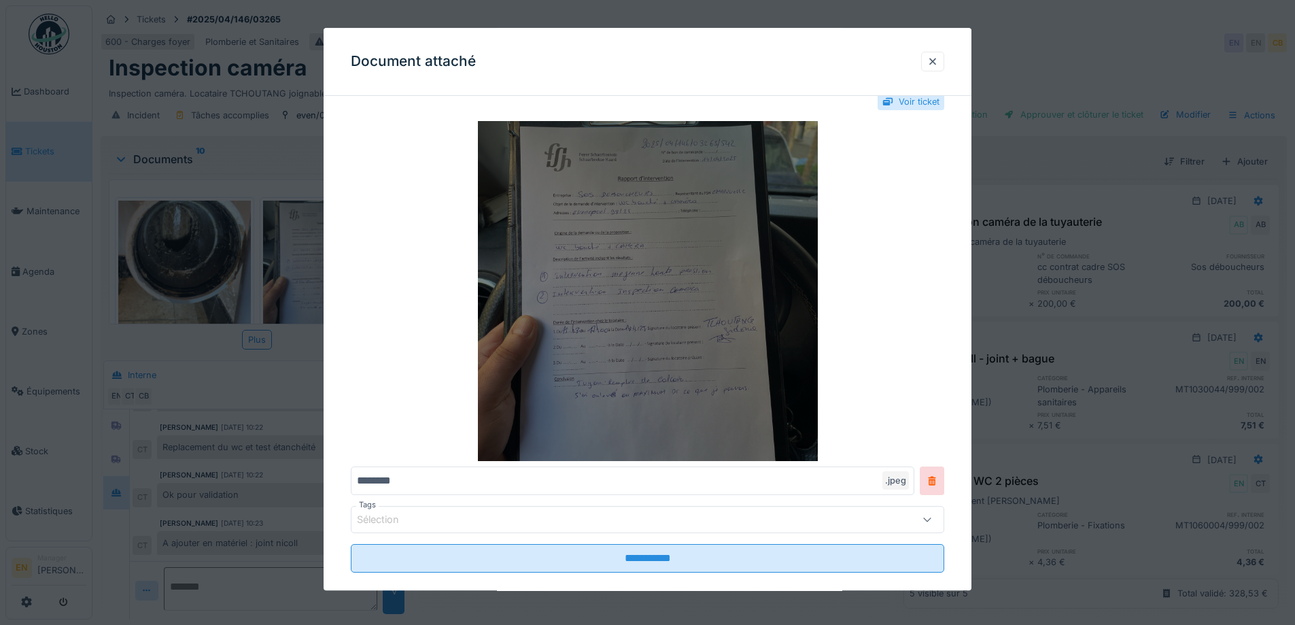
scroll to position [45, 0]
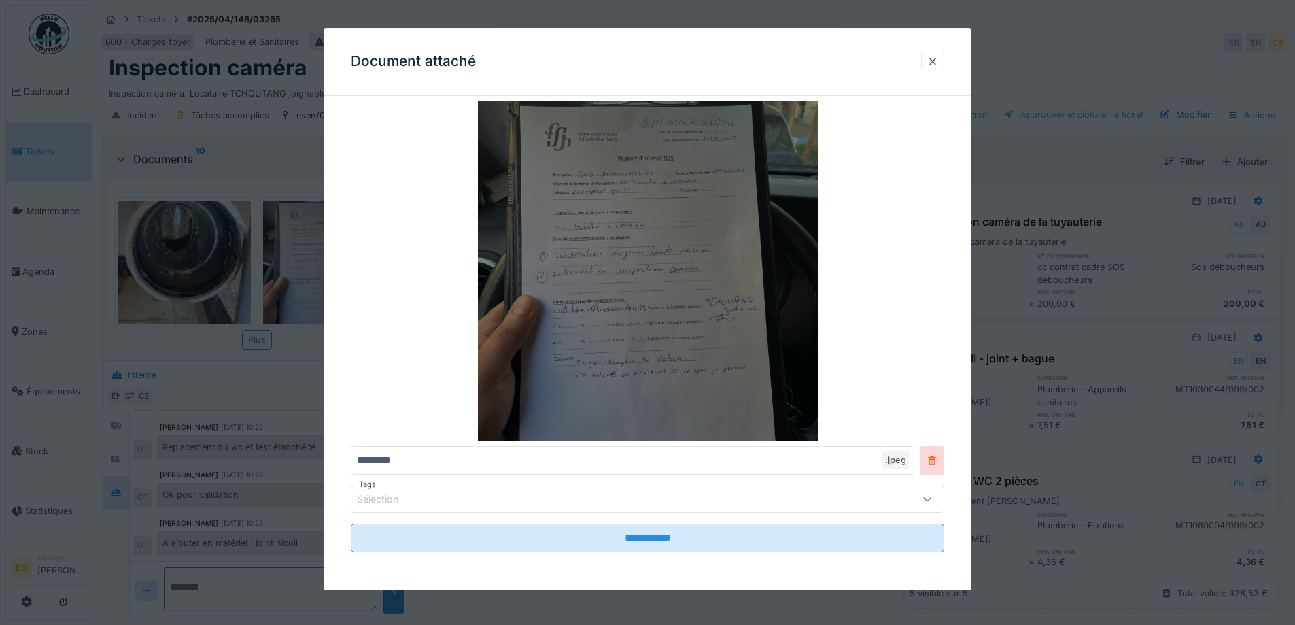
click at [733, 275] on img at bounding box center [647, 271] width 593 height 340
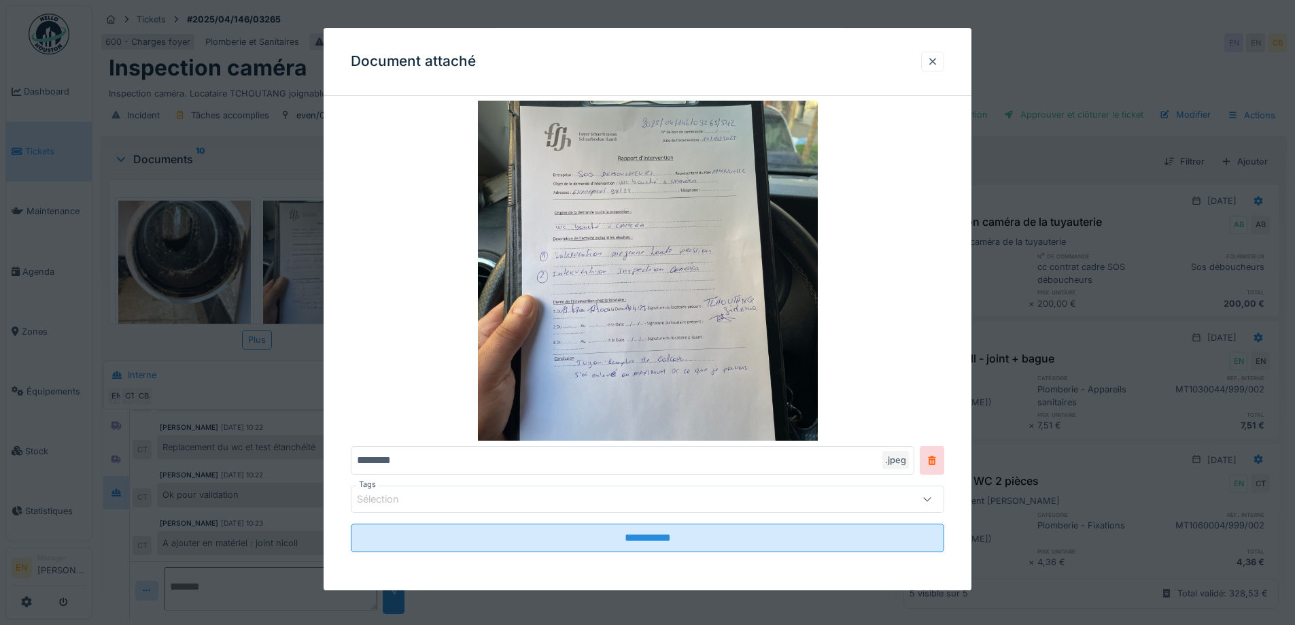
drag, startPoint x: 926, startPoint y: 60, endPoint x: 924, endPoint y: 69, distance: 9.7
click at [926, 60] on div at bounding box center [932, 62] width 23 height 20
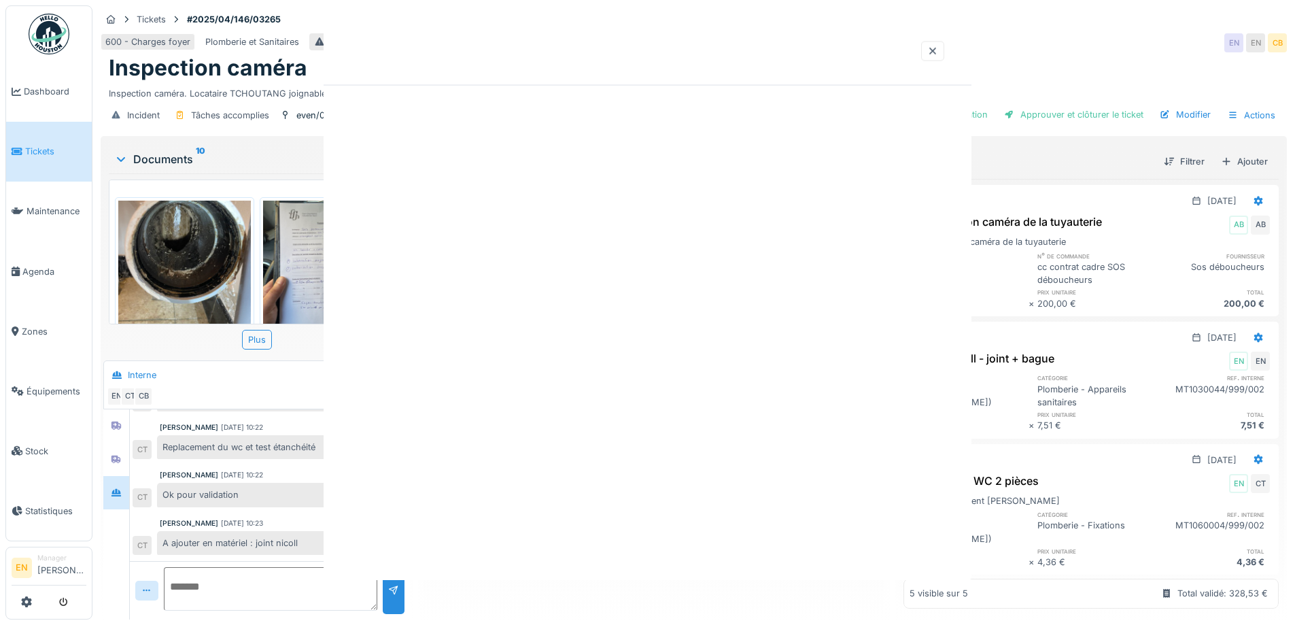
scroll to position [0, 0]
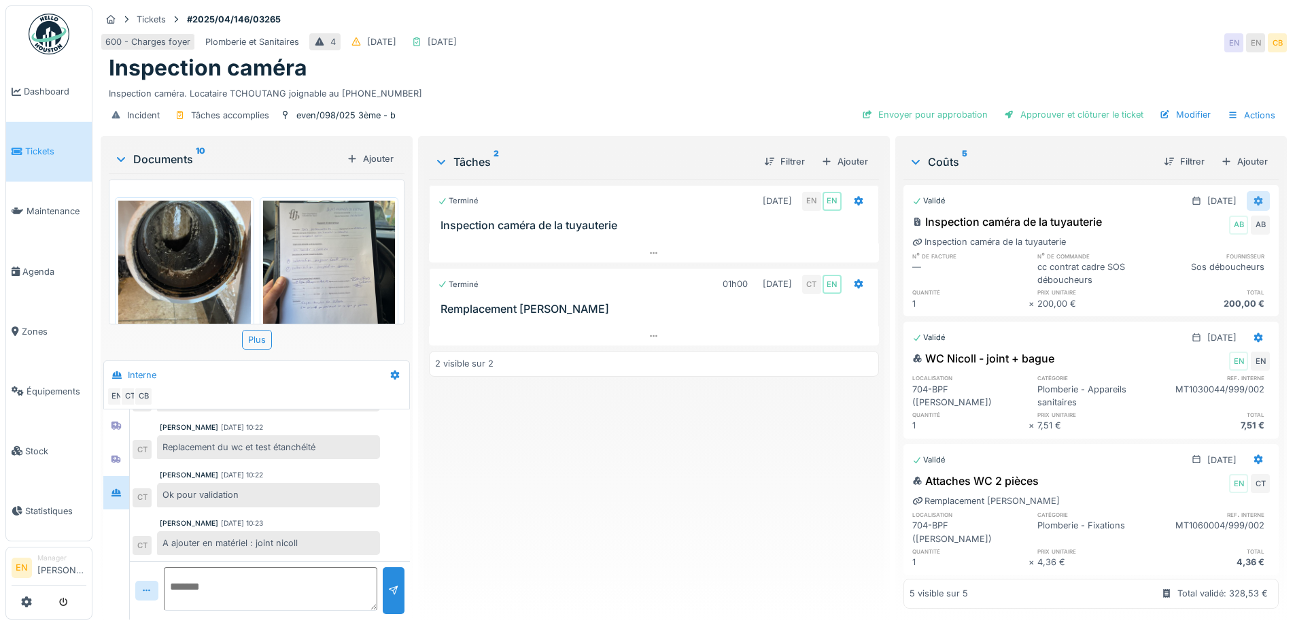
click at [1254, 199] on icon at bounding box center [1258, 201] width 9 height 10
click at [1180, 234] on div "Rouvrir" at bounding box center [1192, 231] width 66 height 20
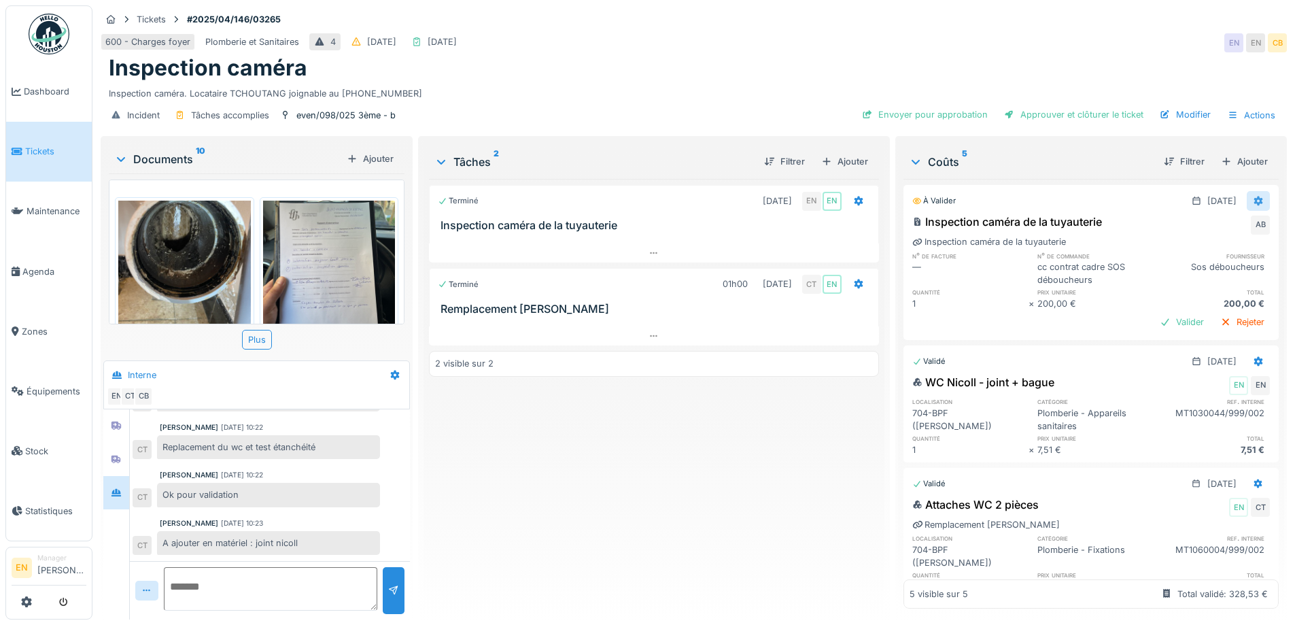
click at [1252, 204] on icon at bounding box center [1257, 200] width 11 height 9
click at [1207, 225] on div "Modifier" at bounding box center [1192, 231] width 66 height 20
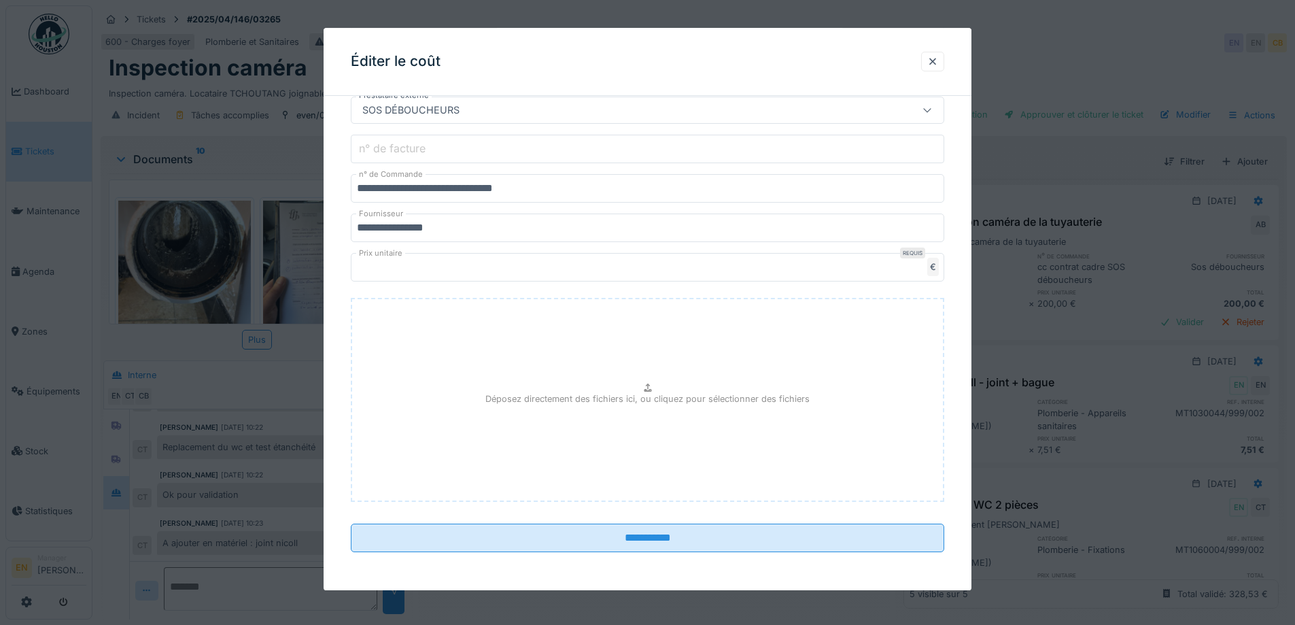
scroll to position [10, 0]
click at [653, 393] on p "Déposez directement des fichiers ici, ou cliquez pour sélectionner des fichiers" at bounding box center [647, 398] width 324 height 13
type input "**********"
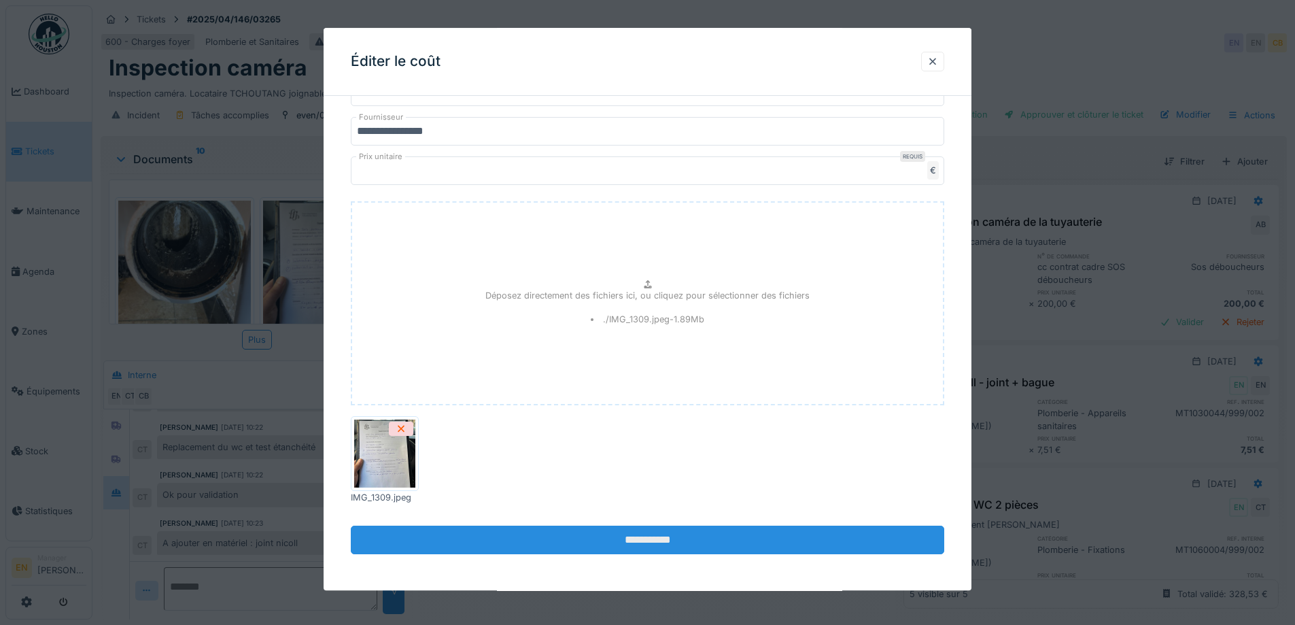
scroll to position [396, 0]
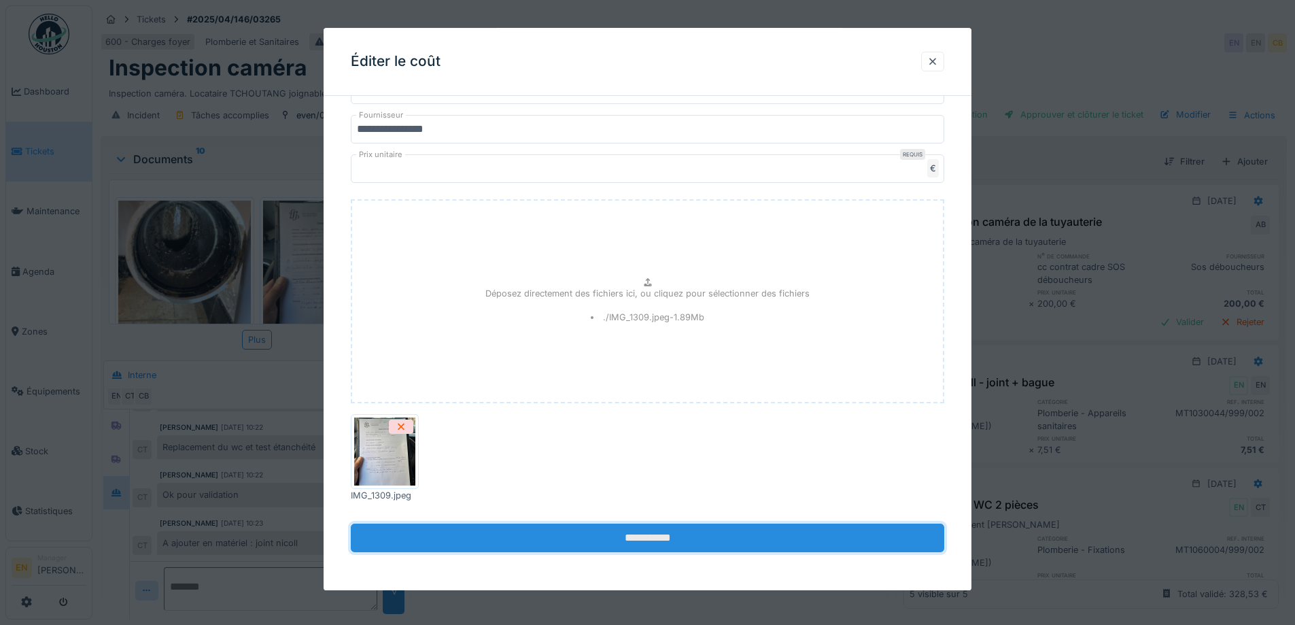
drag, startPoint x: 659, startPoint y: 535, endPoint x: 648, endPoint y: 539, distance: 11.4
click at [659, 536] on input "**********" at bounding box center [647, 538] width 593 height 29
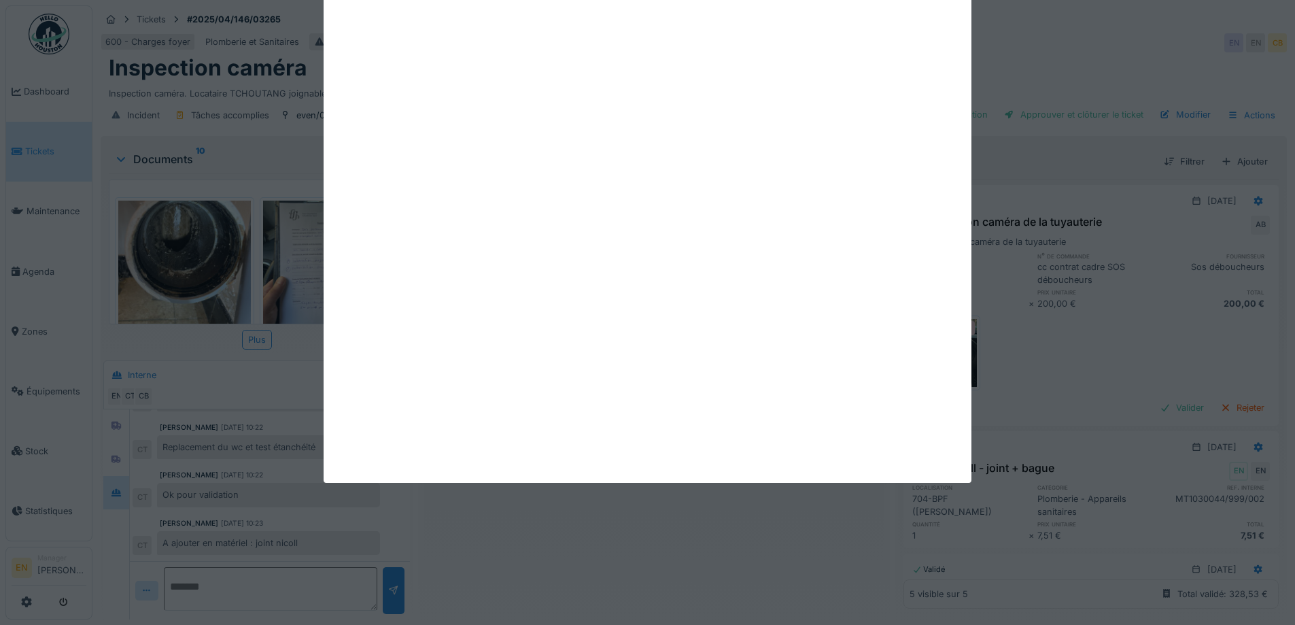
scroll to position [0, 0]
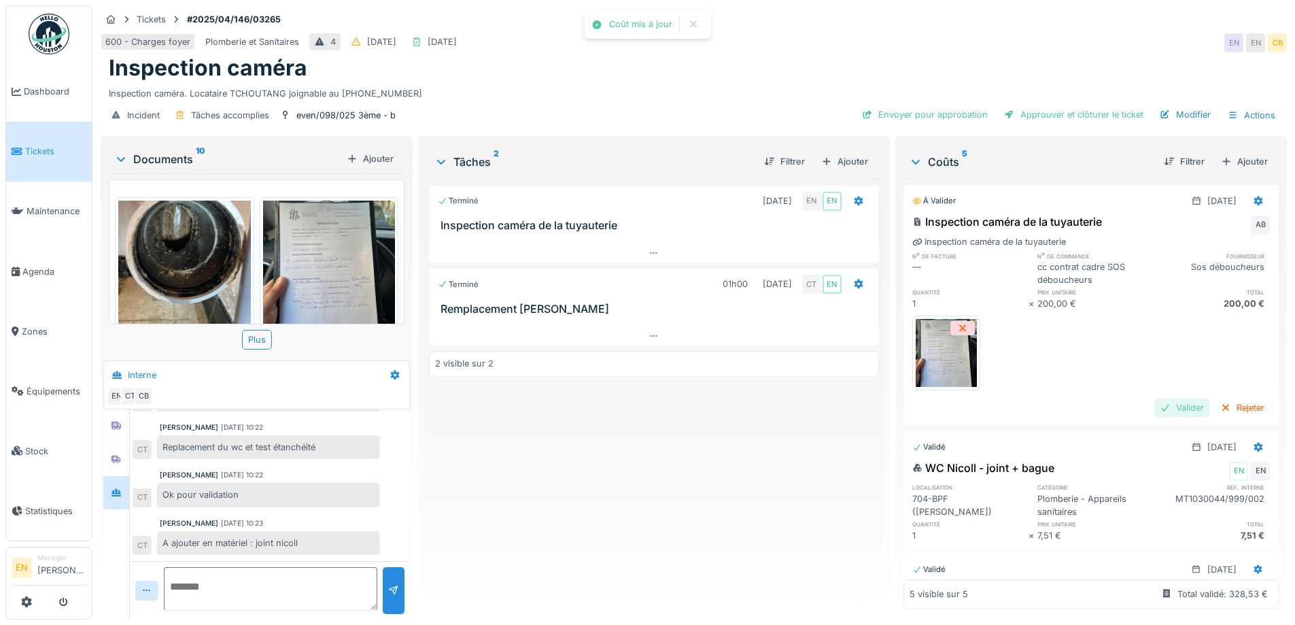
click at [1154, 398] on div "Valider" at bounding box center [1181, 407] width 55 height 18
click at [1156, 398] on div "Valider" at bounding box center [1181, 407] width 55 height 18
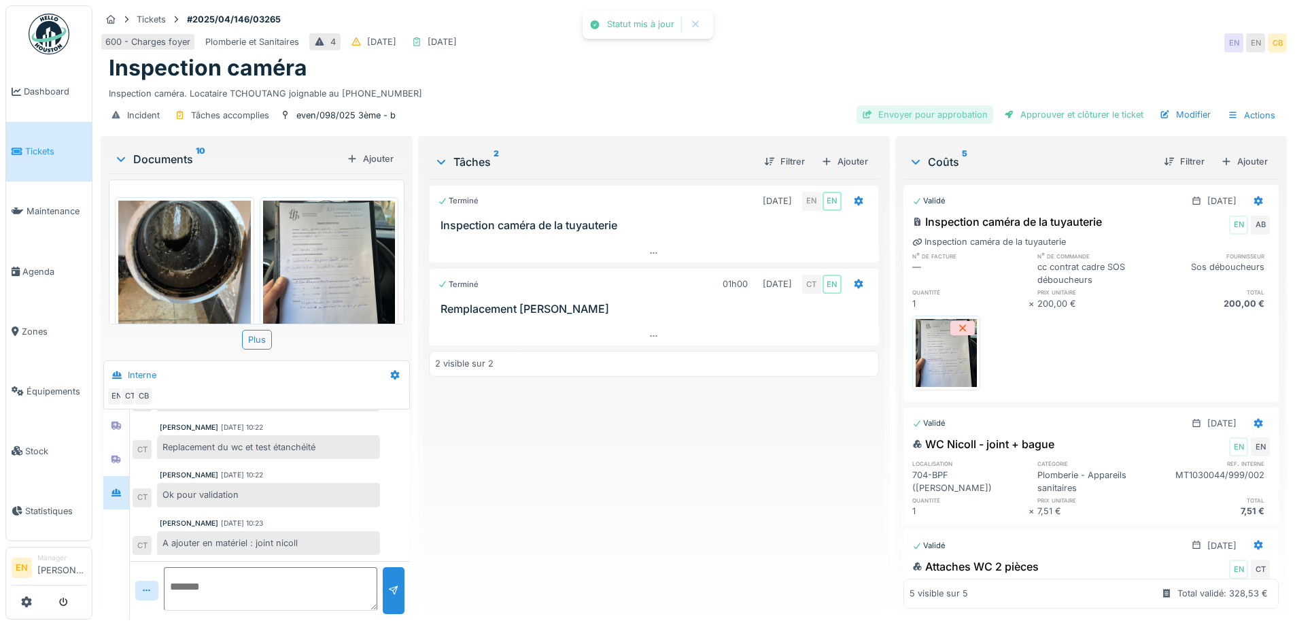
click at [919, 105] on div "Envoyer pour approbation" at bounding box center [924, 114] width 137 height 18
click at [951, 107] on div "Envoyer pour approbation" at bounding box center [924, 114] width 137 height 18
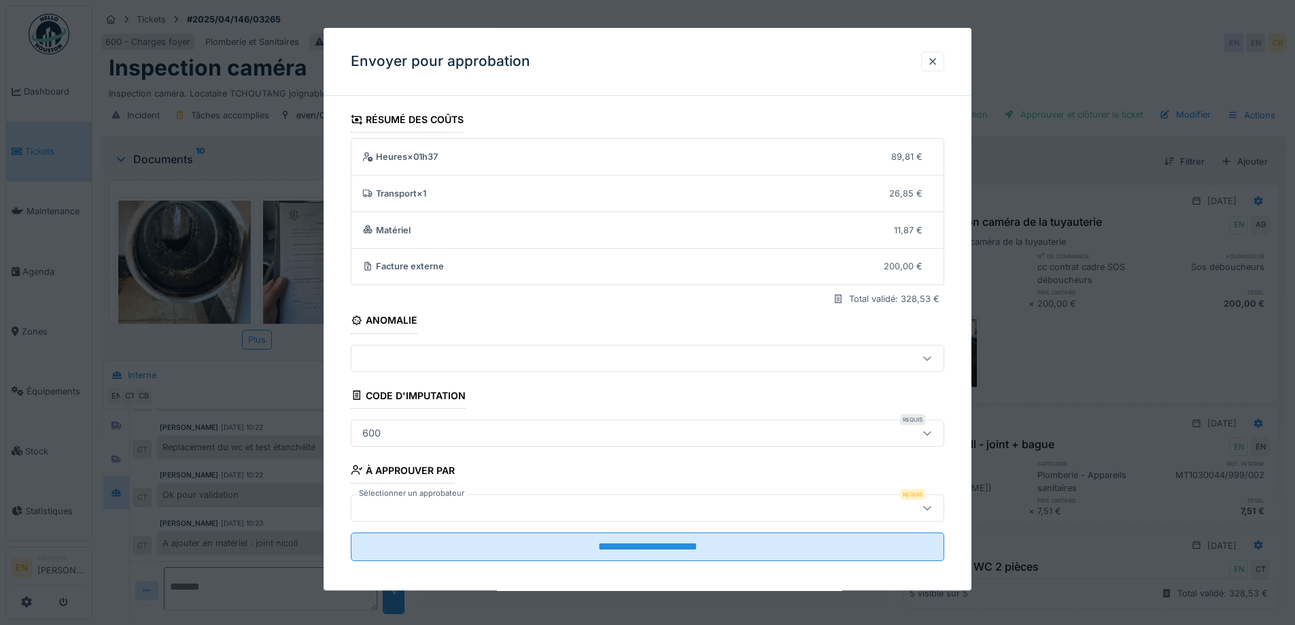
scroll to position [9, 0]
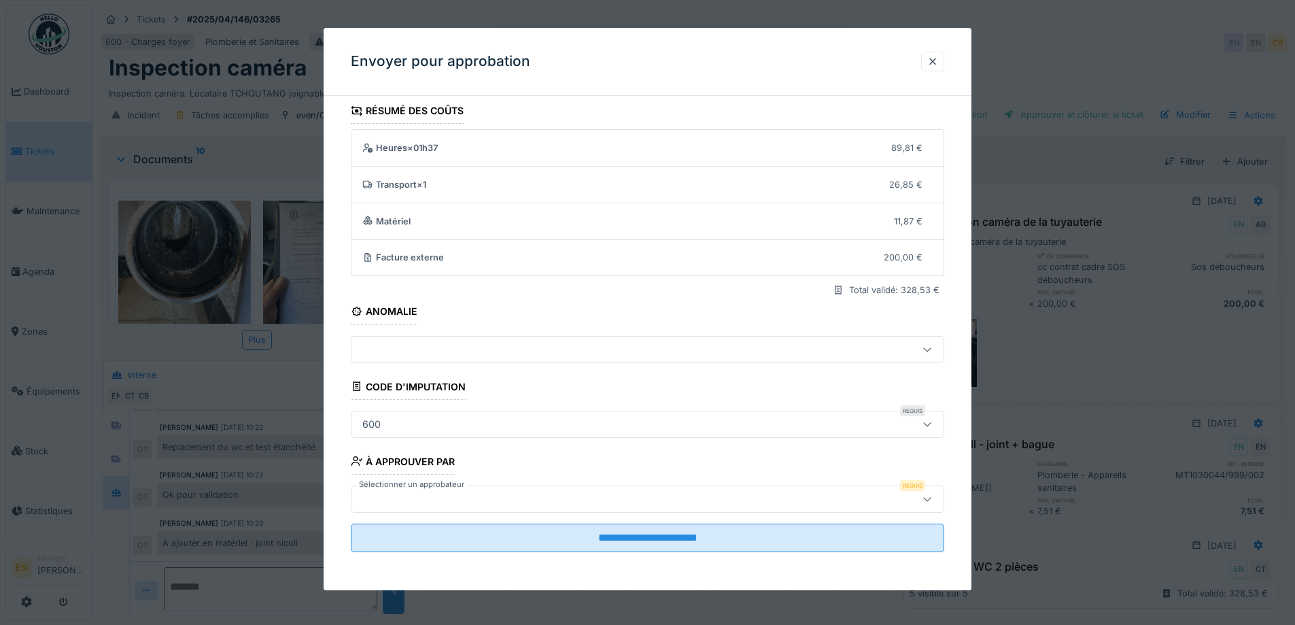
click at [830, 496] on div at bounding box center [613, 498] width 512 height 15
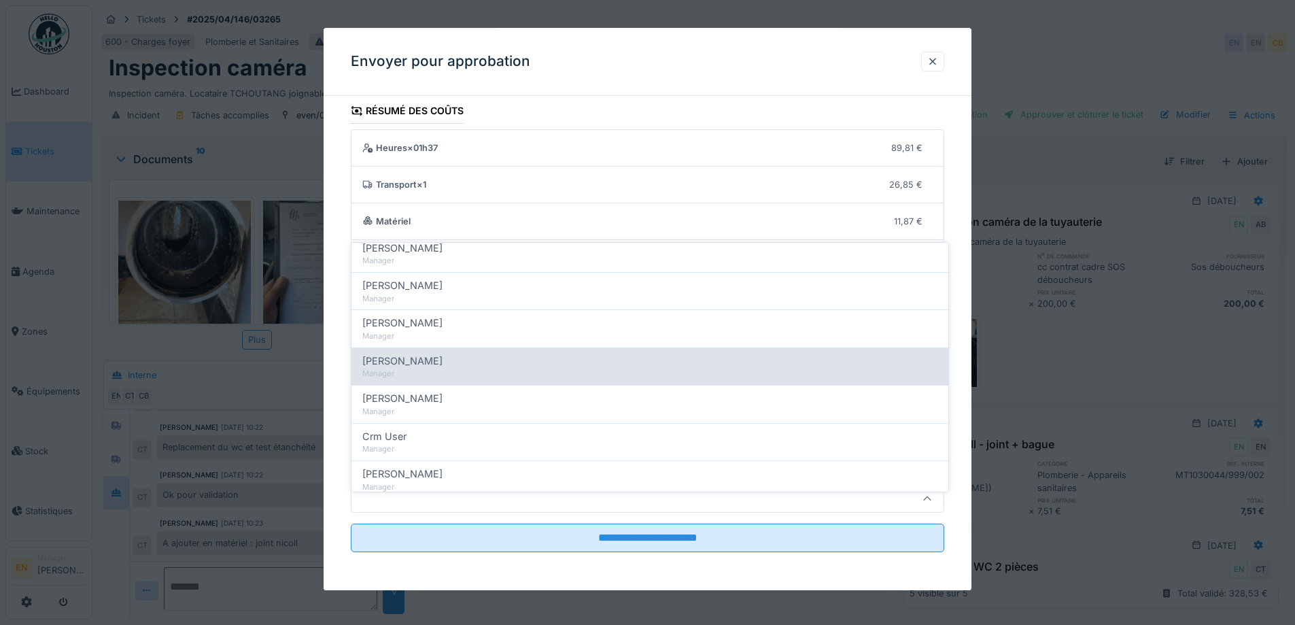
scroll to position [272, 0]
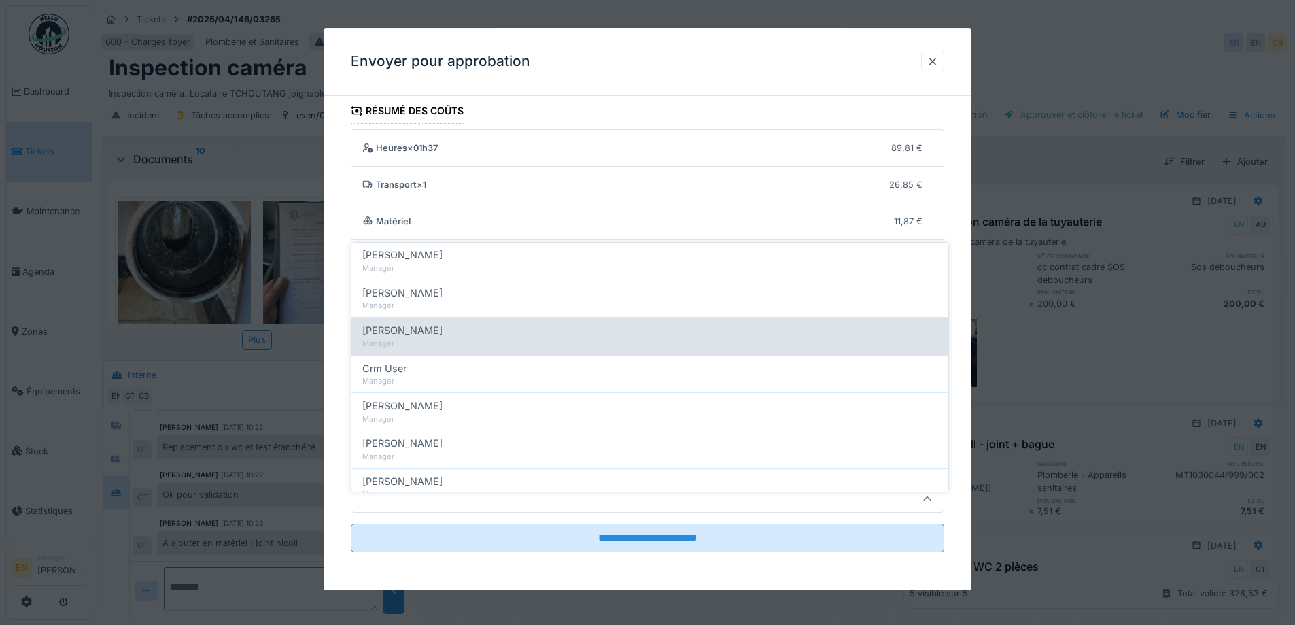
click at [447, 323] on div "[PERSON_NAME]" at bounding box center [649, 330] width 575 height 15
type input "****"
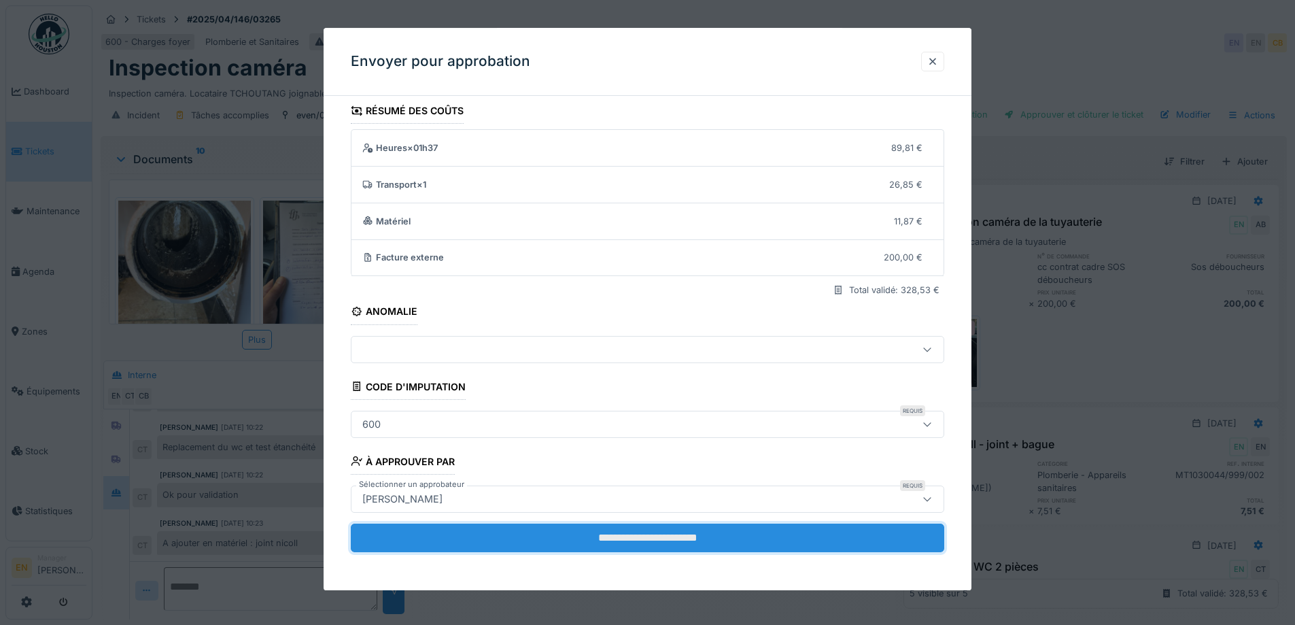
click at [687, 535] on input "**********" at bounding box center [647, 537] width 593 height 29
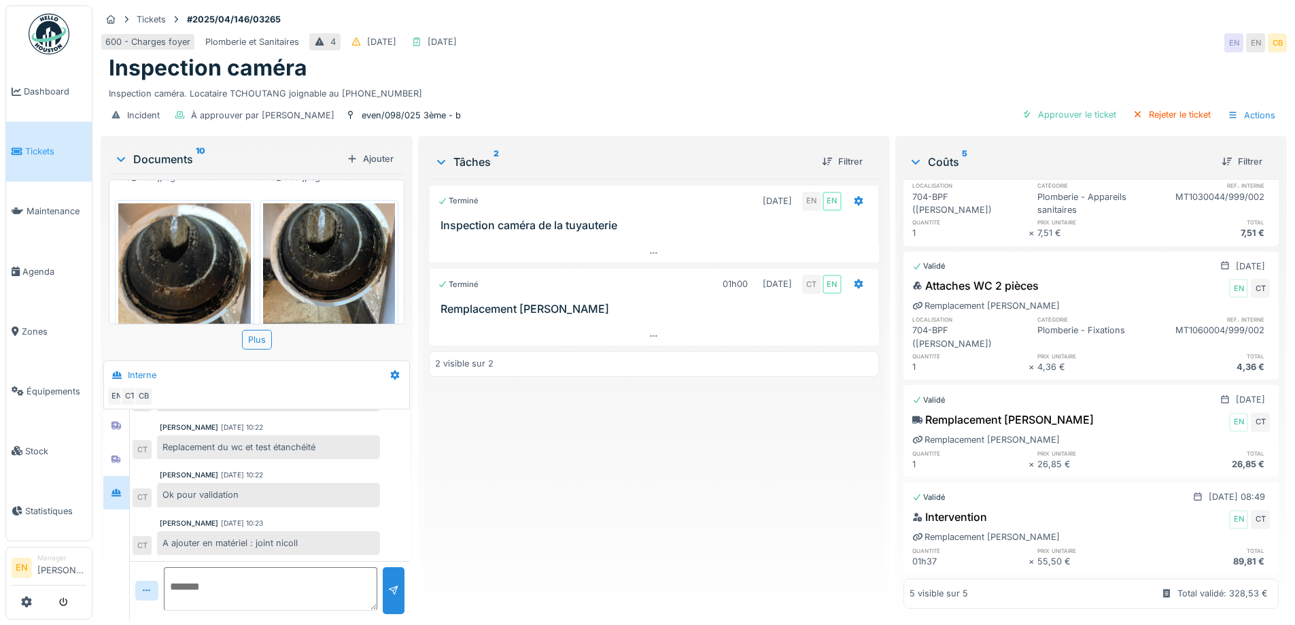
scroll to position [280, 0]
click at [717, 457] on div "Terminé 14/04/2025 EN EN Inspection caméra de la tuyauterie Terminé 01h00 16/04…" at bounding box center [653, 393] width 449 height 429
click at [56, 38] on img at bounding box center [49, 34] width 41 height 41
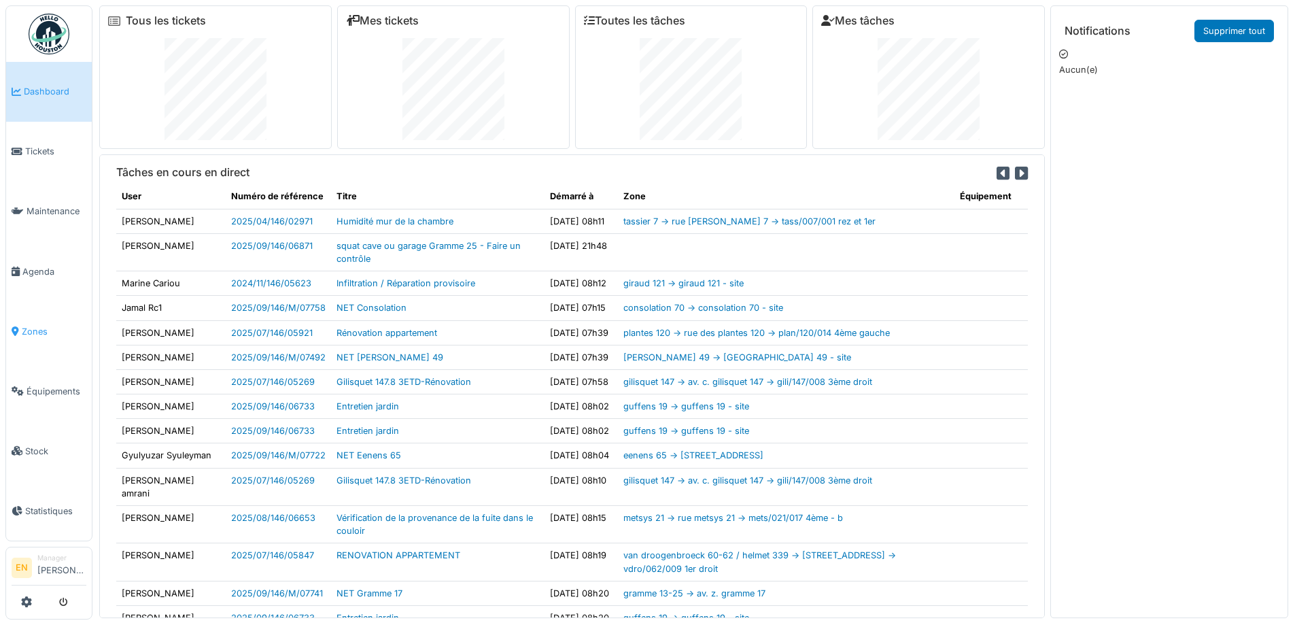
click at [33, 325] on span "Zones" at bounding box center [54, 331] width 65 height 13
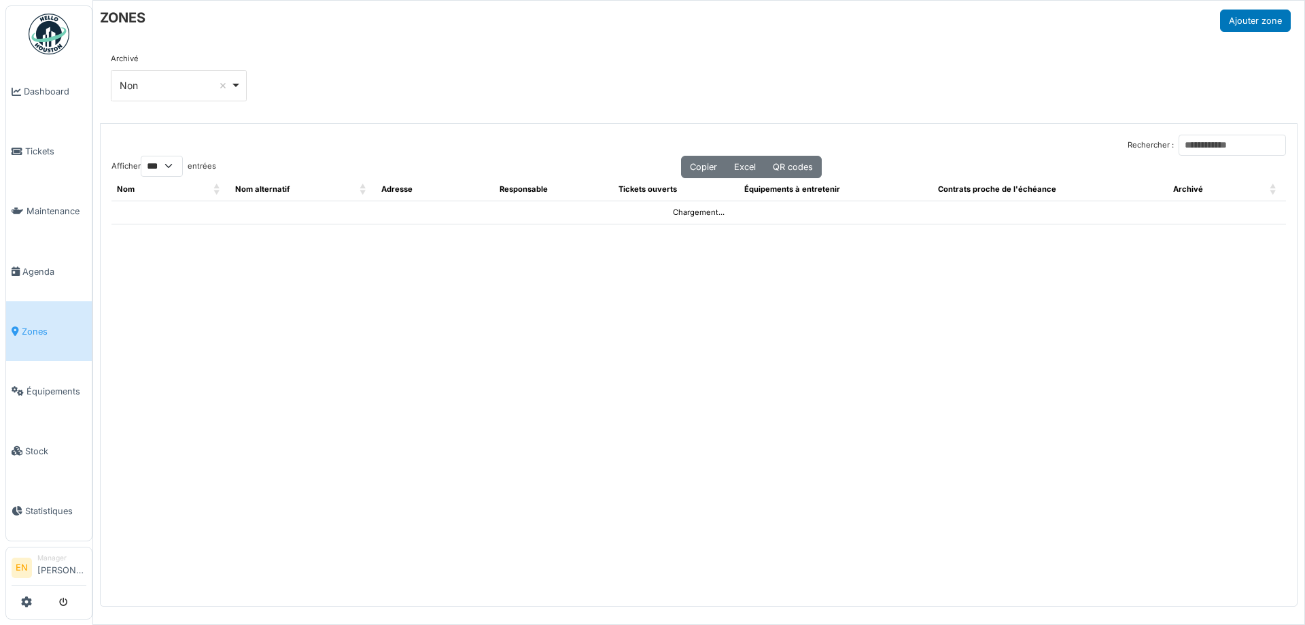
select select "***"
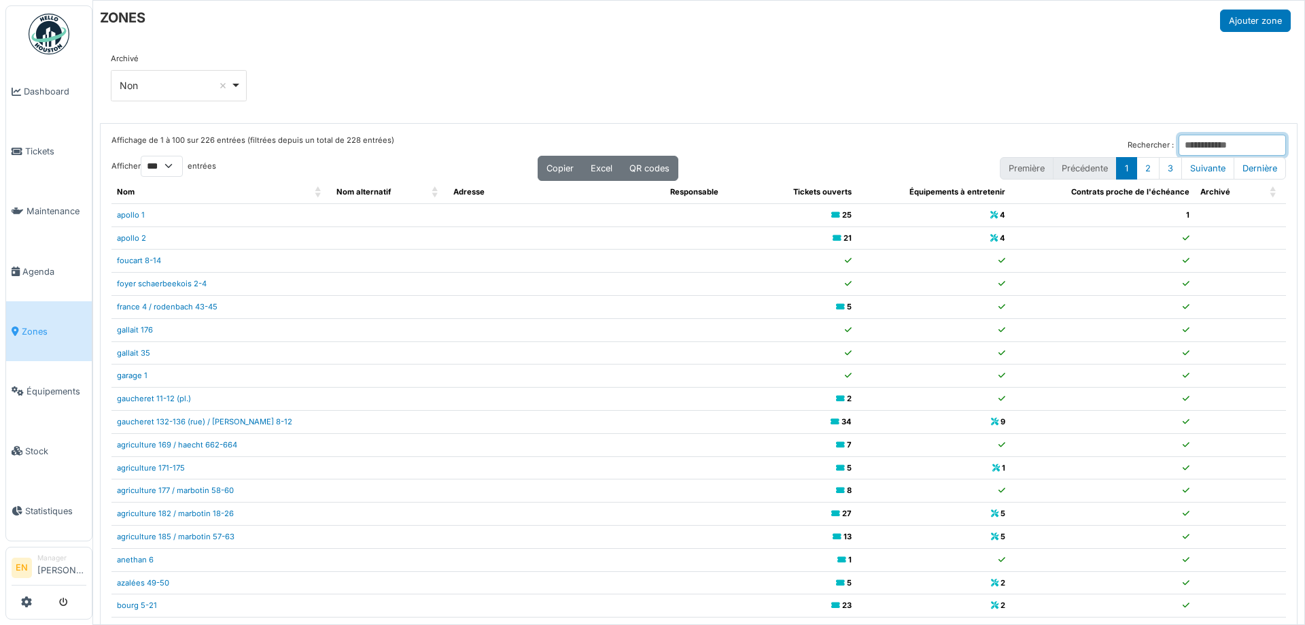
click at [1178, 141] on input "Rechercher :" at bounding box center [1231, 145] width 107 height 21
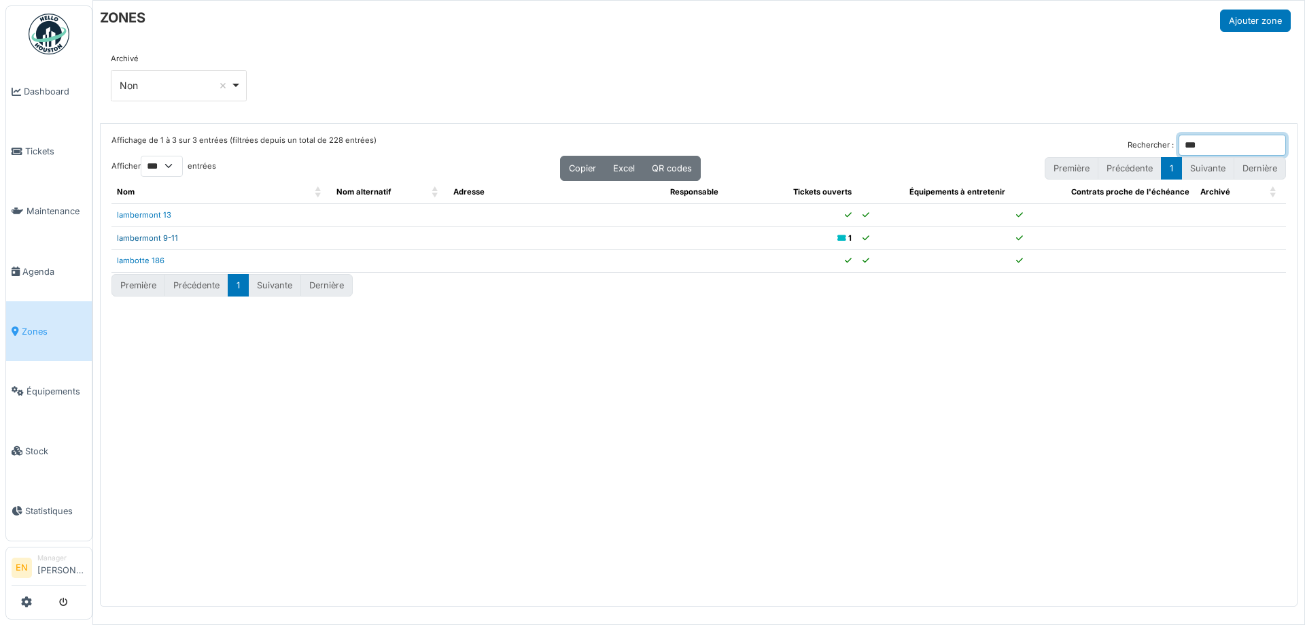
type input "***"
click at [158, 236] on link "lambermont 9-11" at bounding box center [147, 238] width 61 height 10
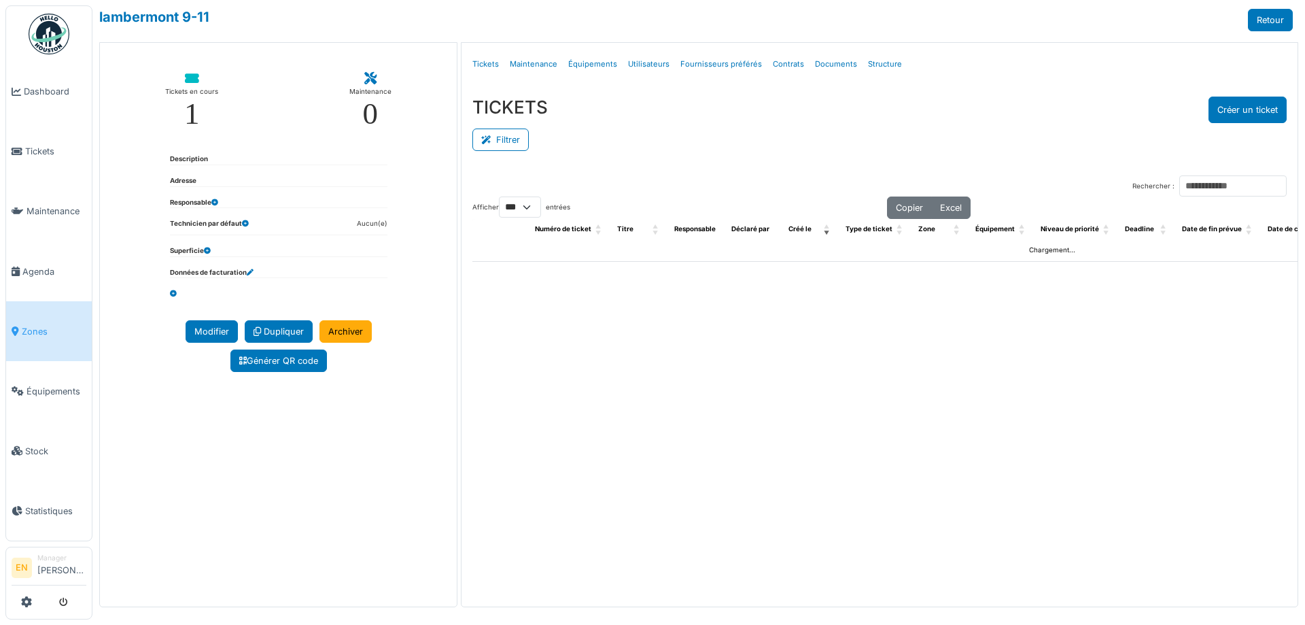
select select "***"
click at [870, 63] on link "Structure" at bounding box center [884, 64] width 45 height 32
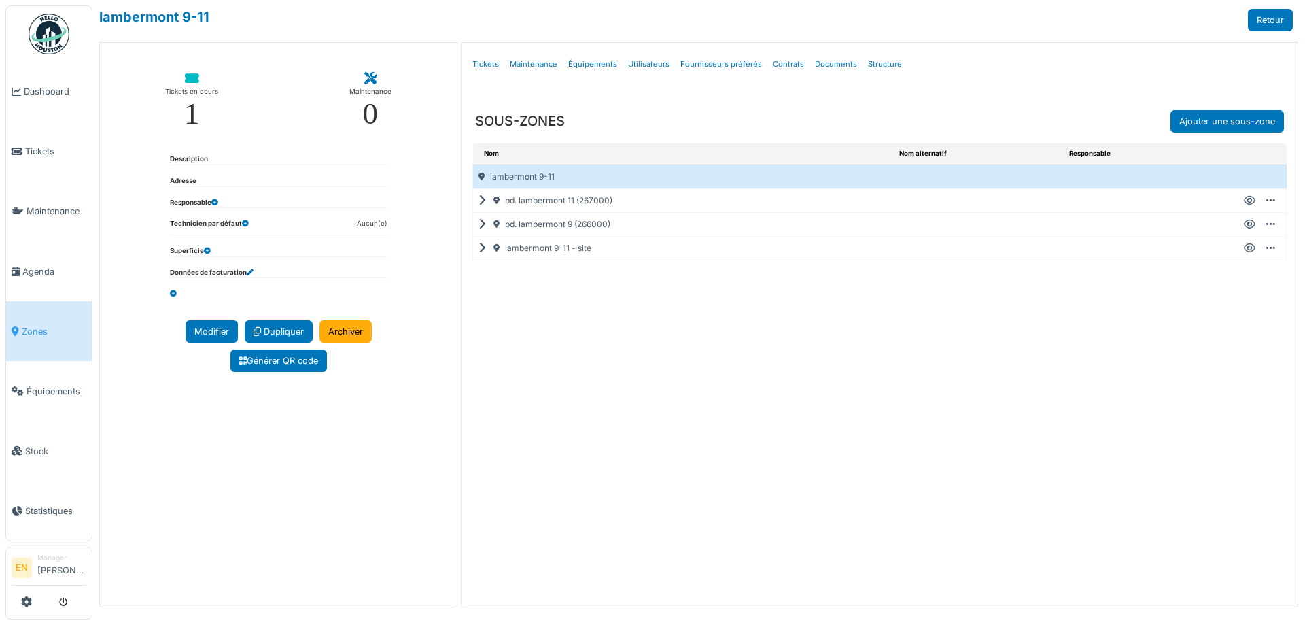
click at [484, 224] on icon at bounding box center [484, 224] width 13 height 1
click at [1248, 249] on icon at bounding box center [1250, 248] width 12 height 1
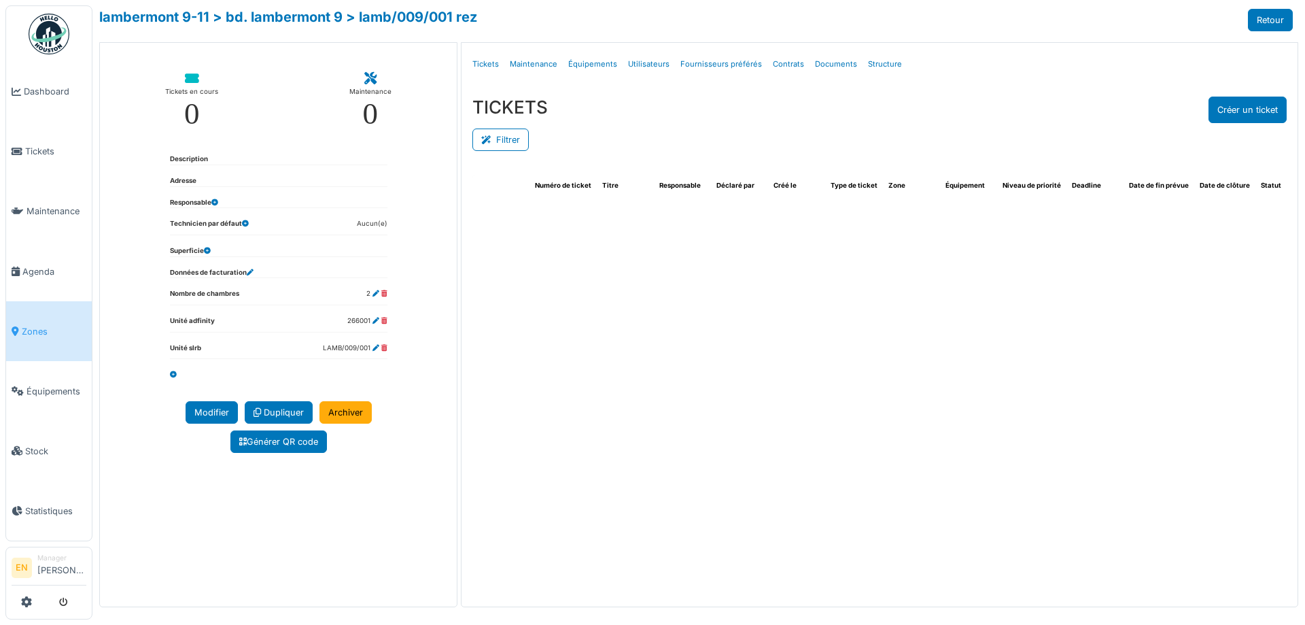
select select "***"
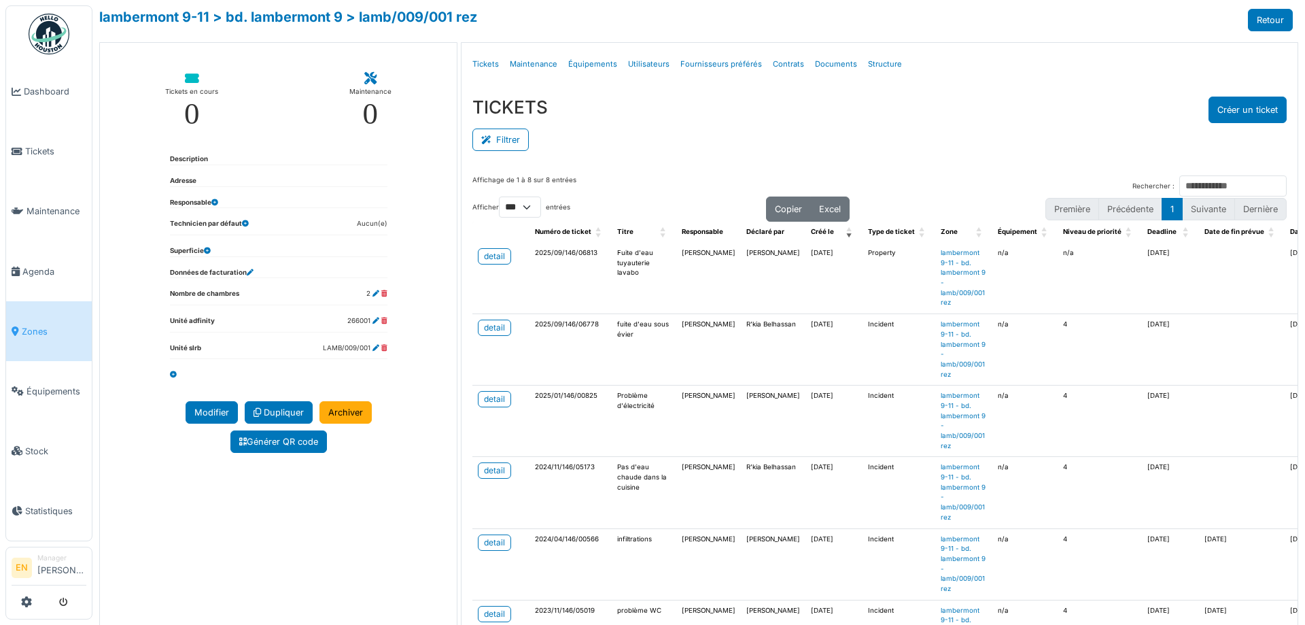
click at [801, 145] on div "Filtrer" at bounding box center [879, 138] width 814 height 31
click at [501, 255] on div "detail" at bounding box center [494, 256] width 21 height 12
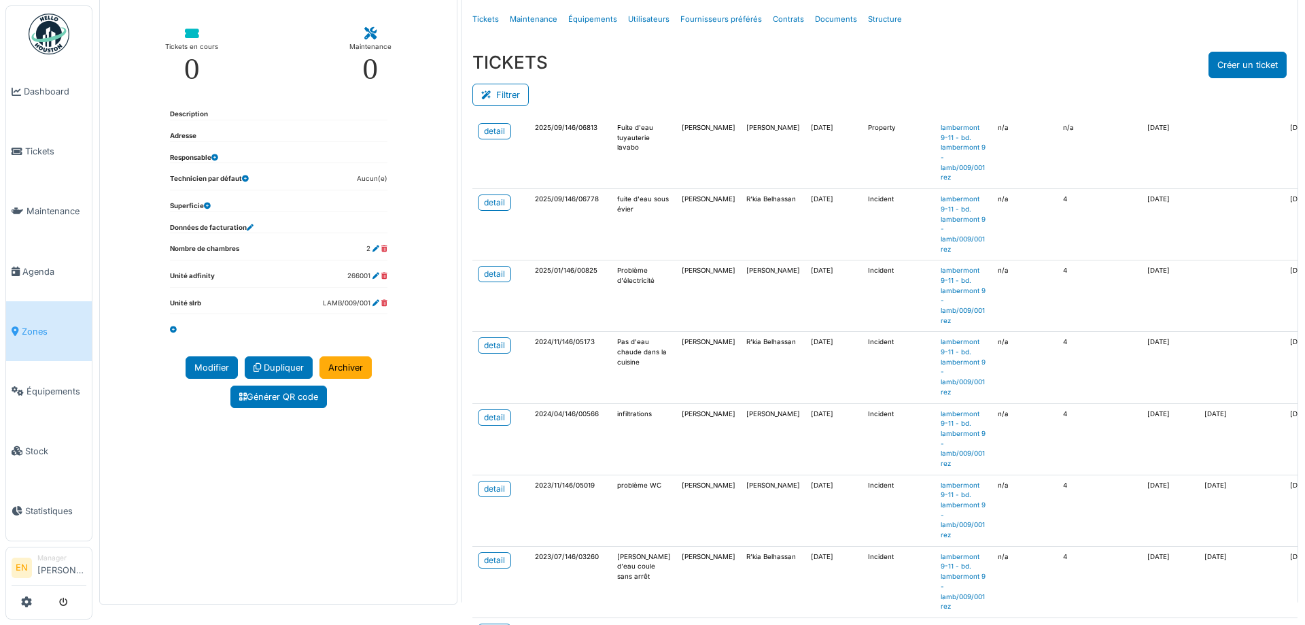
scroll to position [68, 0]
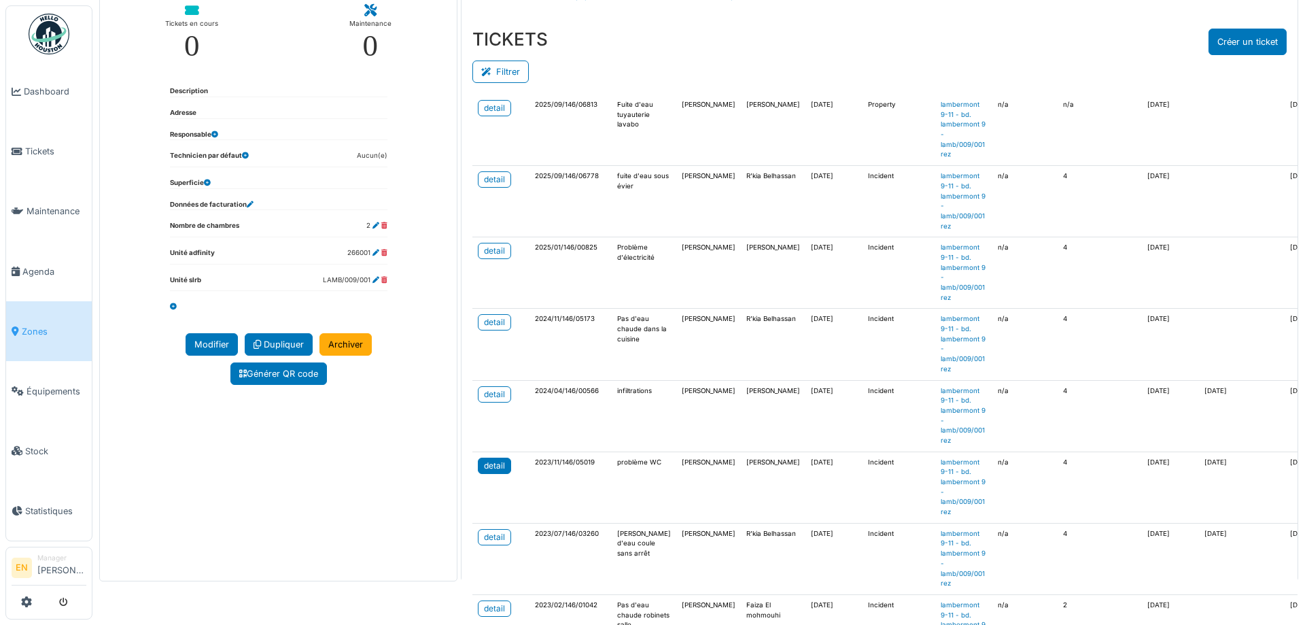
click at [487, 459] on div "detail" at bounding box center [494, 465] width 21 height 12
click at [737, 45] on div "TICKETS Créer un ticket" at bounding box center [879, 42] width 814 height 27
click at [495, 317] on div "detail" at bounding box center [494, 322] width 21 height 12
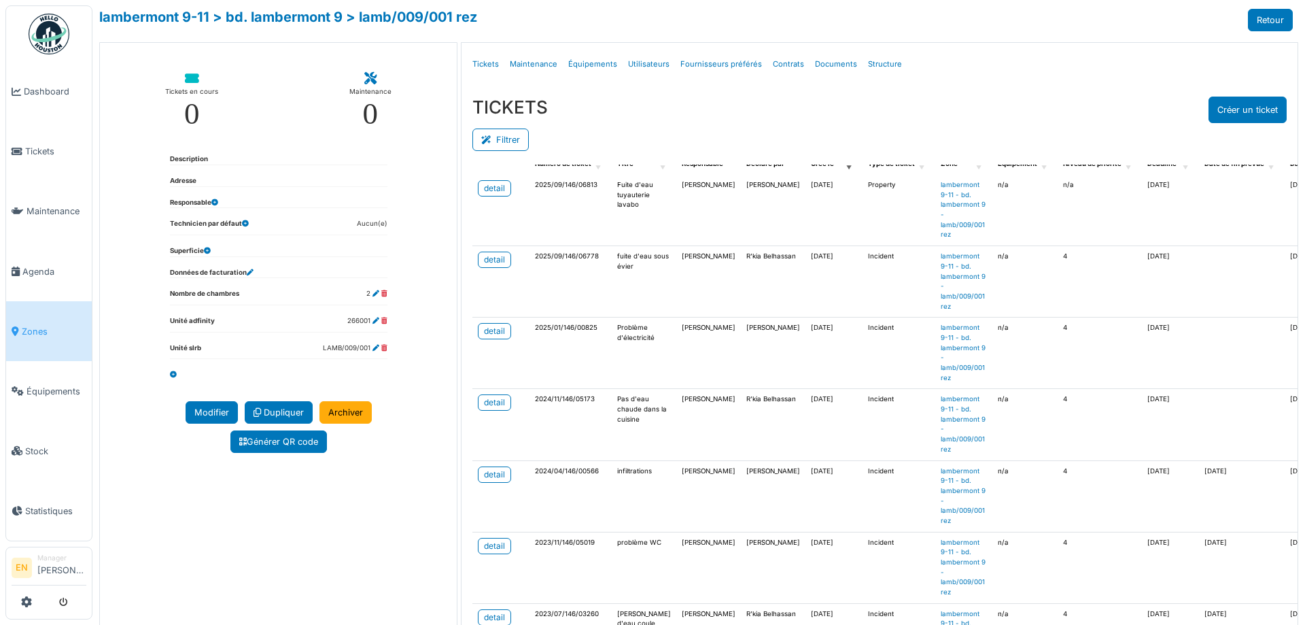
scroll to position [0, 0]
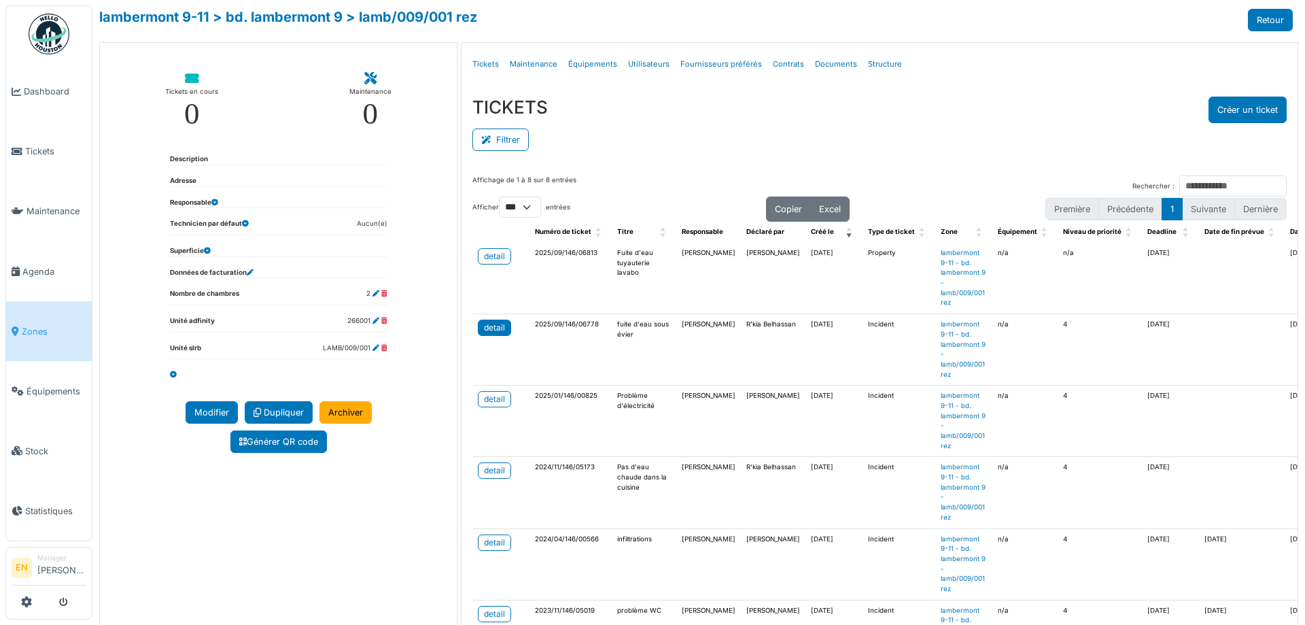
click at [484, 326] on div "detail" at bounding box center [494, 327] width 21 height 12
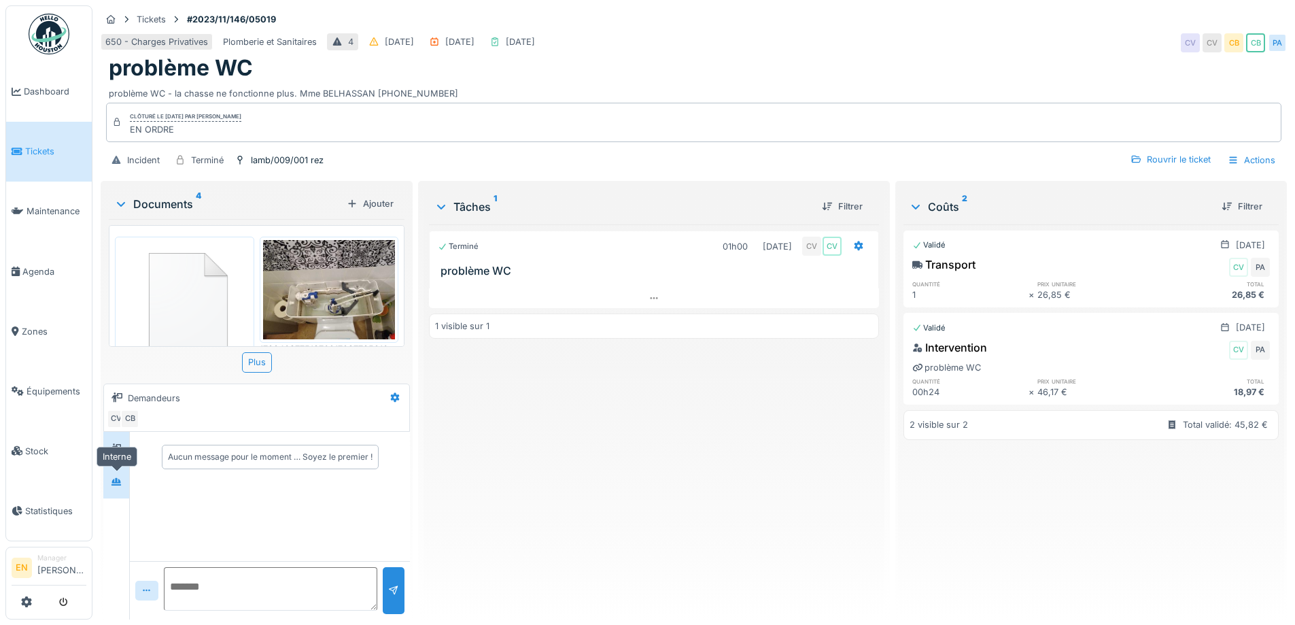
click at [123, 481] on div at bounding box center [116, 481] width 20 height 17
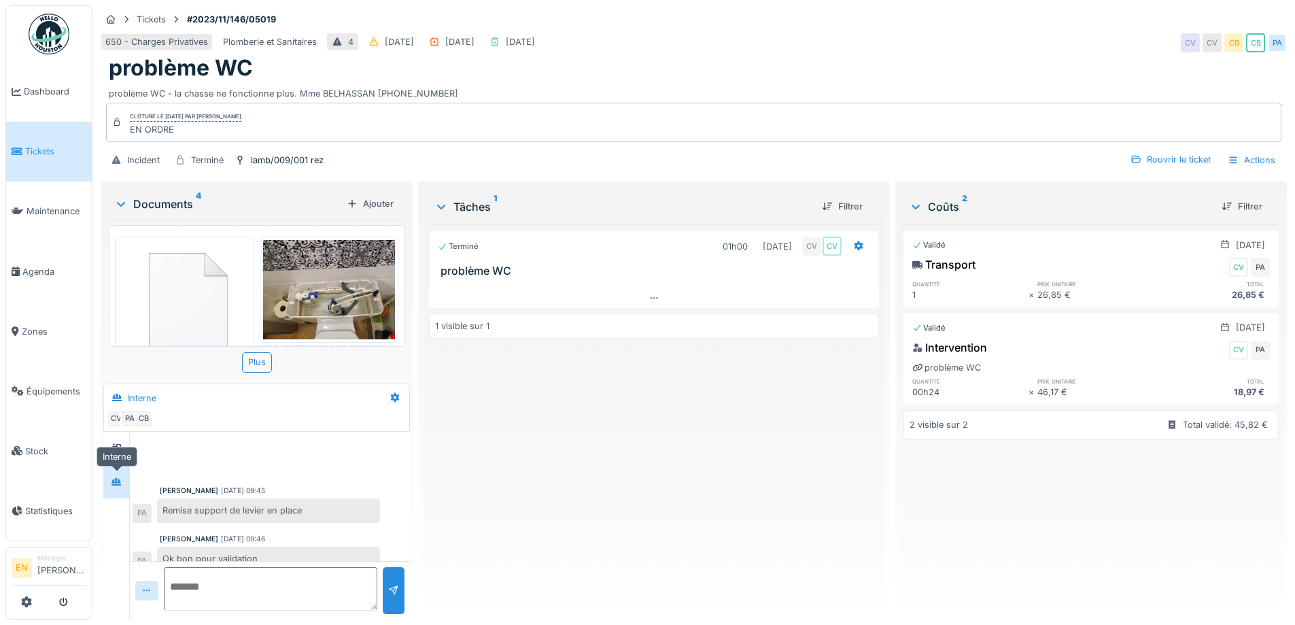
scroll to position [16, 0]
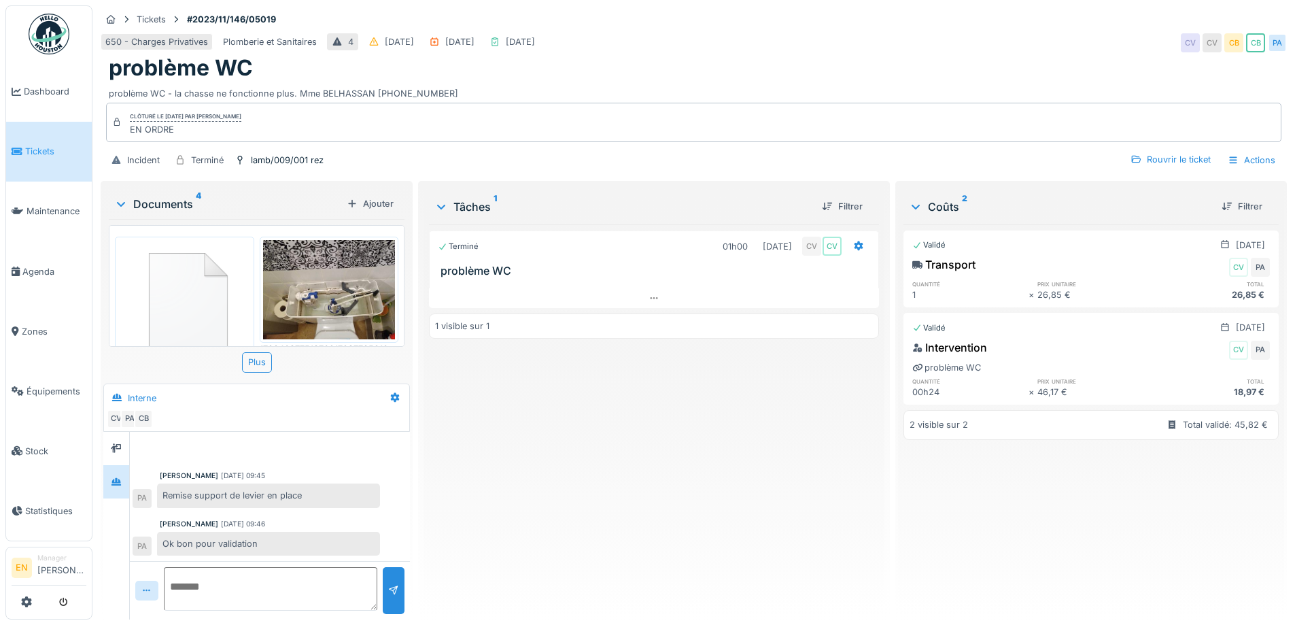
click at [567, 499] on div "Terminé 01h00 [DATE] CV CV problème WC 1 visible sur 1" at bounding box center [653, 416] width 449 height 384
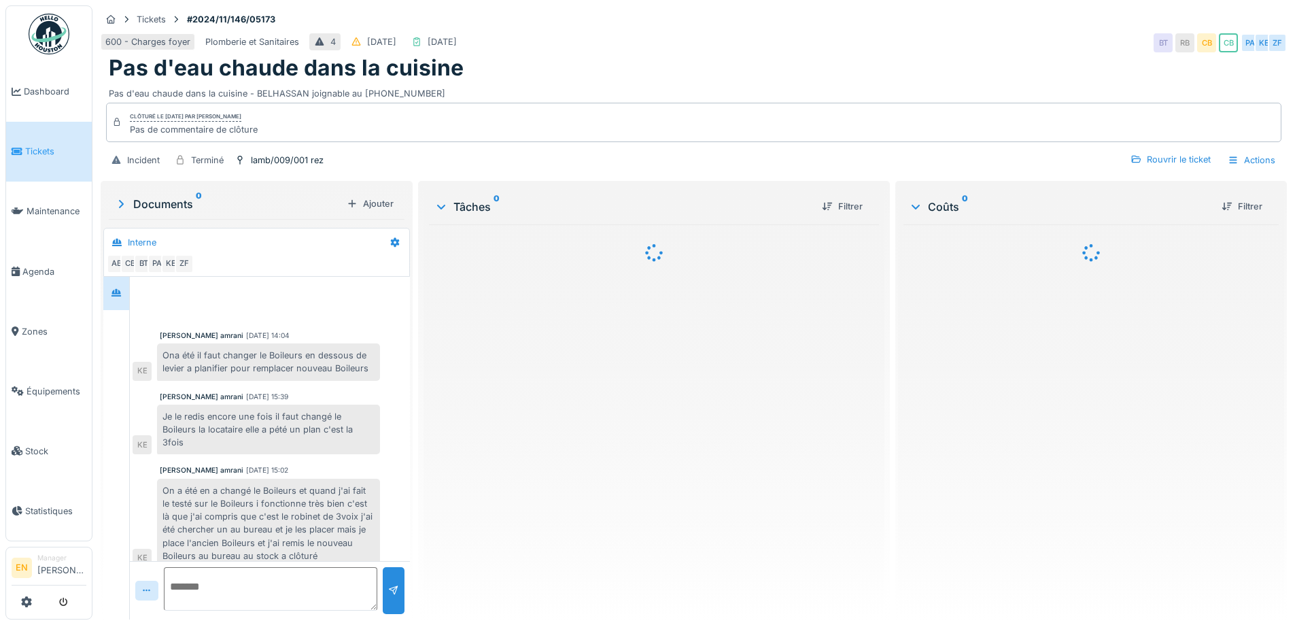
scroll to position [13, 0]
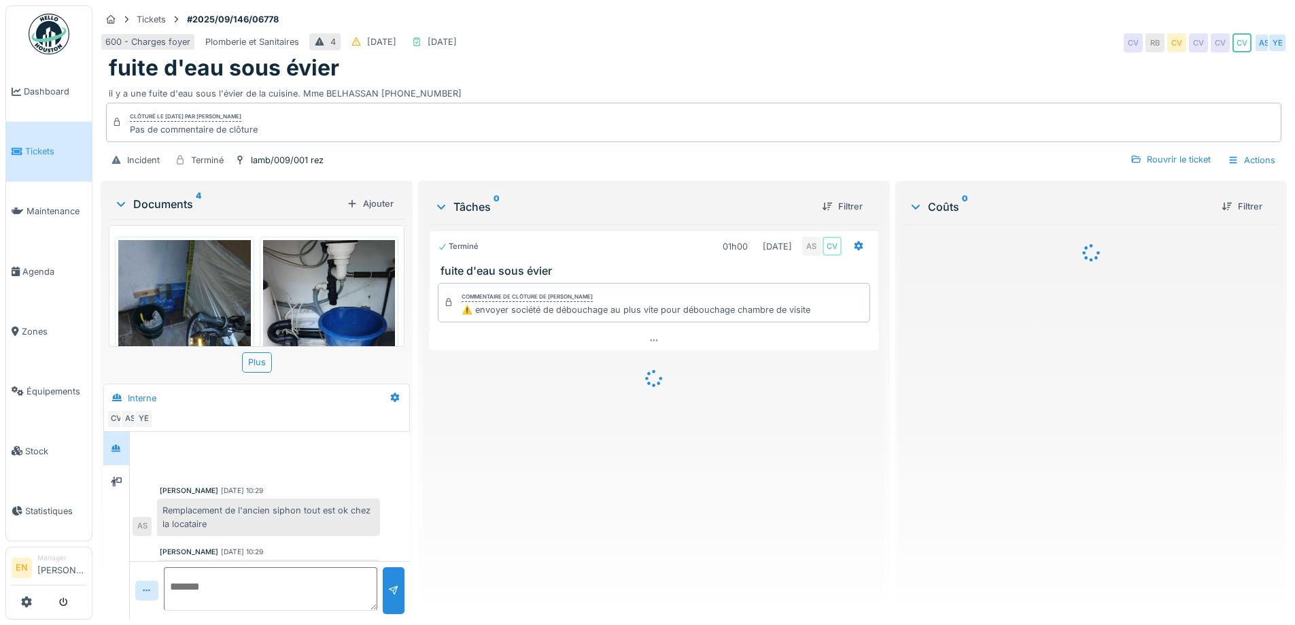
scroll to position [42, 0]
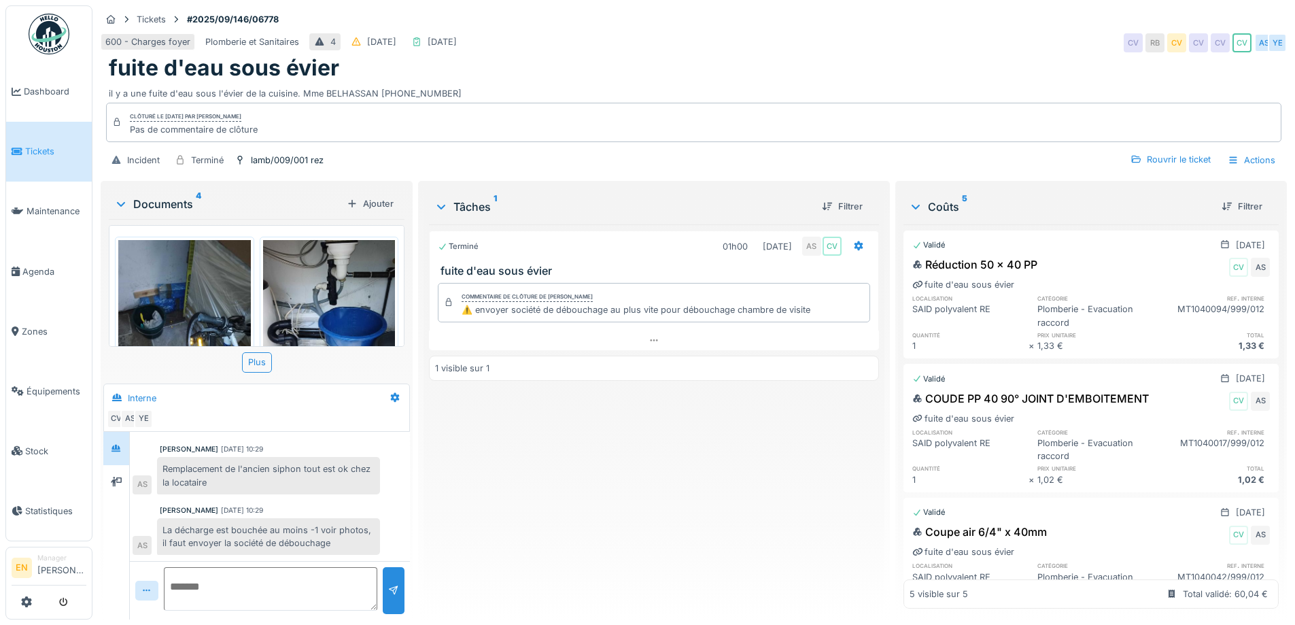
click at [561, 487] on div "Terminé 01h00 03/09/2025 AS CV fuite d'eau sous évier Commentaire de clôture de…" at bounding box center [653, 416] width 449 height 384
click at [334, 540] on div "La décharge est bouchée au moins -1 voir photos, il faut envoyer la société de …" at bounding box center [268, 536] width 223 height 37
drag, startPoint x: 165, startPoint y: 527, endPoint x: 340, endPoint y: 560, distance: 177.8
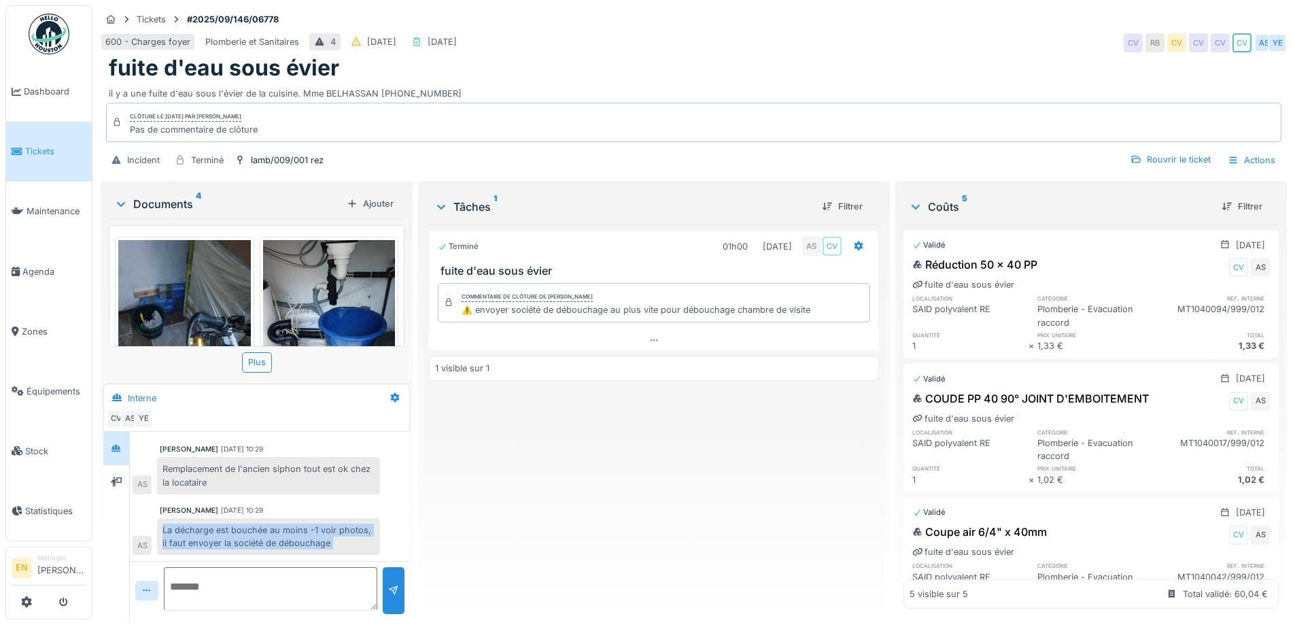
click at [340, 560] on div "Anouar Serifi 03/09/2025 10:29 Remplacement de l'ancien siphon tout est ok chez…" at bounding box center [270, 526] width 280 height 188
copy div "La décharge est bouchée au moins -1 voir photos, il faut envoyer la société de …"
click at [466, 112] on div "Clôturé le jeudi 4 septembre 2025 par Charlotte Verstappen Pas de commentaire d…" at bounding box center [693, 122] width 1175 height 39
click at [1163, 163] on div "Rouvrir le ticket" at bounding box center [1170, 159] width 91 height 18
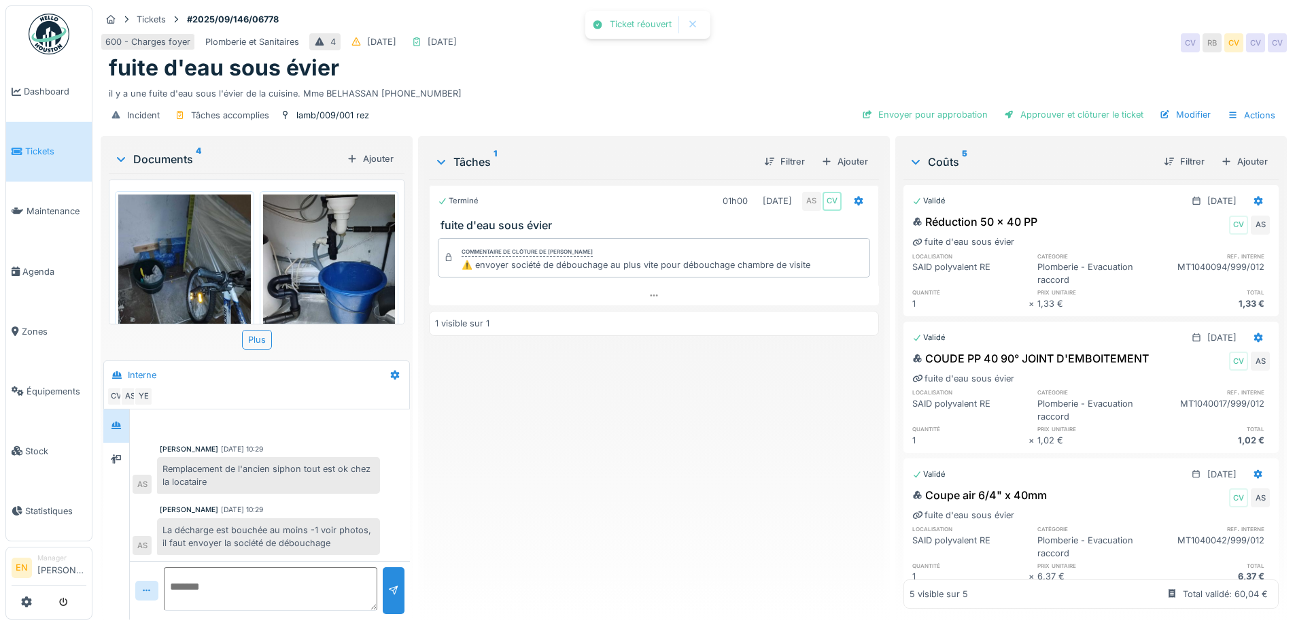
scroll to position [19, 0]
click at [726, 441] on div "Terminé 01h00 03/09/2025 AS CV fuite d'eau sous évier Commentaire de clôture de…" at bounding box center [653, 393] width 449 height 429
click at [845, 159] on div "Ajouter" at bounding box center [844, 161] width 58 height 18
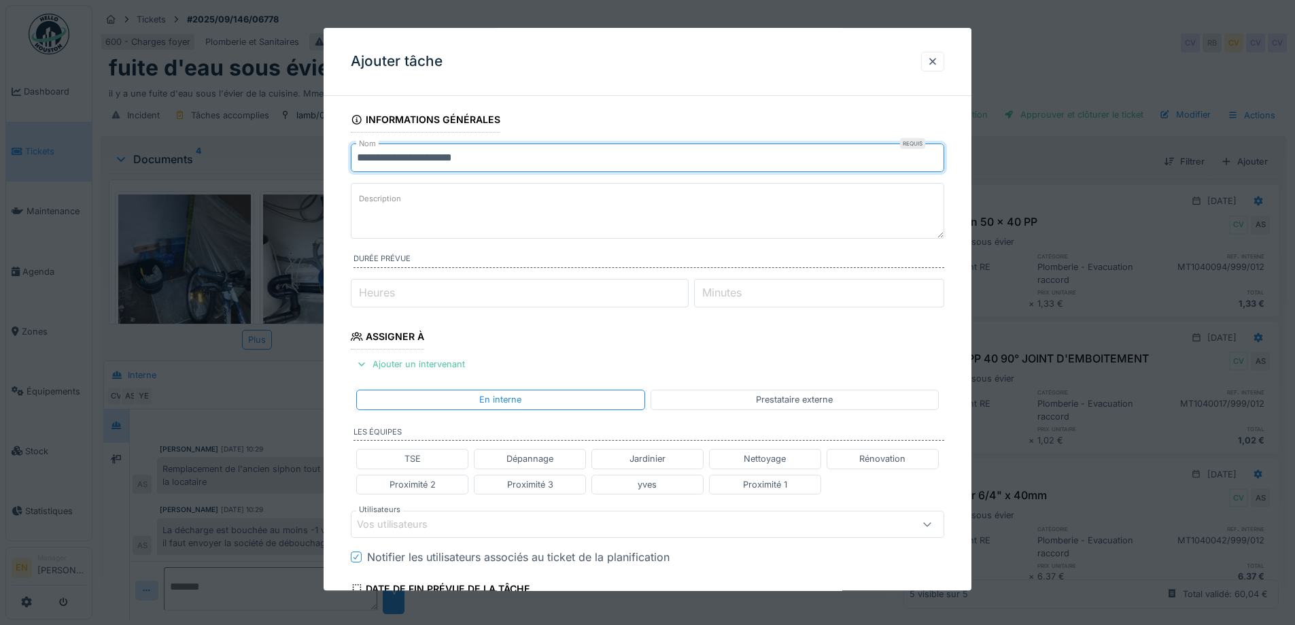
drag, startPoint x: 489, startPoint y: 157, endPoint x: 308, endPoint y: 167, distance: 181.7
click at [308, 167] on div "**********" at bounding box center [693, 312] width 1202 height 625
paste input "**********"
type input "**********"
drag, startPoint x: 832, startPoint y: 156, endPoint x: 308, endPoint y: 155, distance: 524.6
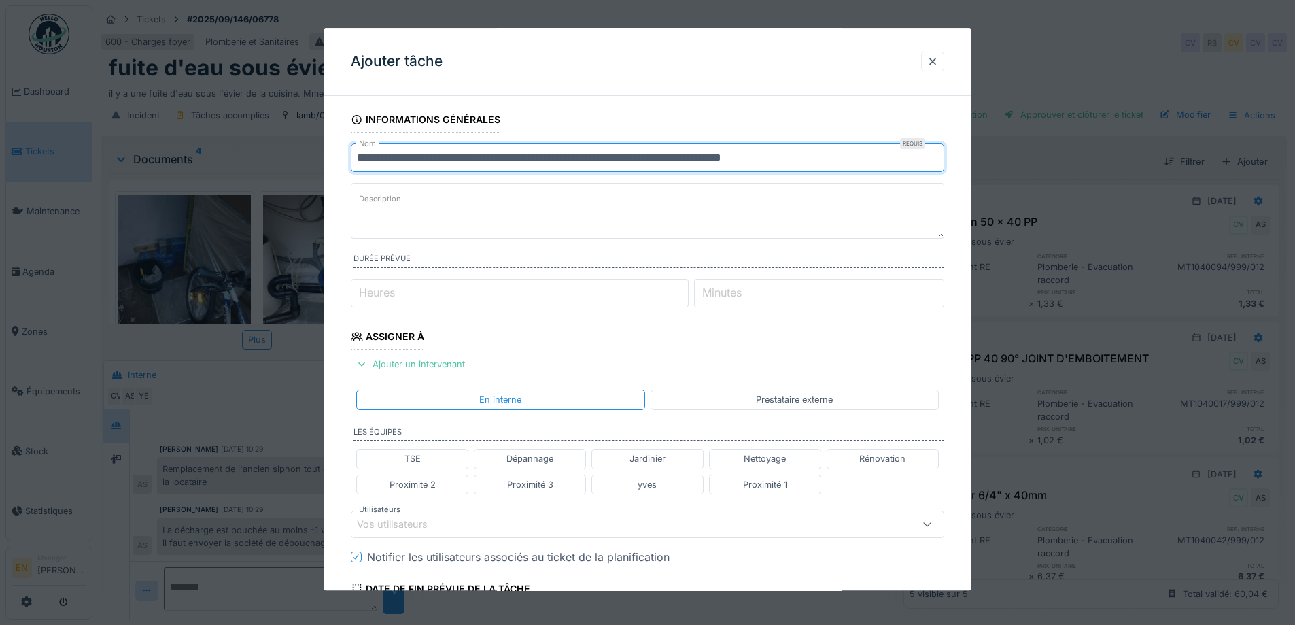
click at [308, 155] on div "**********" at bounding box center [693, 312] width 1202 height 625
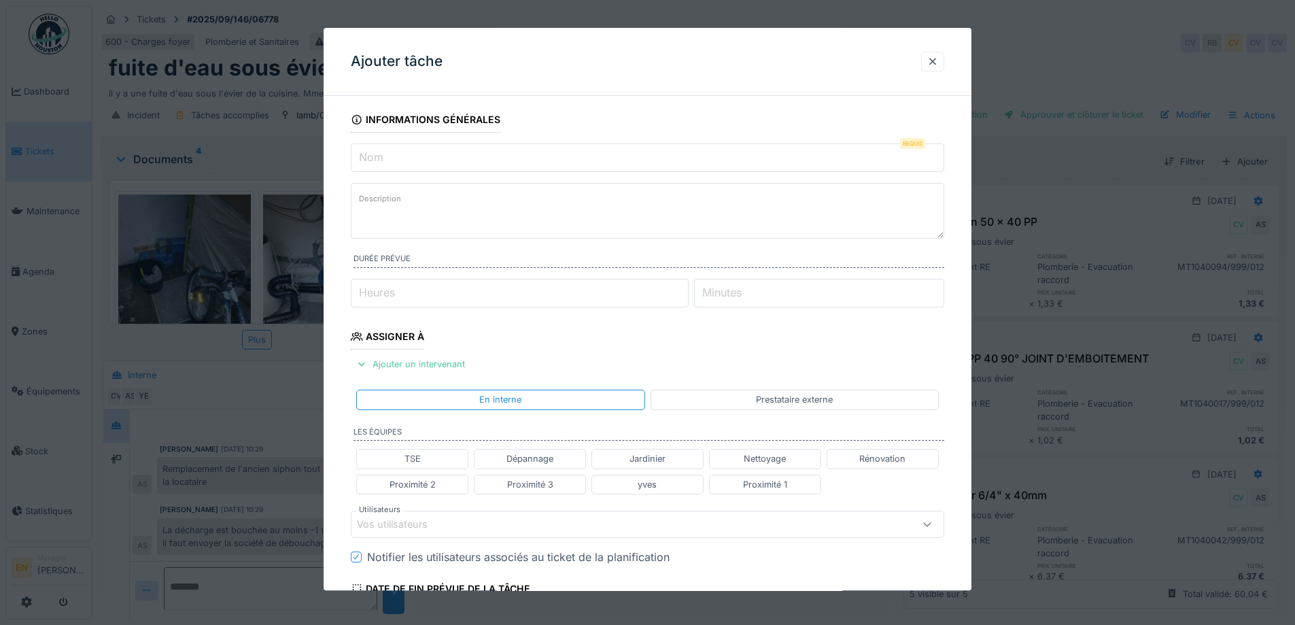
click at [446, 217] on textarea "Description" at bounding box center [647, 211] width 593 height 56
paste textarea "**********"
type textarea "**********"
click at [444, 155] on input "Nom" at bounding box center [647, 157] width 593 height 29
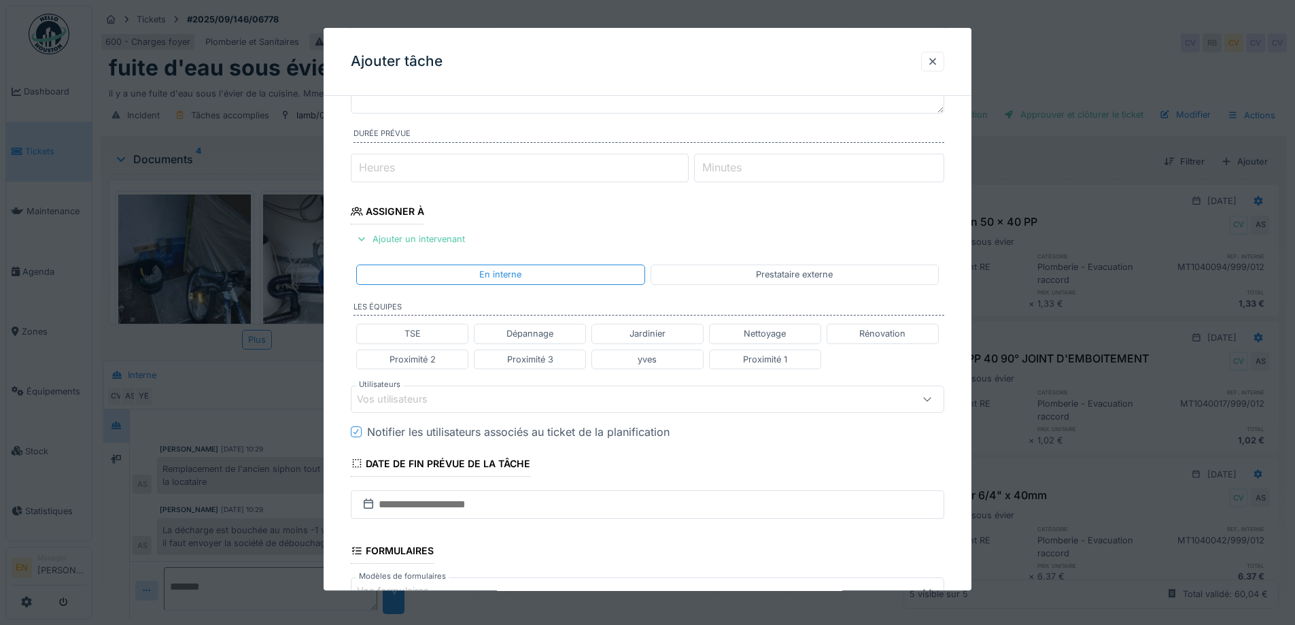
scroll to position [136, 0]
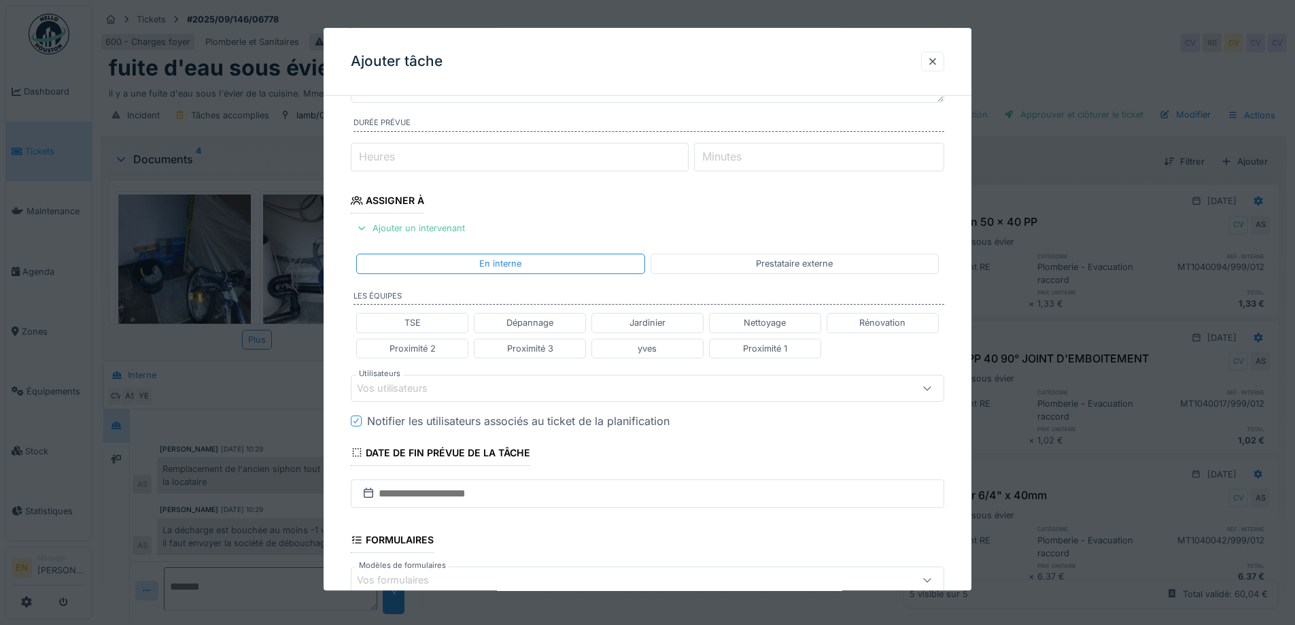
type input "**********"
click at [485, 392] on div "Vos utilisateurs" at bounding box center [613, 388] width 512 height 15
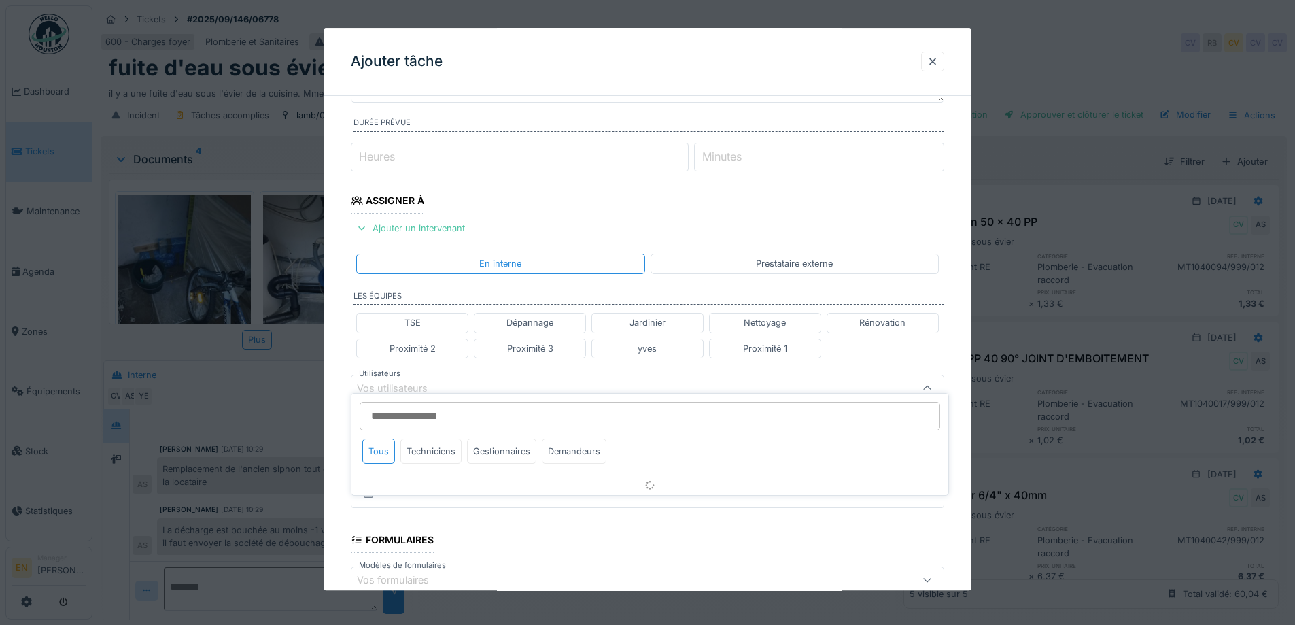
scroll to position [215, 0]
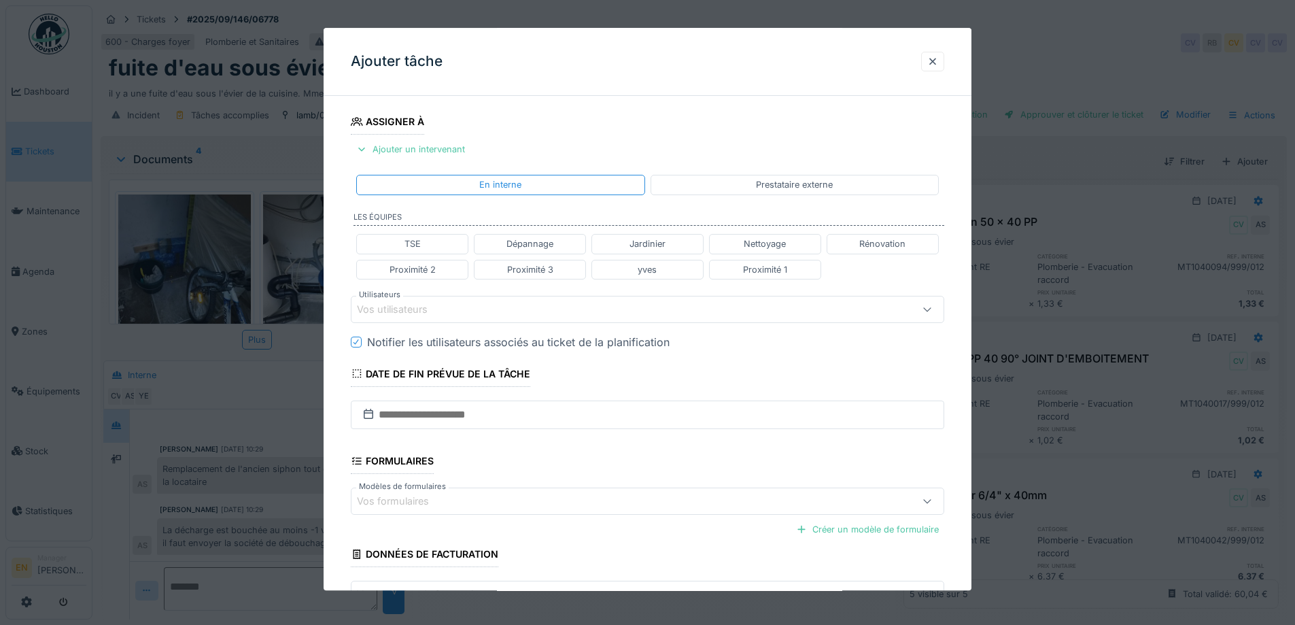
click at [853, 179] on div "Prestataire externe" at bounding box center [794, 185] width 288 height 20
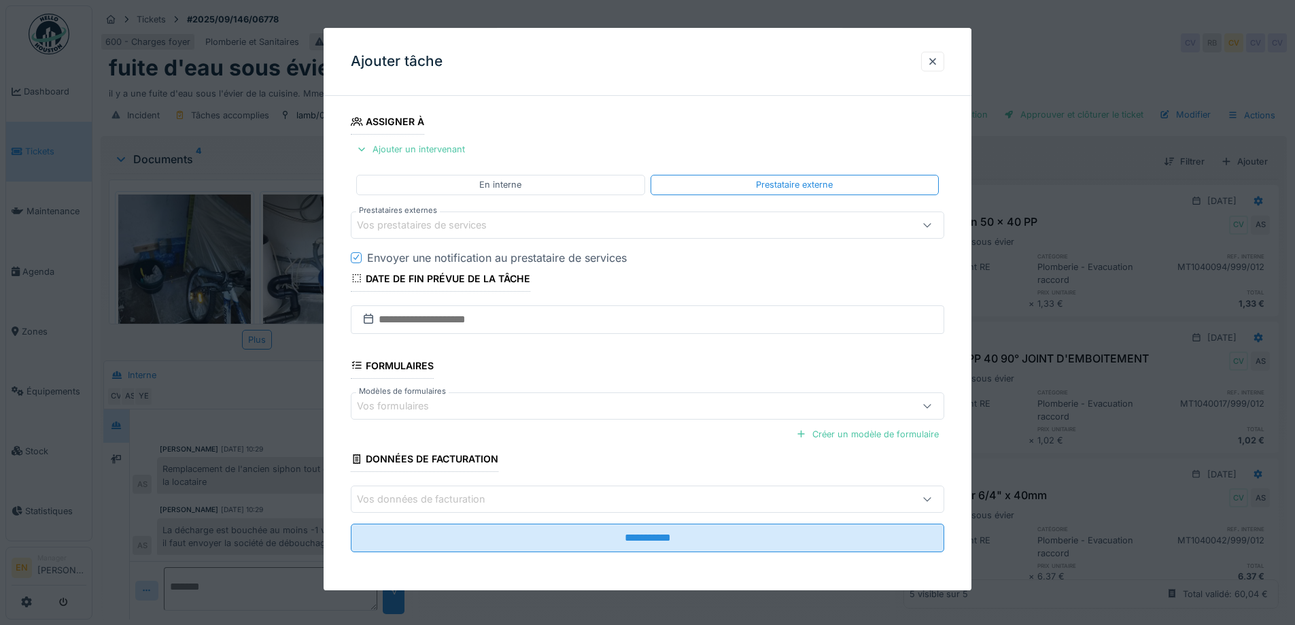
click at [482, 219] on div "Vos prestataires de services" at bounding box center [431, 224] width 149 height 15
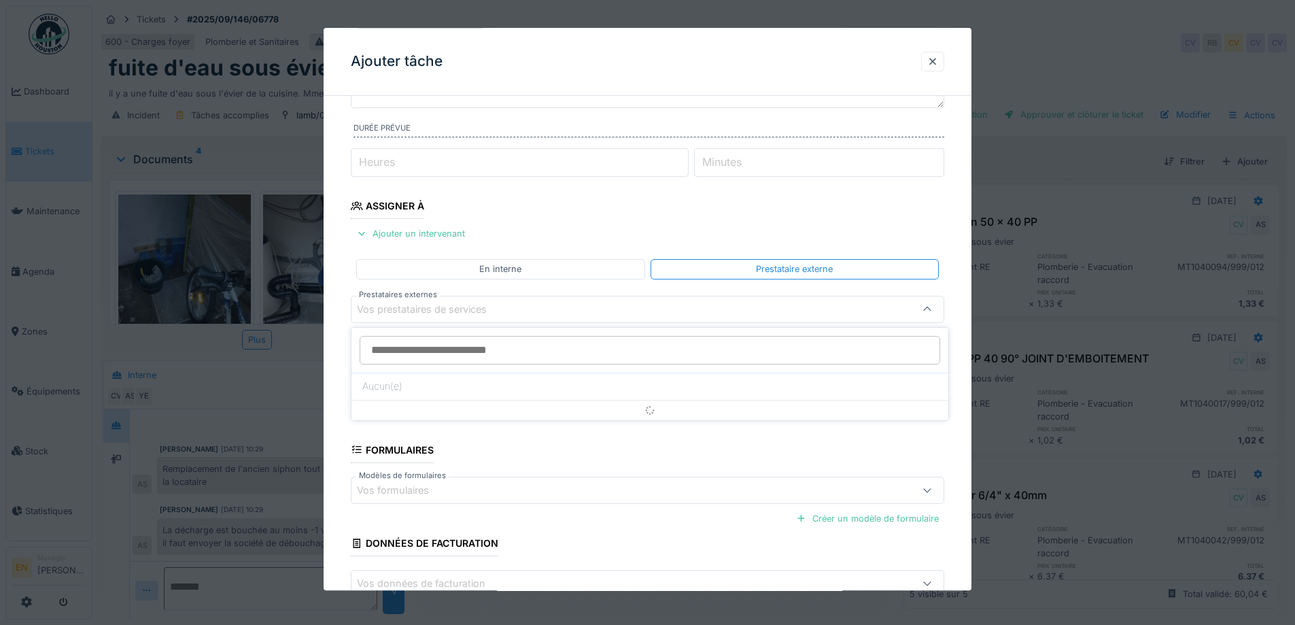
click at [441, 349] on input "Prestataires externes" at bounding box center [649, 350] width 580 height 29
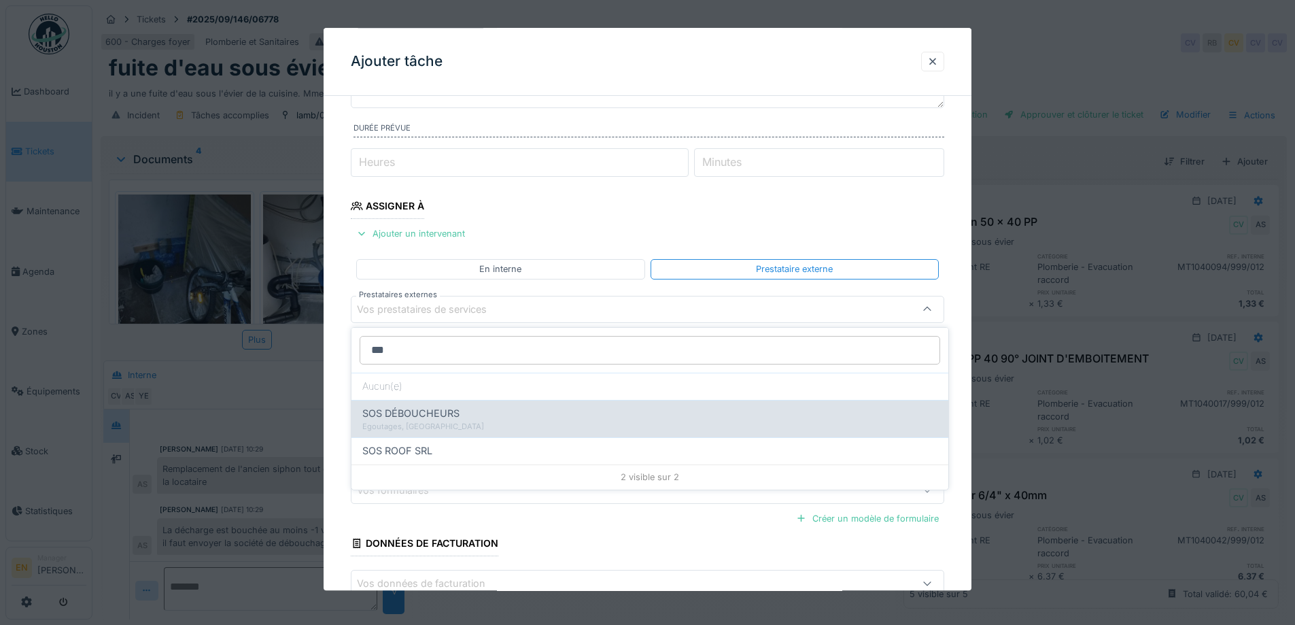
type input "***"
click at [443, 410] on span "SOS DÉBOUCHEURS" at bounding box center [410, 413] width 97 height 15
type input "***"
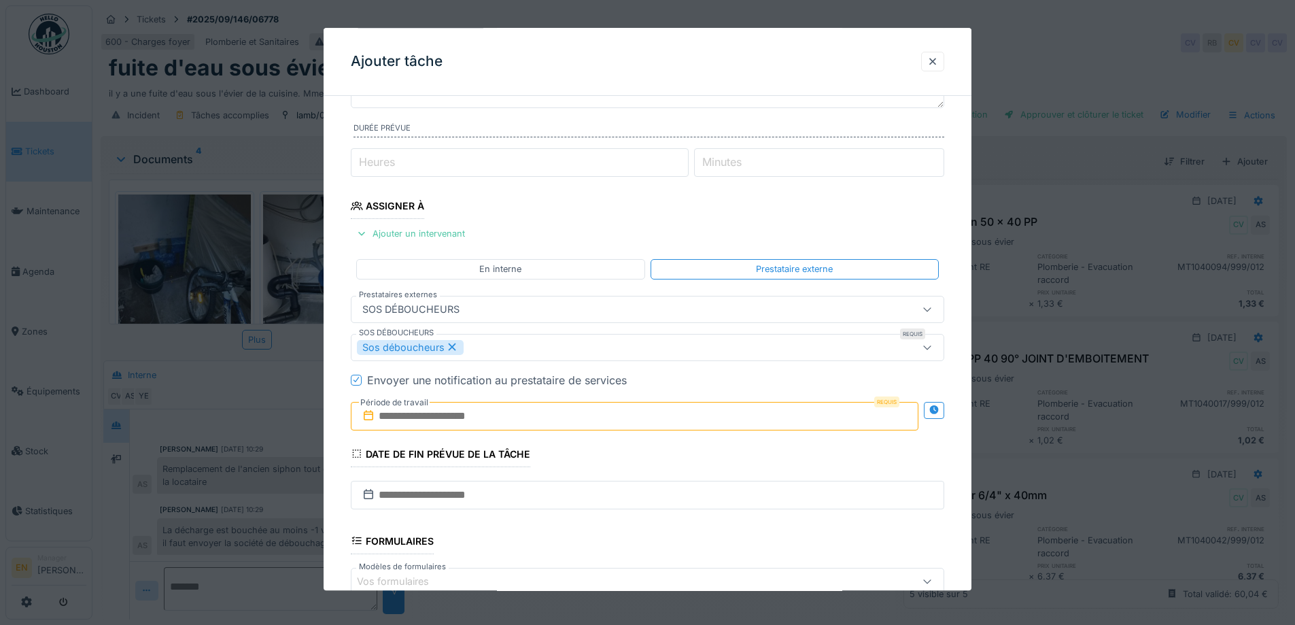
click at [528, 411] on input "text" at bounding box center [634, 416] width 567 height 29
click at [638, 298] on div "4" at bounding box center [637, 290] width 18 height 20
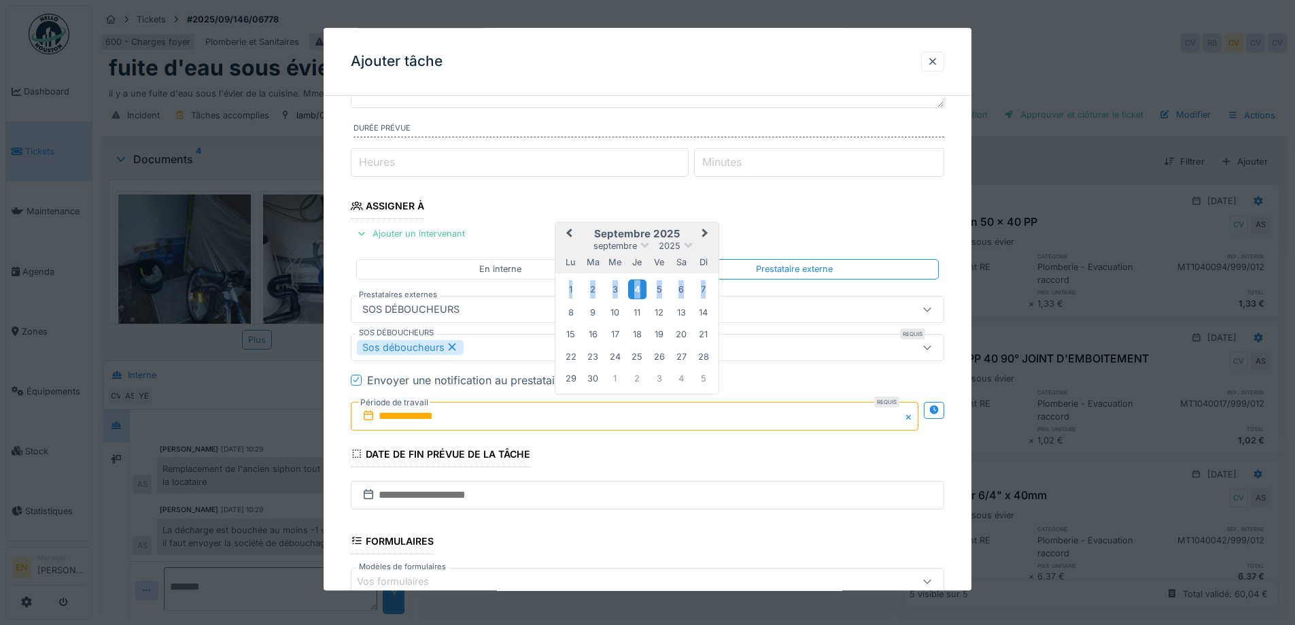
click at [638, 298] on div "4" at bounding box center [637, 290] width 18 height 20
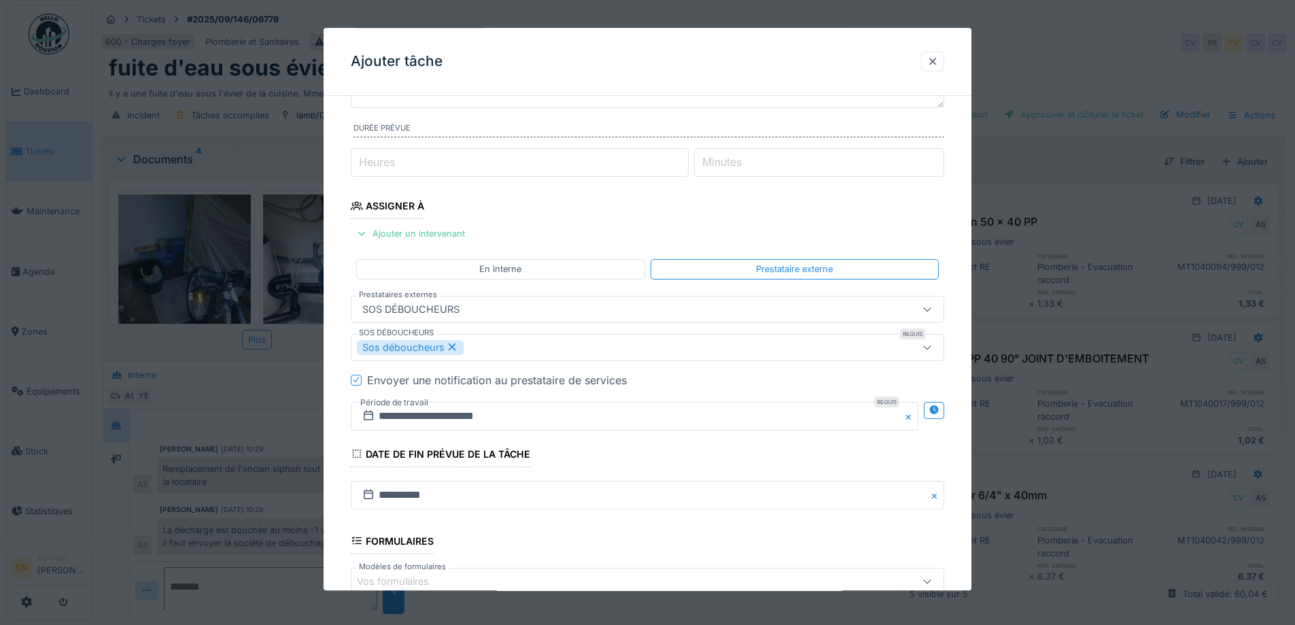
scroll to position [306, 0]
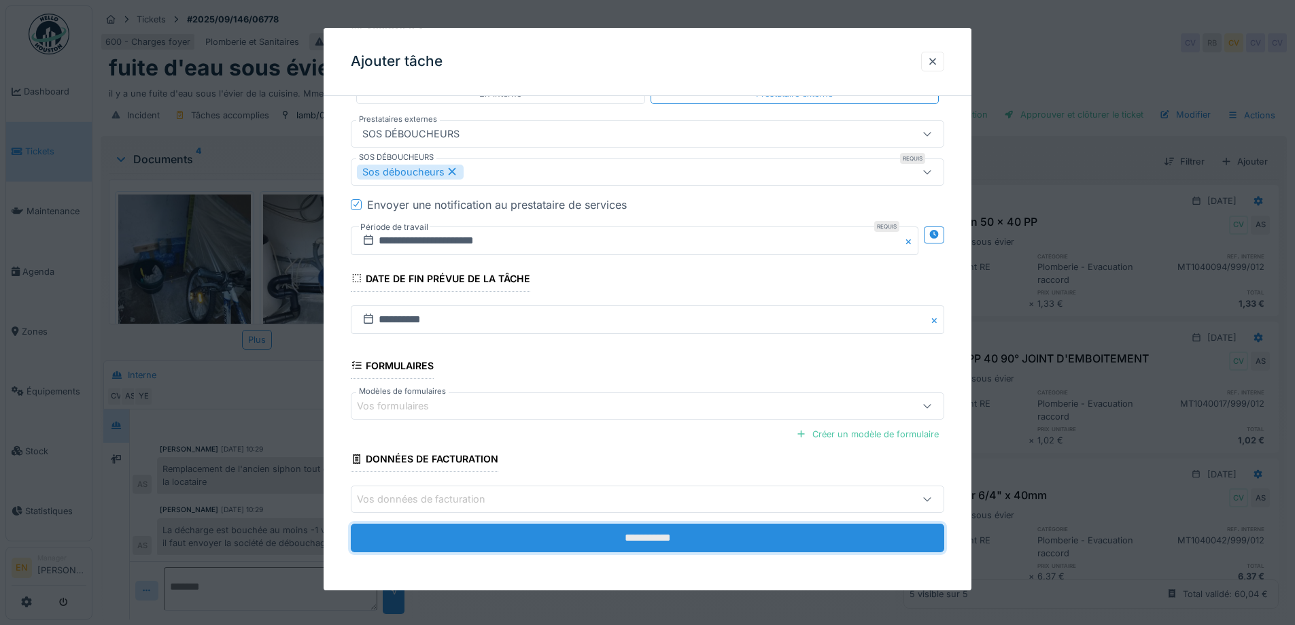
click at [658, 546] on input "**********" at bounding box center [647, 537] width 593 height 29
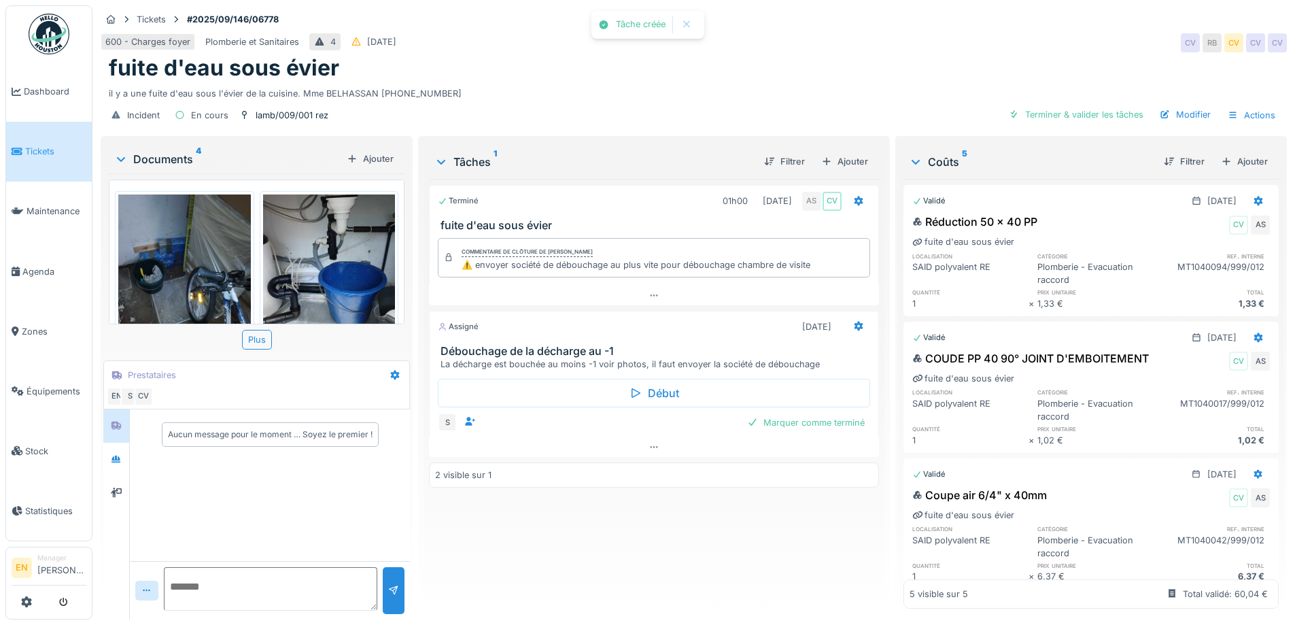
scroll to position [0, 0]
click at [113, 429] on icon at bounding box center [116, 425] width 10 height 8
click at [116, 494] on icon at bounding box center [116, 492] width 11 height 10
click at [617, 545] on div "Terminé 01h00 03/09/2025 AS CV fuite d'eau sous évier Commentaire de clôture de…" at bounding box center [653, 393] width 449 height 429
click at [685, 542] on div "Terminé 01h00 03/09/2025 AS CV fuite d'eau sous évier Commentaire de clôture de…" at bounding box center [653, 393] width 449 height 429
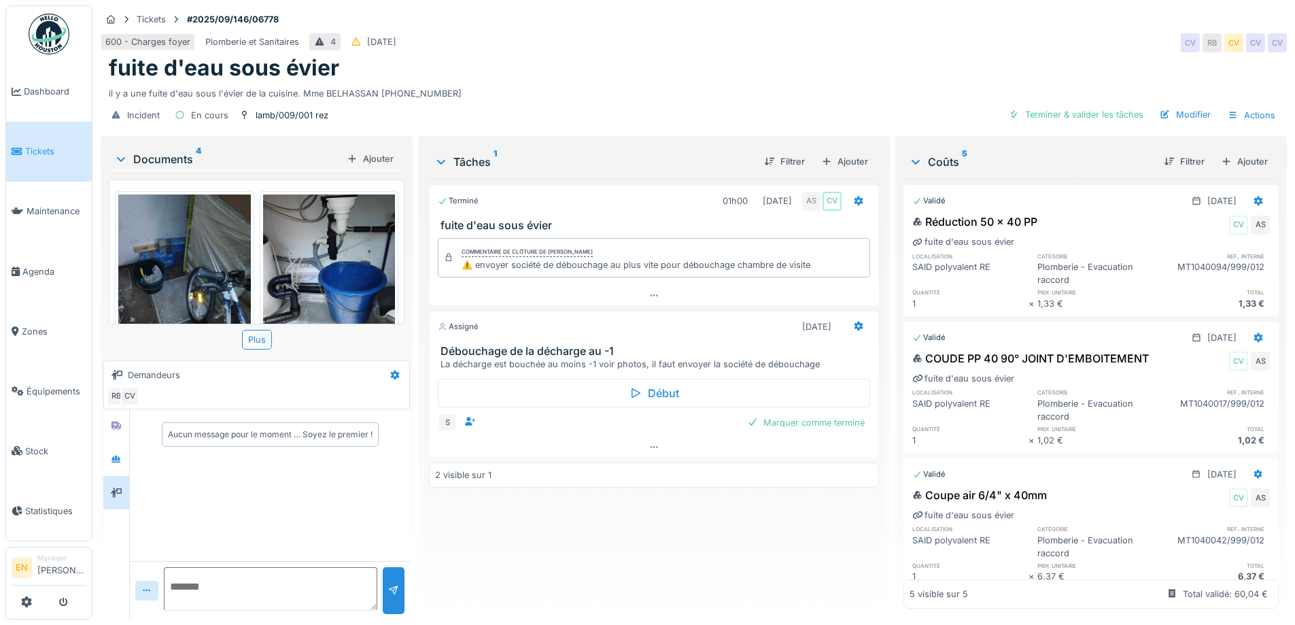
click at [762, 65] on div "fuite d'eau sous évier" at bounding box center [694, 68] width 1170 height 26
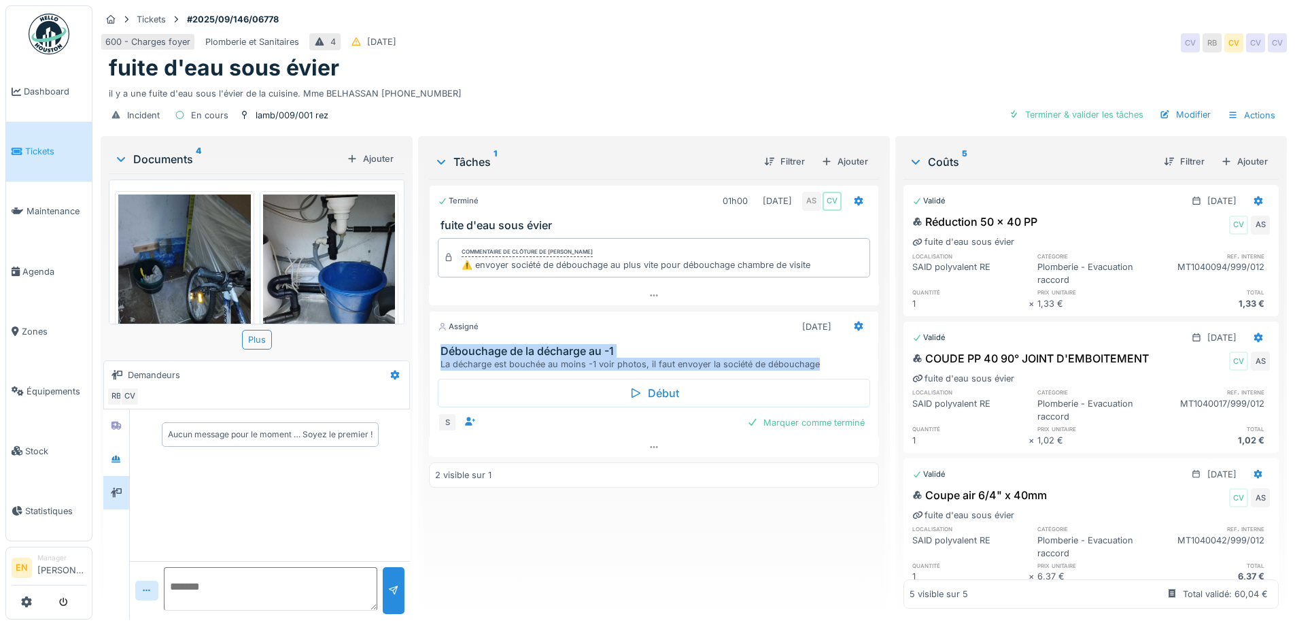
drag, startPoint x: 434, startPoint y: 345, endPoint x: 832, endPoint y: 372, distance: 399.1
click at [832, 372] on div "Assigné 04/09/2025 Débouchage de la décharge au -1 La décharge est bouchée au m…" at bounding box center [653, 384] width 449 height 146
copy div "Débouchage de la décharge au -1 La décharge est bouchée au moins -1 voir photos…"
click at [853, 328] on icon at bounding box center [858, 325] width 11 height 9
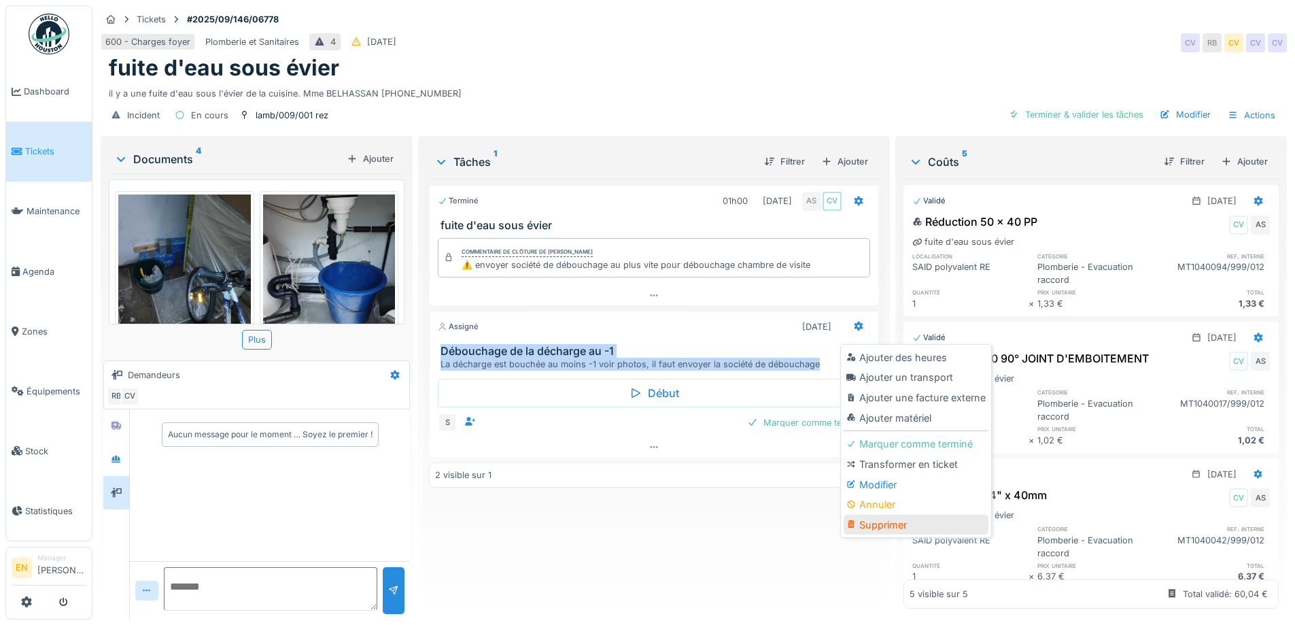
click at [876, 523] on div "Supprimer" at bounding box center [915, 524] width 145 height 20
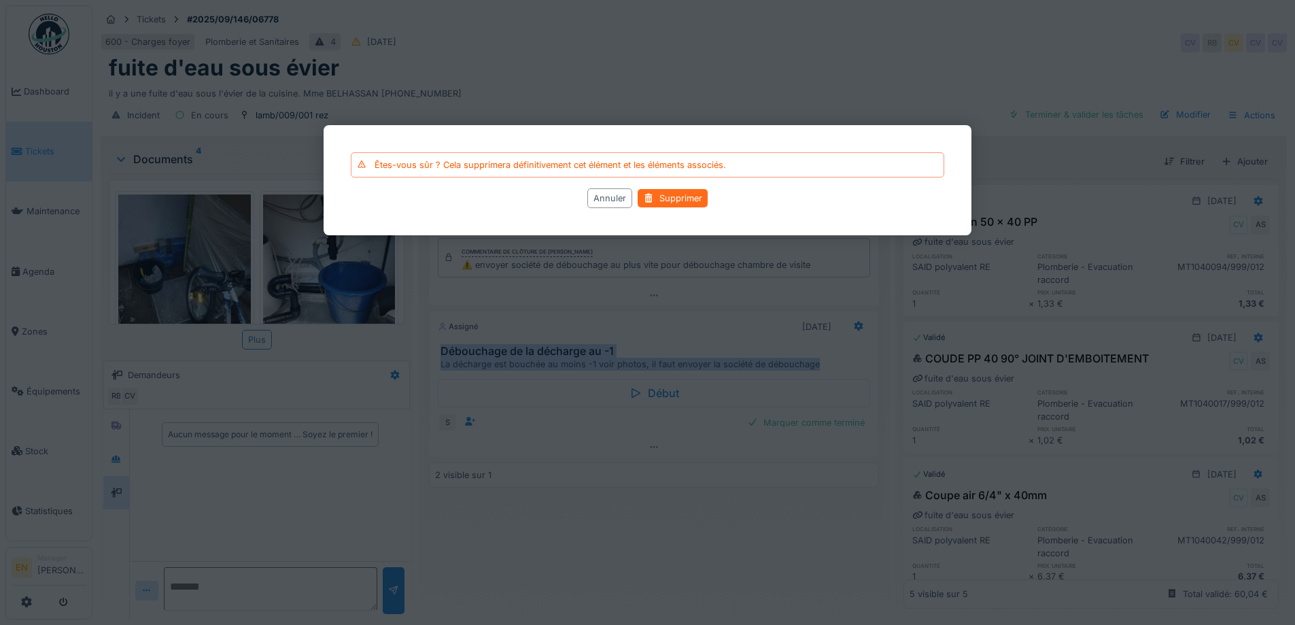
click at [683, 194] on div "Supprimer" at bounding box center [672, 198] width 70 height 18
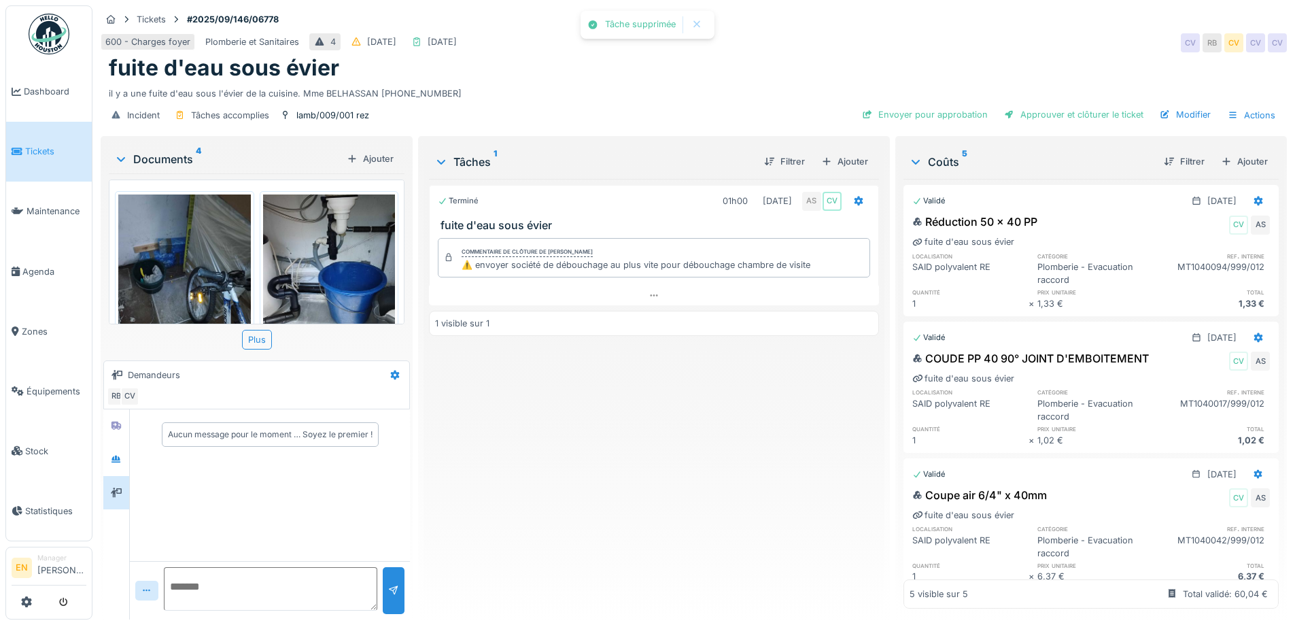
click at [604, 484] on div "Terminé 01h00 03/09/2025 AS CV fuite d'eau sous évier Commentaire de clôture de…" at bounding box center [653, 393] width 449 height 429
click at [121, 494] on icon at bounding box center [116, 492] width 11 height 9
click at [113, 492] on icon at bounding box center [116, 492] width 11 height 10
click at [113, 427] on icon at bounding box center [116, 425] width 10 height 8
click at [394, 379] on icon at bounding box center [394, 374] width 11 height 9
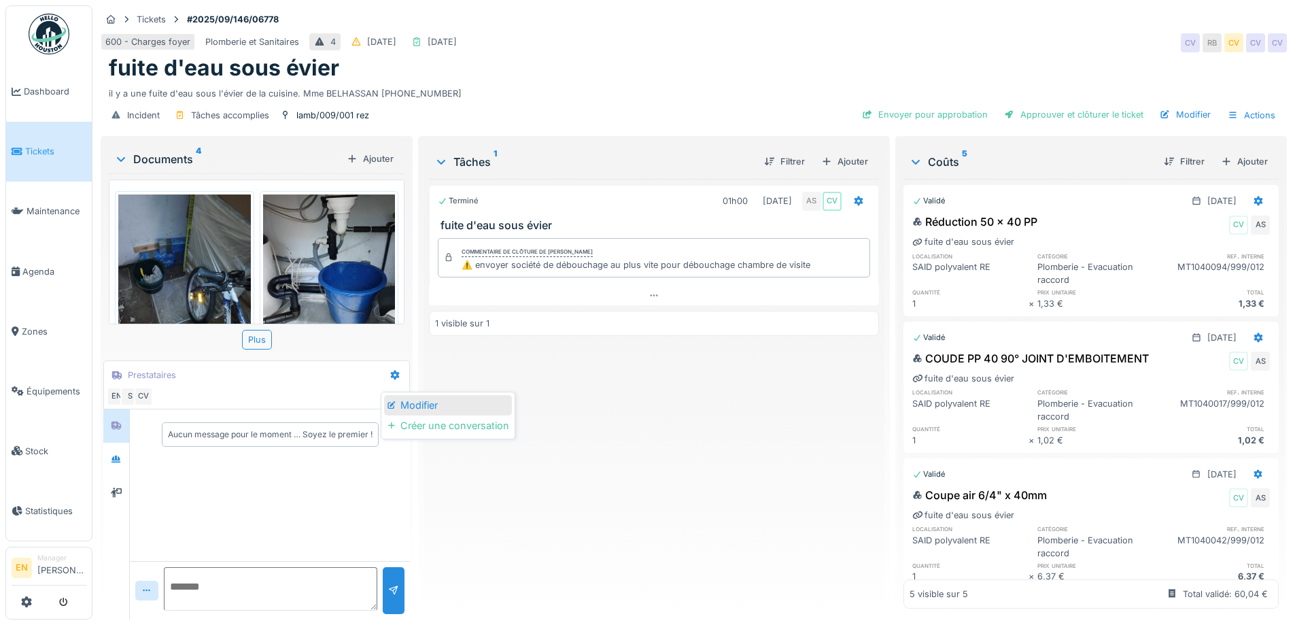
click at [421, 408] on div "Modifier" at bounding box center [447, 405] width 127 height 20
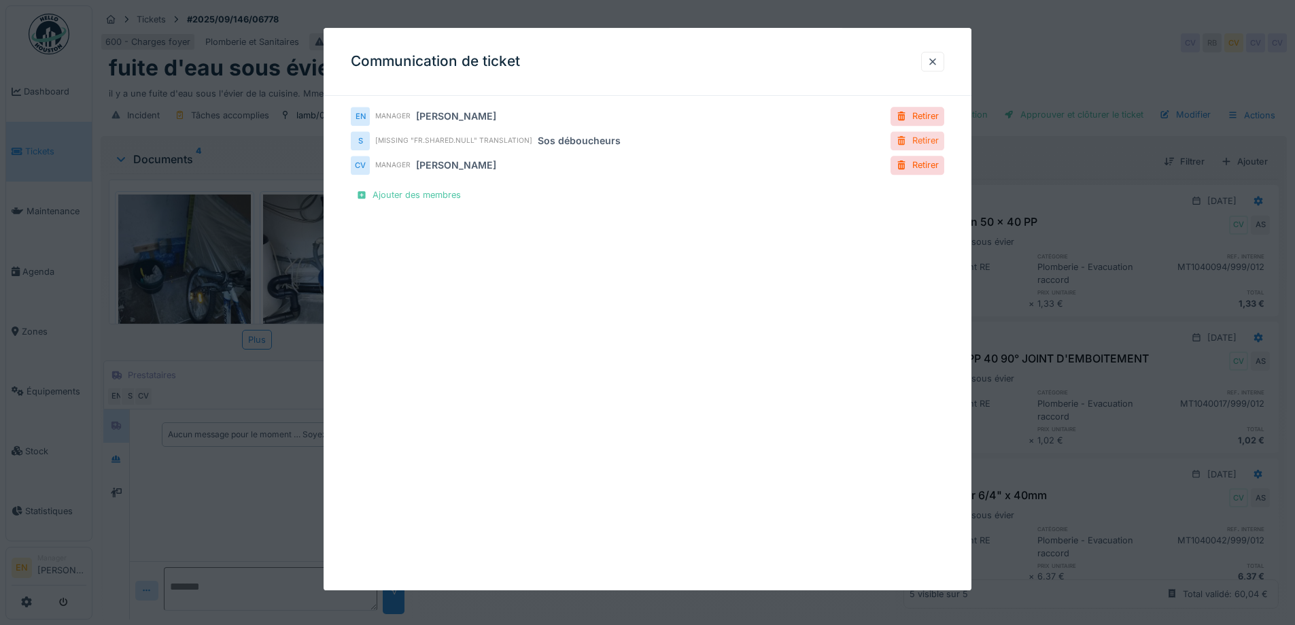
click at [932, 137] on div "Retirer" at bounding box center [917, 141] width 54 height 18
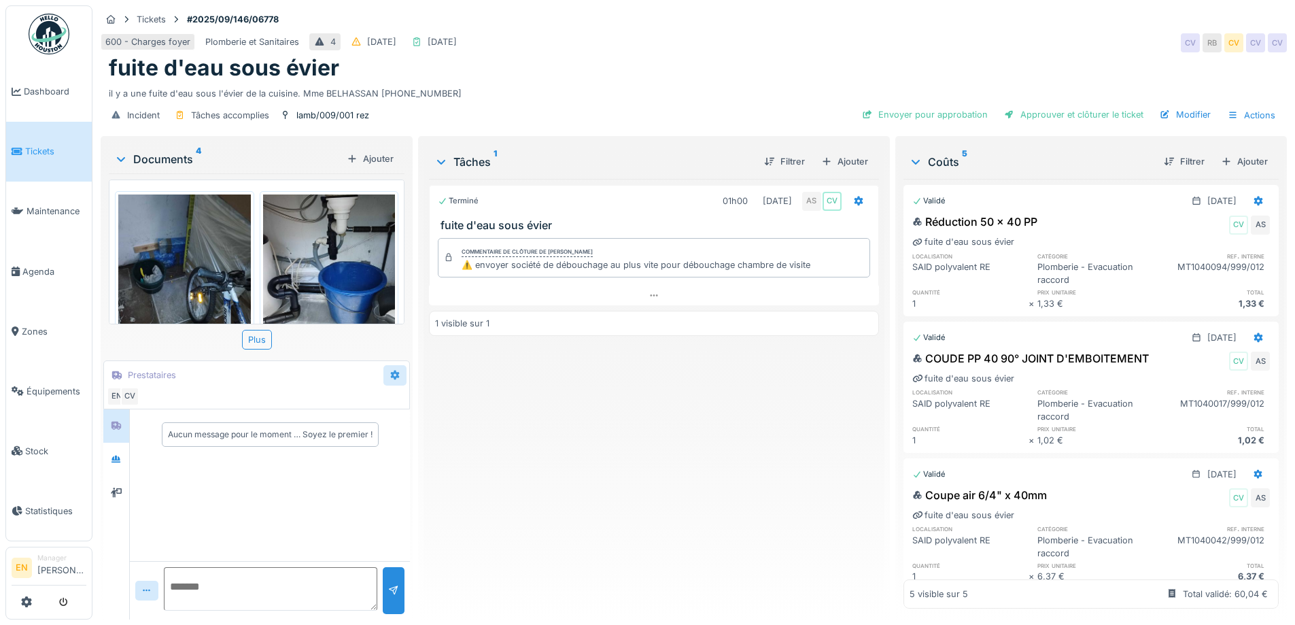
click at [393, 374] on icon at bounding box center [394, 374] width 11 height 9
click at [430, 404] on div "Modifier" at bounding box center [447, 405] width 127 height 20
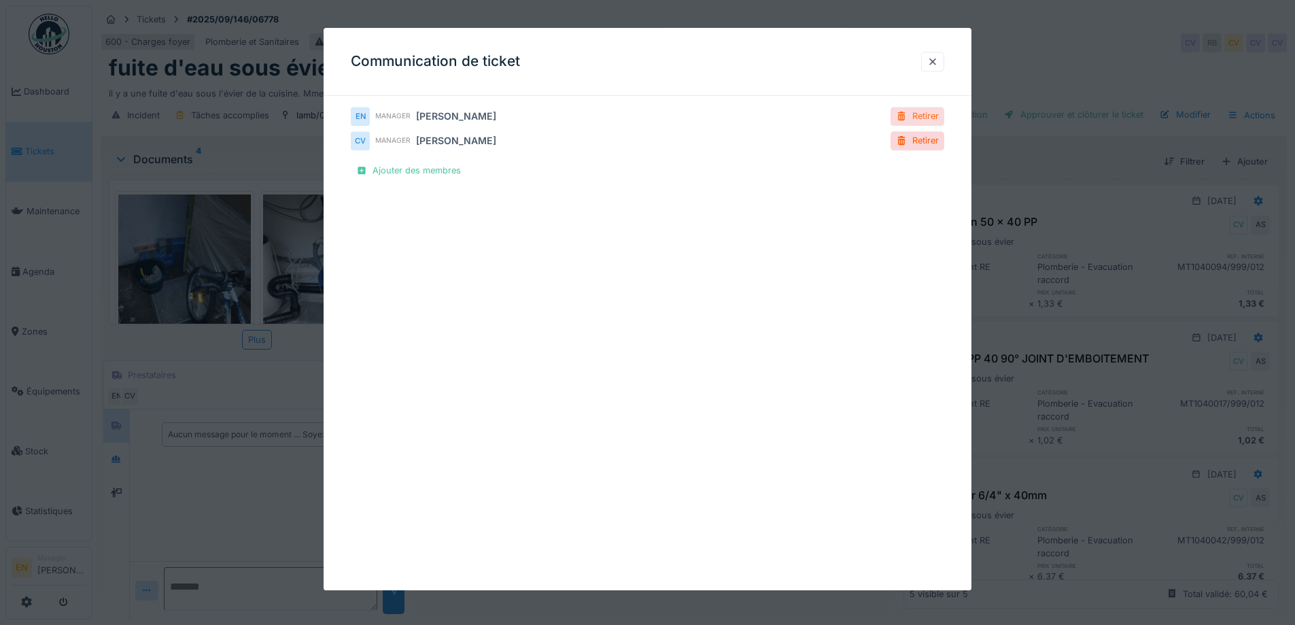
click at [932, 118] on div "Retirer" at bounding box center [917, 116] width 54 height 18
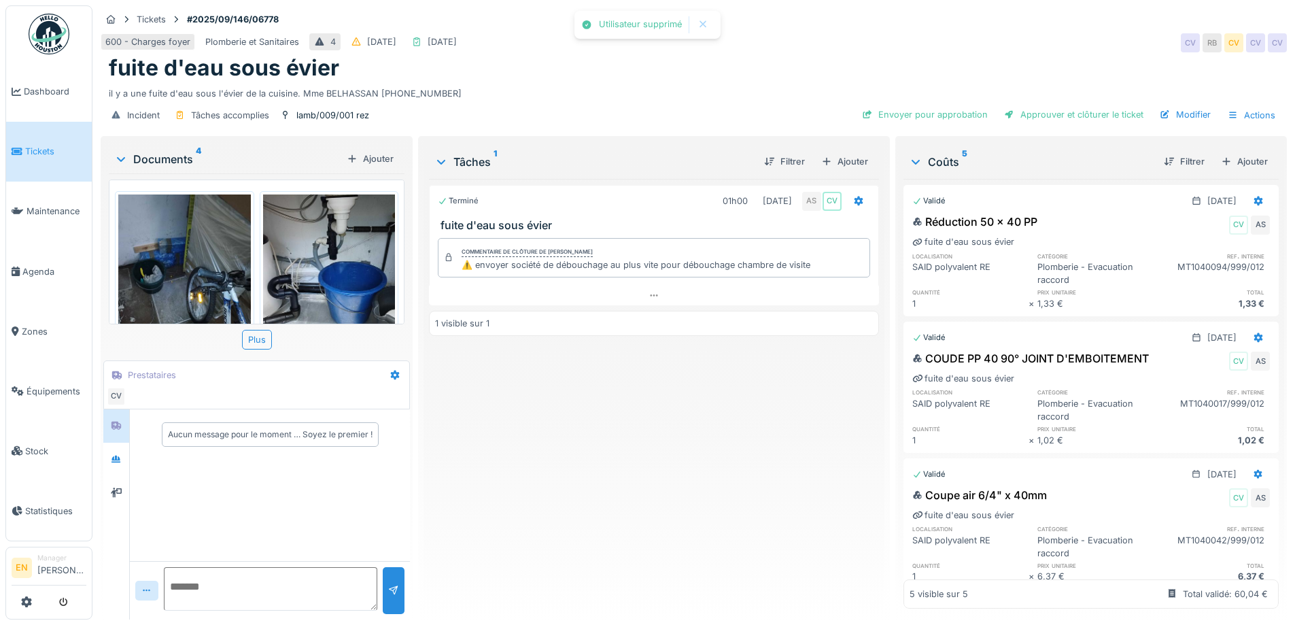
click at [537, 502] on div "Terminé 01h00 03/09/2025 AS CV fuite d'eau sous évier Commentaire de clôture de…" at bounding box center [653, 393] width 449 height 429
click at [288, 508] on div "Aucun message pour le moment … Soyez le premier !" at bounding box center [270, 485] width 280 height 152
click at [608, 482] on div "Terminé 01h00 03/09/2025 AS CV fuite d'eau sous évier Commentaire de clôture de…" at bounding box center [653, 393] width 449 height 429
click at [559, 491] on div "Terminé 01h00 [DATE] AS CV fuite d'eau sous évier Commentaire de clôture de [PE…" at bounding box center [653, 393] width 449 height 429
click at [559, 493] on div "Terminé 01h00 [DATE] AS CV fuite d'eau sous évier Commentaire de clôture de [PE…" at bounding box center [653, 393] width 449 height 429
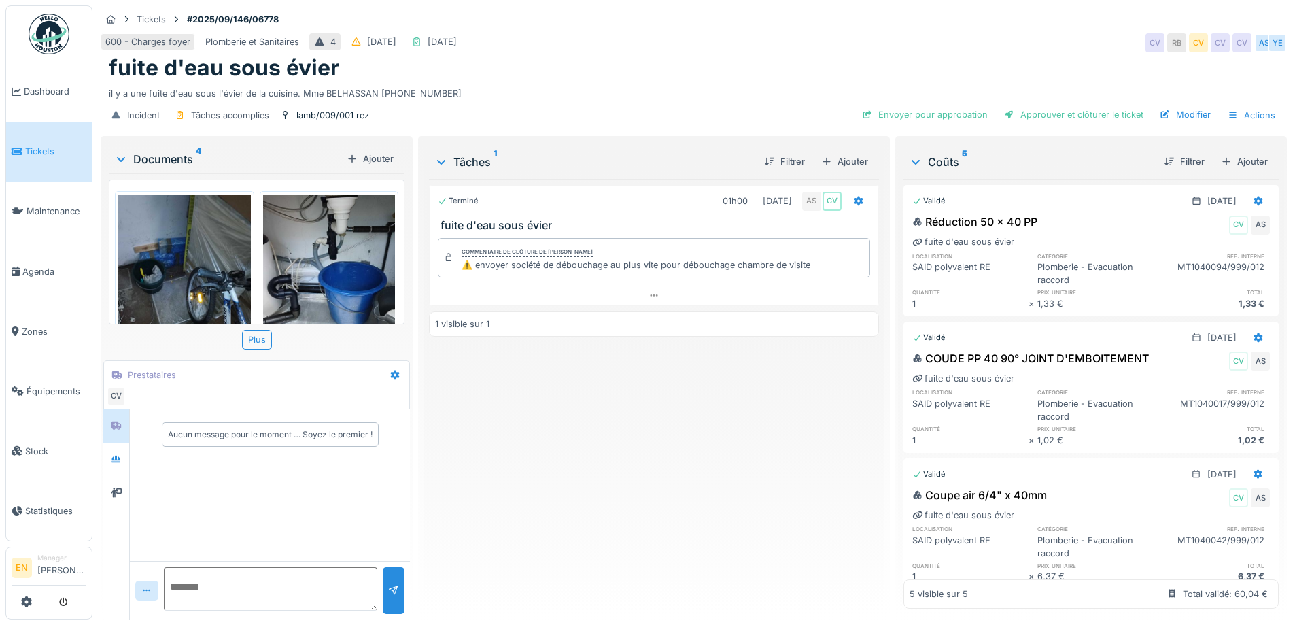
click at [328, 118] on div "lamb/009/001 rez" at bounding box center [332, 115] width 73 height 13
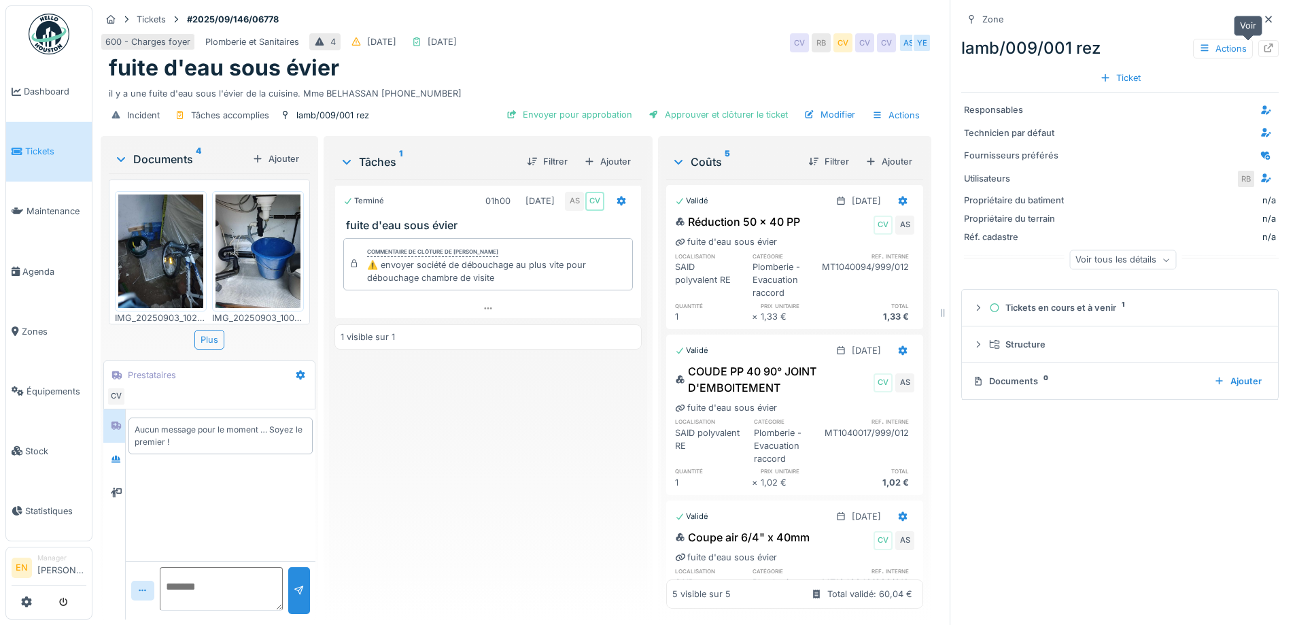
click at [1263, 50] on icon at bounding box center [1268, 47] width 11 height 9
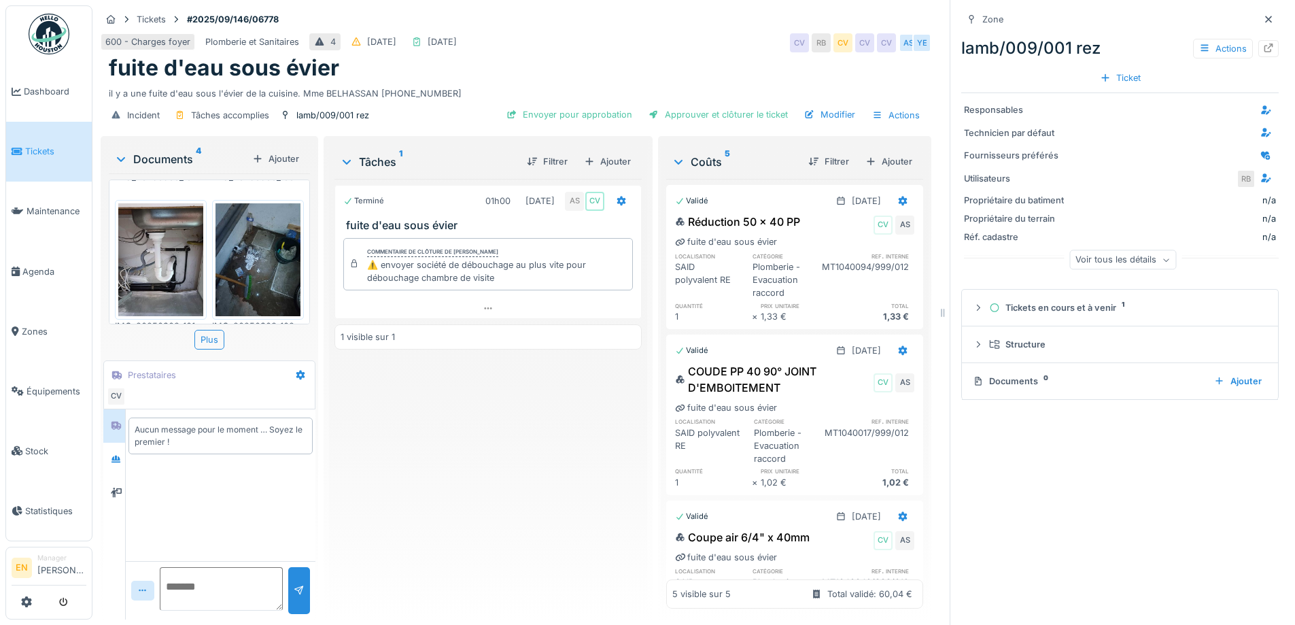
scroll to position [143, 0]
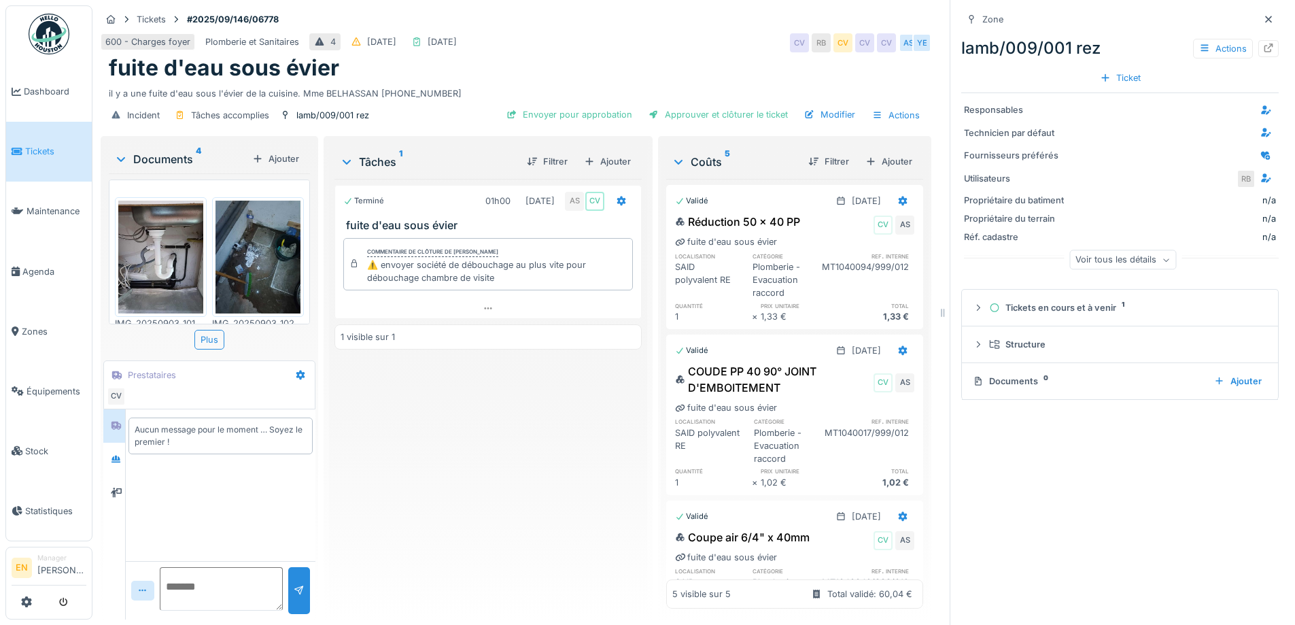
click at [177, 256] on img at bounding box center [160, 256] width 85 height 113
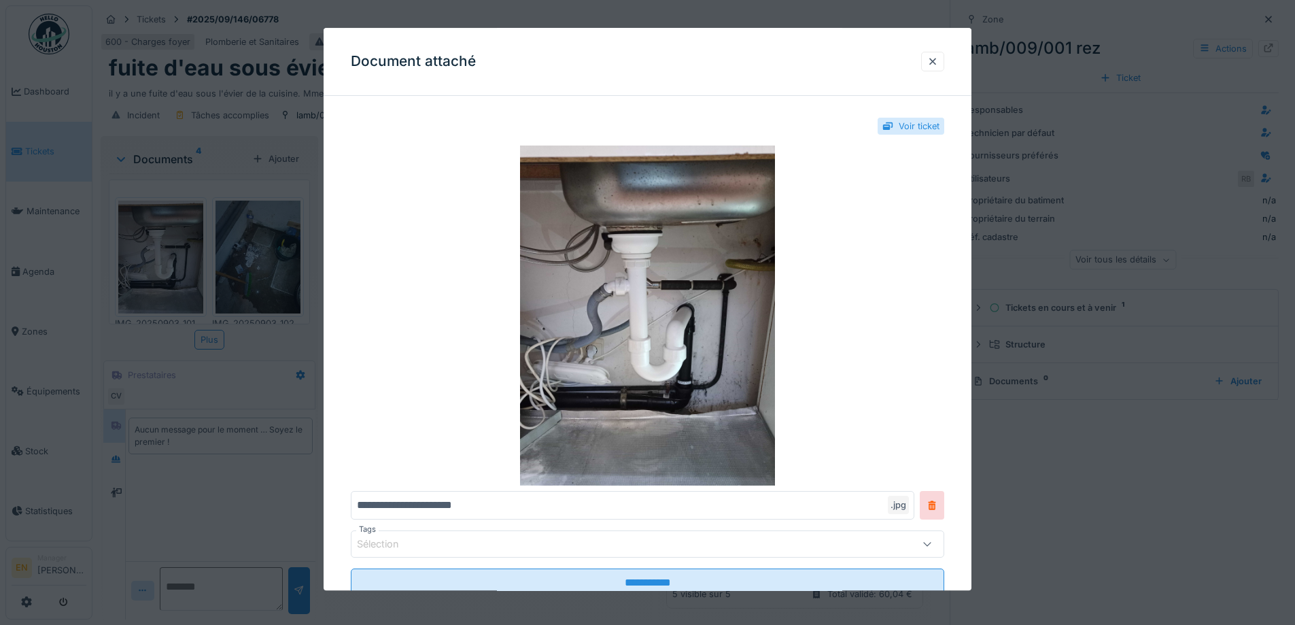
drag, startPoint x: 934, startPoint y: 67, endPoint x: 892, endPoint y: 71, distance: 42.3
click at [934, 67] on div at bounding box center [932, 61] width 11 height 13
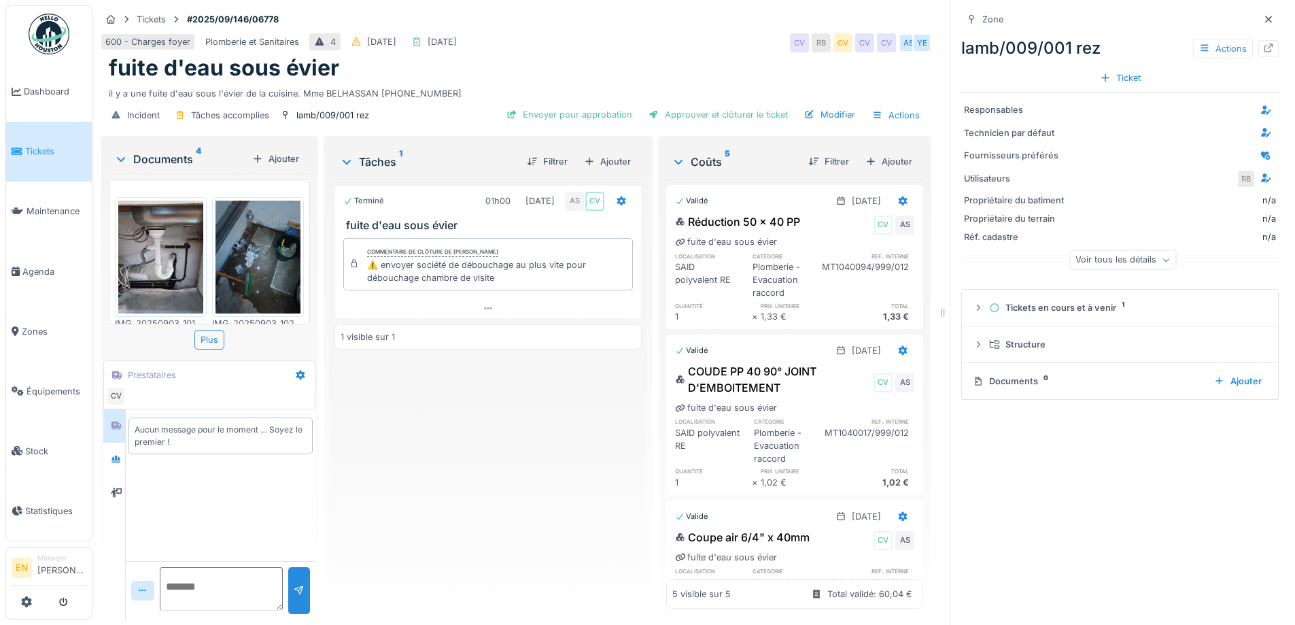
scroll to position [10, 0]
click at [250, 239] on img at bounding box center [257, 256] width 85 height 113
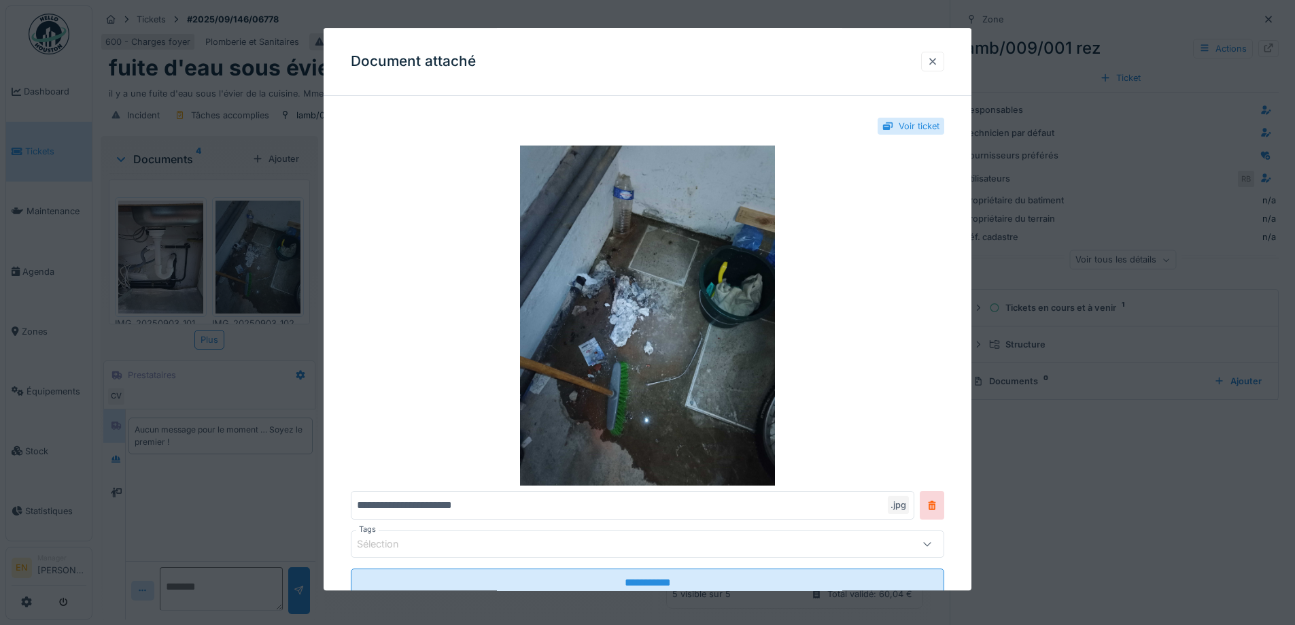
click at [932, 60] on div at bounding box center [932, 61] width 11 height 13
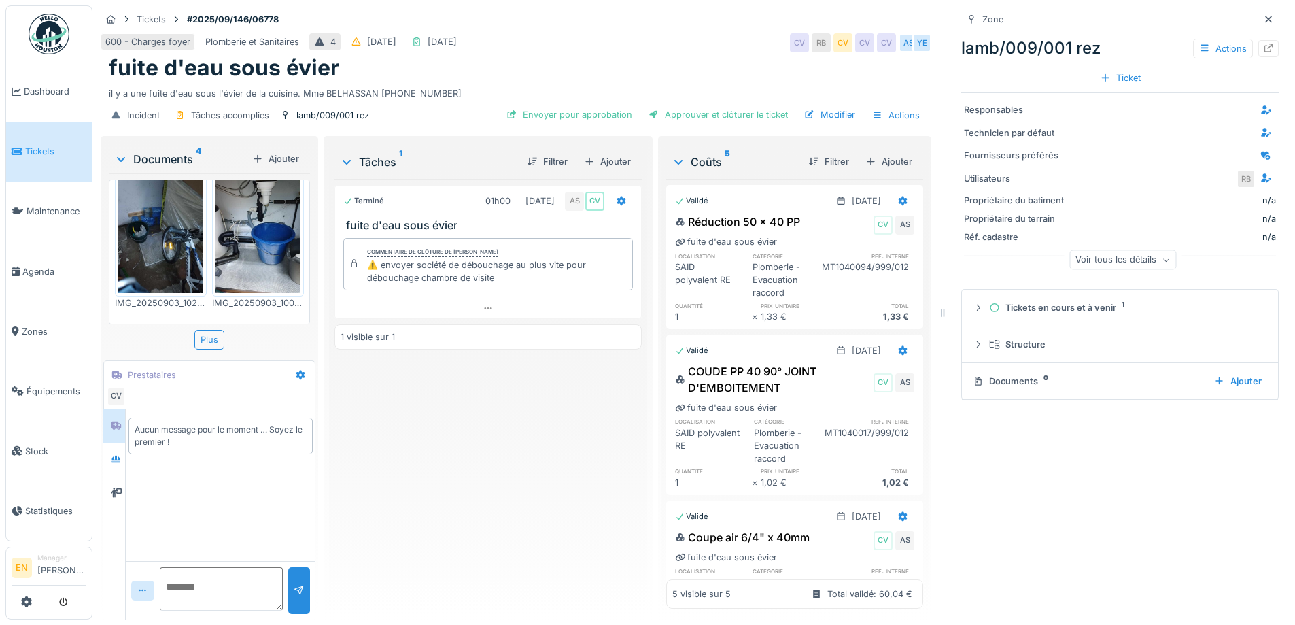
scroll to position [7, 0]
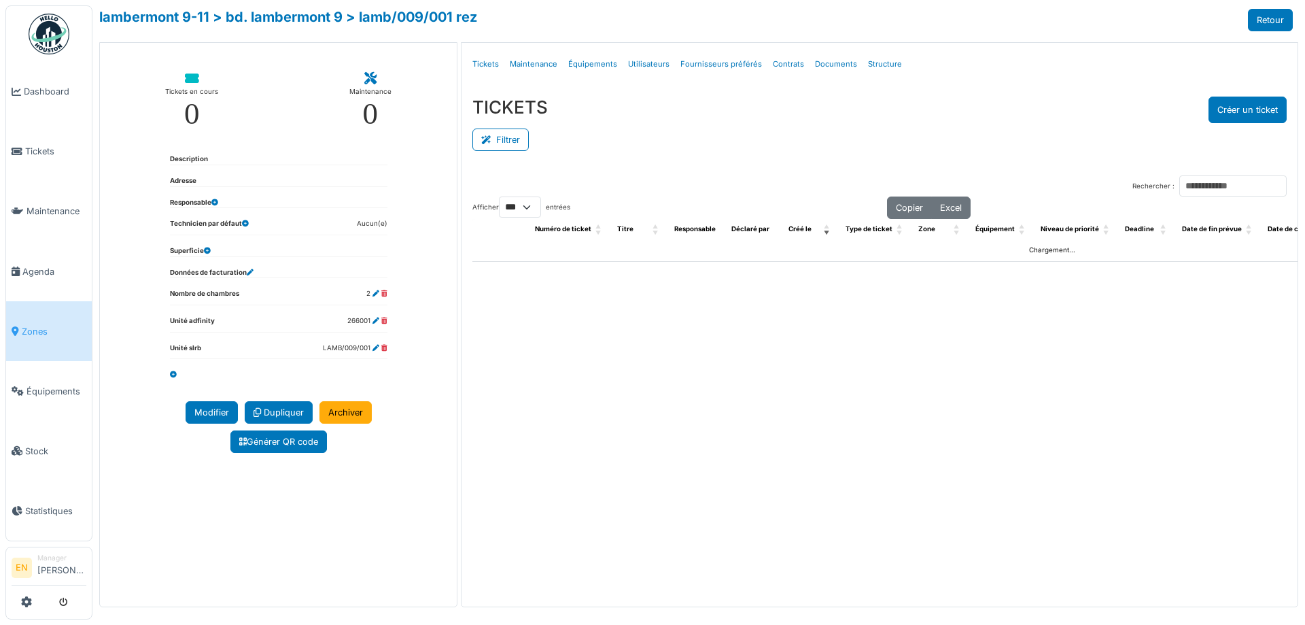
select select "***"
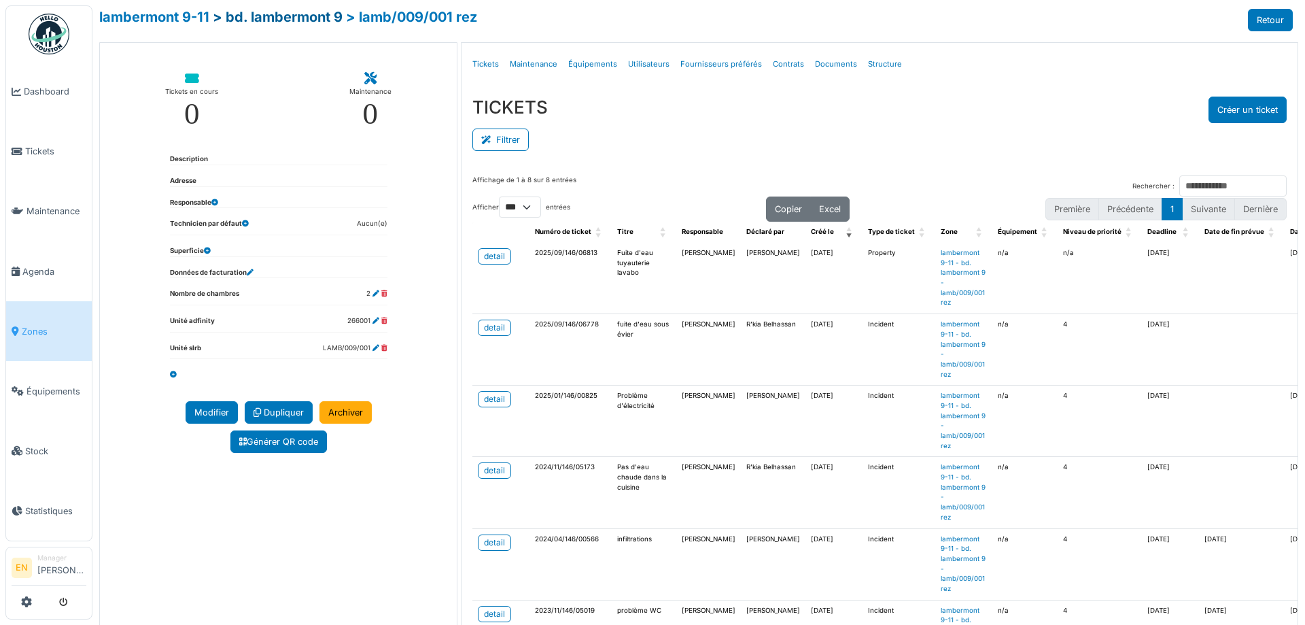
click at [279, 19] on link "> bd. lambermont 9" at bounding box center [278, 17] width 130 height 16
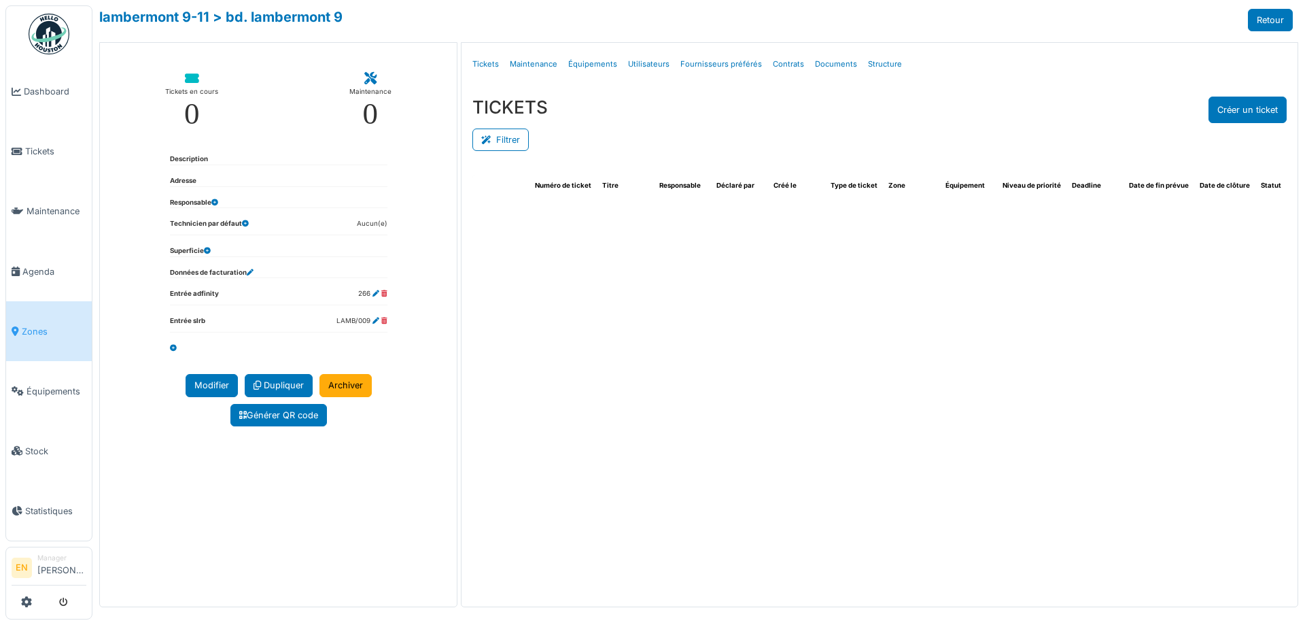
select select "***"
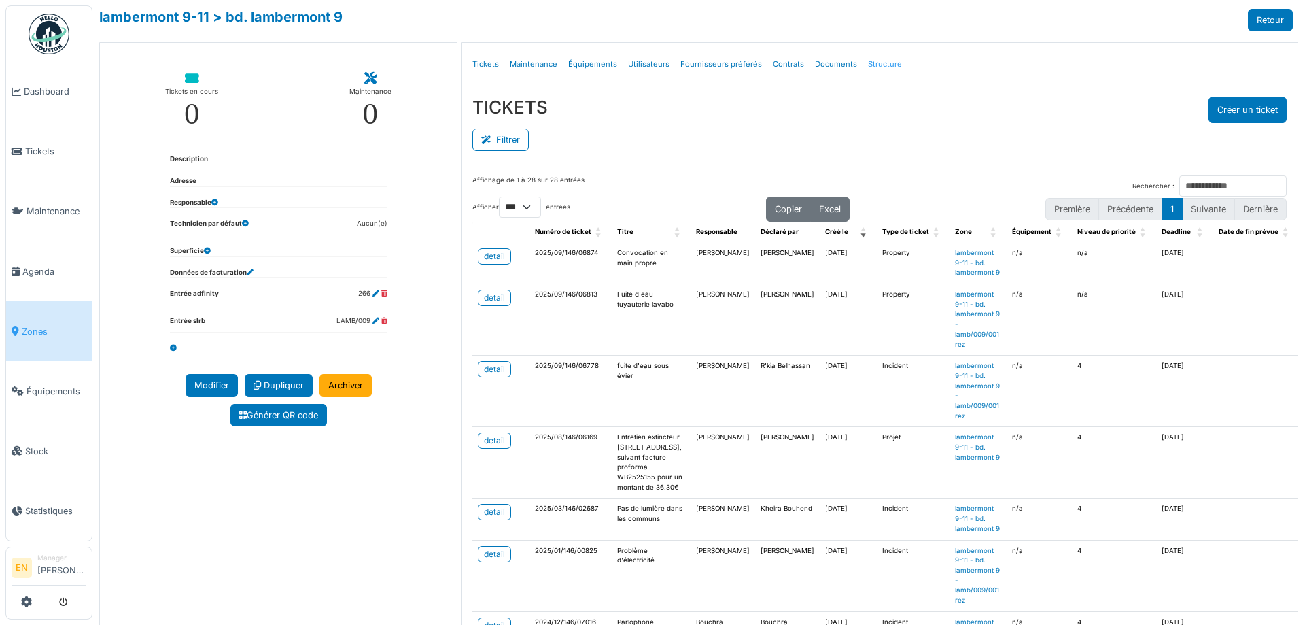
click at [879, 61] on link "Structure" at bounding box center [884, 64] width 45 height 32
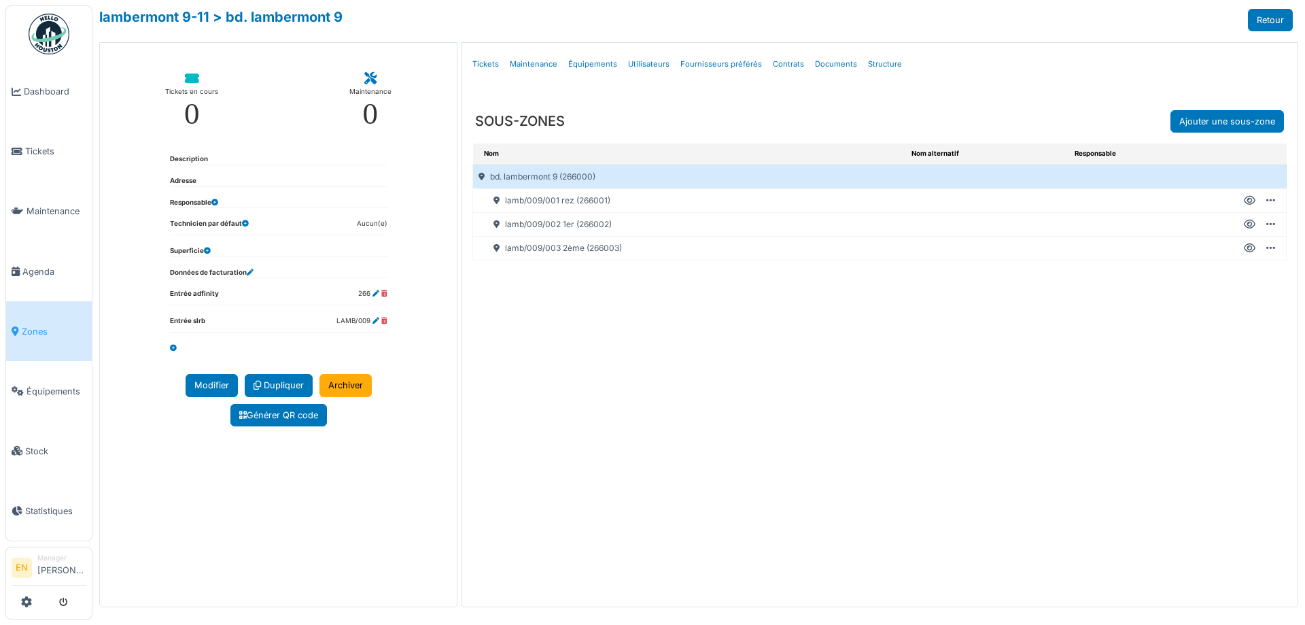
select select "***"
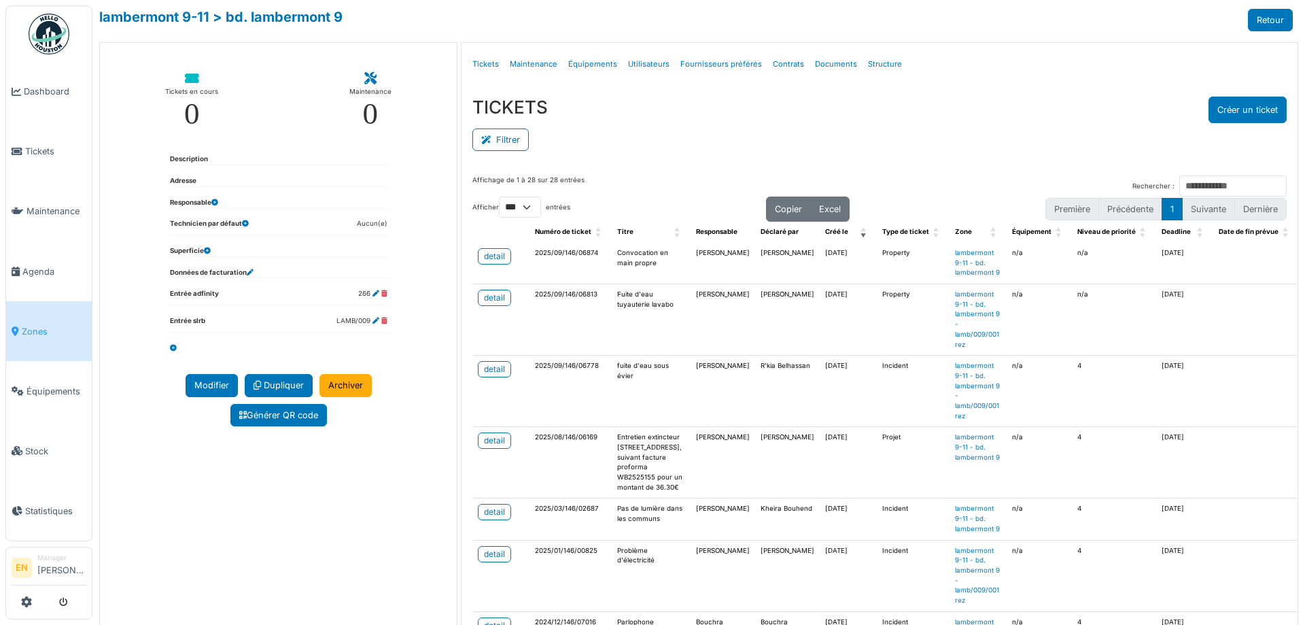
select select "***"
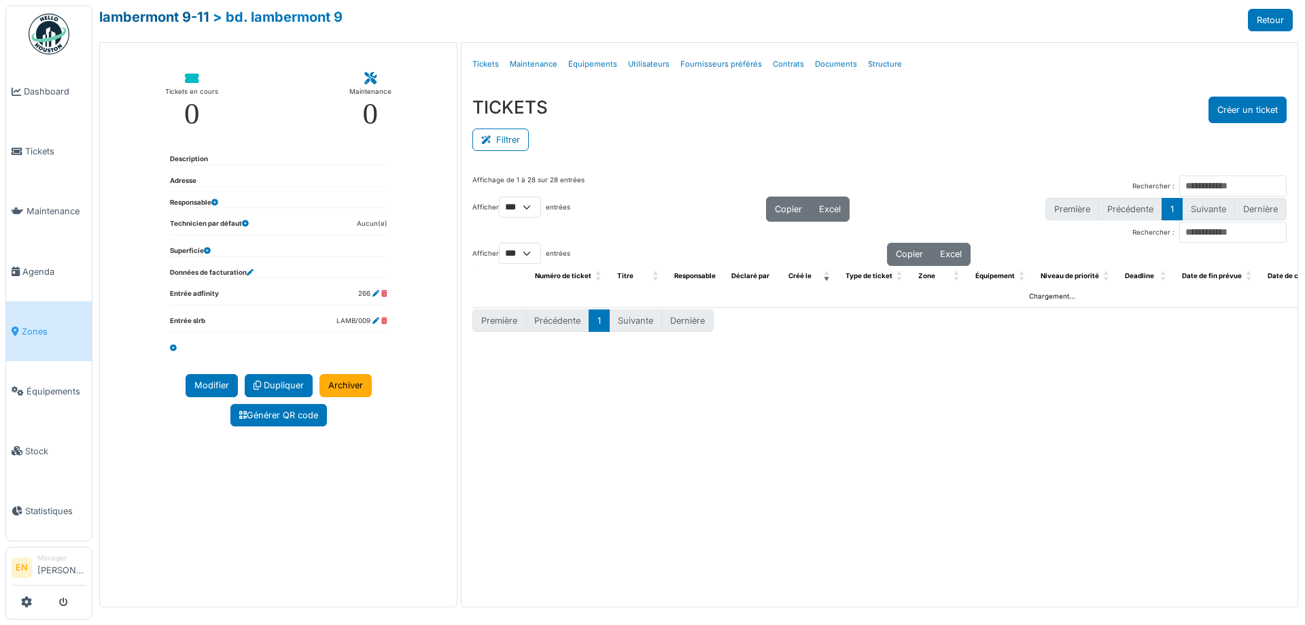
click at [159, 20] on link "lambermont 9-11" at bounding box center [154, 17] width 110 height 16
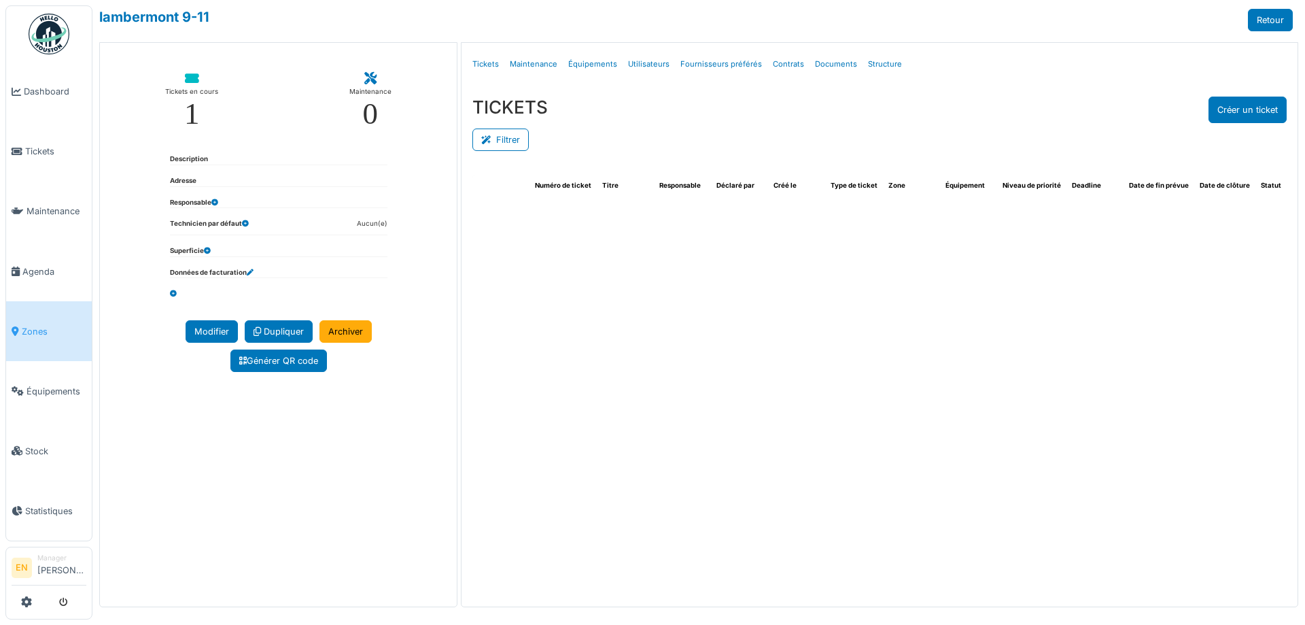
select select "***"
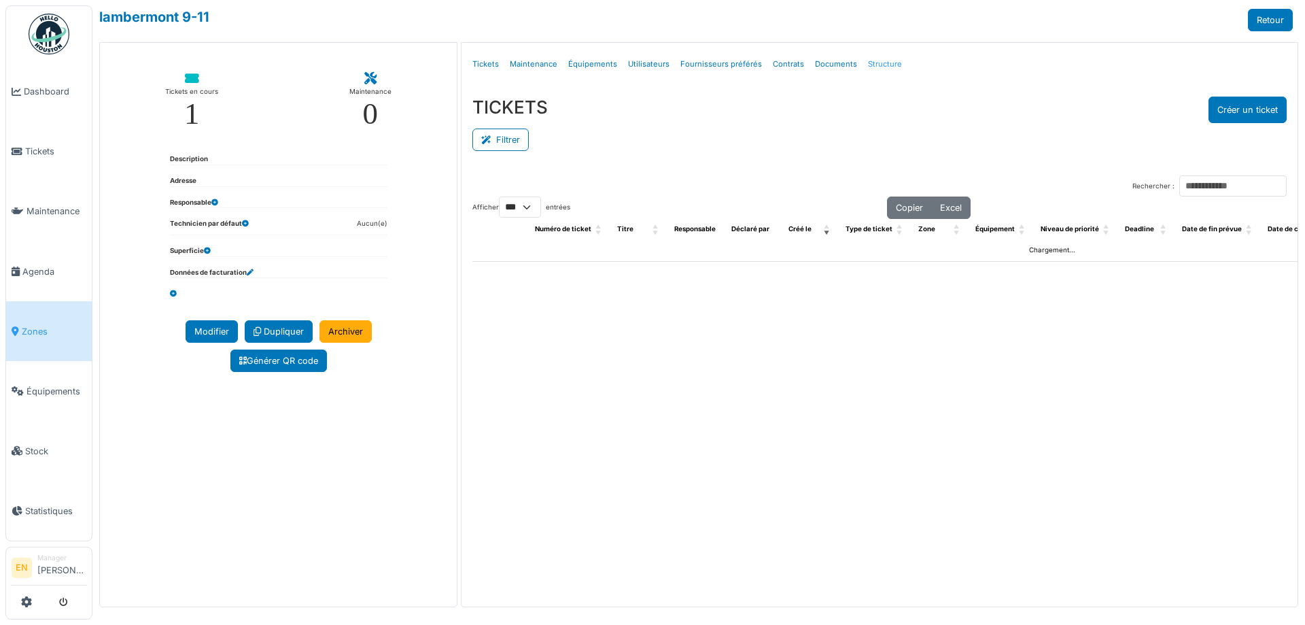
click at [873, 66] on link "Structure" at bounding box center [884, 64] width 45 height 32
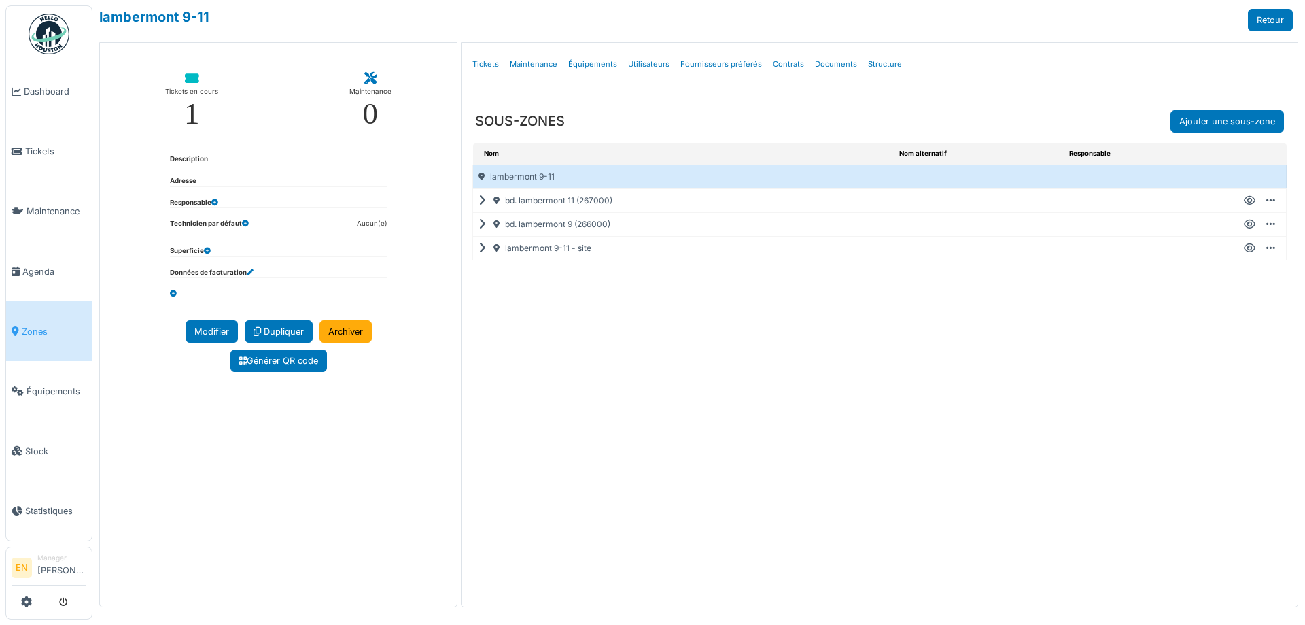
click at [482, 249] on icon at bounding box center [484, 248] width 13 height 1
click at [1250, 249] on icon at bounding box center [1250, 248] width 12 height 1
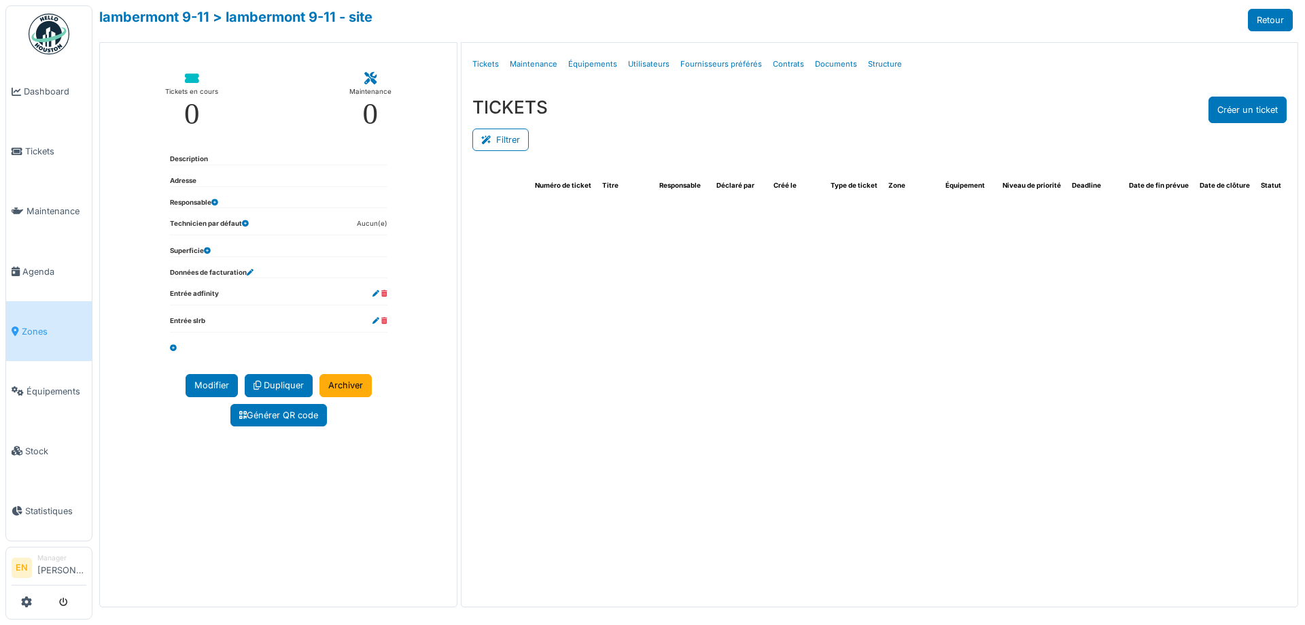
select select "***"
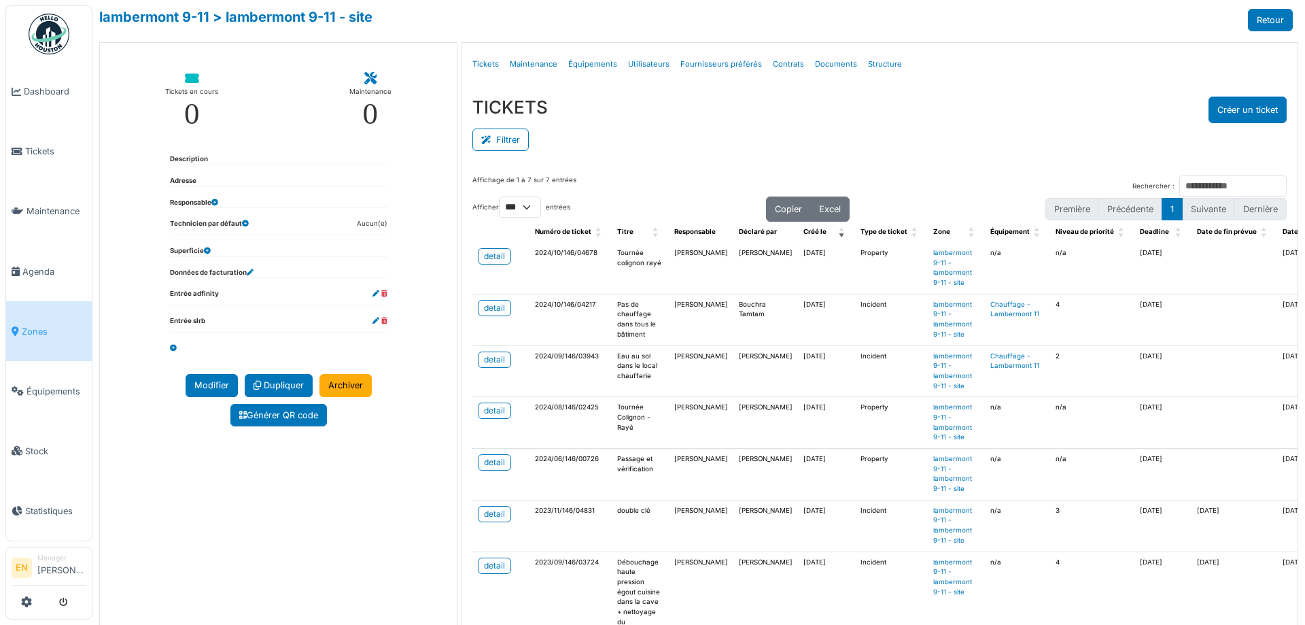
click at [720, 107] on div "TICKETS Créer un ticket" at bounding box center [879, 109] width 814 height 27
click at [1249, 111] on button "Créer un ticket" at bounding box center [1247, 109] width 78 height 27
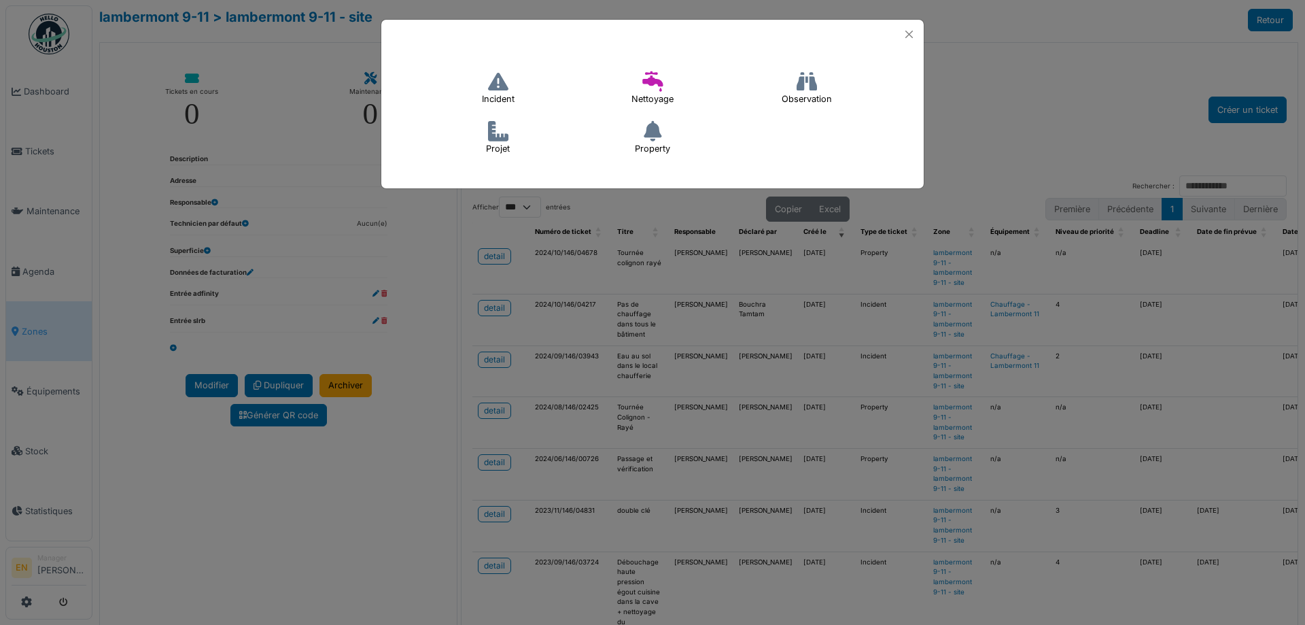
click at [496, 92] on h4 "Incident" at bounding box center [498, 88] width 50 height 43
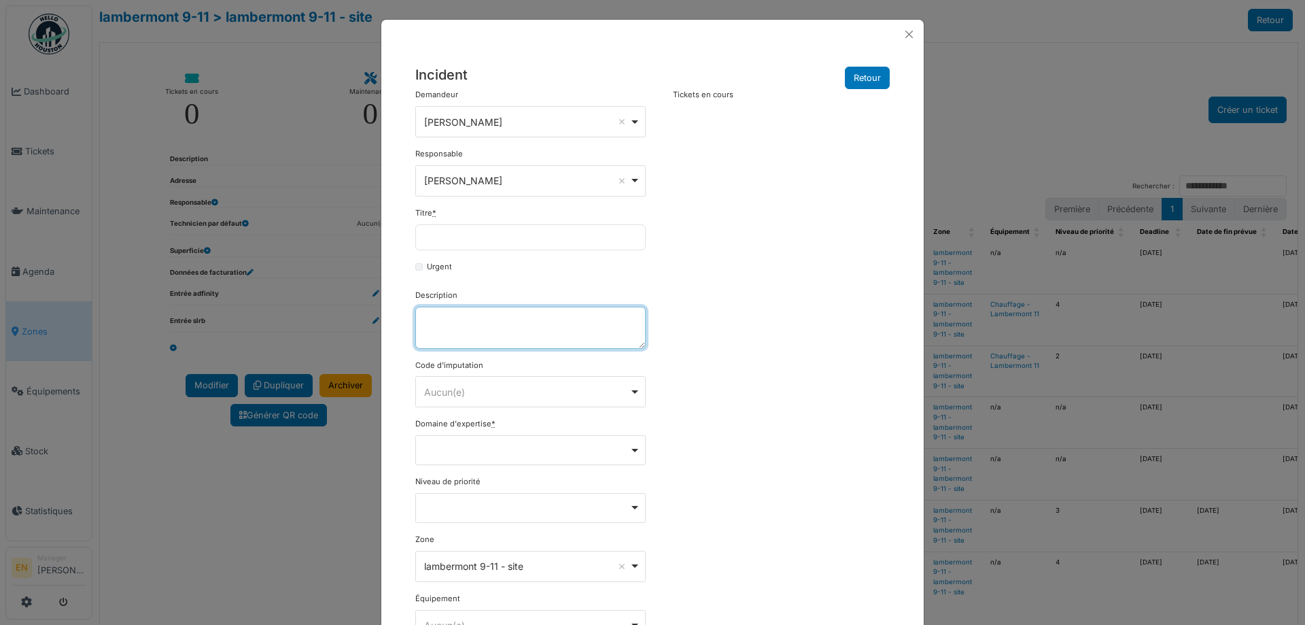
click at [528, 335] on textarea "Description" at bounding box center [530, 327] width 230 height 42
paste textarea "**********"
drag, startPoint x: 599, startPoint y: 318, endPoint x: 406, endPoint y: 326, distance: 192.5
click at [408, 326] on div "**********" at bounding box center [530, 408] width 244 height 638
type textarea "**********"
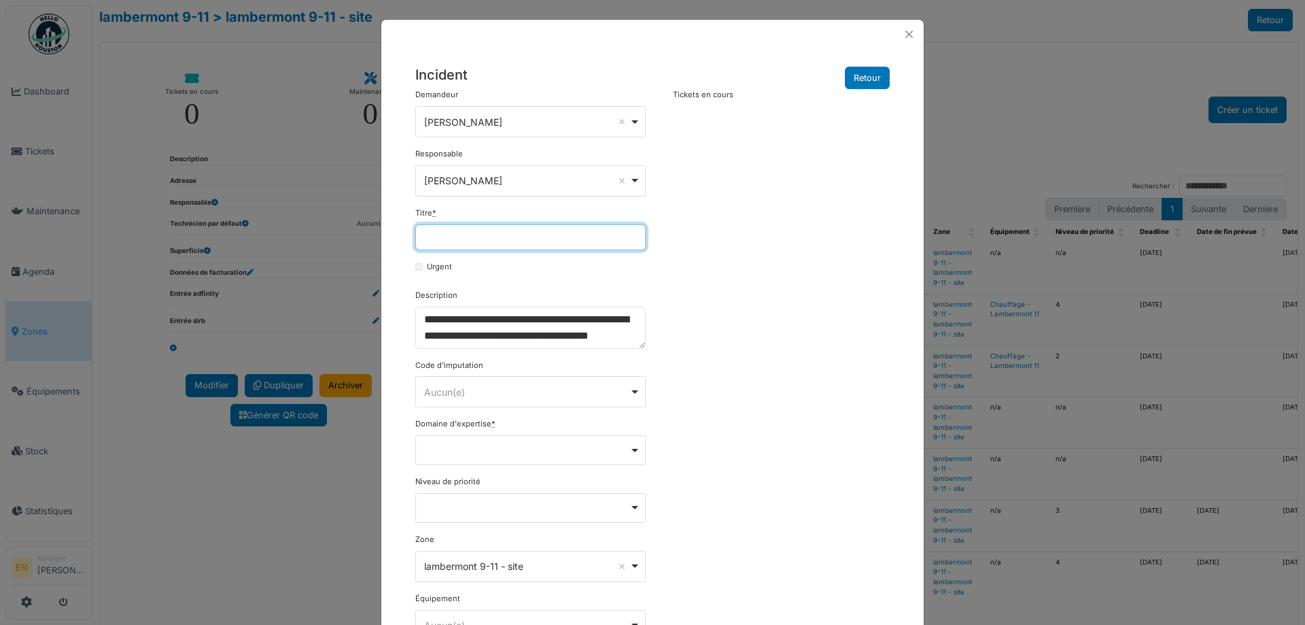
click at [496, 237] on input "Titre *" at bounding box center [530, 237] width 230 height 26
paste input "**********"
click at [874, 186] on div "**********" at bounding box center [652, 408] width 488 height 638
click at [597, 241] on input "**********" at bounding box center [530, 237] width 230 height 26
click at [580, 241] on input "**********" at bounding box center [530, 237] width 230 height 26
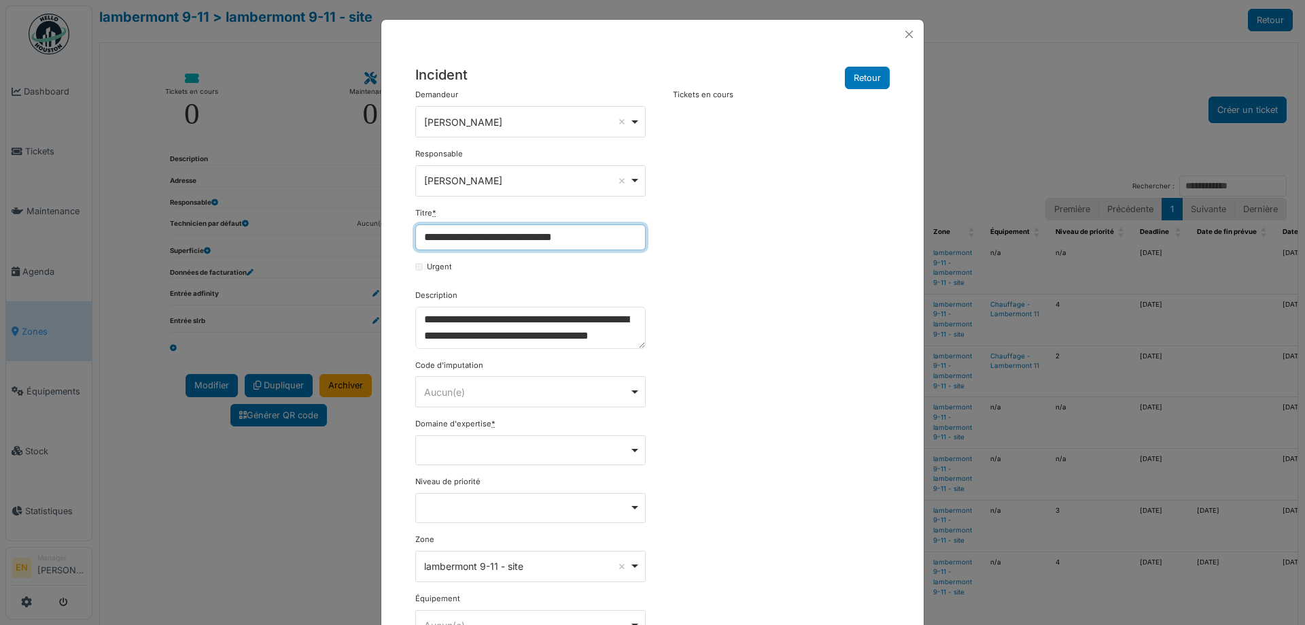
click at [567, 236] on input "**********" at bounding box center [530, 237] width 230 height 26
paste input "**********"
click at [557, 234] on input "**********" at bounding box center [530, 237] width 230 height 26
click at [630, 240] on input "**********" at bounding box center [530, 237] width 230 height 26
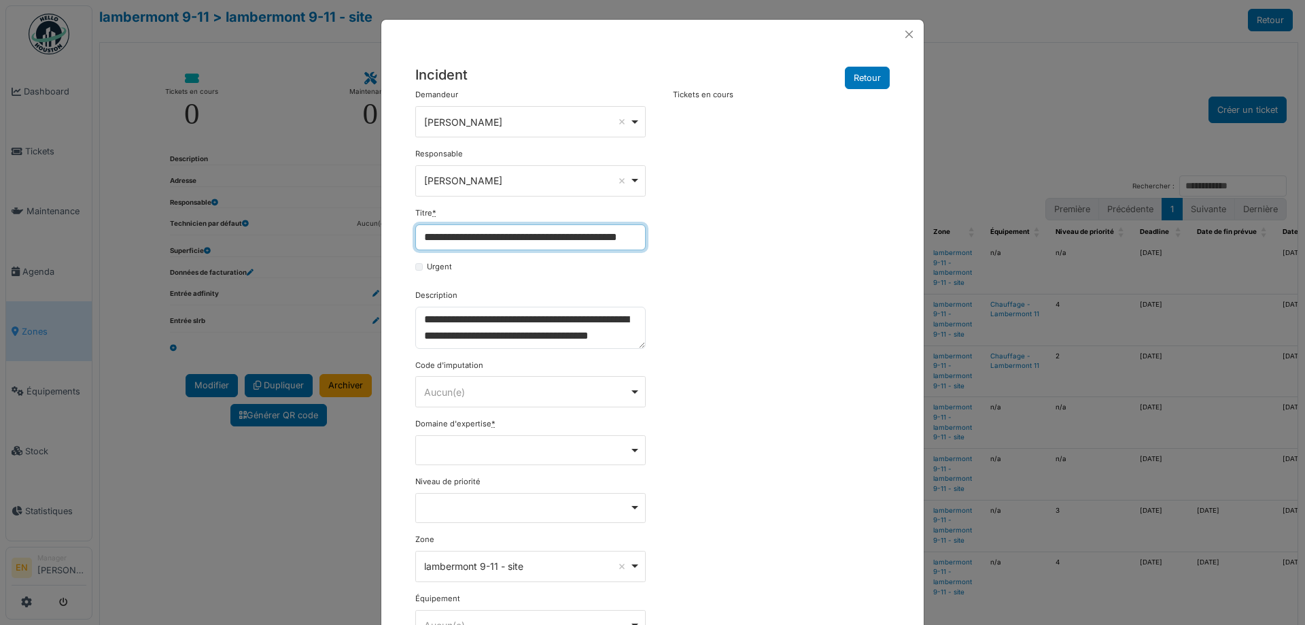
scroll to position [33, 0]
type input "**********"
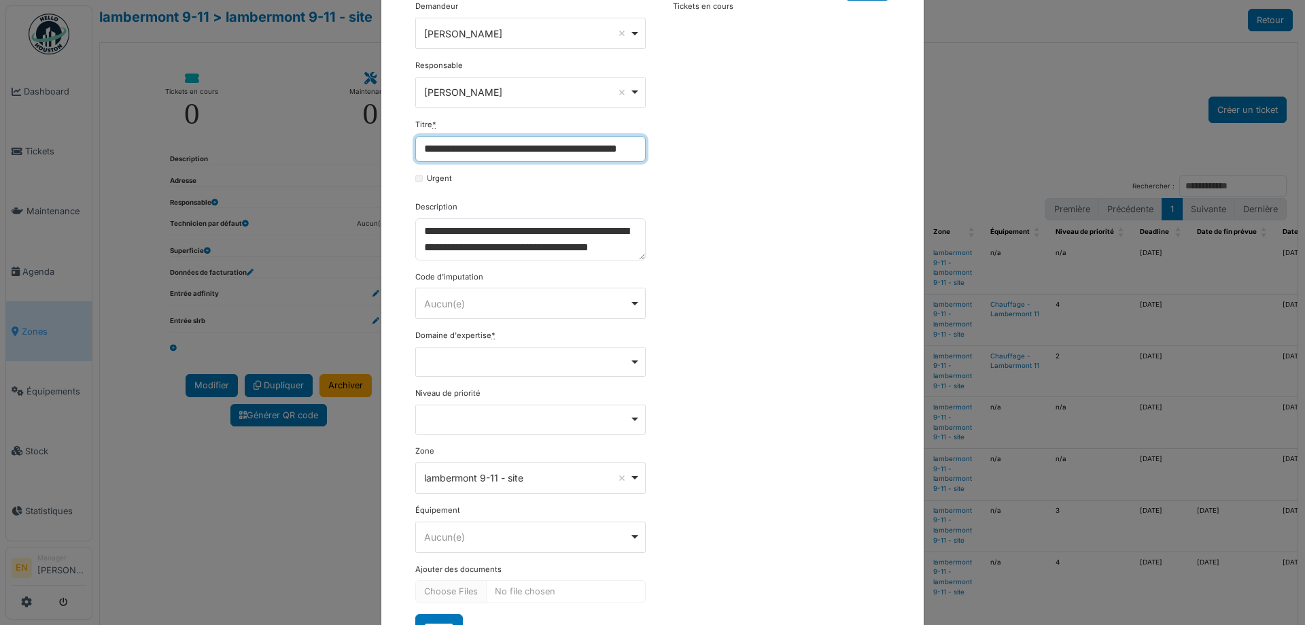
scroll to position [146, 0]
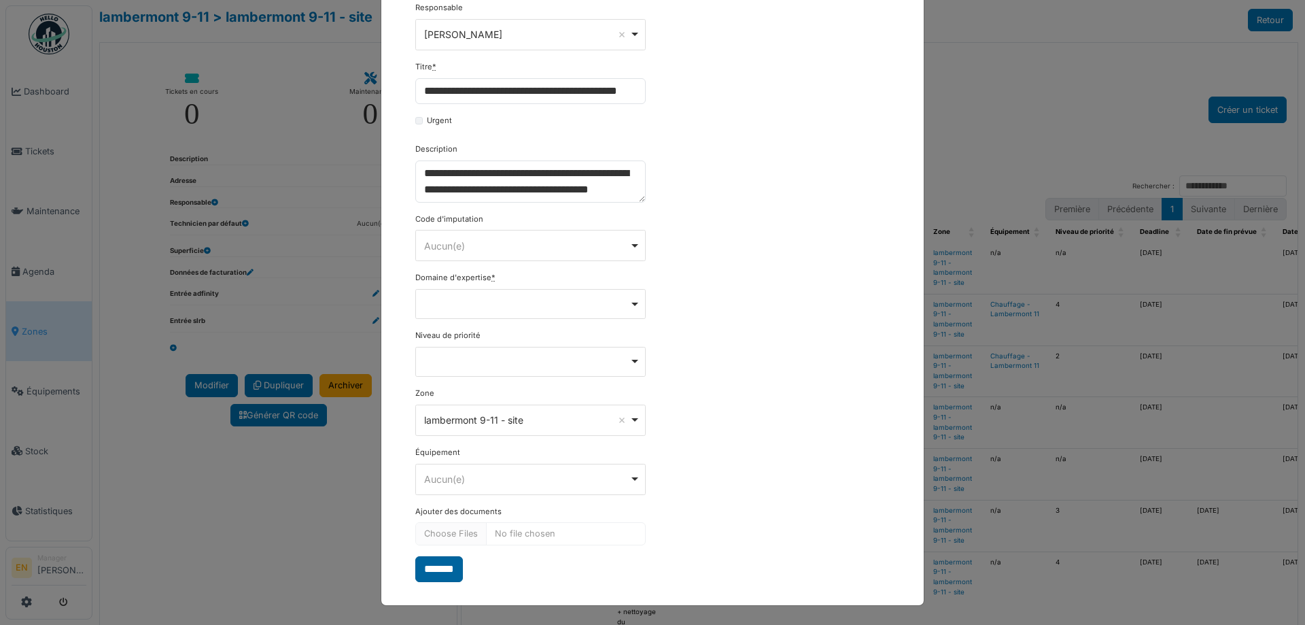
click at [444, 568] on input "*******" at bounding box center [439, 569] width 48 height 26
click at [629, 306] on div "Remove item" at bounding box center [530, 304] width 230 height 30
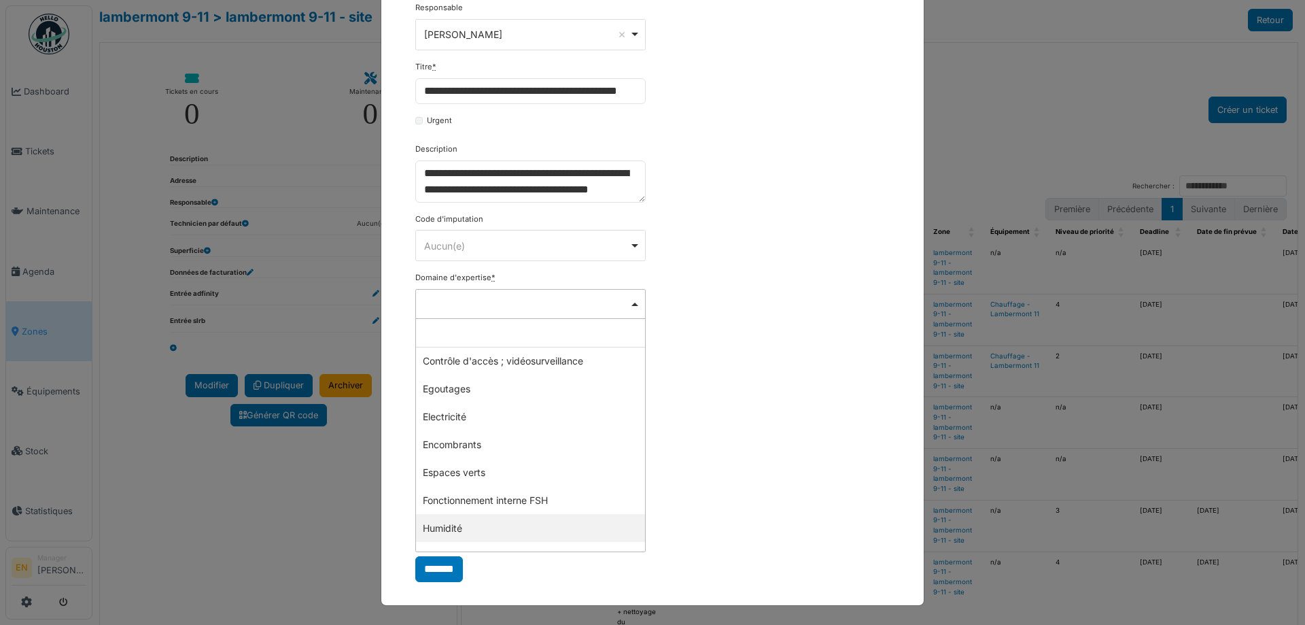
scroll to position [55, 0]
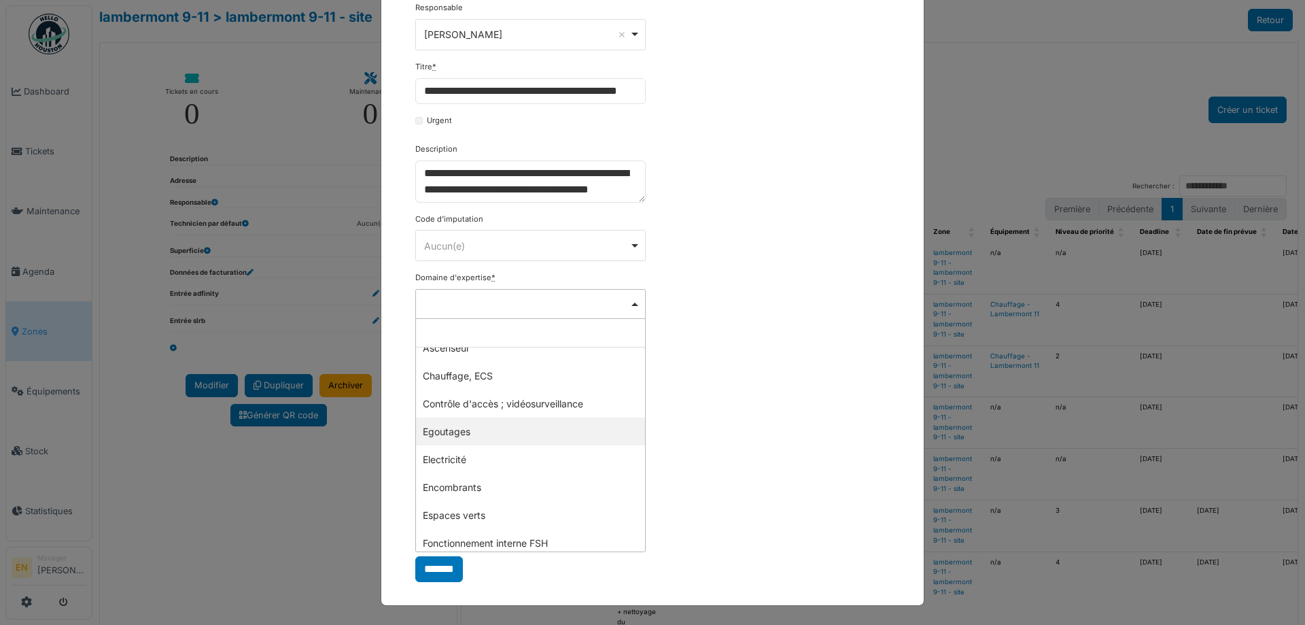
select select "***"
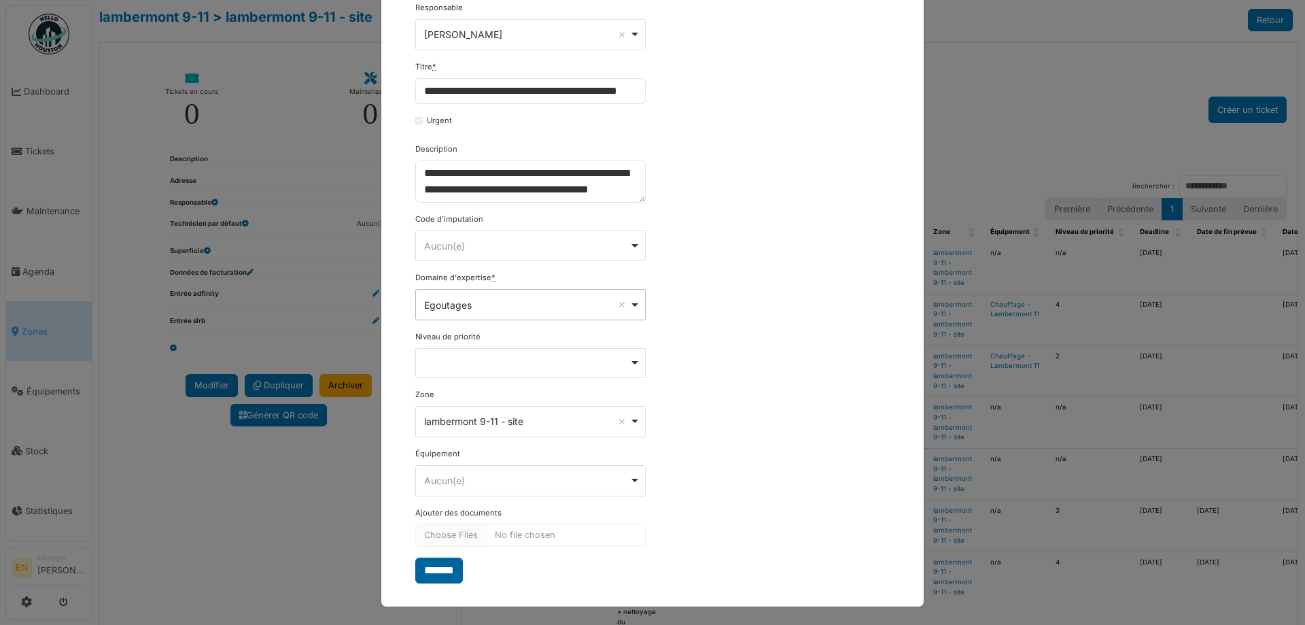
click at [434, 576] on input "*******" at bounding box center [439, 570] width 48 height 26
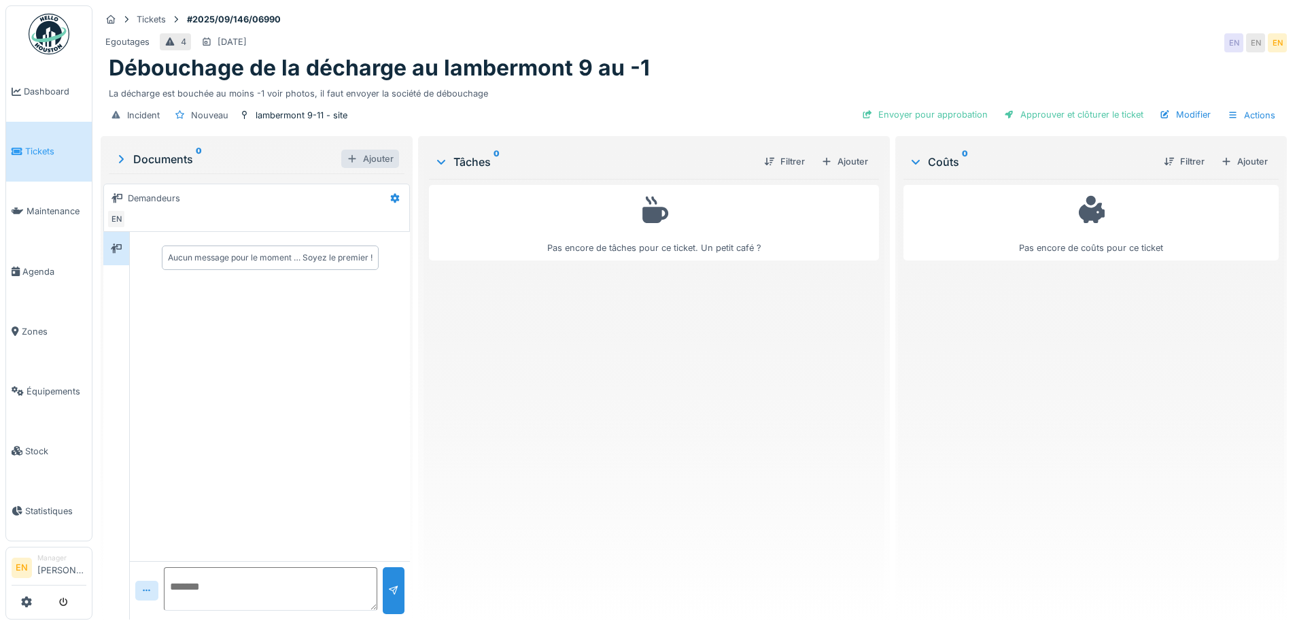
click at [370, 162] on div "Ajouter" at bounding box center [370, 159] width 58 height 18
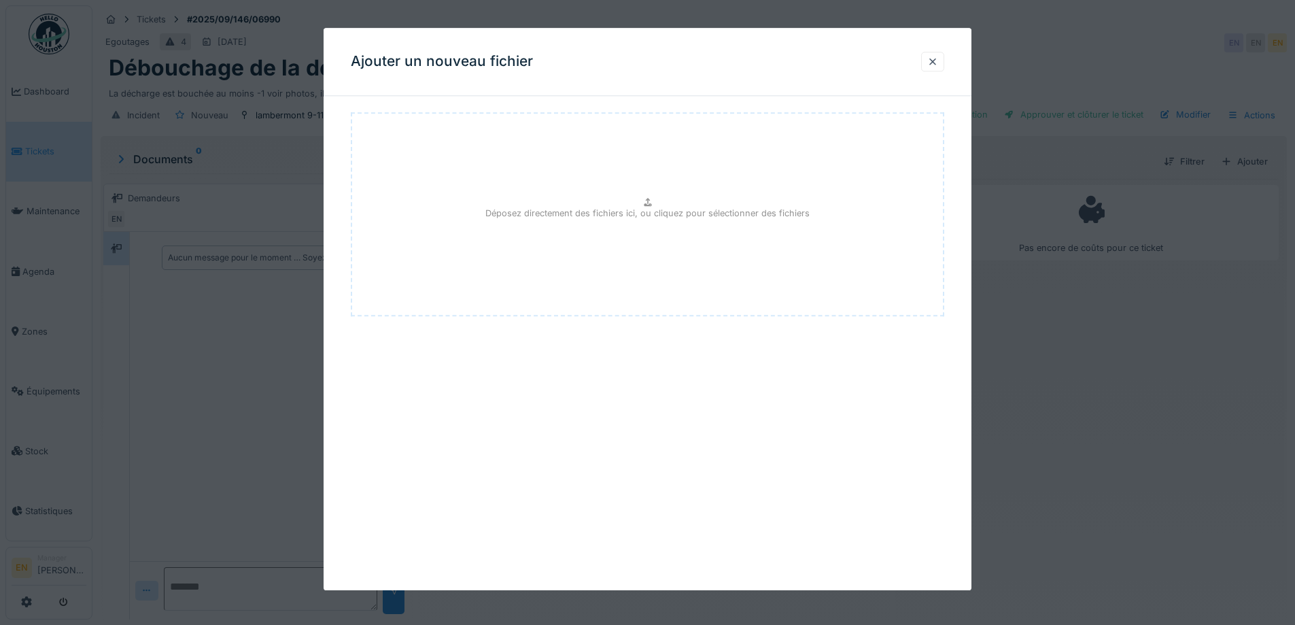
click at [649, 202] on icon at bounding box center [647, 202] width 11 height 9
type input "**********"
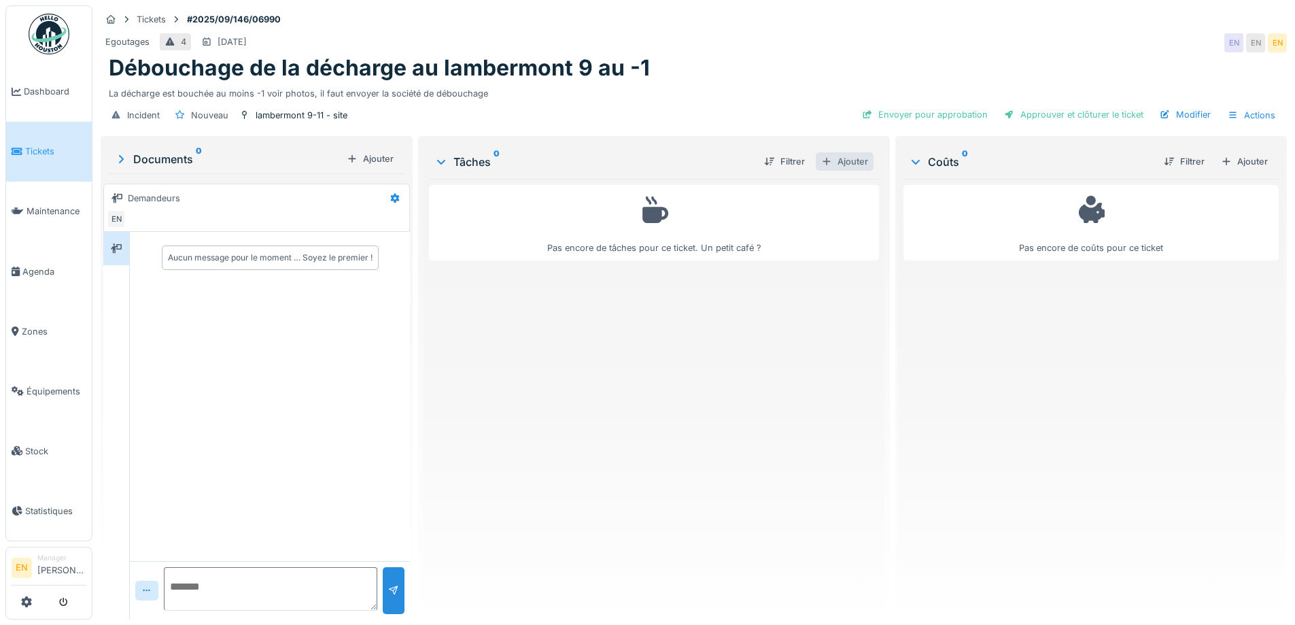
click at [854, 158] on div "Ajouter" at bounding box center [844, 161] width 58 height 18
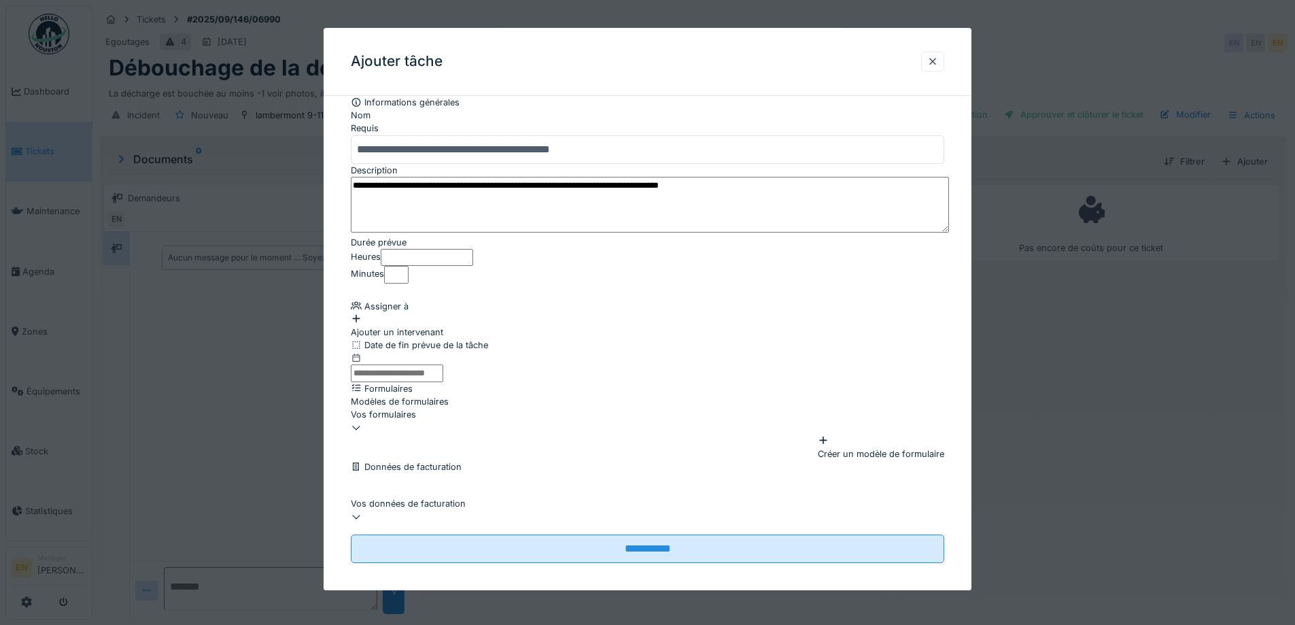
scroll to position [68, 0]
click at [419, 313] on div "Ajouter un intervenant" at bounding box center [647, 326] width 593 height 26
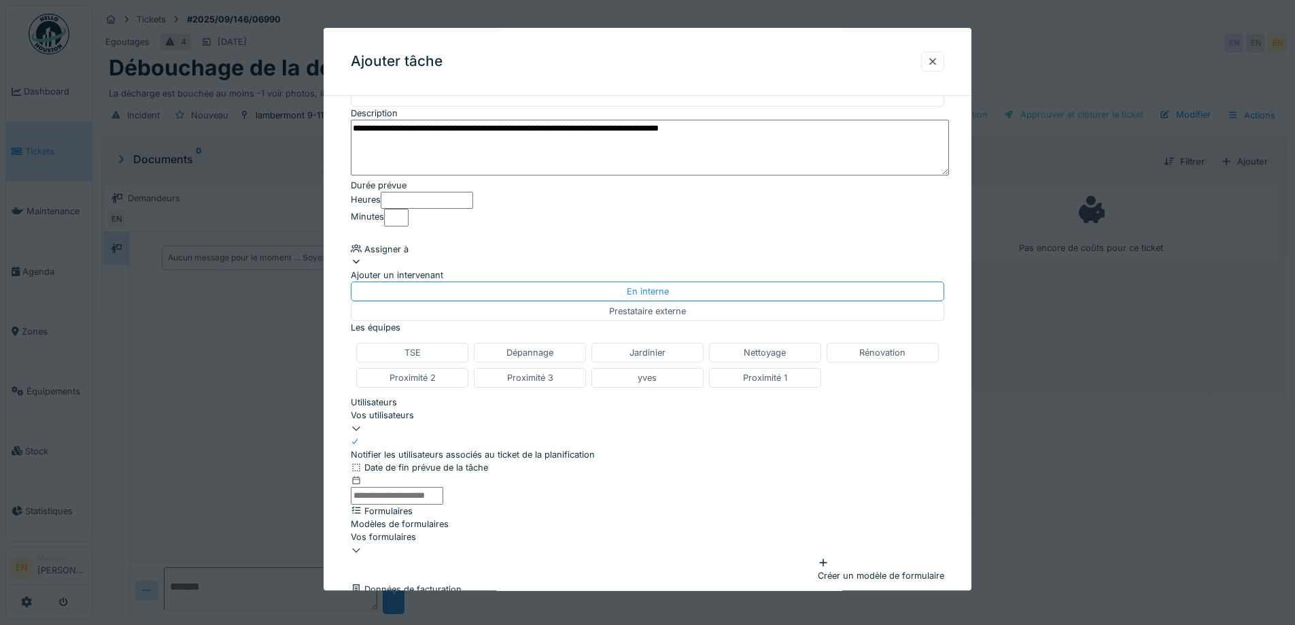
click at [686, 318] on div "Prestataire externe" at bounding box center [647, 311] width 77 height 13
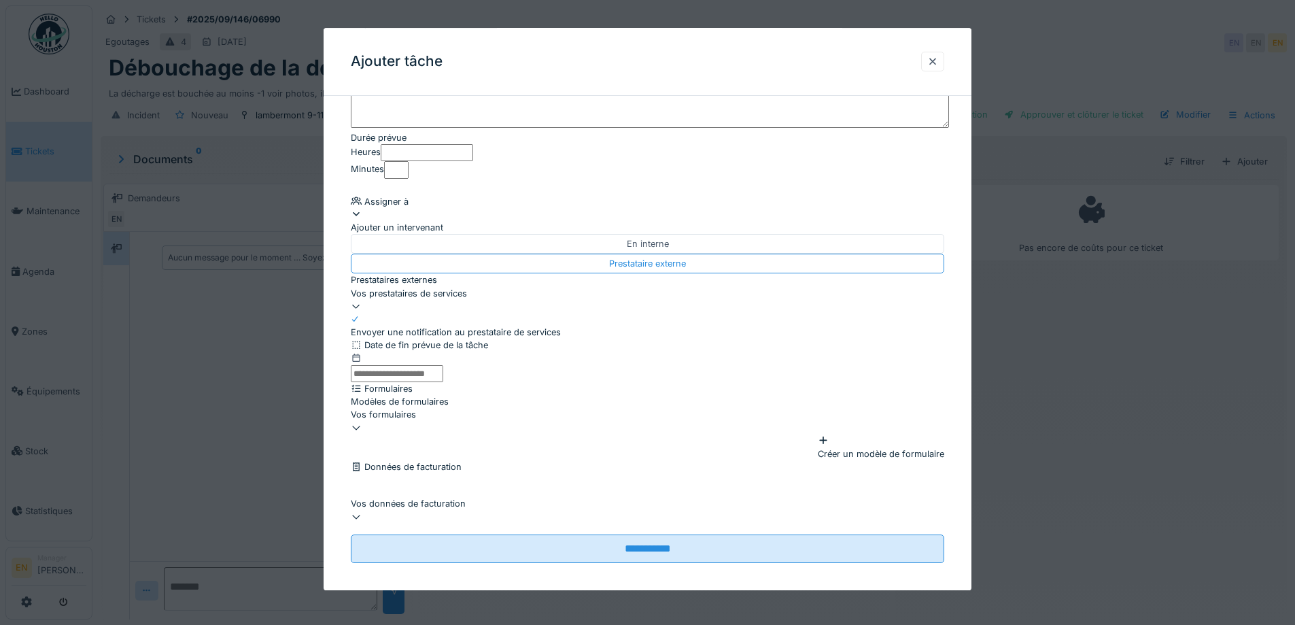
click at [472, 287] on div "Vos prestataires de services" at bounding box center [647, 300] width 593 height 26
type input "***"
click at [438, 370] on span "SOS DÉBOUCHEURS" at bounding box center [394, 363] width 87 height 13
type input "***"
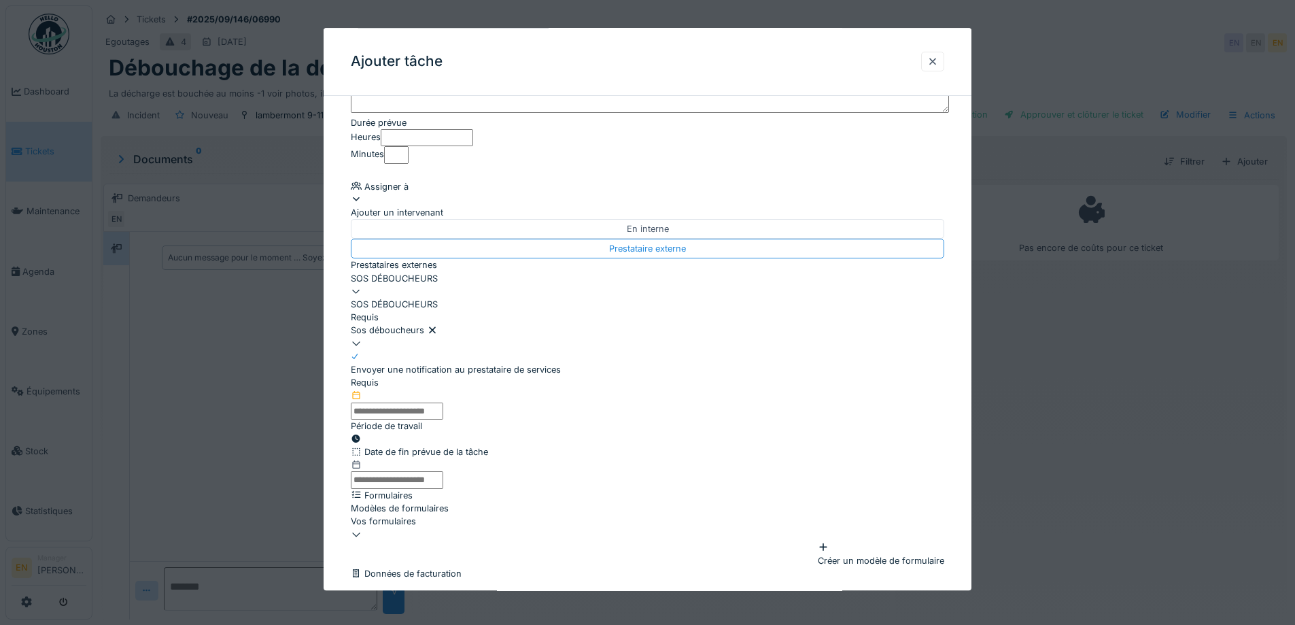
click at [443, 419] on input "text" at bounding box center [397, 410] width 92 height 17
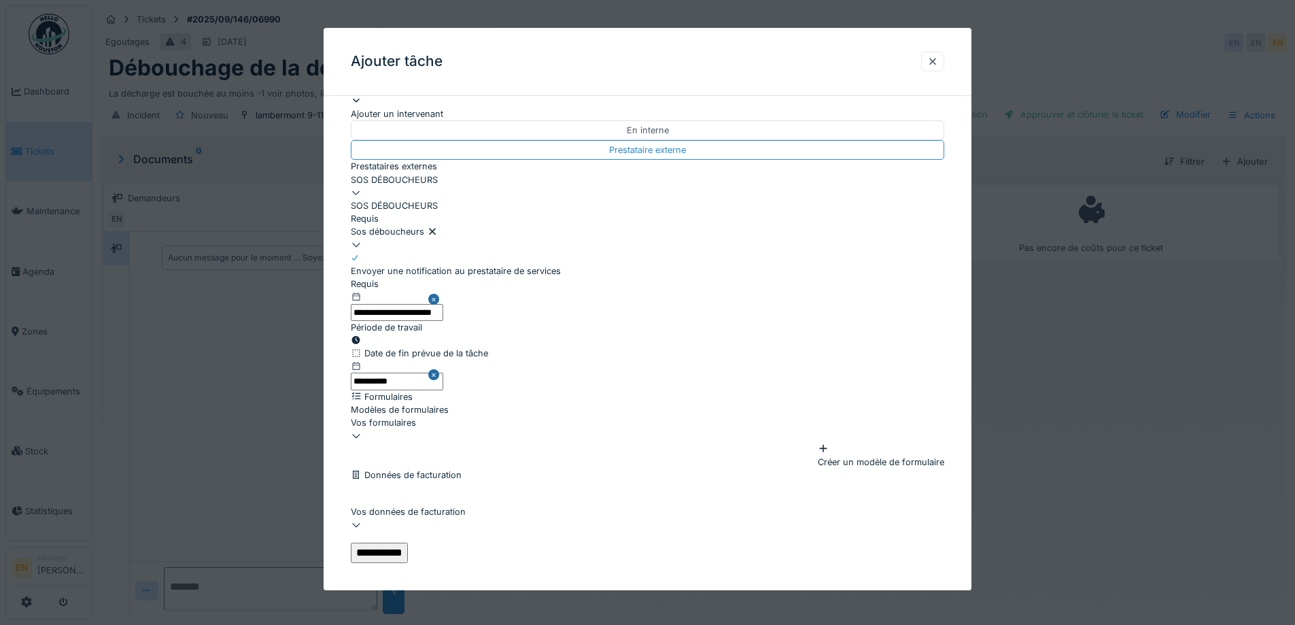
click at [408, 542] on input "**********" at bounding box center [379, 552] width 57 height 20
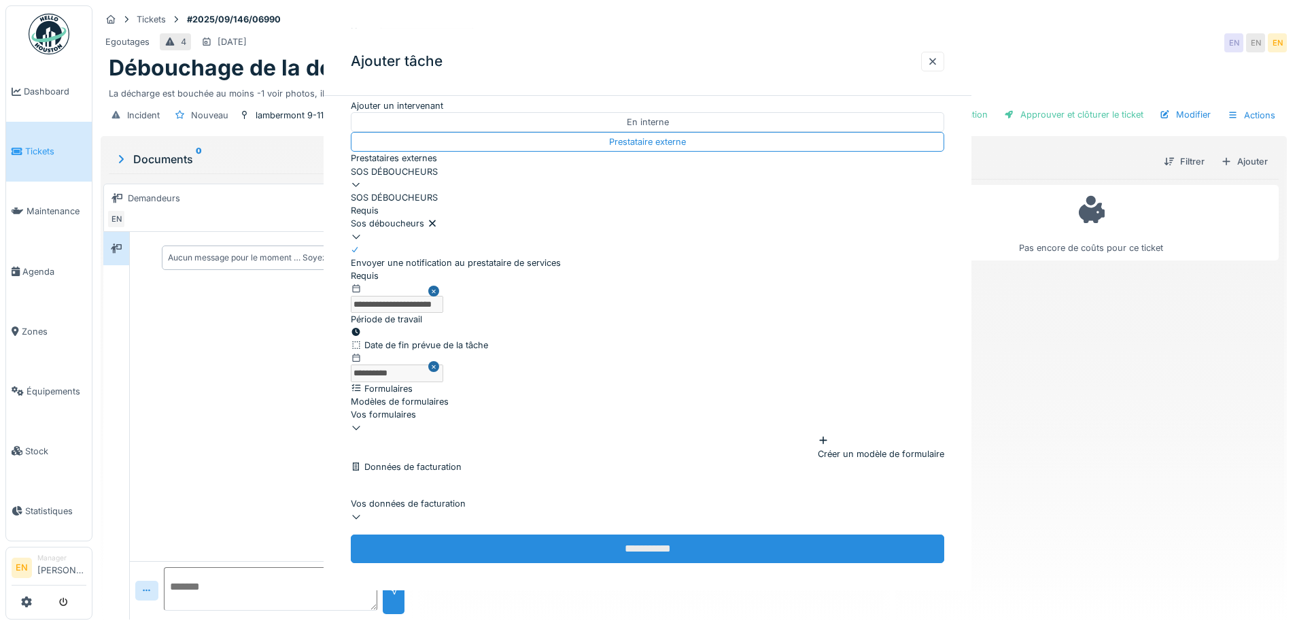
scroll to position [0, 0]
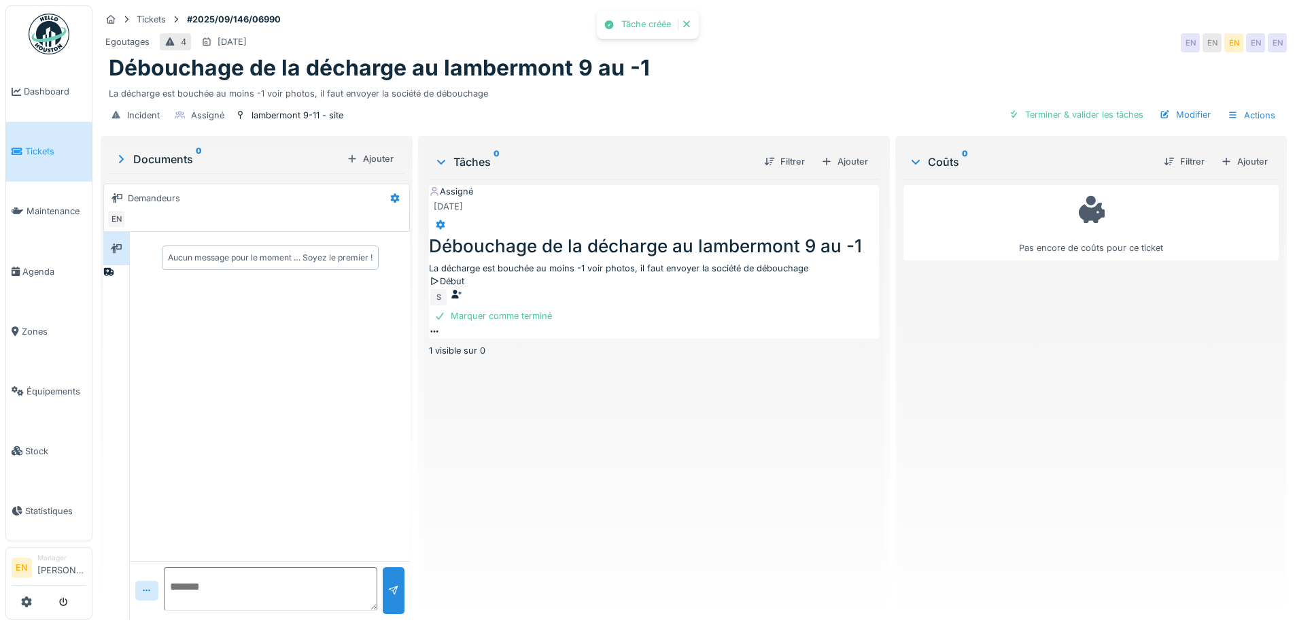
click at [717, 480] on div "Assigné 04/09/2025 Débouchage de la décharge au lambermont 9 au -1 La décharge …" at bounding box center [653, 393] width 449 height 429
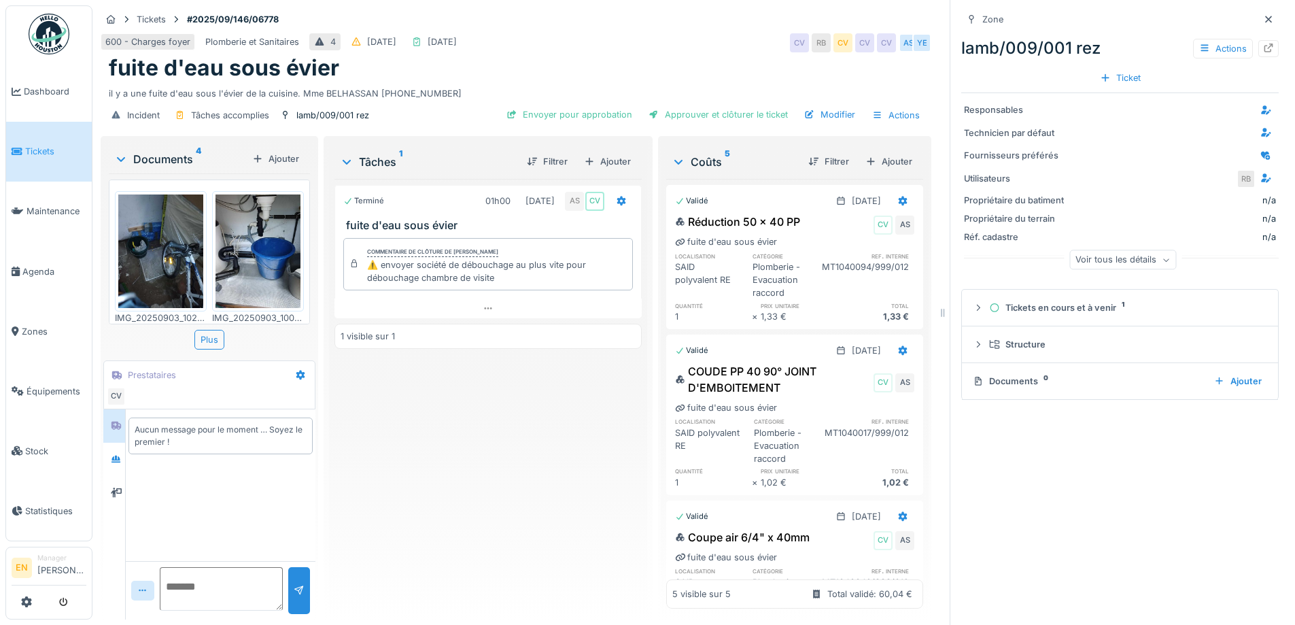
click at [565, 454] on div "Terminé 01h00 [DATE] AS CV fuite d'eau sous évier Commentaire de clôture de [PE…" at bounding box center [487, 393] width 307 height 429
click at [1263, 15] on icon at bounding box center [1268, 19] width 11 height 9
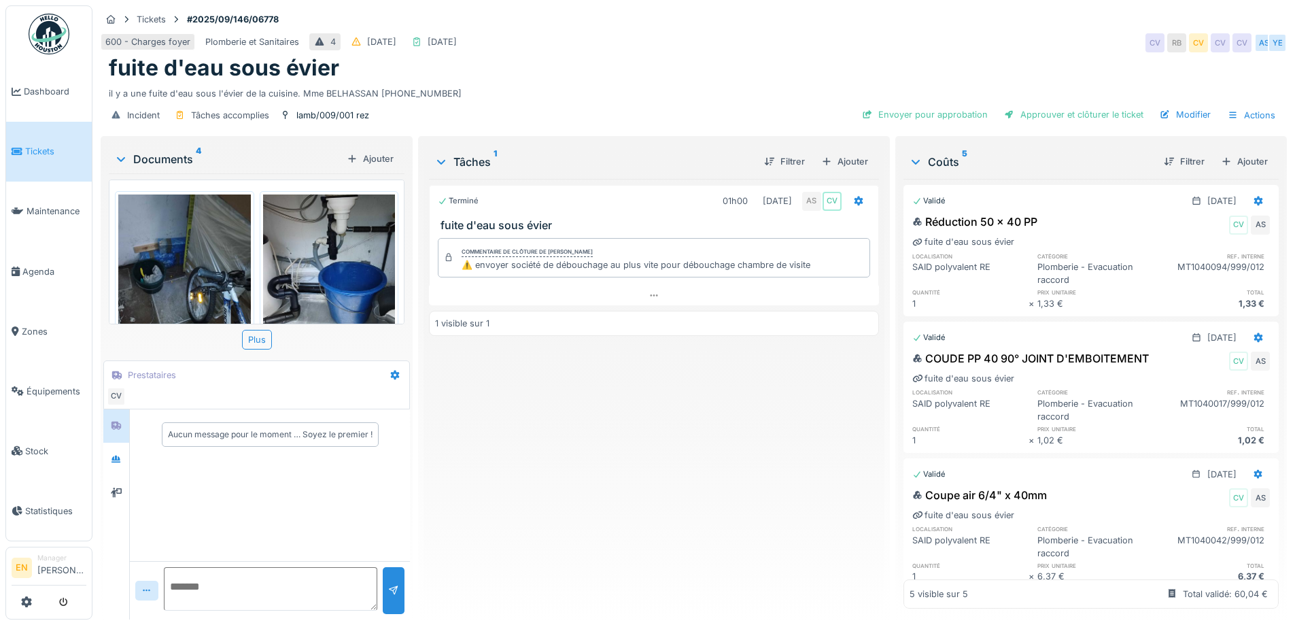
click at [640, 490] on div "Terminé 01h00 [DATE] AS CV fuite d'eau sous évier Commentaire de clôture de [PE…" at bounding box center [653, 393] width 449 height 429
click at [642, 489] on div "Terminé 01h00 [DATE] AS CV fuite d'eau sous évier Commentaire de clôture de [PE…" at bounding box center [653, 393] width 449 height 429
